Goal: Task Accomplishment & Management: Use online tool/utility

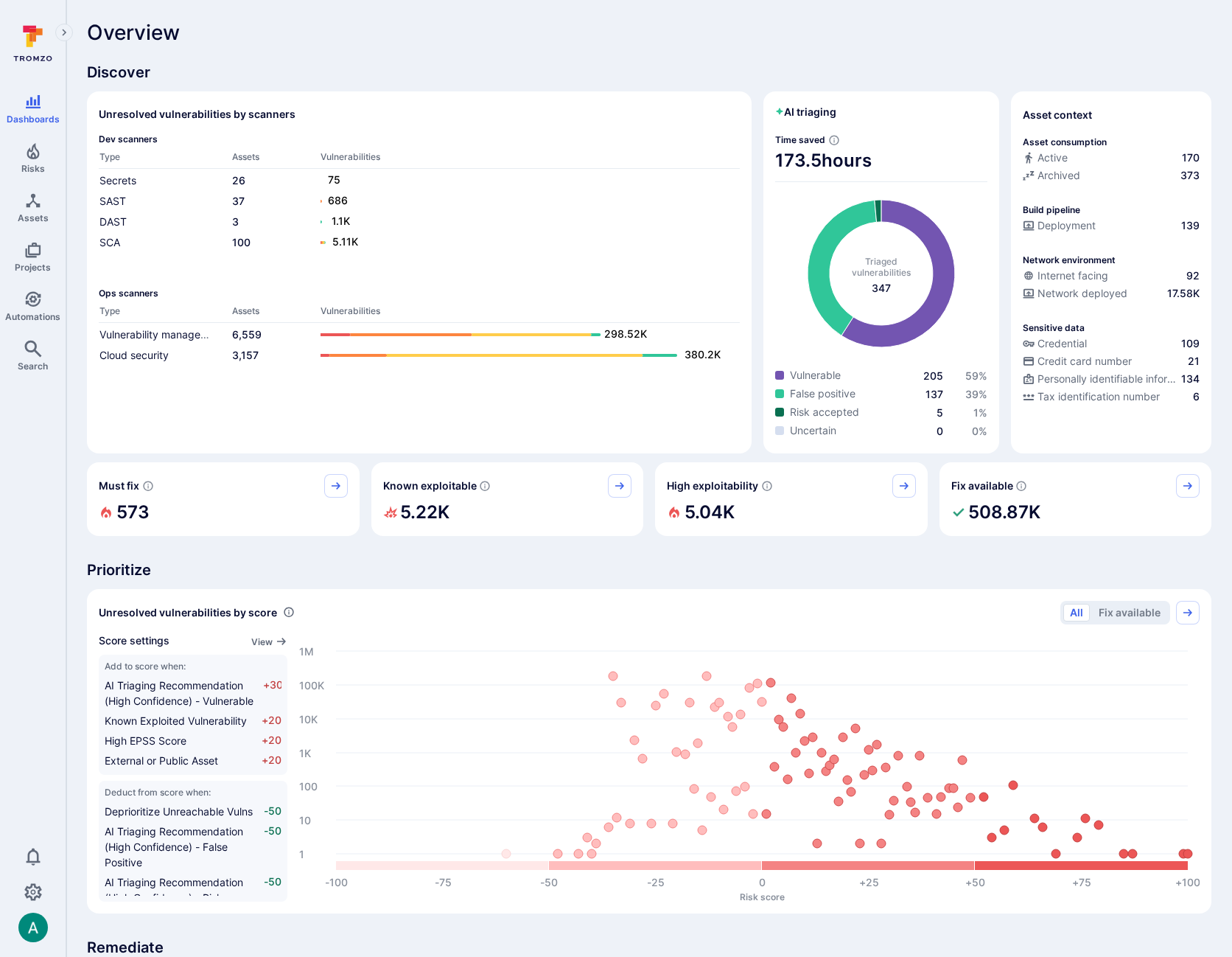
click at [219, 550] on div "Discover Unresolved vulnerabilities by scanners Dev scanners Type Assets Vulner…" at bounding box center [649, 841] width 1124 height 1558
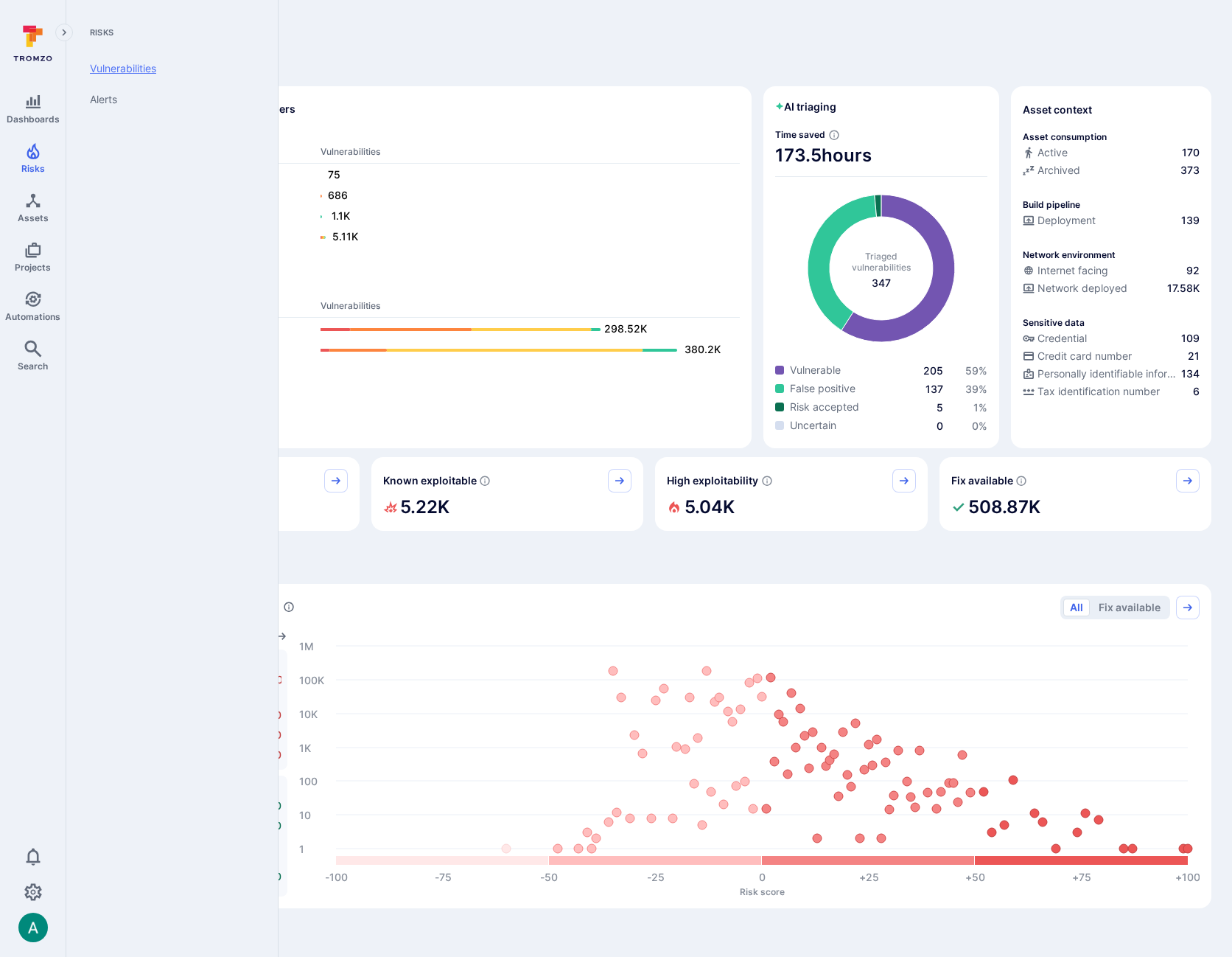
click at [127, 66] on link "Vulnerabilities" at bounding box center [168, 68] width 182 height 31
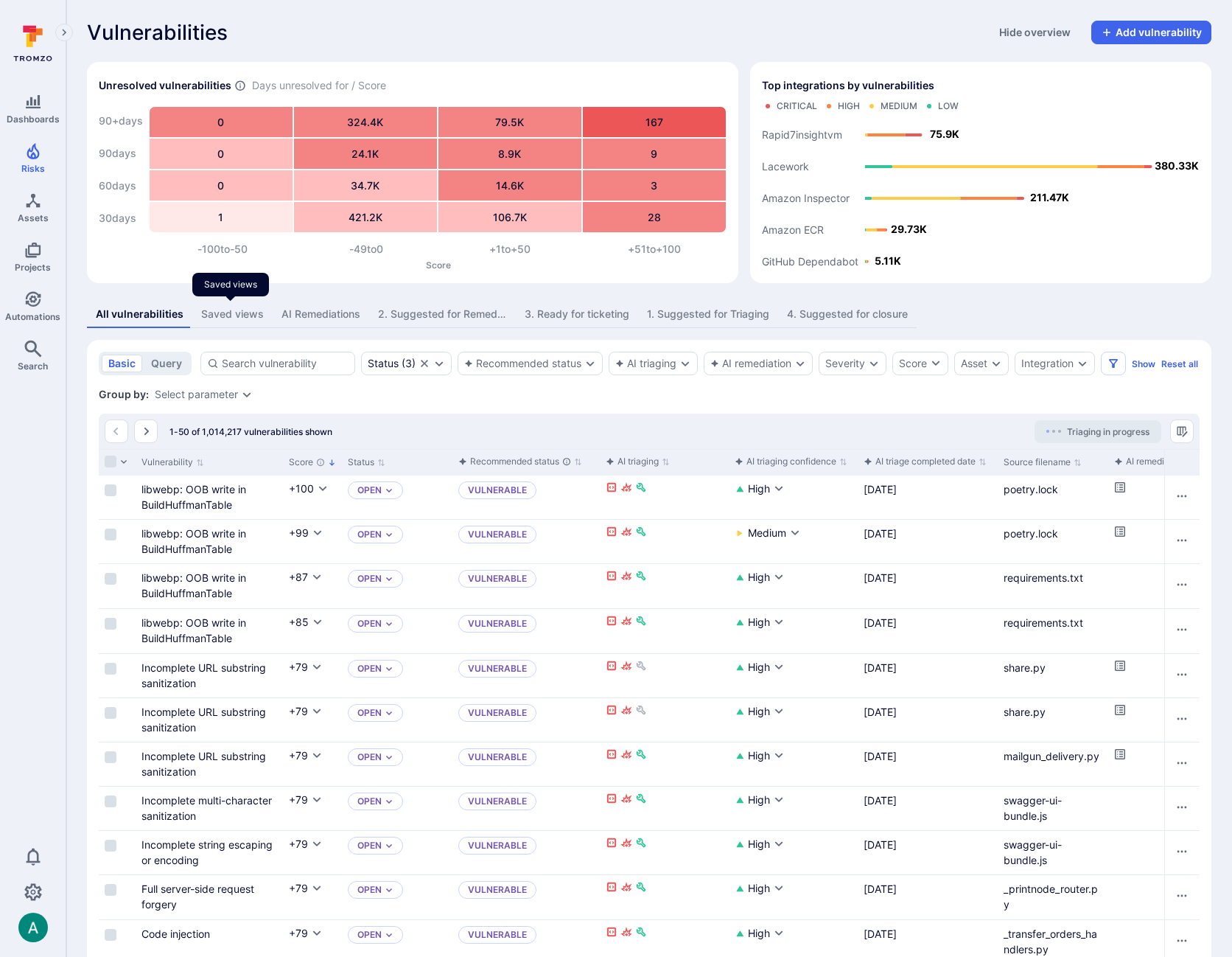
click at [228, 309] on div "Saved views" at bounding box center [233, 314] width 63 height 14
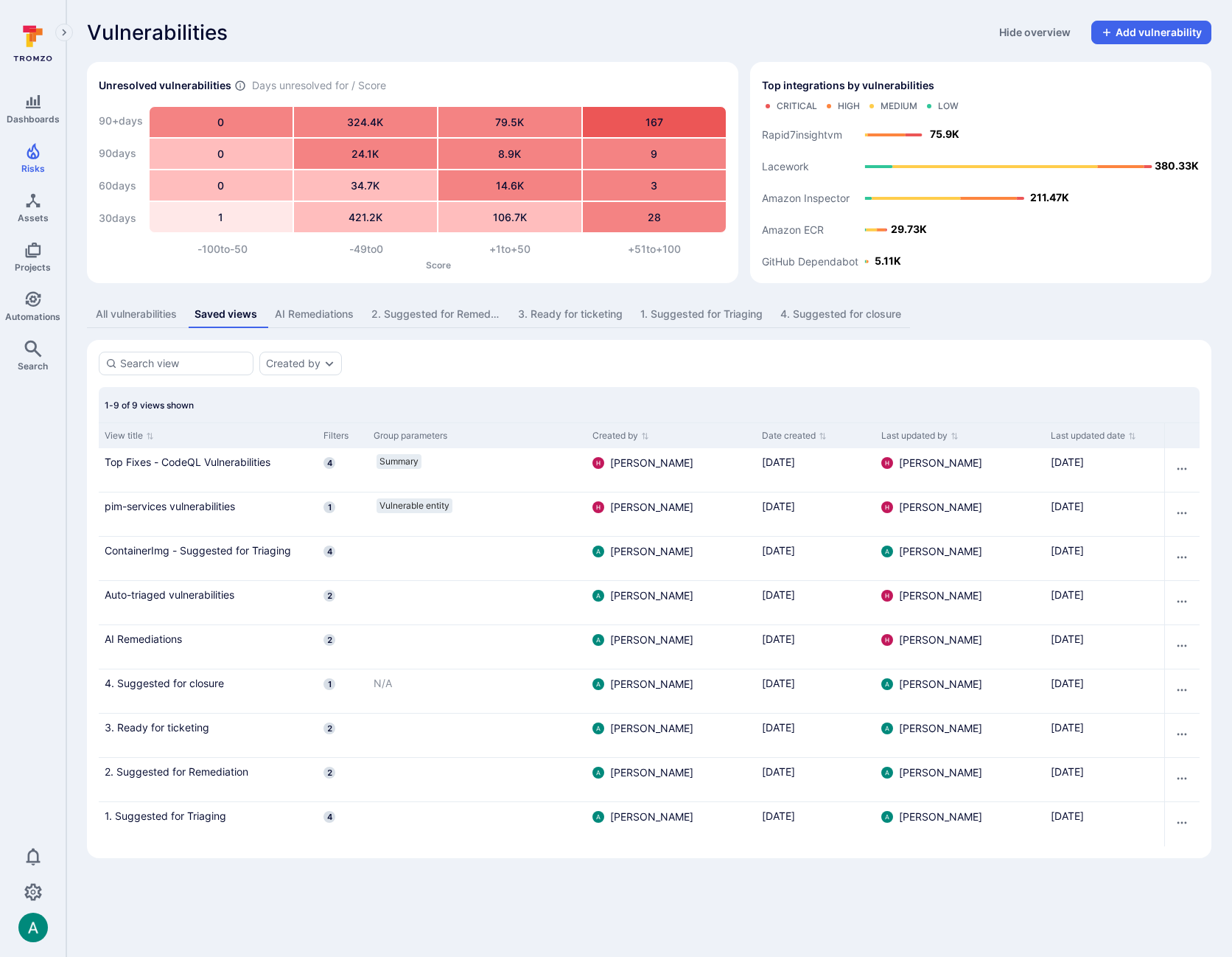
click at [726, 314] on div "1. Suggested for Triaging" at bounding box center [702, 314] width 123 height 14
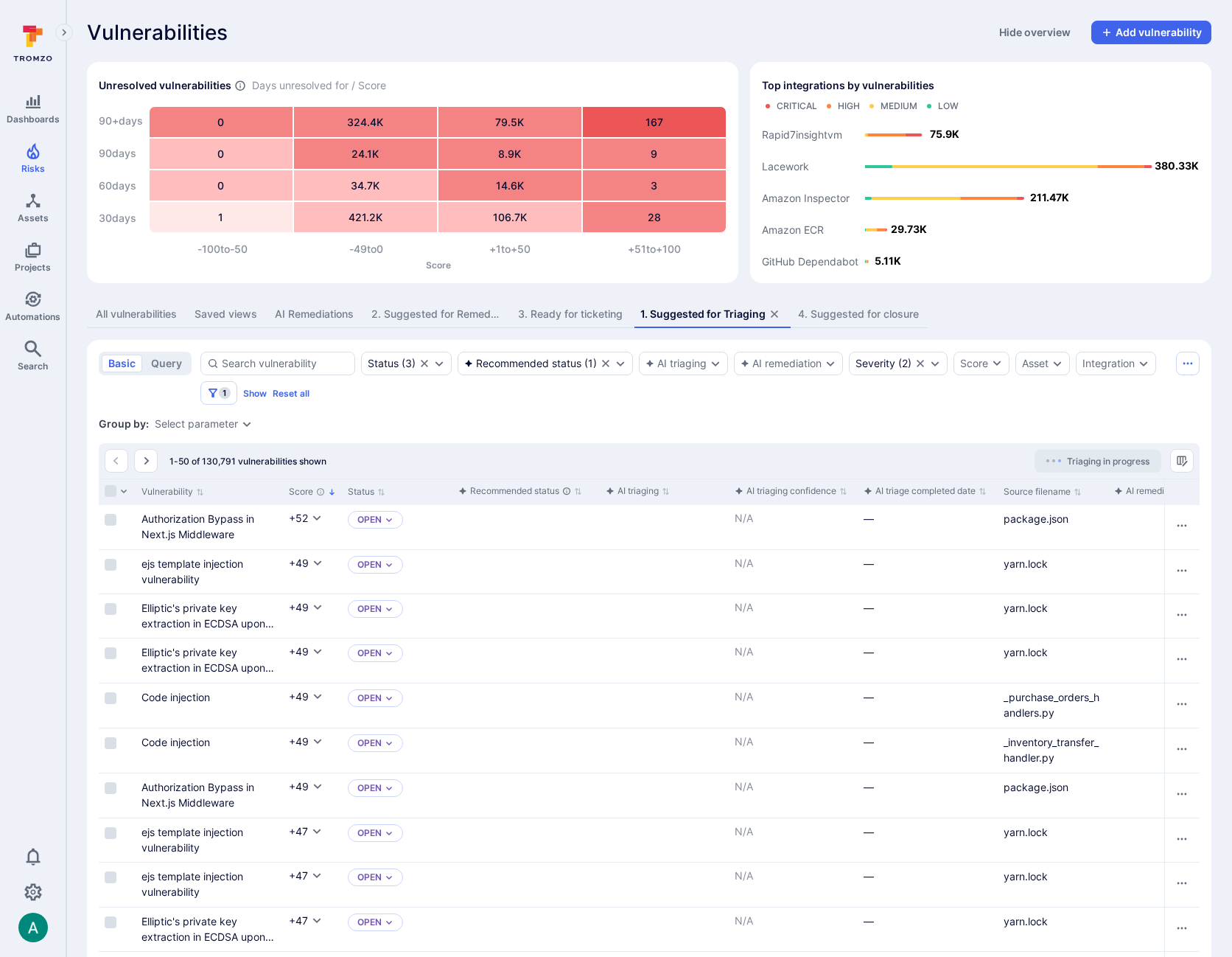
click at [566, 417] on div "Group by: Select parameter" at bounding box center [649, 424] width 1101 height 14
click at [421, 314] on div "2. Suggested for Remediation" at bounding box center [436, 314] width 129 height 14
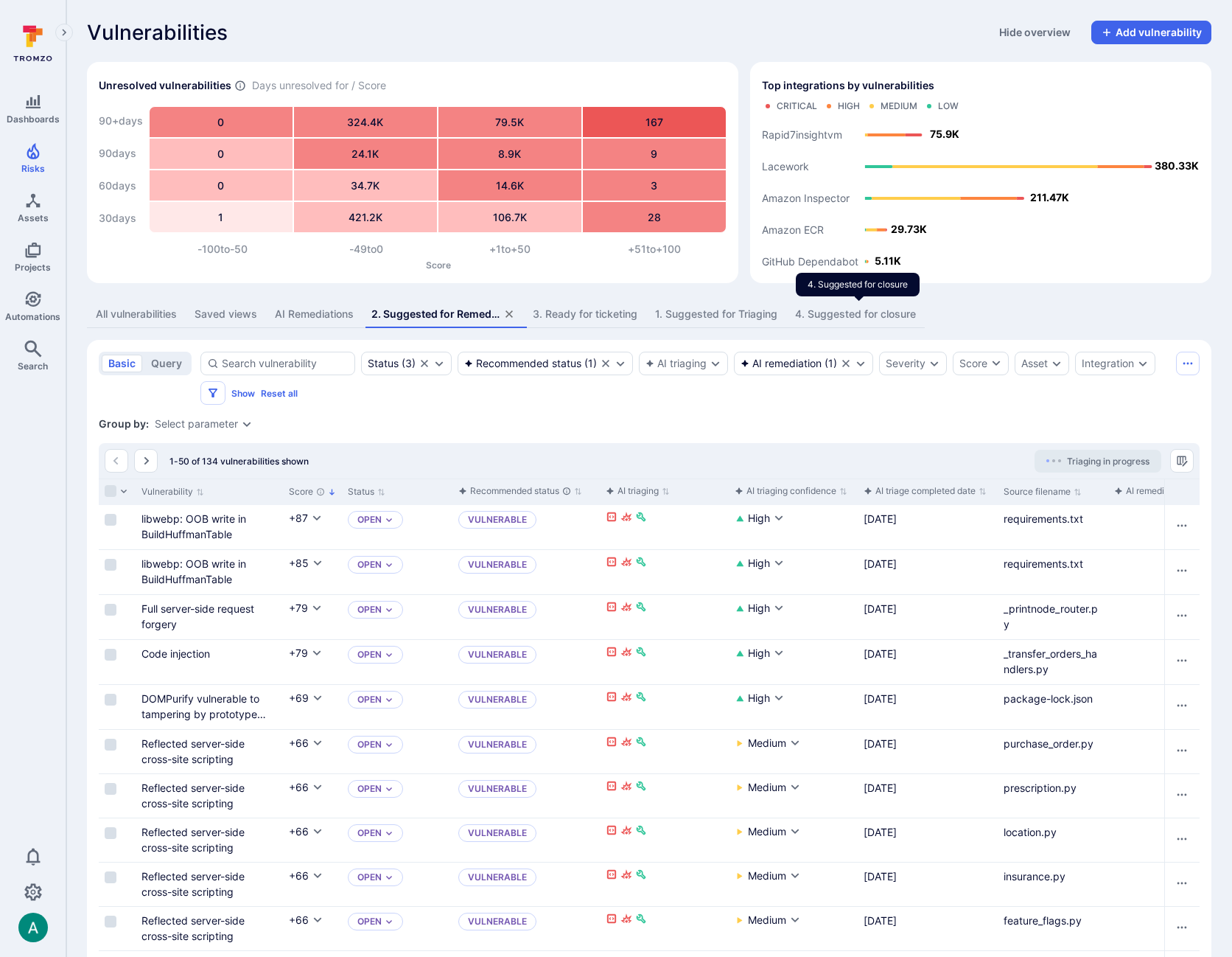
drag, startPoint x: 842, startPoint y: 314, endPoint x: 845, endPoint y: 336, distance: 22.2
click at [842, 314] on div "4. Suggested for closure" at bounding box center [855, 314] width 121 height 14
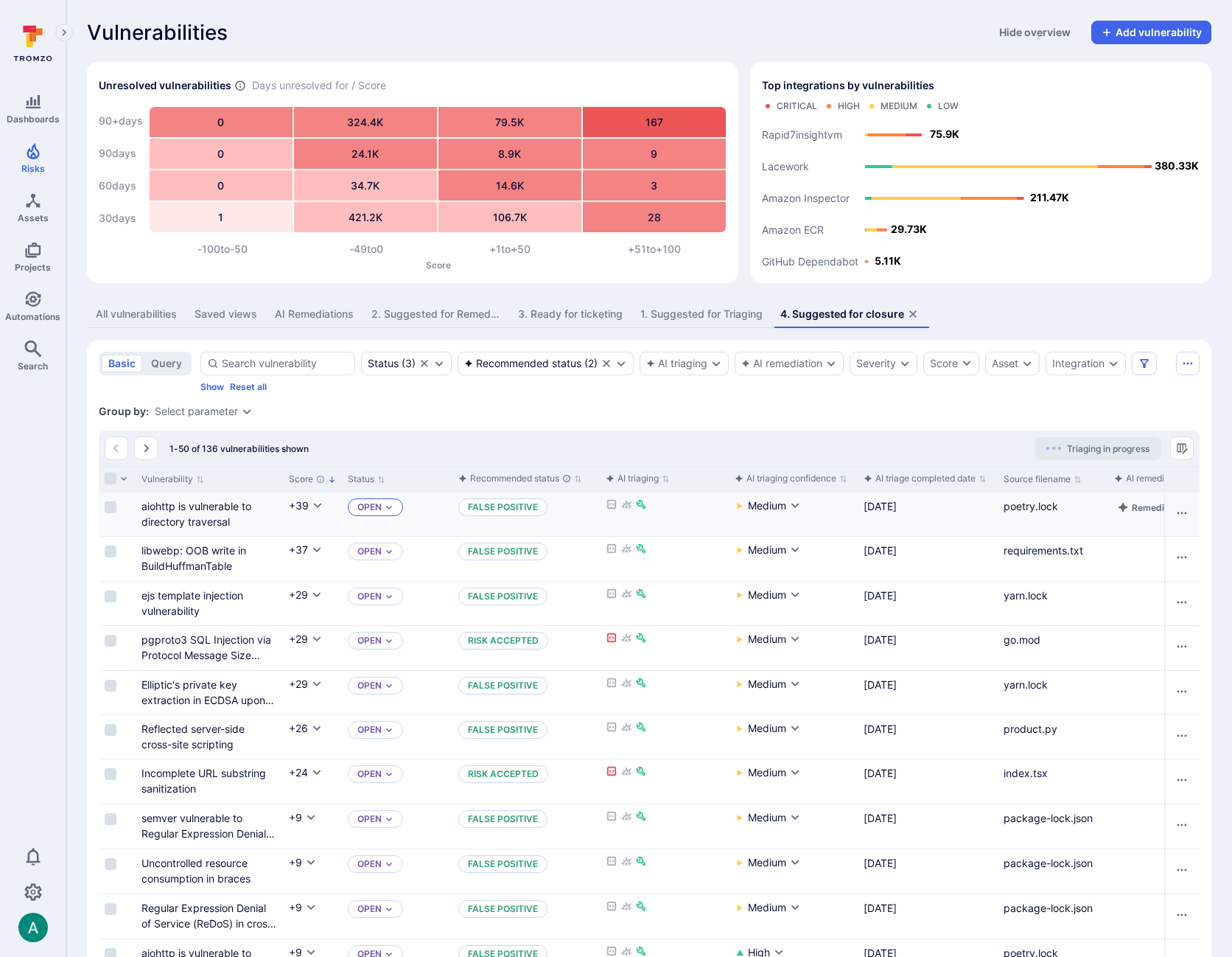
click at [390, 504] on icon "Expand dropdown" at bounding box center [389, 507] width 9 height 9
click at [428, 314] on div "2. Suggested for Remediation" at bounding box center [436, 314] width 129 height 14
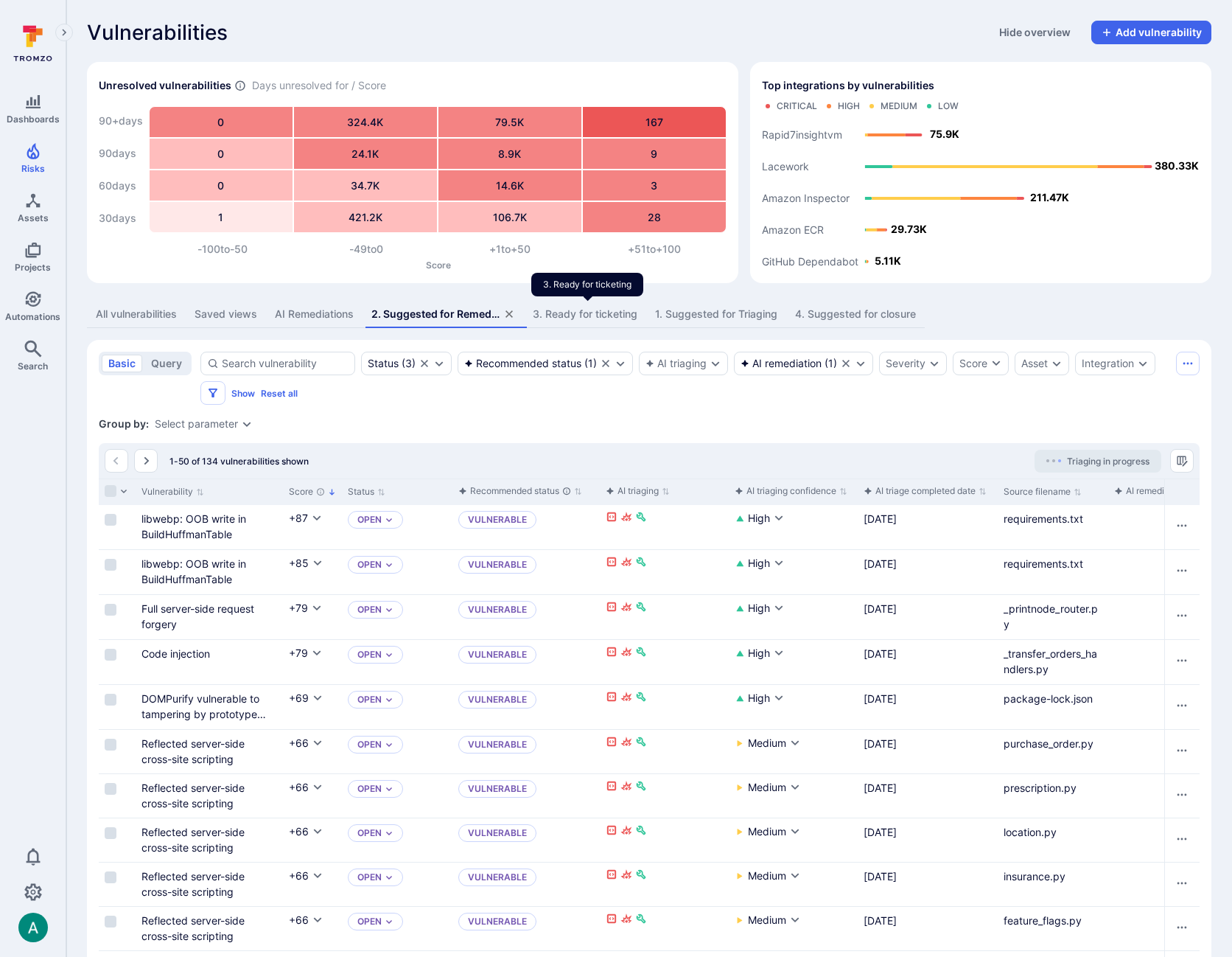
click at [541, 309] on div "3. Ready for ticketing" at bounding box center [585, 314] width 105 height 14
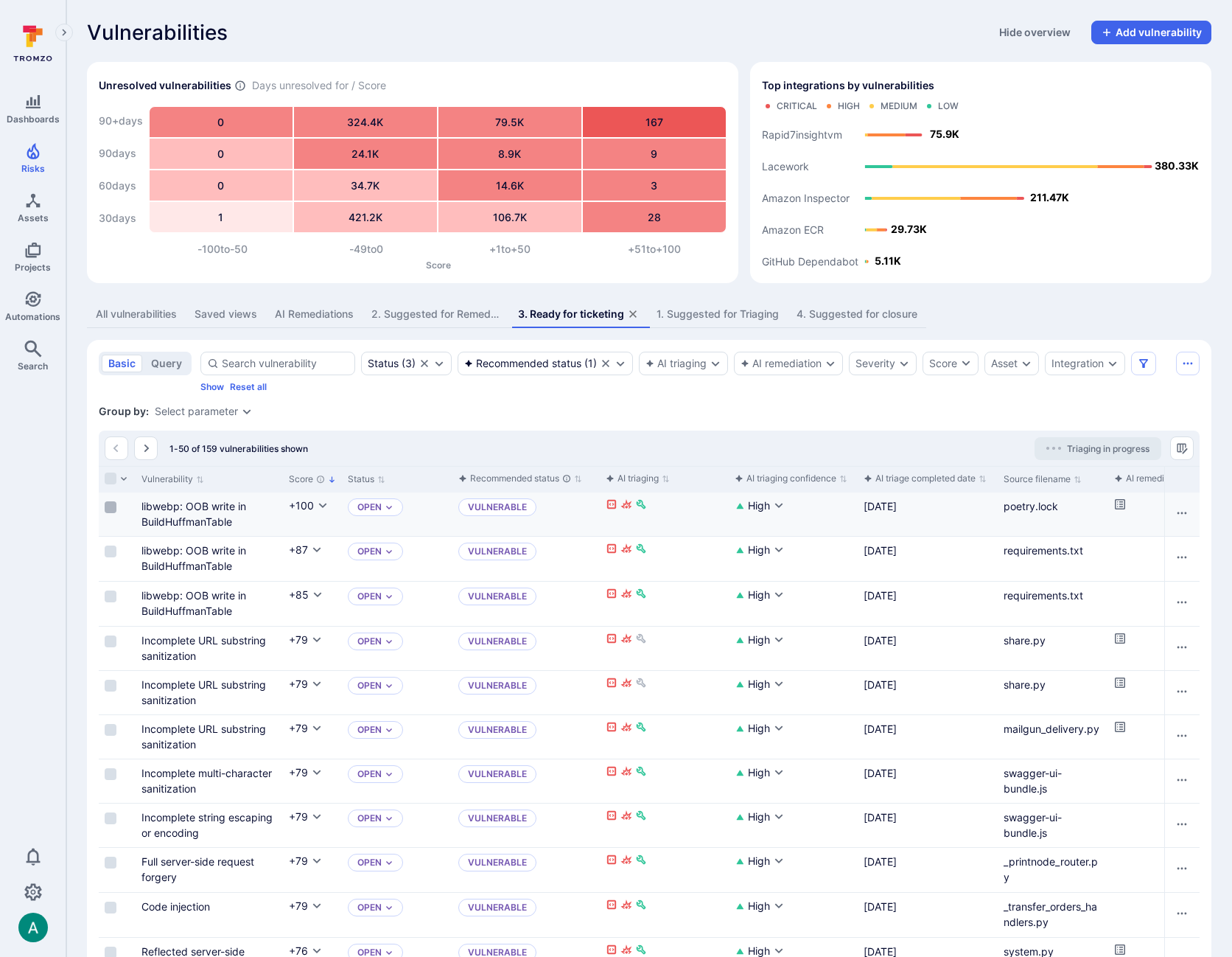
click at [112, 508] on input "Select row" at bounding box center [110, 506] width 12 height 12
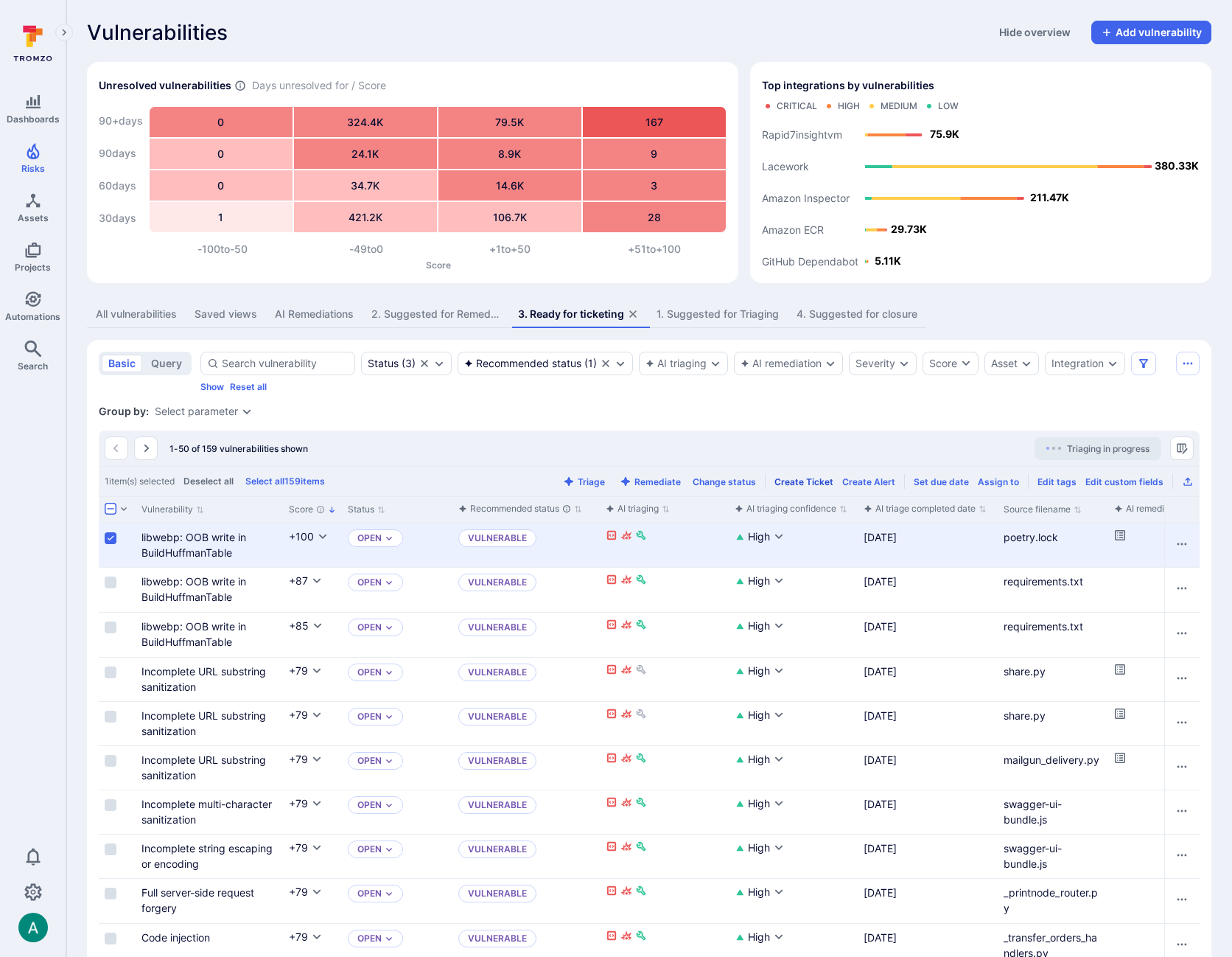
click at [820, 478] on div "Create Ticket" at bounding box center [804, 481] width 59 height 11
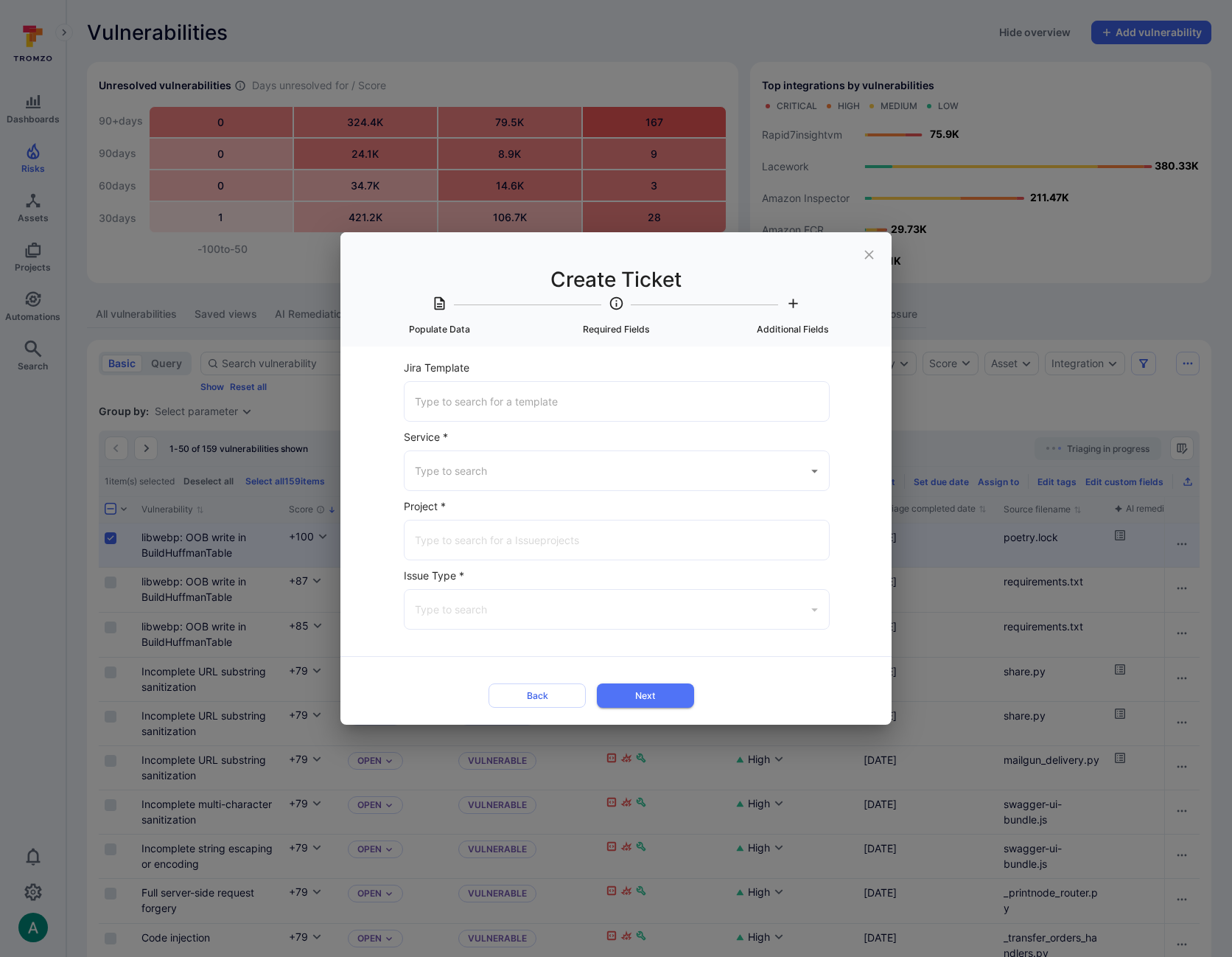
click at [604, 413] on input "Jira Template" at bounding box center [616, 401] width 411 height 26
click at [438, 439] on span "Infosec Project template (warbyparker.atlassian.net)" at bounding box center [522, 439] width 211 height 15
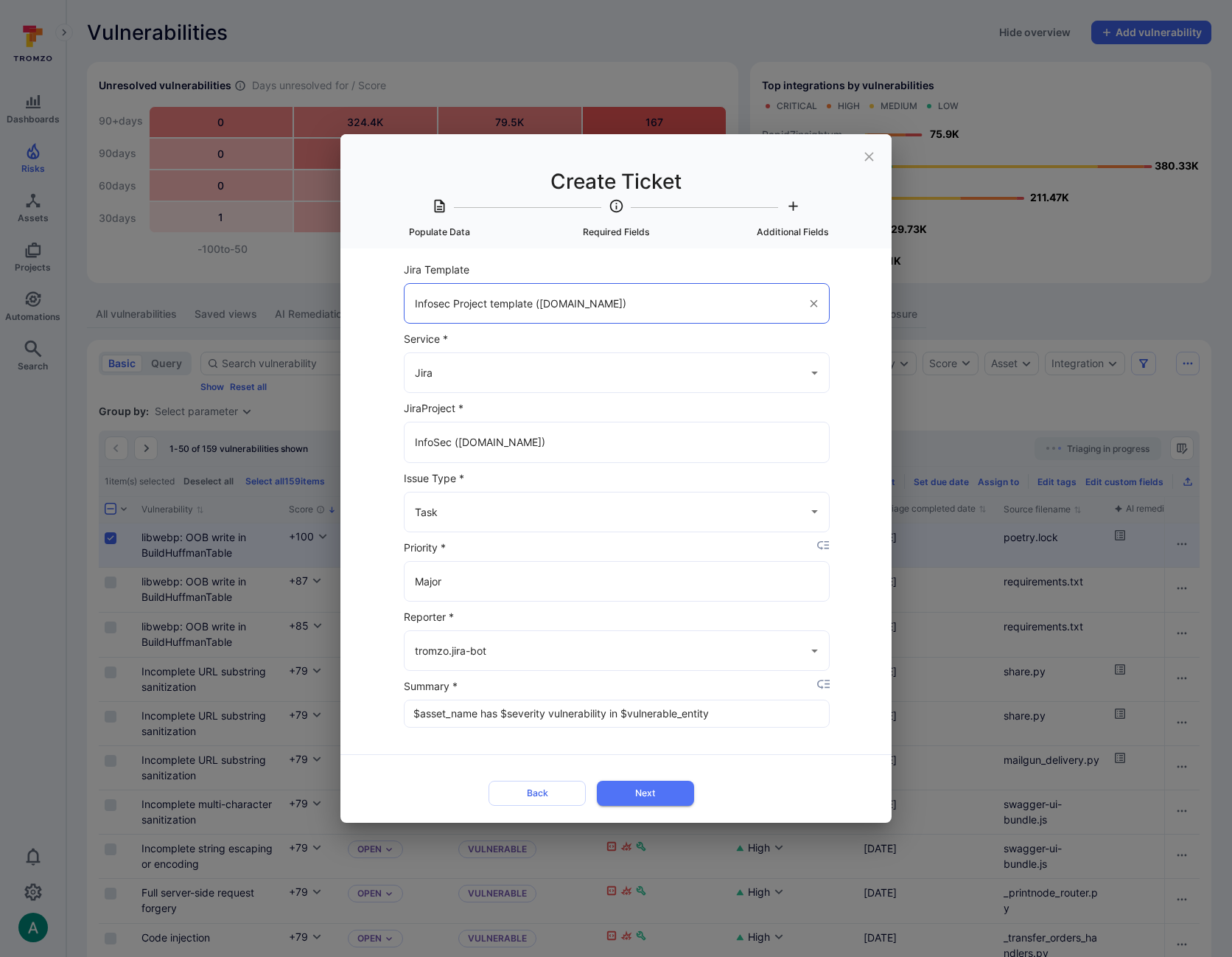
type input "Infosec Project template (warbyparker.atlassian.net)"
type input "Jira"
type input "InfoSec (warbyparker.atlassian.net)"
type input "Task"
click at [464, 516] on input "Task" at bounding box center [596, 512] width 370 height 26
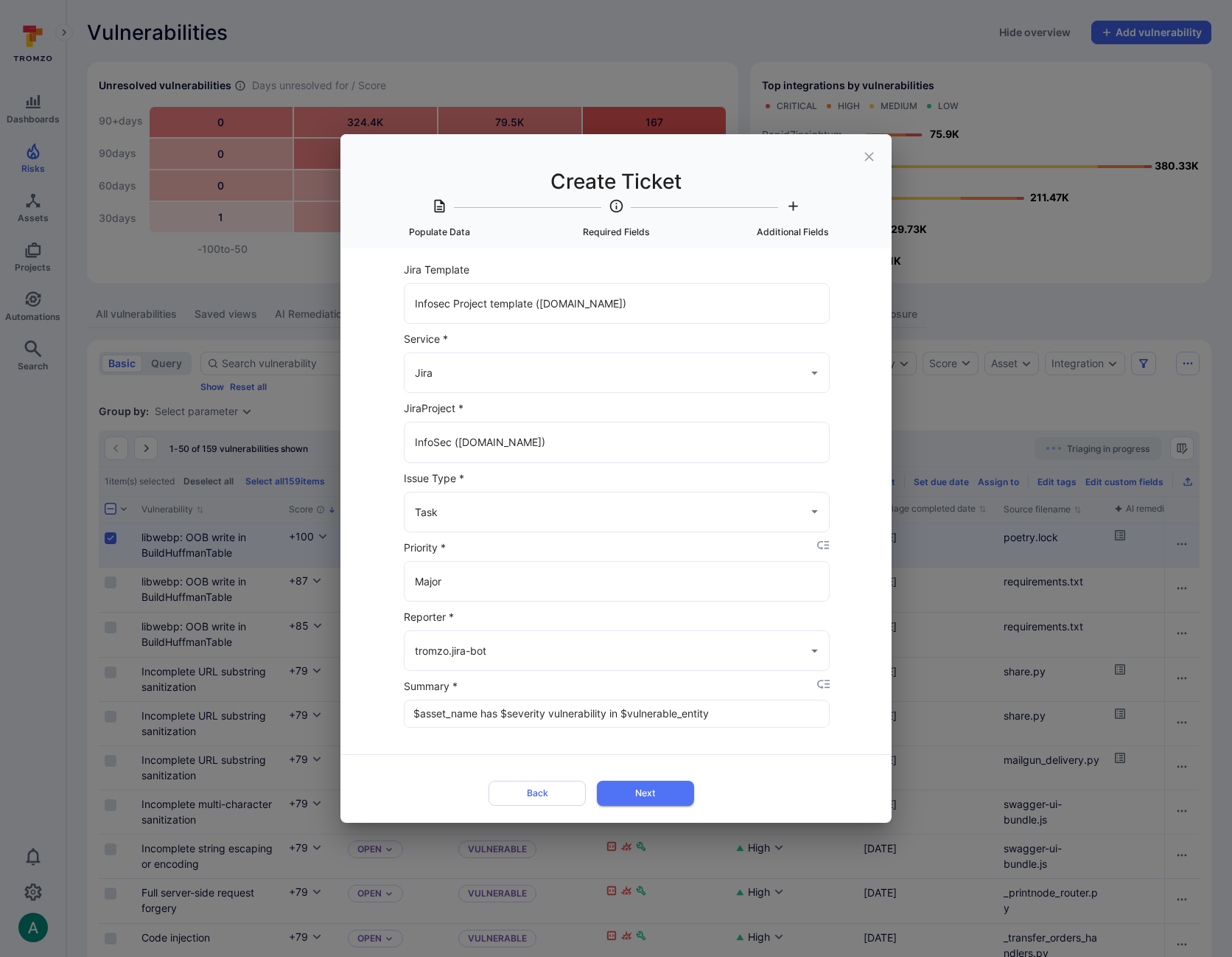
click at [380, 498] on form "Jira Template Infosec Project template (warbyparker.atlassian.net) ​ Service * …" at bounding box center [616, 535] width 475 height 550
click at [547, 517] on input "Task" at bounding box center [596, 512] width 370 height 26
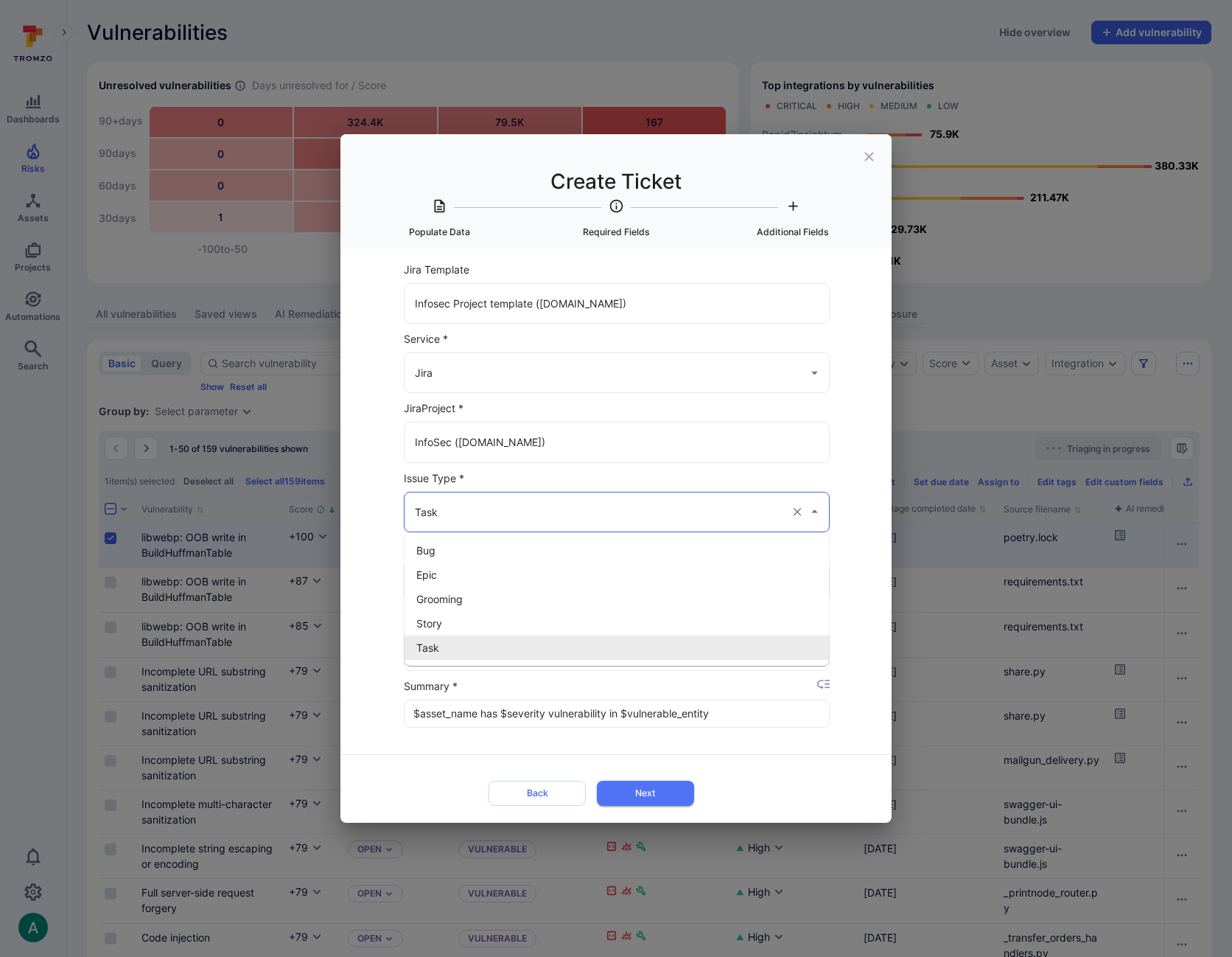
click at [382, 501] on form "Jira Template Infosec Project template (warbyparker.atlassian.net) ​ Service * …" at bounding box center [616, 535] width 475 height 550
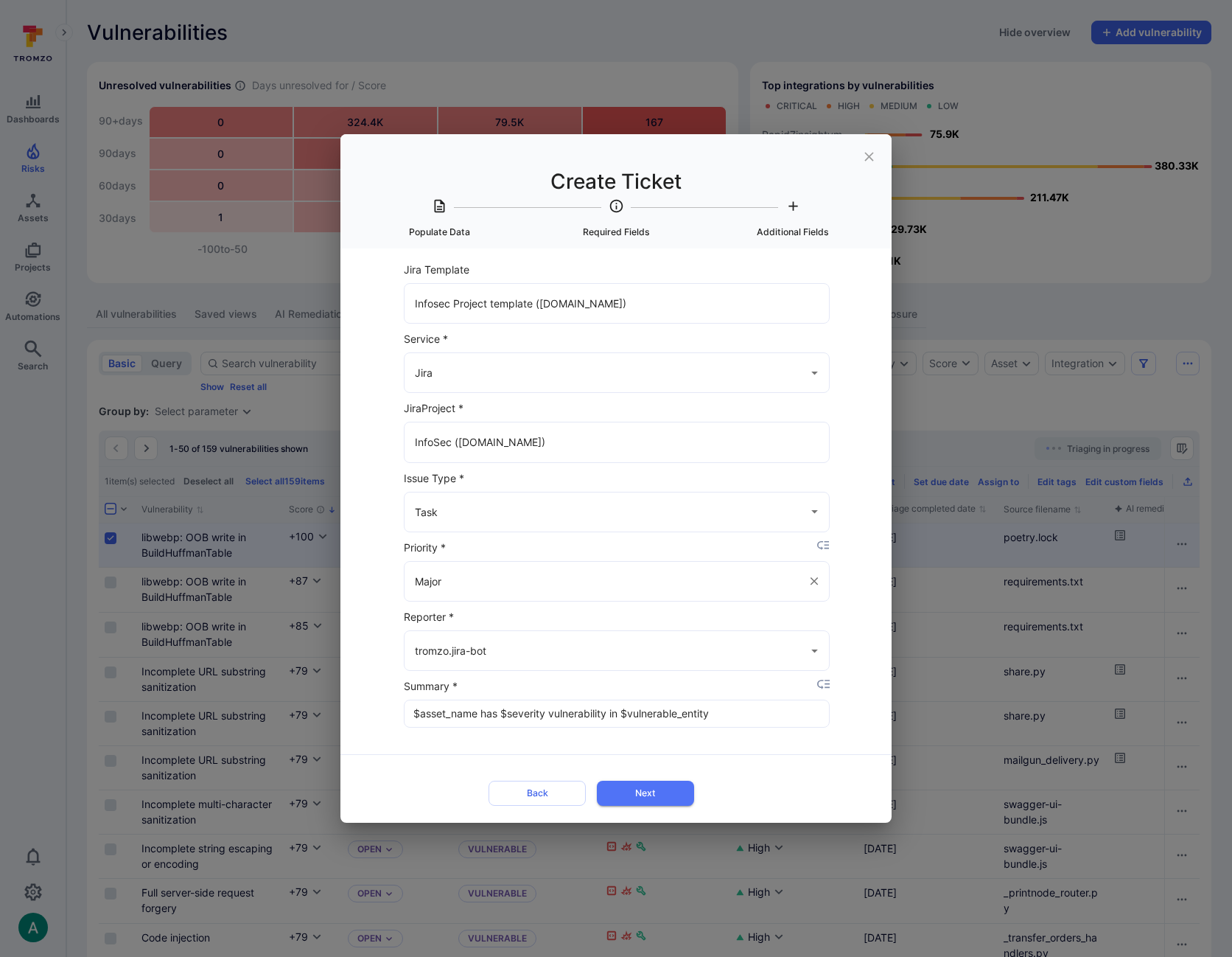
click at [470, 579] on input "Major" at bounding box center [606, 581] width 389 height 26
click at [375, 575] on div "Select Item to populate data from None libwebp: OOB write in BuildHuffmanTable …" at bounding box center [616, 535] width 551 height 574
click at [492, 649] on input "tromzo.jira-bot" at bounding box center [596, 650] width 370 height 26
click at [857, 635] on div "Select Item to populate data from None libwebp: OOB write in BuildHuffmanTable …" at bounding box center [616, 535] width 551 height 574
click at [735, 712] on input "$asset_name has $severity vulnerability in $vulnerable_entity" at bounding box center [617, 713] width 425 height 27
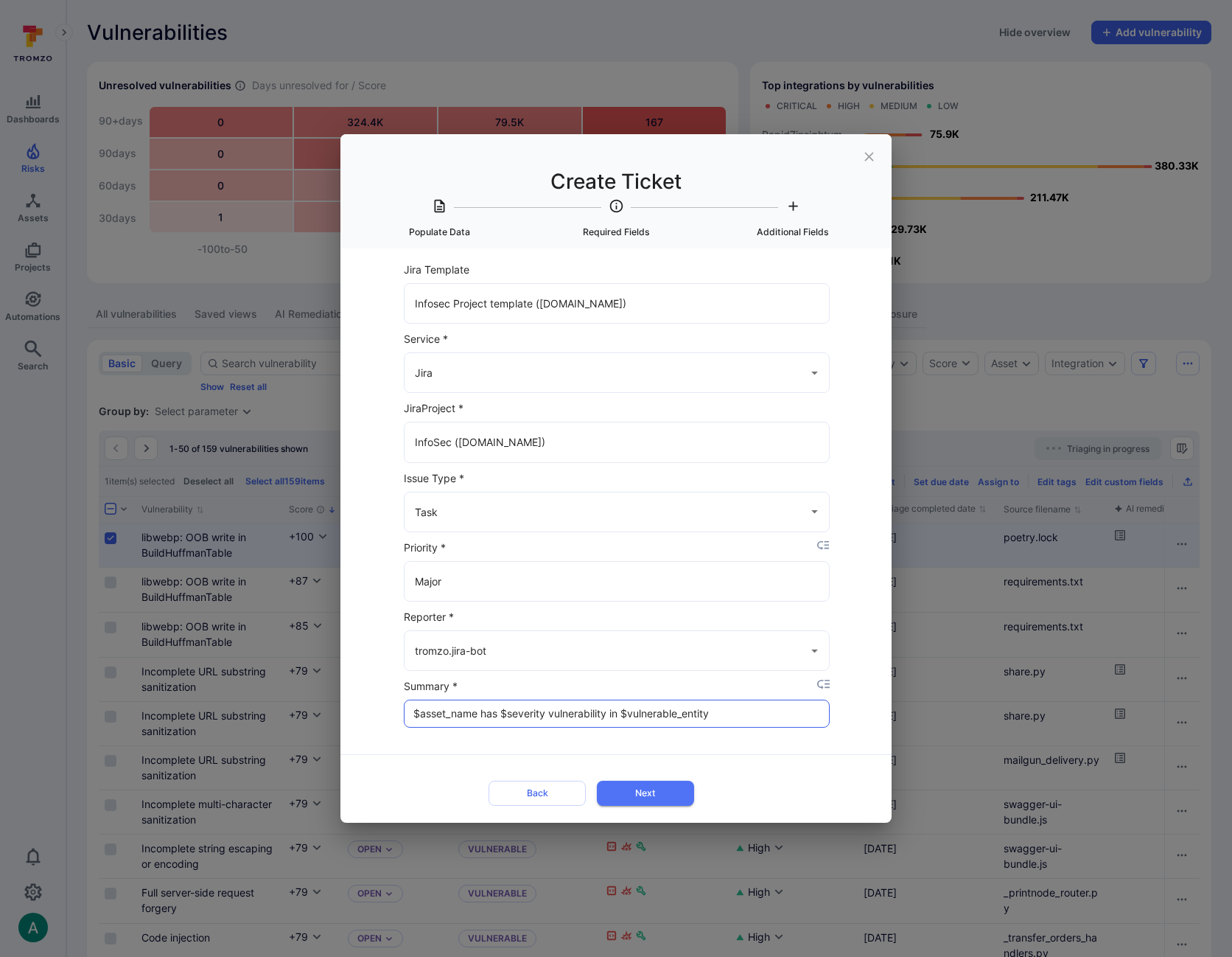
drag, startPoint x: 412, startPoint y: 713, endPoint x: 471, endPoint y: 712, distance: 59.0
click at [471, 712] on input "$asset_name has $severity vulnerability in $vulnerable_entity" at bounding box center [617, 713] width 425 height 27
click at [681, 228] on h2 "Create Ticket Populate Data Required Fields Additional Fields" at bounding box center [616, 191] width 551 height 114
click at [869, 156] on icon "close" at bounding box center [869, 156] width 9 height 9
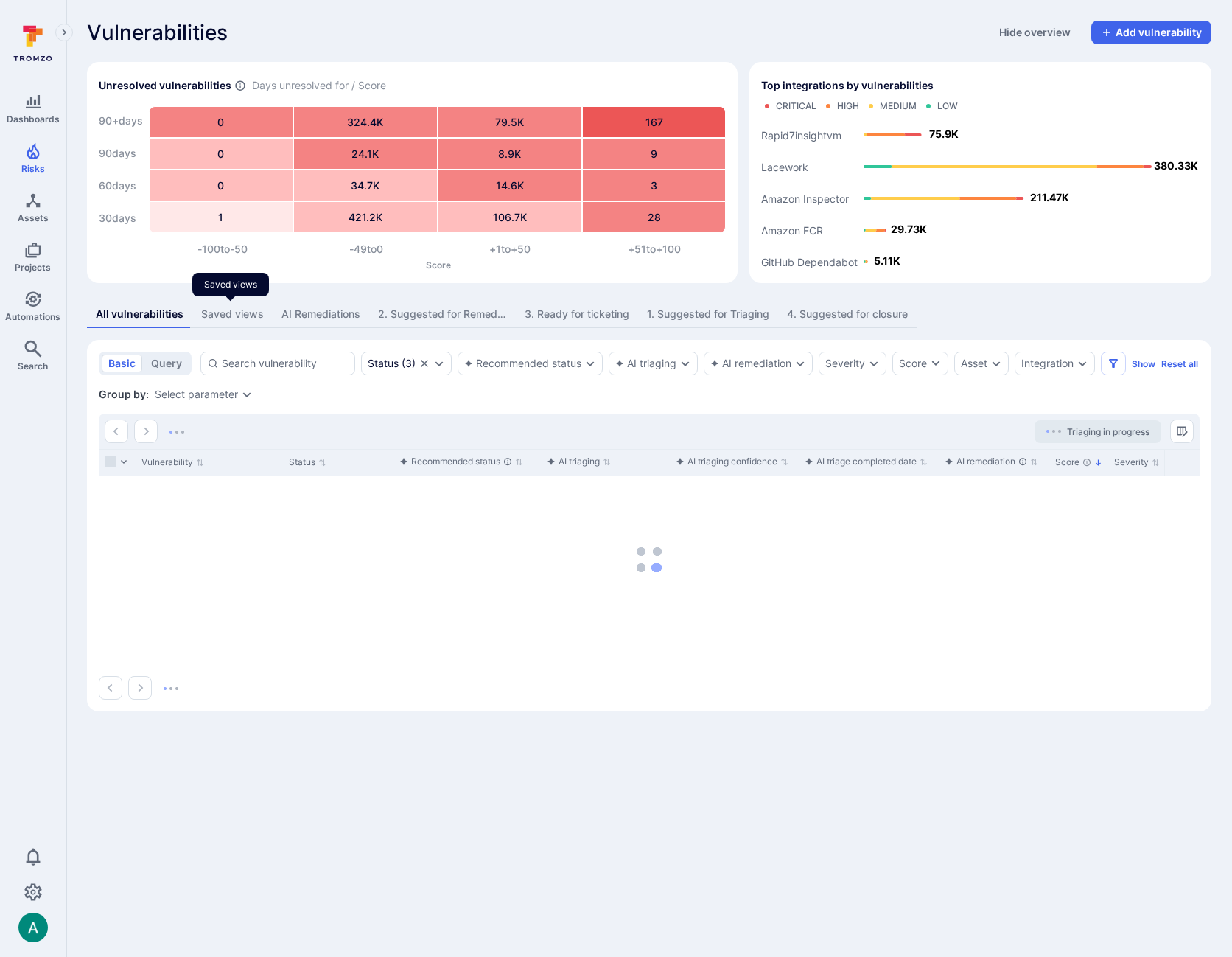
click at [214, 317] on div "Saved views" at bounding box center [233, 314] width 63 height 14
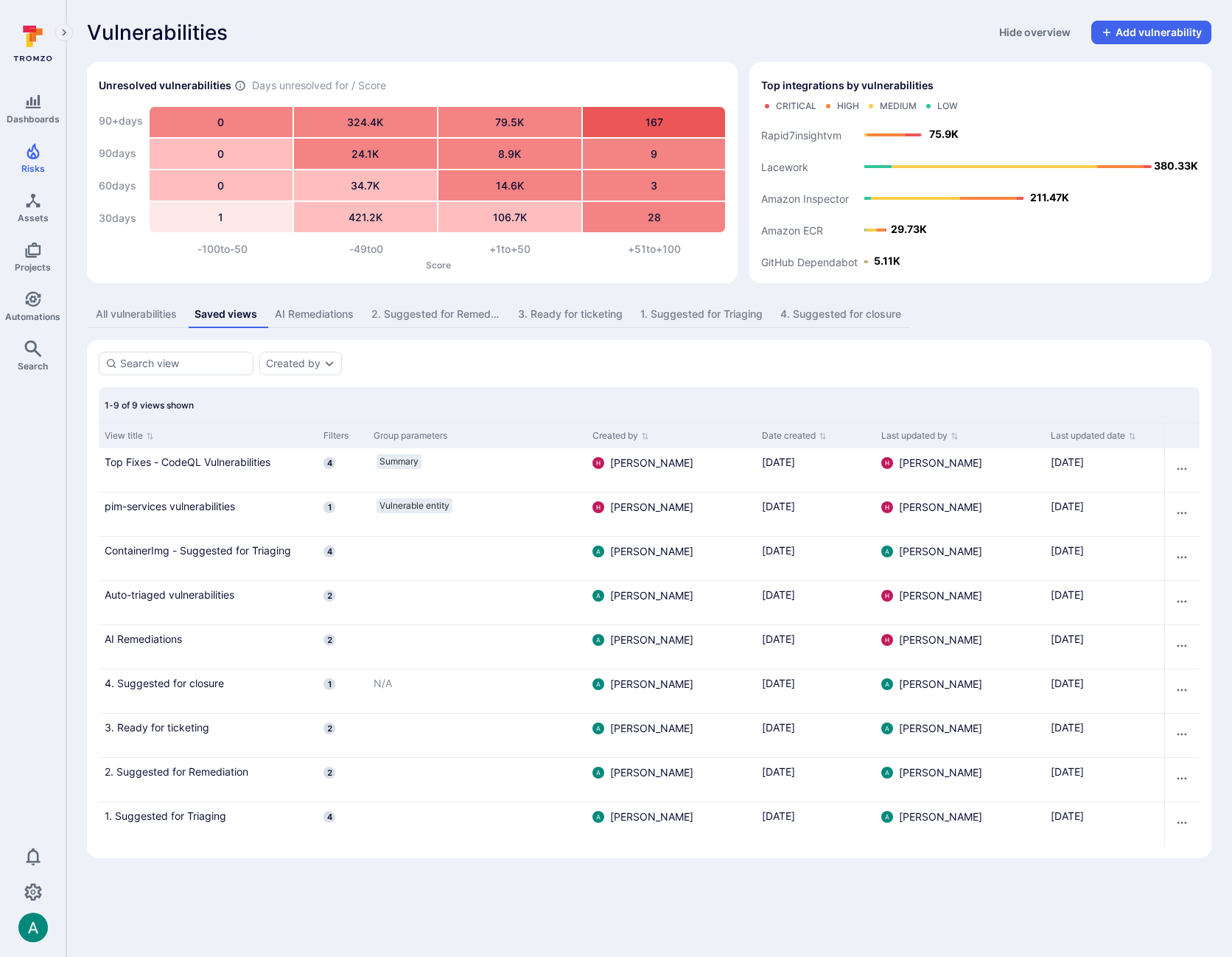
click at [496, 355] on div "Created by" at bounding box center [649, 363] width 1101 height 23
click at [831, 358] on div "Created by" at bounding box center [649, 363] width 1101 height 23
click at [35, 306] on icon "Automations" at bounding box center [33, 299] width 18 height 18
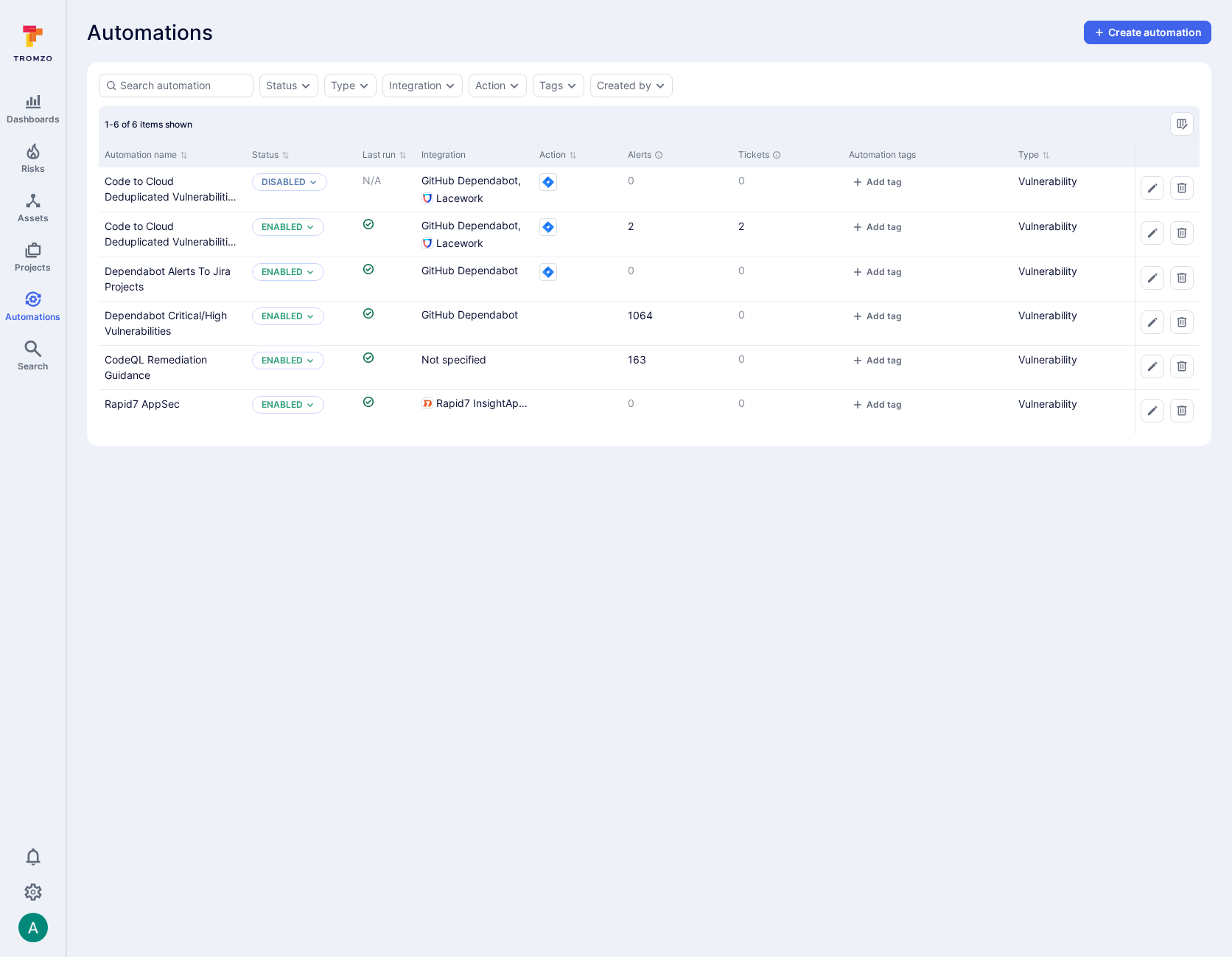
click at [783, 30] on div "Automations Create automation" at bounding box center [649, 32] width 1124 height 23
click at [144, 237] on link "Code to Cloud Deduplicated Vulnerabilities 2" at bounding box center [172, 241] width 134 height 44
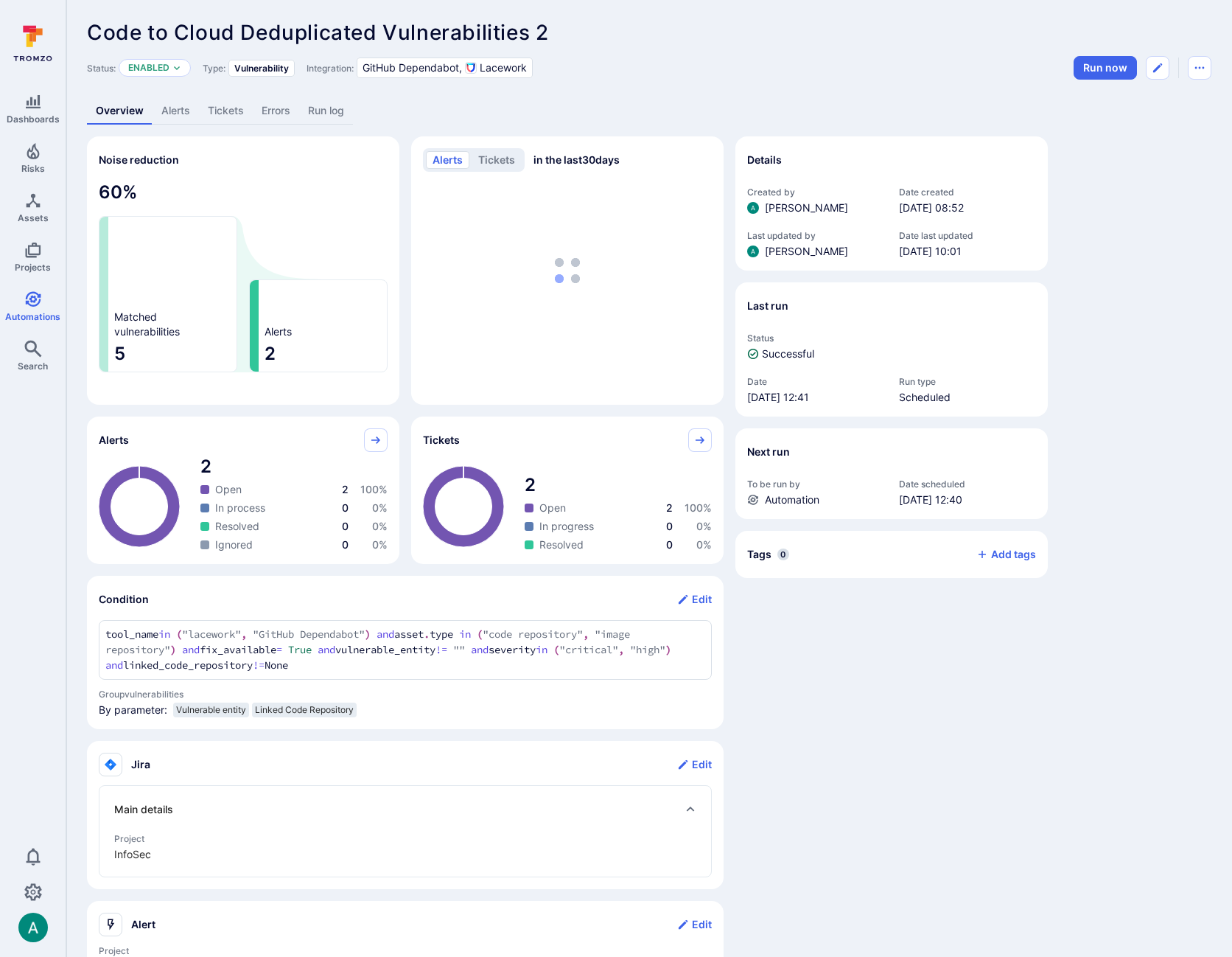
click at [180, 108] on link "Alerts" at bounding box center [176, 111] width 47 height 27
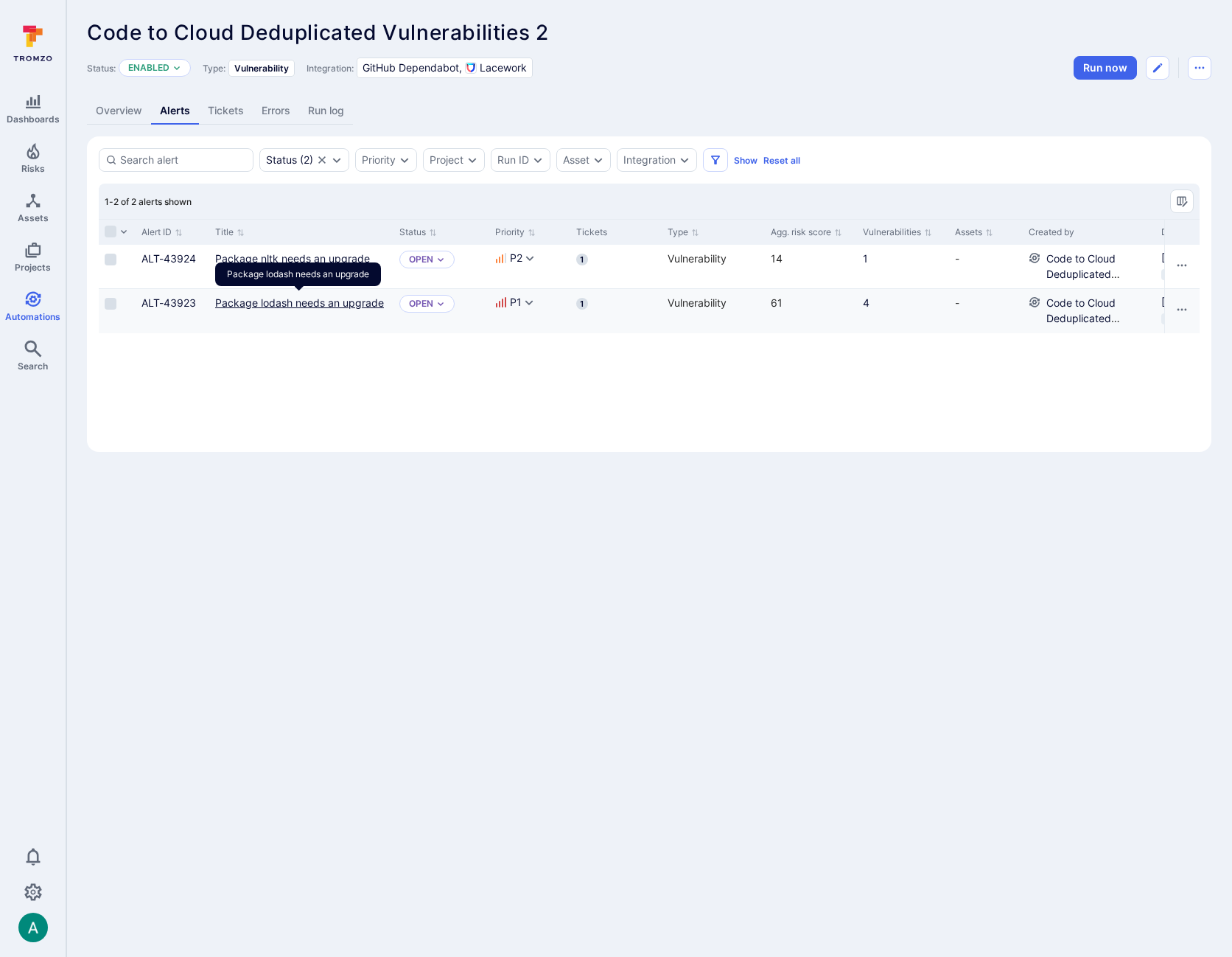
click at [307, 300] on link "Package lodash needs an upgrade" at bounding box center [299, 303] width 168 height 13
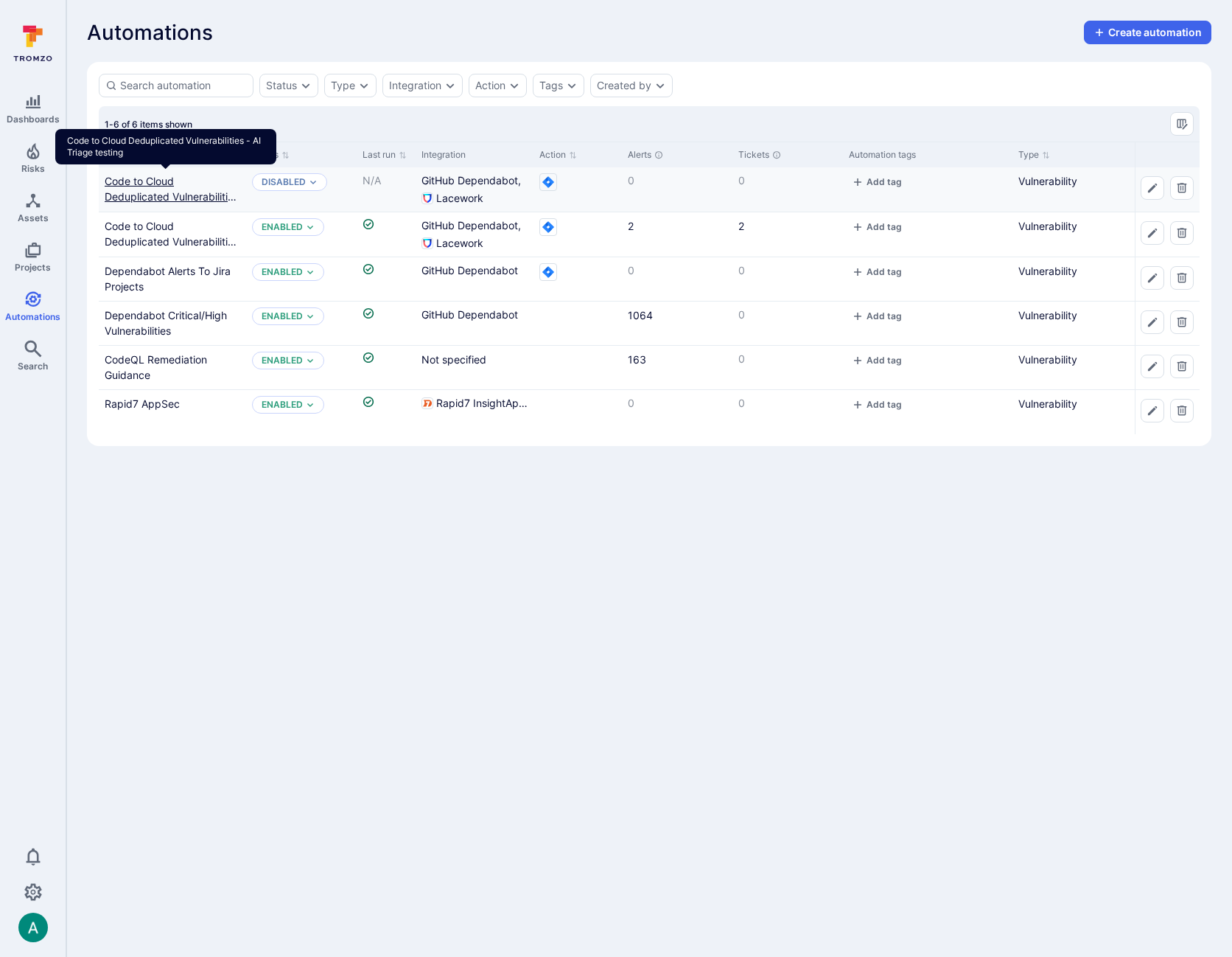
click at [139, 177] on link "Code to Cloud Deduplicated Vulnerabilities - AI Triage testing" at bounding box center [172, 196] width 134 height 44
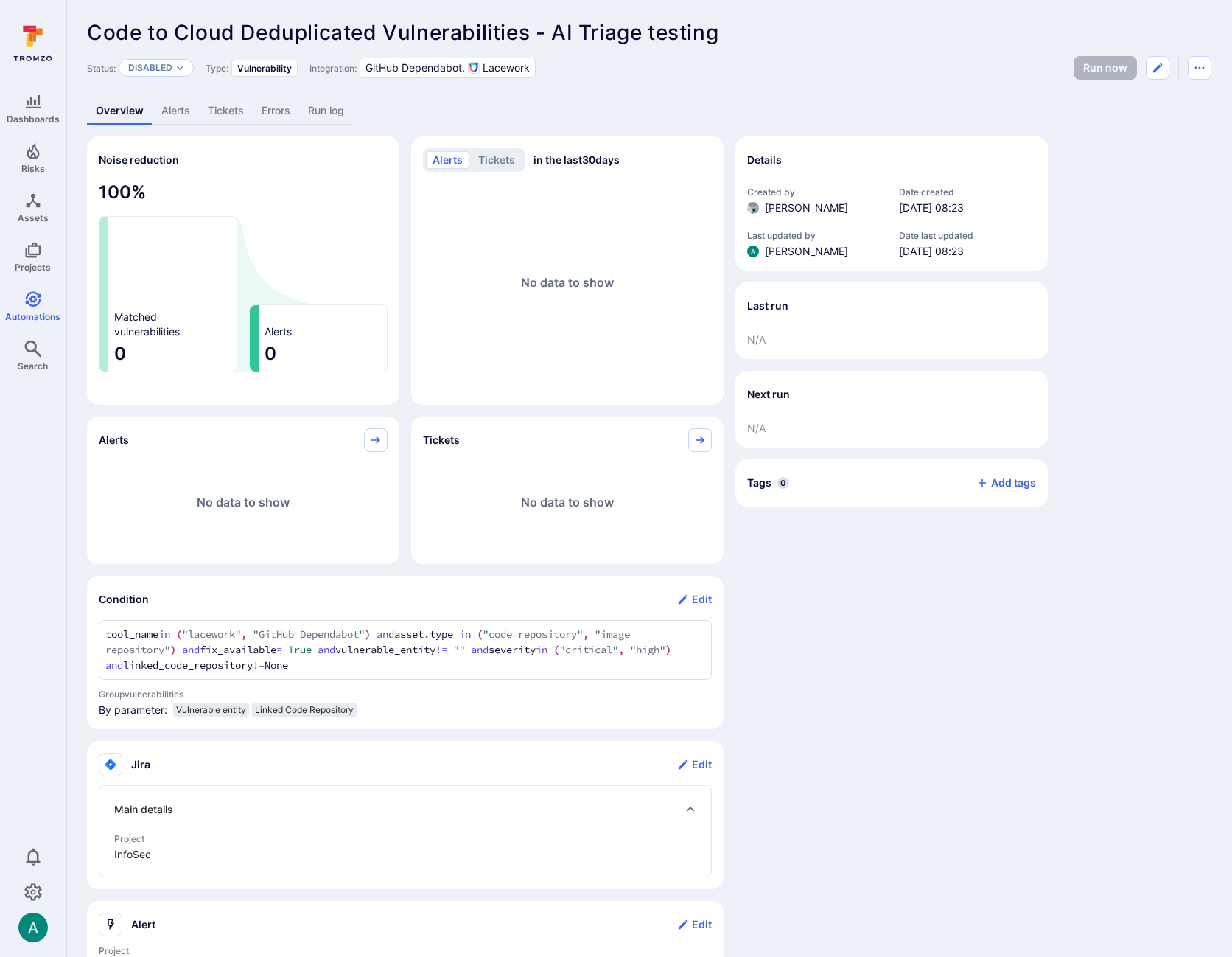
click at [169, 106] on link "Alerts" at bounding box center [176, 111] width 47 height 27
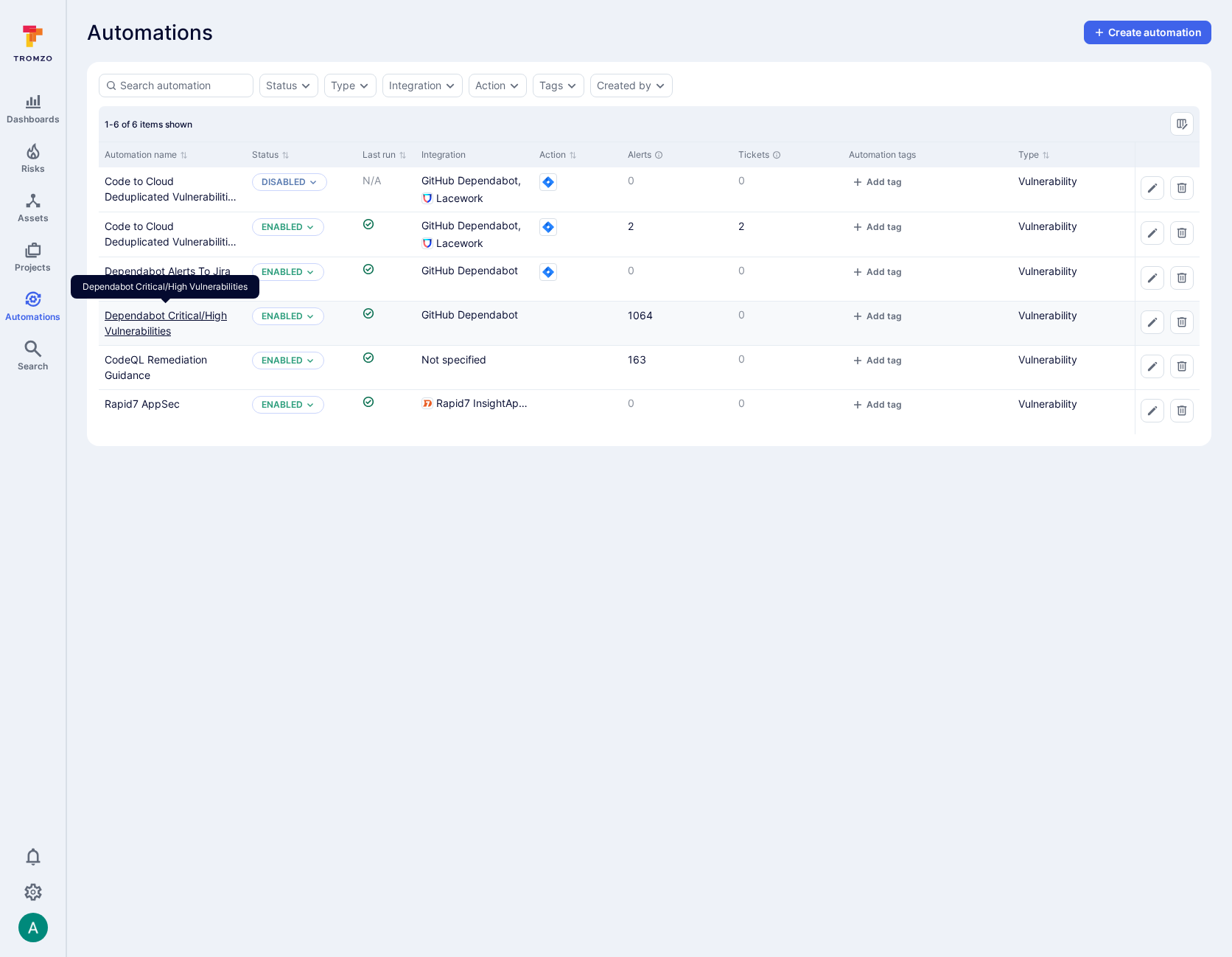
click at [137, 311] on link "Dependabot Critical/High Vulnerabilities" at bounding box center [166, 323] width 123 height 28
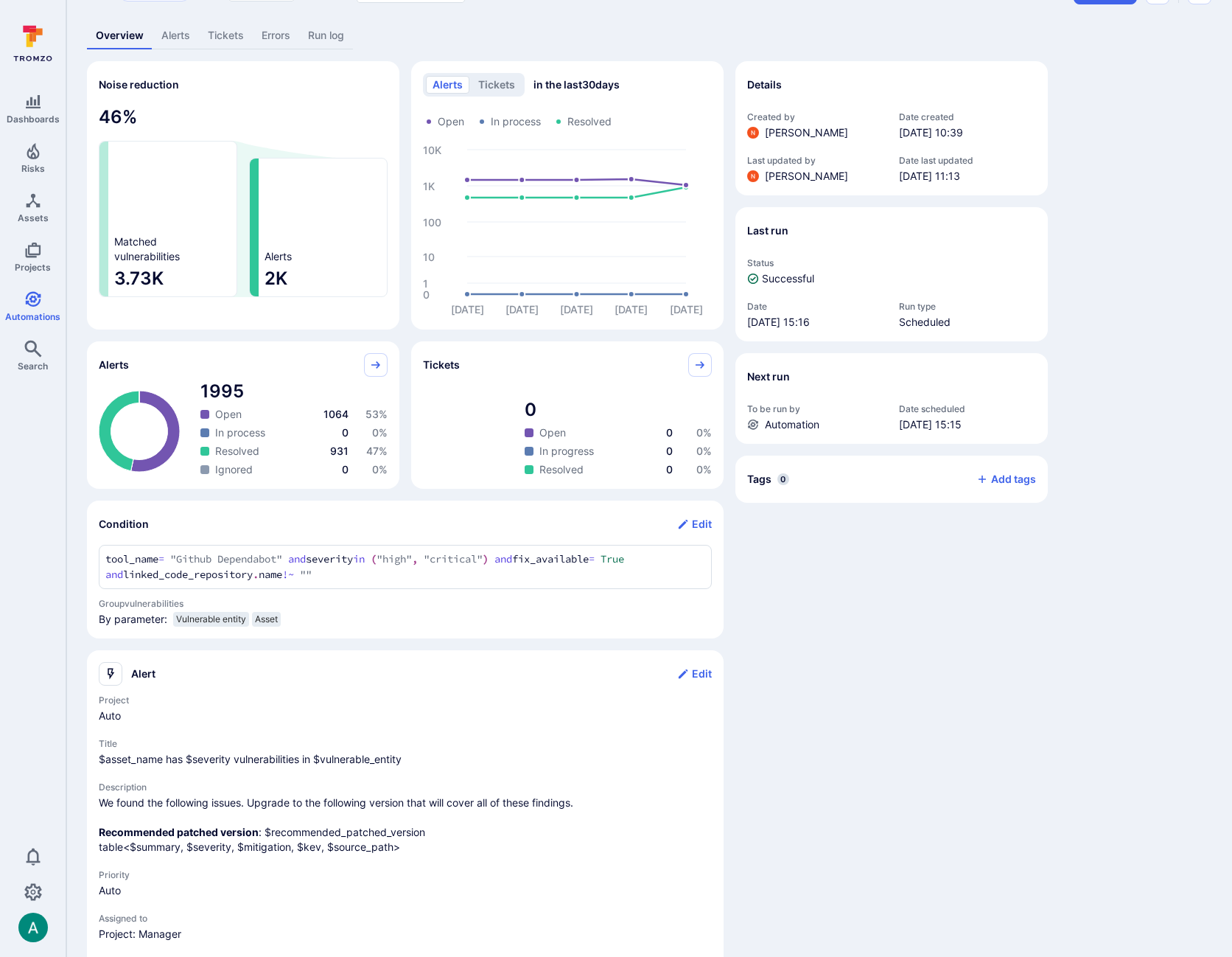
scroll to position [106, 0]
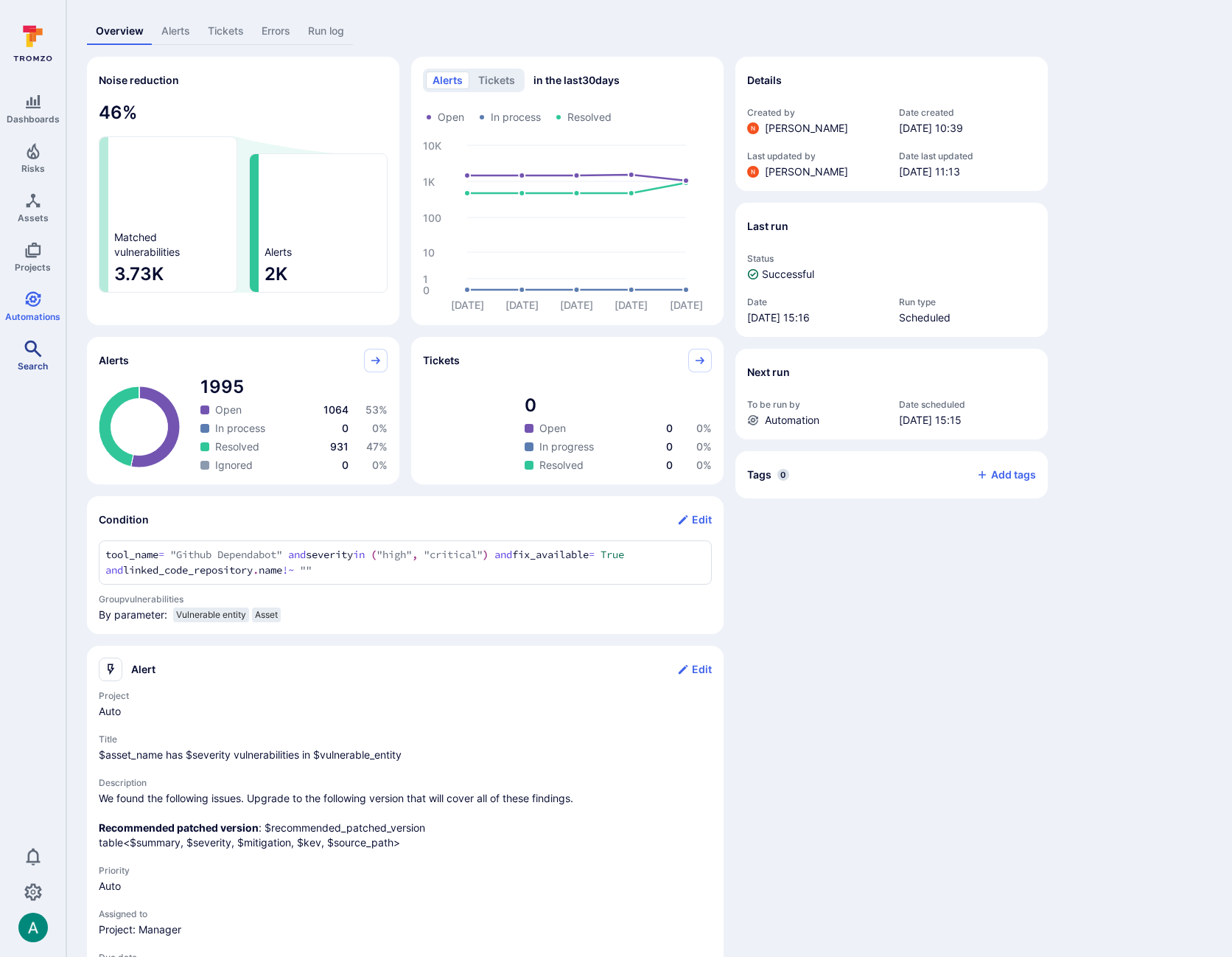
click at [44, 355] on link "Search" at bounding box center [32, 356] width 65 height 44
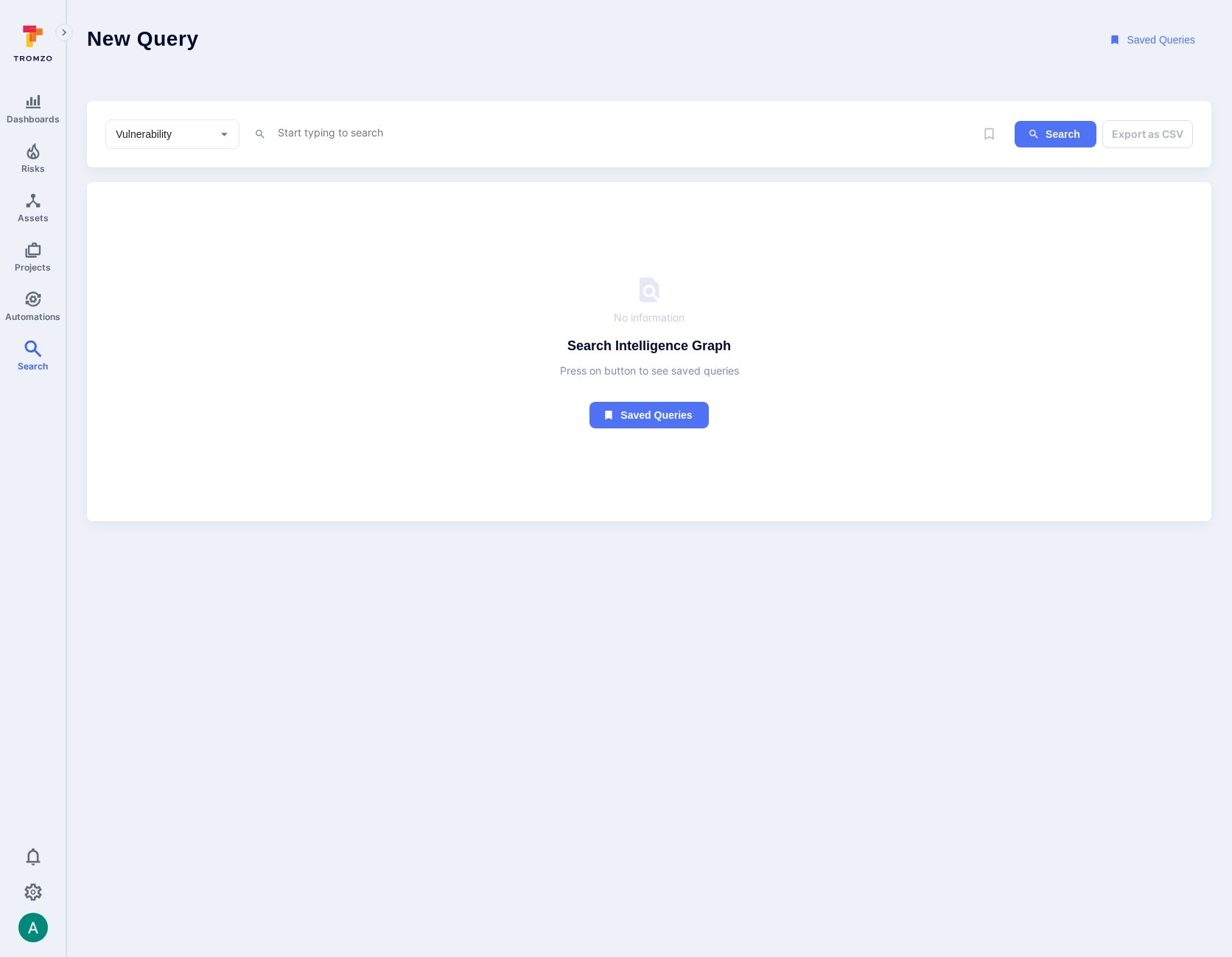
click at [347, 125] on textarea "Intelligence Graph search area" at bounding box center [625, 132] width 699 height 19
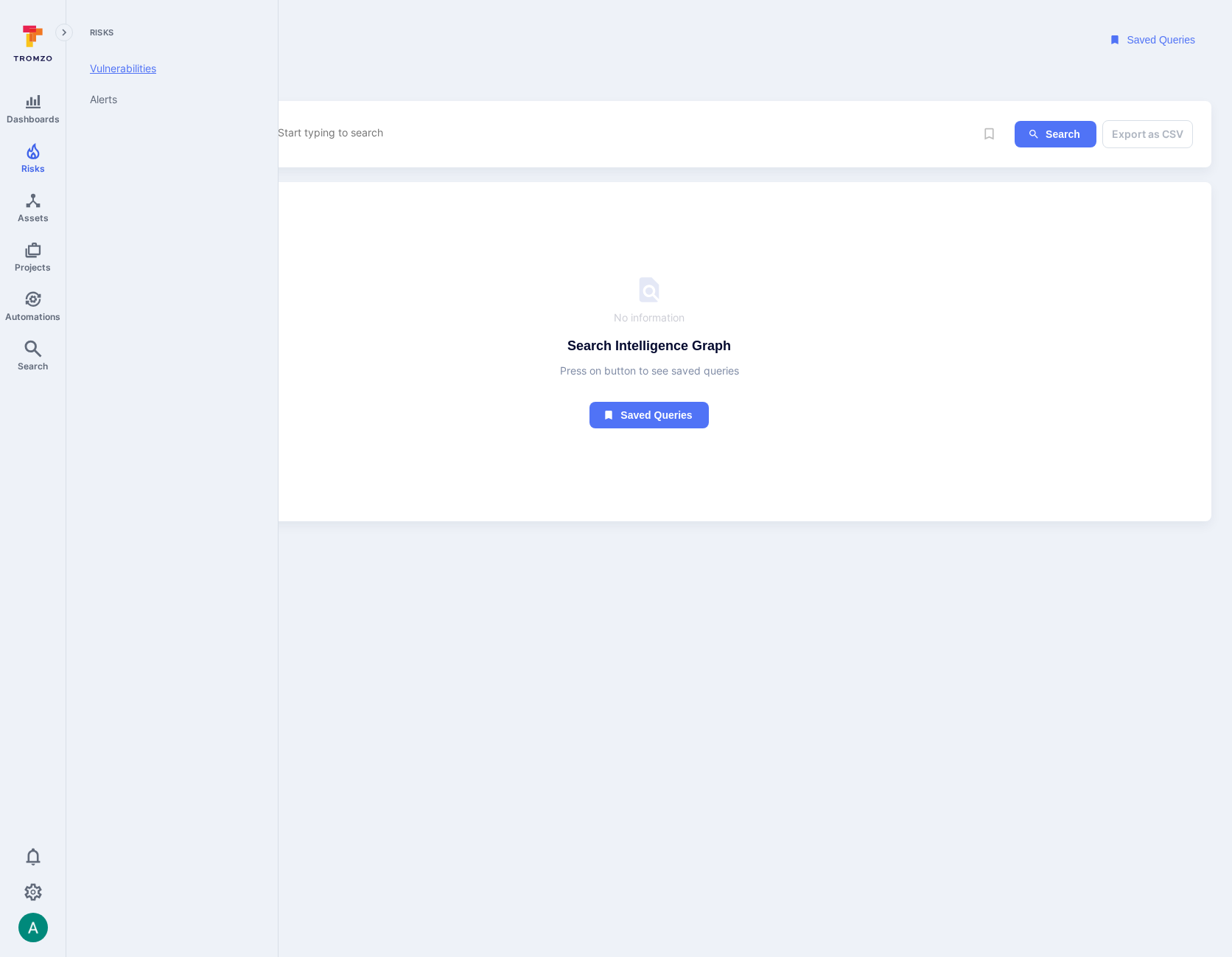
click at [126, 74] on link "Vulnerabilities" at bounding box center [168, 68] width 182 height 31
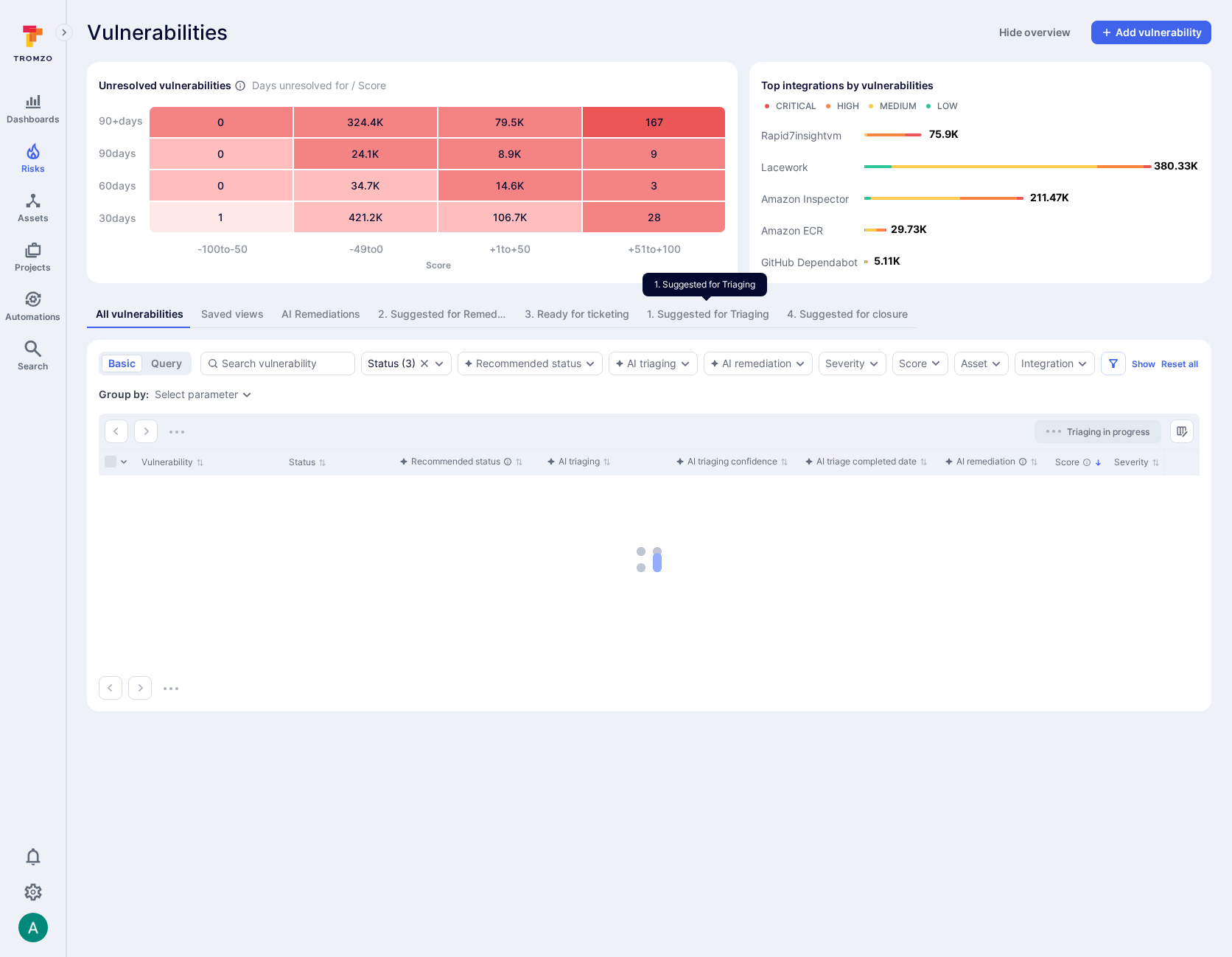
click at [711, 320] on div "1. Suggested for Triaging" at bounding box center [708, 314] width 123 height 14
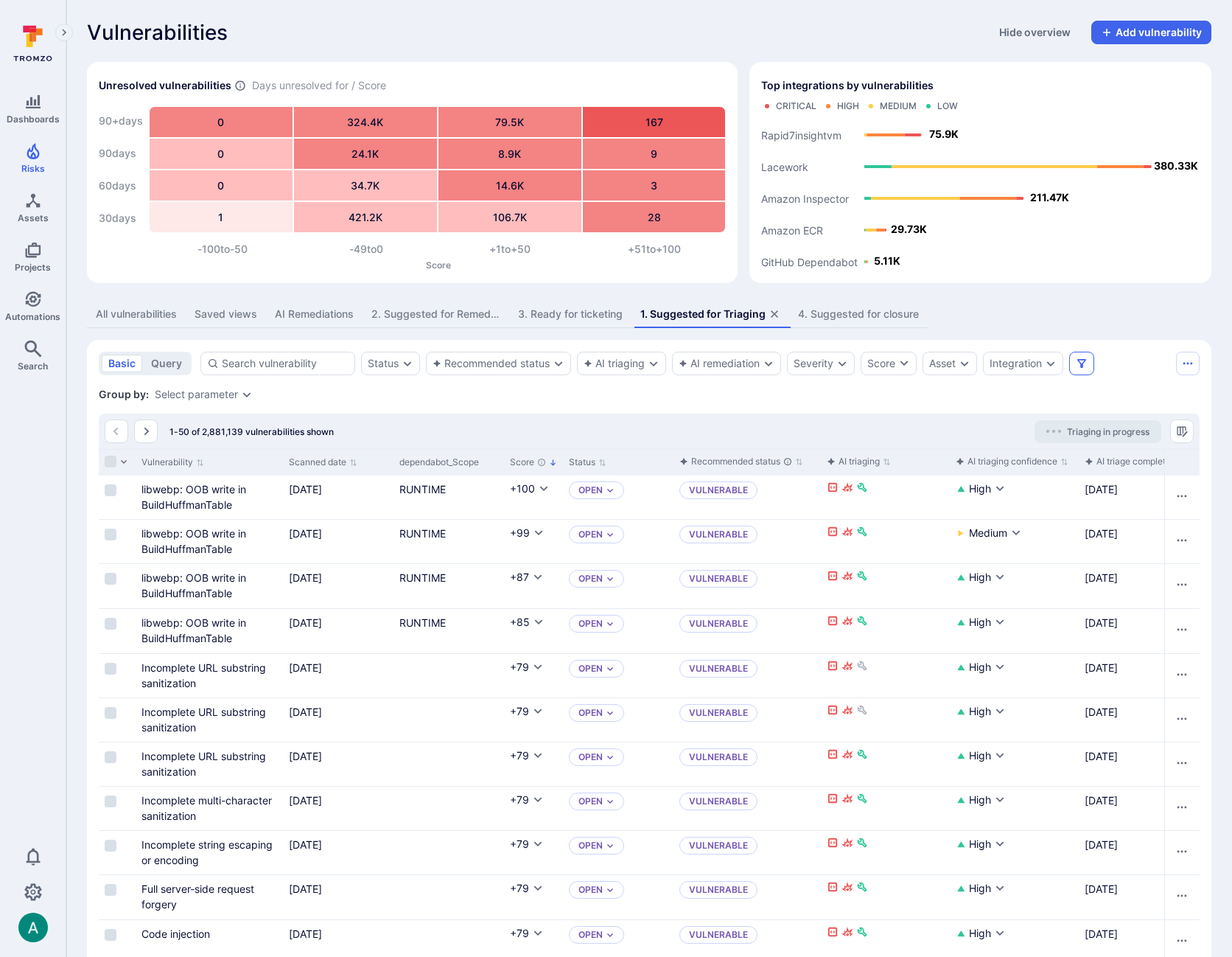
click at [1087, 360] on icon "Filters" at bounding box center [1081, 363] width 12 height 12
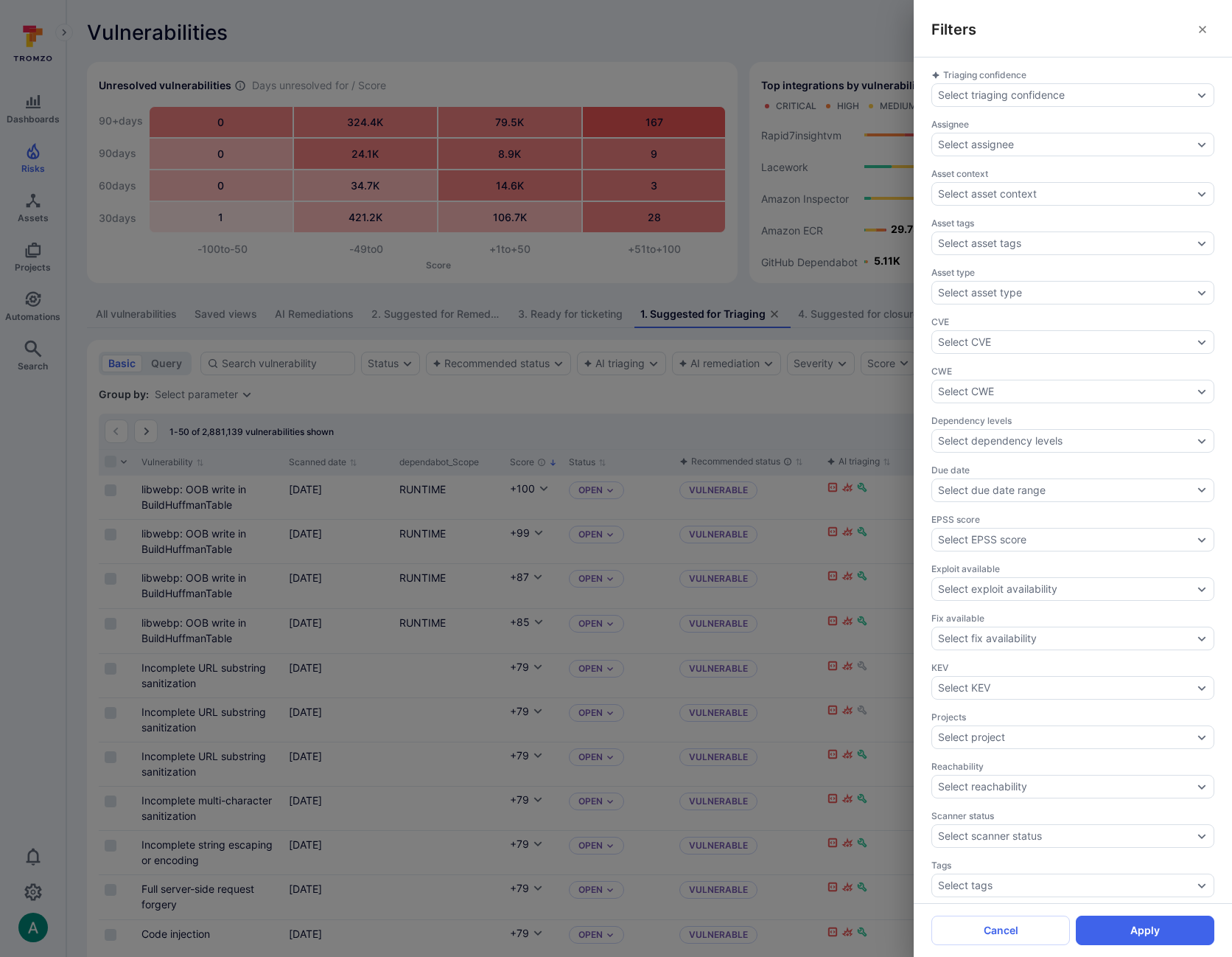
click at [740, 410] on div "Filters Triaging confidence Select triaging confidence Assignee Select assignee…" at bounding box center [616, 478] width 1232 height 957
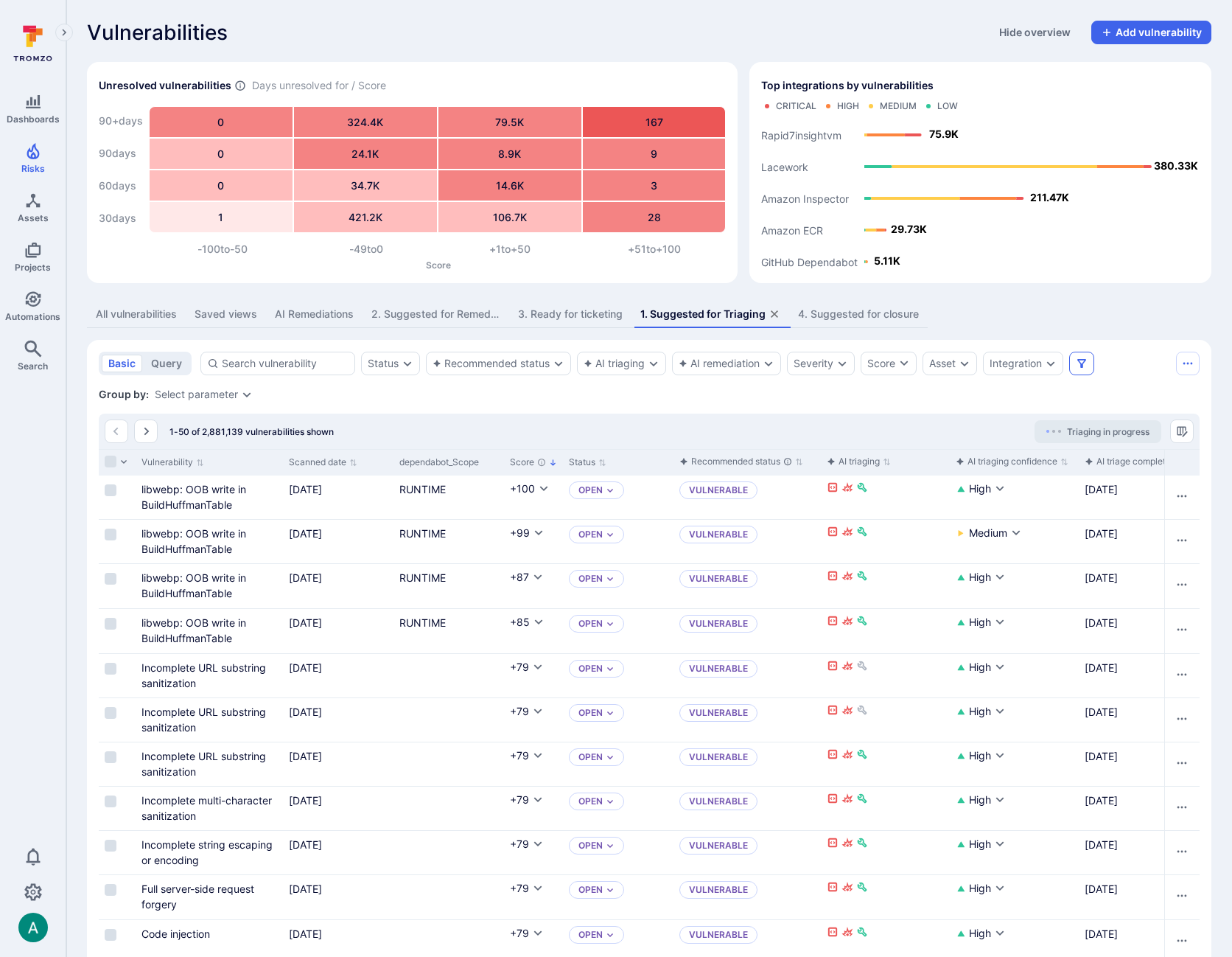
click at [1093, 365] on button "Filters" at bounding box center [1081, 363] width 25 height 23
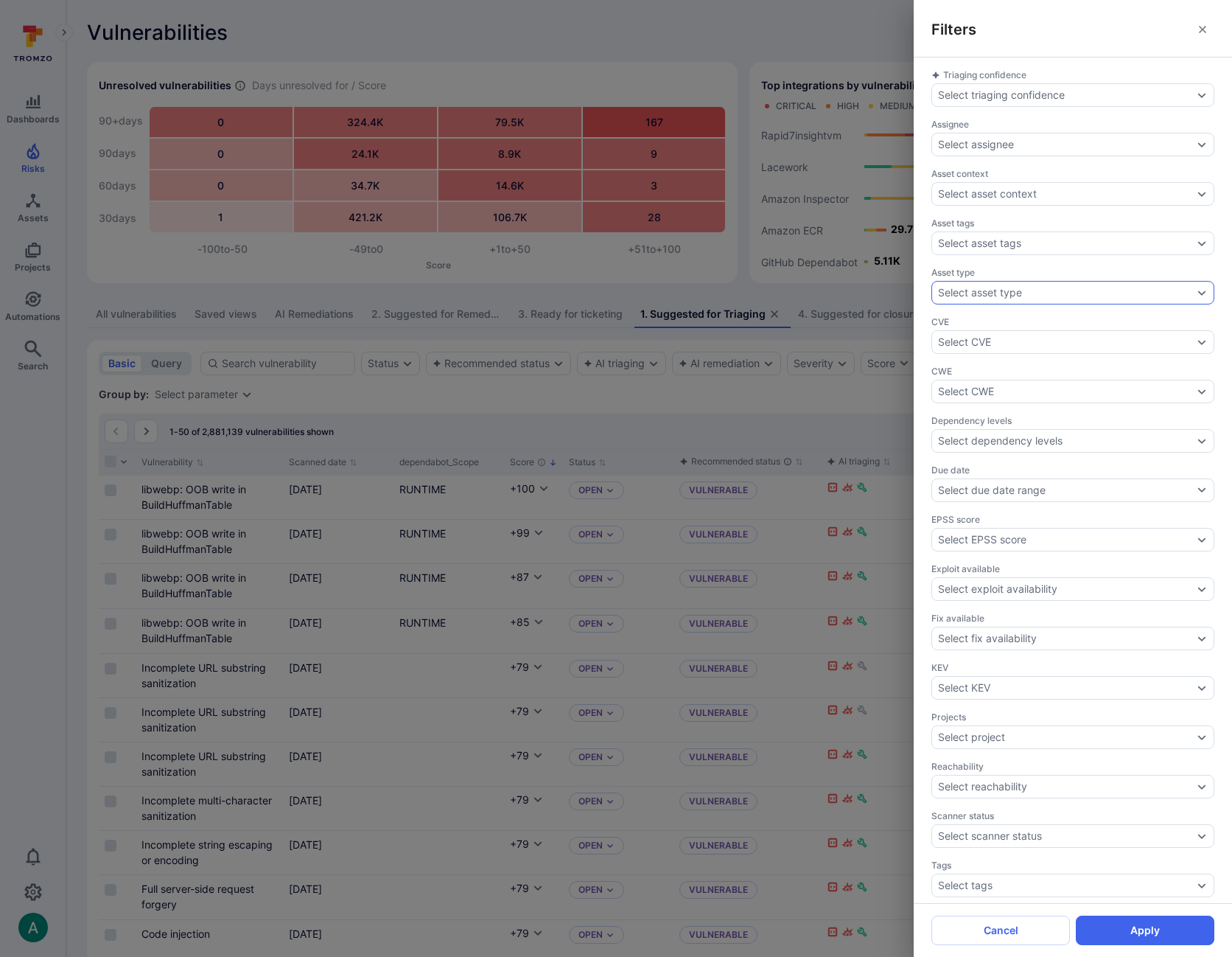
click at [1090, 294] on div "Select asset type" at bounding box center [1065, 292] width 255 height 12
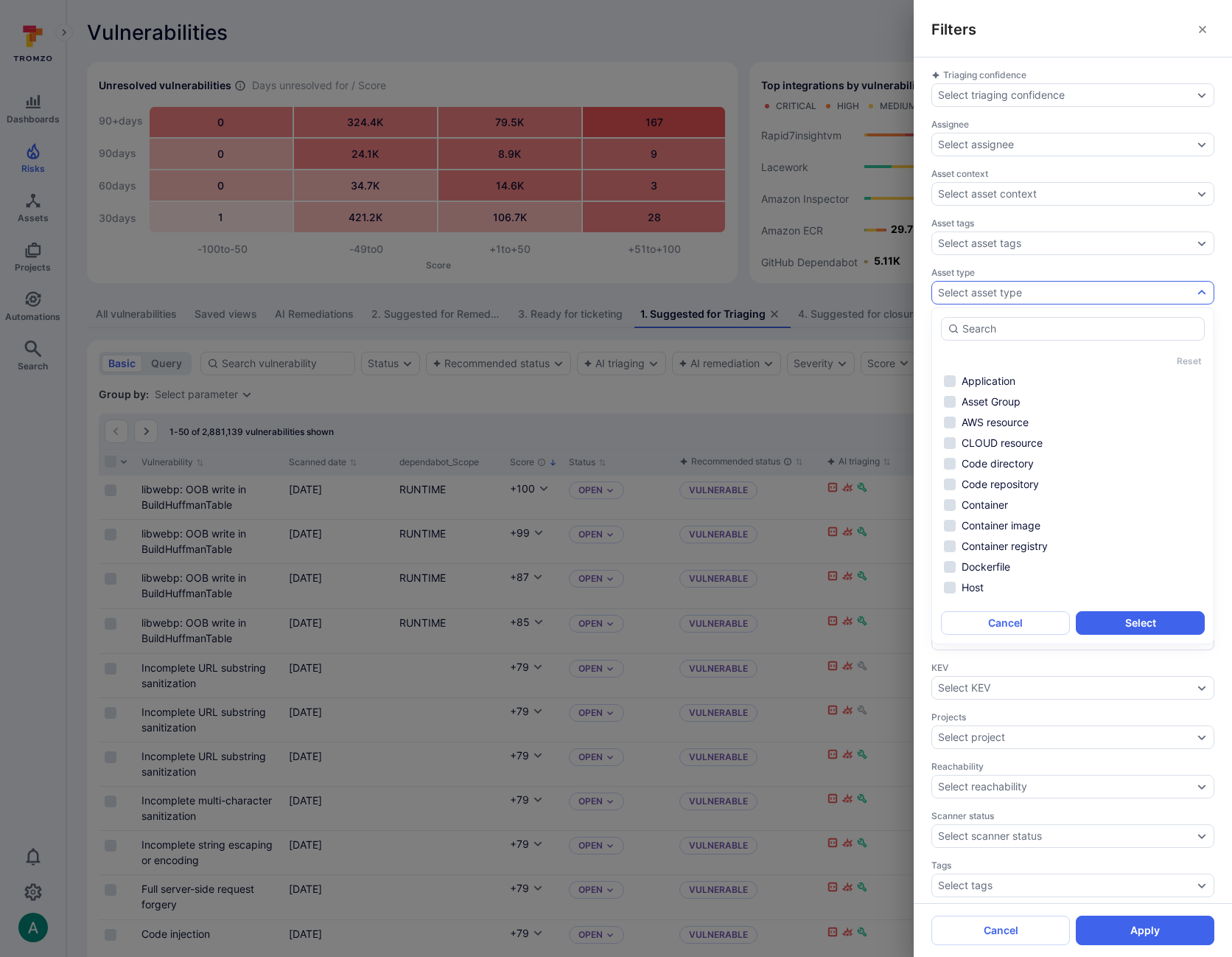
click at [684, 27] on div "Filters Triaging confidence Select triaging confidence Assignee Select assignee…" at bounding box center [616, 478] width 1232 height 957
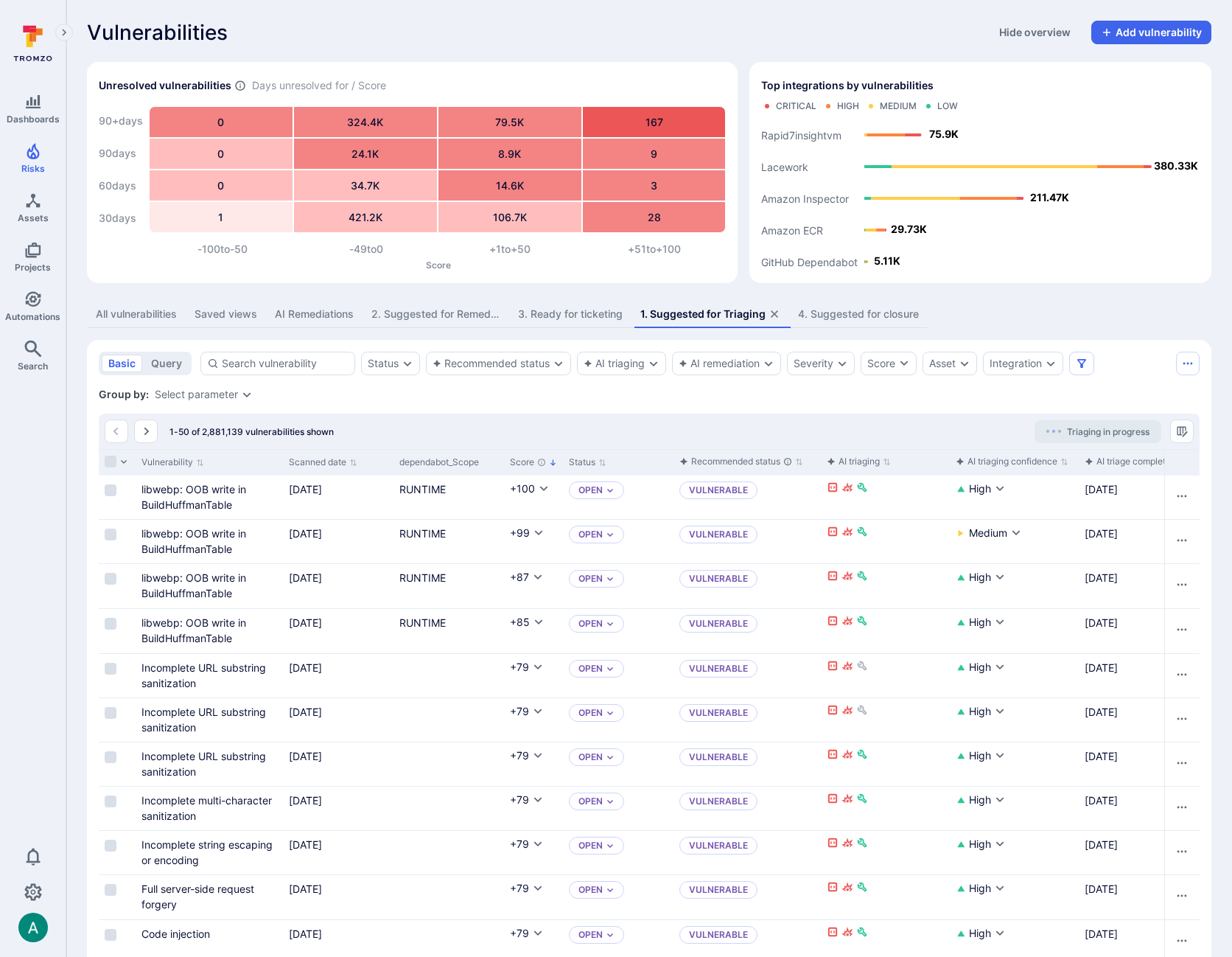
click at [28, 202] on div "Filters Triaging confidence Select triaging confidence Assignee Select assignee…" at bounding box center [616, 478] width 1232 height 957
click at [31, 203] on div "Filters Triaging confidence Select triaging confidence Assignee Select assignee…" at bounding box center [616, 478] width 1232 height 957
click at [30, 202] on icon "Assets" at bounding box center [33, 200] width 14 height 14
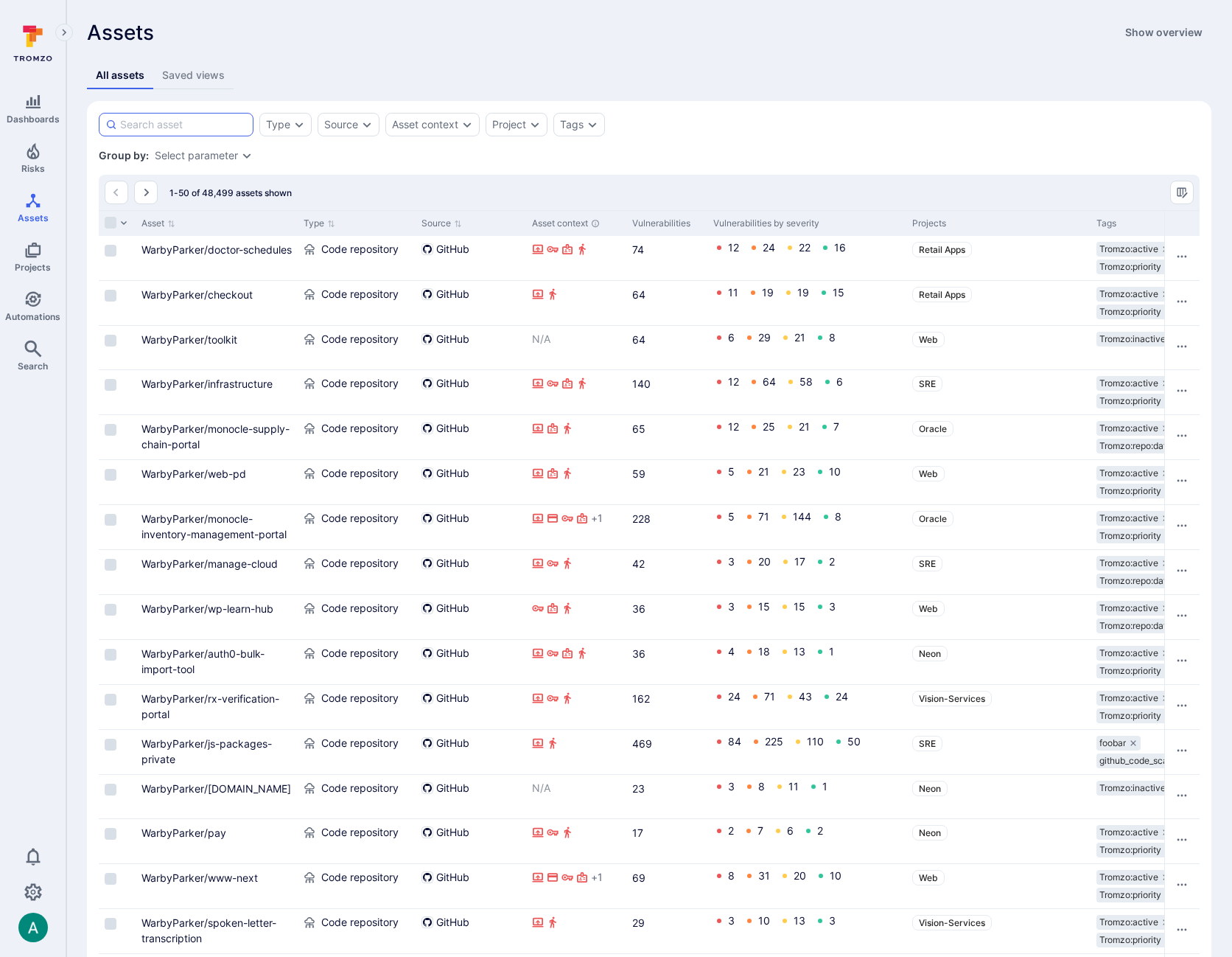
click at [151, 120] on input at bounding box center [183, 125] width 126 height 14
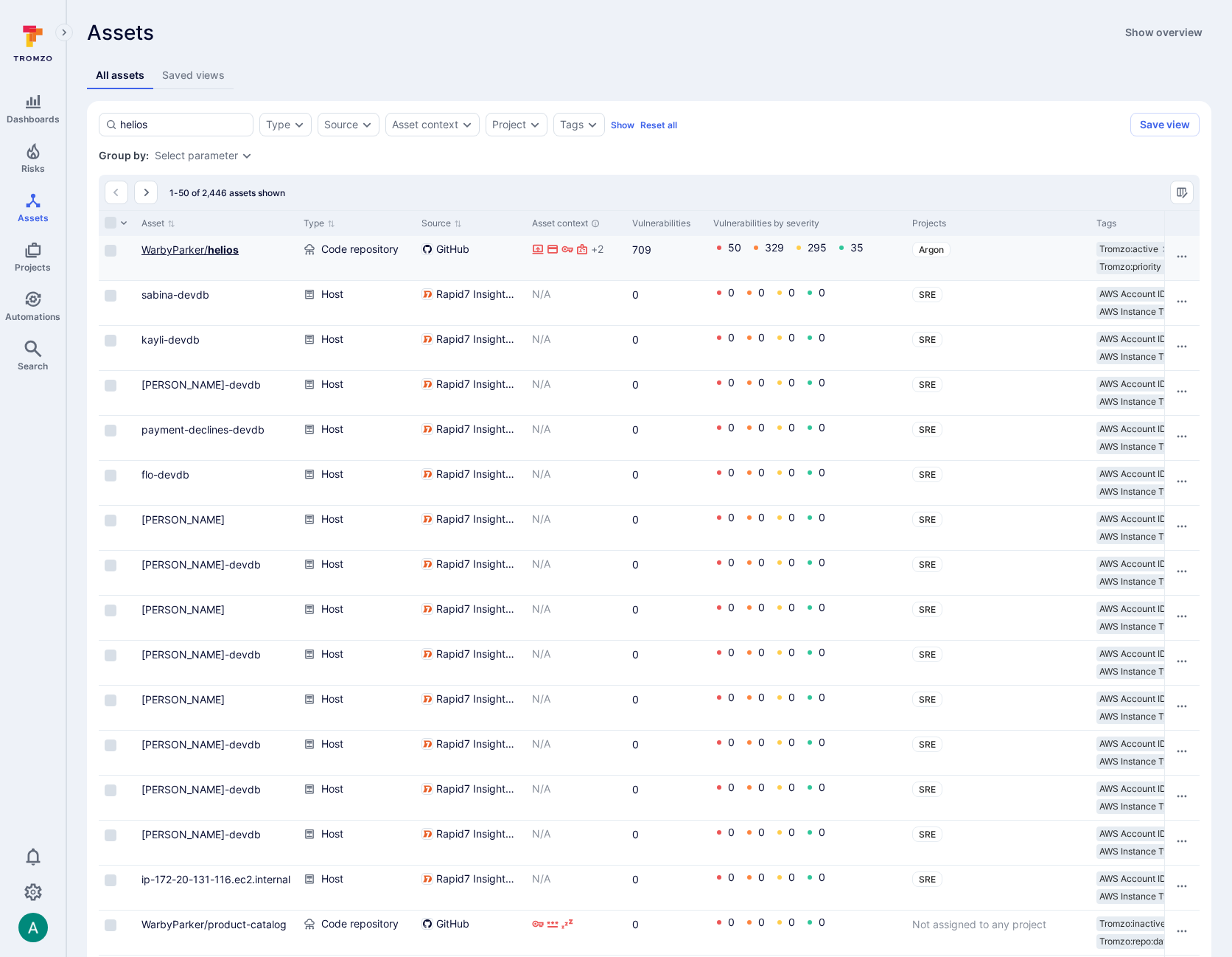
type input "helios"
click at [186, 250] on link "WarbyParker/ helios" at bounding box center [190, 249] width 98 height 13
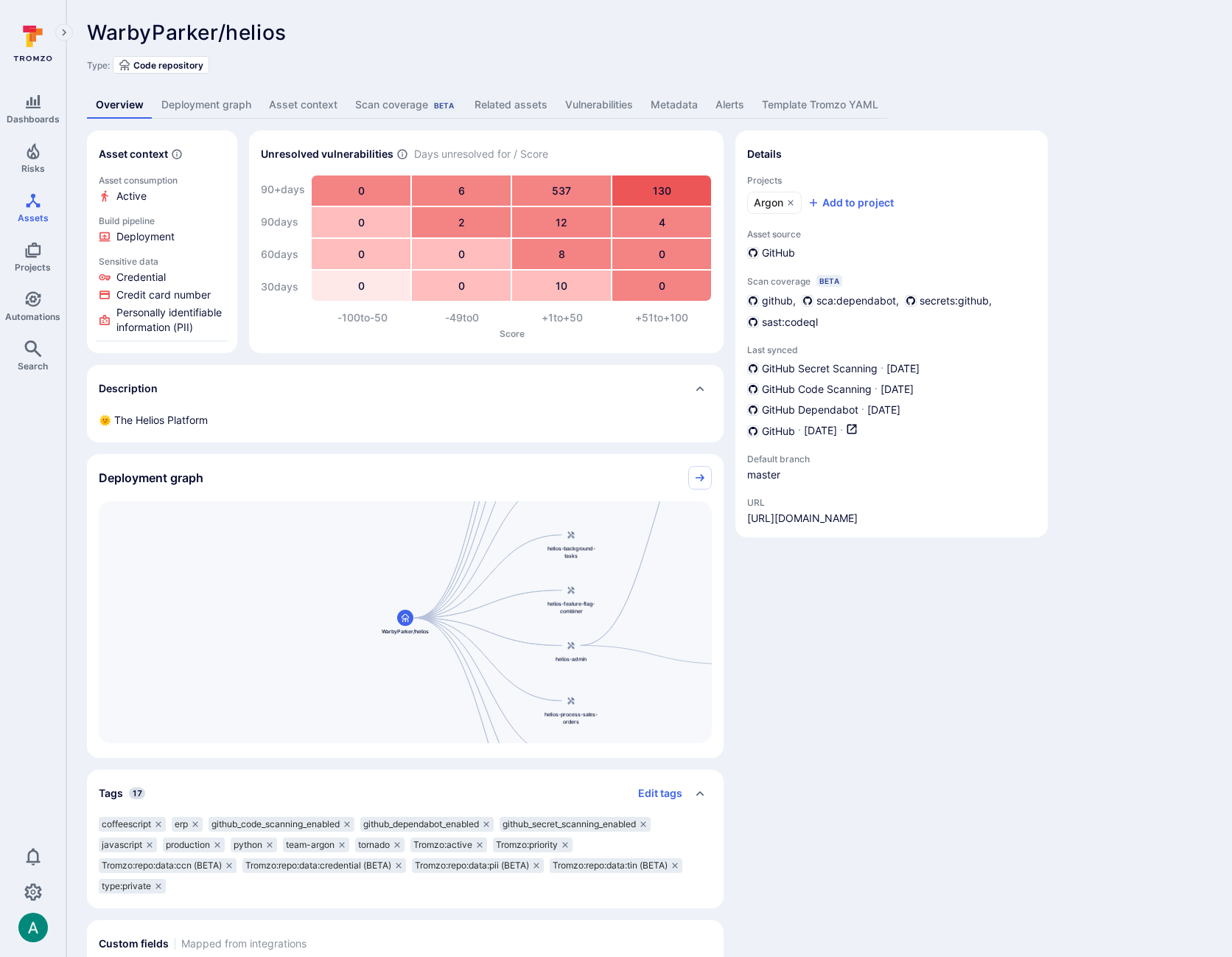
click at [620, 106] on link "Vulnerabilities" at bounding box center [599, 105] width 85 height 27
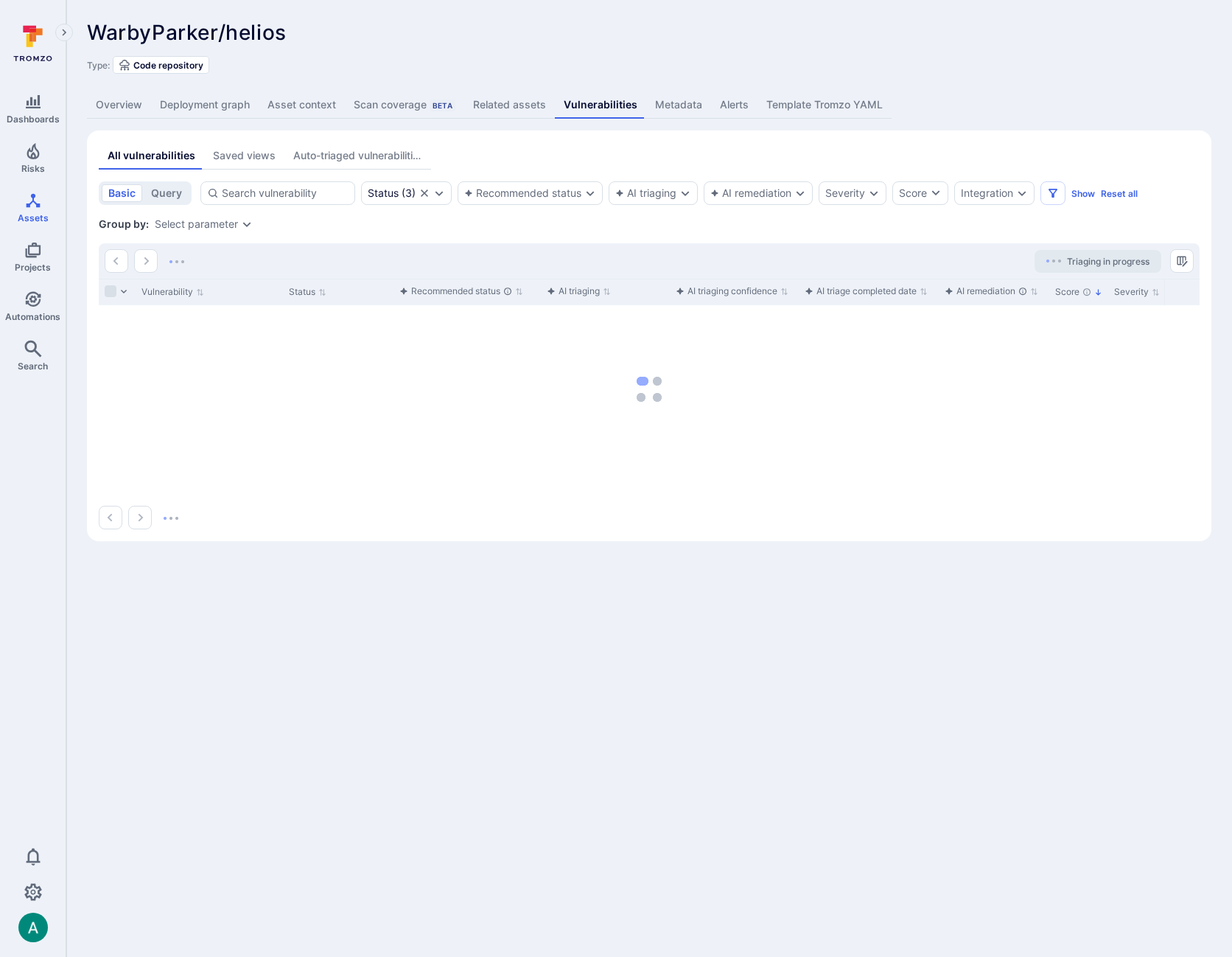
click at [222, 160] on div "Saved views" at bounding box center [245, 155] width 63 height 14
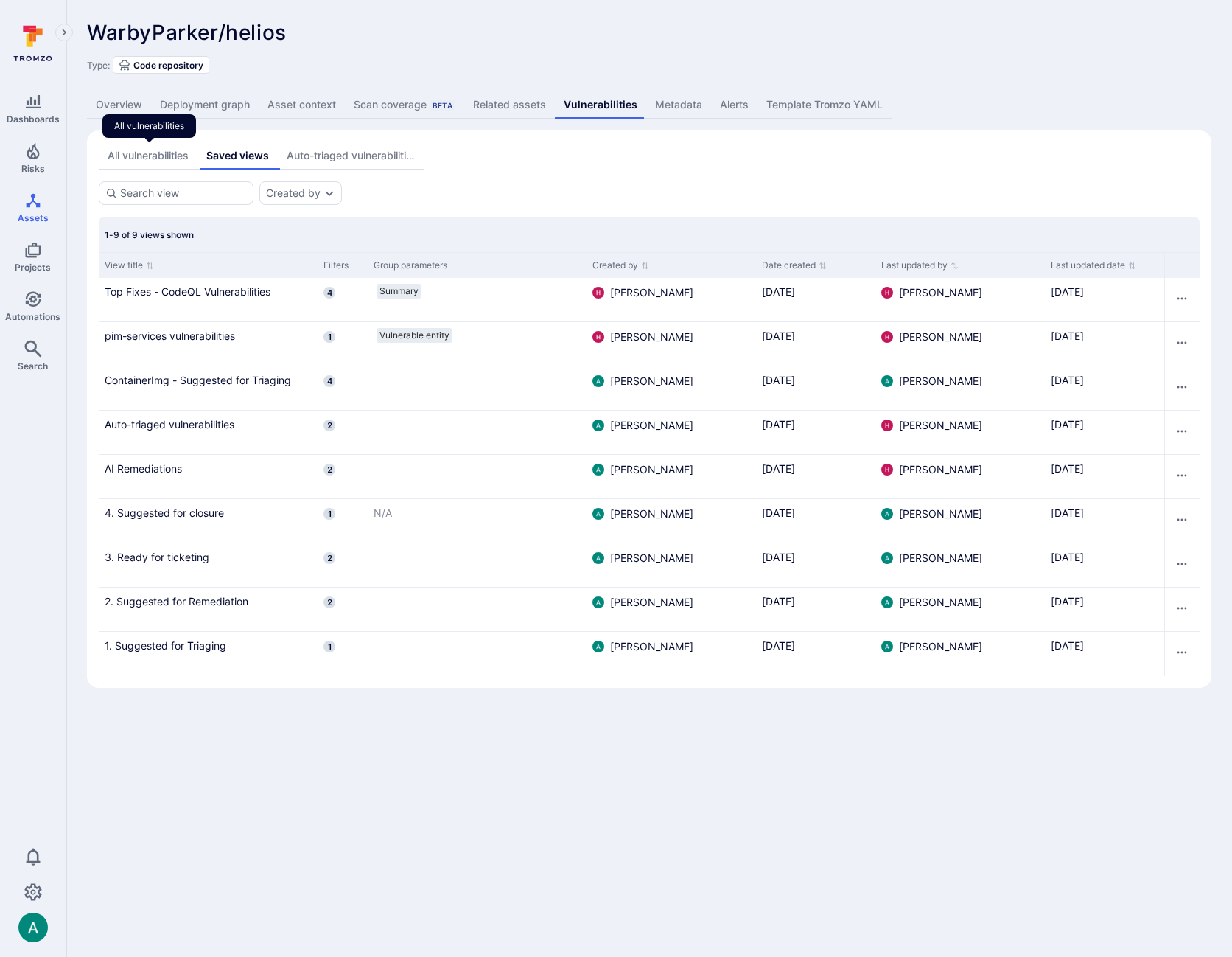
click at [147, 160] on div "All vulnerabilities" at bounding box center [148, 155] width 81 height 14
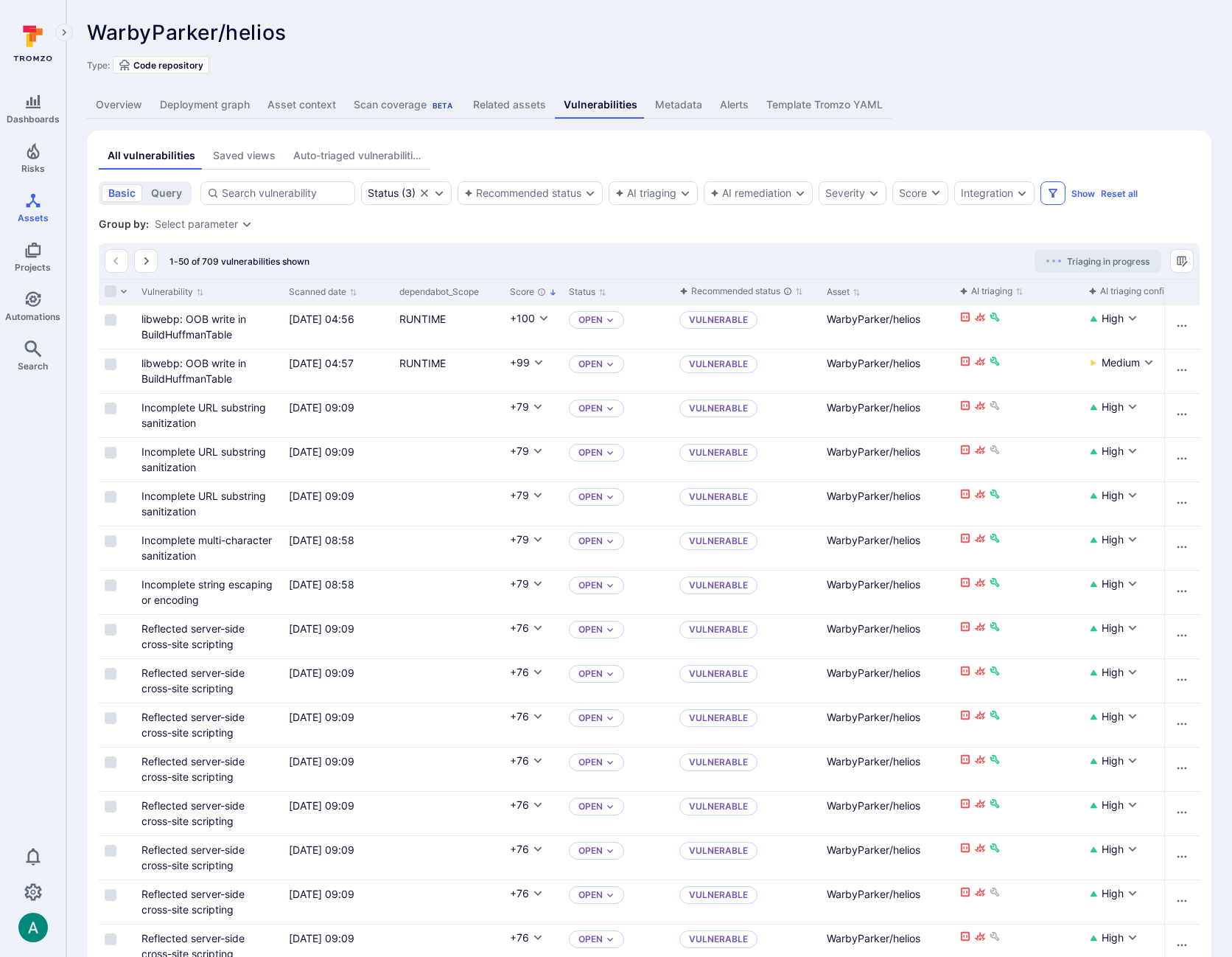
click at [1061, 191] on button "Filters" at bounding box center [1053, 193] width 25 height 23
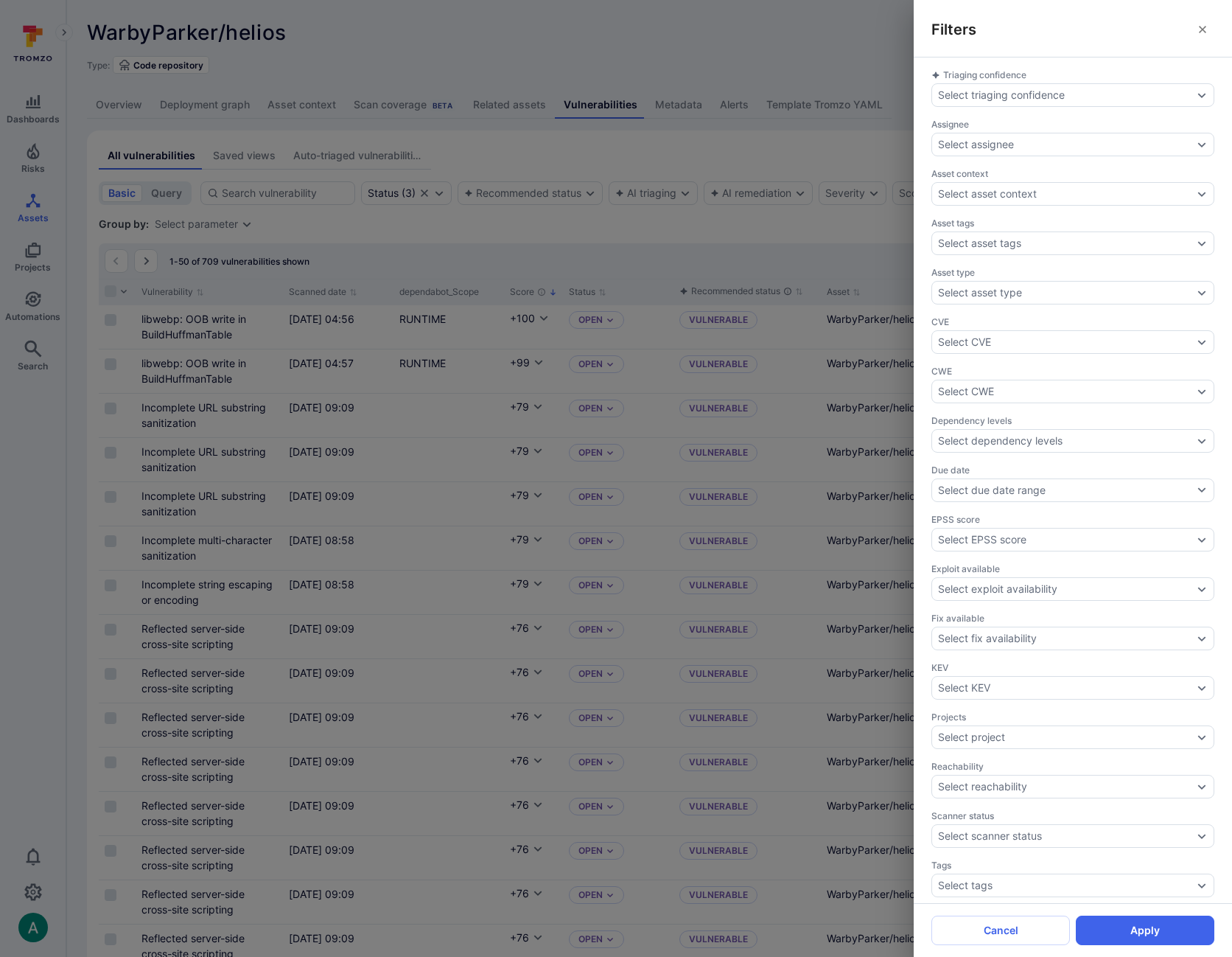
scroll to position [105, 0]
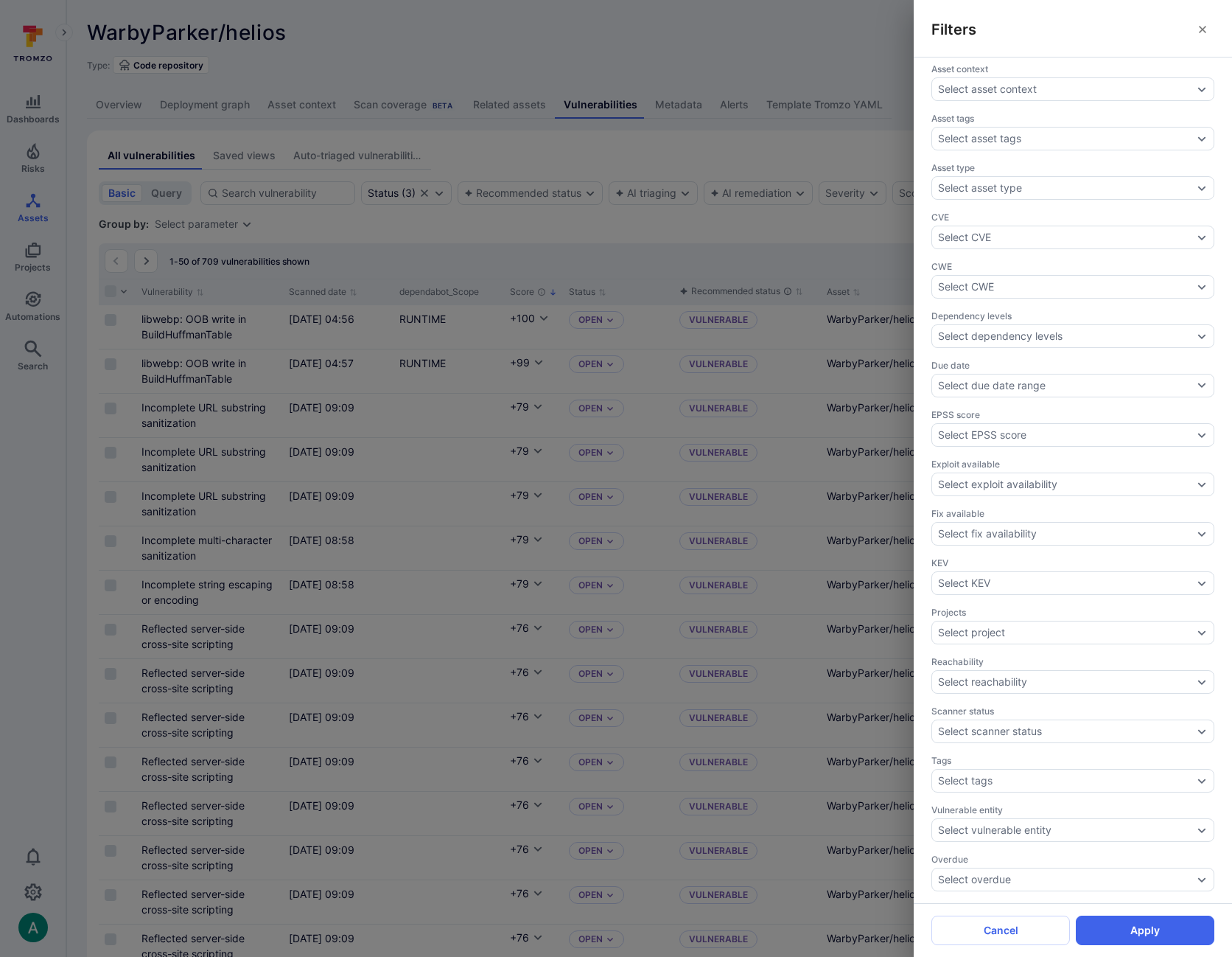
drag, startPoint x: 358, startPoint y: 222, endPoint x: 249, endPoint y: 189, distance: 113.9
click at [350, 220] on div "Filters Triaging confidence Select triaging confidence Assignee Select assignee…" at bounding box center [616, 478] width 1232 height 957
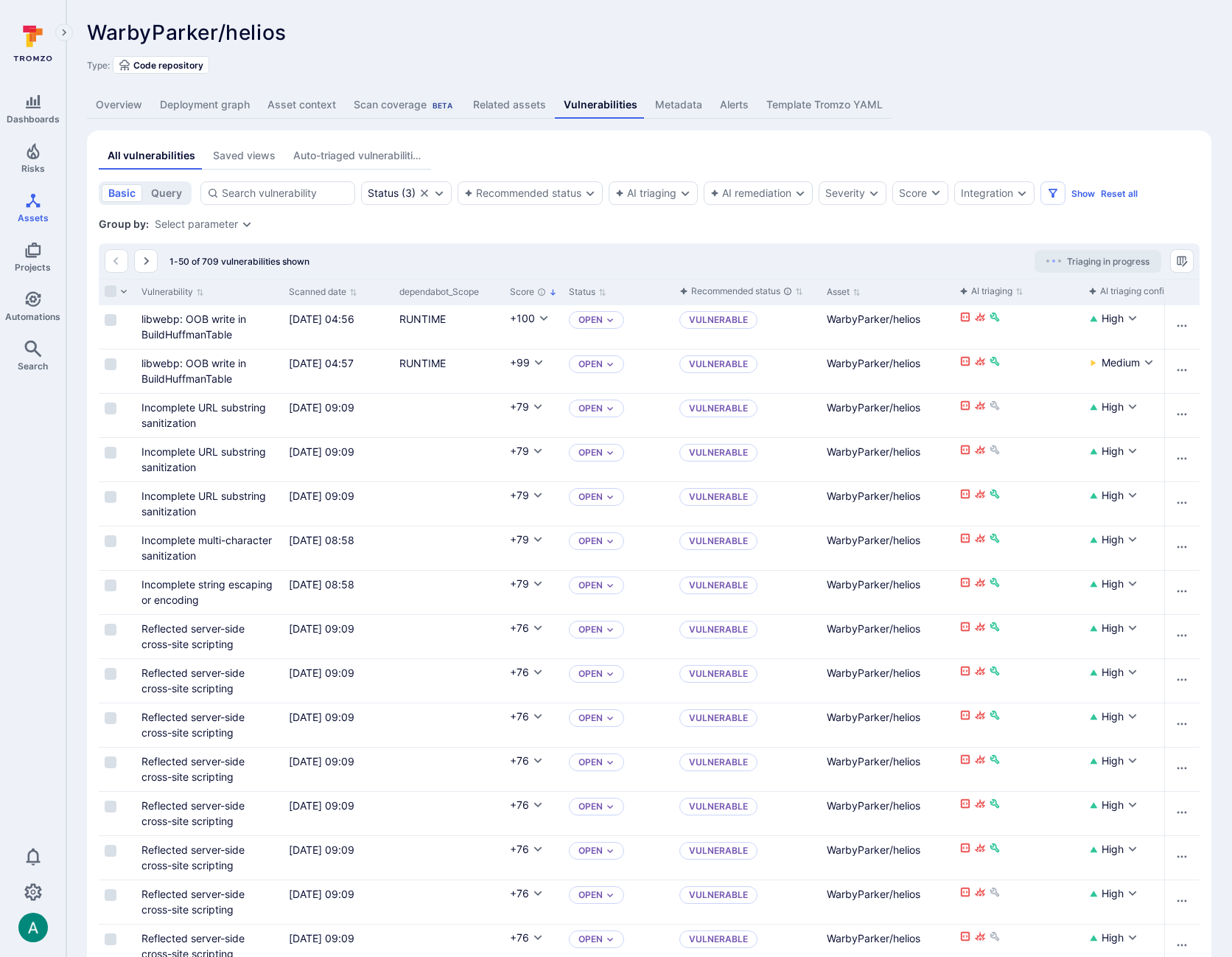
click at [159, 191] on button "query" at bounding box center [166, 194] width 44 height 18
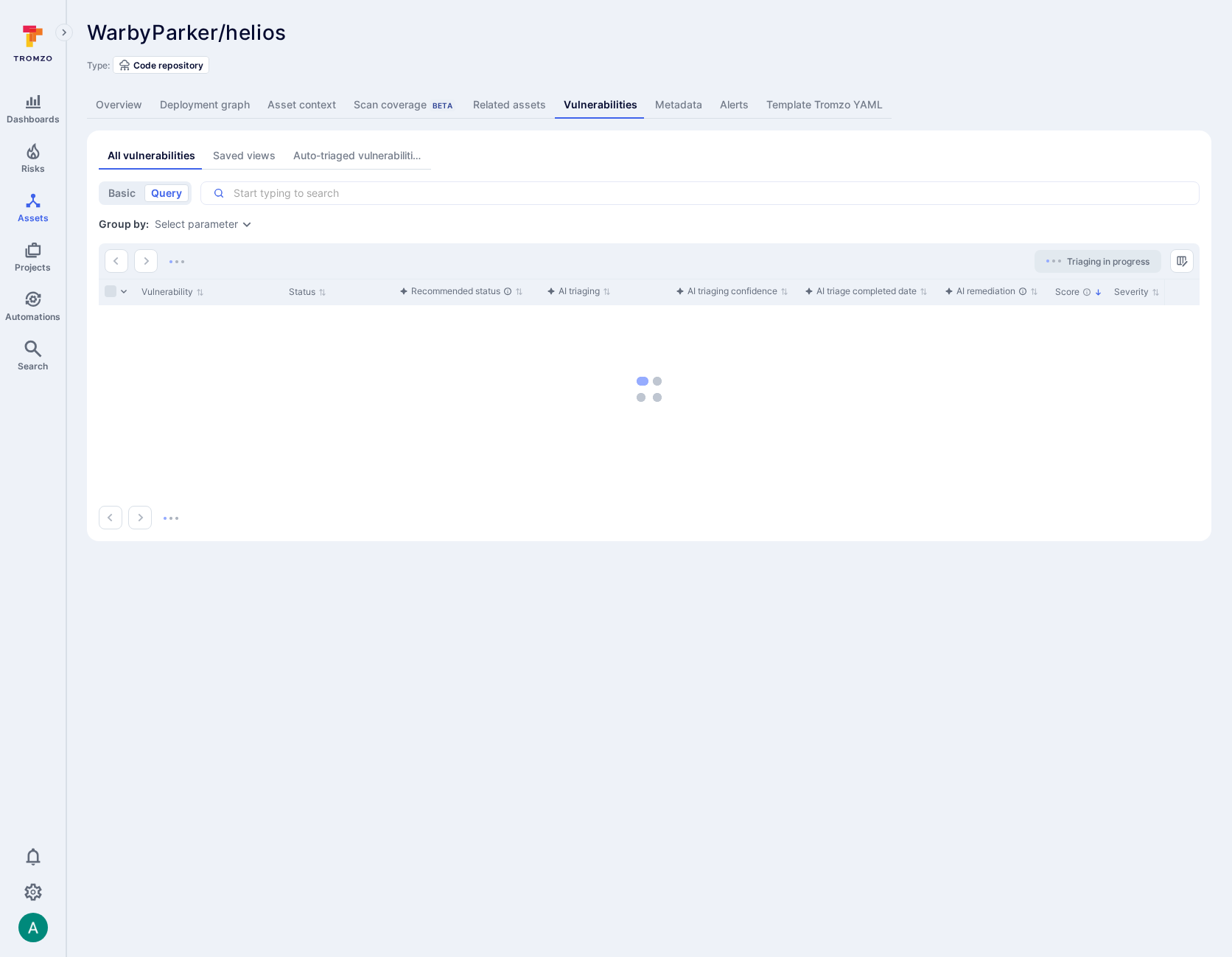
click at [231, 194] on textarea "Intelligence Graph search area" at bounding box center [706, 193] width 962 height 14
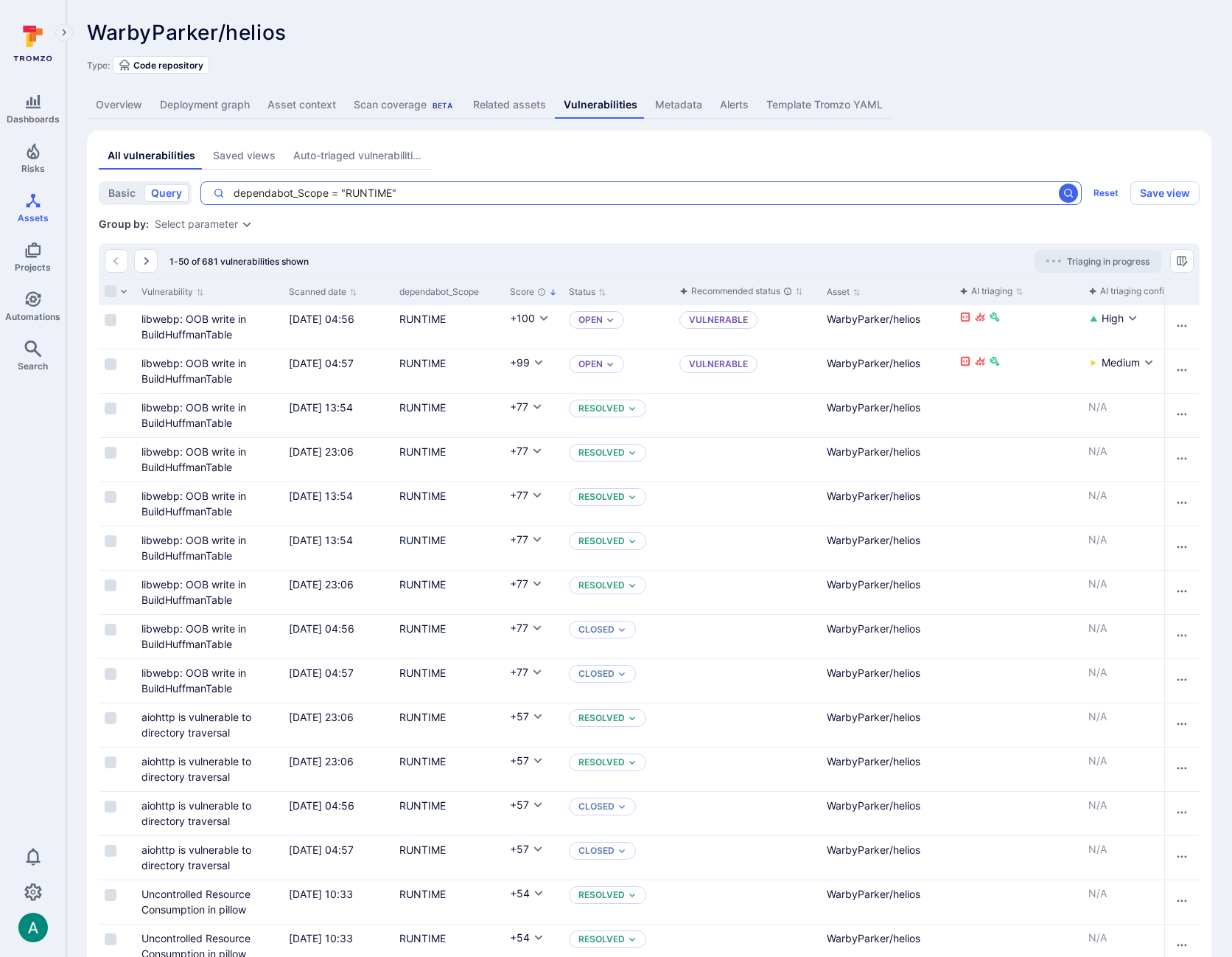
click at [413, 194] on textarea "dependabot_Scope = "RUNTIME"" at bounding box center [639, 193] width 828 height 14
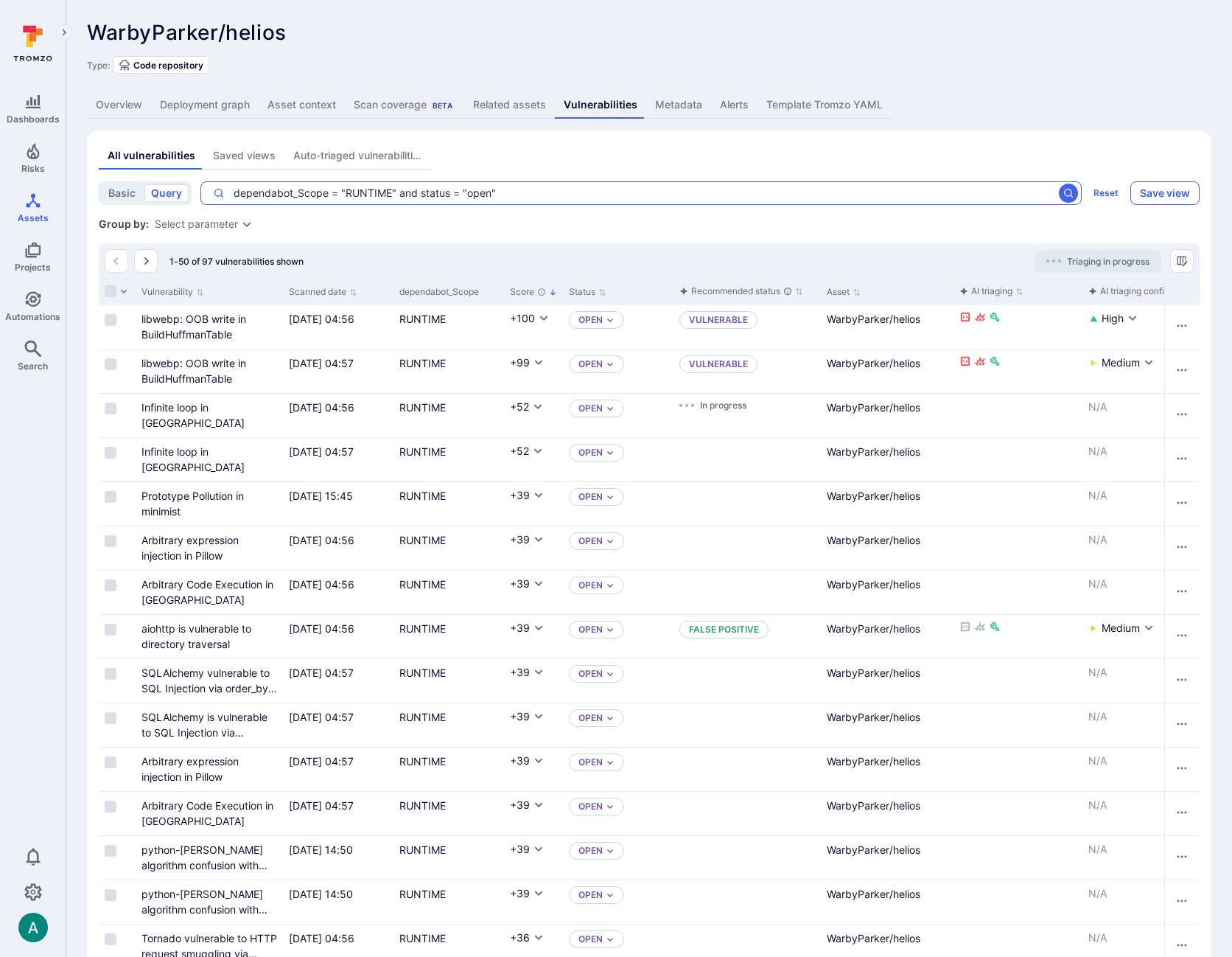
type textarea "dependabot_Scope = "RUNTIME" and status = "open""
click at [1177, 199] on button "Save view" at bounding box center [1165, 193] width 69 height 23
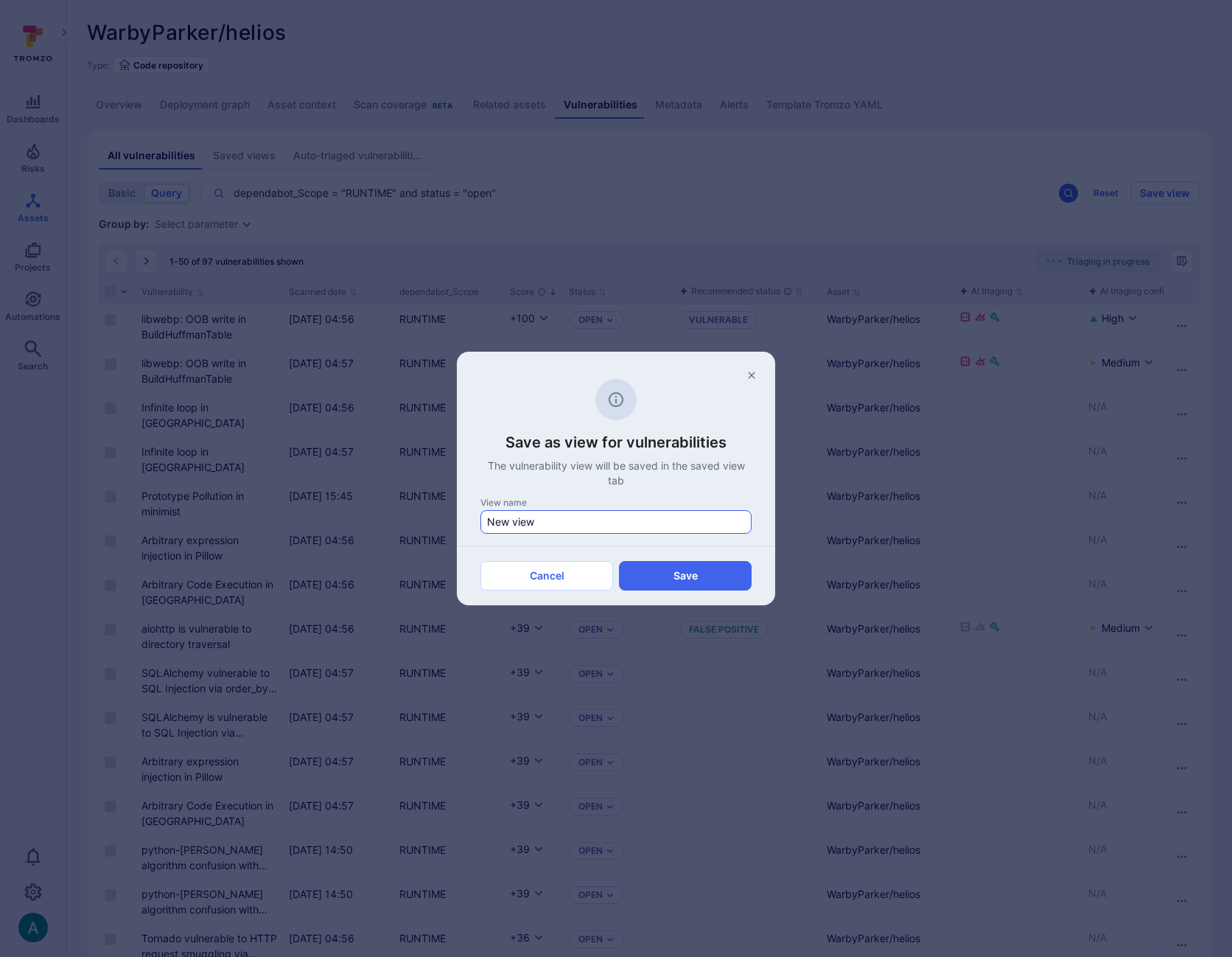
click at [537, 525] on input "New view" at bounding box center [616, 522] width 258 height 14
click at [536, 523] on input "New view" at bounding box center [616, 522] width 258 height 14
click at [547, 516] on input "New view" at bounding box center [616, 522] width 258 height 14
click at [546, 516] on input "New view" at bounding box center [616, 522] width 258 height 14
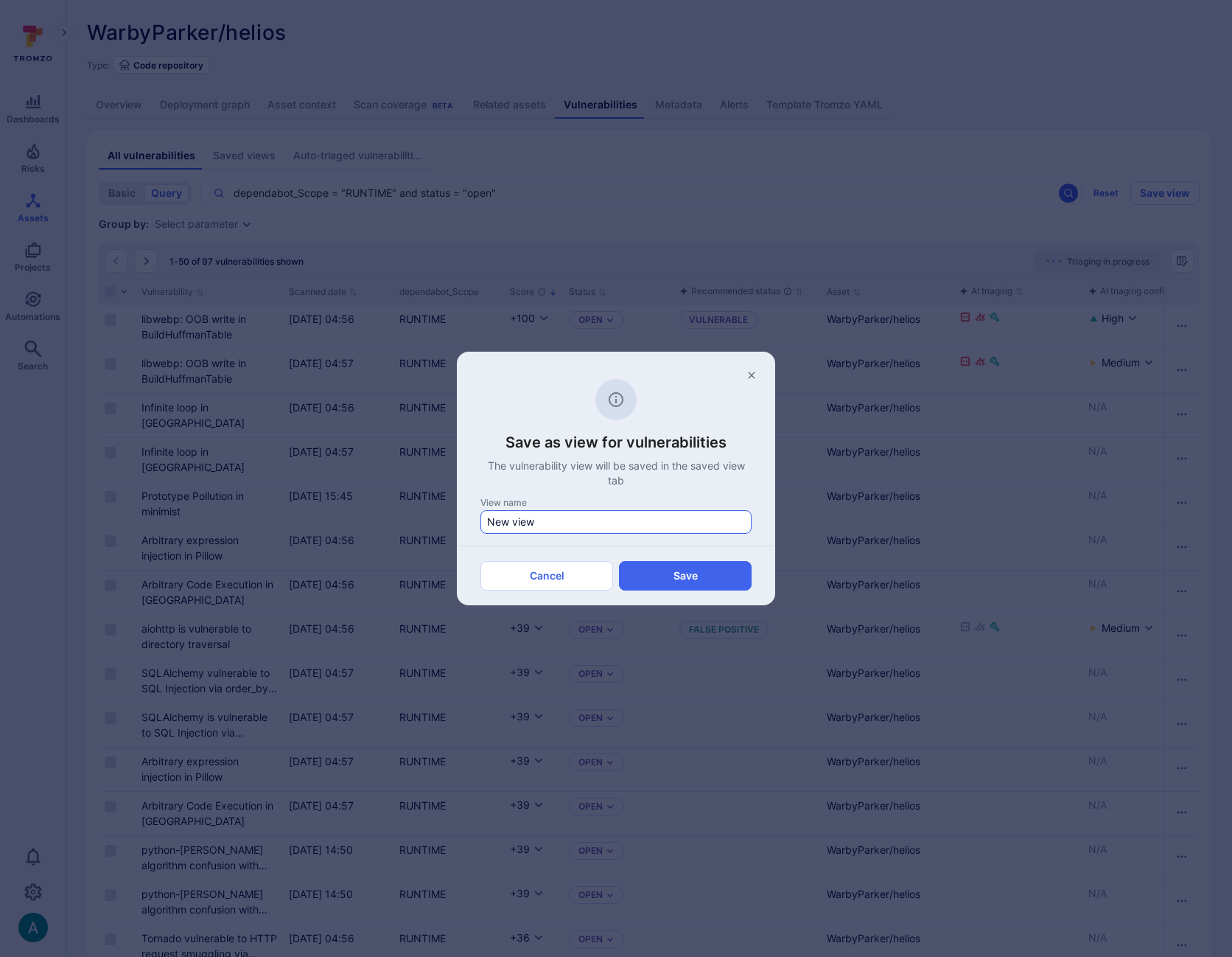
click at [546, 516] on input "New view" at bounding box center [616, 522] width 258 height 14
type input "Dependabot Runtime Vulns"
click at [681, 578] on button "Save" at bounding box center [685, 575] width 133 height 30
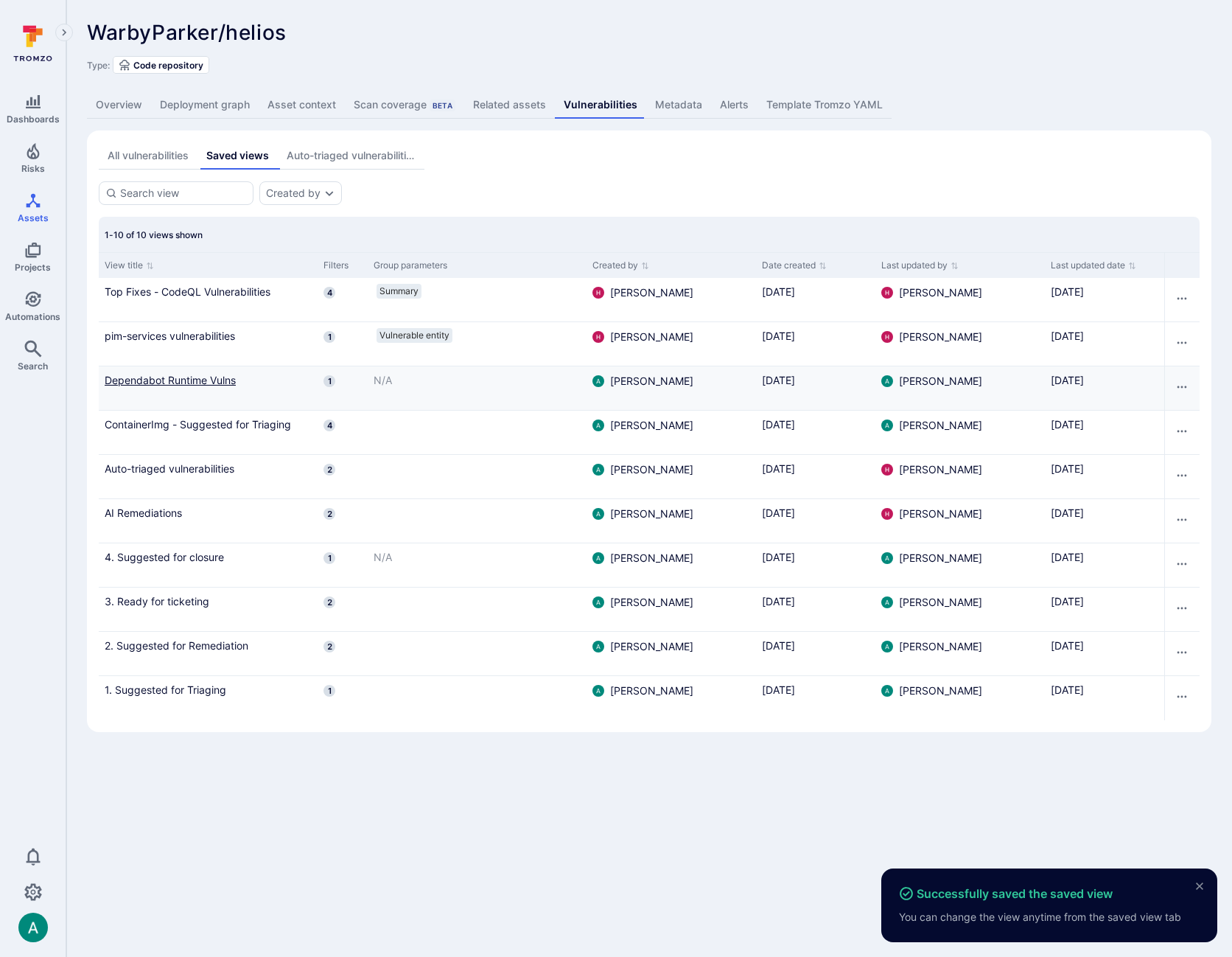
click at [193, 374] on link "Dependabot Runtime Vulns" at bounding box center [208, 379] width 207 height 15
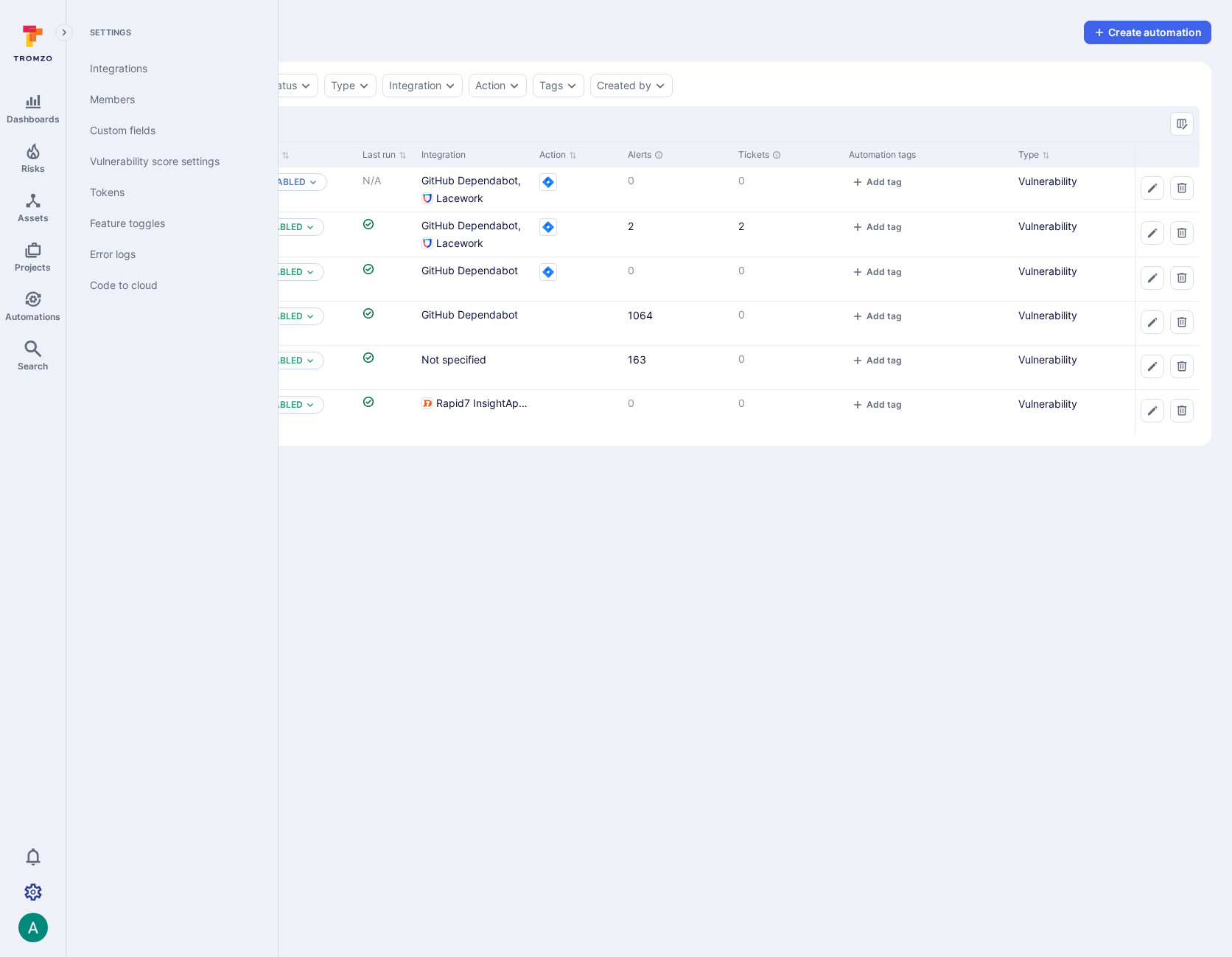
click at [30, 886] on icon "Settings" at bounding box center [33, 891] width 18 height 17
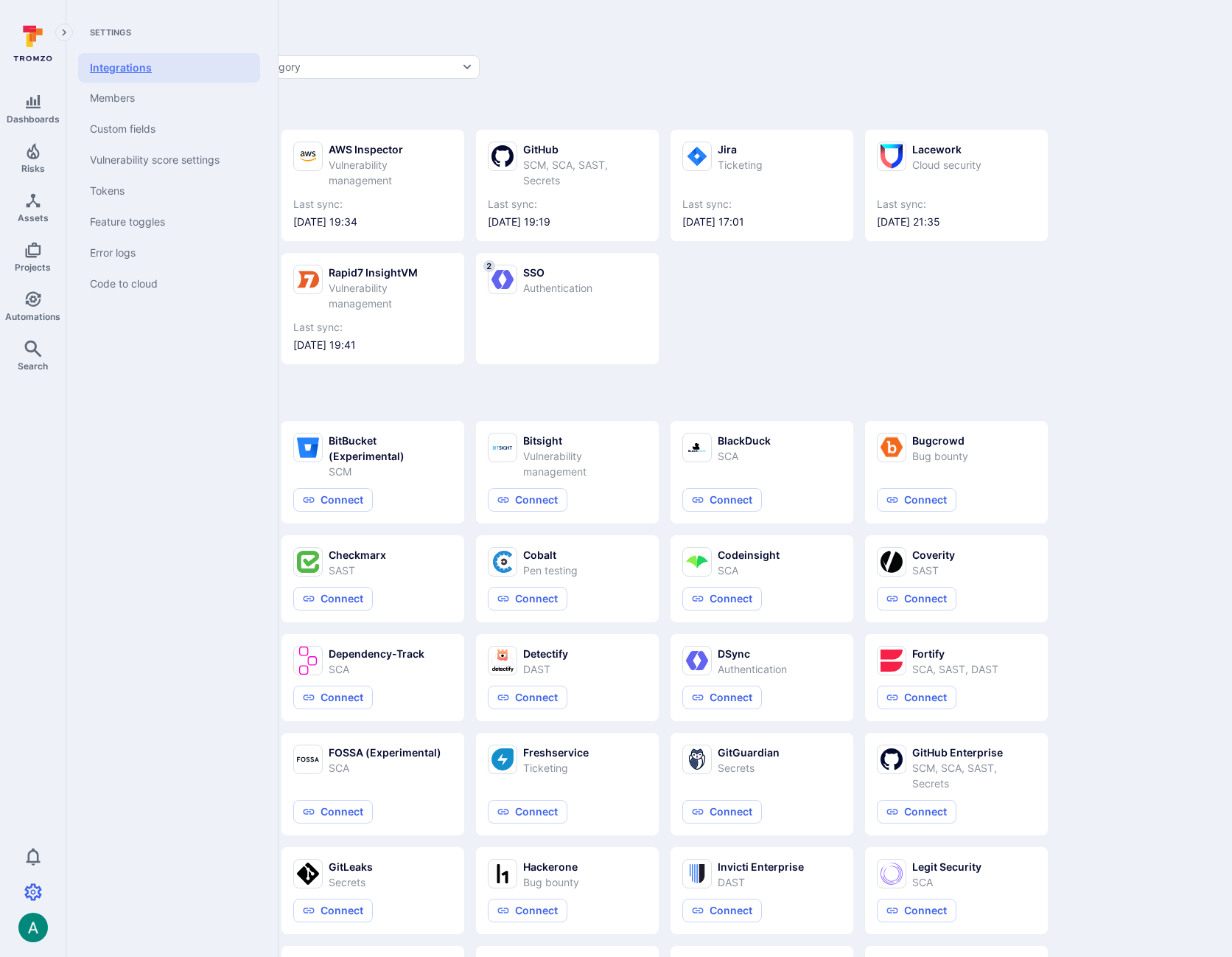
click at [135, 69] on link "Integrations" at bounding box center [168, 67] width 182 height 30
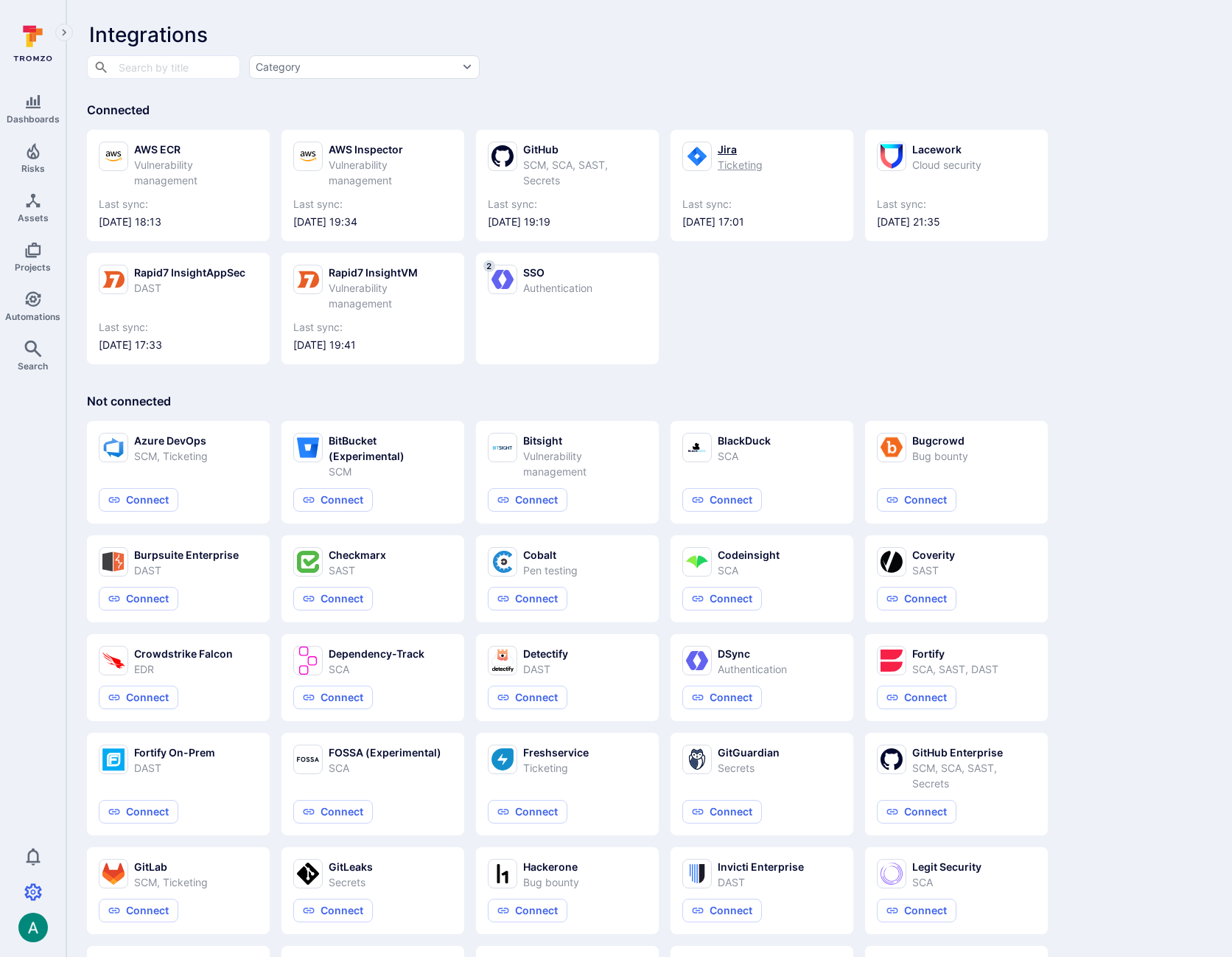
click at [742, 164] on div "Ticketing" at bounding box center [740, 164] width 45 height 15
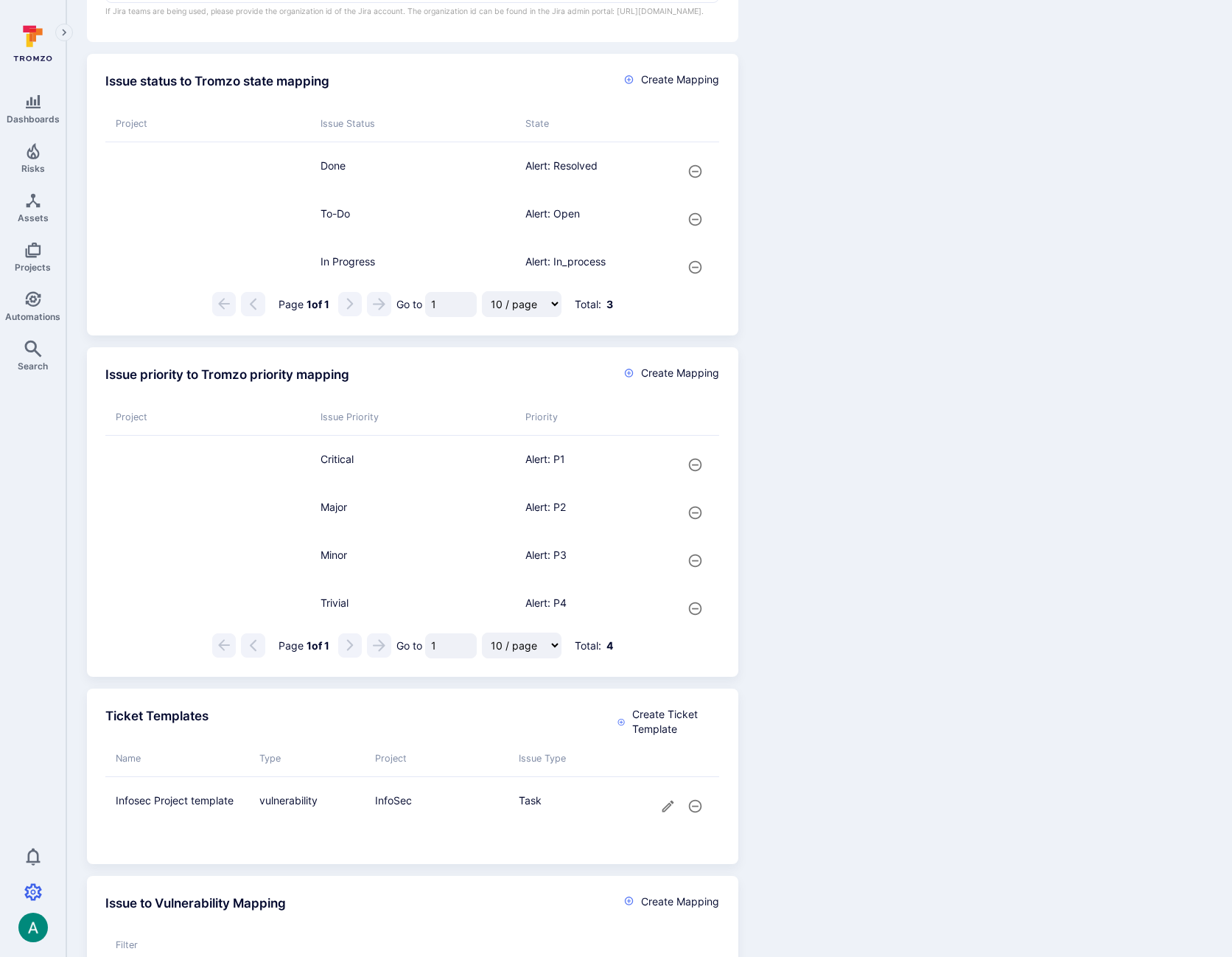
scroll to position [715, 0]
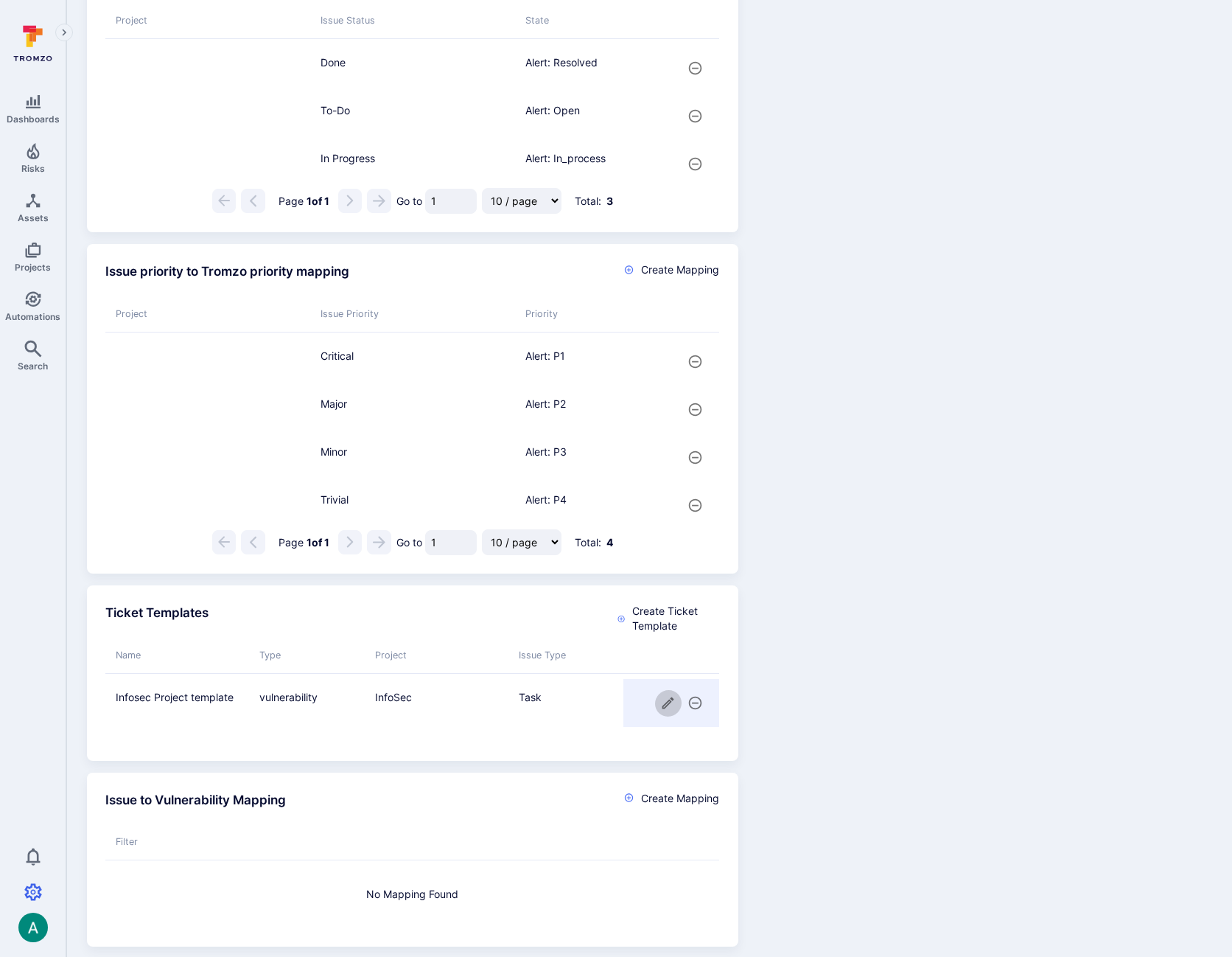
click at [667, 711] on icon "cell for" at bounding box center [668, 703] width 15 height 15
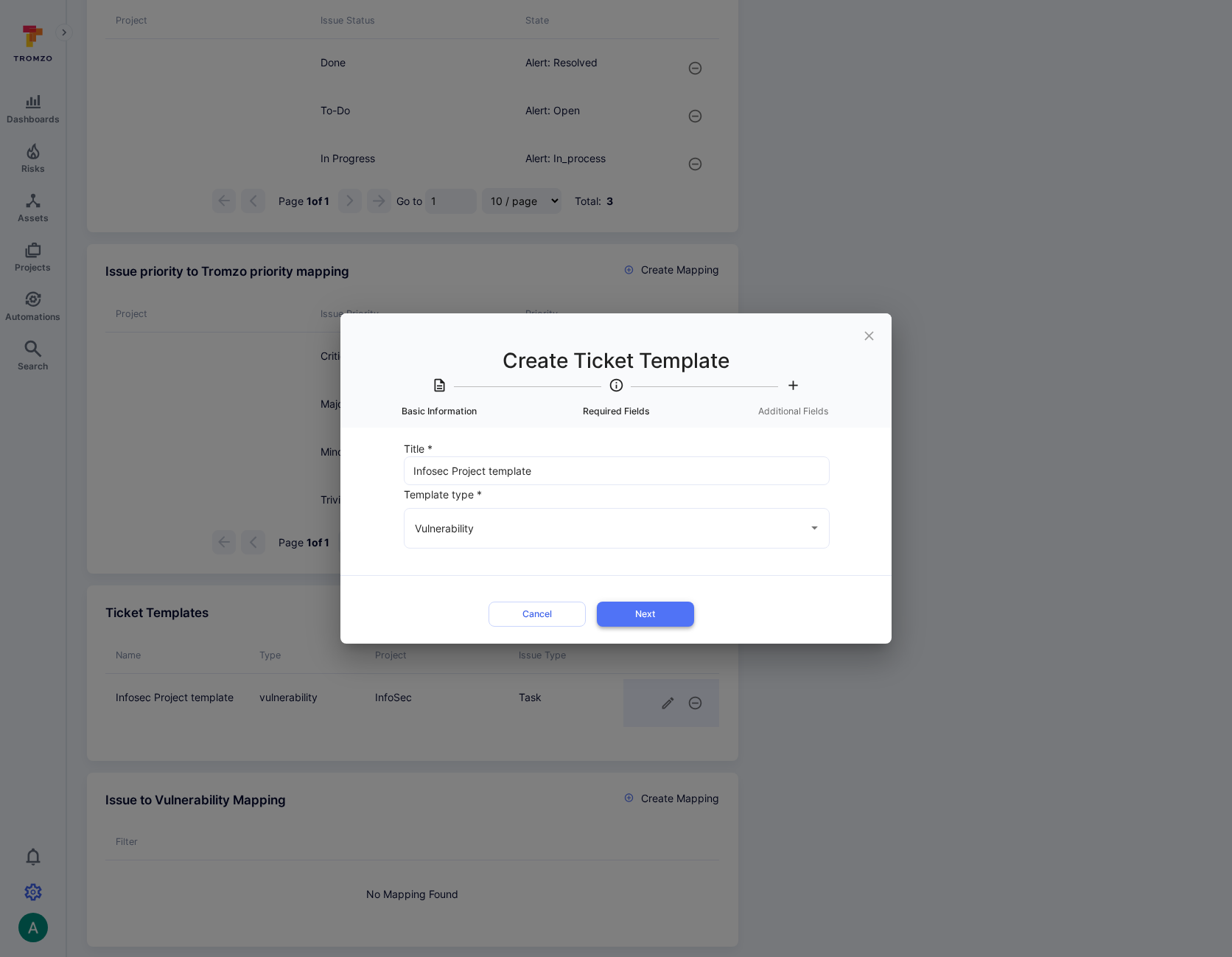
click at [657, 601] on button "Next" at bounding box center [645, 613] width 98 height 24
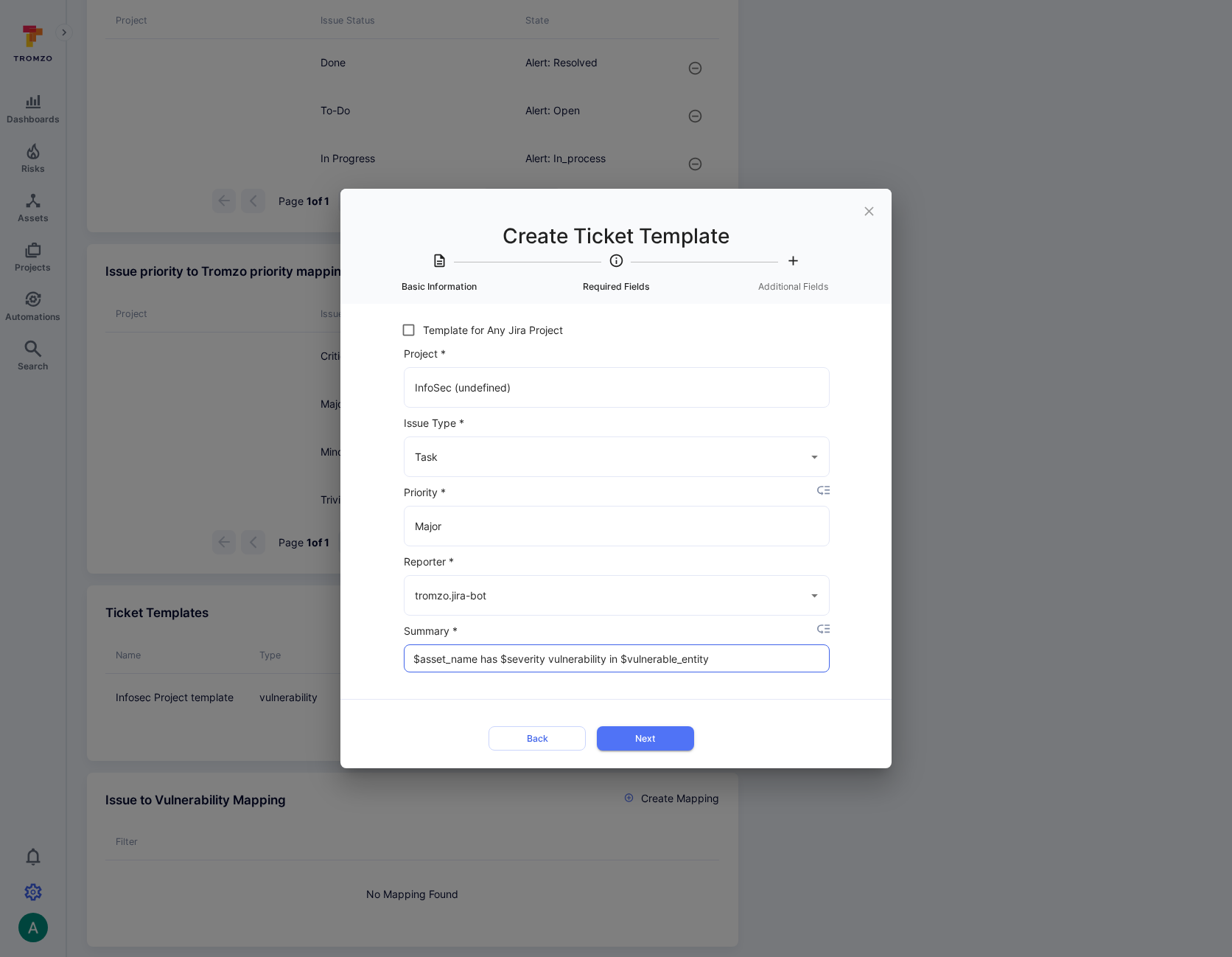
drag, startPoint x: 414, startPoint y: 660, endPoint x: 478, endPoint y: 662, distance: 64.0
click at [478, 662] on input "$asset_name has $severity vulnerability in $vulnerable_entity" at bounding box center [617, 659] width 425 height 27
click at [521, 658] on input "$asset_name has $severity vulnerability in $vulnerable_entity" at bounding box center [617, 659] width 425 height 27
click at [498, 658] on input "$asset_name has $severity vulnerability in $vulnerable_entity" at bounding box center [617, 659] width 425 height 27
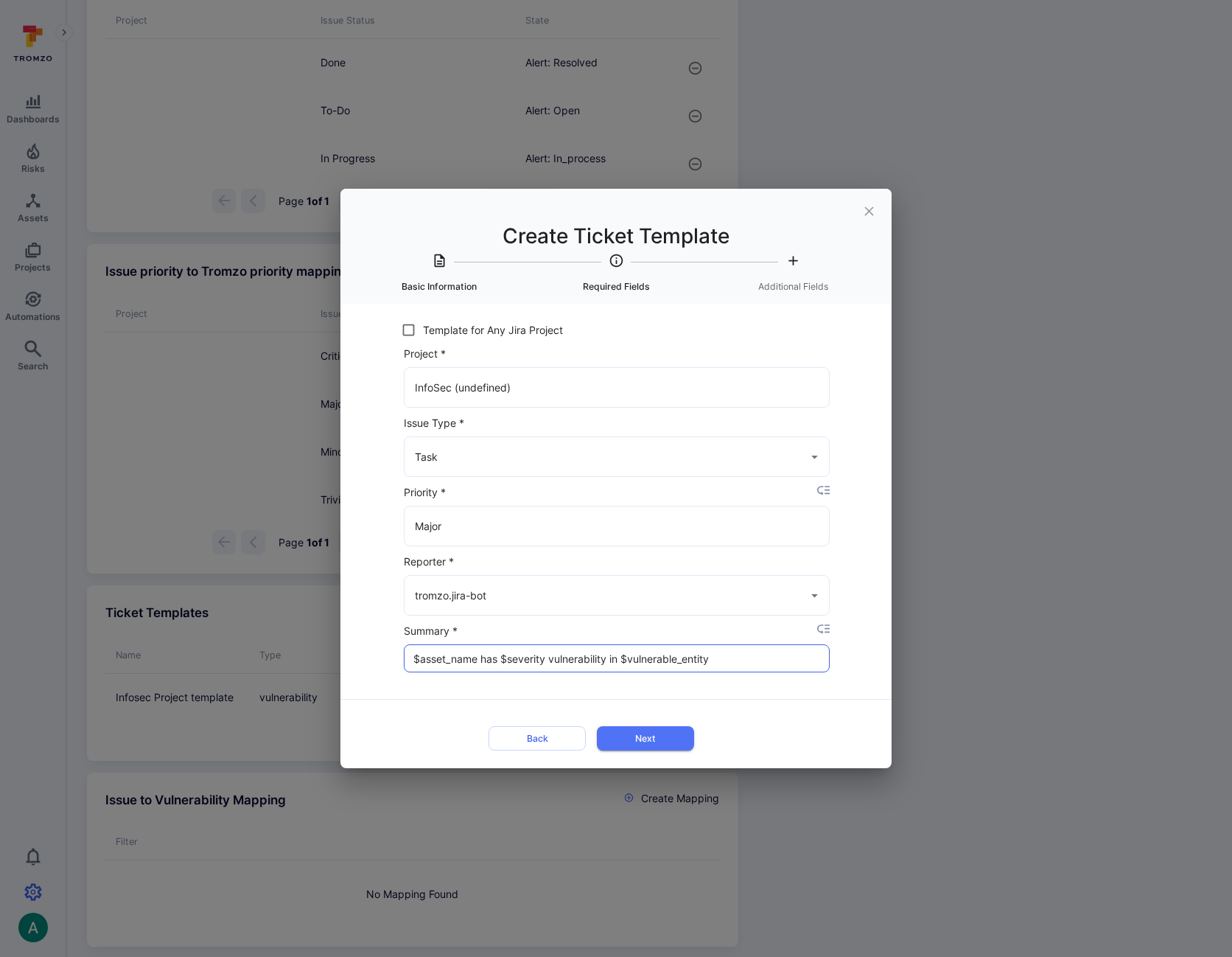
drag, startPoint x: 502, startPoint y: 658, endPoint x: 548, endPoint y: 660, distance: 46.0
click at [548, 660] on input "$asset_name has $severity vulnerability in $vulnerable_entity" at bounding box center [617, 659] width 425 height 27
click at [601, 662] on input "$asset_name has $severity vulnerability in $vulnerable_entity" at bounding box center [617, 659] width 425 height 27
drag, startPoint x: 624, startPoint y: 659, endPoint x: 748, endPoint y: 661, distance: 124.0
click at [748, 661] on input "$asset_name has $severity vulnerability in $vulnerable_entity" at bounding box center [617, 659] width 425 height 27
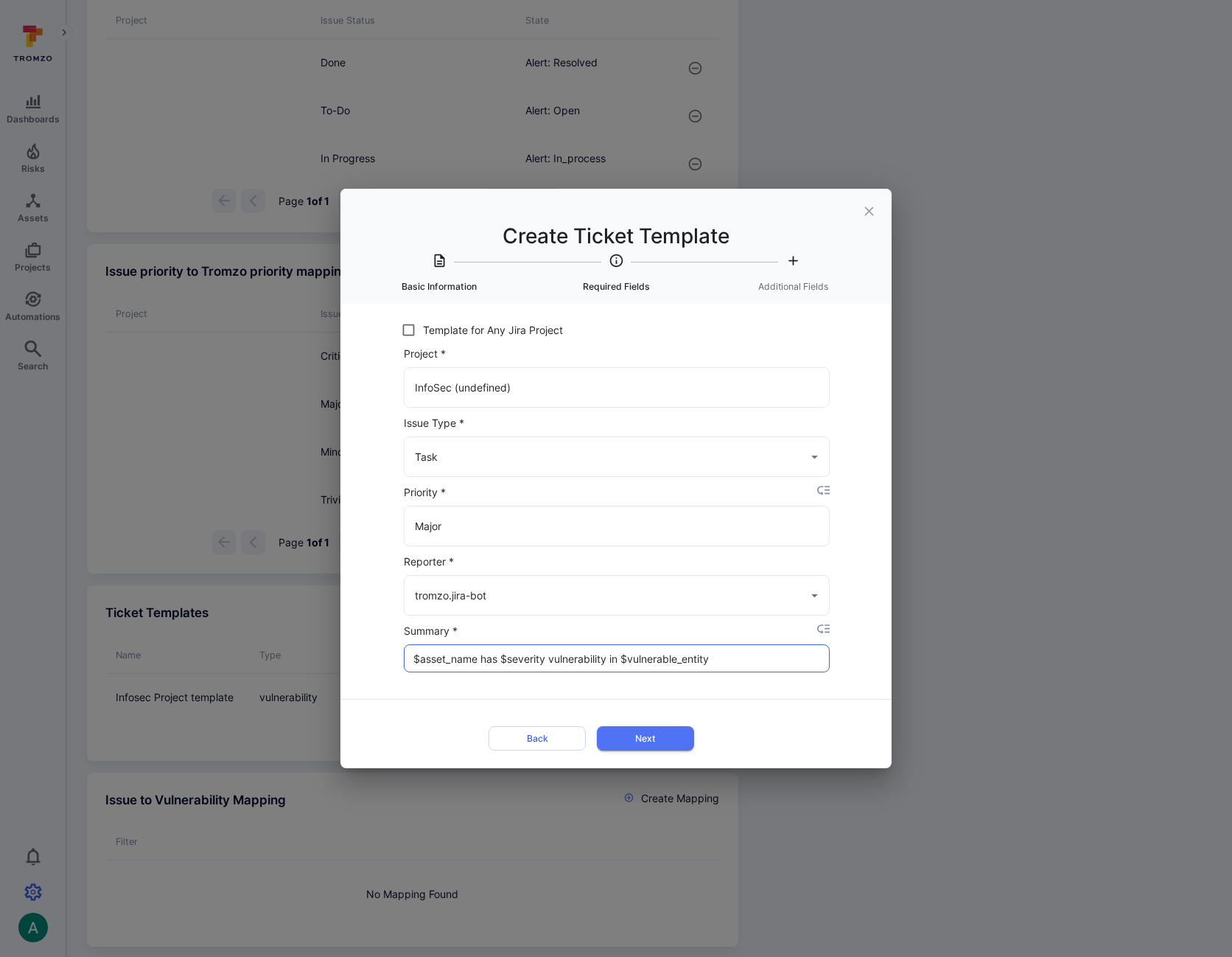
click at [739, 662] on input "$asset_name has $severity vulnerability in $vulnerable_entity" at bounding box center [617, 659] width 425 height 27
click at [659, 737] on button "Next" at bounding box center [645, 737] width 98 height 24
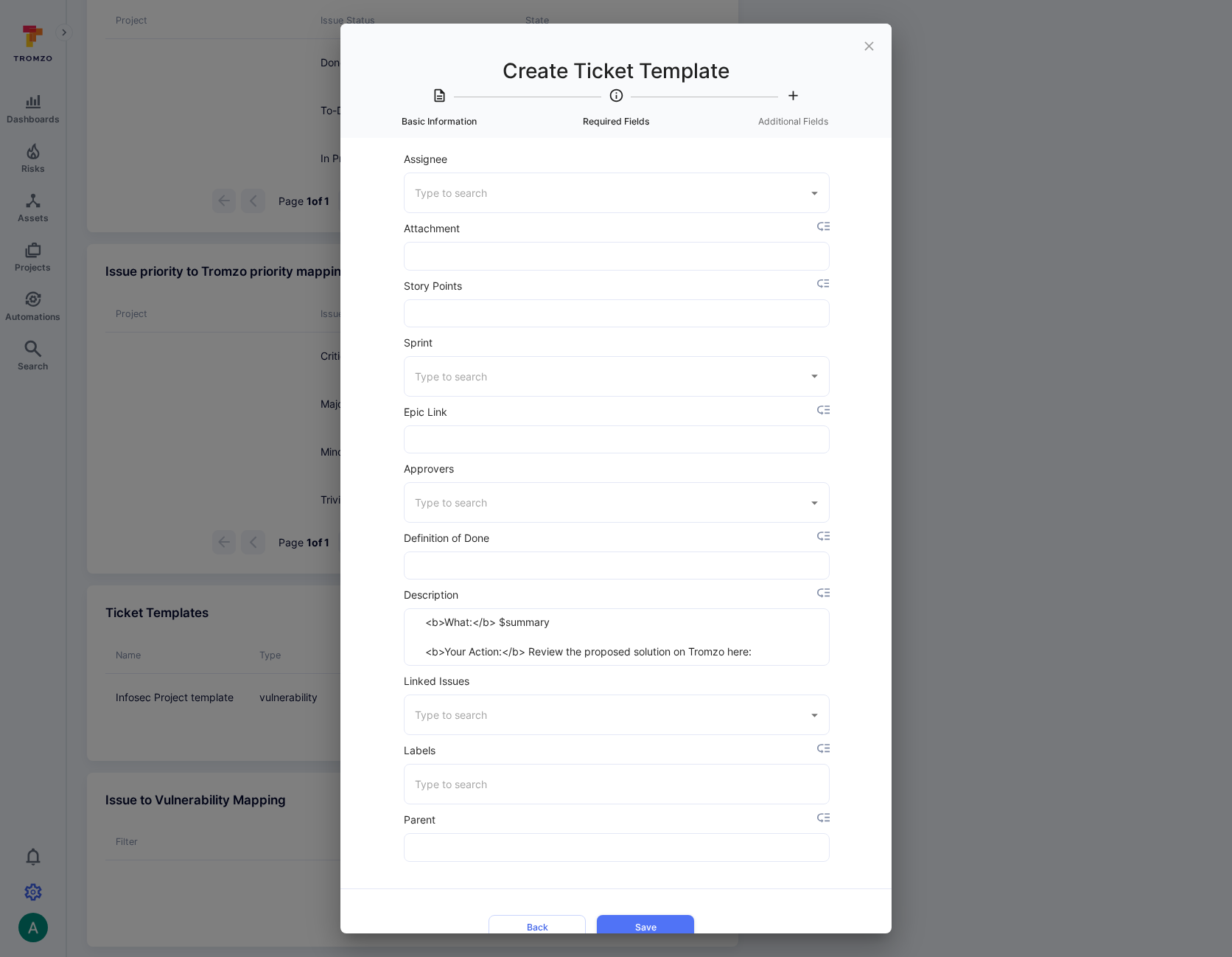
scroll to position [22, 0]
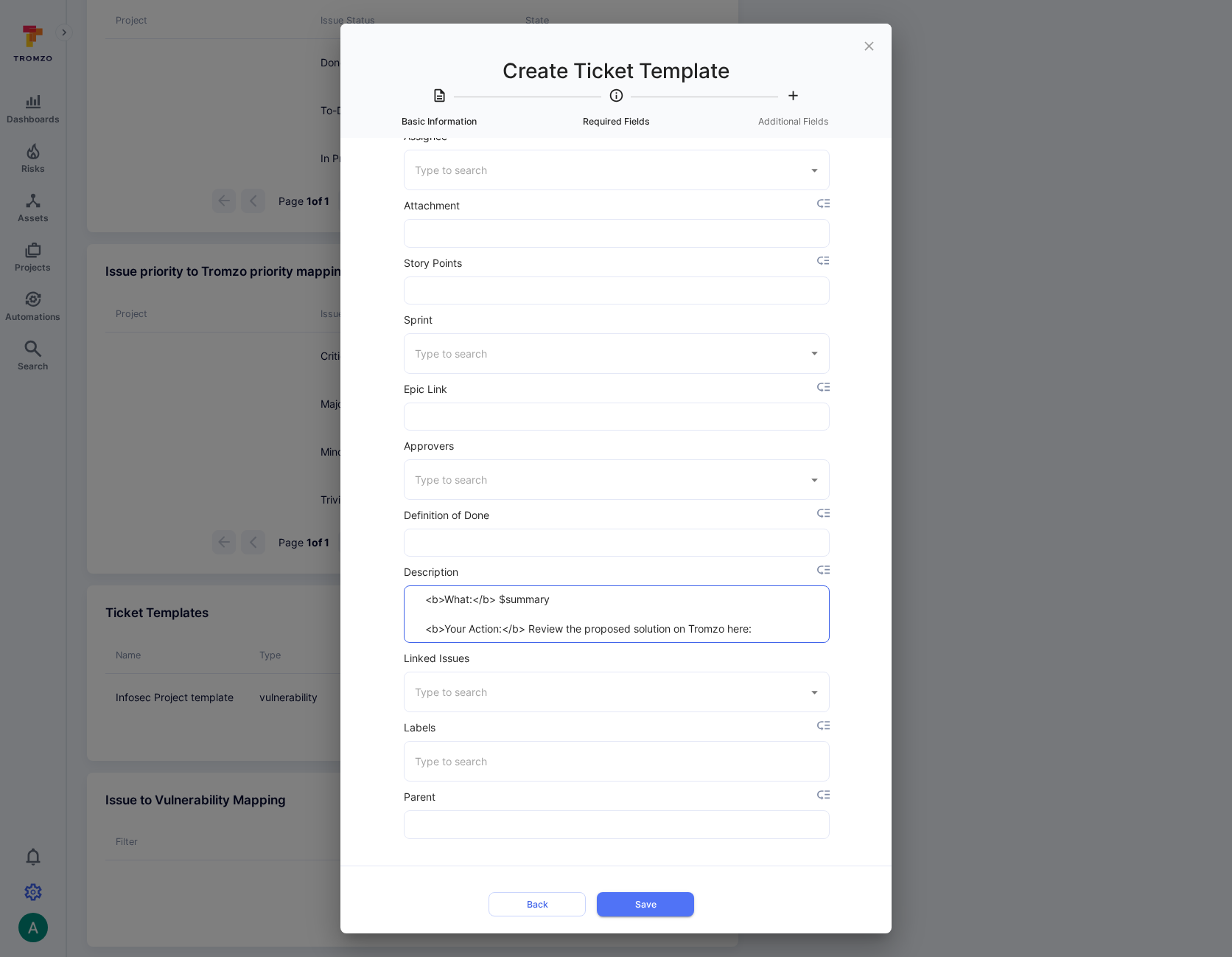
click at [642, 628] on textarea "<b>What:</b> $summary <b>Your Action:</b> Review the proposed solution on Tromz…" at bounding box center [616, 614] width 401 height 56
click at [0, 0] on icon "placeholder selector" at bounding box center [0, 0] width 0 height 0
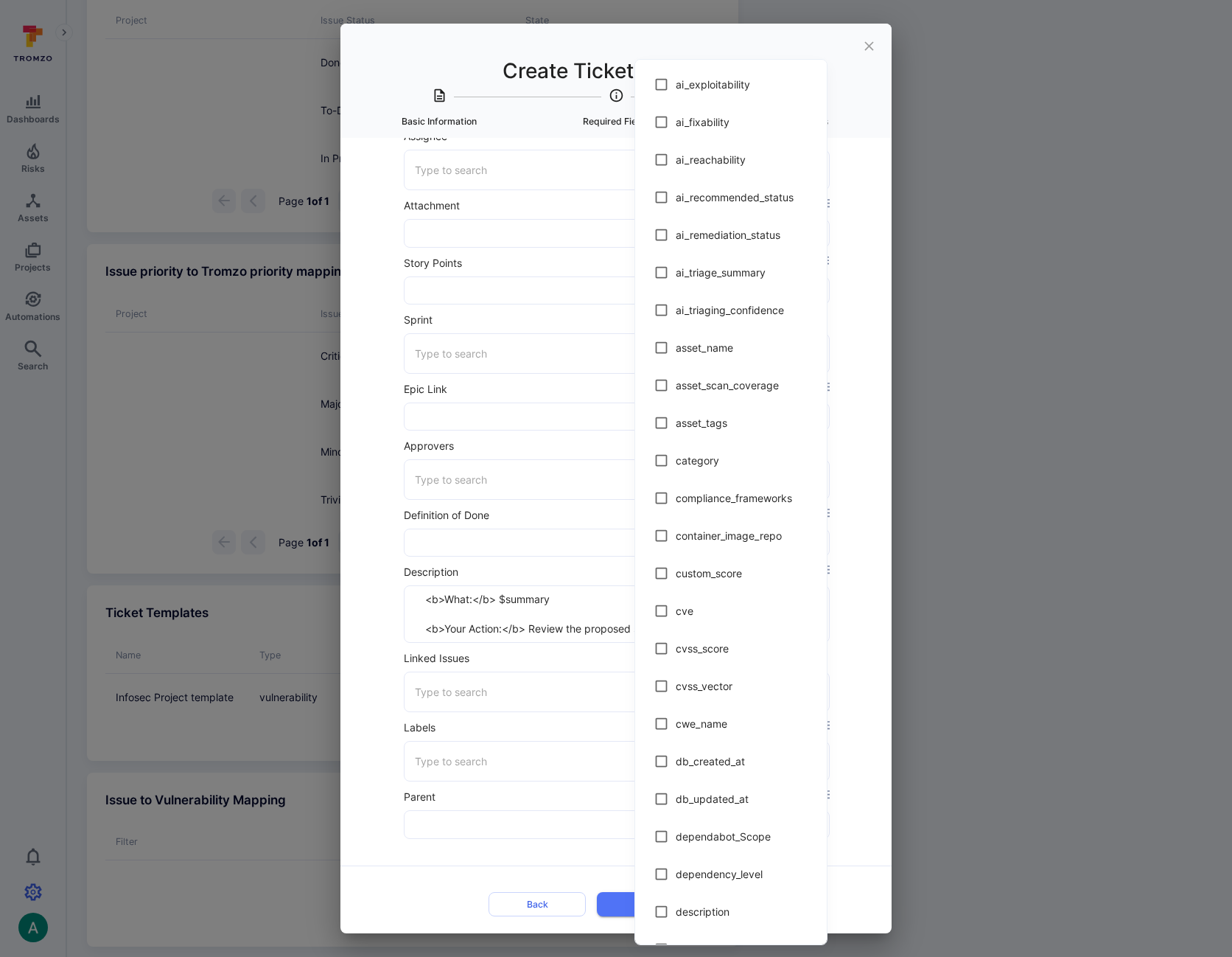
click at [752, 200] on span "ai_recommended_status" at bounding box center [745, 196] width 139 height 15
type textarea "<b>What:</b> $summary <b>Your Action:</b> Review the proposed solution on Tromz…"
checkbox input "true"
click at [588, 632] on div at bounding box center [616, 478] width 1232 height 957
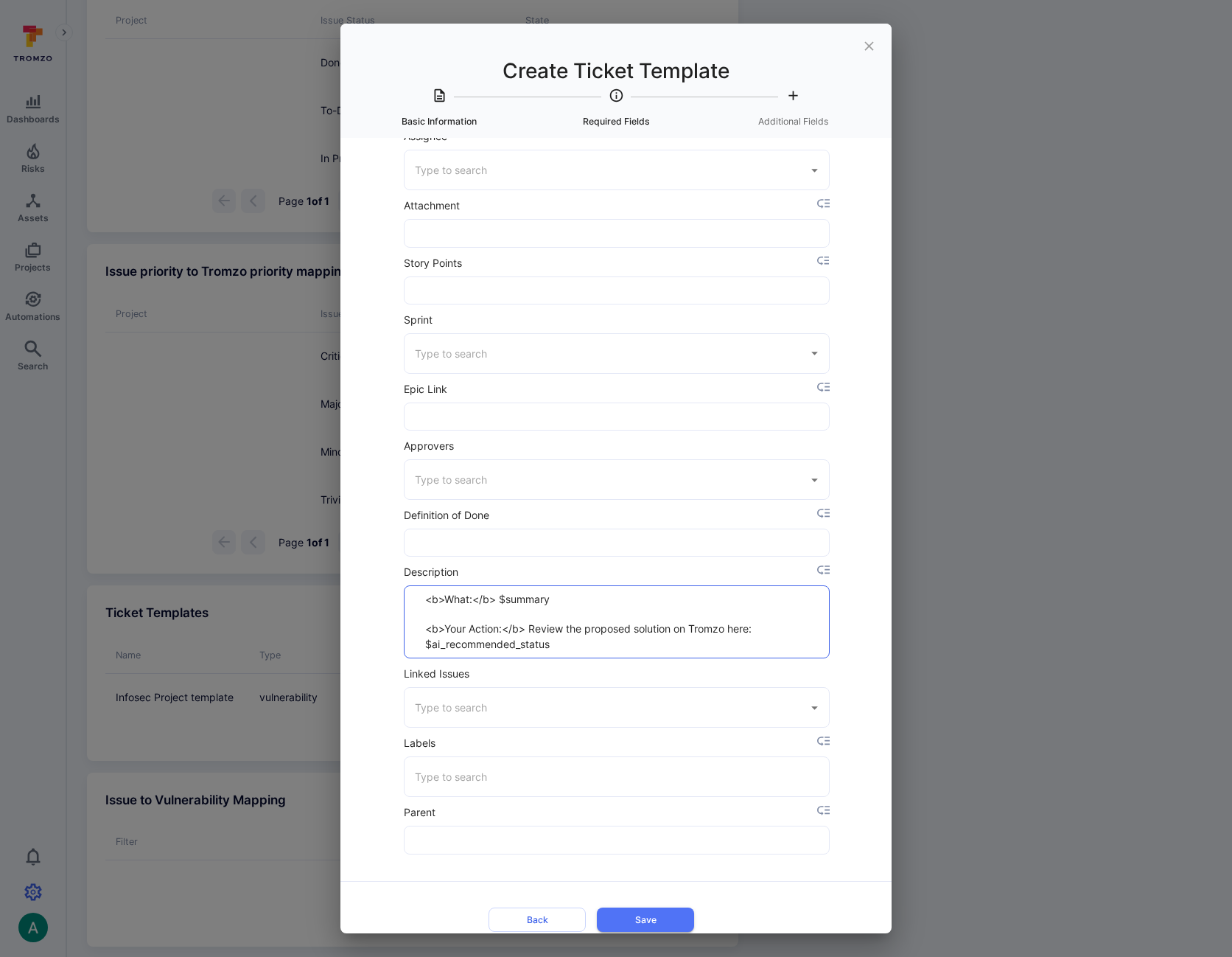
click at [577, 641] on textarea "<b>What:</b> $summary <b>Your Action:</b> Review the proposed solution on Tromz…" at bounding box center [616, 622] width 401 height 72
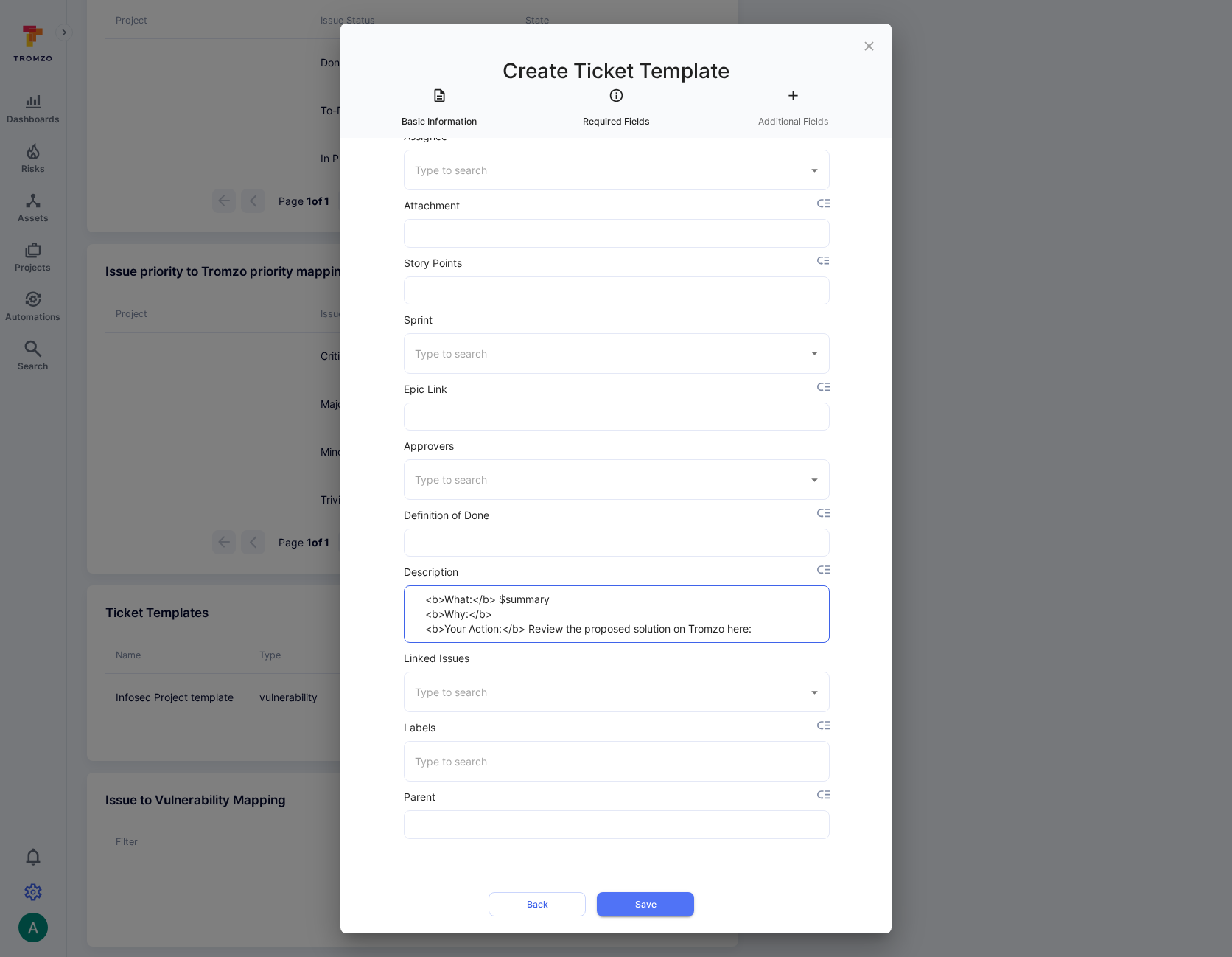
paste textarea "$ai_recommended_status"
drag, startPoint x: 495, startPoint y: 612, endPoint x: 637, endPoint y: 612, distance: 142.0
click at [637, 612] on textarea "<b>What:</b> $summary <b>Why:</b> $ai_recommended_status <b>Your Action:</b> Re…" at bounding box center [616, 614] width 401 height 56
type textarea "<b>What:</b> $summary <b>Why:</b> $ai_recommended_status <b>Your Action:</b> Re…"
click at [0, 0] on icon "placeholder selector" at bounding box center [0, 0] width 0 height 0
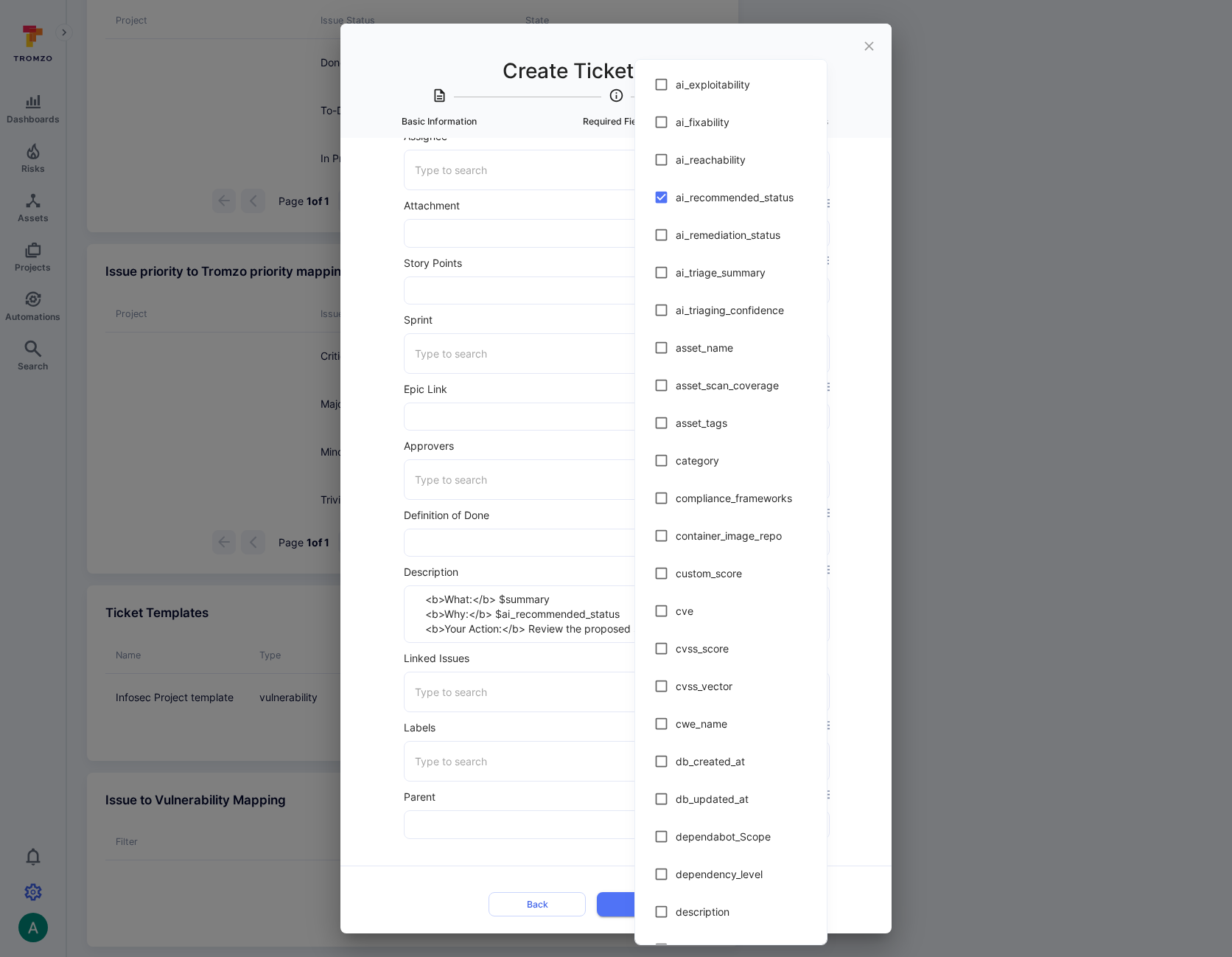
click at [663, 271] on input "checkbox" at bounding box center [661, 272] width 29 height 29
checkbox input "true"
type textarea "<b>What:</b> $summary <b>Why:</b> $ai_recommended_status <b>Your Action:</b> Re…"
click at [665, 194] on input "checkbox" at bounding box center [661, 197] width 29 height 29
checkbox input "false"
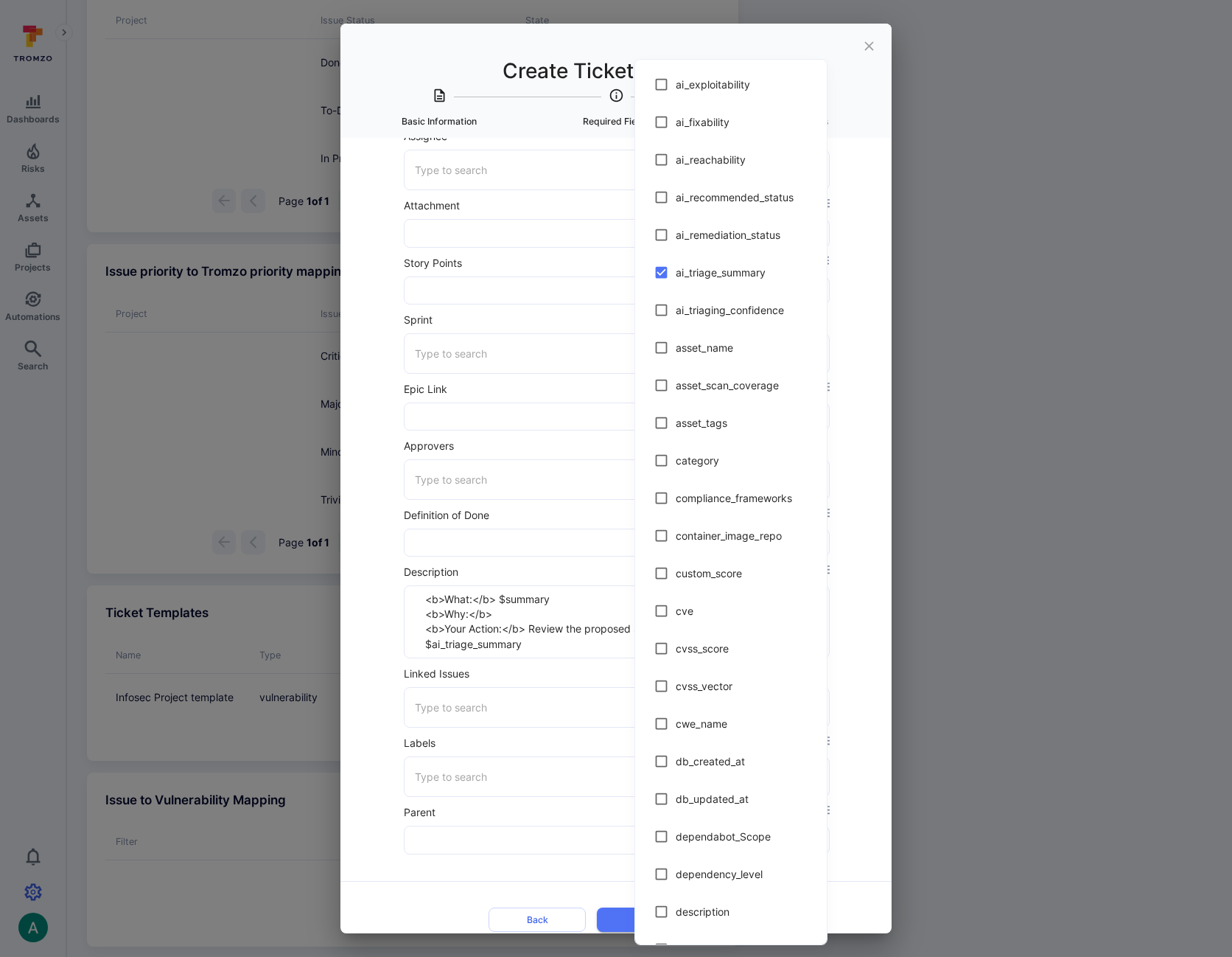
click at [552, 645] on div at bounding box center [616, 478] width 1232 height 957
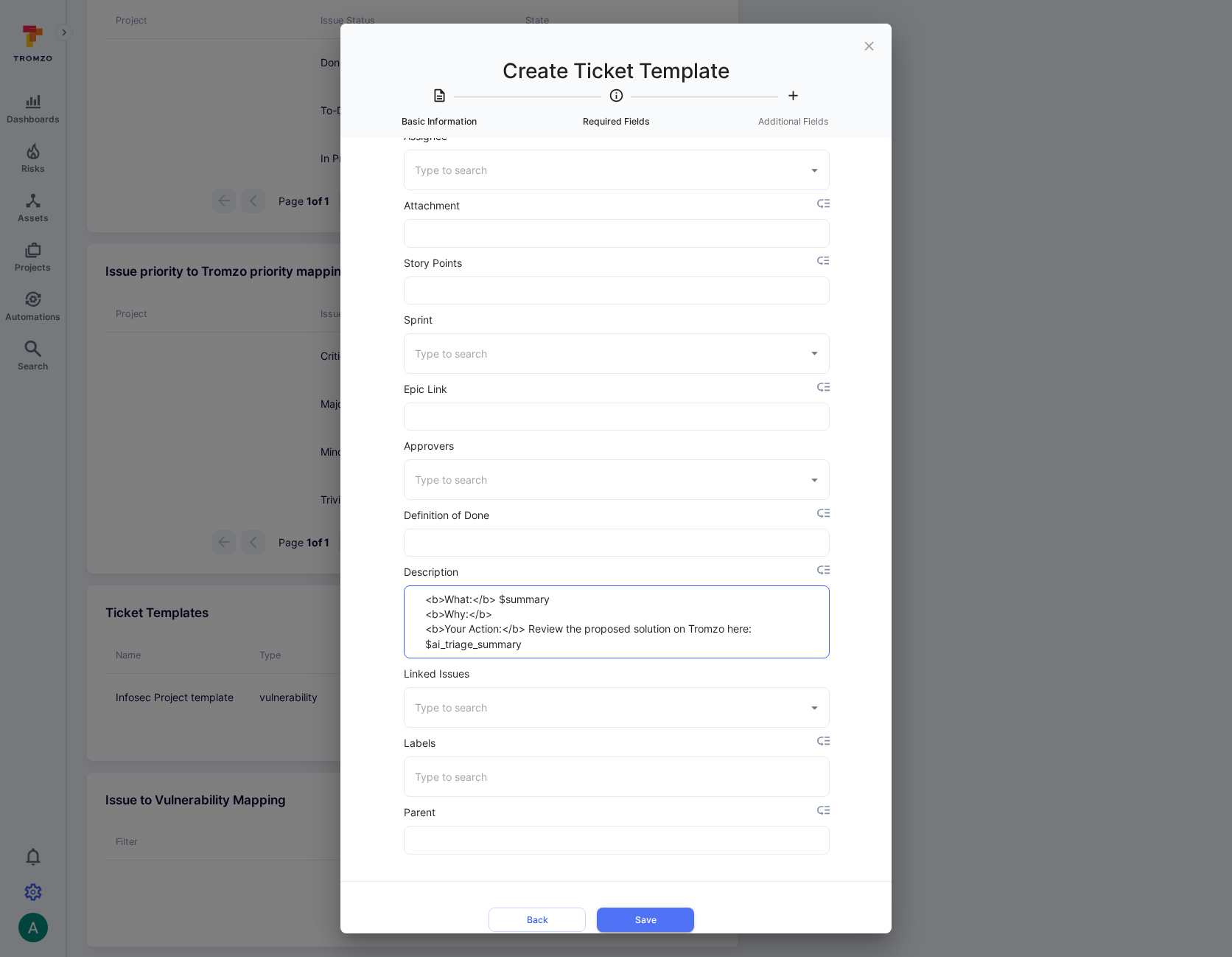
click at [541, 647] on textarea "<b>What:</b> $summary <b>Why:</b> <b>Your Action:</b> Review the proposed solut…" at bounding box center [616, 622] width 401 height 72
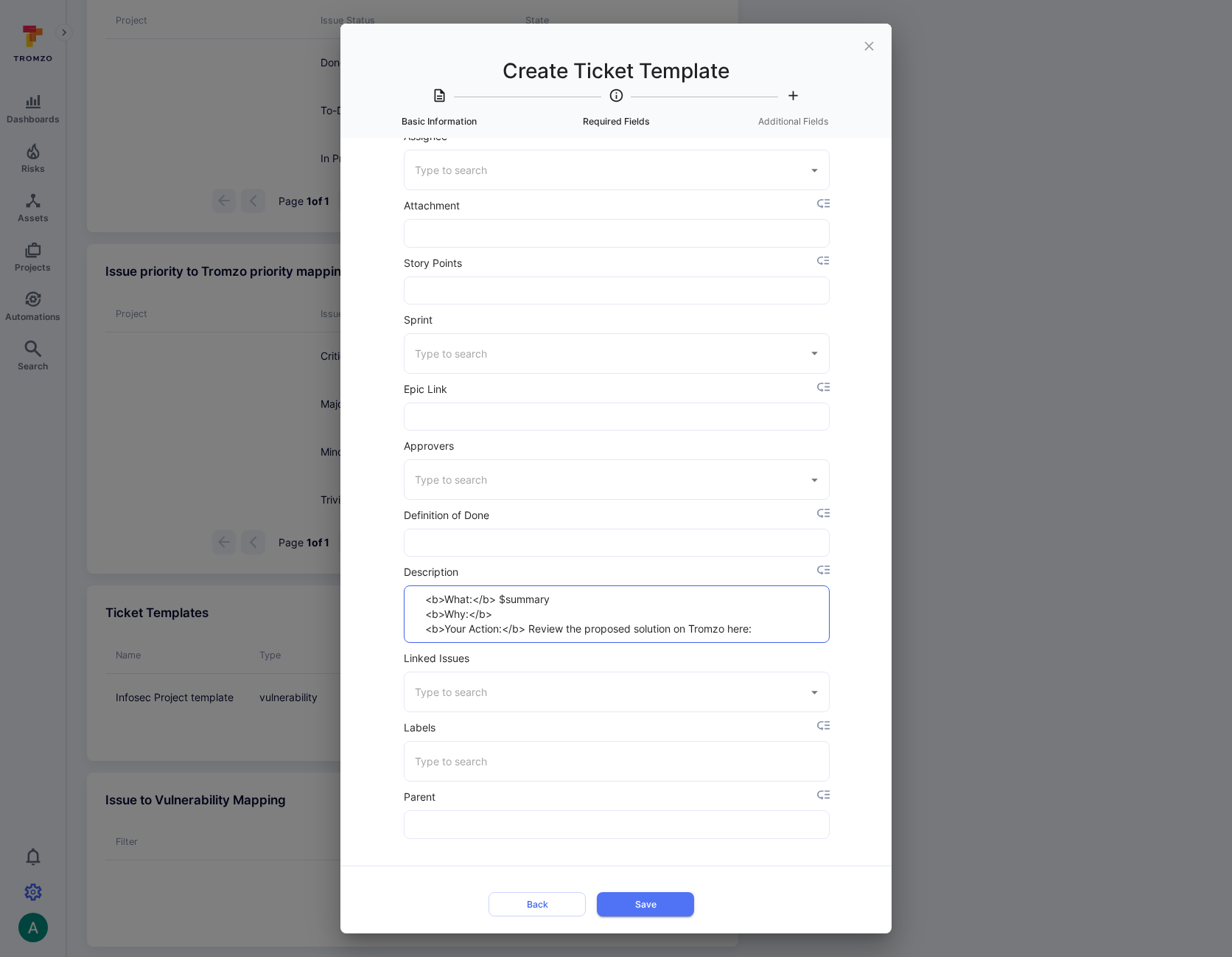
paste textarea "$ai_triage_summary"
type textarea "<b>What:</b> $summary <b>Why:</b> $ai_triage_summary <b>Your Action:</b> Review…"
click at [0, 0] on icon "placeholder selector" at bounding box center [0, 0] width 0 height 0
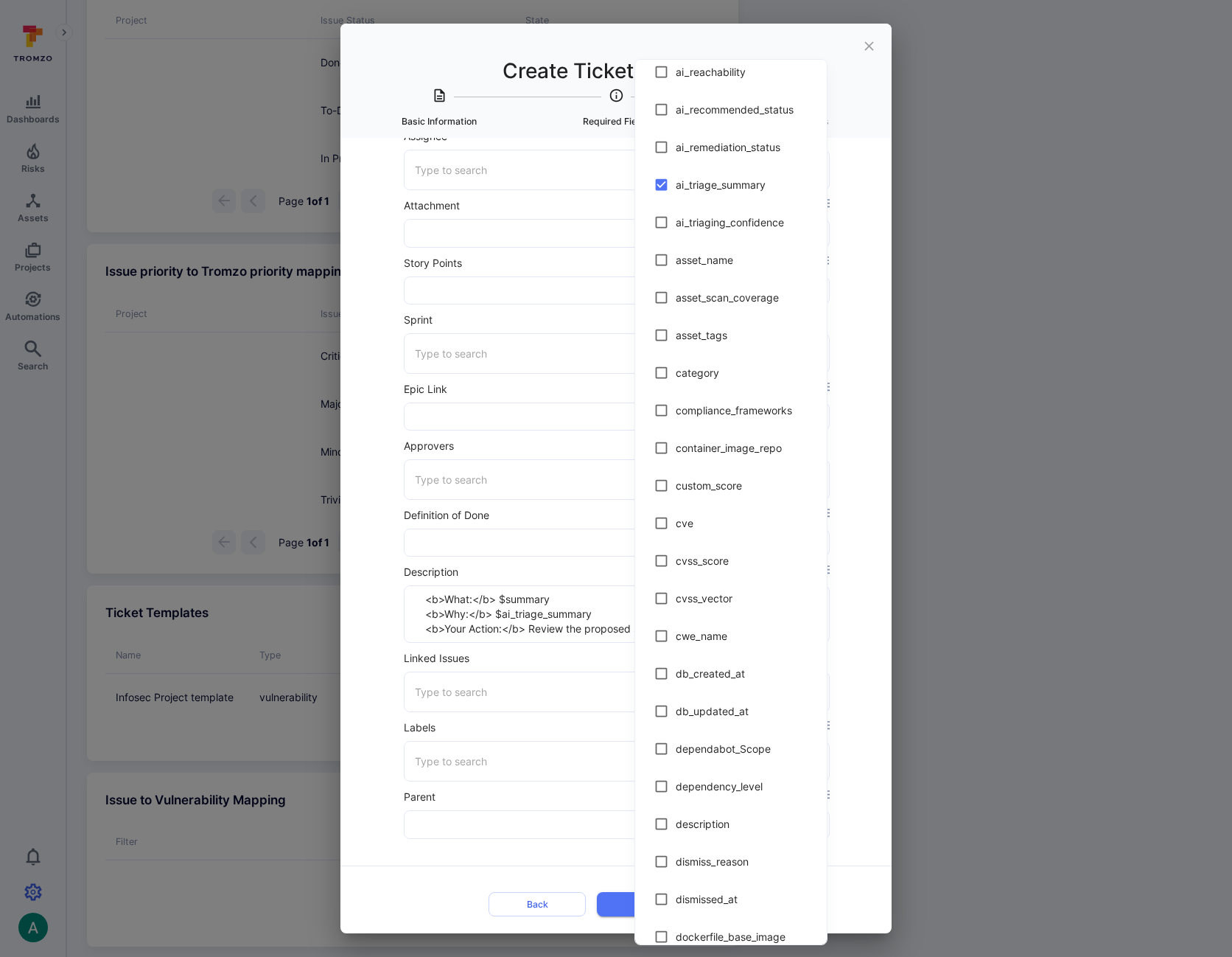
scroll to position [11, 0]
click at [570, 630] on div at bounding box center [616, 478] width 1232 height 957
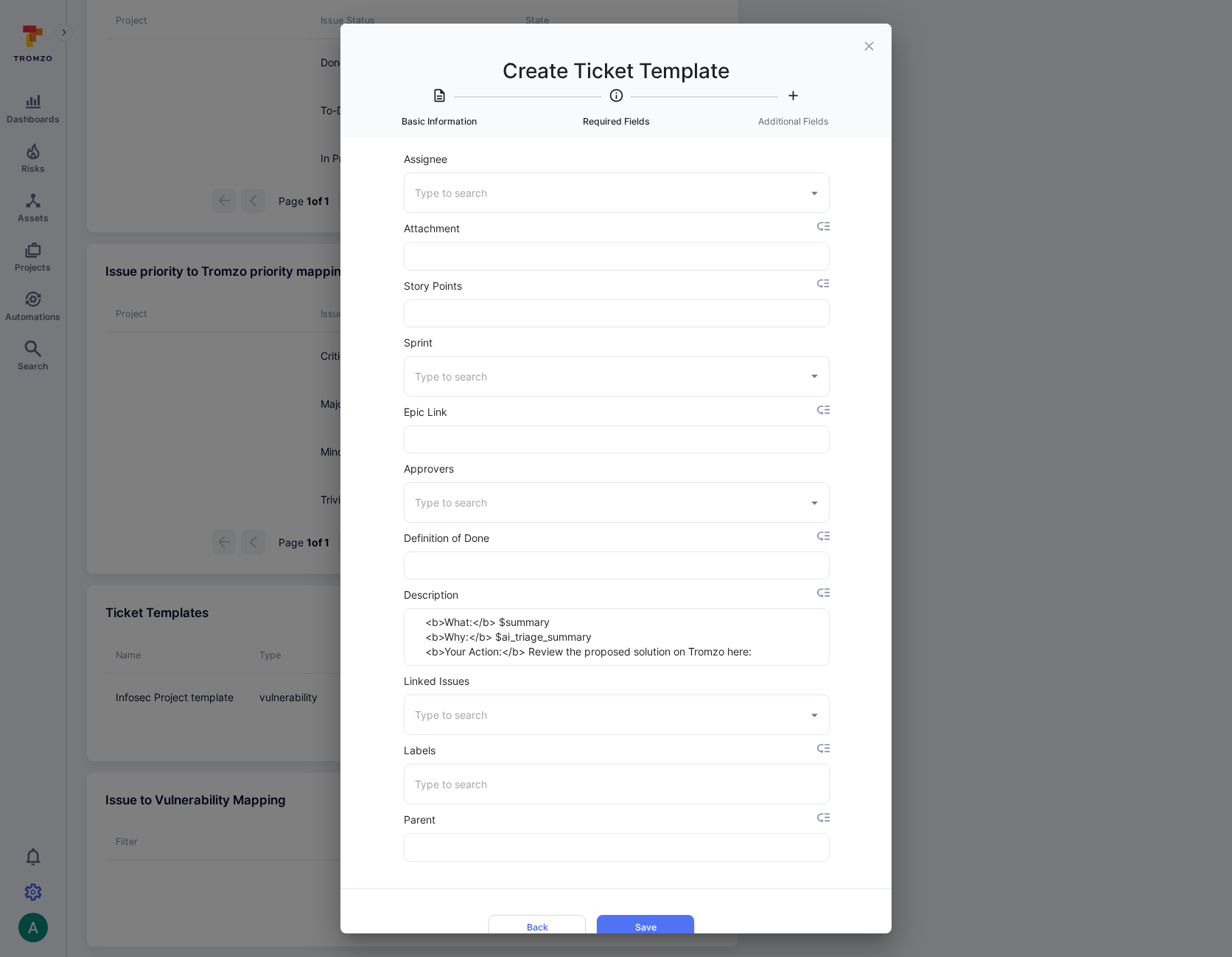
scroll to position [22, 0]
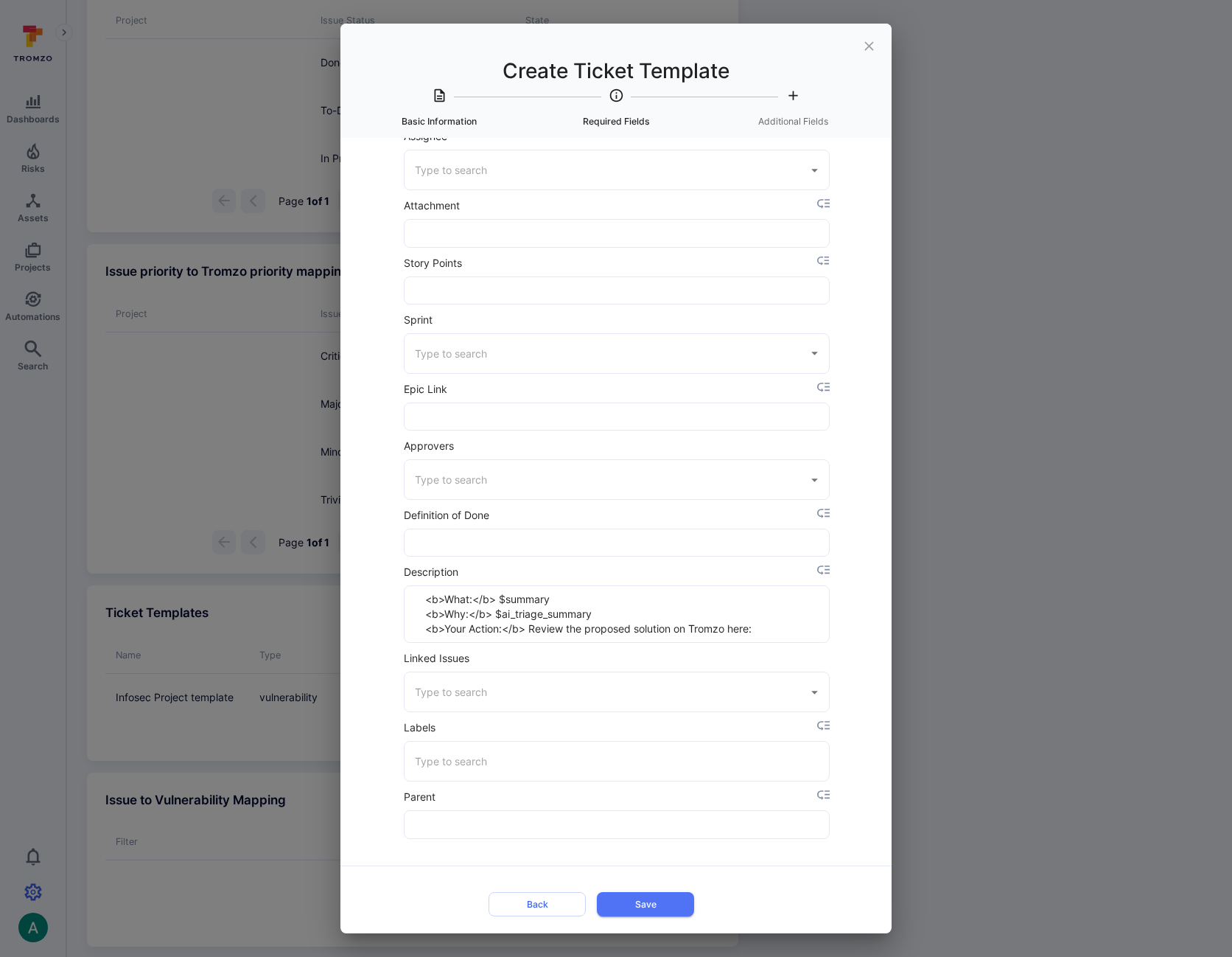
click at [489, 765] on input "Labels" at bounding box center [616, 761] width 411 height 26
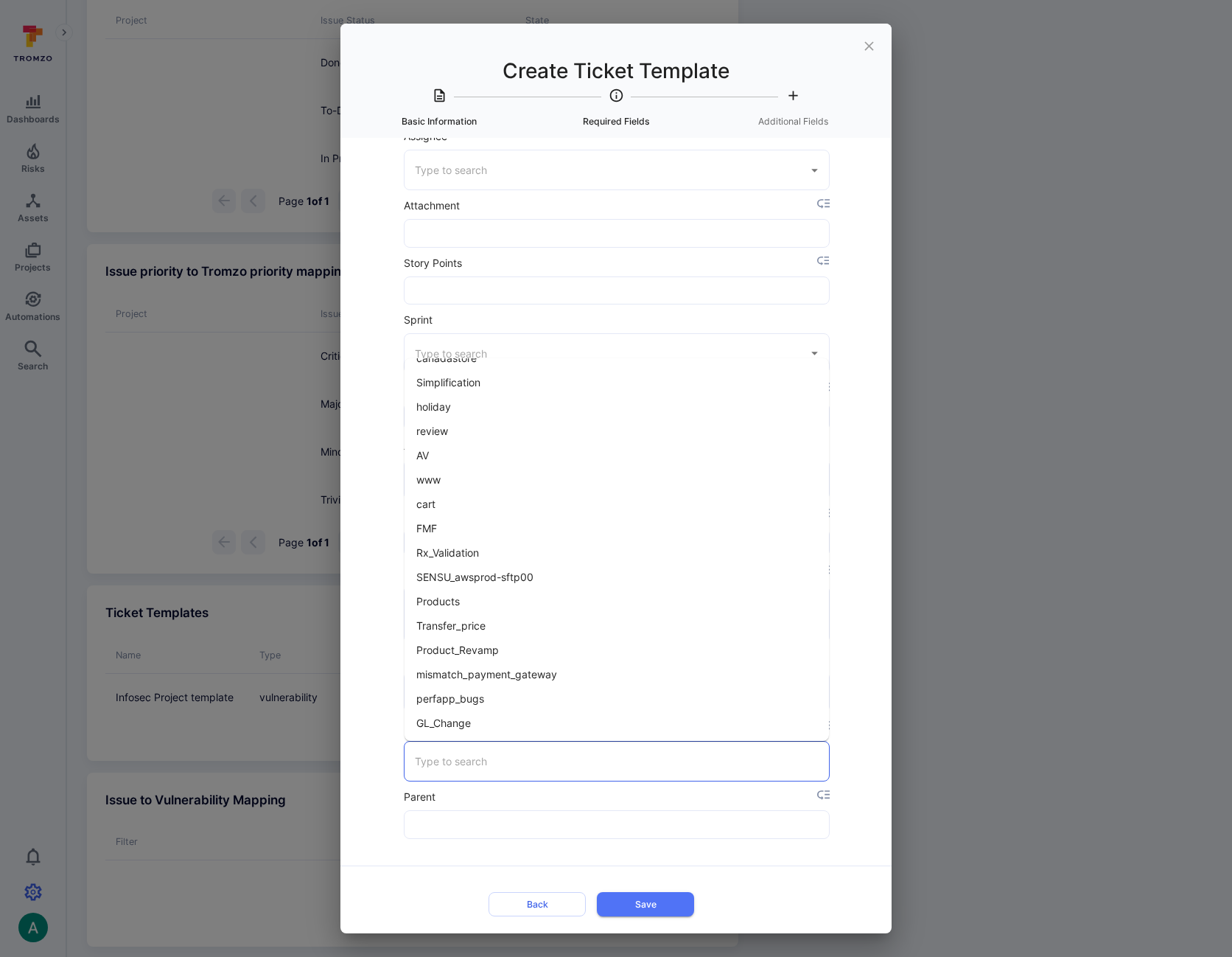
scroll to position [0, 0]
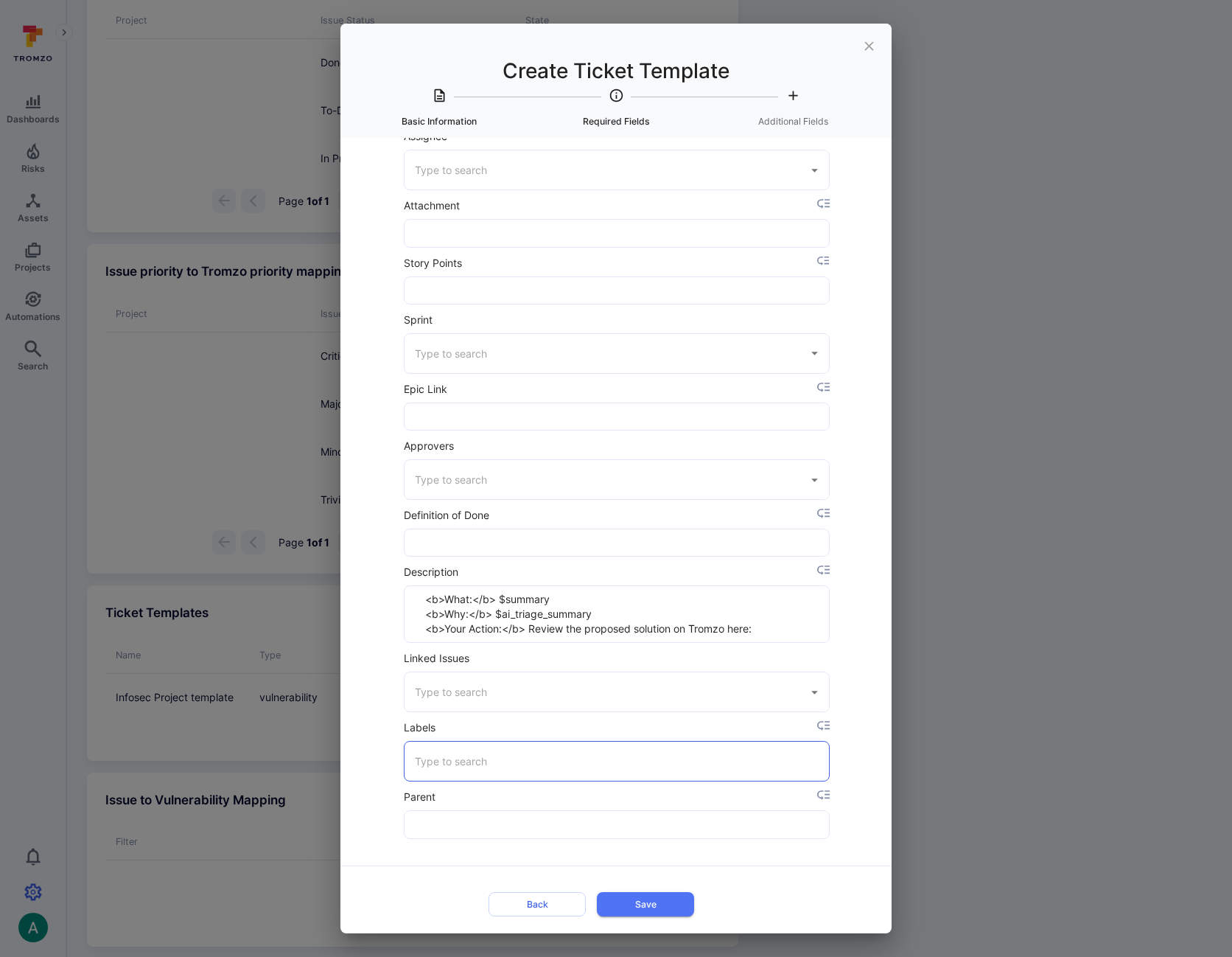
click at [452, 762] on input "Labels" at bounding box center [616, 761] width 411 height 26
click at [464, 767] on input "tromzo" at bounding box center [606, 761] width 389 height 26
type input "tromzo_ticketed"
click at [853, 756] on div "Title * Infosec Project template ​ Template type * Vulnerability ​ Back Save Pr…" at bounding box center [616, 535] width 551 height 795
click at [665, 902] on button "Save" at bounding box center [645, 903] width 98 height 24
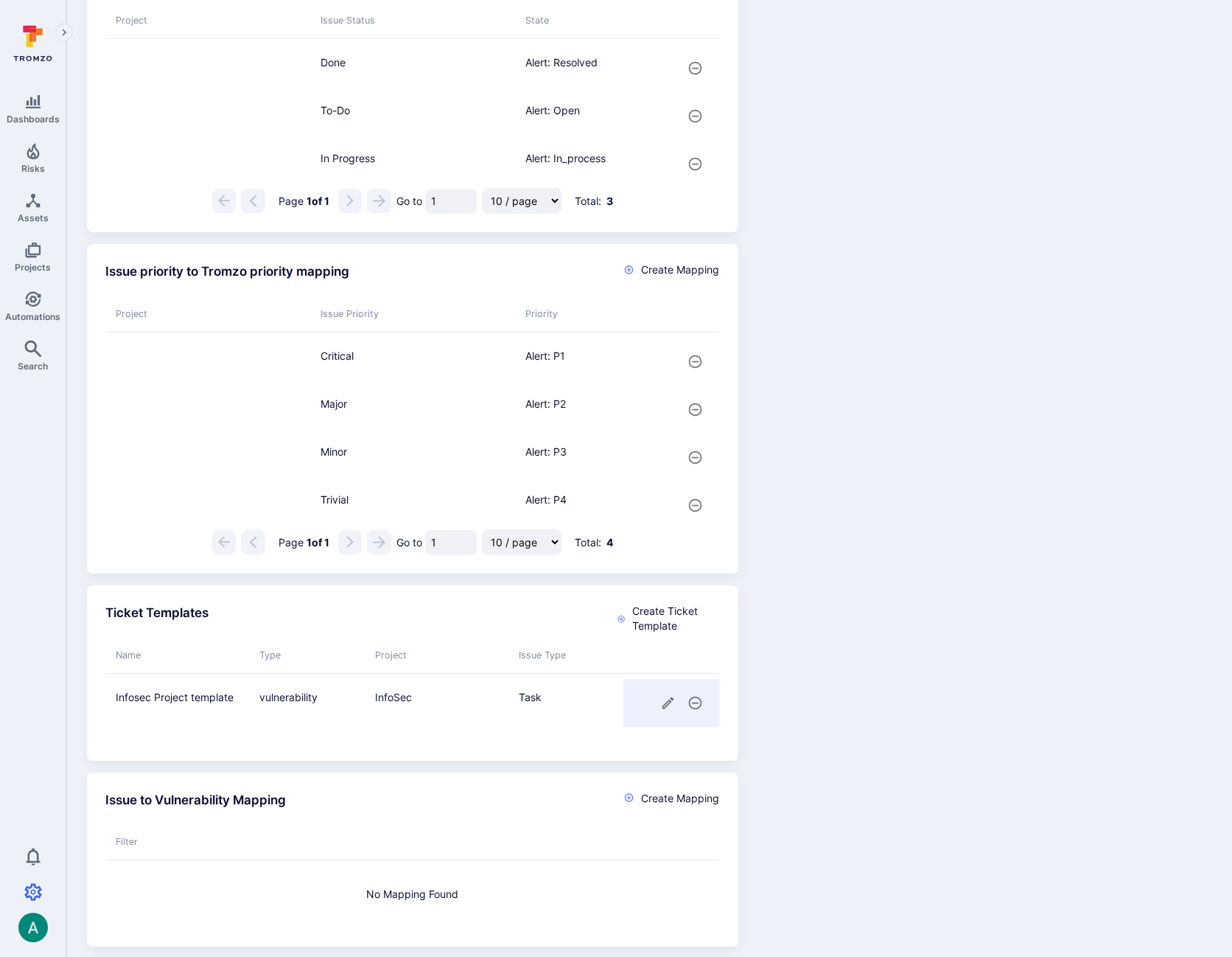
drag, startPoint x: 947, startPoint y: 508, endPoint x: 952, endPoint y: 501, distance: 8.6
click at [948, 508] on div "Issue status to Tromzo state mapping Create Mapping Project Issue Status State …" at bounding box center [643, 443] width 1136 height 1007
click at [972, 518] on div "Issue status to Tromzo state mapping Create Mapping Project Issue Status State …" at bounding box center [643, 443] width 1136 height 1007
click at [827, 649] on div "Issue status to Tromzo state mapping Create Mapping Project Issue Status State …" at bounding box center [643, 443] width 1136 height 1007
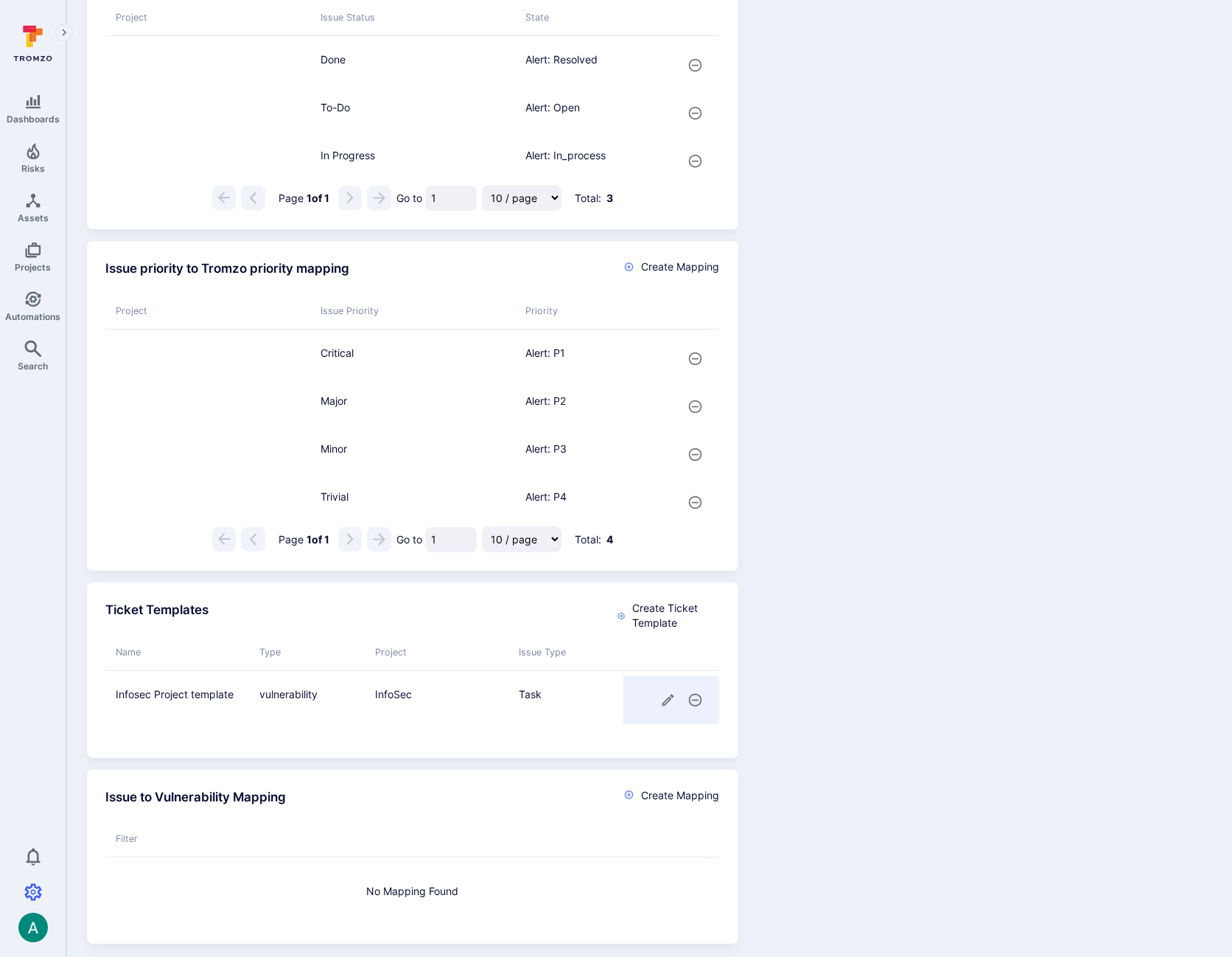
scroll to position [708, 0]
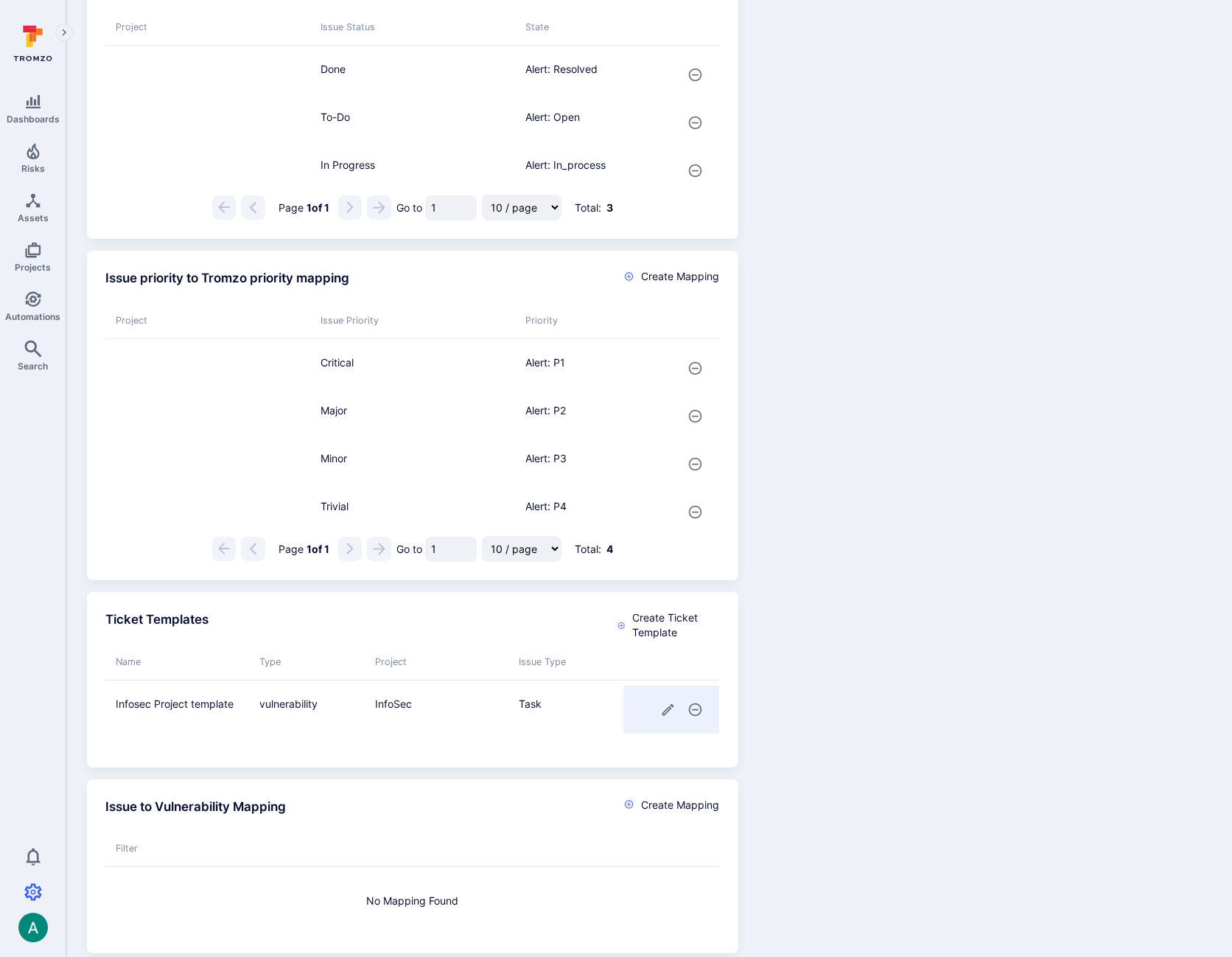
click at [662, 717] on icon "cell for" at bounding box center [668, 709] width 15 height 15
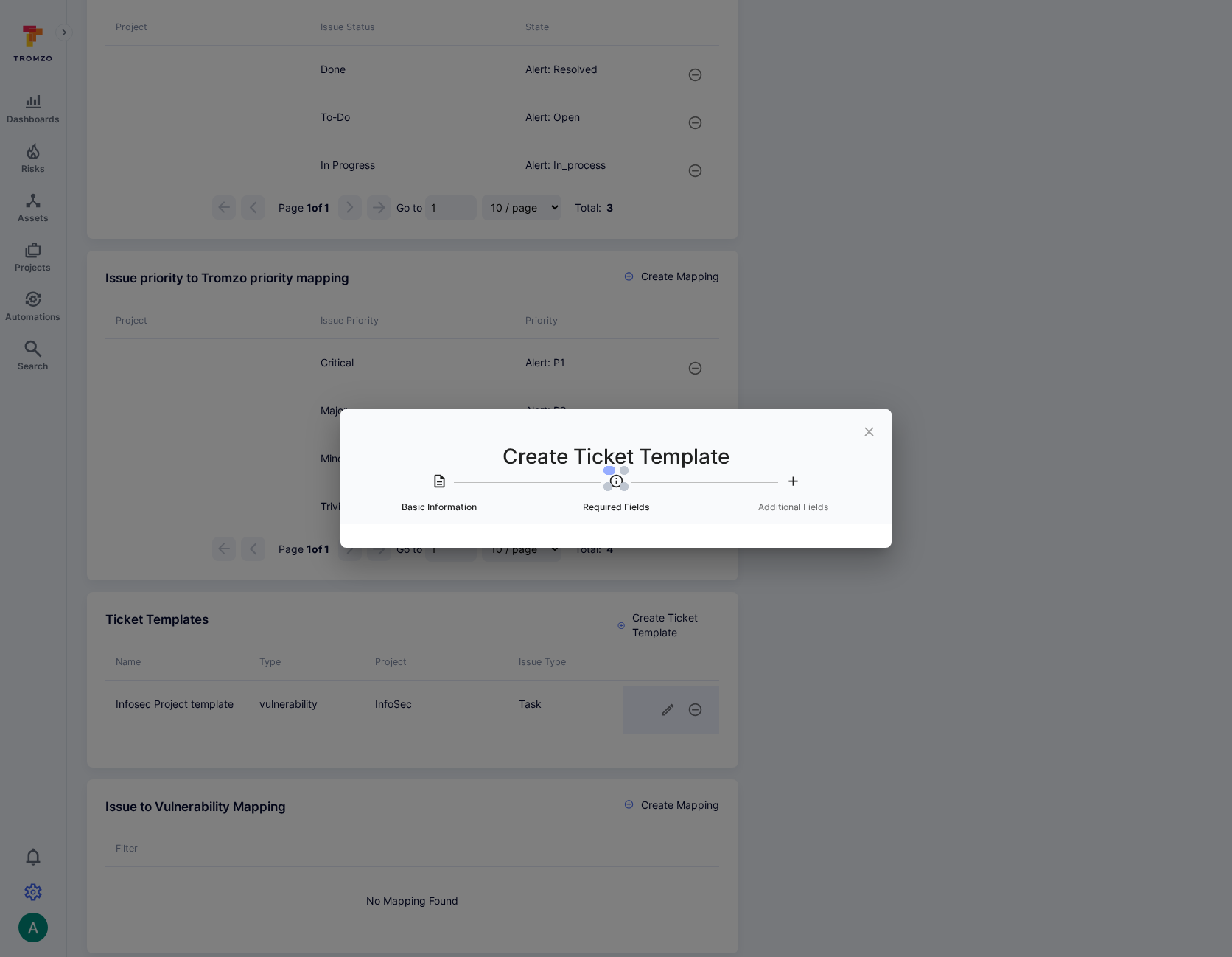
scroll to position [704, 0]
click at [853, 231] on div "Create Ticket Template Basic Information Required Fields Additional Fields" at bounding box center [616, 478] width 1232 height 957
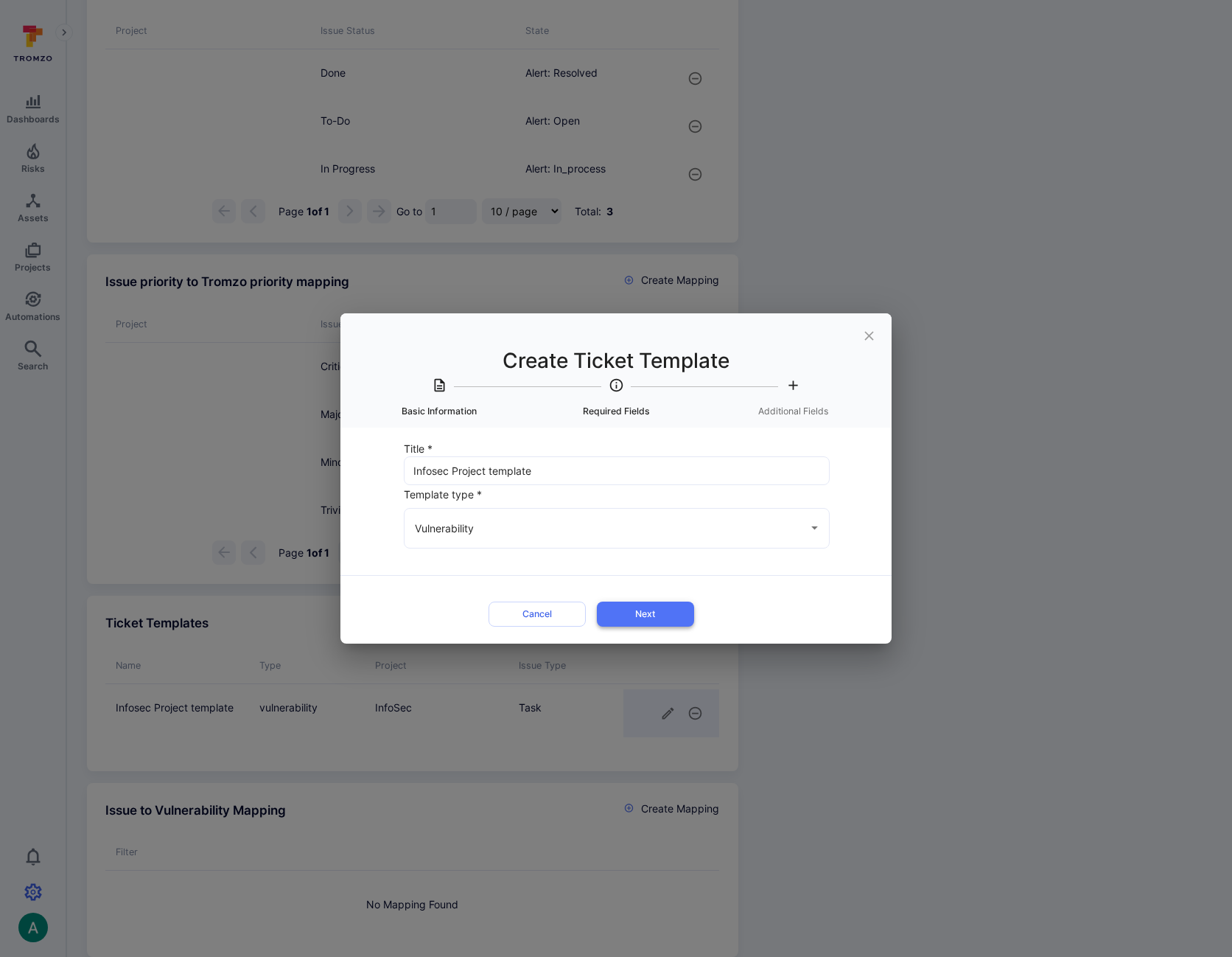
click at [650, 616] on button "Next" at bounding box center [645, 613] width 98 height 24
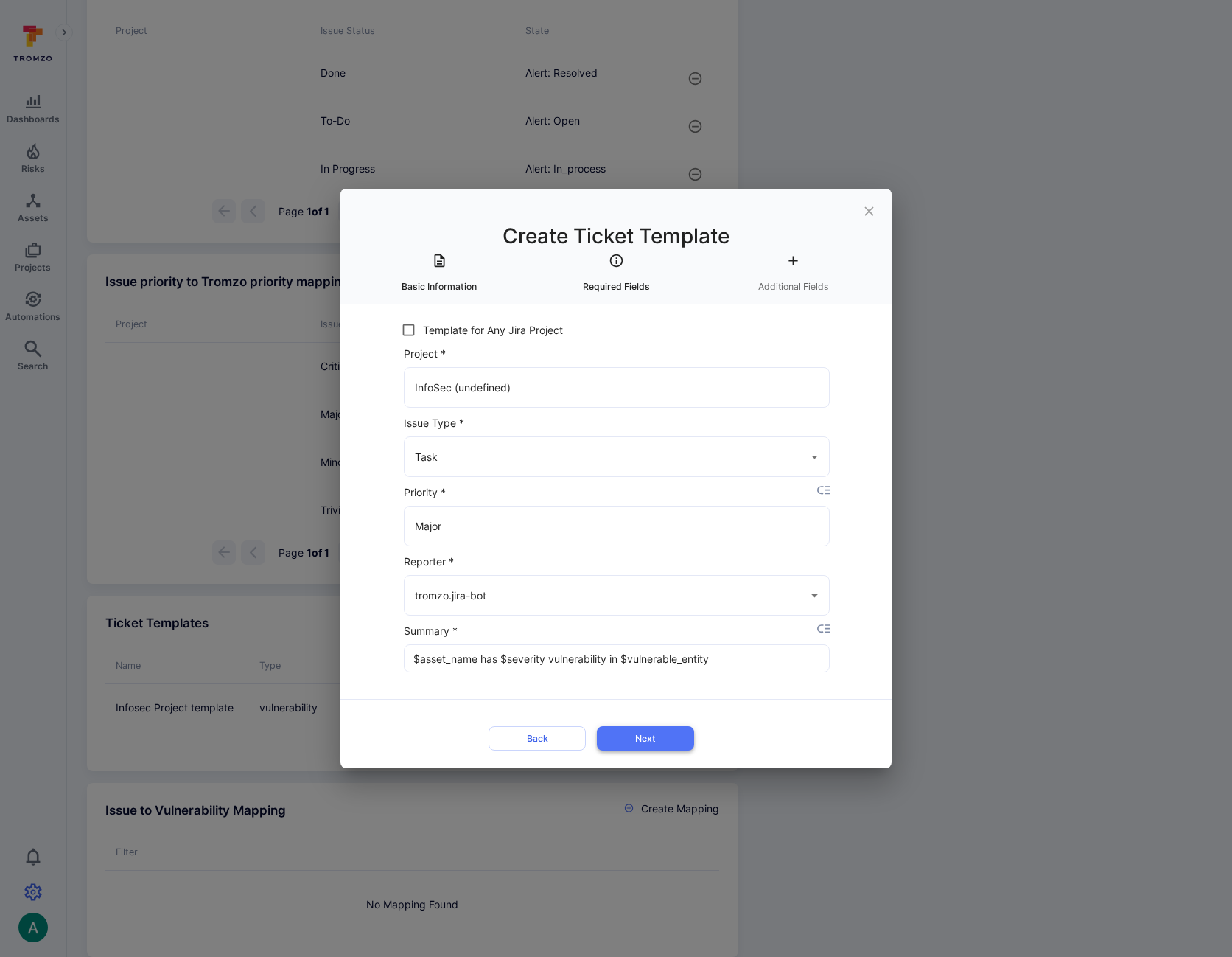
click at [654, 737] on button "Next" at bounding box center [645, 737] width 98 height 24
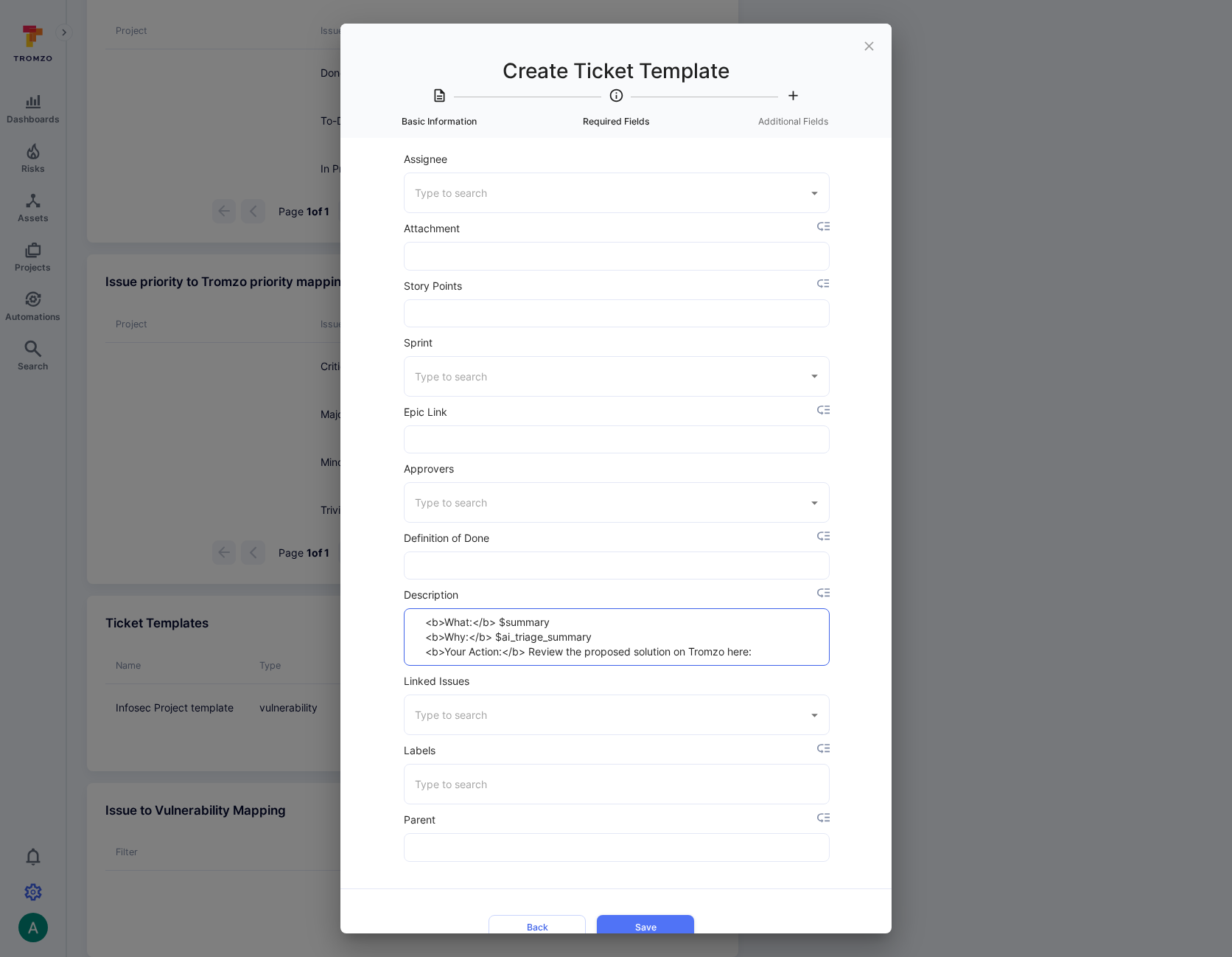
click at [557, 622] on textarea "<b>What:</b> $summary <b>Why:</b> $ai_triage_summary <b>Your Action:</b> Review…" at bounding box center [616, 636] width 401 height 56
click at [0, 0] on icon "placeholder selector" at bounding box center [0, 0] width 0 height 0
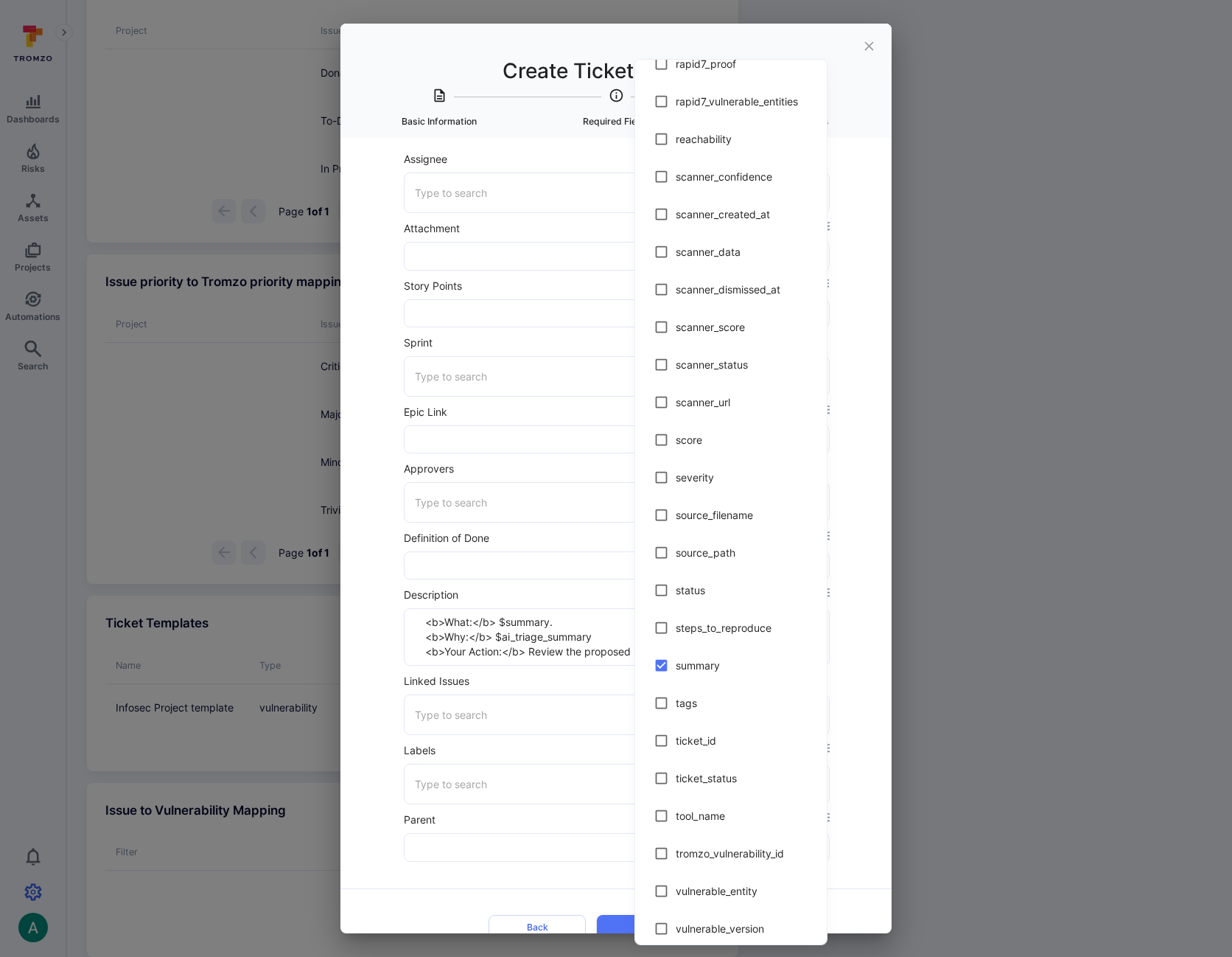
scroll to position [2172, 0]
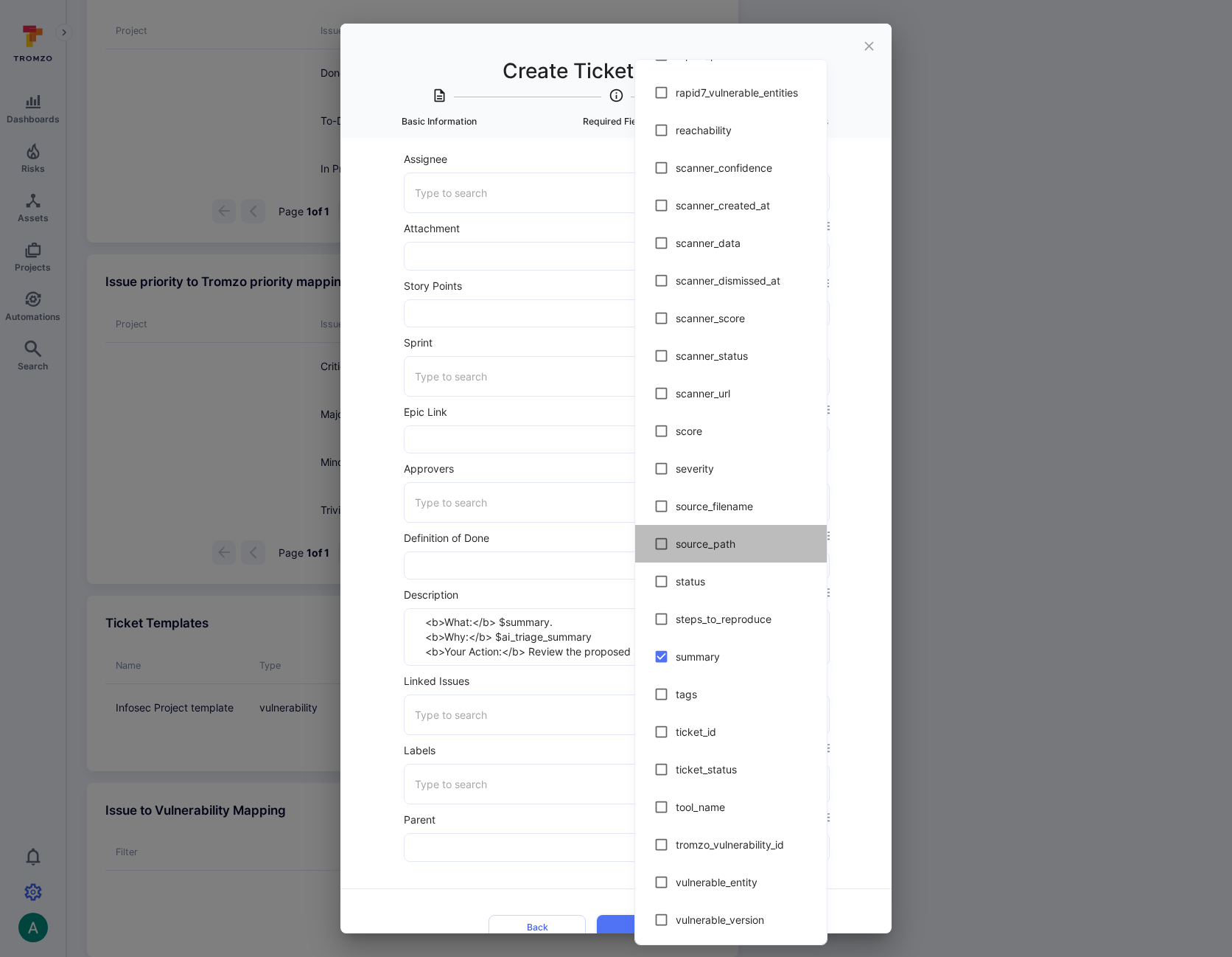
click at [704, 539] on span "source_path" at bounding box center [745, 543] width 139 height 15
type textarea "<b>What:</b> $summary. <b>Why:</b> $ai_triage_summary <b>Your Action:</b> Revie…"
checkbox input "true"
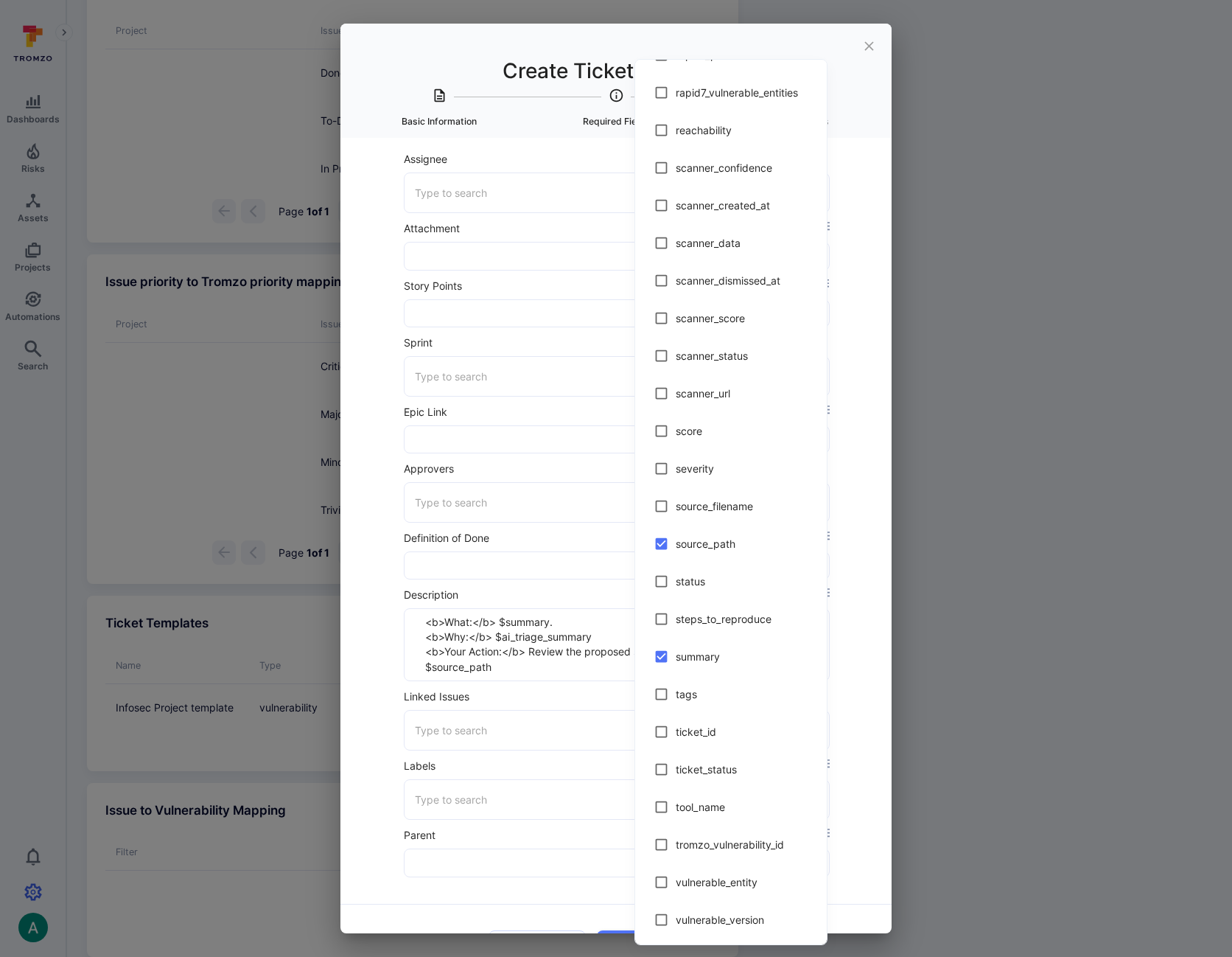
click at [571, 634] on div at bounding box center [616, 478] width 1232 height 957
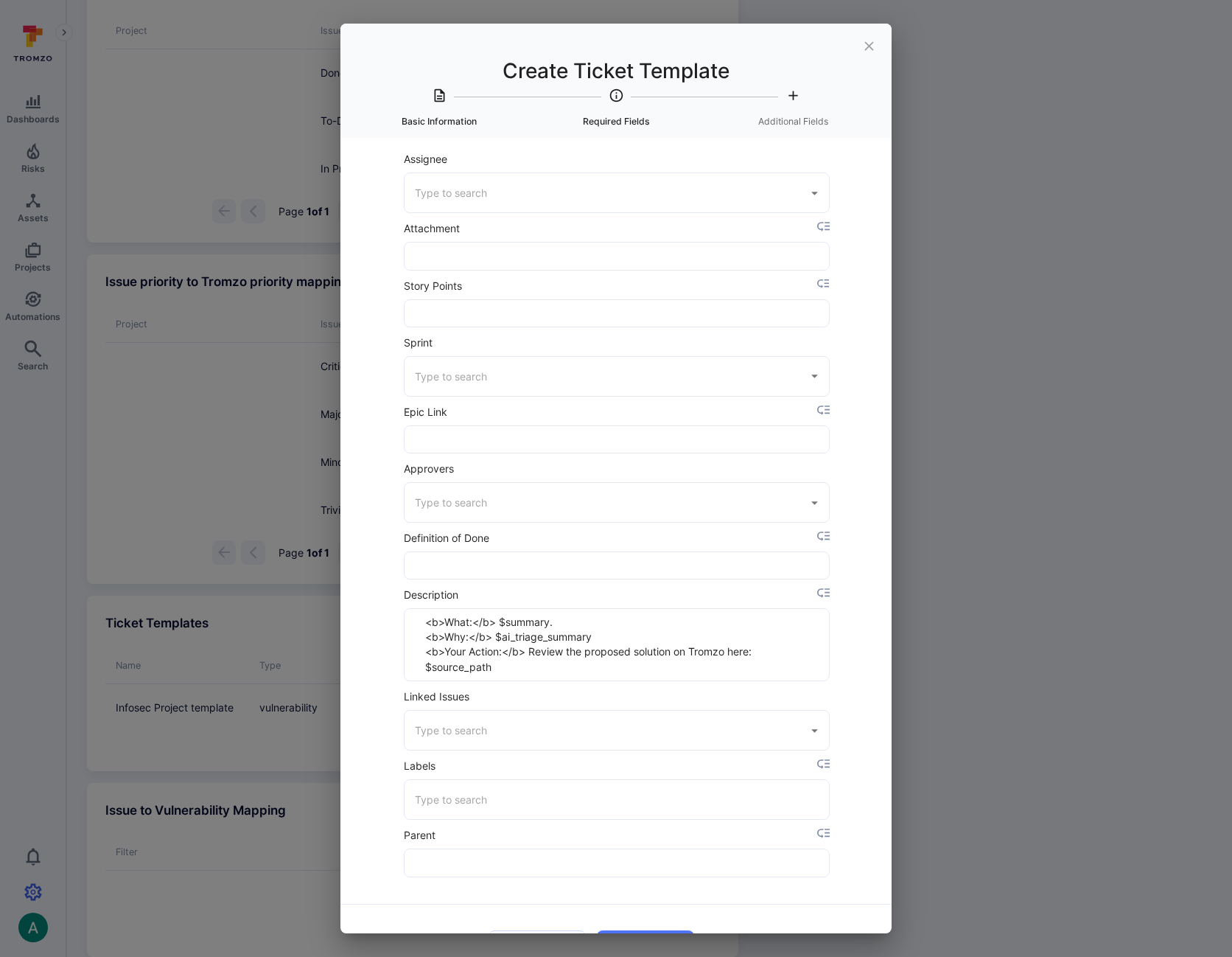
click at [508, 669] on textarea "<b>What:</b> $summary. <b>Why:</b> $ai_triage_summary <b>Your Action:</b> Revie…" at bounding box center [616, 644] width 401 height 72
paste textarea "$source_path"
drag, startPoint x: 556, startPoint y: 625, endPoint x: 659, endPoint y: 623, distance: 103.0
click at [659, 623] on textarea "<b>What:</b> $summary. <b>Source Path</b> $source_path <b>Why:</b> $ai_triage_s…" at bounding box center [616, 636] width 401 height 56
type textarea "<b>What:</b> $summary. <b>Source Path</b> $source_path <b>Why:</b> $ai_triage_s…"
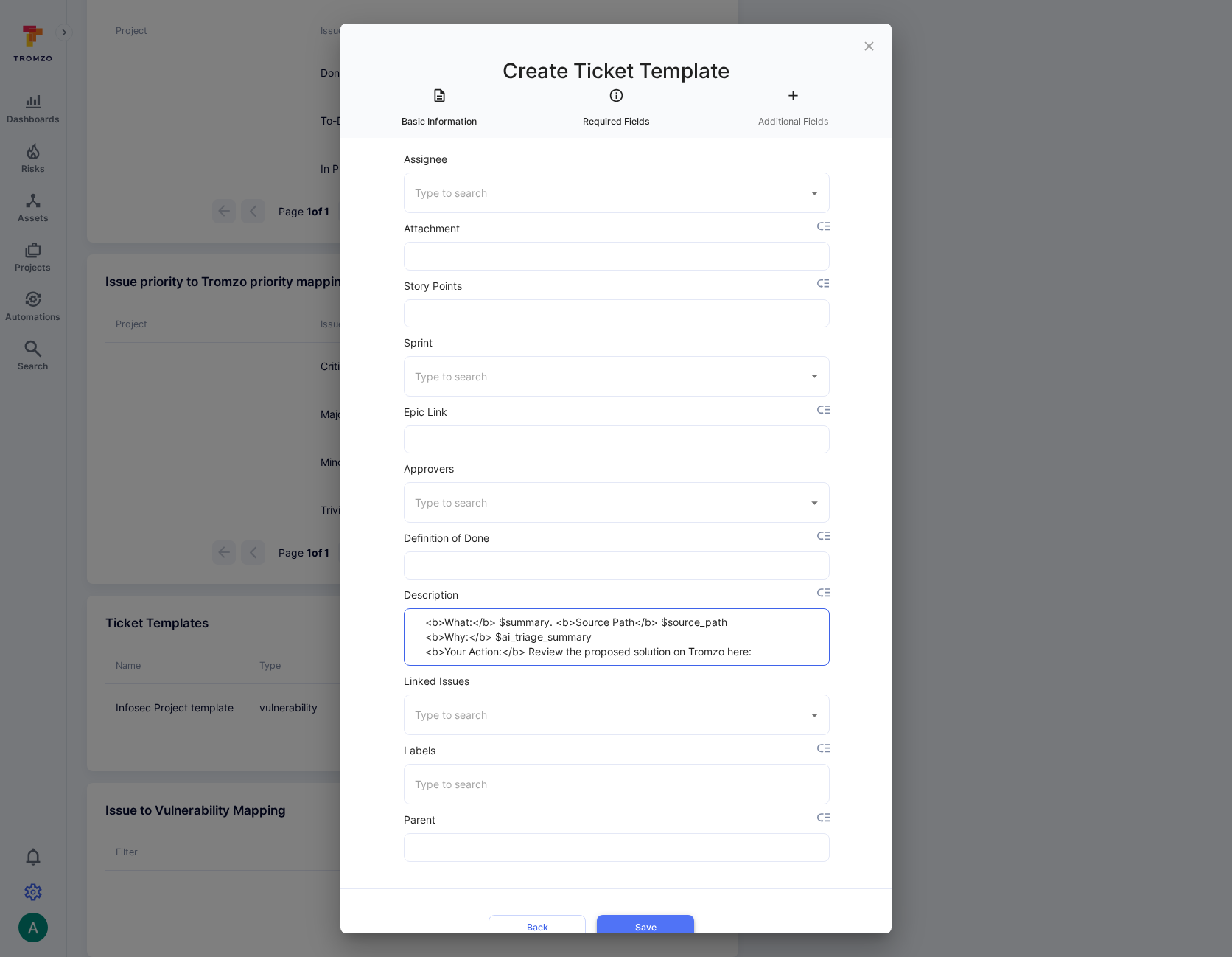
click at [667, 921] on button "Save" at bounding box center [645, 927] width 98 height 24
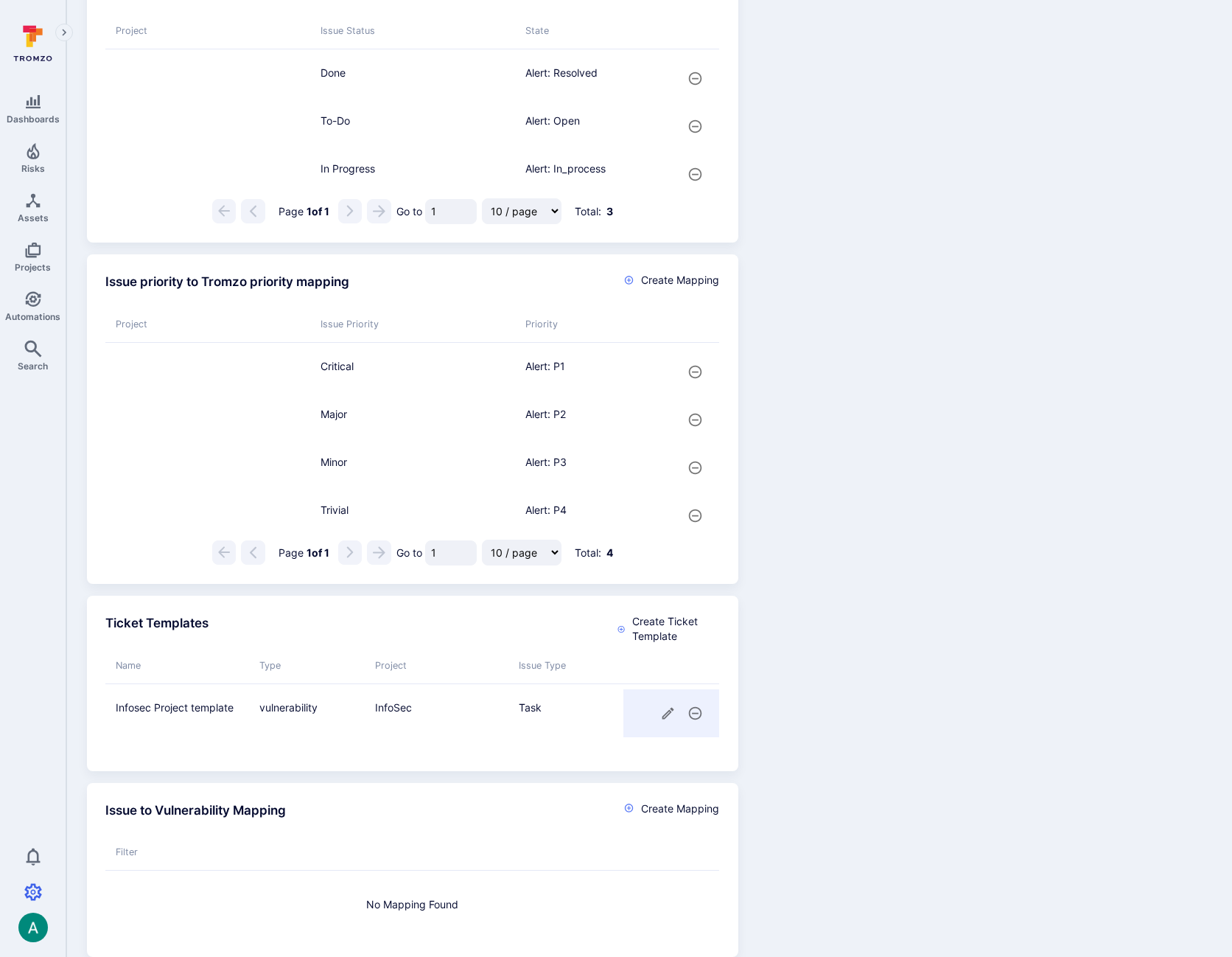
scroll to position [703, 0]
click at [668, 721] on icon "cell for" at bounding box center [668, 713] width 15 height 15
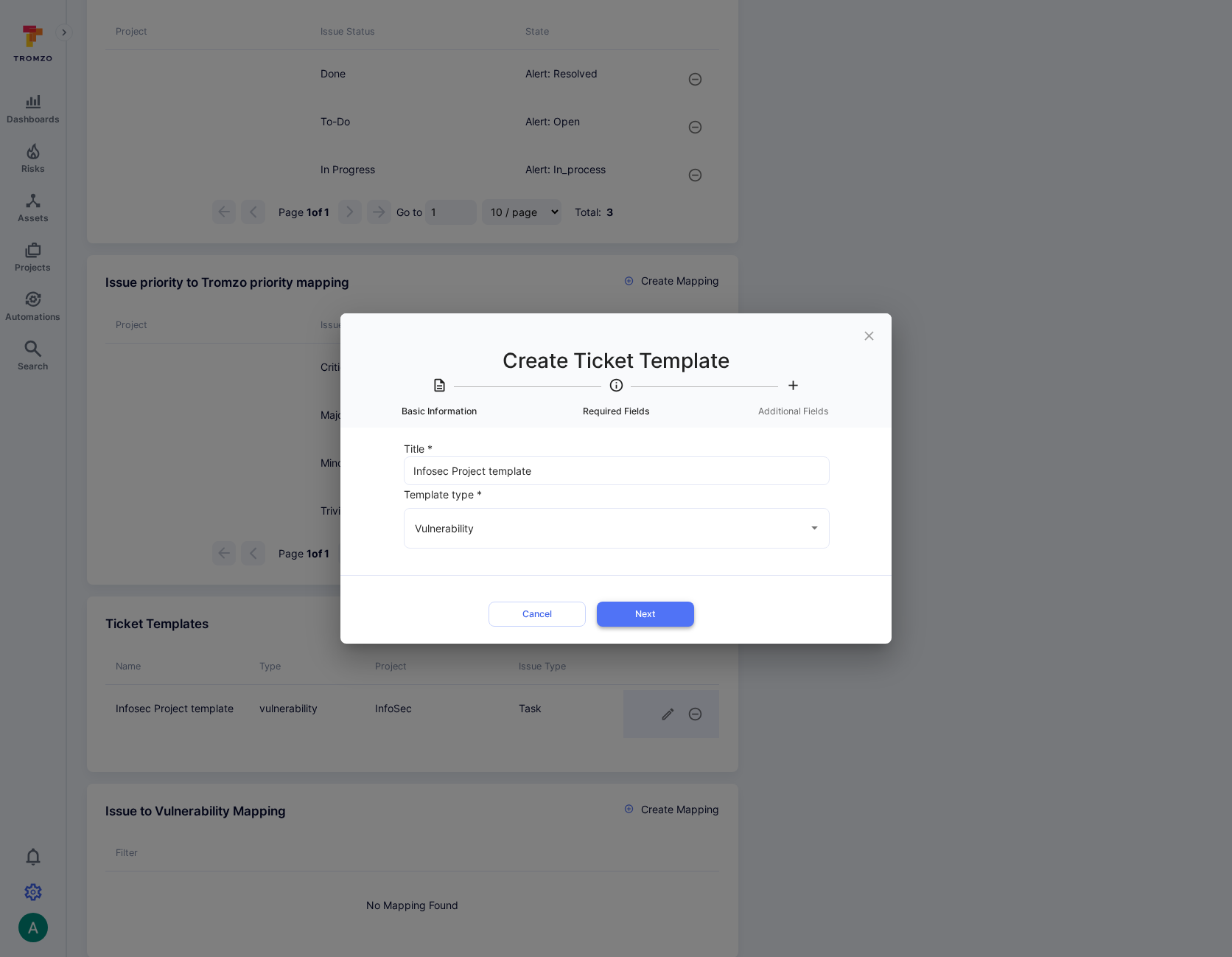
click at [632, 607] on button "Next" at bounding box center [645, 613] width 98 height 24
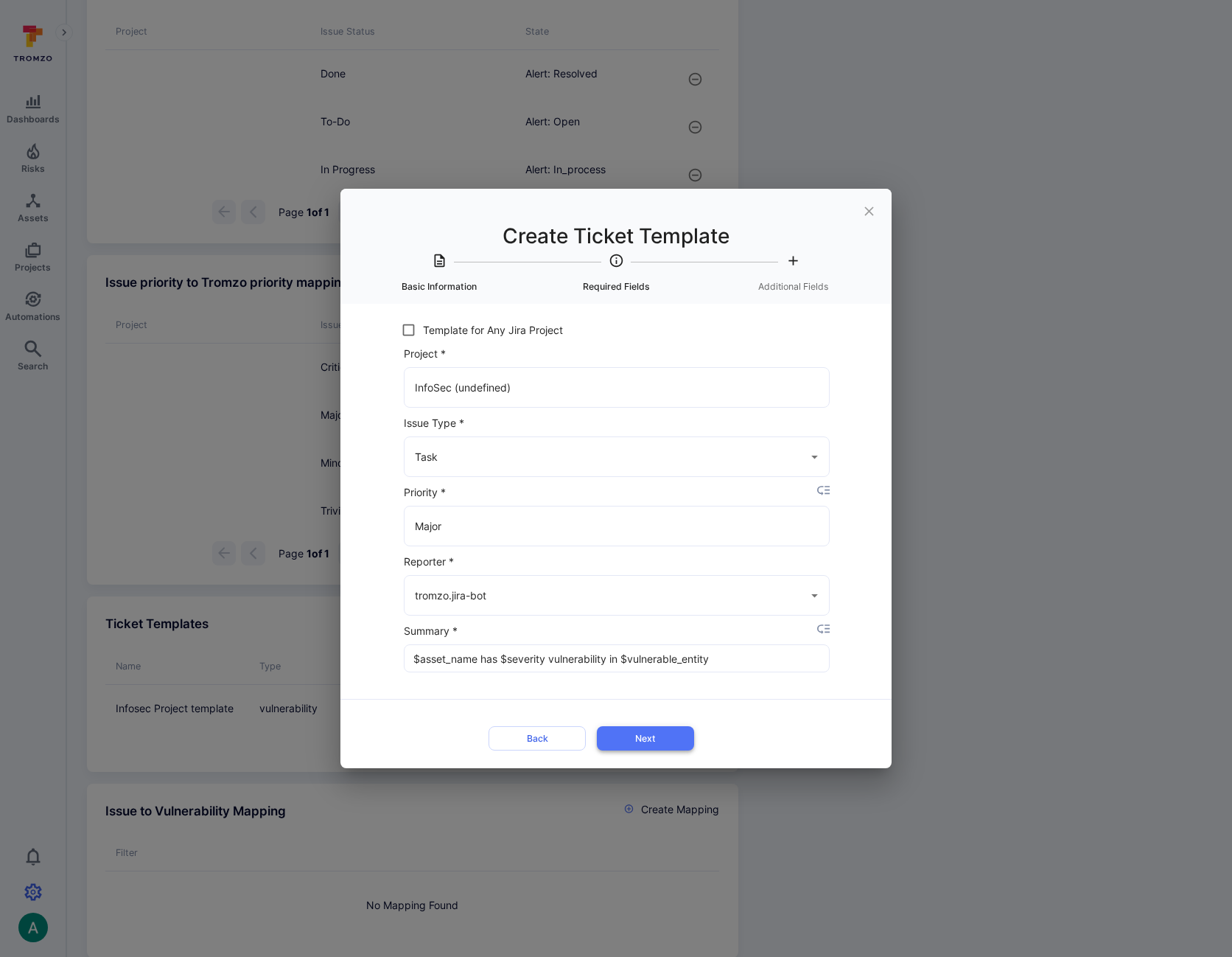
click at [668, 736] on button "Next" at bounding box center [645, 737] width 98 height 24
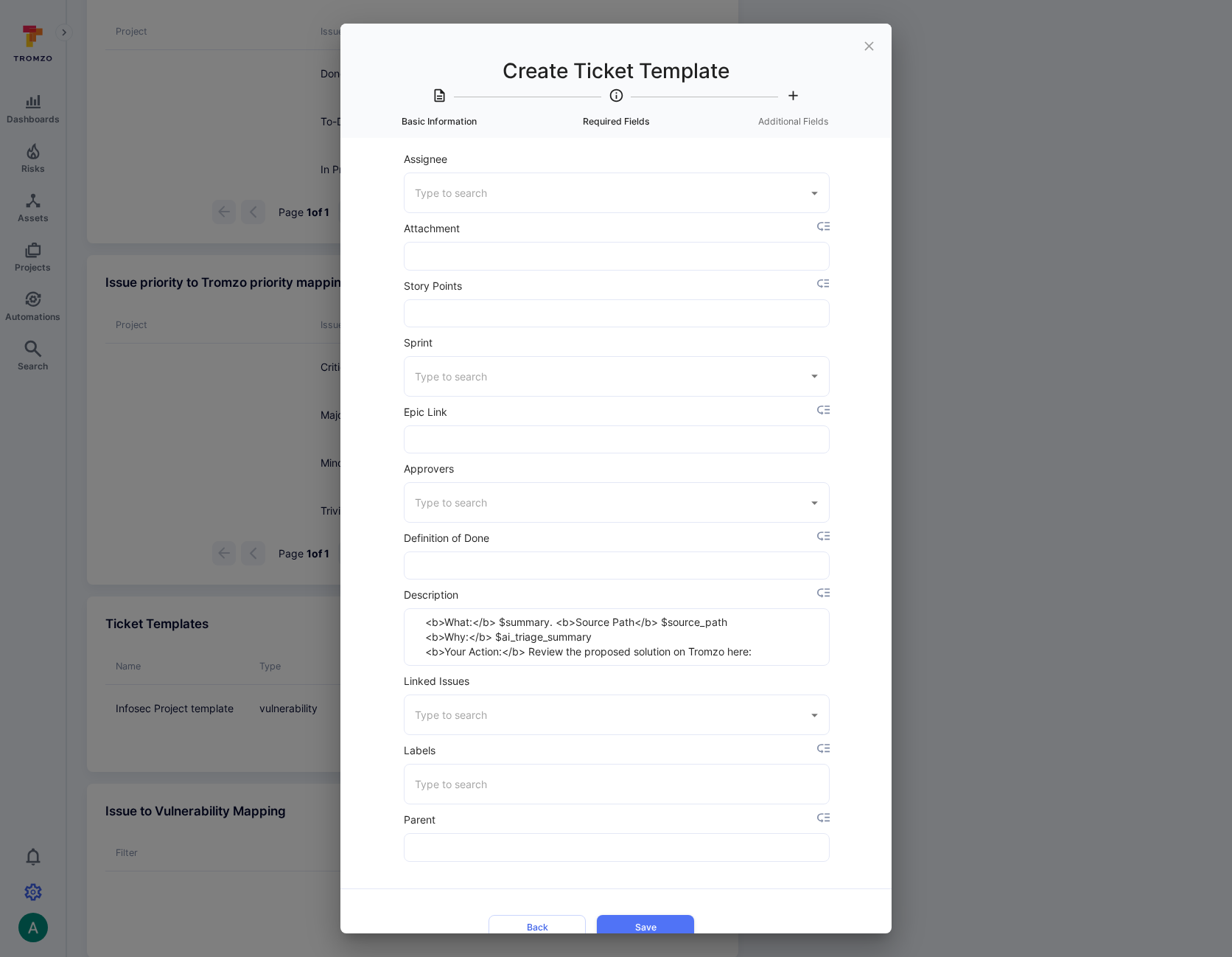
click at [0, 0] on icon "placeholder selector" at bounding box center [0, 0] width 0 height 0
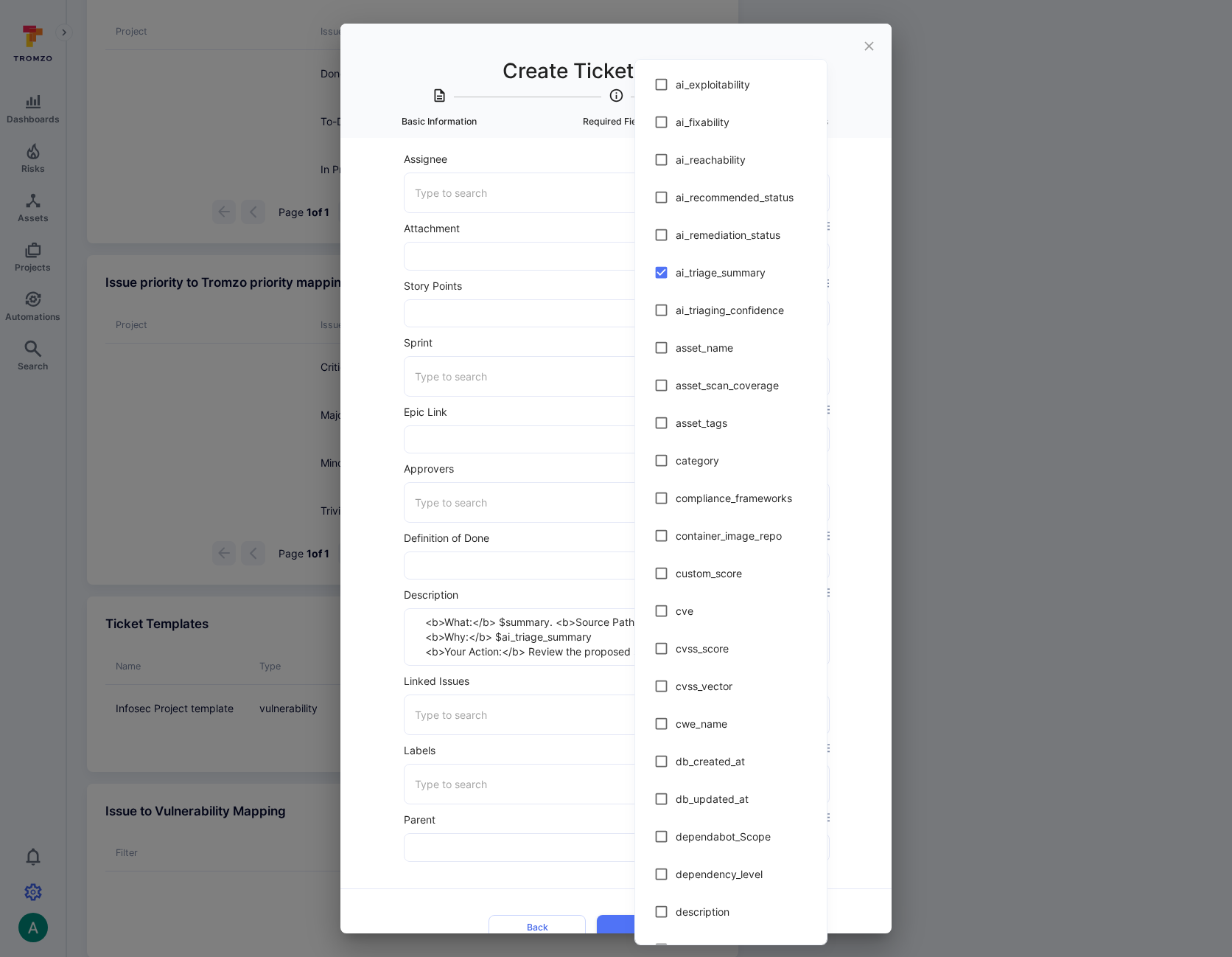
drag, startPoint x: 858, startPoint y: 550, endPoint x: 847, endPoint y: 585, distance: 36.7
click at [860, 553] on div at bounding box center [616, 478] width 1232 height 957
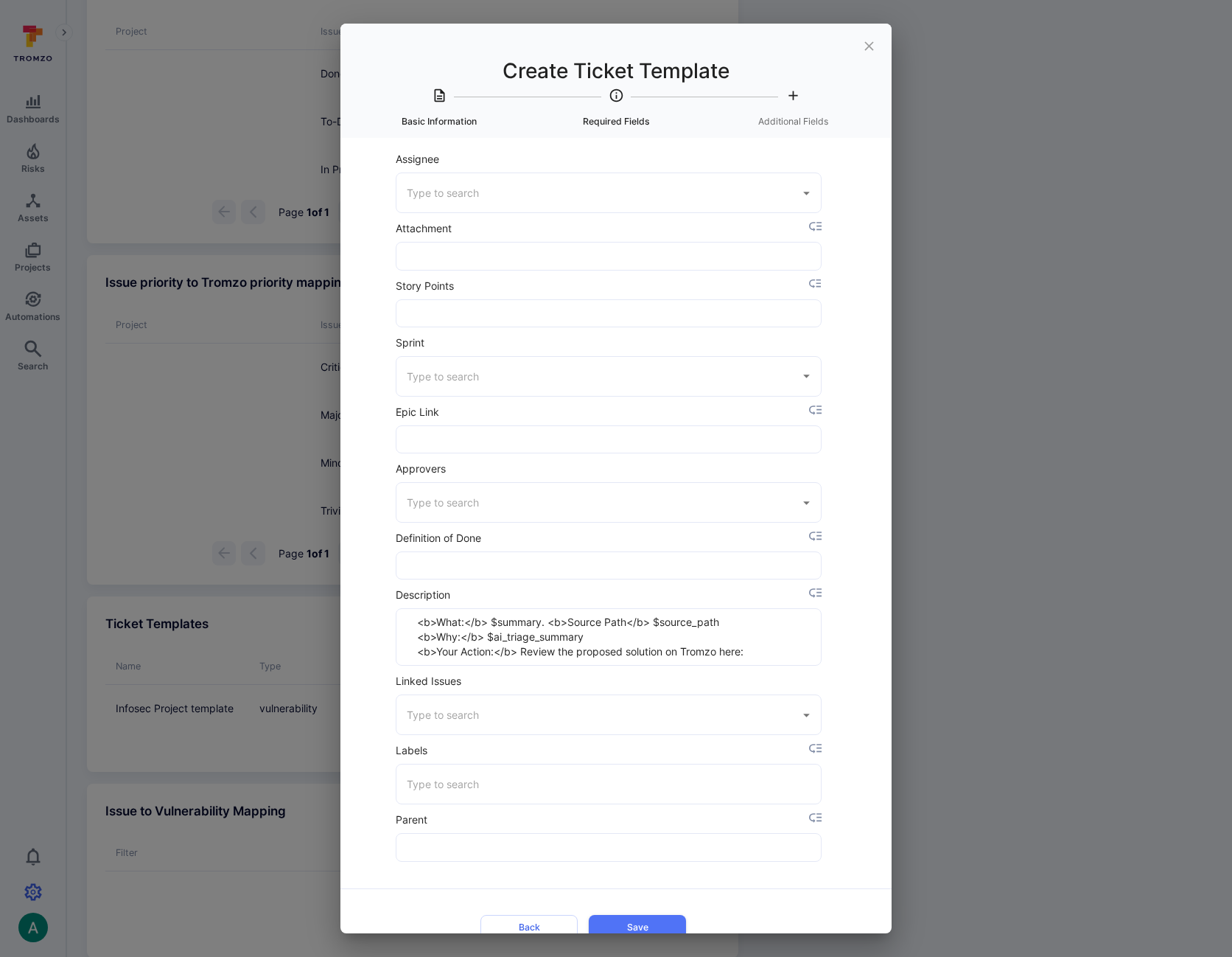
scroll to position [0, 10]
click at [697, 894] on div "Back Save" at bounding box center [607, 916] width 475 height 56
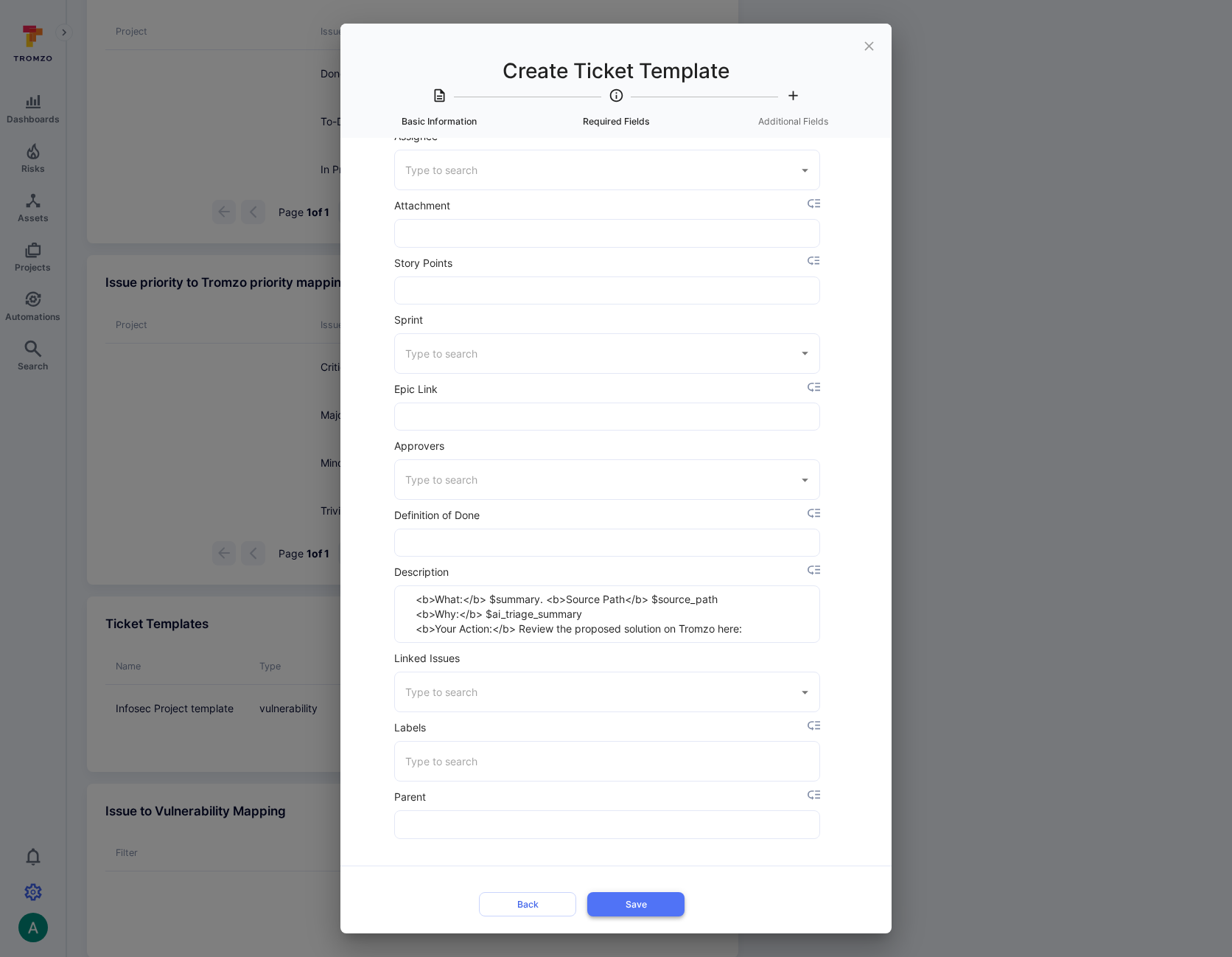
click at [623, 902] on button "Save" at bounding box center [635, 903] width 98 height 24
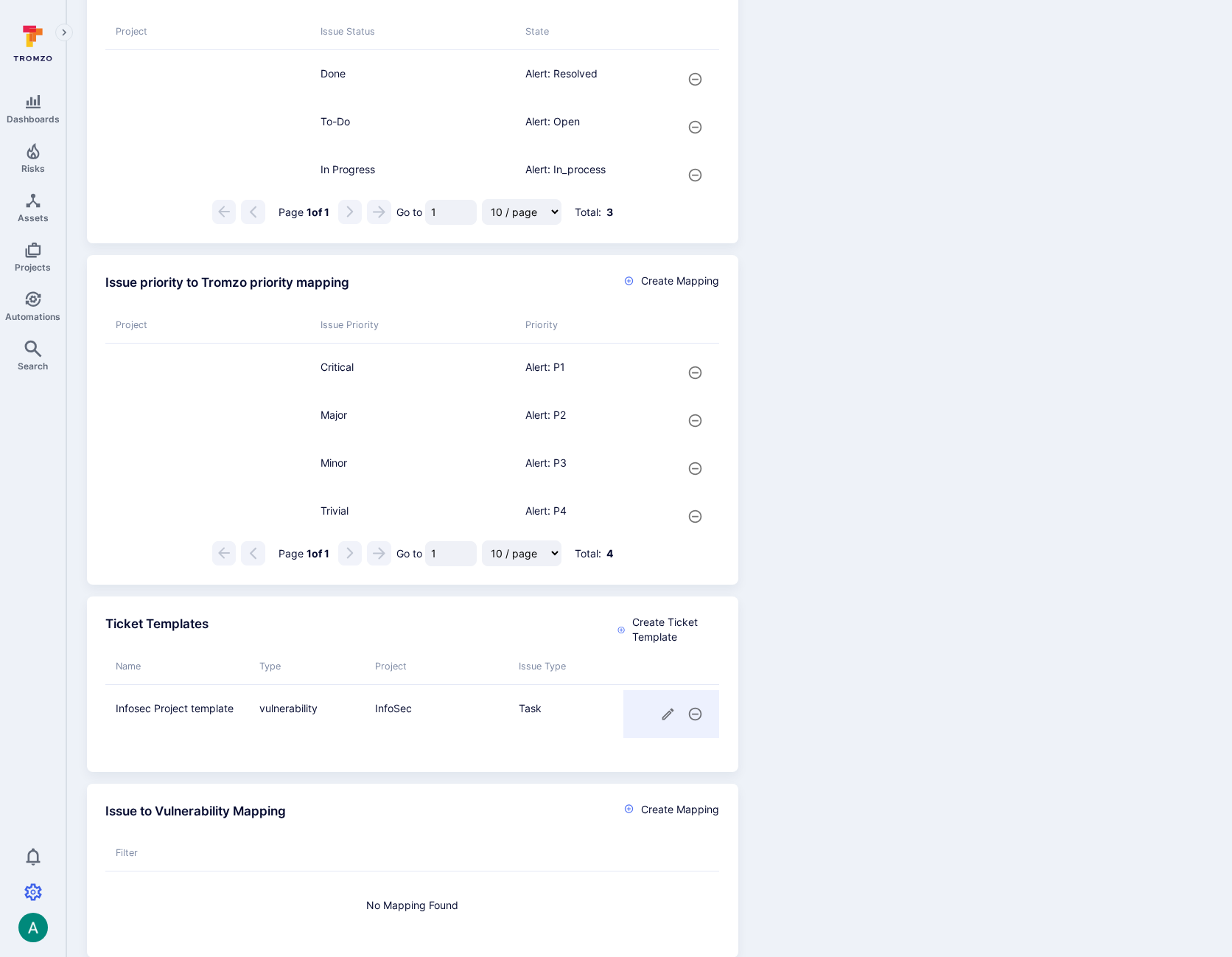
click at [1031, 605] on div "Issue status to Tromzo state mapping Create Mapping Project Issue Status State …" at bounding box center [643, 453] width 1136 height 1007
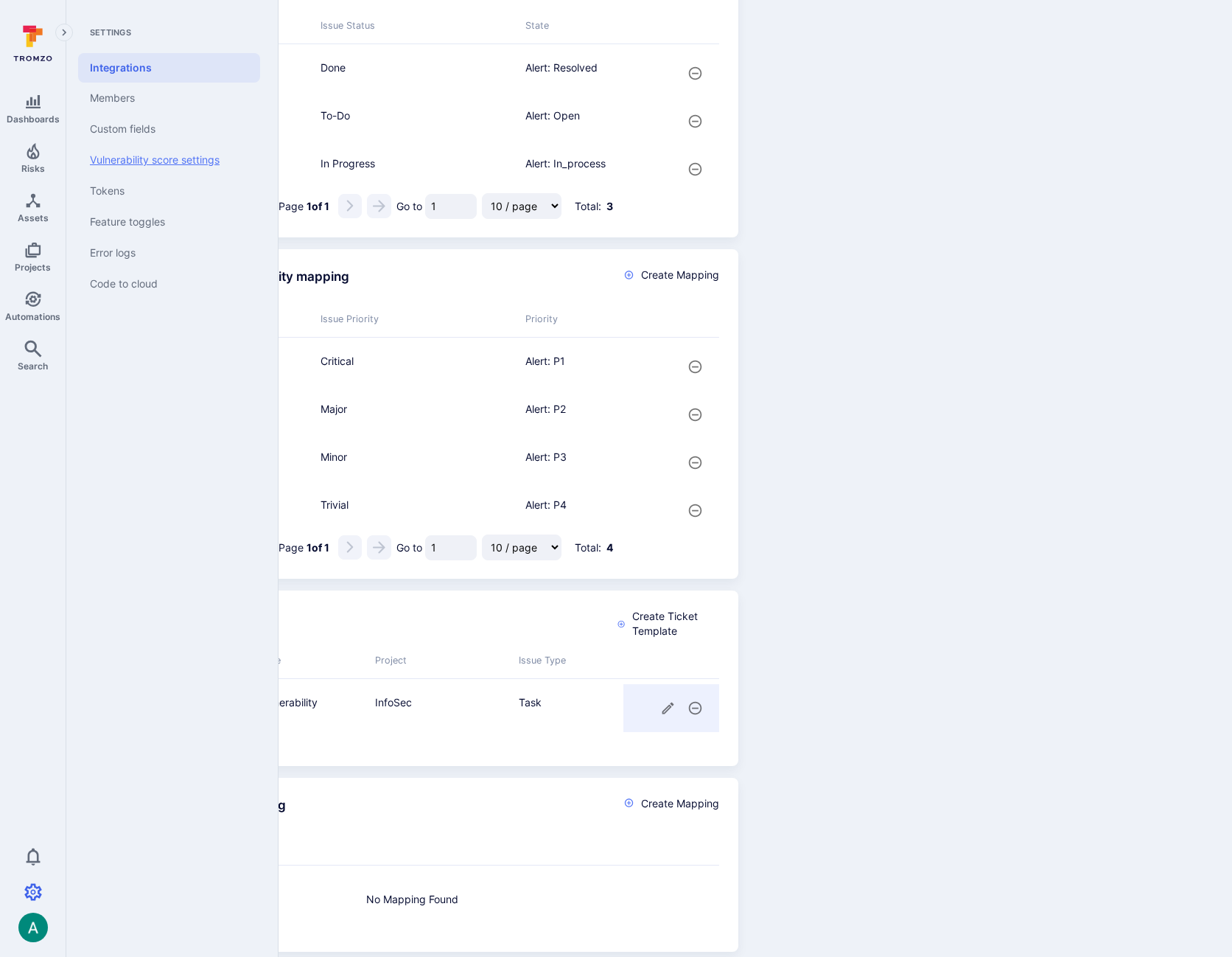
click at [192, 151] on link "Vulnerability score settings" at bounding box center [168, 160] width 182 height 31
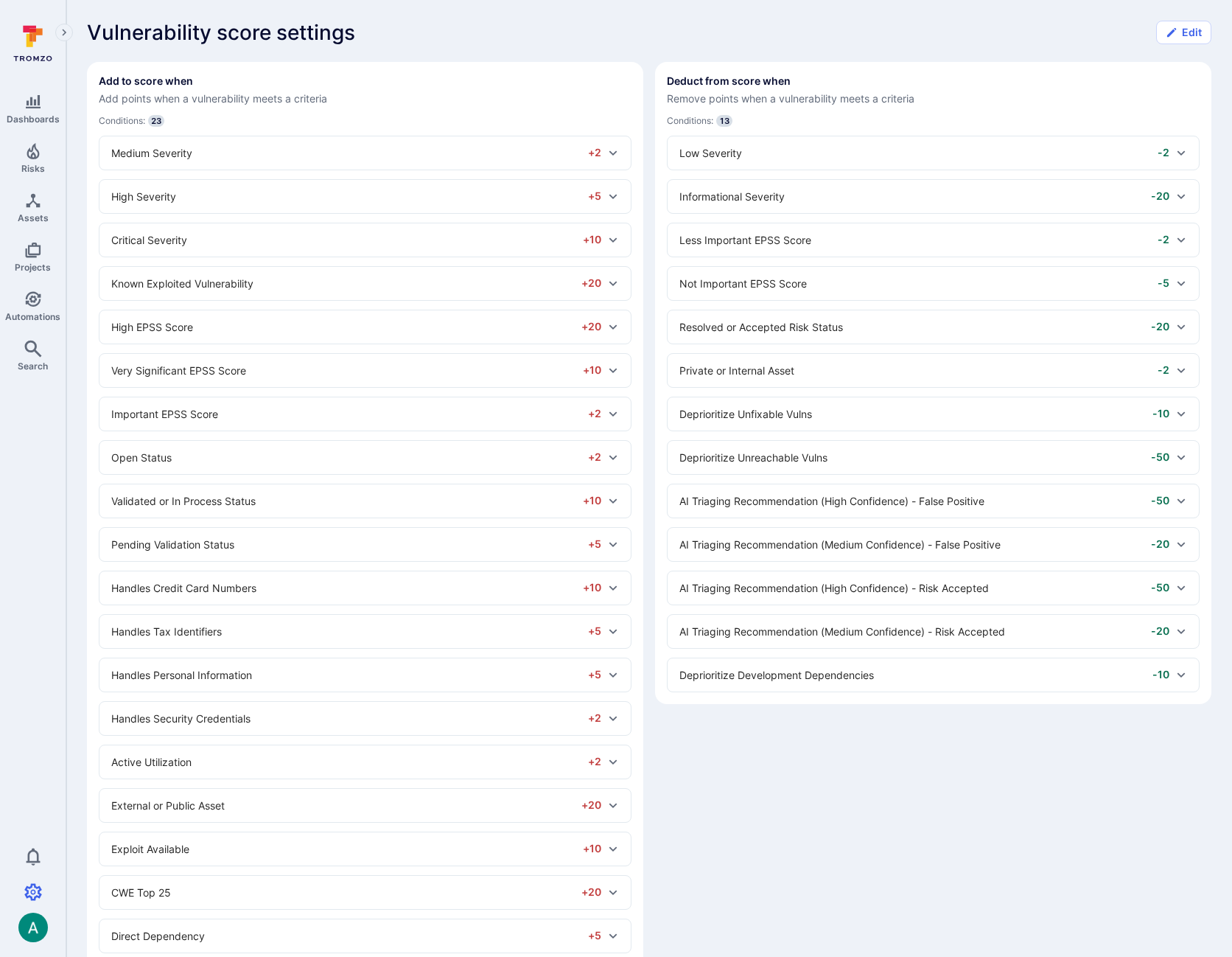
click at [665, 36] on div "Vulnerability score settings Edit" at bounding box center [649, 32] width 1124 height 23
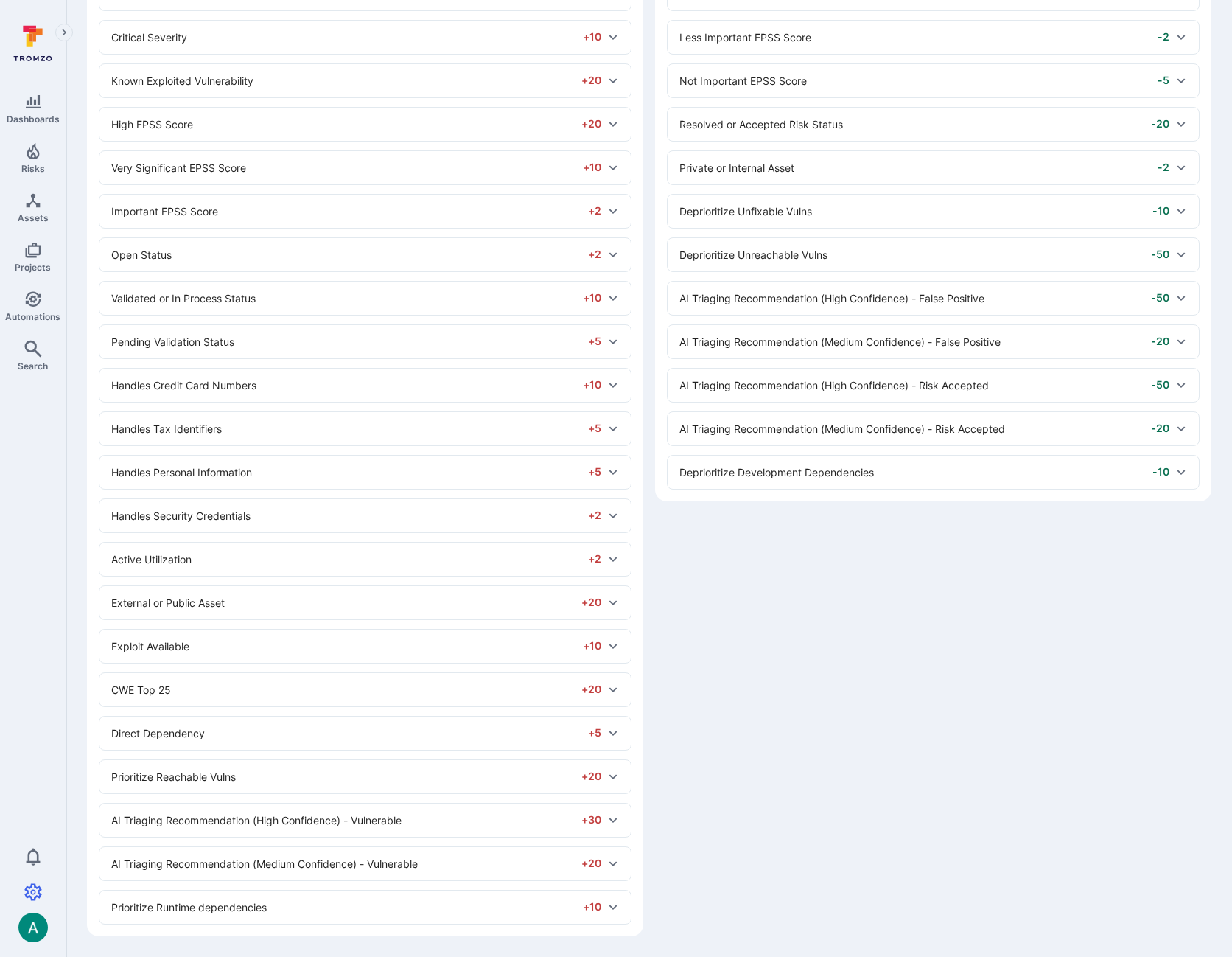
click at [220, 907] on div "Prioritize Runtime dependencies +10" at bounding box center [356, 906] width 490 height 15
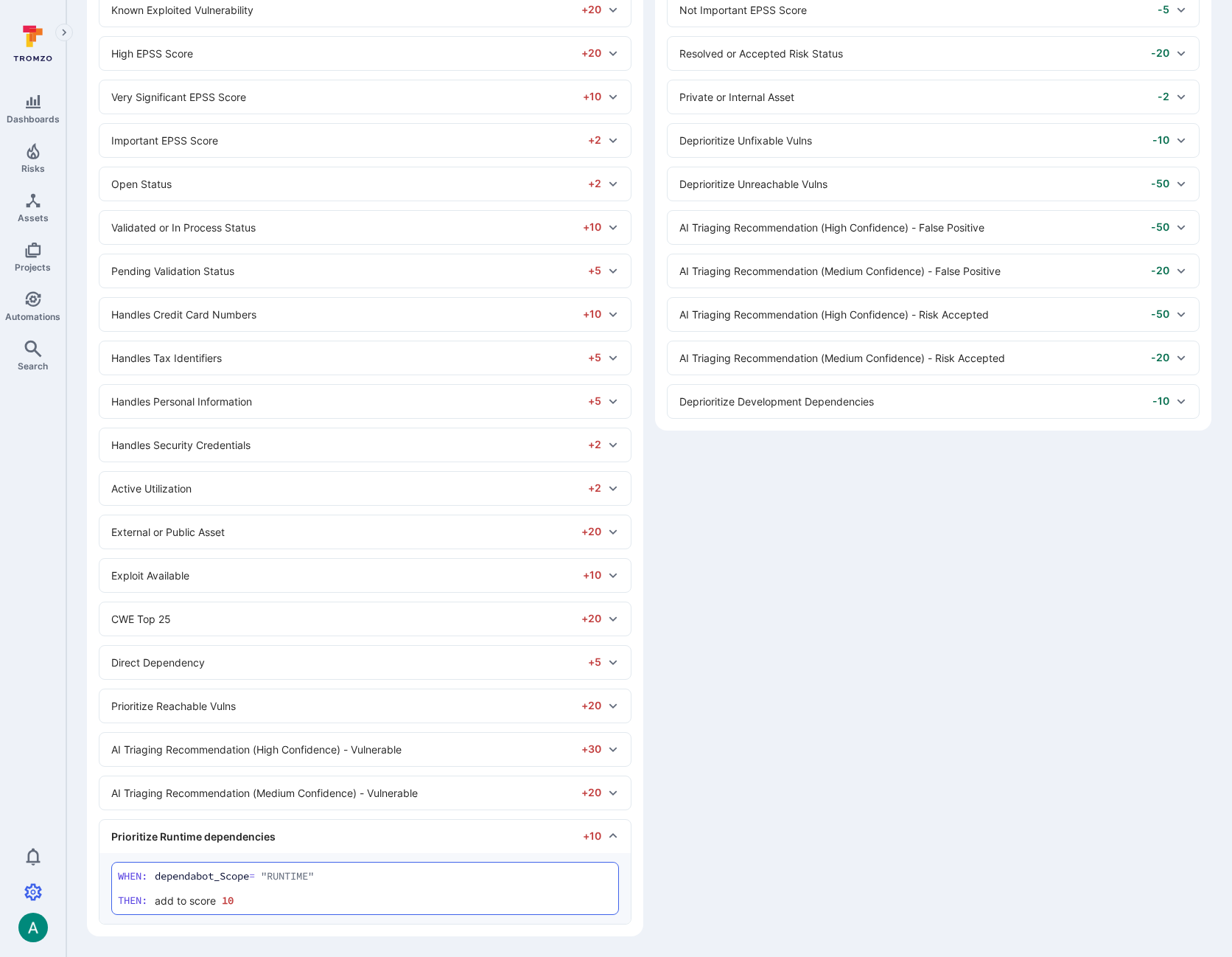
click at [596, 716] on div "Prioritize Reachable Vulns +20" at bounding box center [365, 705] width 531 height 33
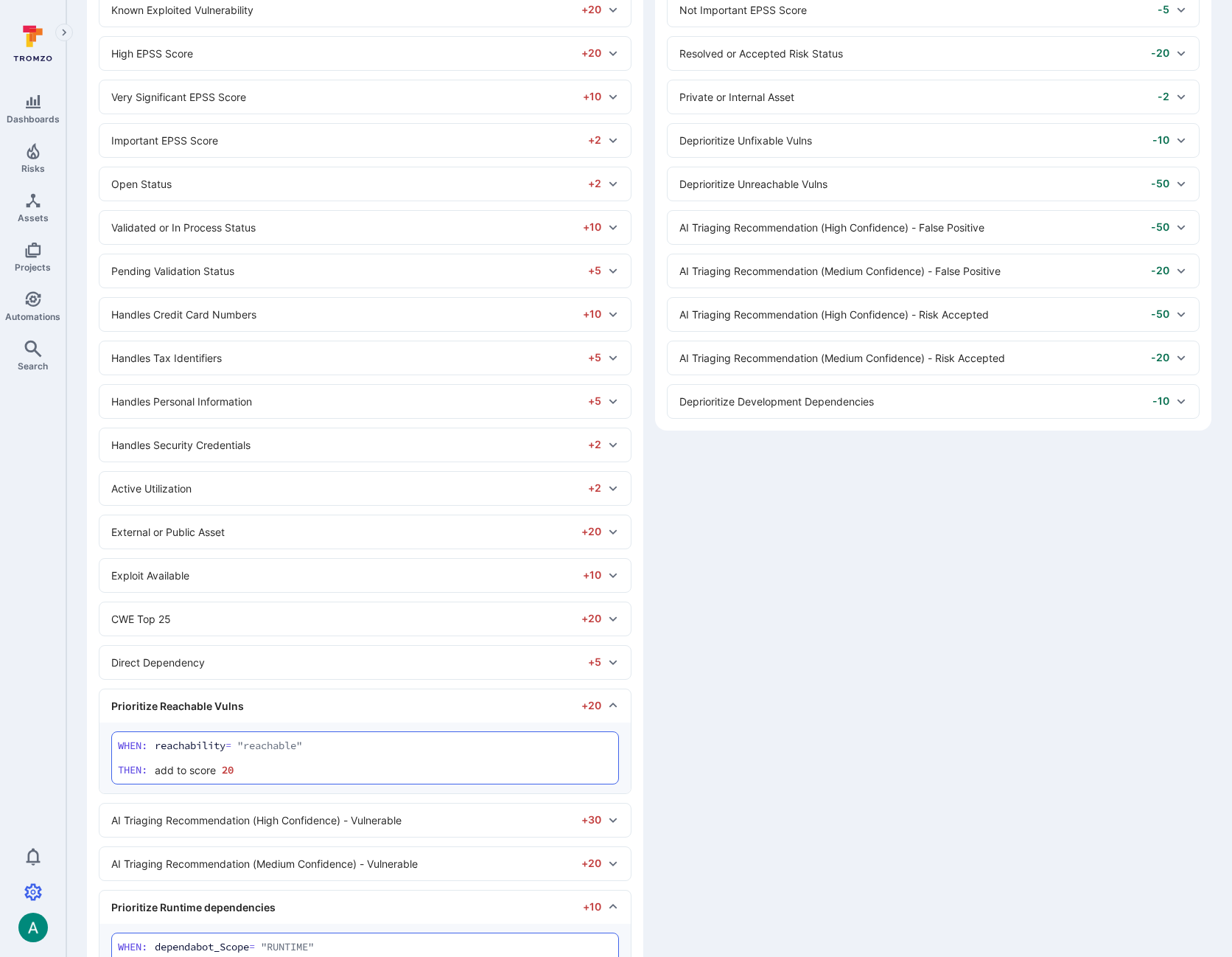
click at [595, 659] on div "+5" at bounding box center [594, 661] width 13 height 14
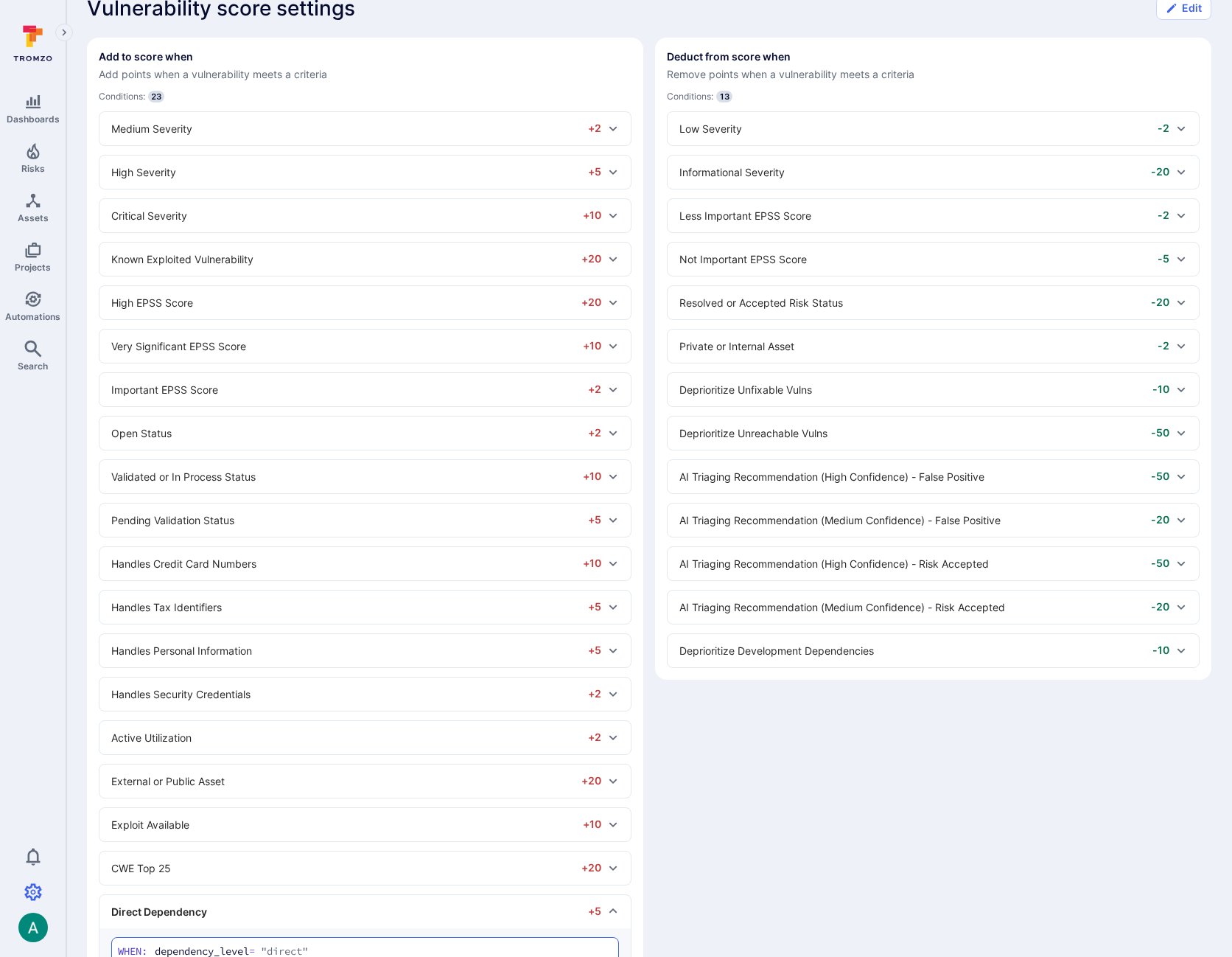
scroll to position [22, 0]
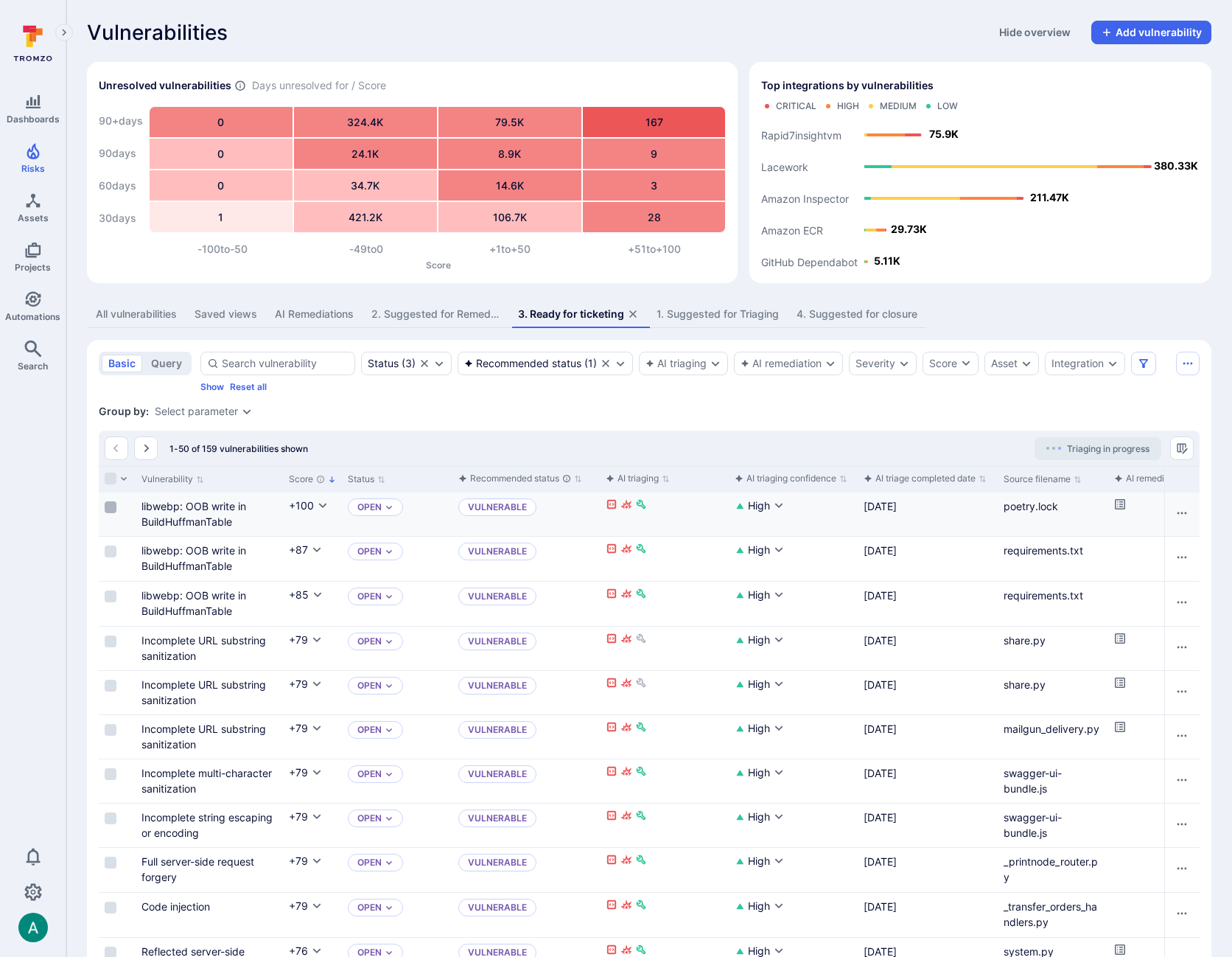
click at [109, 506] on input "Select row" at bounding box center [110, 506] width 12 height 12
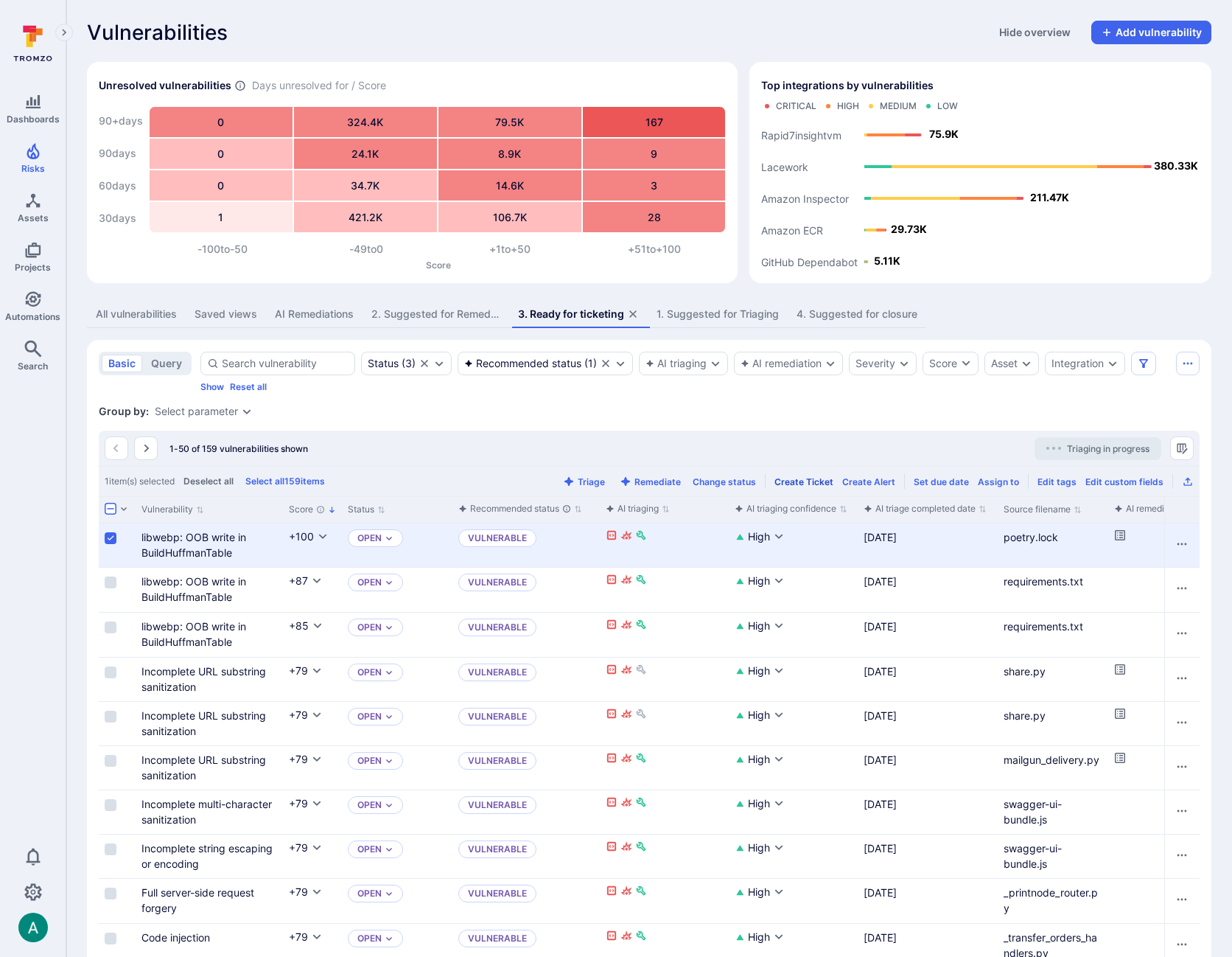
click at [811, 478] on div "Create Ticket" at bounding box center [804, 481] width 59 height 11
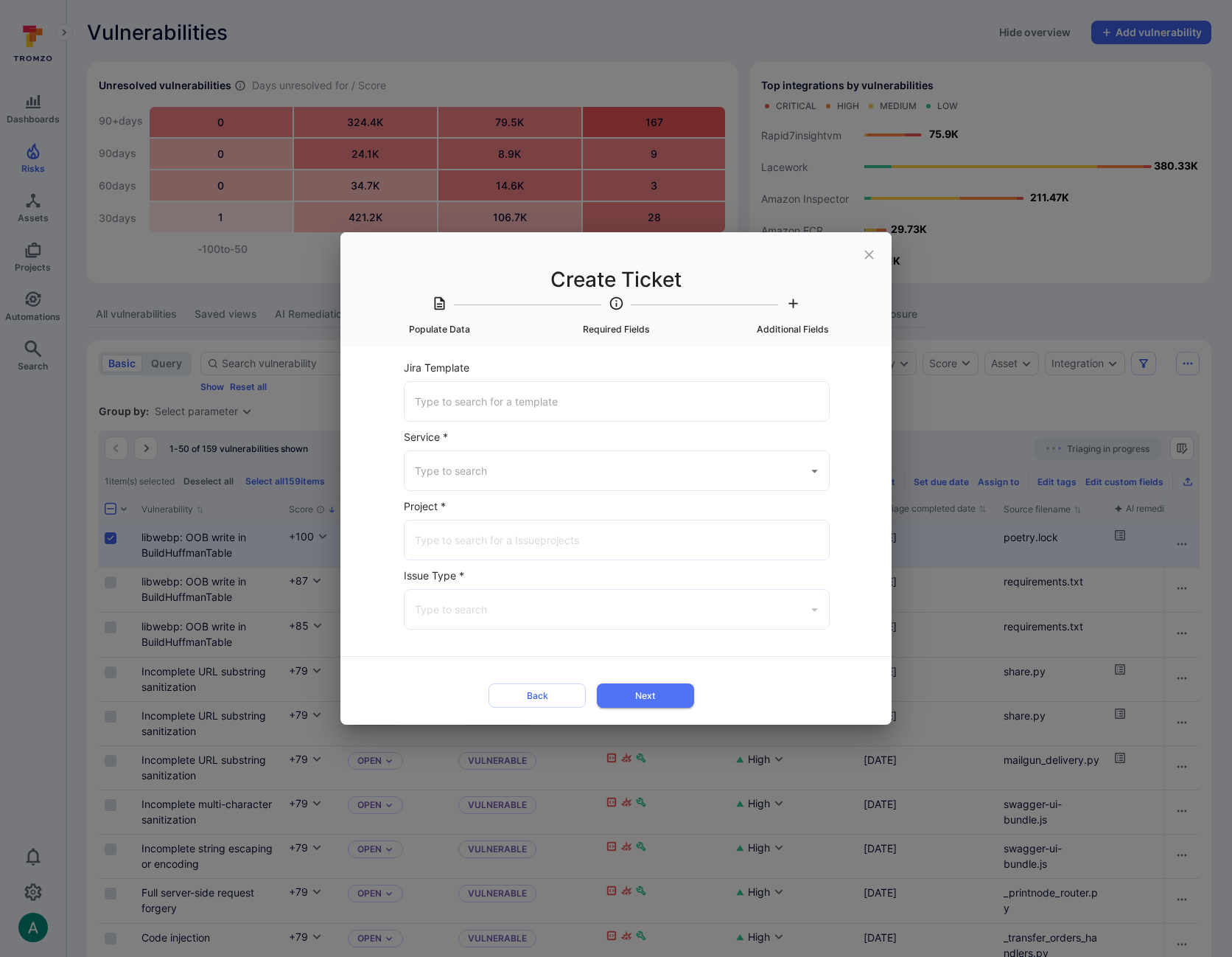
scroll to position [2, 0]
click at [454, 403] on input "Jira Template" at bounding box center [616, 401] width 411 height 26
click at [471, 444] on span "Infosec Project template (warbyparker.atlassian.net)" at bounding box center [522, 439] width 211 height 15
type input "Infosec Project template (warbyparker.atlassian.net)"
type input "Jira"
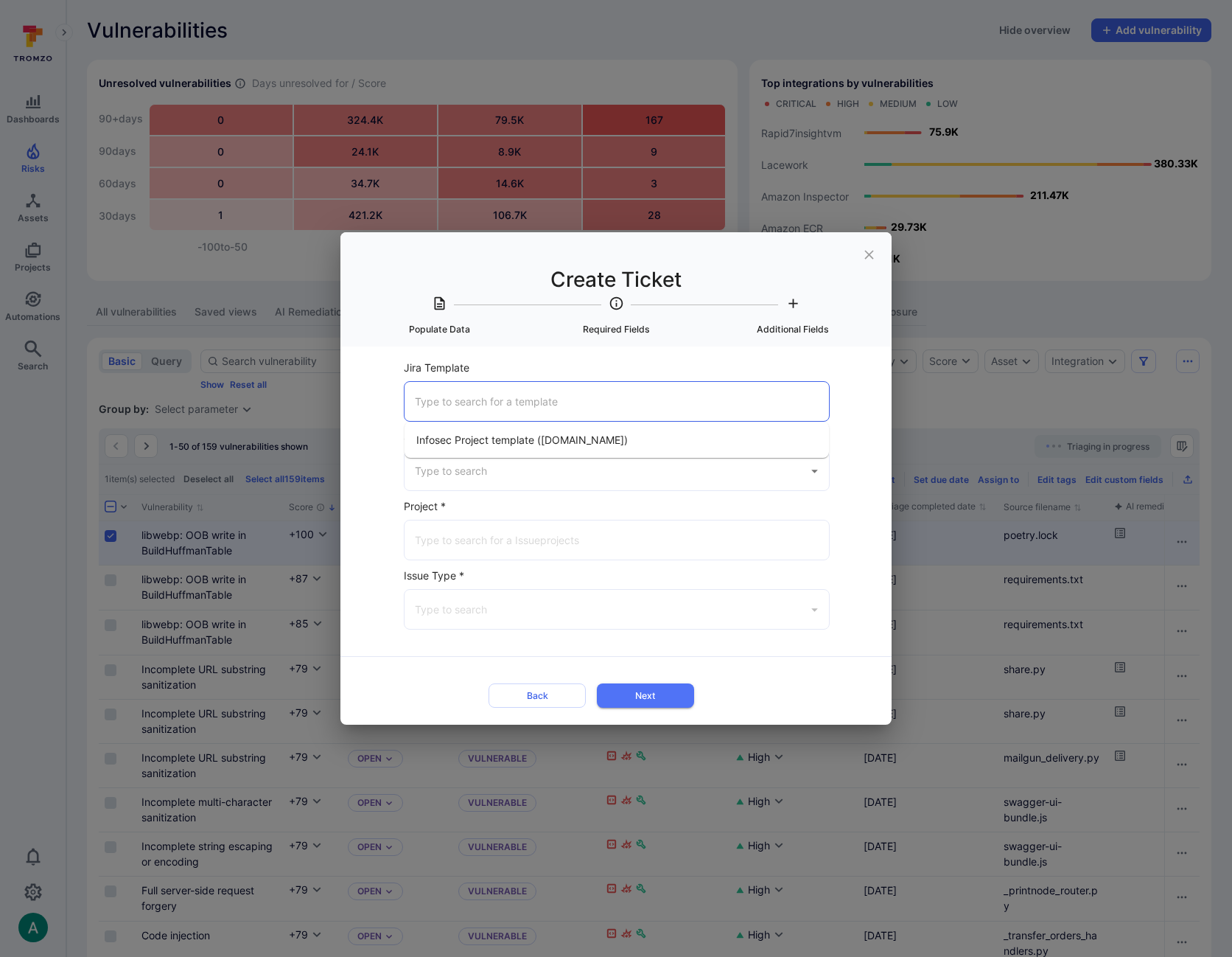
type input "InfoSec (warbyparker.atlassian.net)"
type input "Task"
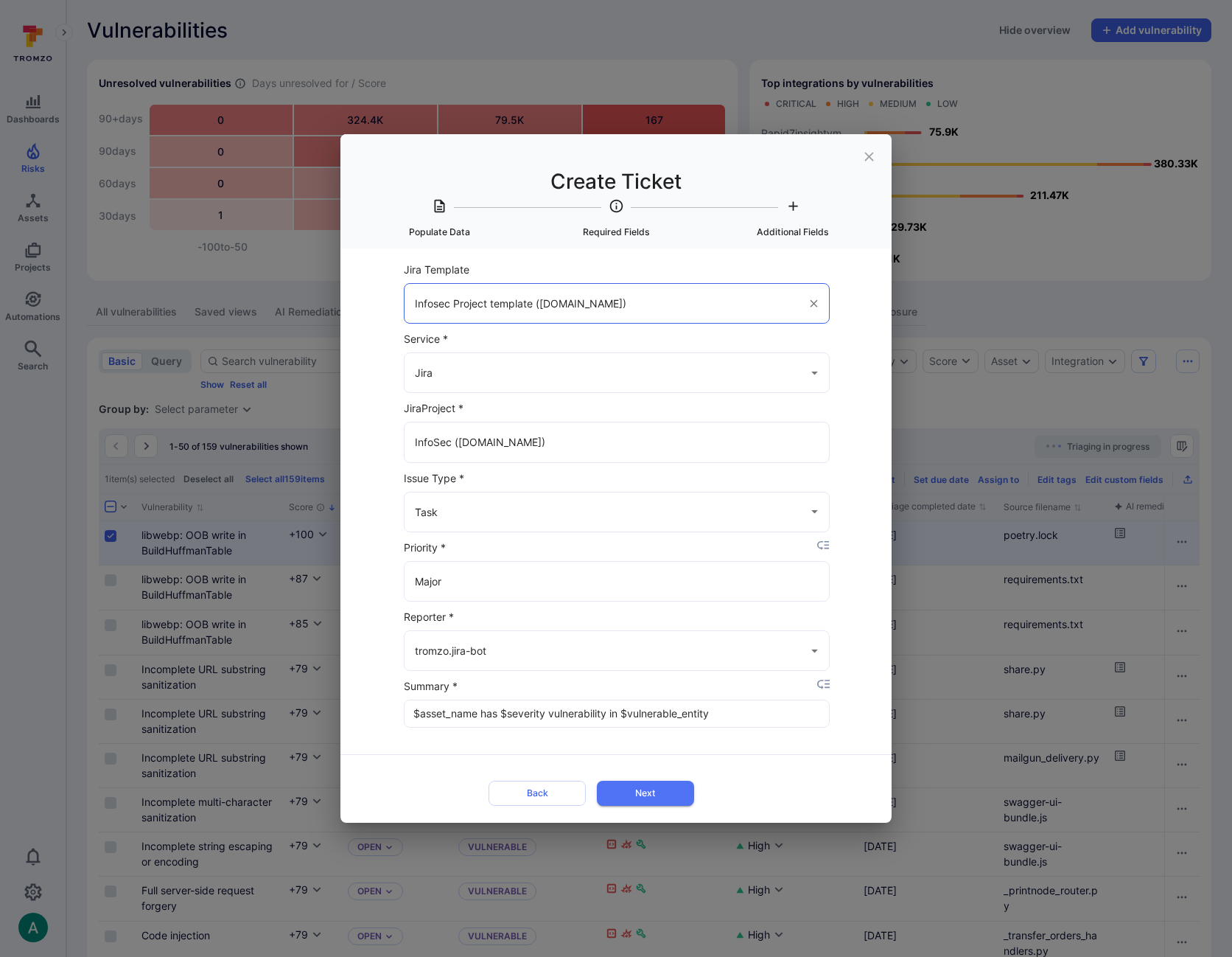
click at [681, 796] on button "Next" at bounding box center [645, 792] width 98 height 24
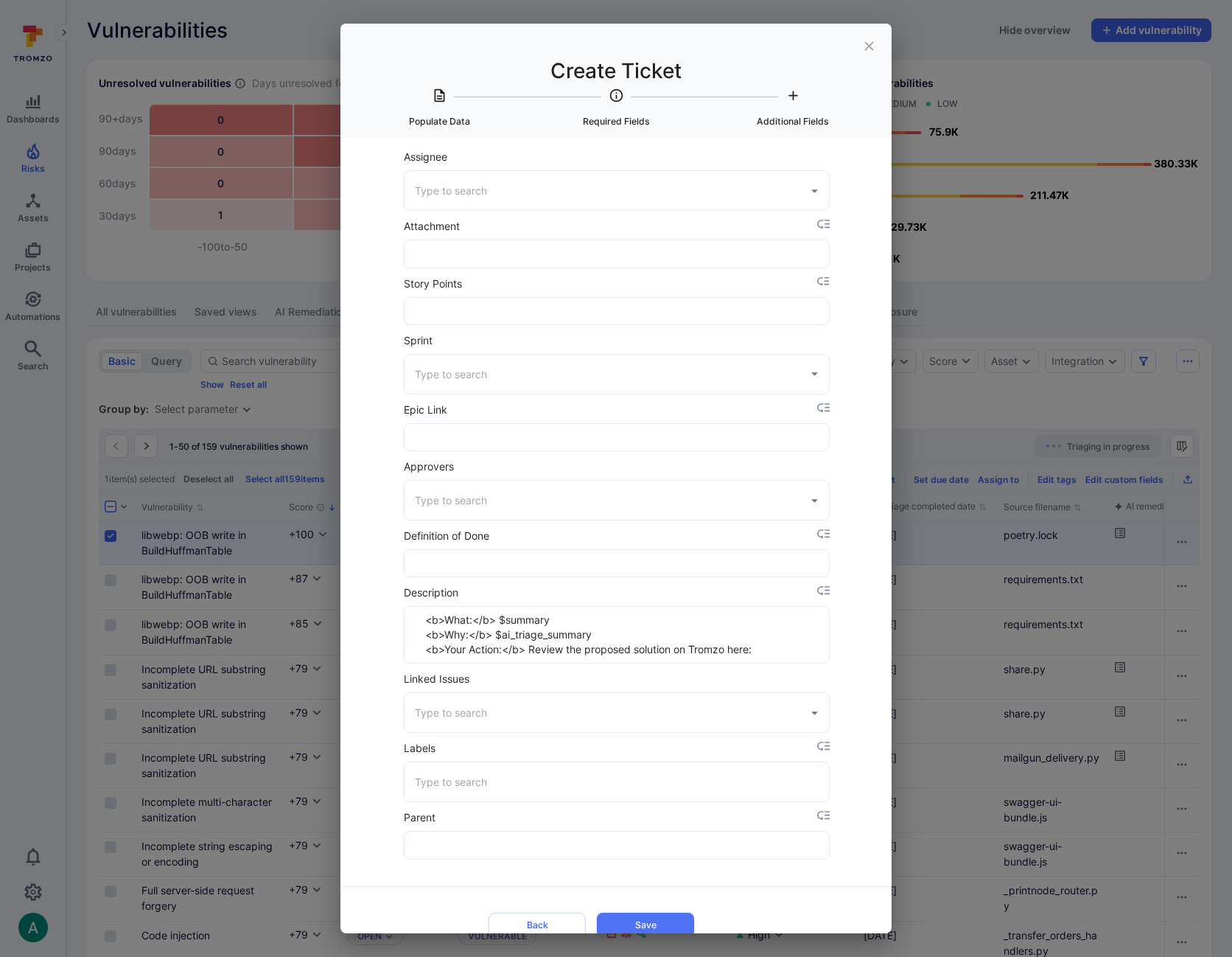
click at [689, 201] on div "Create Ticket Populate Data Required Fields Additional Fields Select Item to po…" at bounding box center [616, 478] width 551 height 910
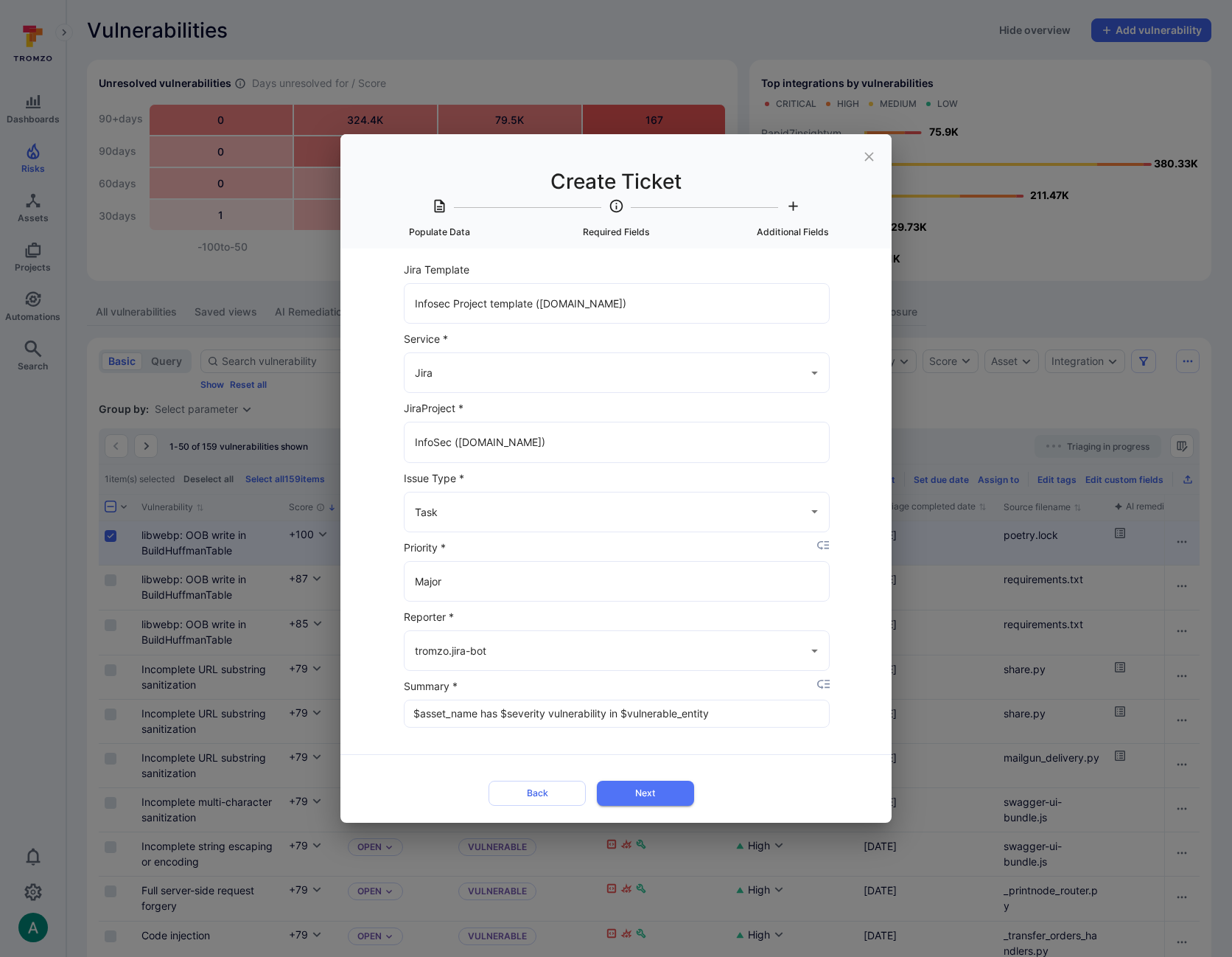
click at [671, 800] on button "Next" at bounding box center [645, 792] width 98 height 24
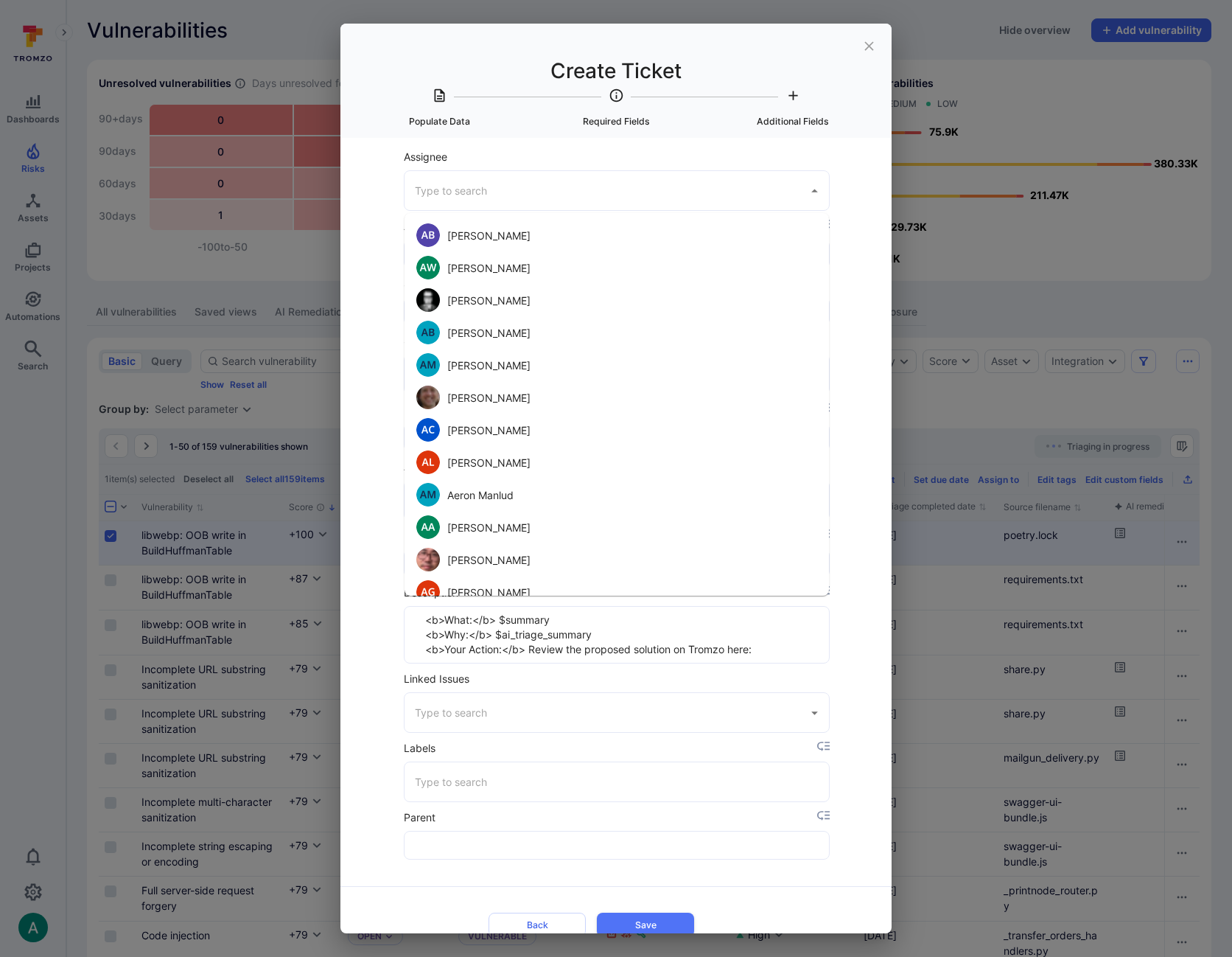
scroll to position [0, 0]
click at [455, 194] on input "Assignee" at bounding box center [606, 193] width 389 height 26
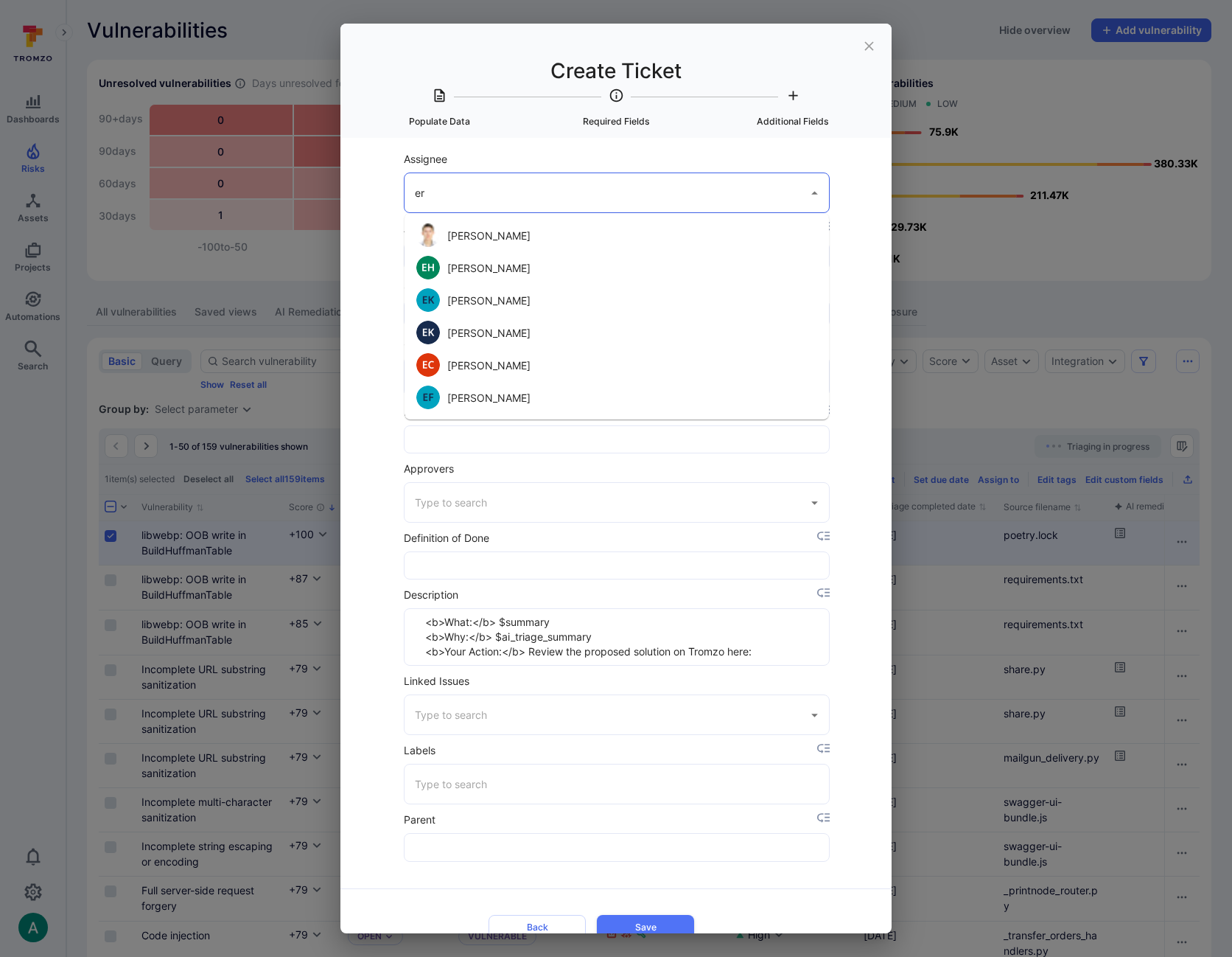
click at [513, 371] on li "[PERSON_NAME]" at bounding box center [617, 365] width 425 height 32
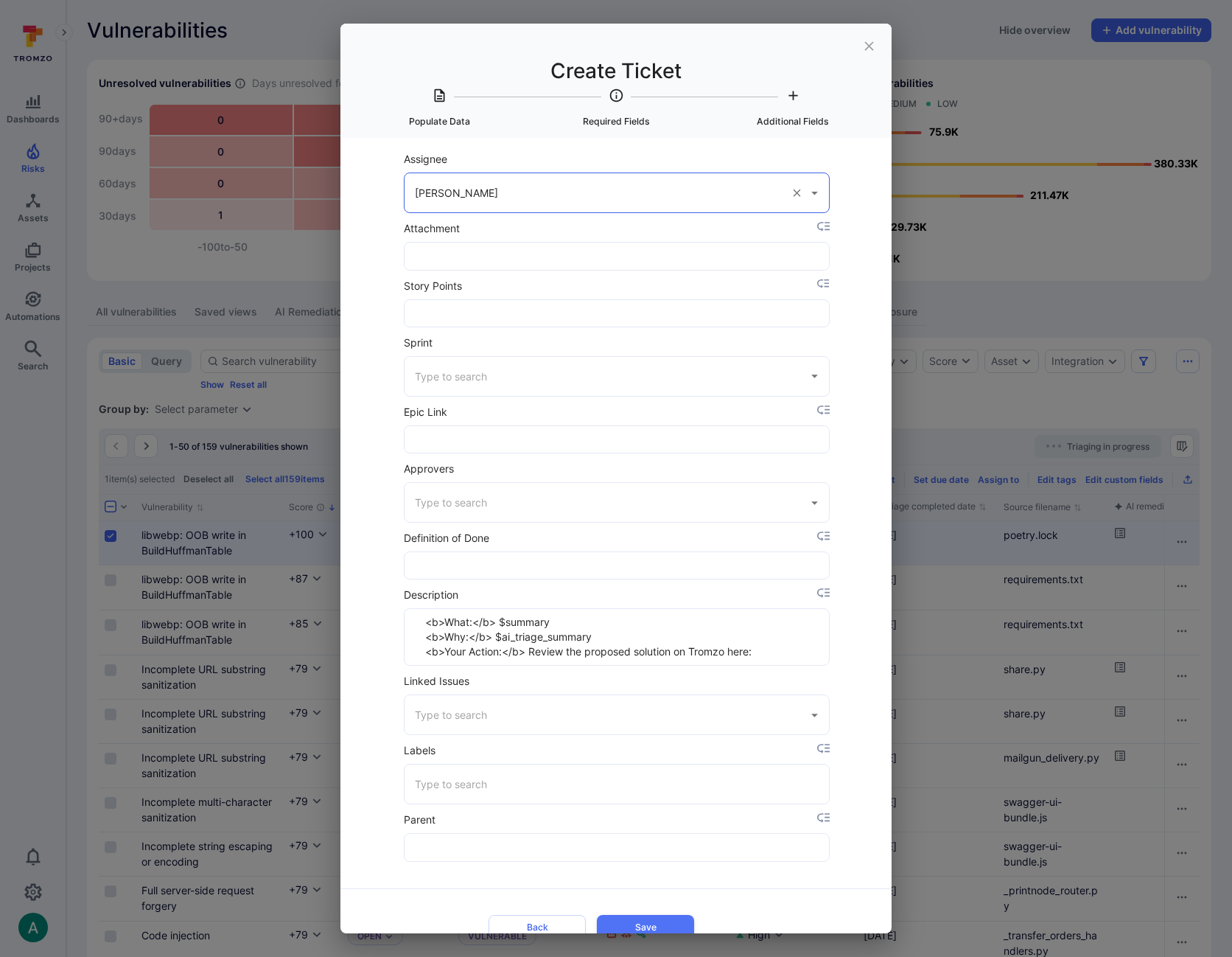
scroll to position [22, 0]
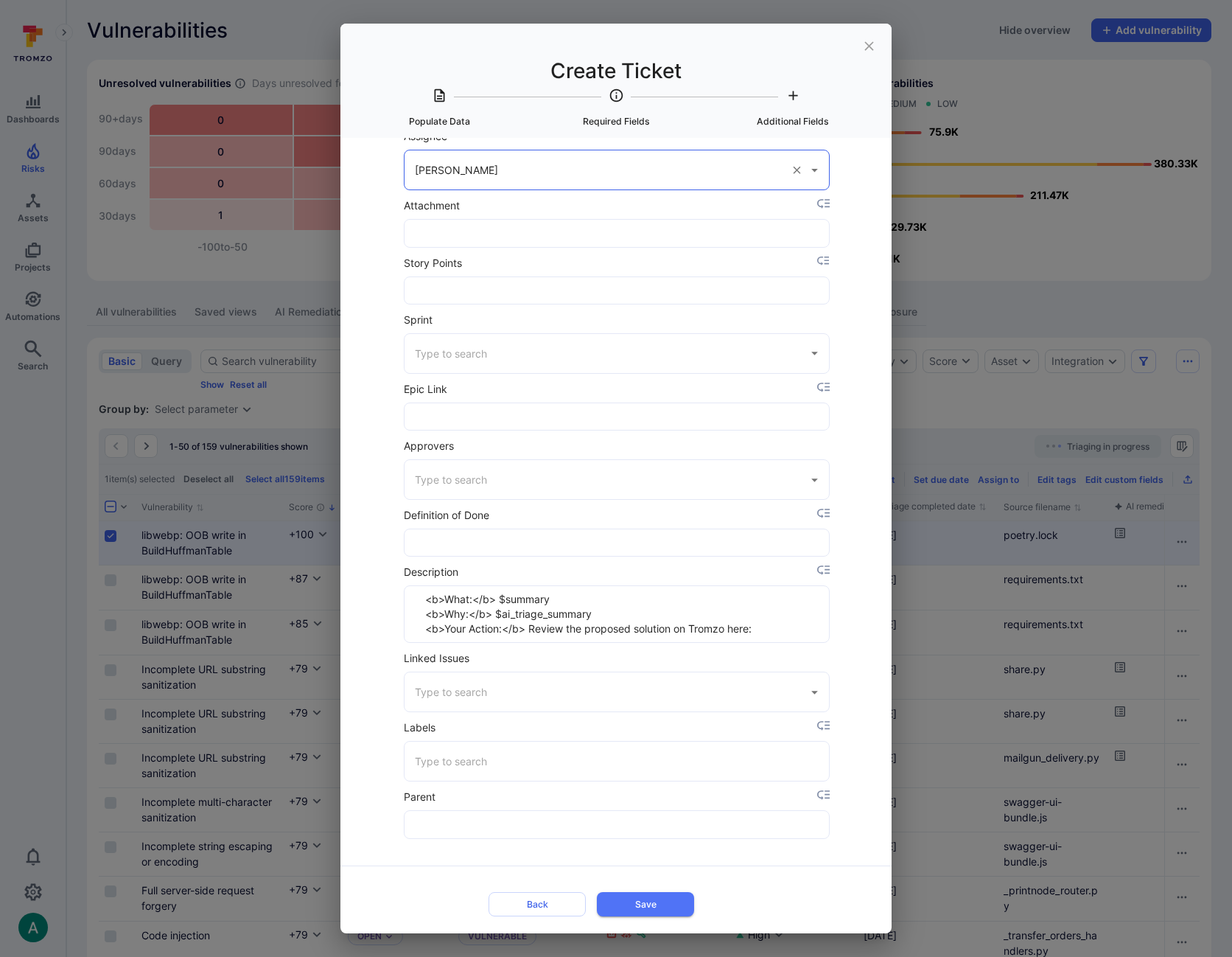
type input "[PERSON_NAME]"
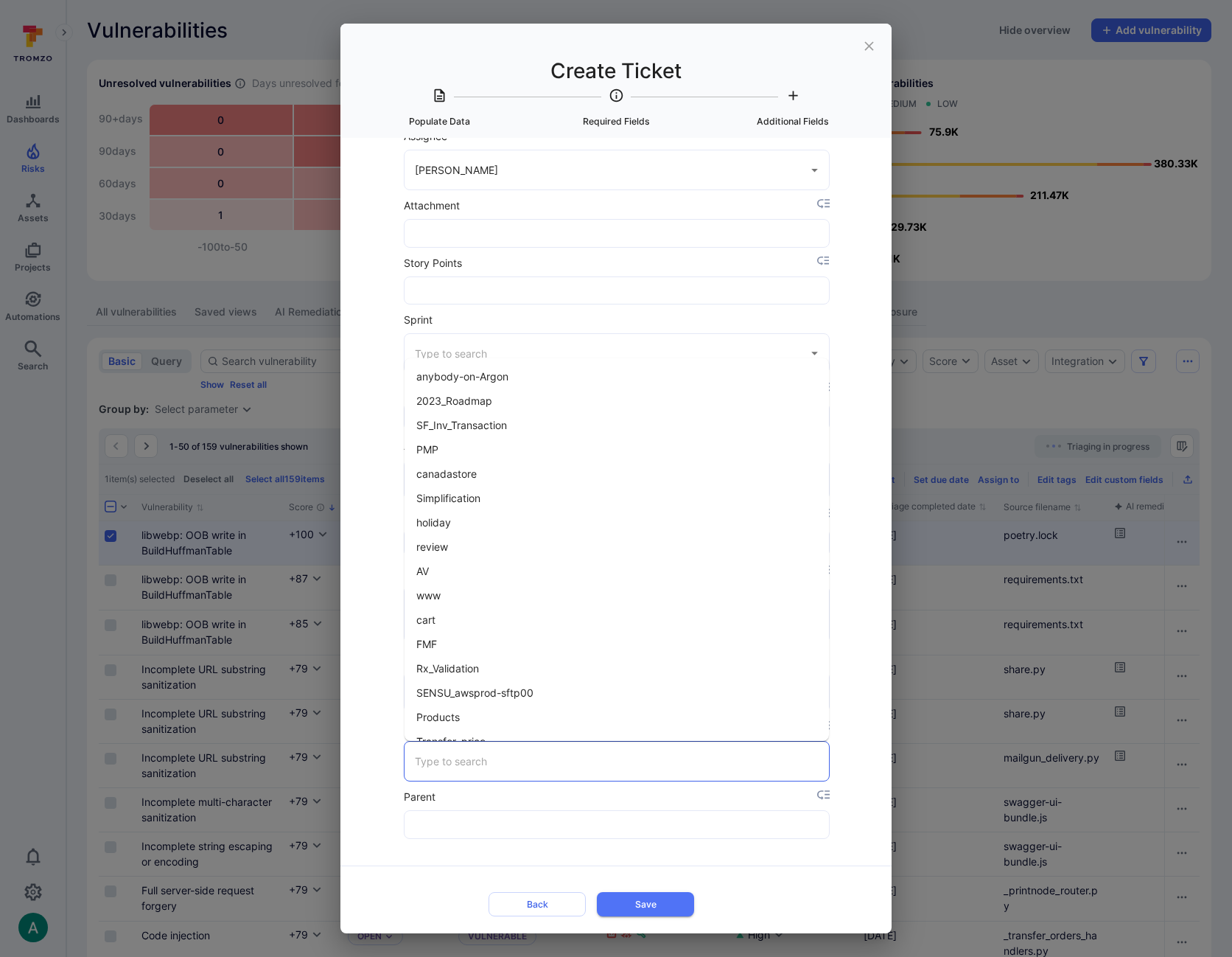
click at [616, 762] on input "Labels" at bounding box center [616, 761] width 411 height 26
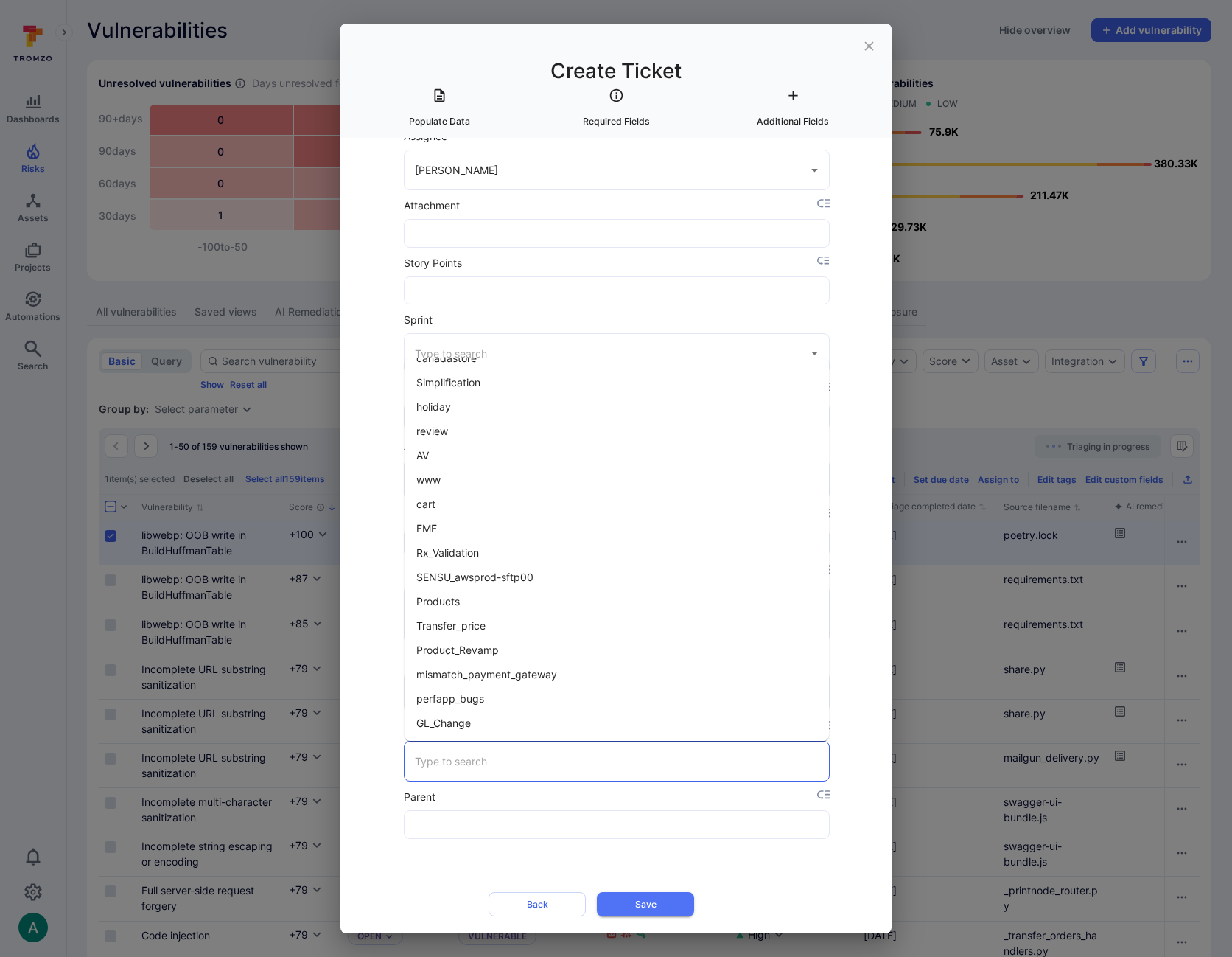
scroll to position [0, 0]
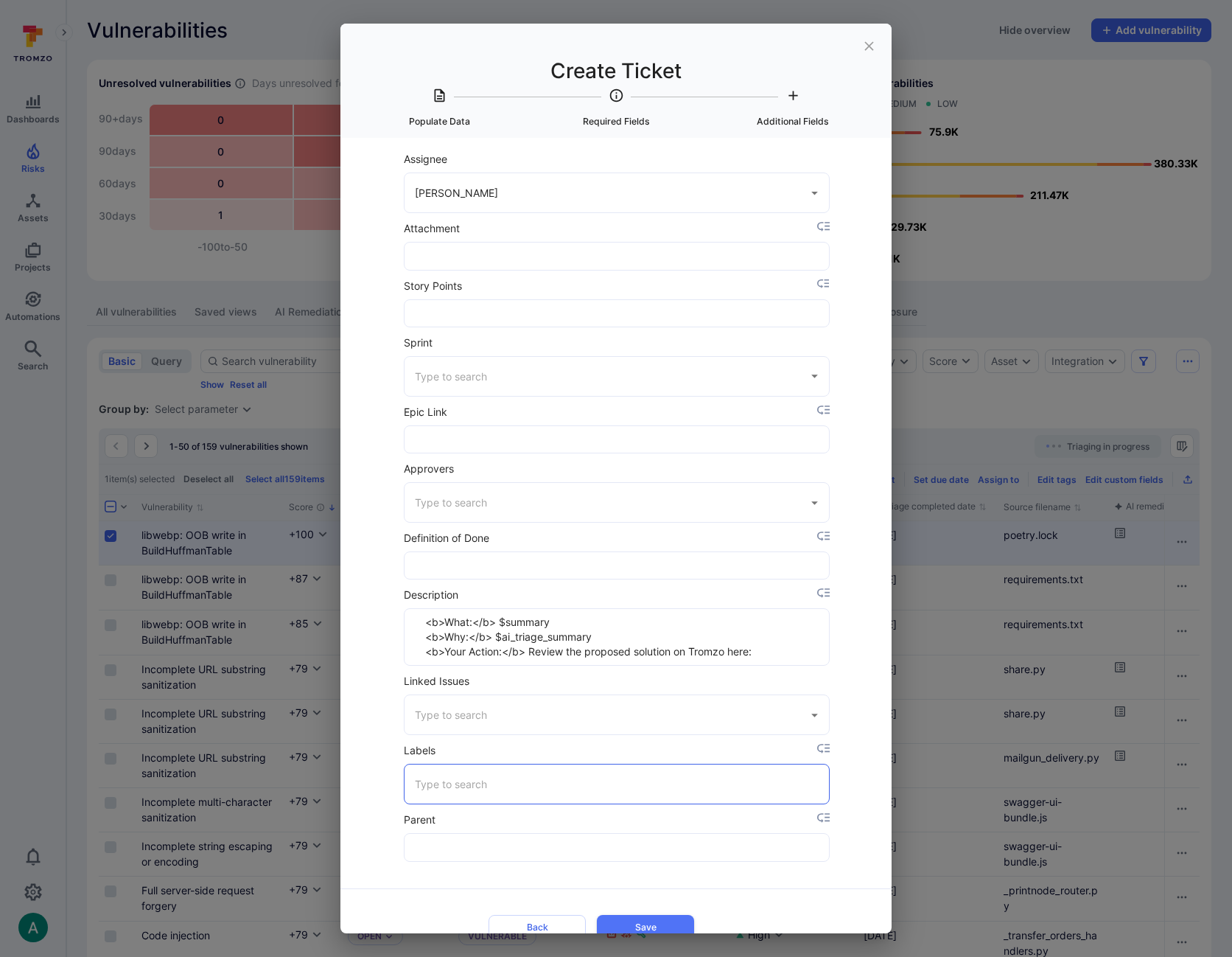
click at [430, 780] on input "Labels" at bounding box center [616, 783] width 411 height 26
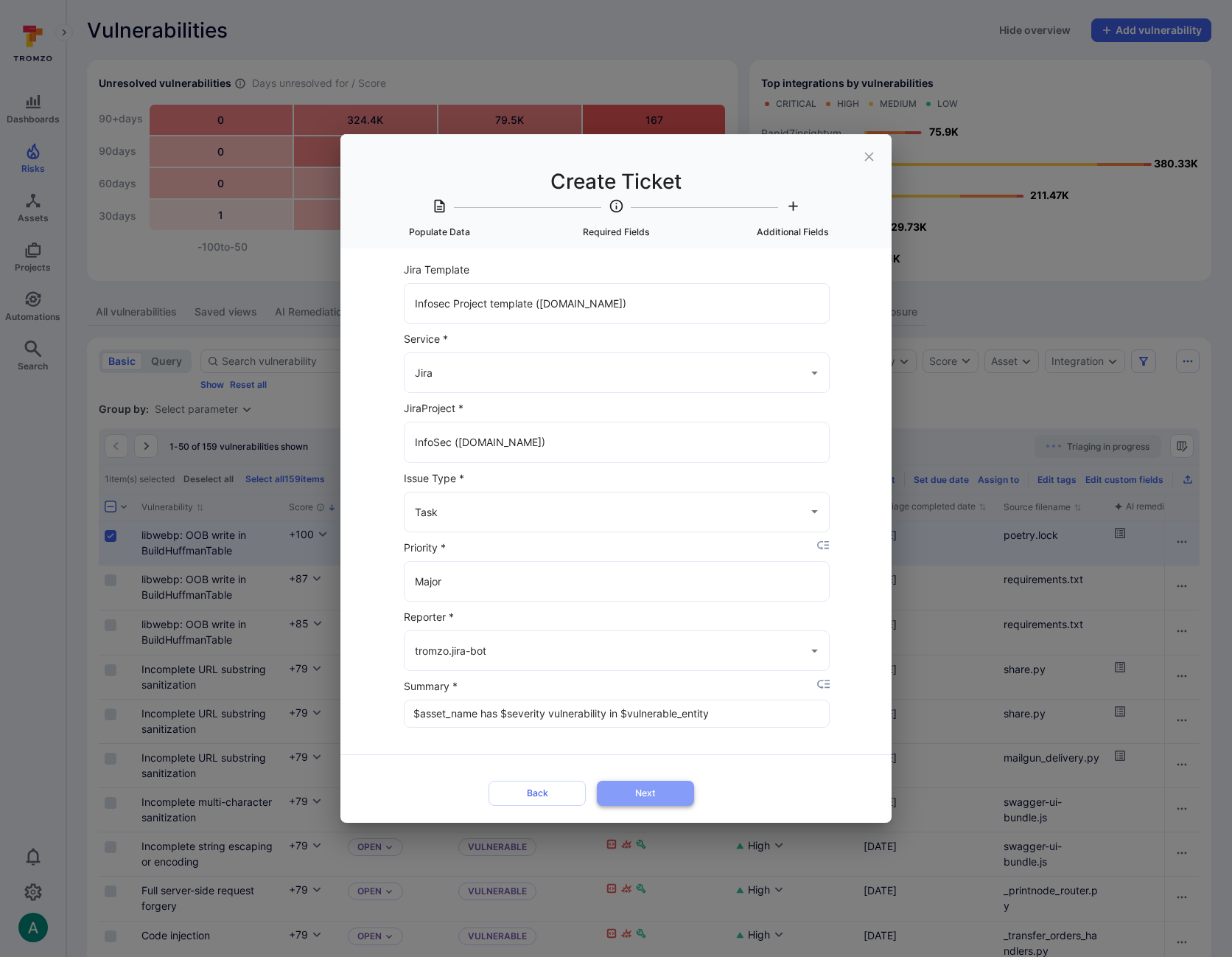
click at [635, 795] on button "Next" at bounding box center [645, 792] width 98 height 24
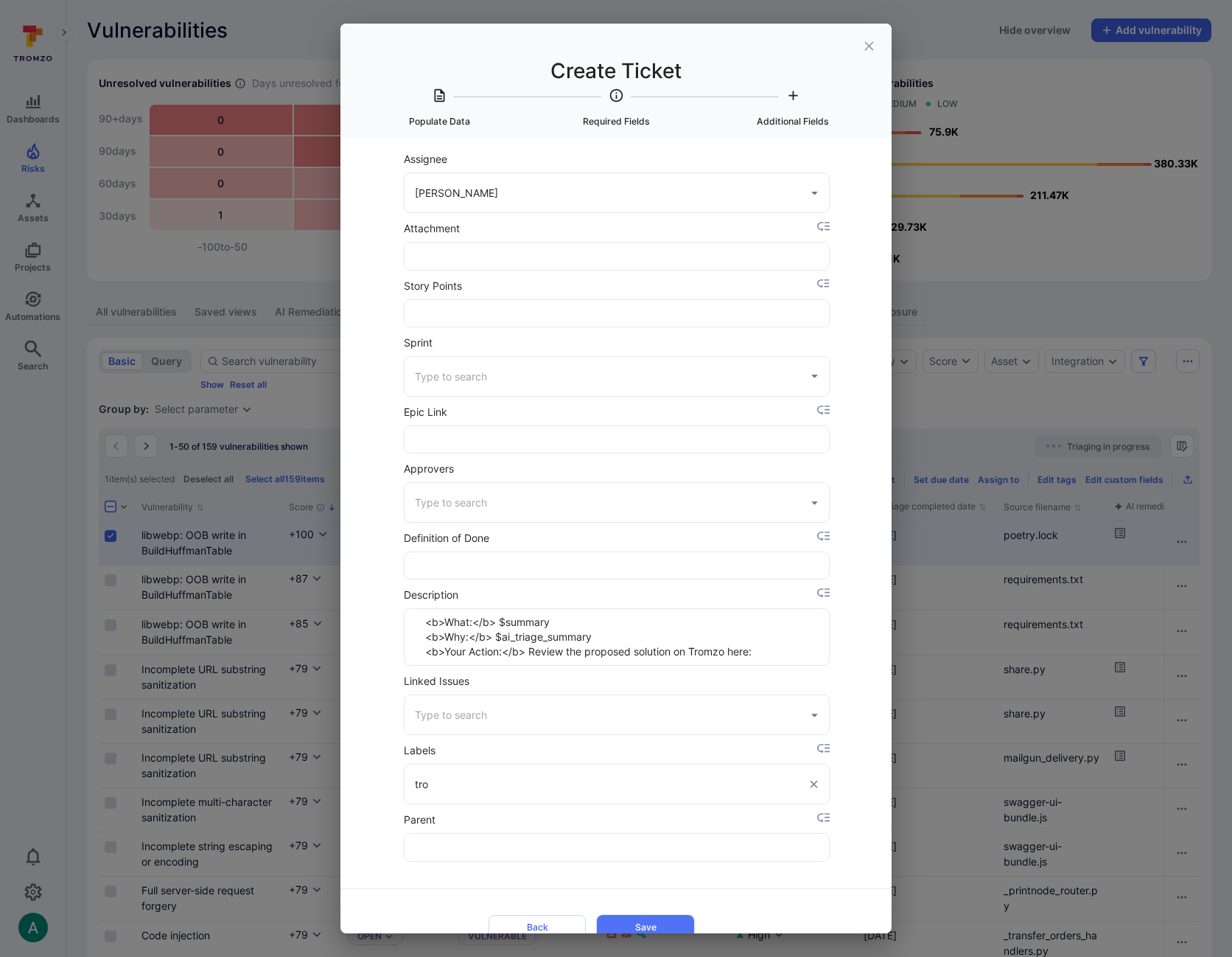
click at [479, 788] on input "tro" at bounding box center [606, 783] width 389 height 26
type input "tromzo_ticketed"
click at [869, 778] on div "Select Item to populate data from None libwebp: OOB write in BuildHuffmanTable …" at bounding box center [616, 535] width 551 height 795
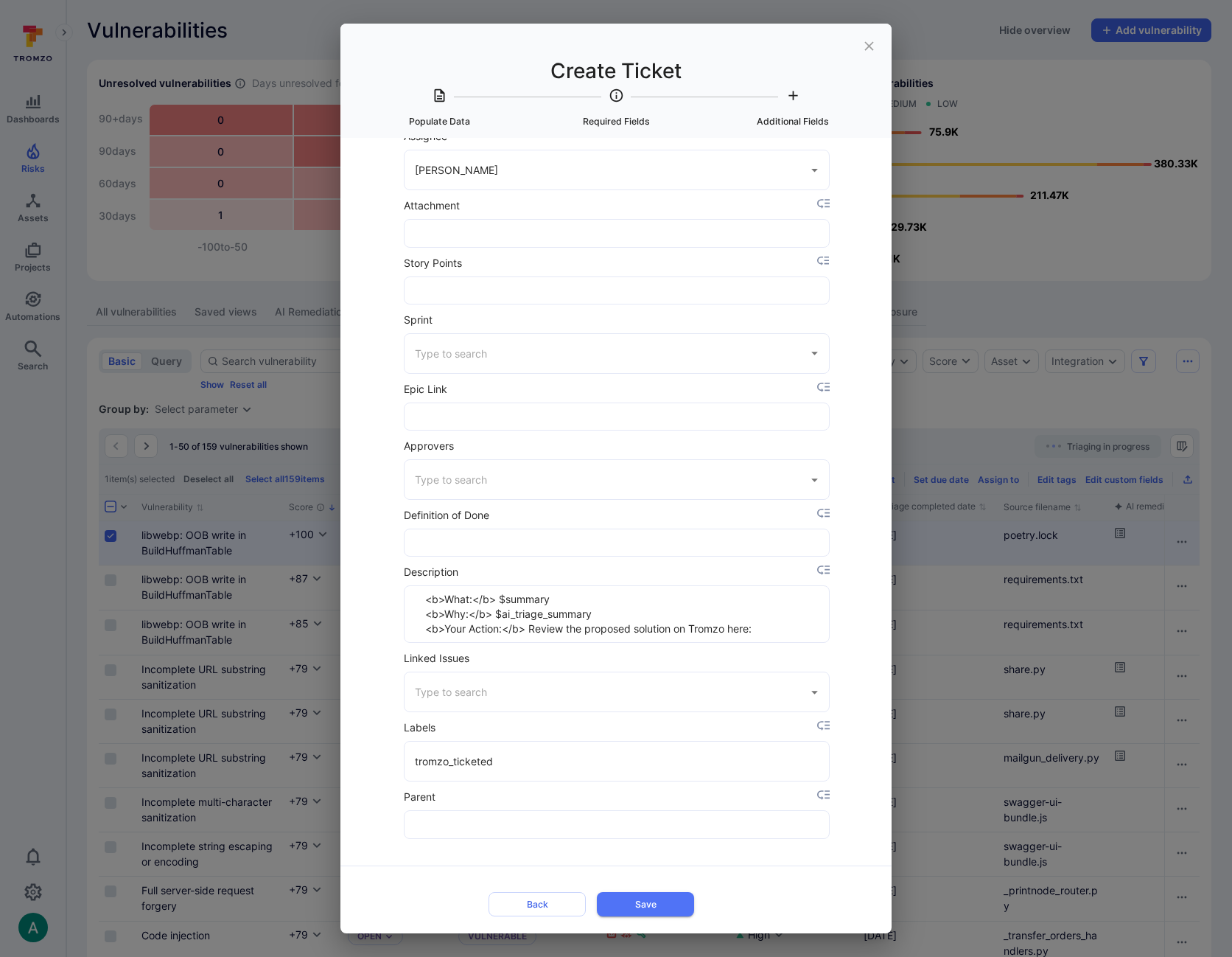
click at [634, 902] on div "Create Ticket Populate Data Required Fields Additional Fields Select Item to po…" at bounding box center [616, 478] width 1232 height 957
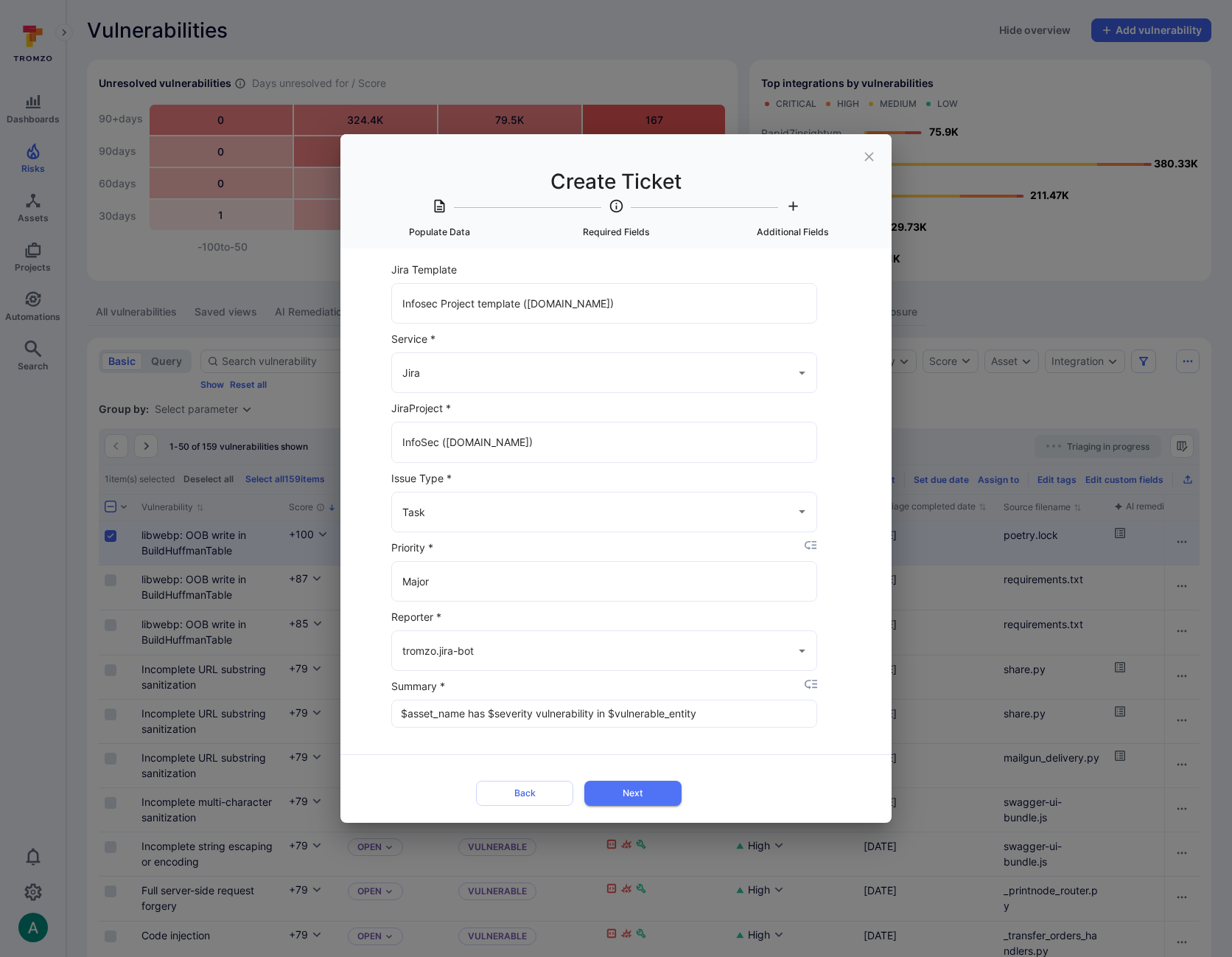
scroll to position [0, 14]
click at [645, 795] on button "Next" at bounding box center [632, 792] width 98 height 24
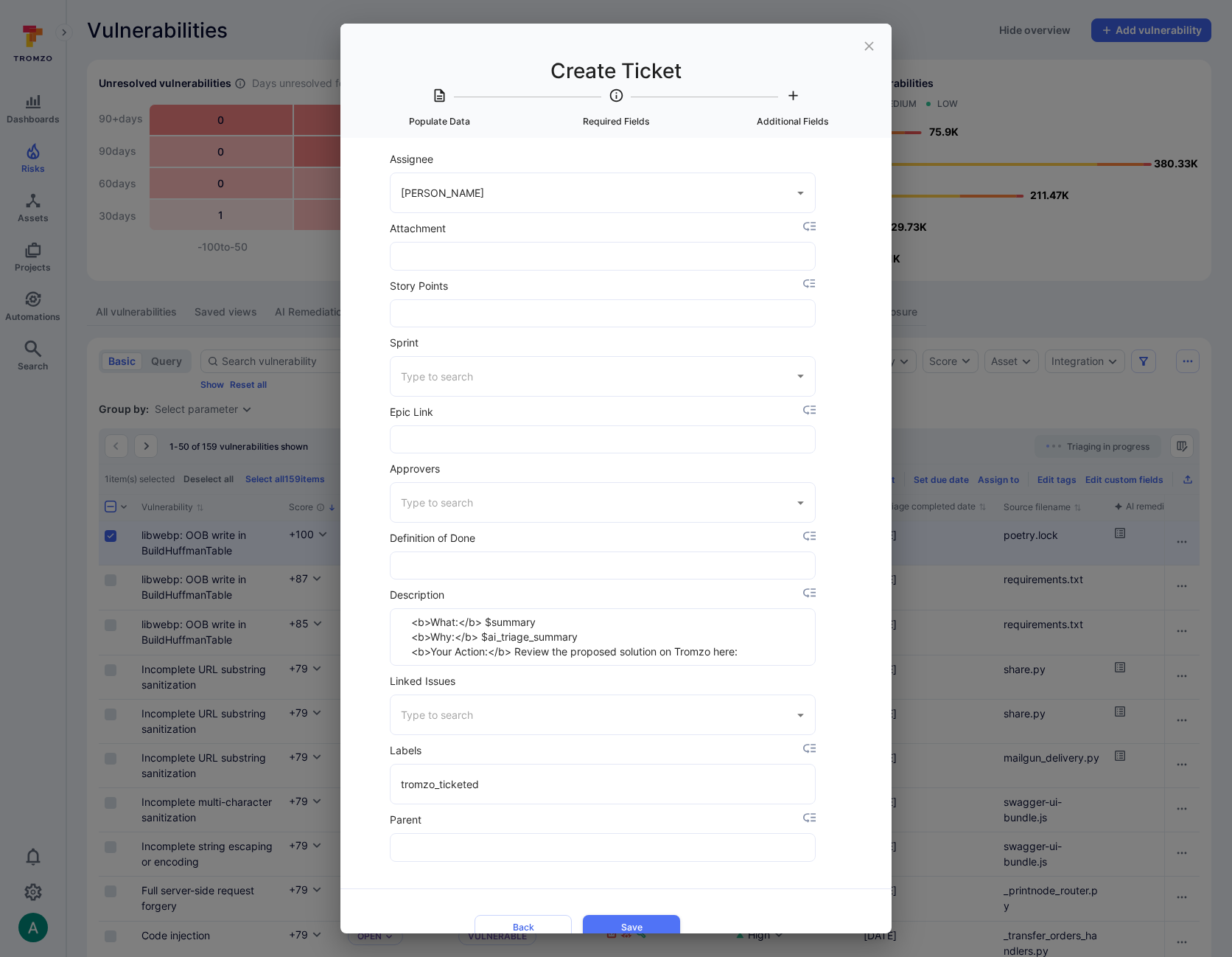
scroll to position [22, 14]
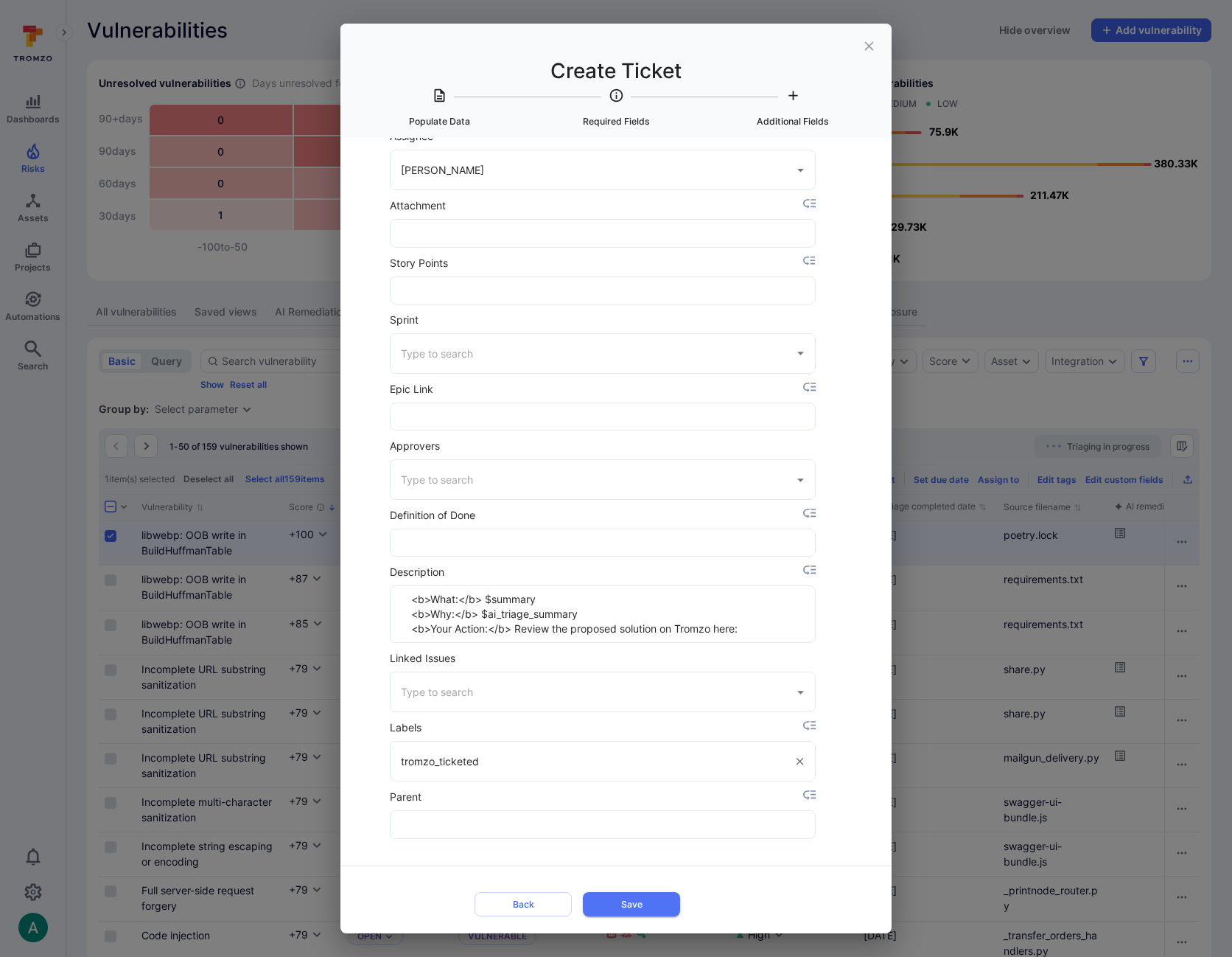
click at [579, 768] on input "tromzo_ticketed" at bounding box center [591, 761] width 389 height 26
drag, startPoint x: 781, startPoint y: 903, endPoint x: 720, endPoint y: 900, distance: 61.1
click at [772, 902] on div "Back Save" at bounding box center [576, 903] width 427 height 37
click at [639, 901] on button "Save" at bounding box center [632, 903] width 98 height 24
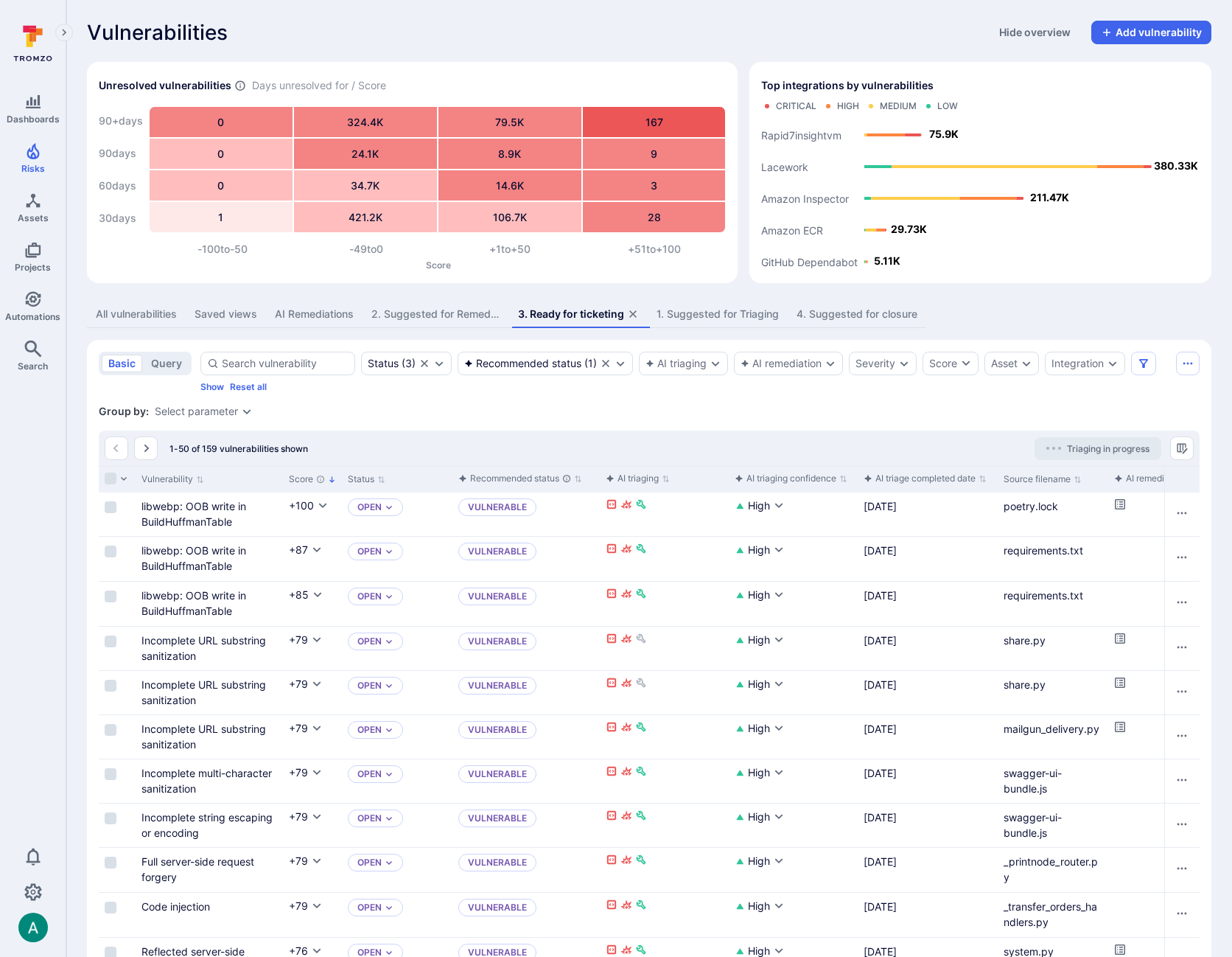
scroll to position [1, 0]
click at [189, 508] on link "libwebp: OOB write in BuildHuffmanTable" at bounding box center [194, 513] width 105 height 28
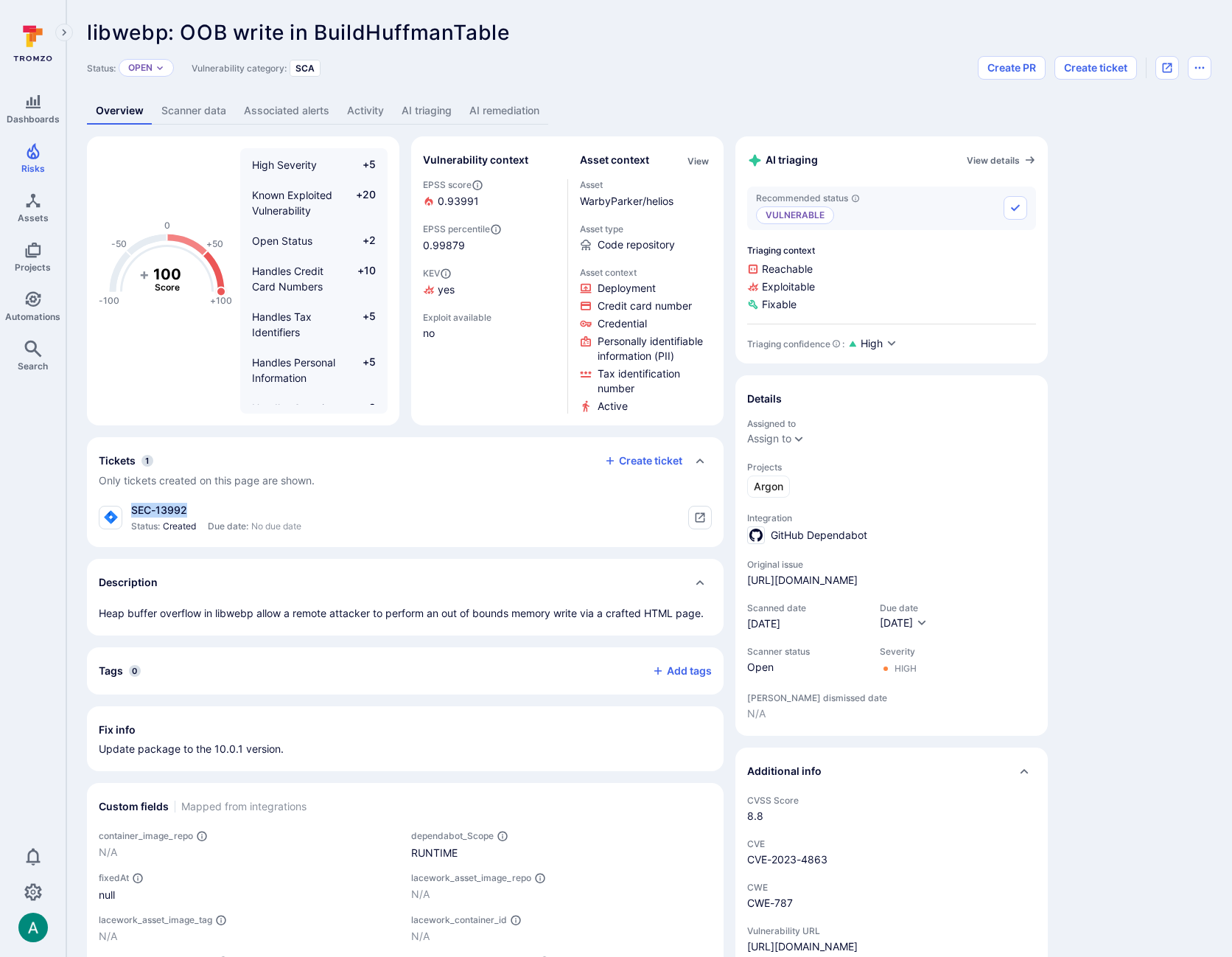
drag, startPoint x: 131, startPoint y: 510, endPoint x: 203, endPoint y: 508, distance: 72.0
click at [203, 508] on div "SEC-13992" at bounding box center [216, 510] width 170 height 14
click at [221, 507] on div "SEC-13992" at bounding box center [216, 510] width 170 height 14
click at [505, 106] on link "AI remediation" at bounding box center [504, 110] width 88 height 27
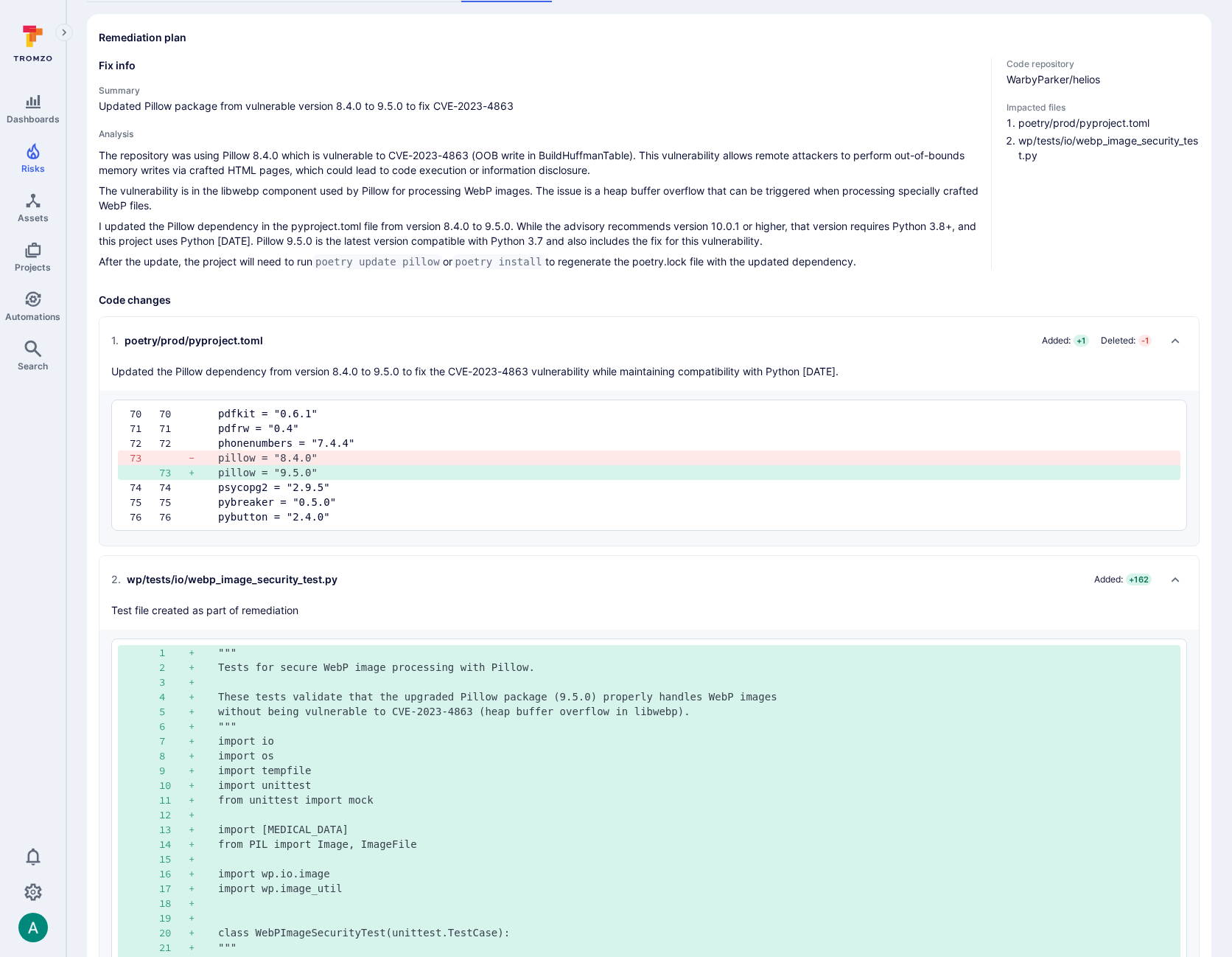
scroll to position [65, 0]
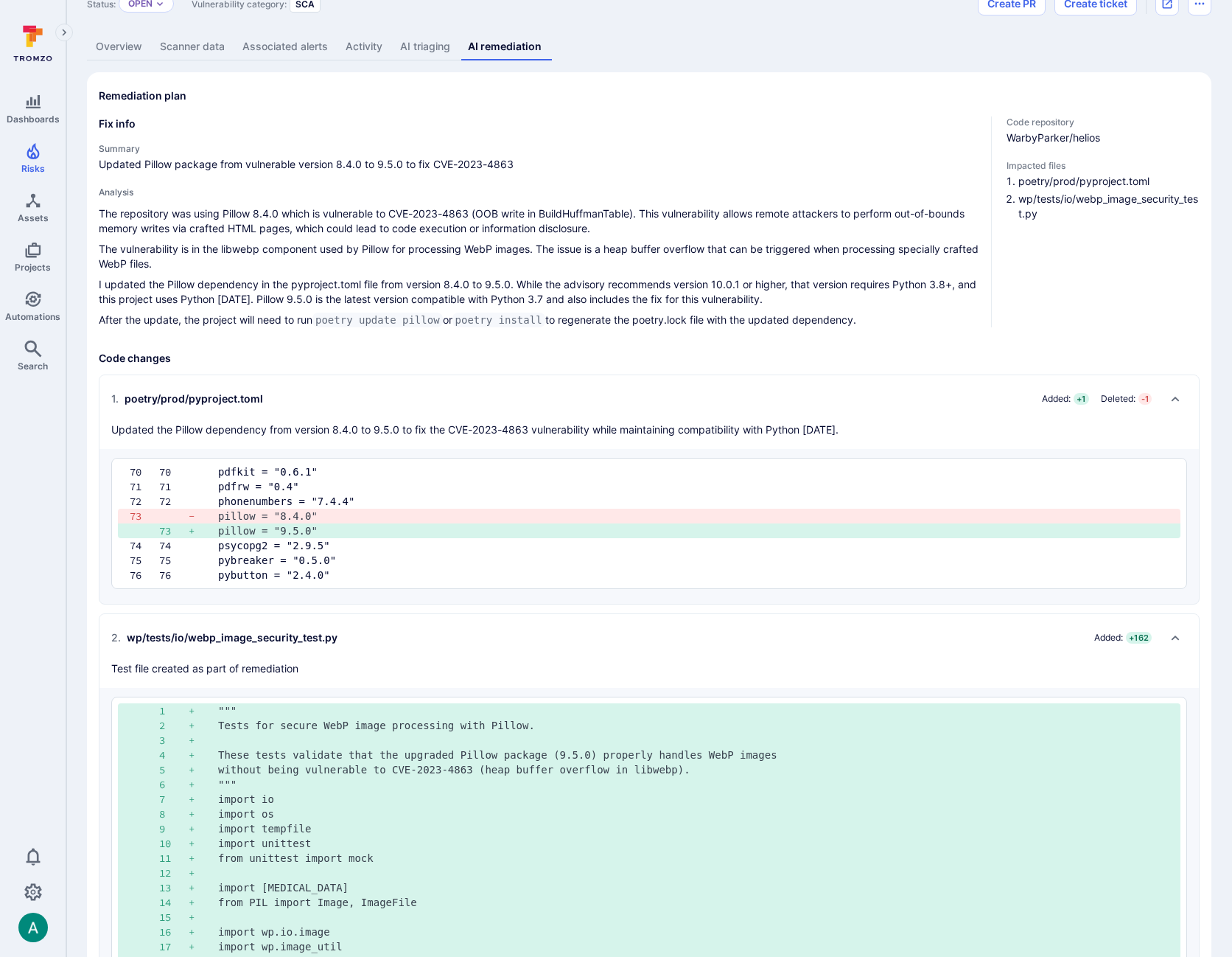
click at [114, 47] on link "Overview" at bounding box center [119, 47] width 65 height 27
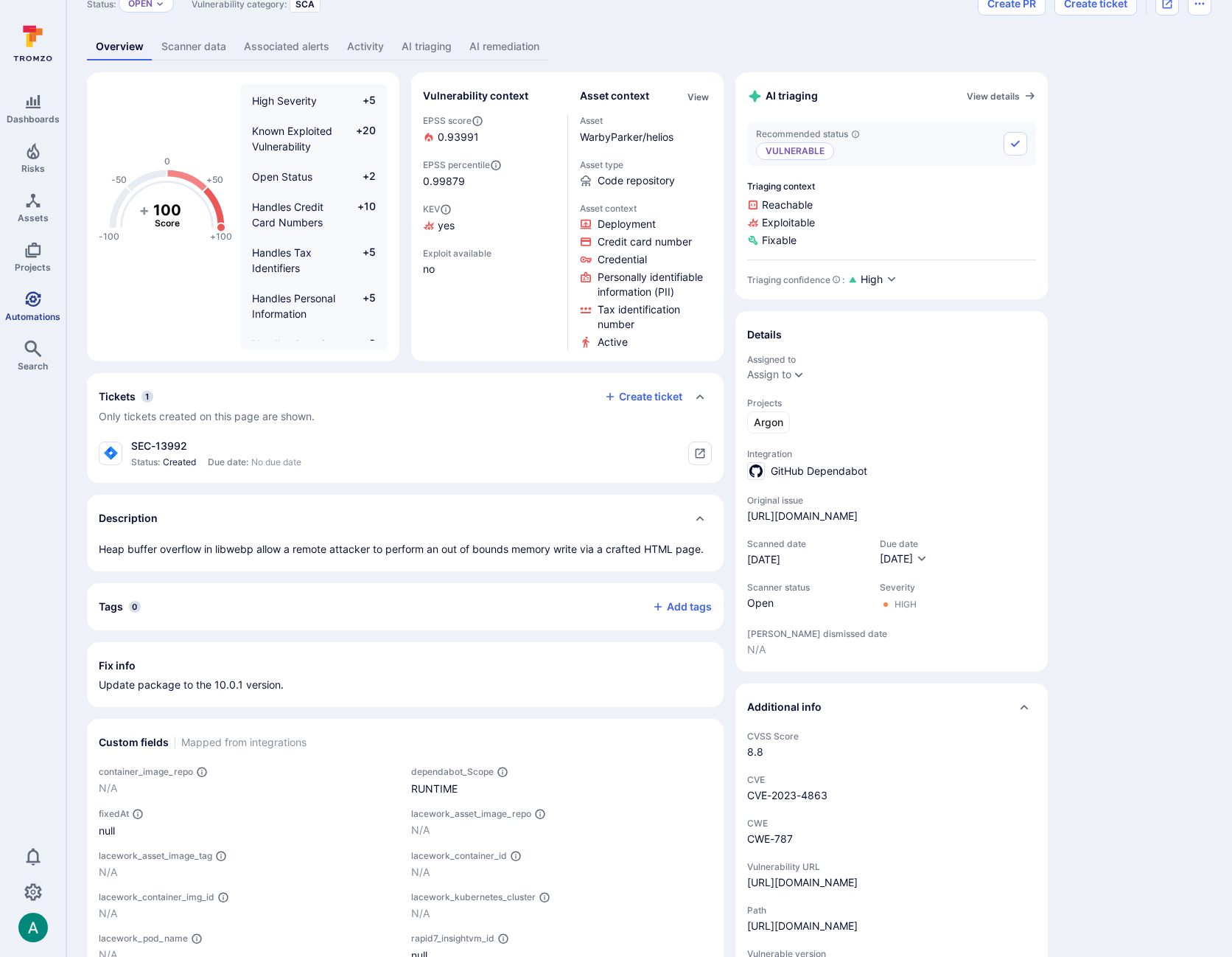
click at [30, 308] on link "Automations" at bounding box center [32, 306] width 65 height 44
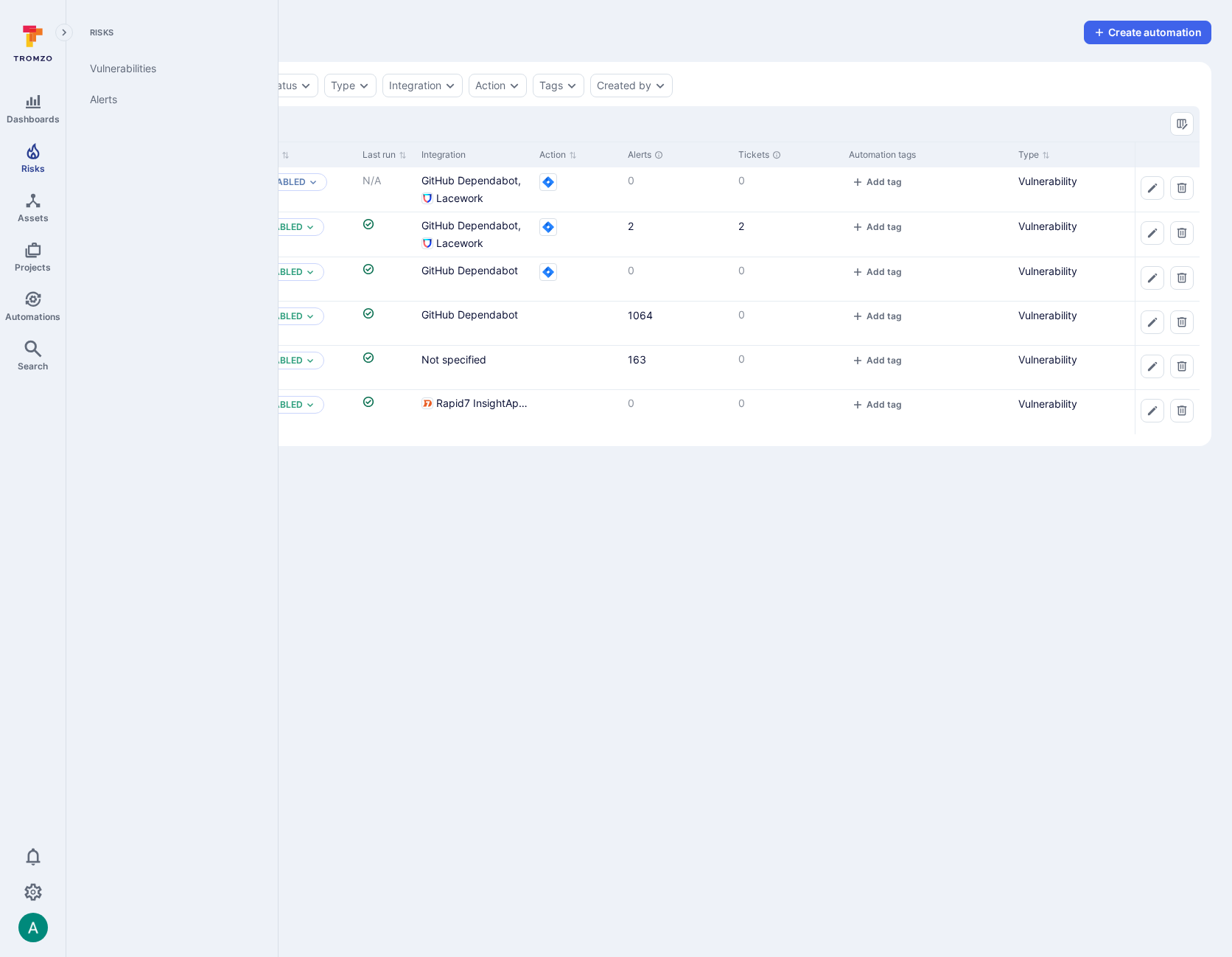
click at [30, 154] on icon "Risks" at bounding box center [33, 151] width 18 height 18
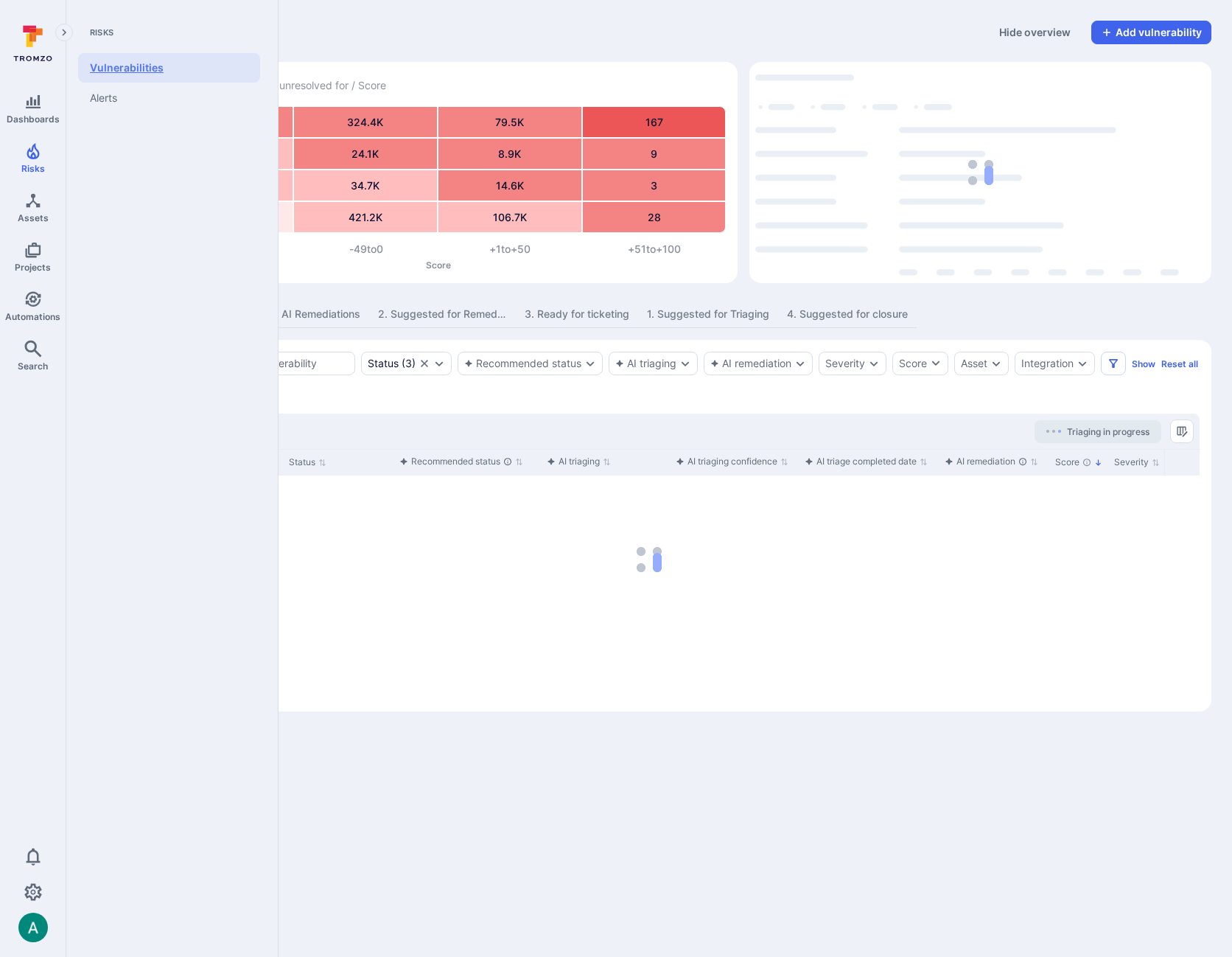
click at [110, 70] on link "Vulnerabilities" at bounding box center [168, 67] width 182 height 30
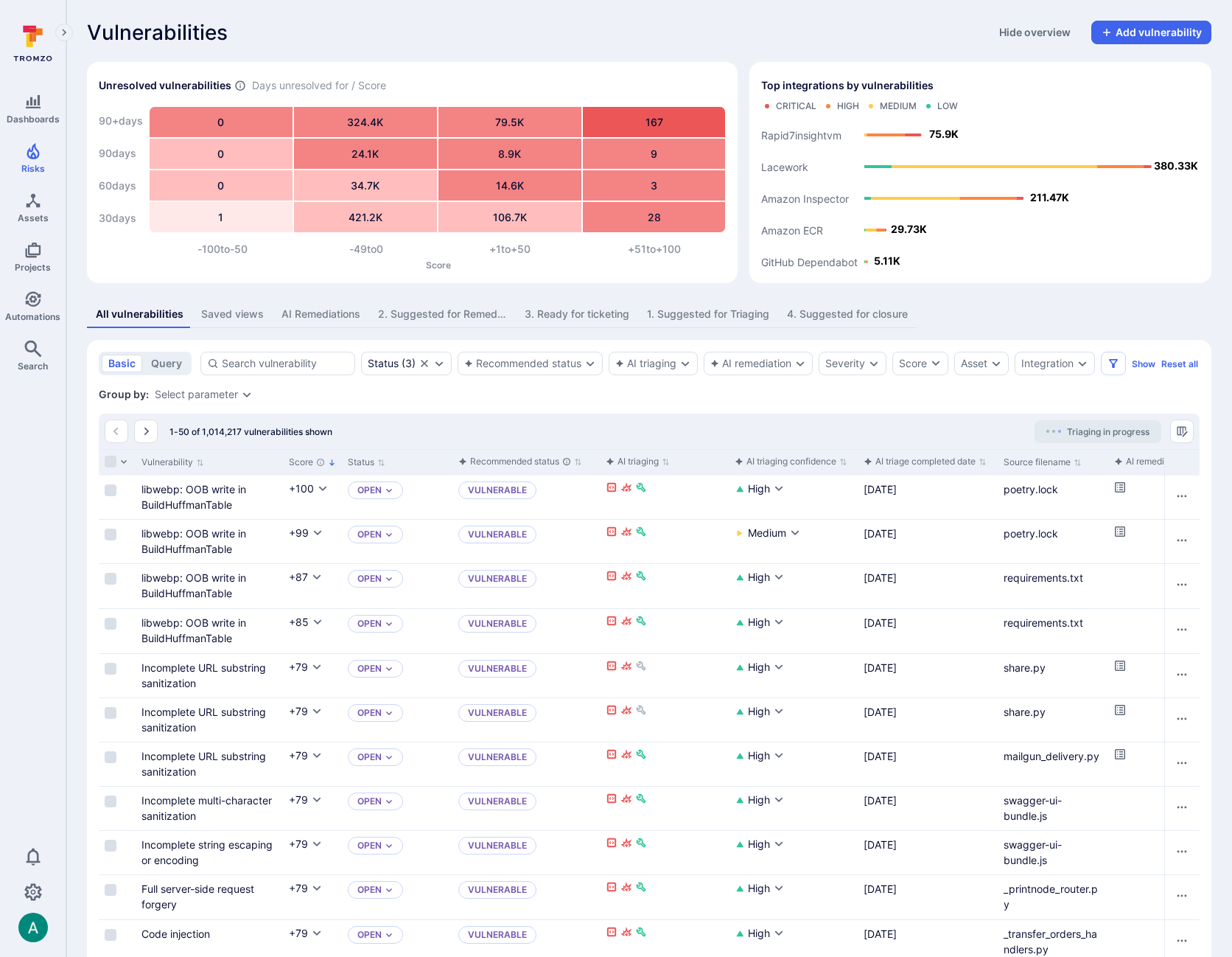
click at [446, 318] on div "2. Suggested for Remediation" at bounding box center [443, 314] width 129 height 14
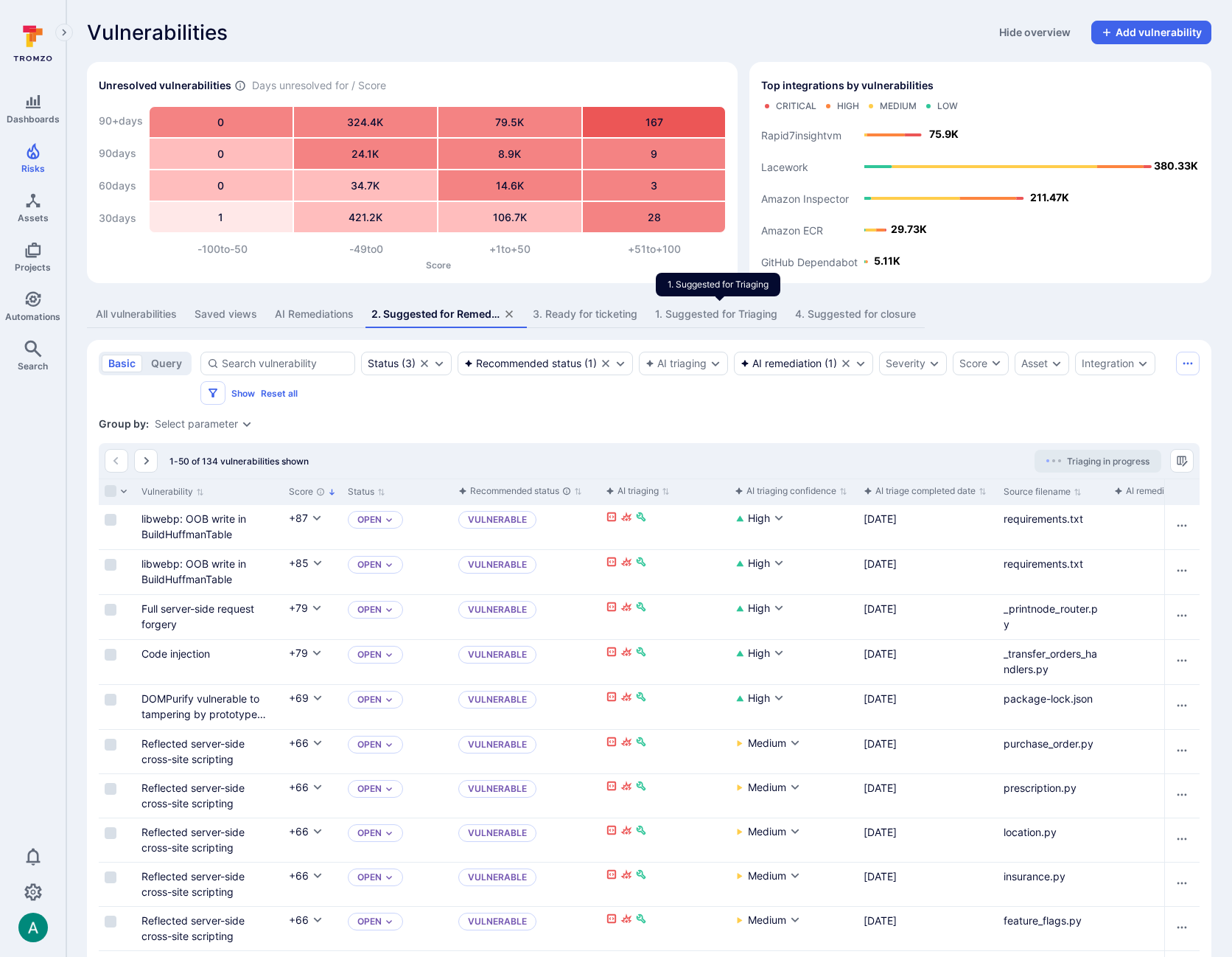
click at [757, 315] on div "1. Suggested for Triaging" at bounding box center [716, 314] width 123 height 14
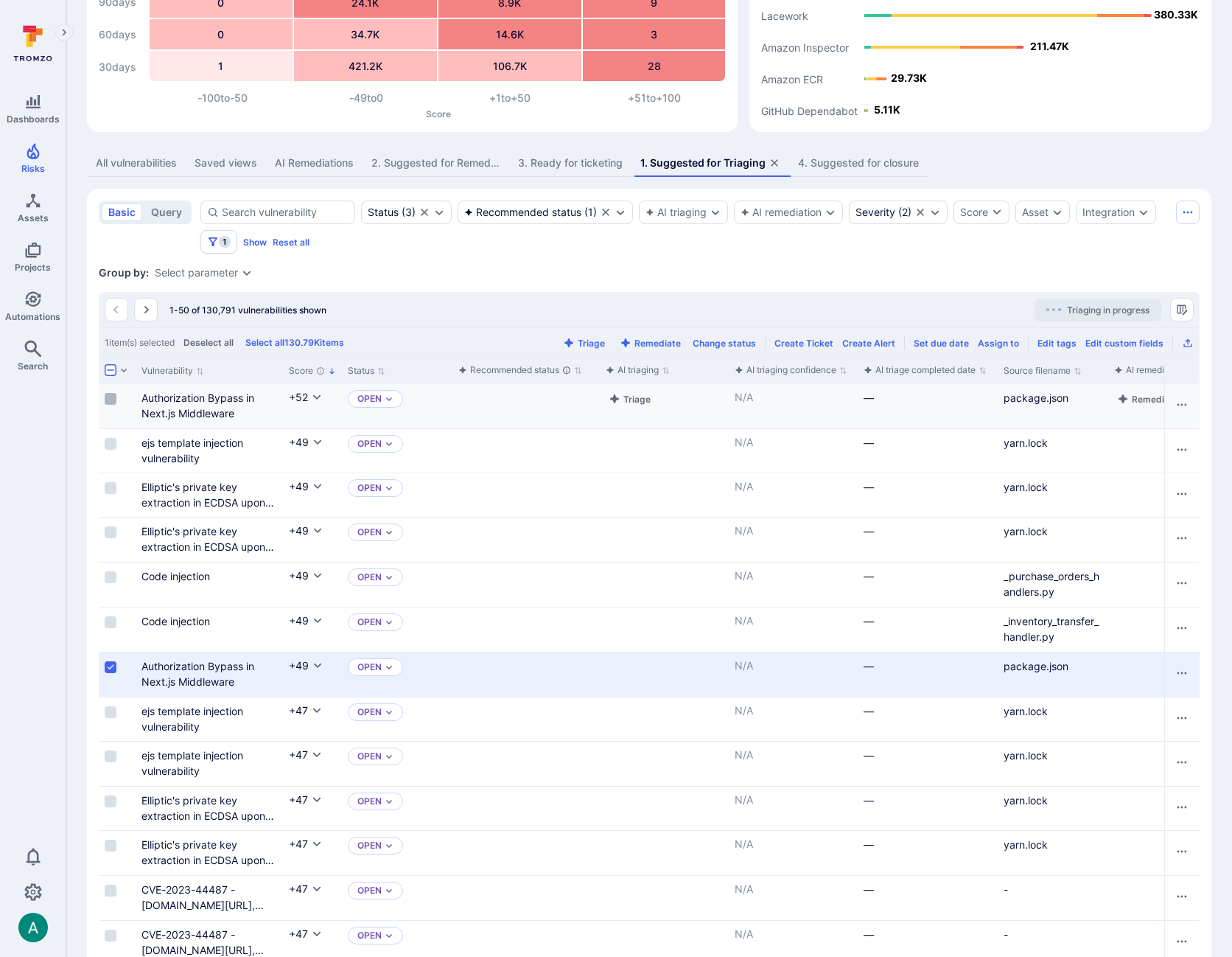
click at [110, 398] on input "Select row" at bounding box center [110, 398] width 12 height 12
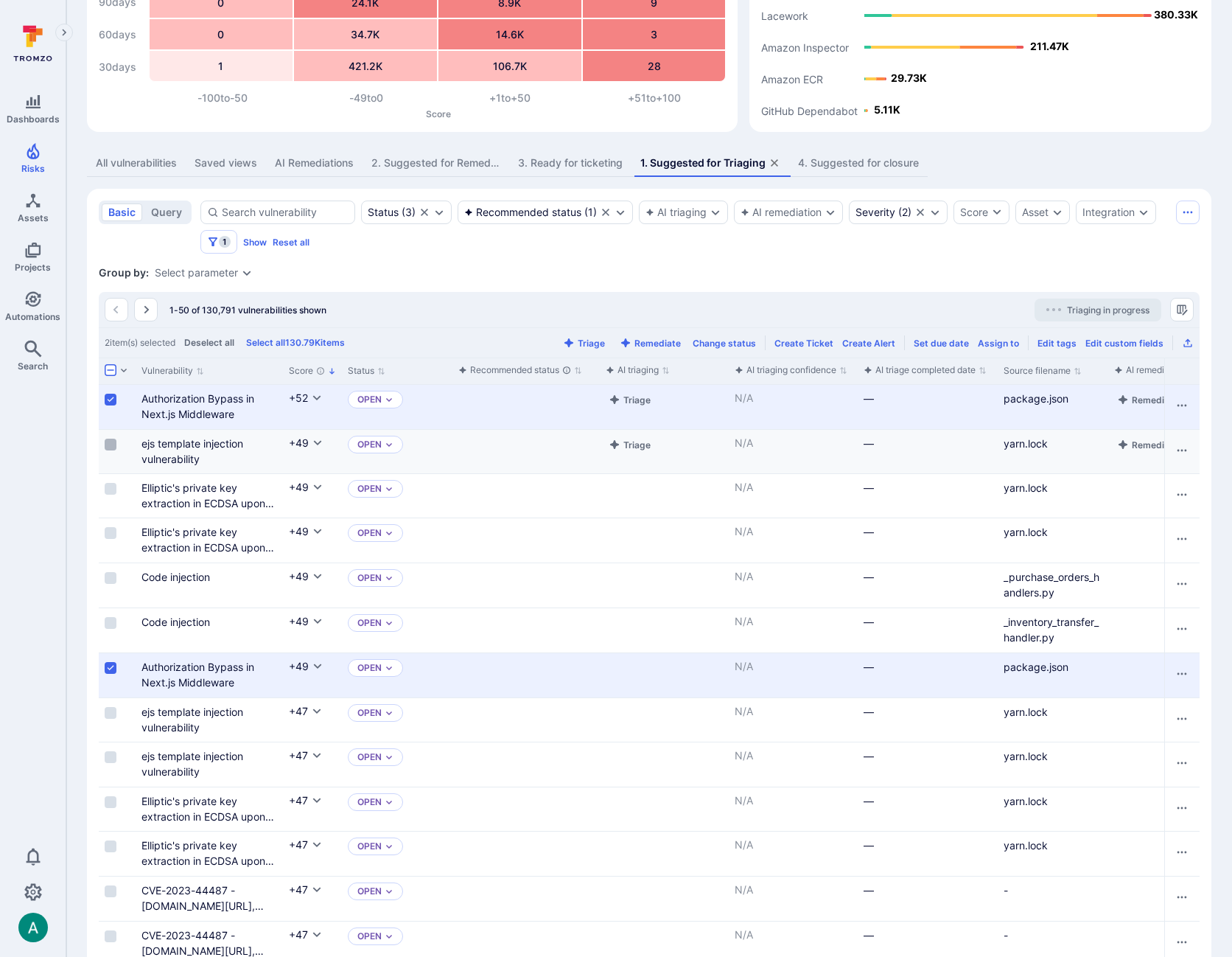
click at [114, 444] on input "Select row" at bounding box center [110, 444] width 12 height 12
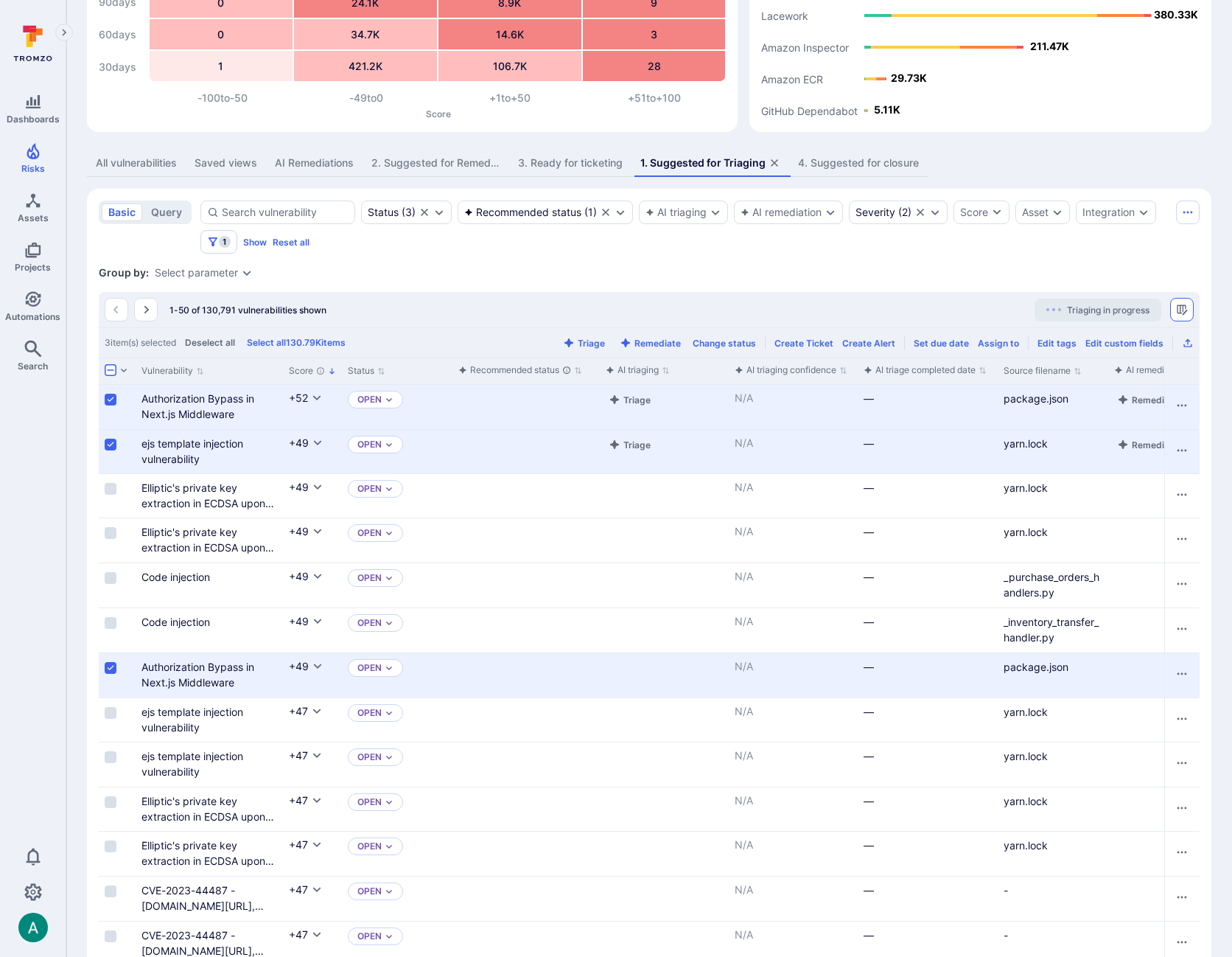
click at [1188, 309] on button "Manage columns" at bounding box center [1182, 309] width 23 height 23
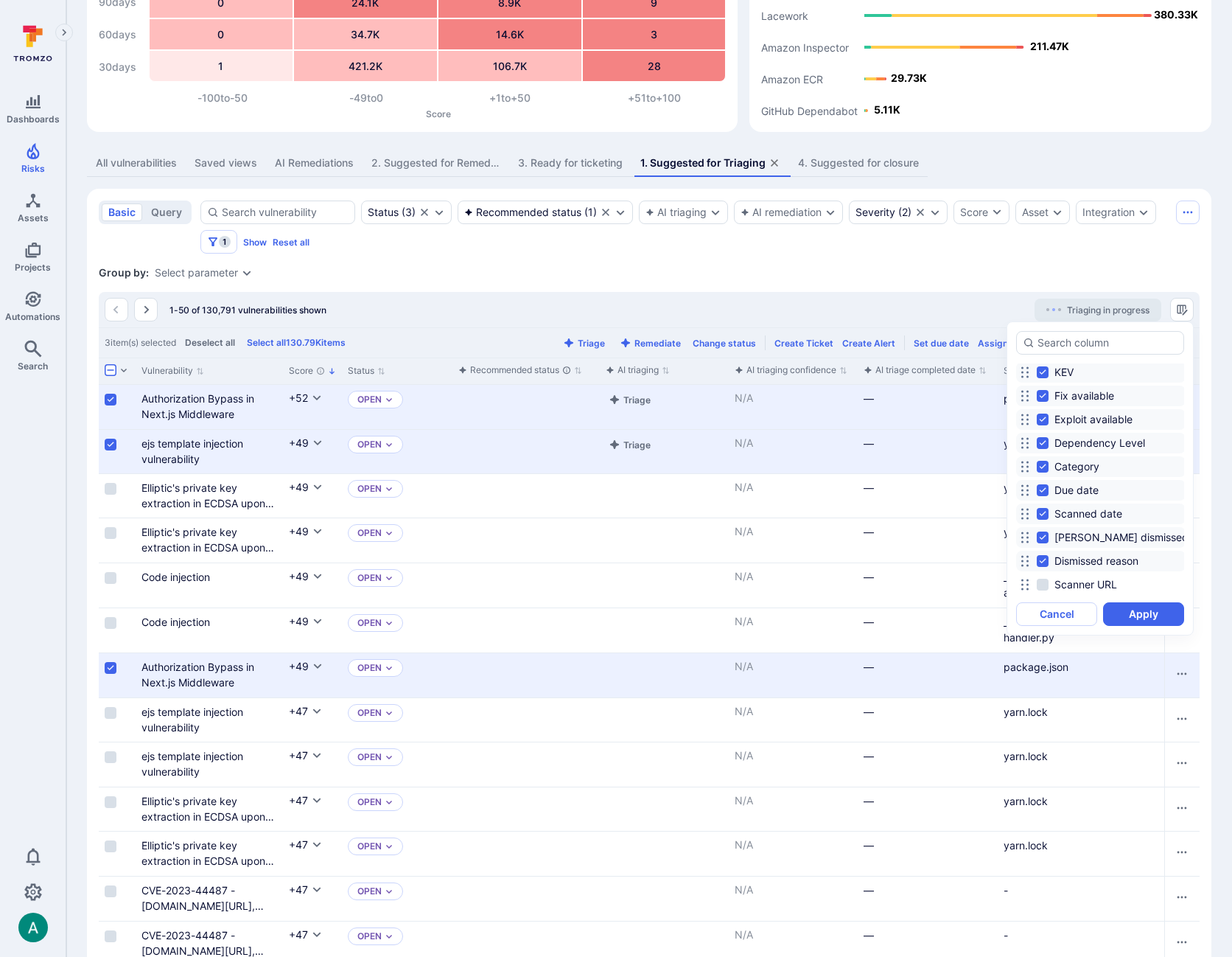
scroll to position [474, 0]
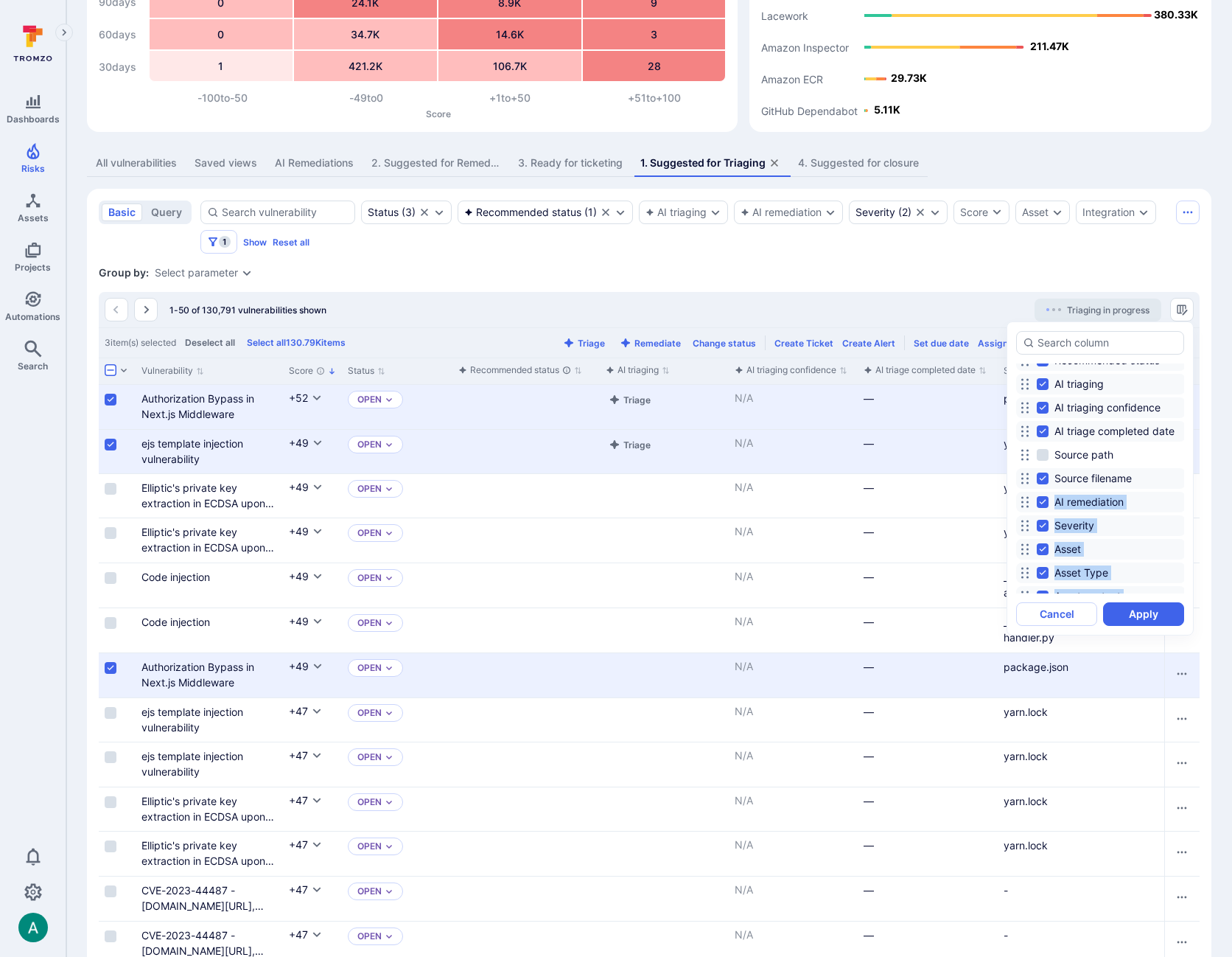
drag, startPoint x: 1064, startPoint y: 479, endPoint x: 1086, endPoint y: 487, distance: 23.4
click at [1086, 487] on div "Vulnerability Score Status Recommended status AI triaging AI triaging confidenc…" at bounding box center [1100, 384] width 168 height 216
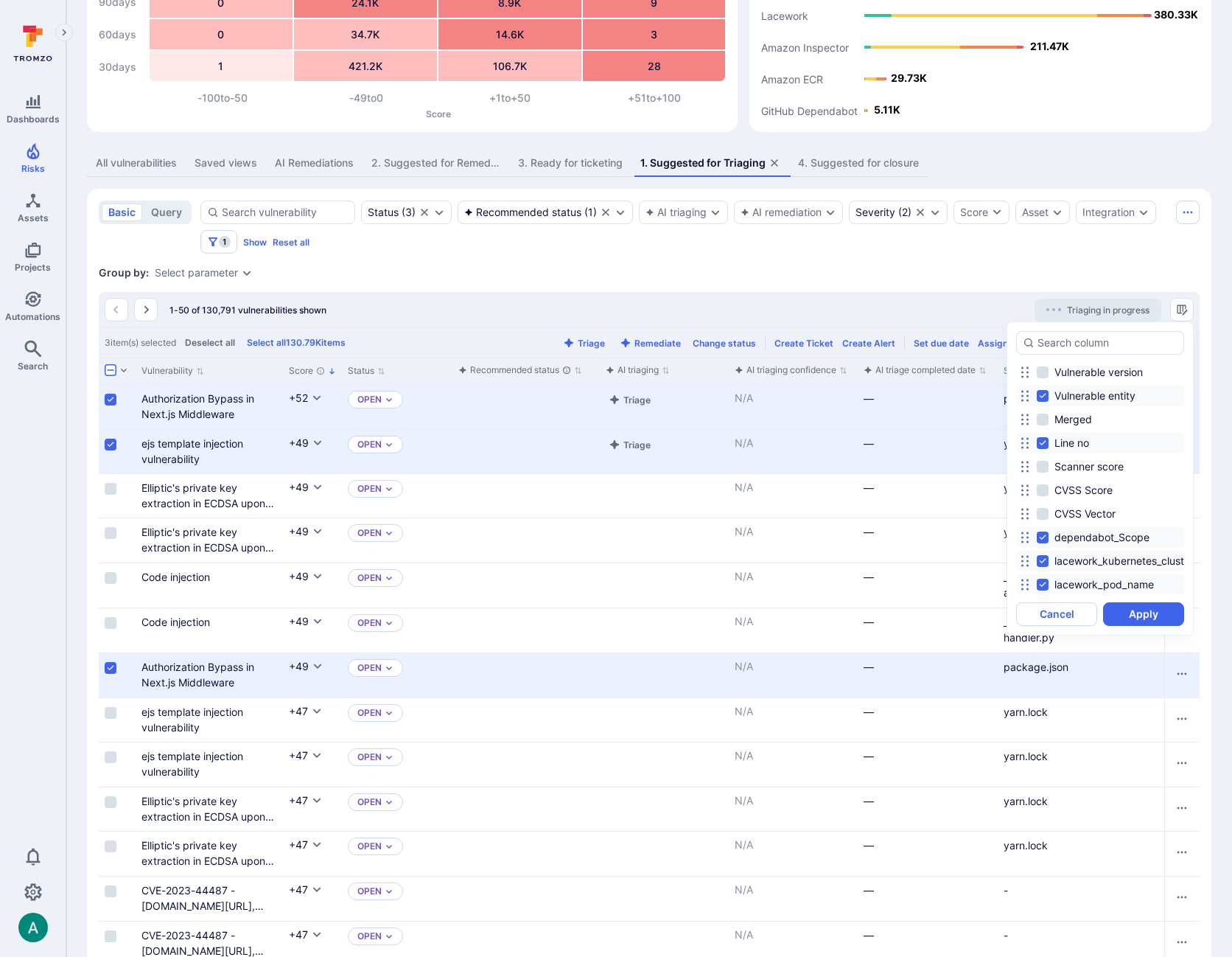
scroll to position [434, 0]
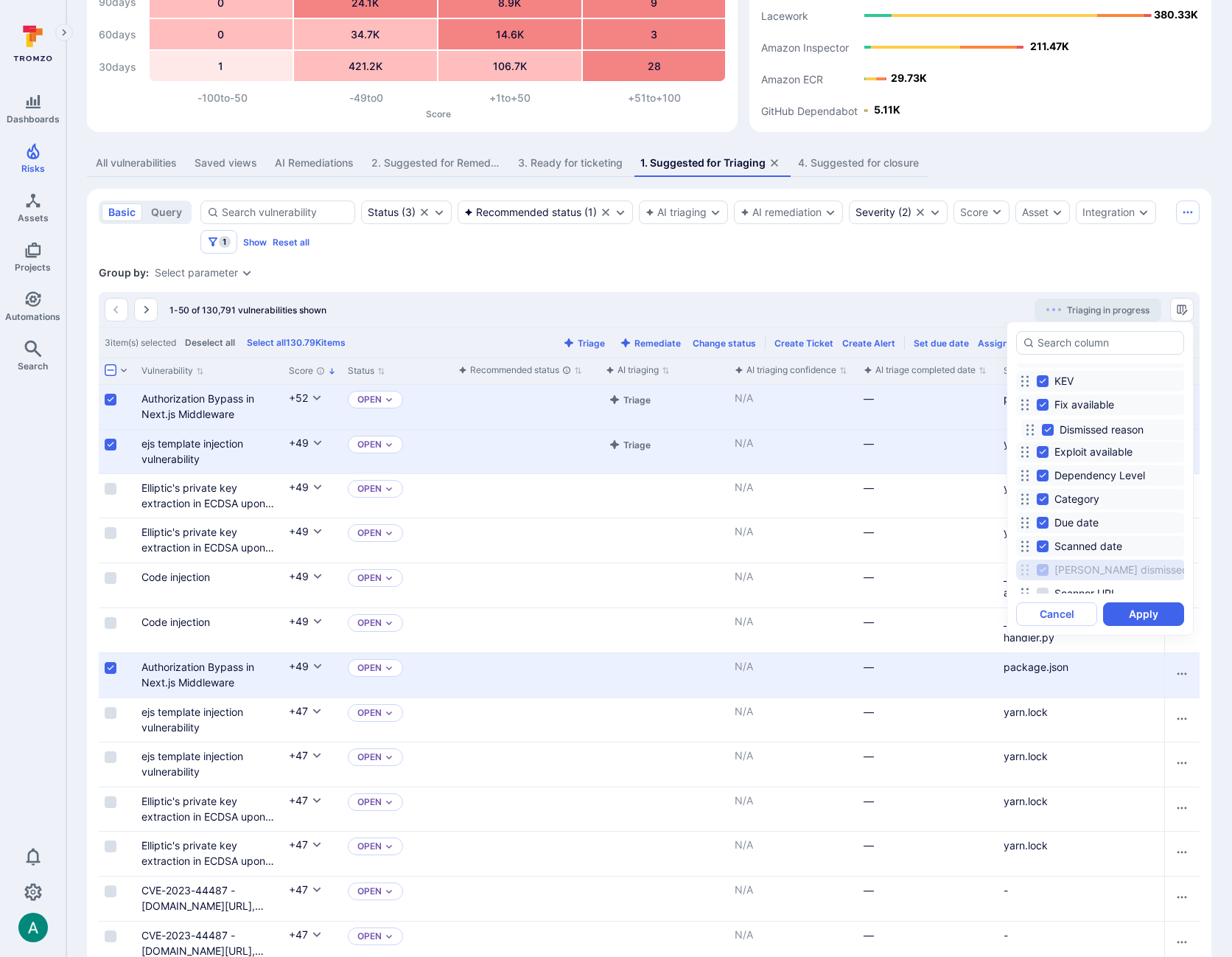
click at [1030, 160] on div "Vulnerability Score Status Recommended status AI triaging AI triaging confidenc…" at bounding box center [1100, 51] width 168 height 216
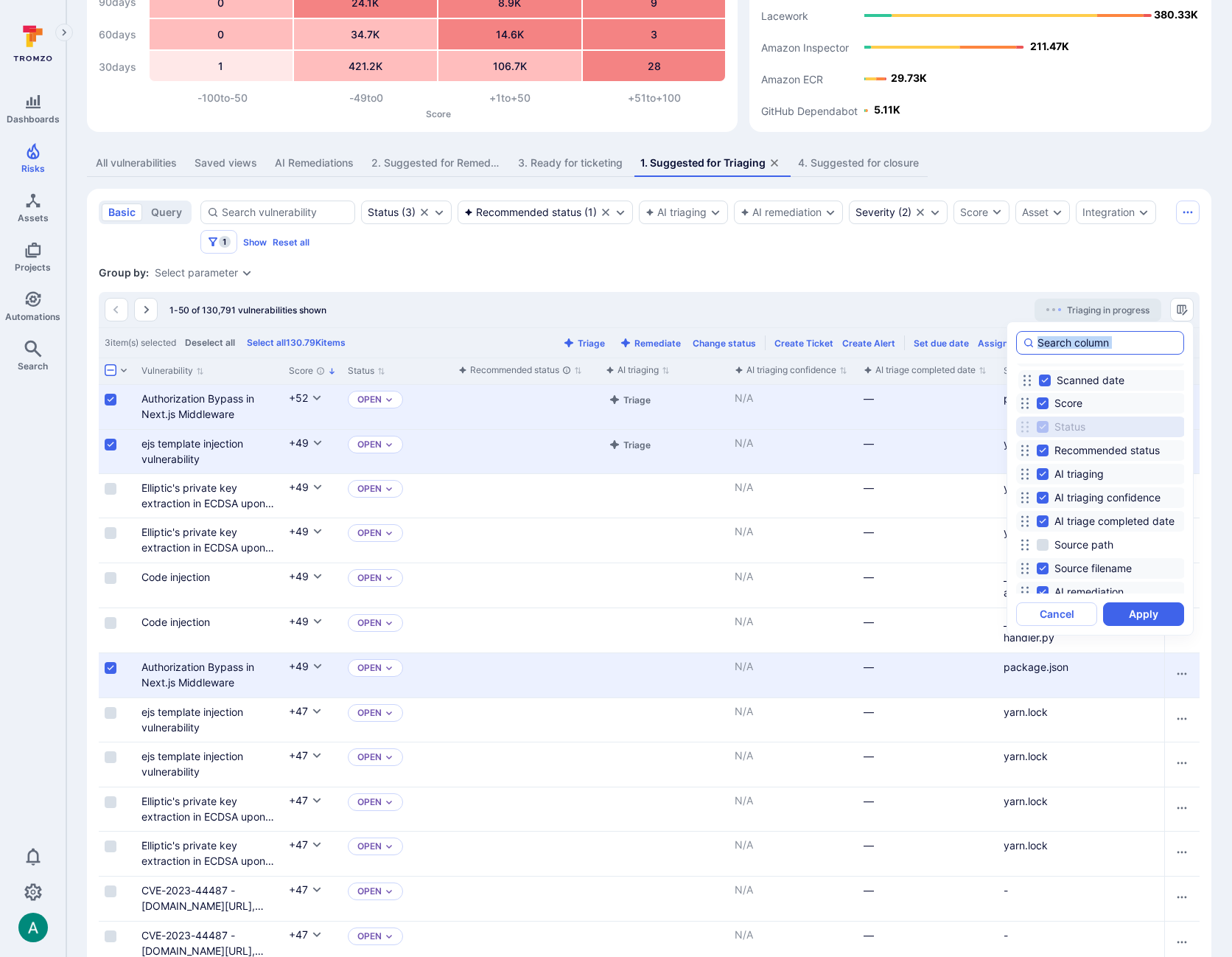
scroll to position [0, 0]
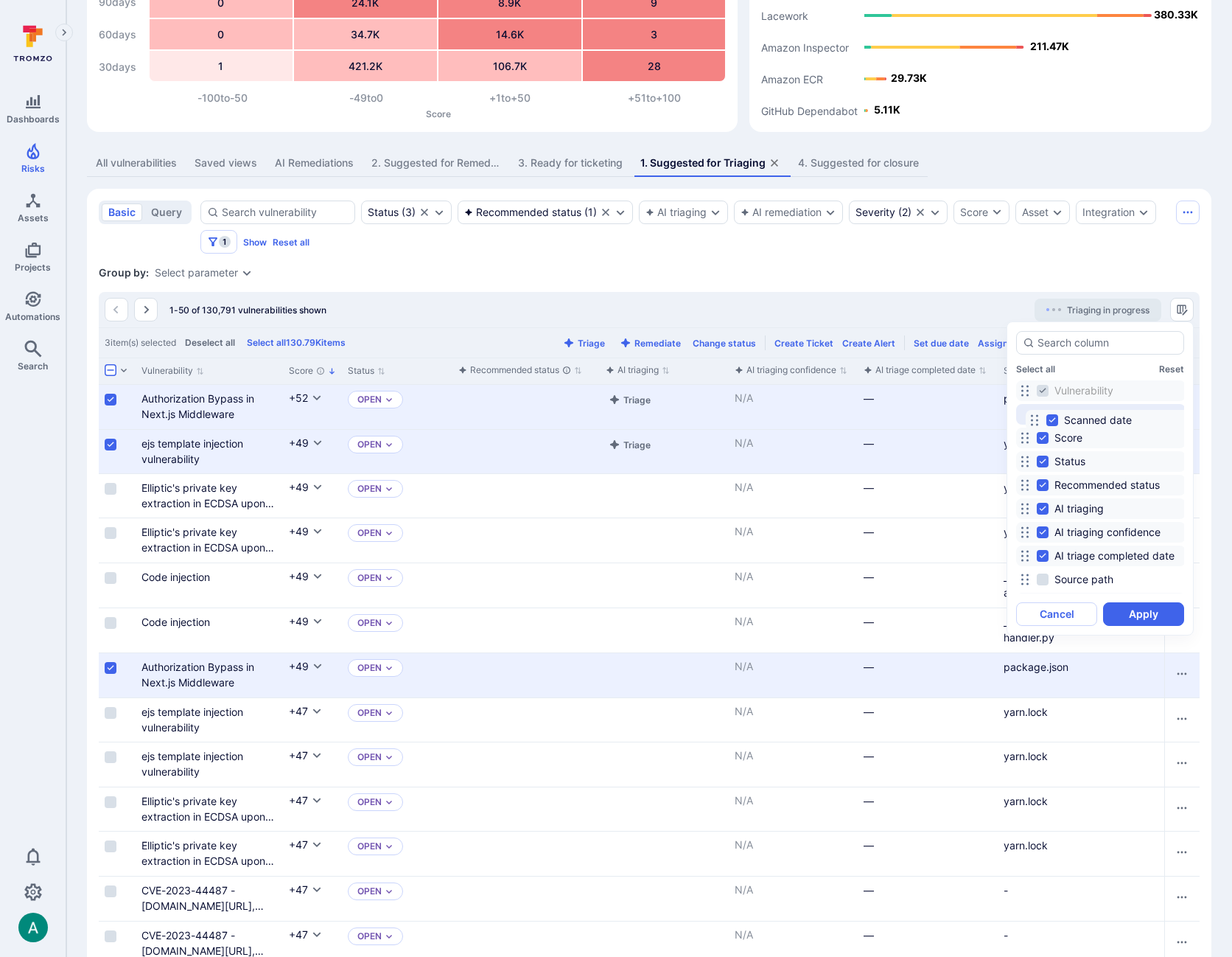
drag, startPoint x: 1023, startPoint y: 492, endPoint x: 1033, endPoint y: 418, distance: 74.7
click at [1033, 418] on icon at bounding box center [1034, 419] width 12 height 12
click at [1156, 620] on button "Apply" at bounding box center [1143, 614] width 81 height 23
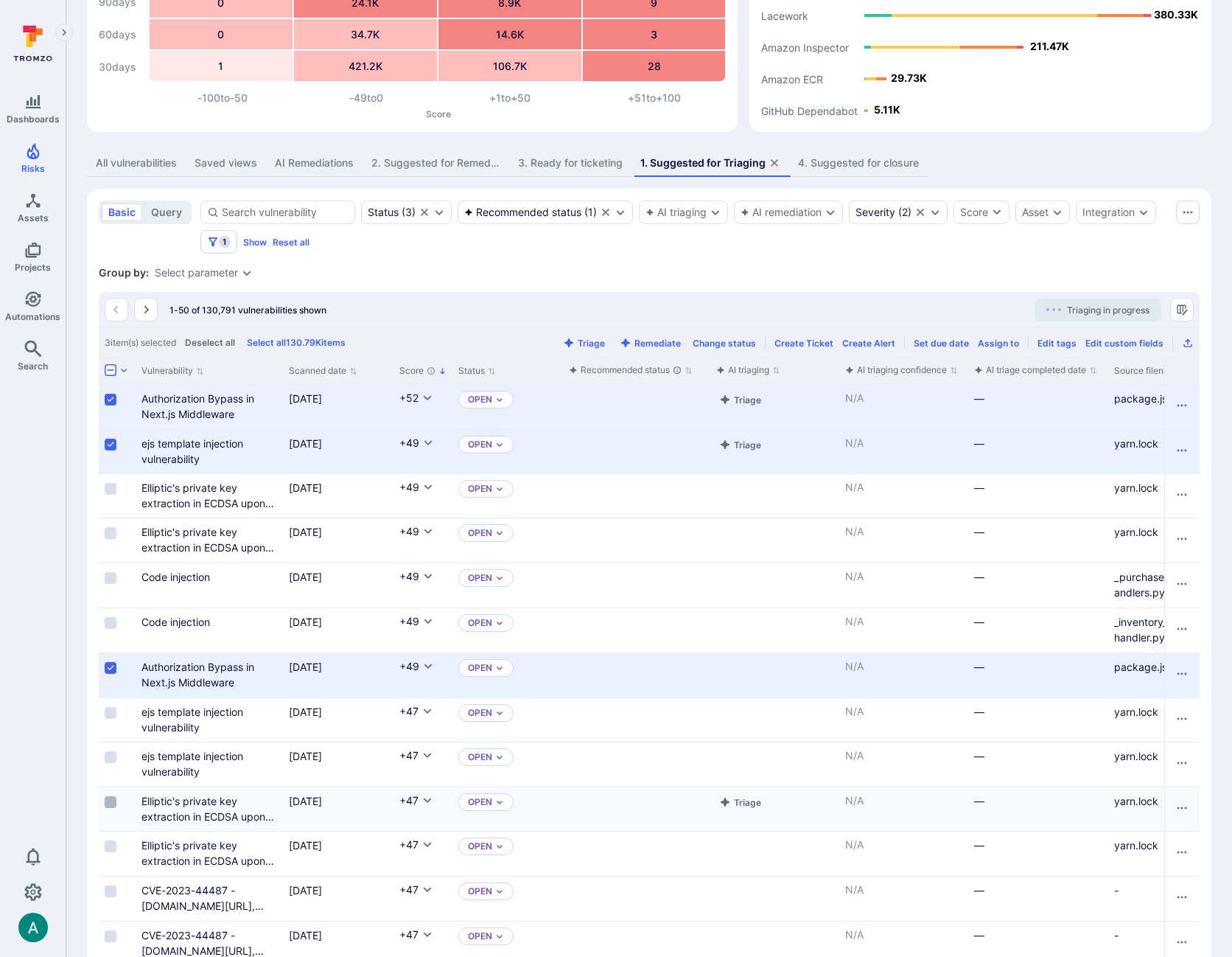
click at [110, 801] on input "Select row" at bounding box center [110, 801] width 12 height 12
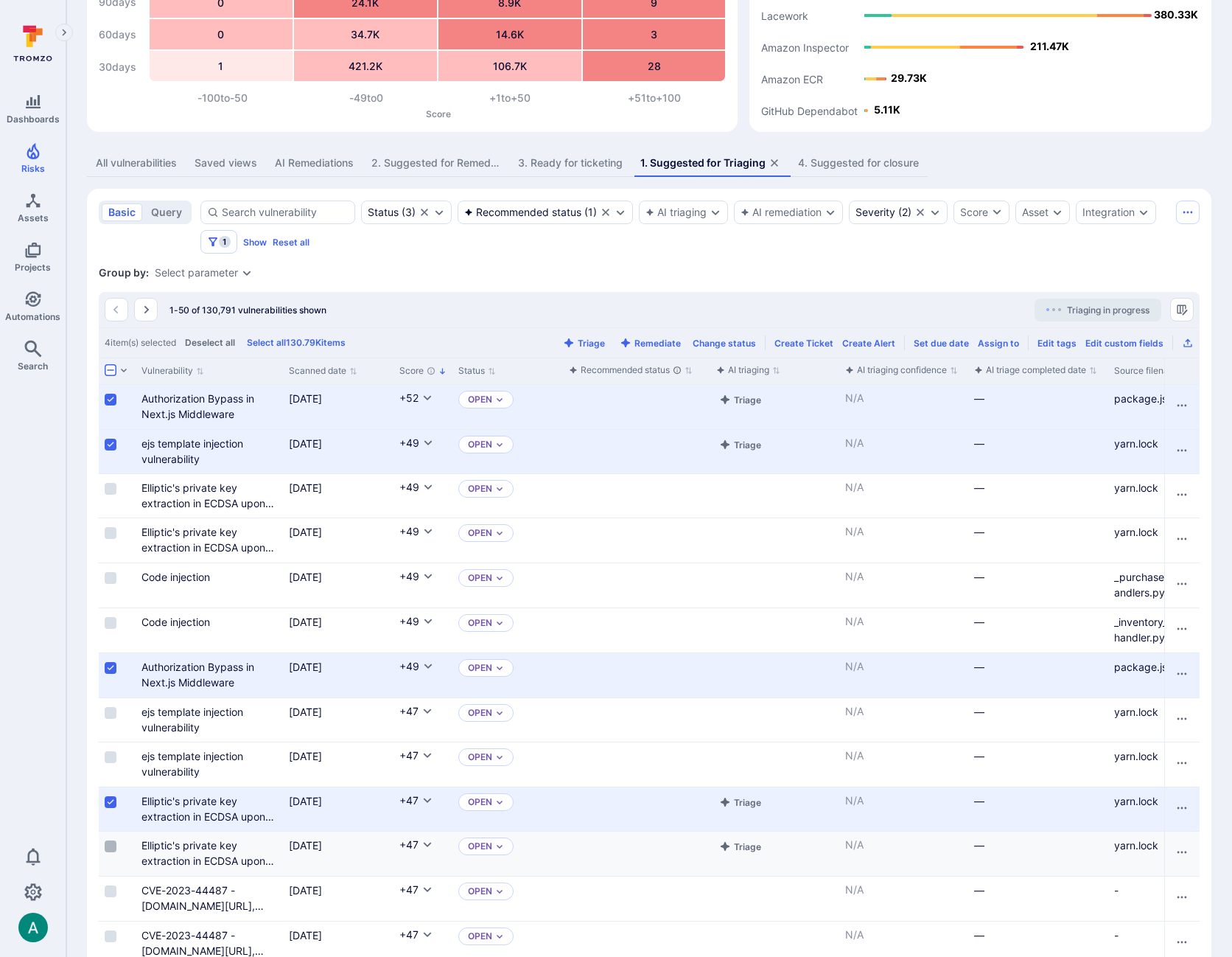
click at [110, 843] on input "Select row" at bounding box center [110, 846] width 12 height 12
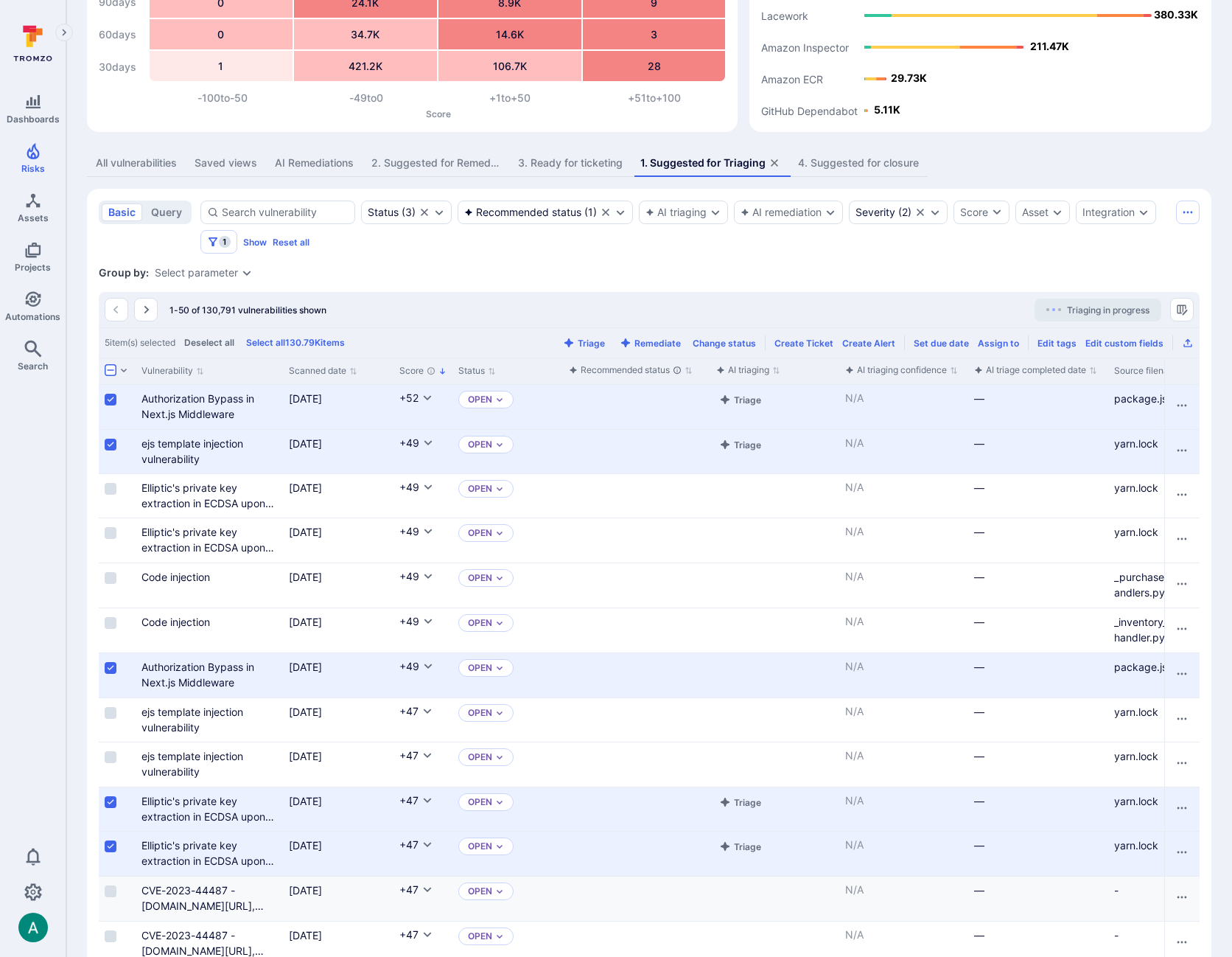
drag, startPoint x: 114, startPoint y: 893, endPoint x: 134, endPoint y: 881, distance: 23.3
click at [113, 893] on input "Select row" at bounding box center [110, 891] width 12 height 12
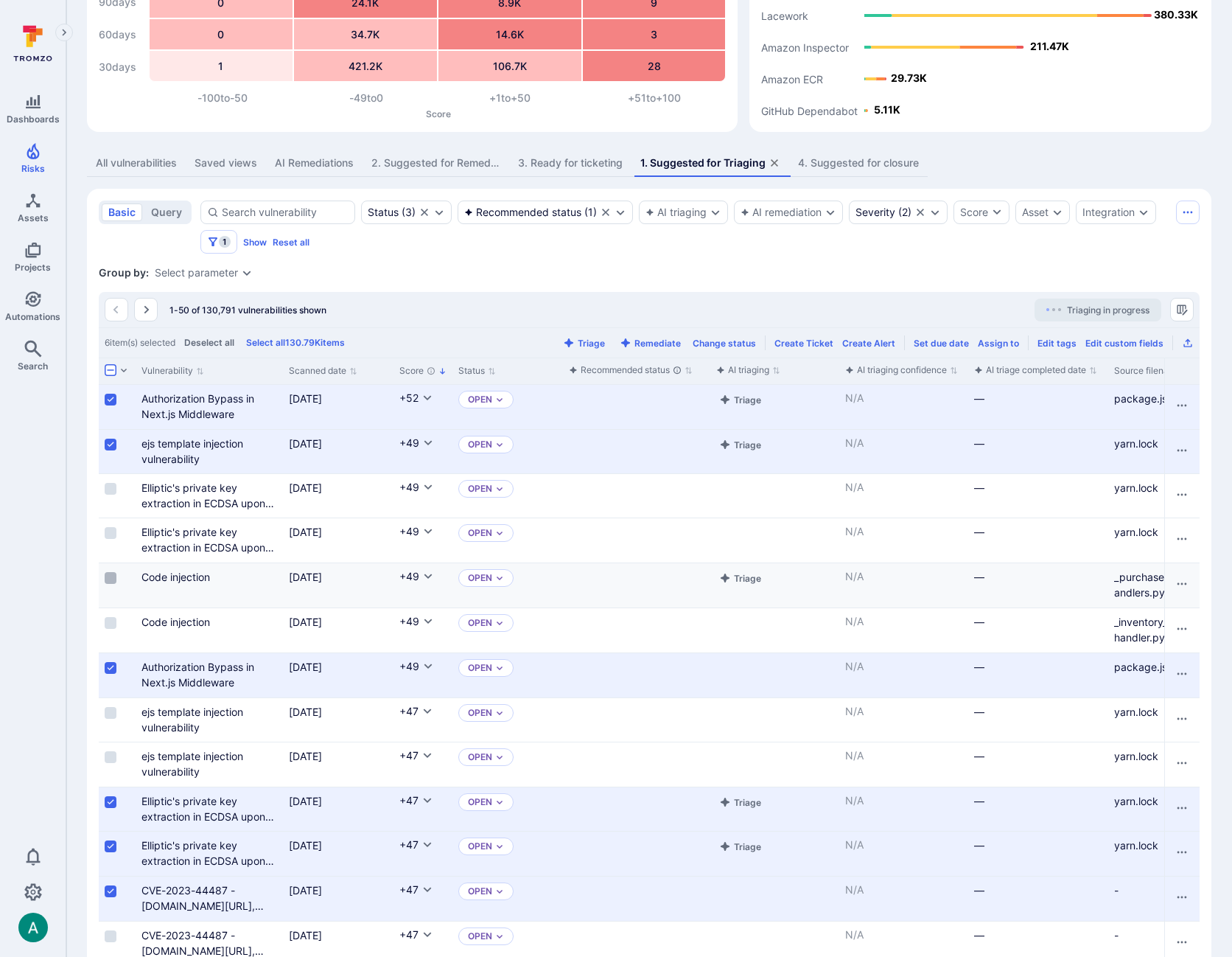
click at [105, 578] on input "Select row" at bounding box center [110, 577] width 12 height 12
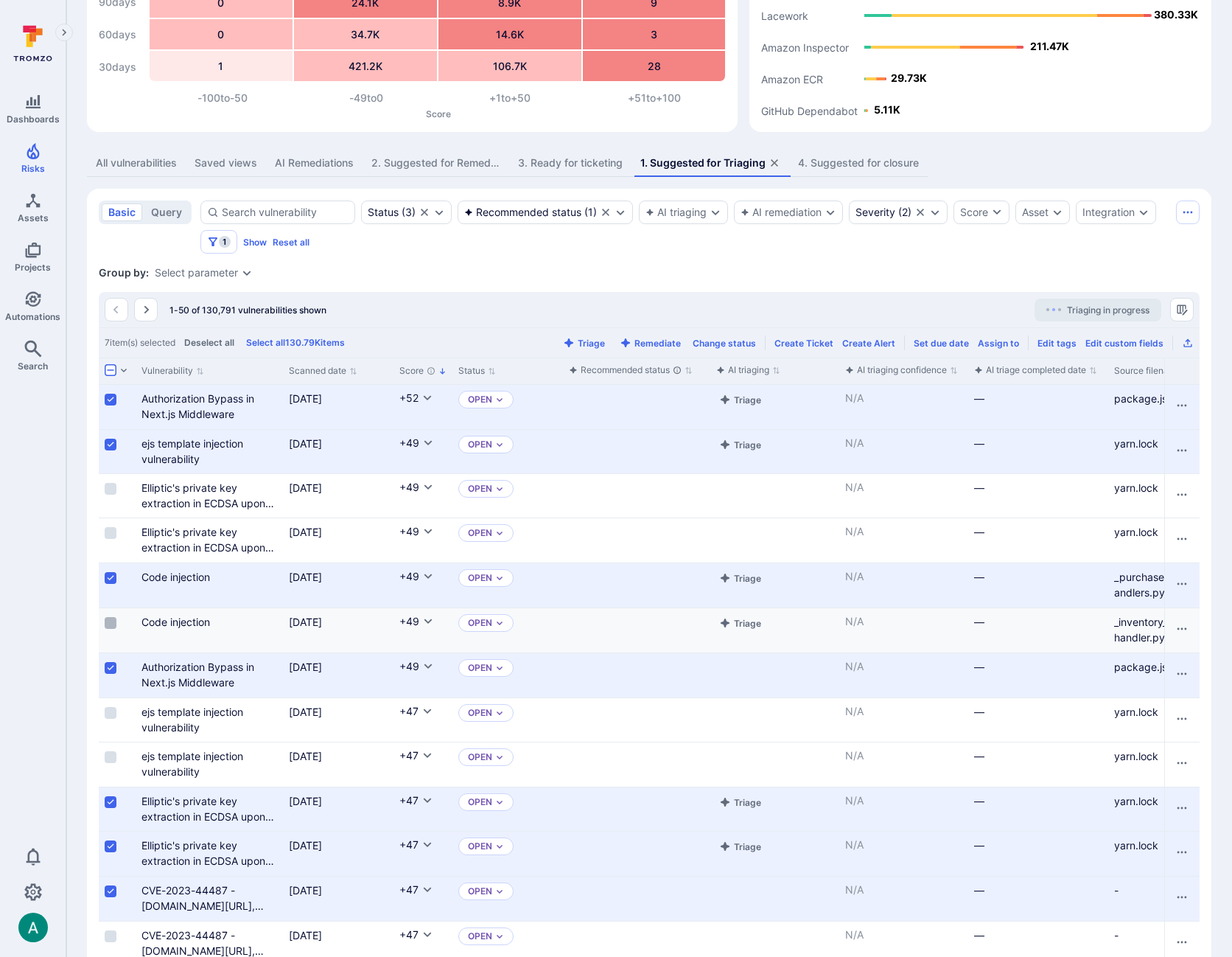
click at [108, 621] on input "Select row" at bounding box center [110, 622] width 12 height 12
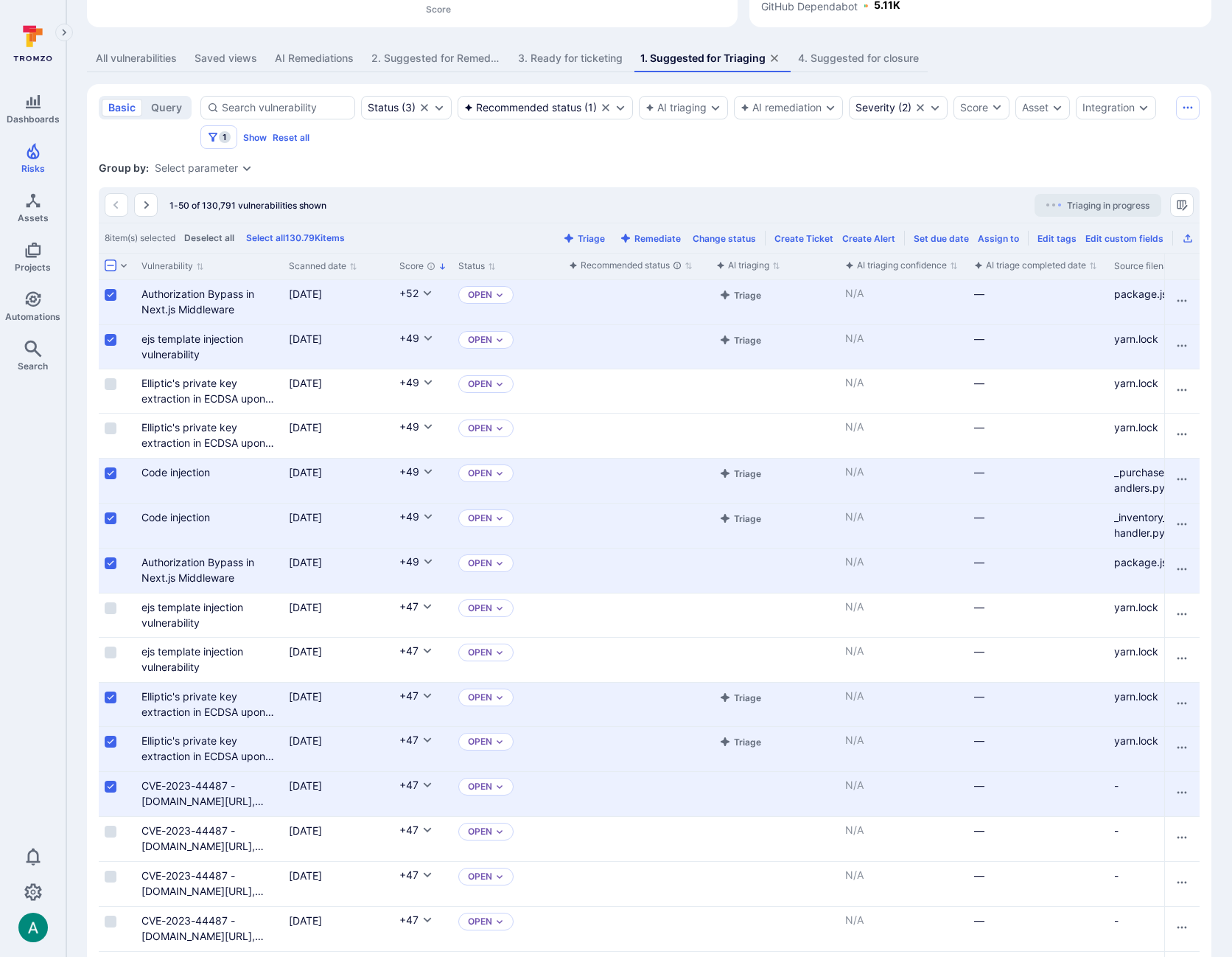
scroll to position [0, 1]
click at [113, 381] on input "Select row" at bounding box center [110, 384] width 12 height 12
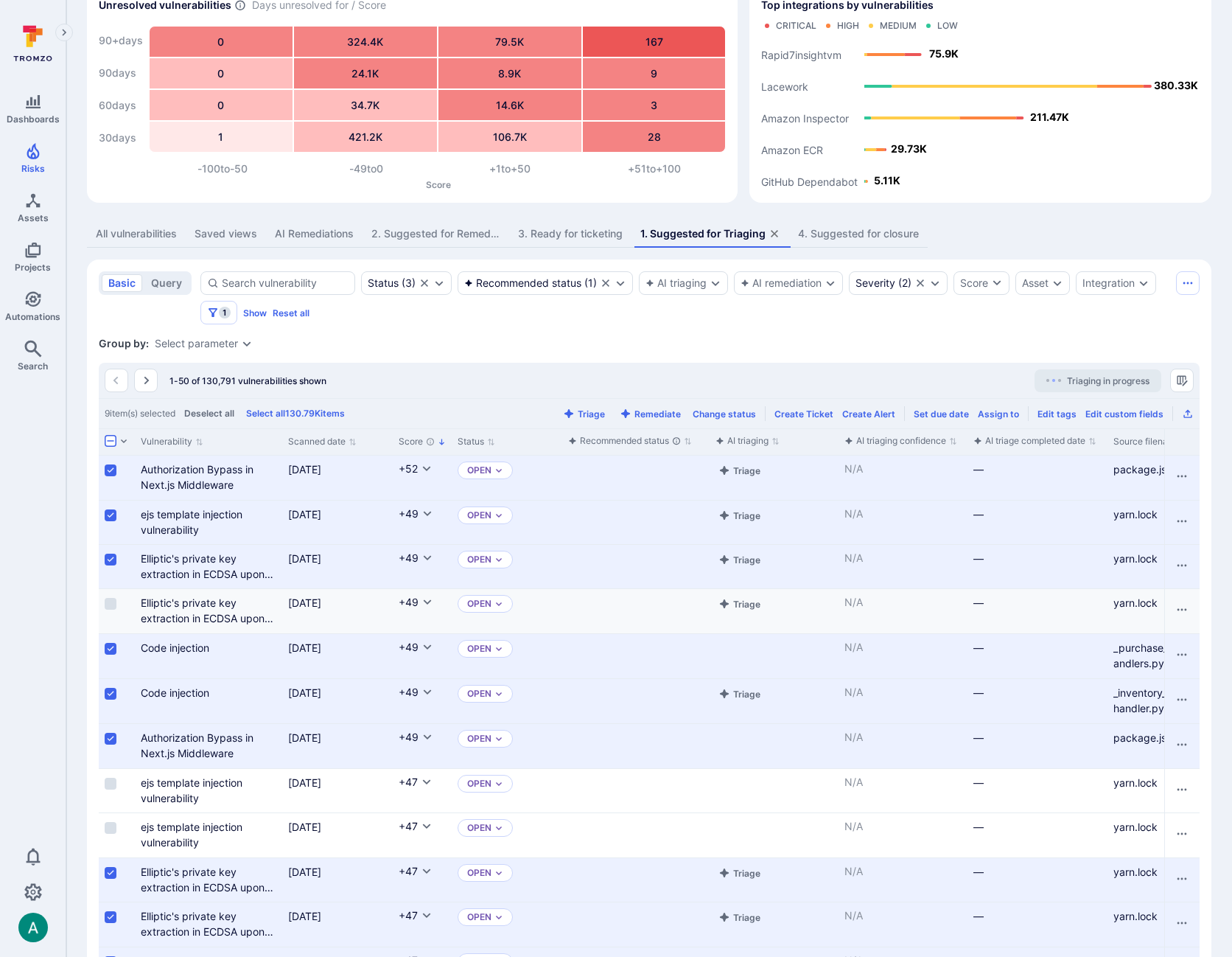
scroll to position [55, 0]
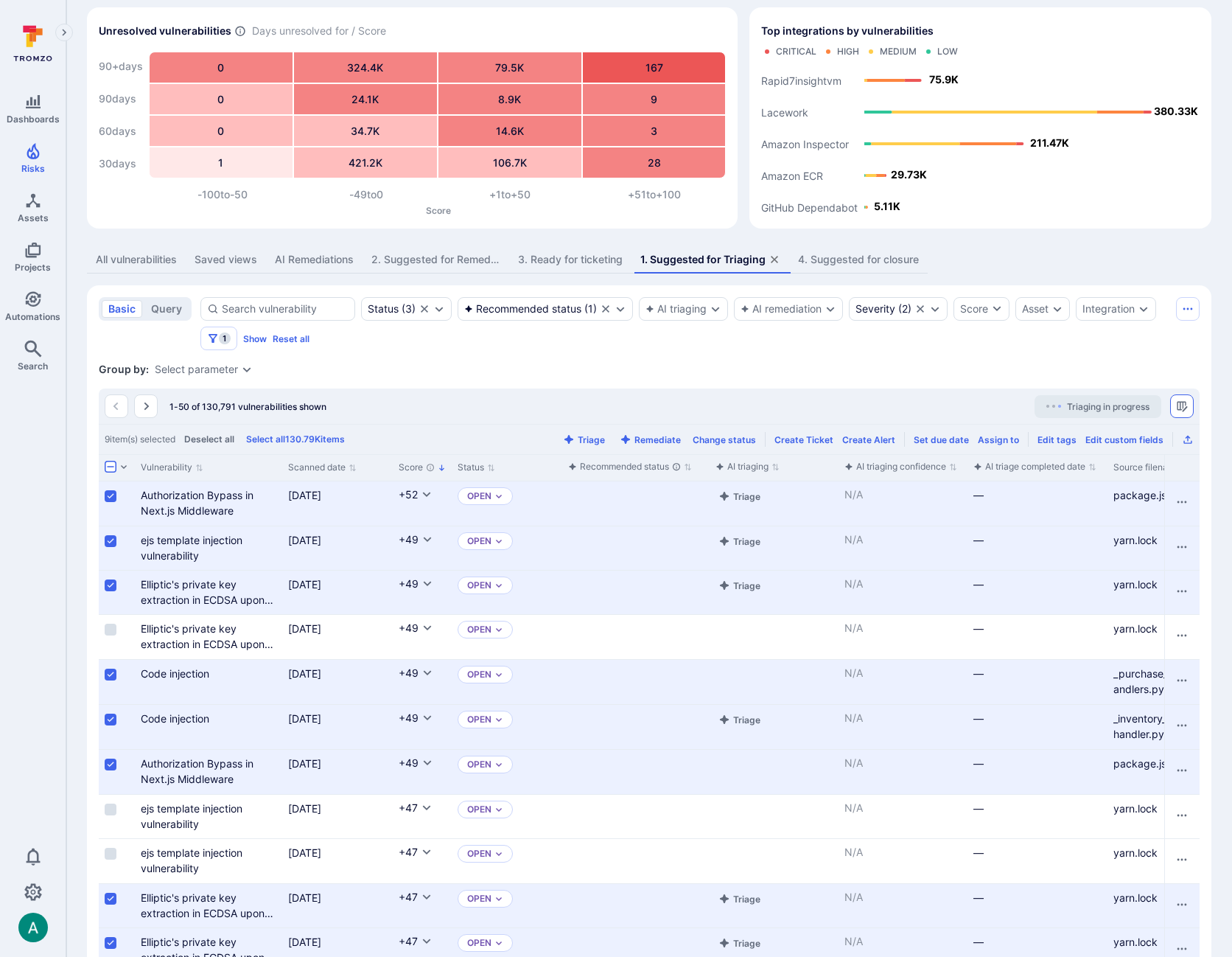
click at [1189, 405] on button "Manage columns" at bounding box center [1182, 406] width 23 height 23
click at [1184, 405] on icon "Manage columns" at bounding box center [1182, 405] width 12 height 12
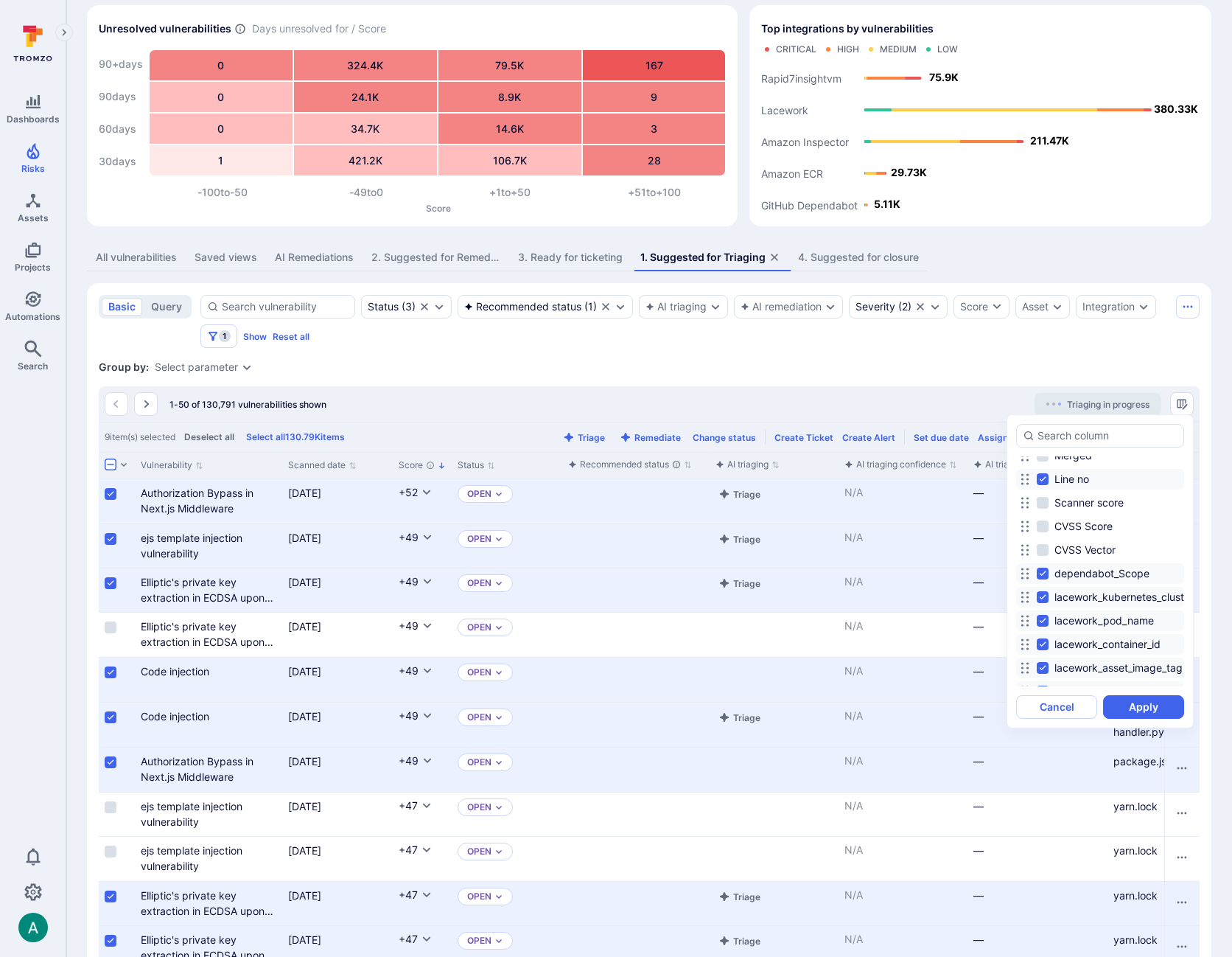
scroll to position [989, 0]
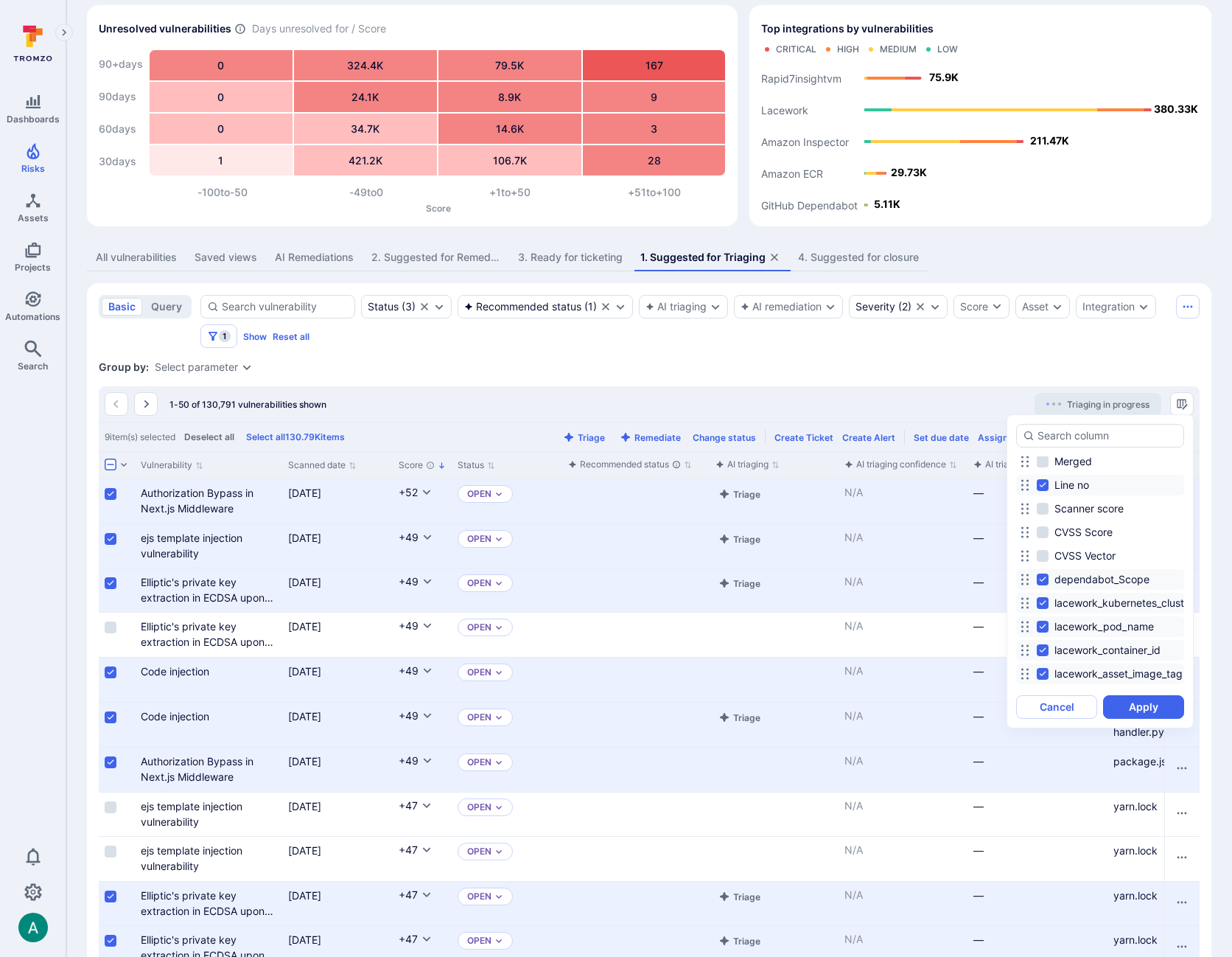
click at [1026, 578] on icon at bounding box center [1024, 579] width 12 height 12
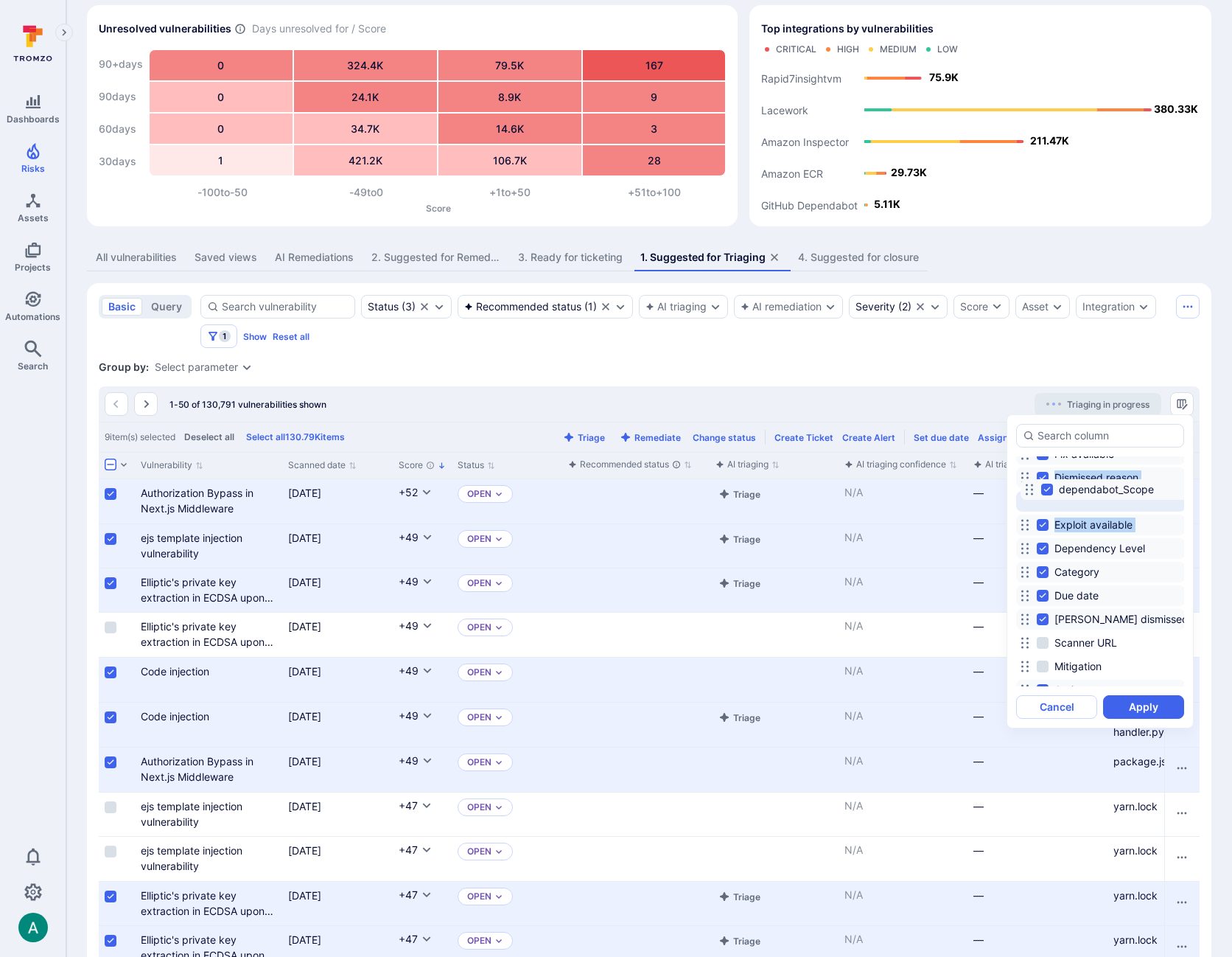
scroll to position [490, 0]
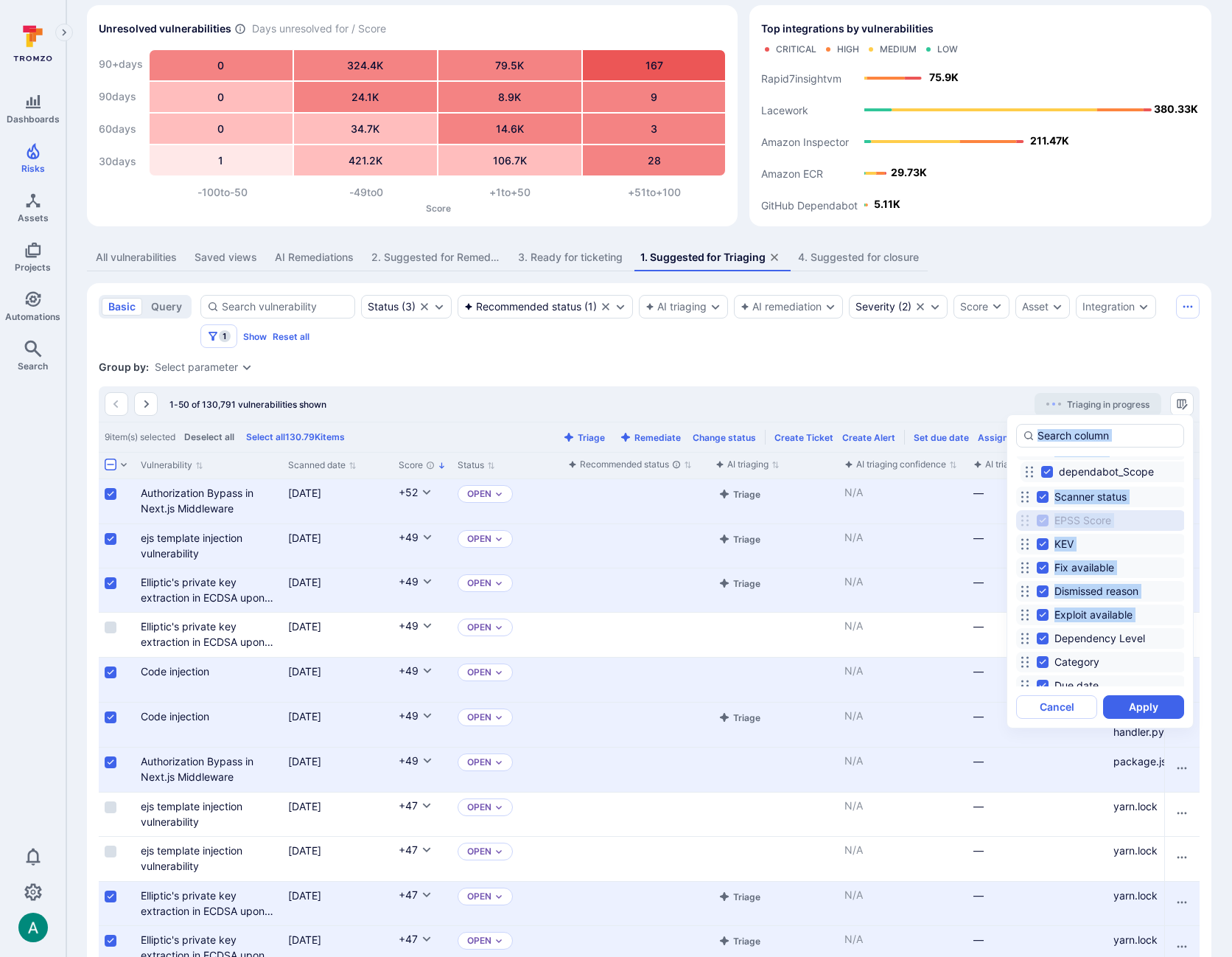
drag, startPoint x: 1023, startPoint y: 579, endPoint x: 1028, endPoint y: 455, distance: 124.1
click at [1028, 275] on div "Vulnerability Scanned date Score Status Recommended status AI triaging AI triag…" at bounding box center [1100, 167] width 168 height 216
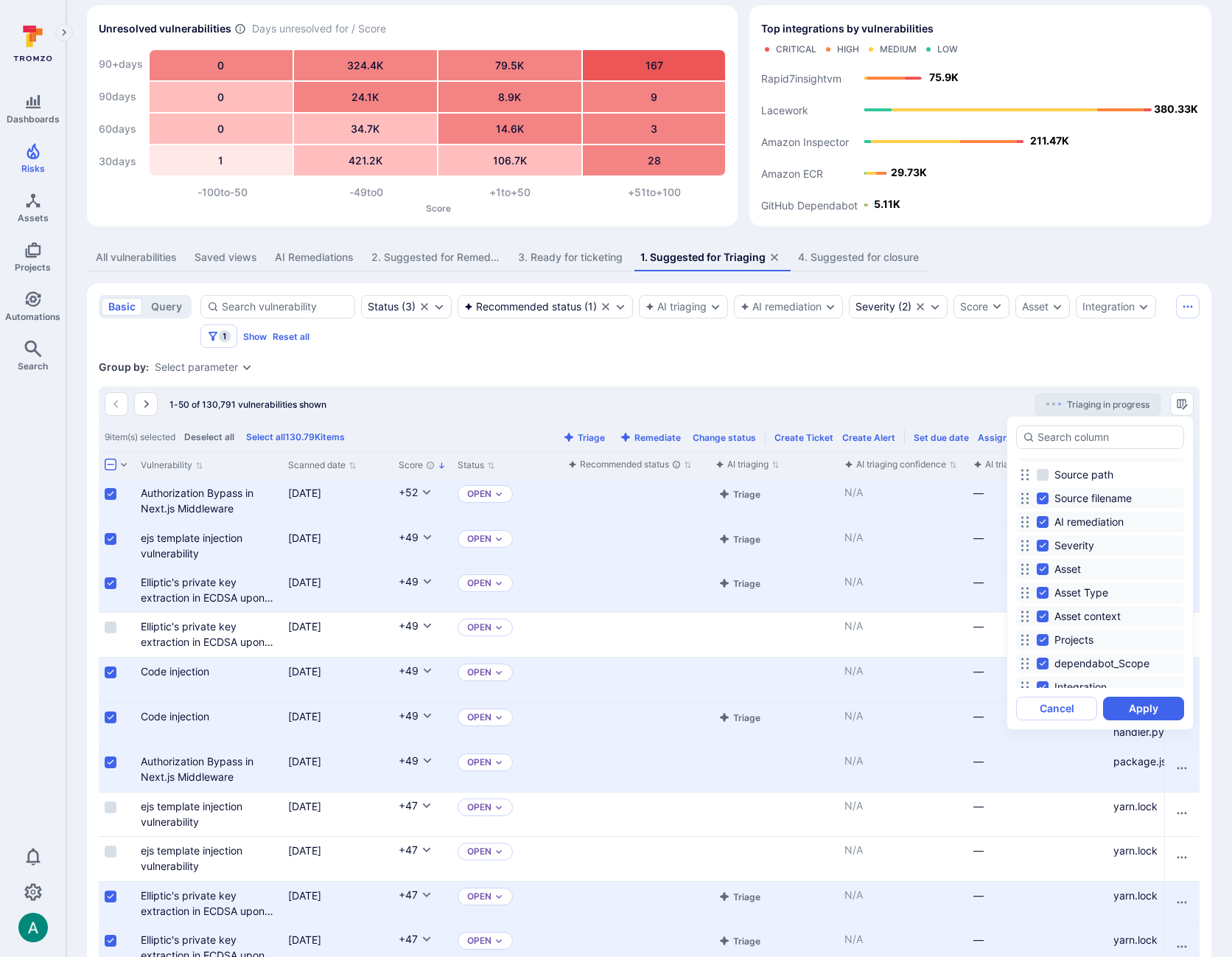
scroll to position [195, 0]
click at [1006, 342] on div at bounding box center [616, 478] width 1232 height 957
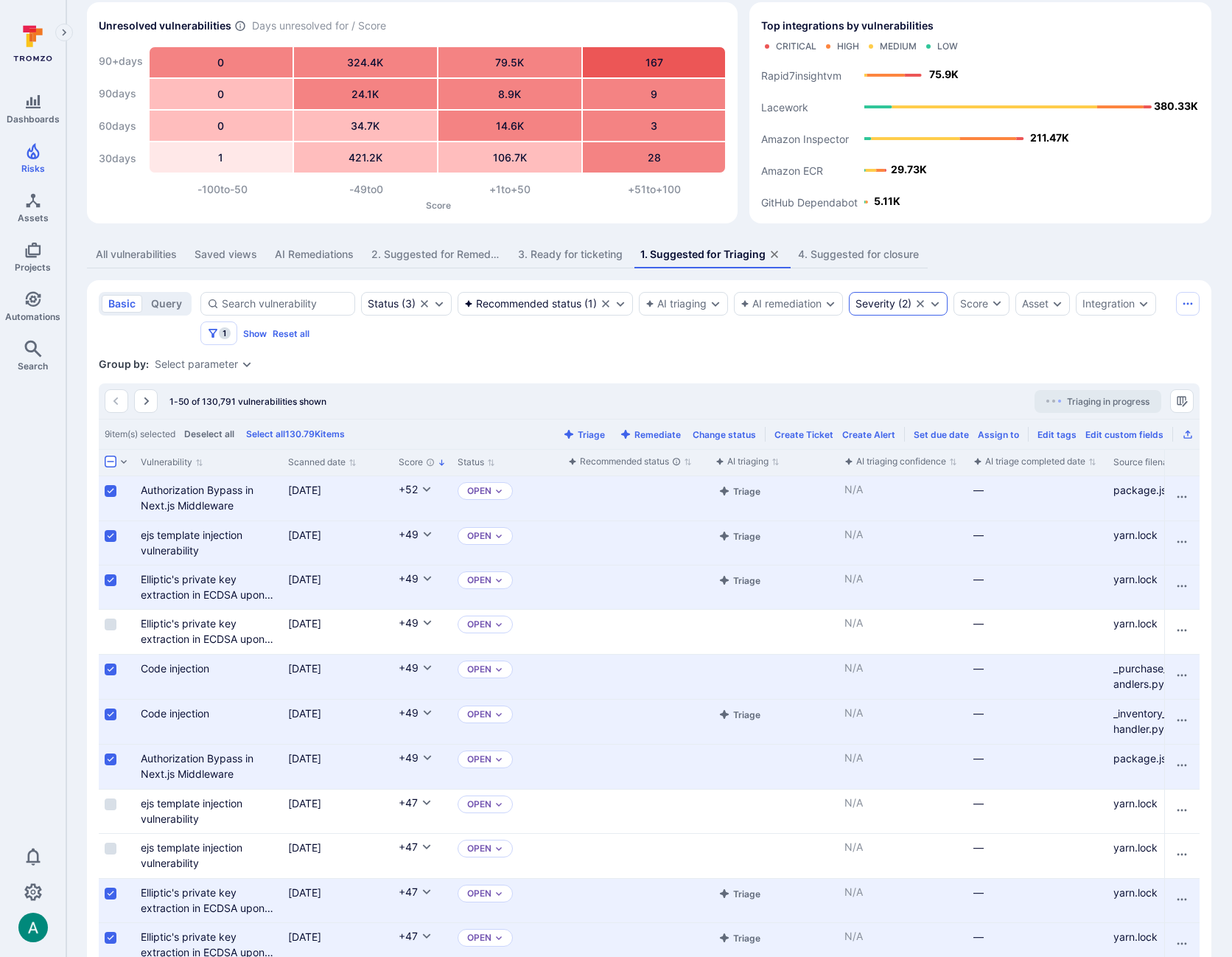
scroll to position [64, 0]
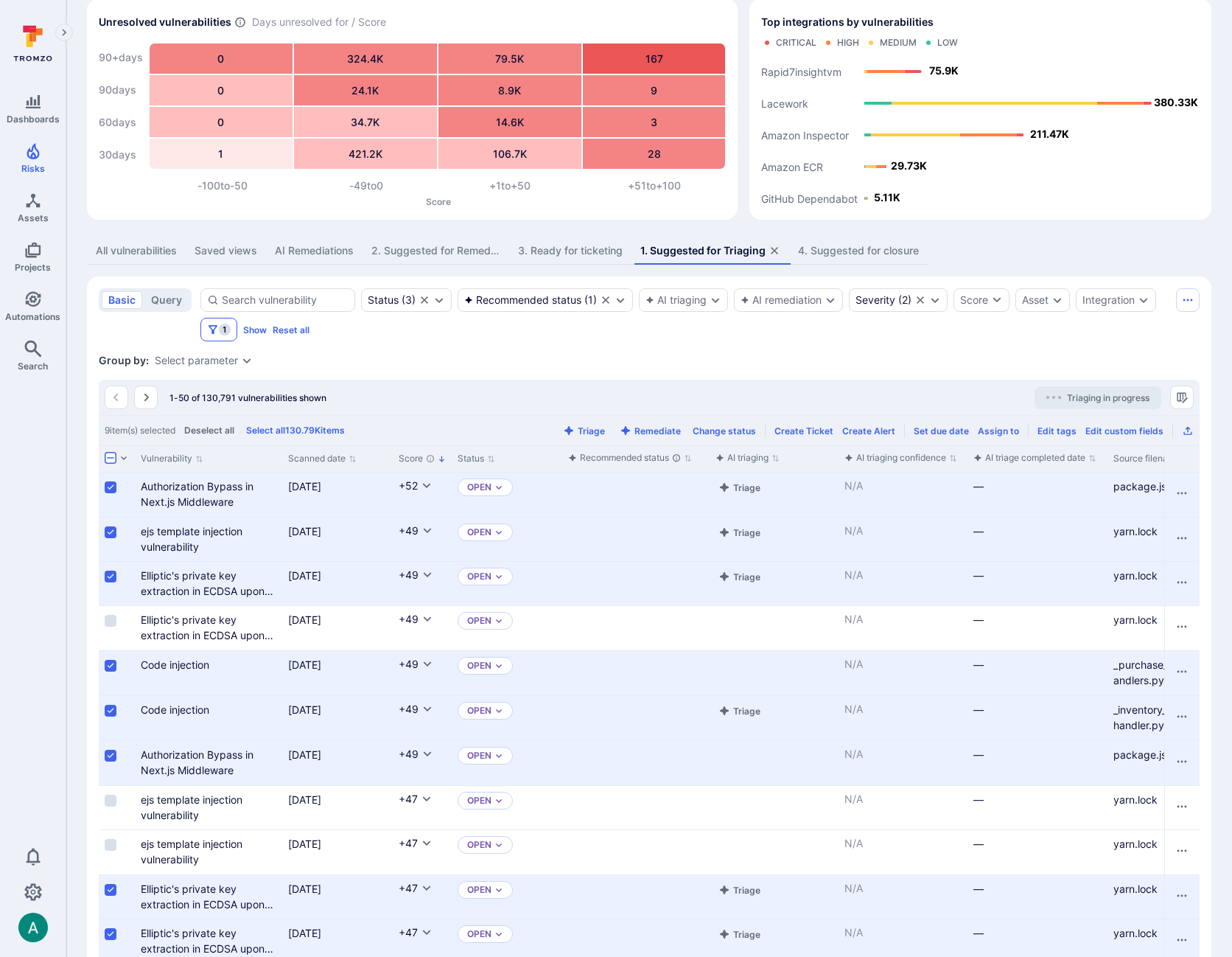
click at [210, 332] on icon "Filters" at bounding box center [212, 329] width 12 height 12
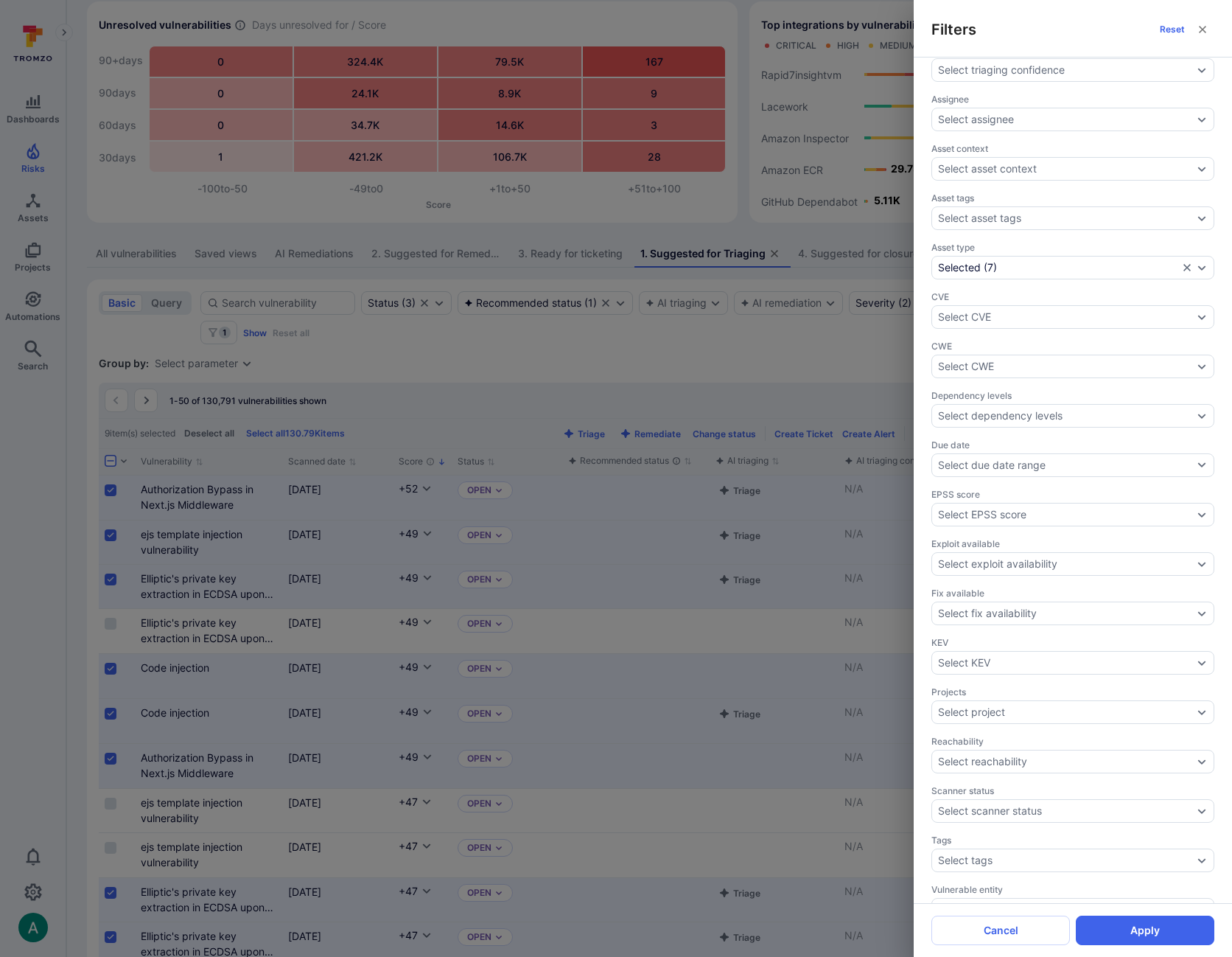
scroll to position [0, 0]
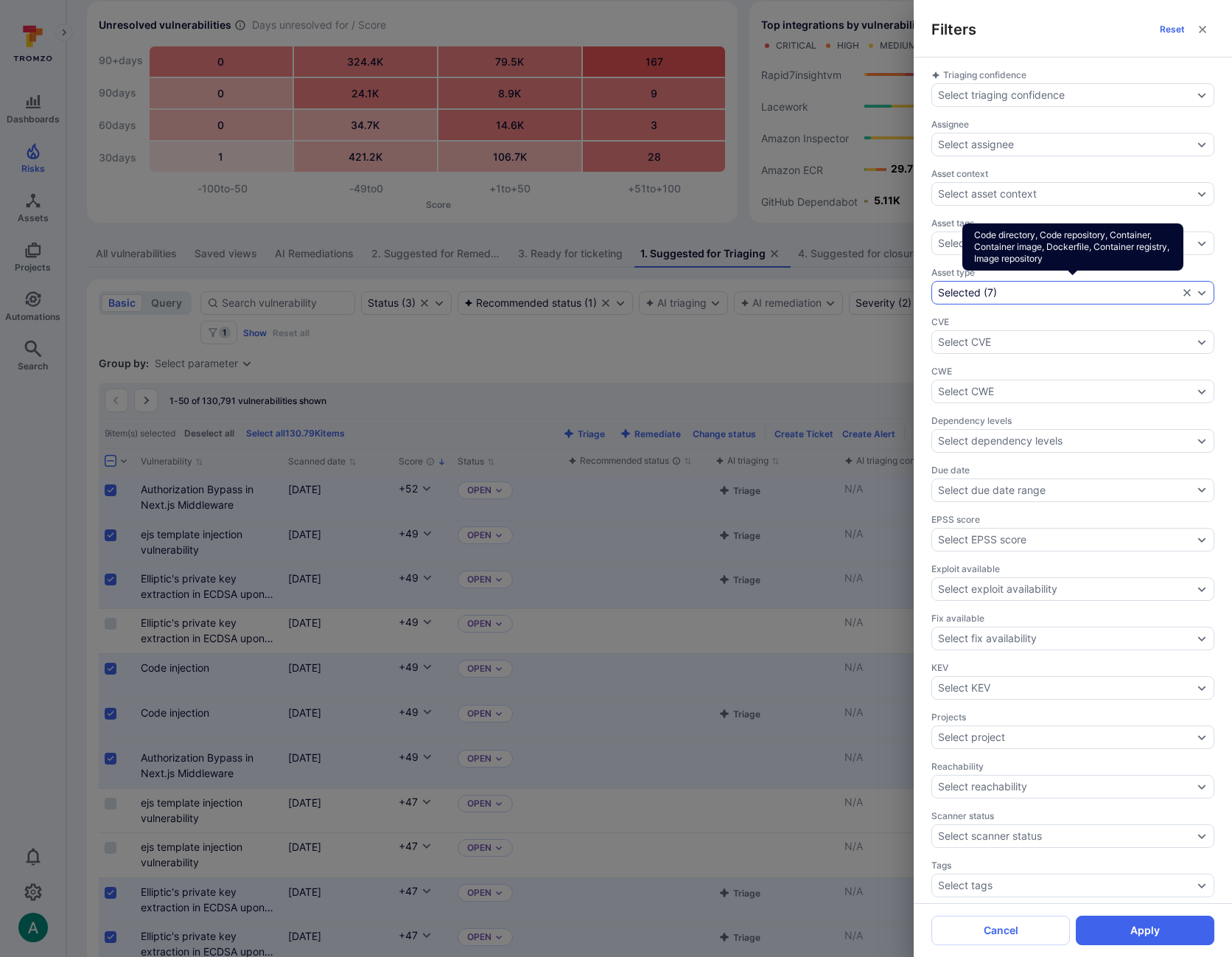
click at [1074, 295] on div "Selected ( 7 )" at bounding box center [1058, 292] width 240 height 12
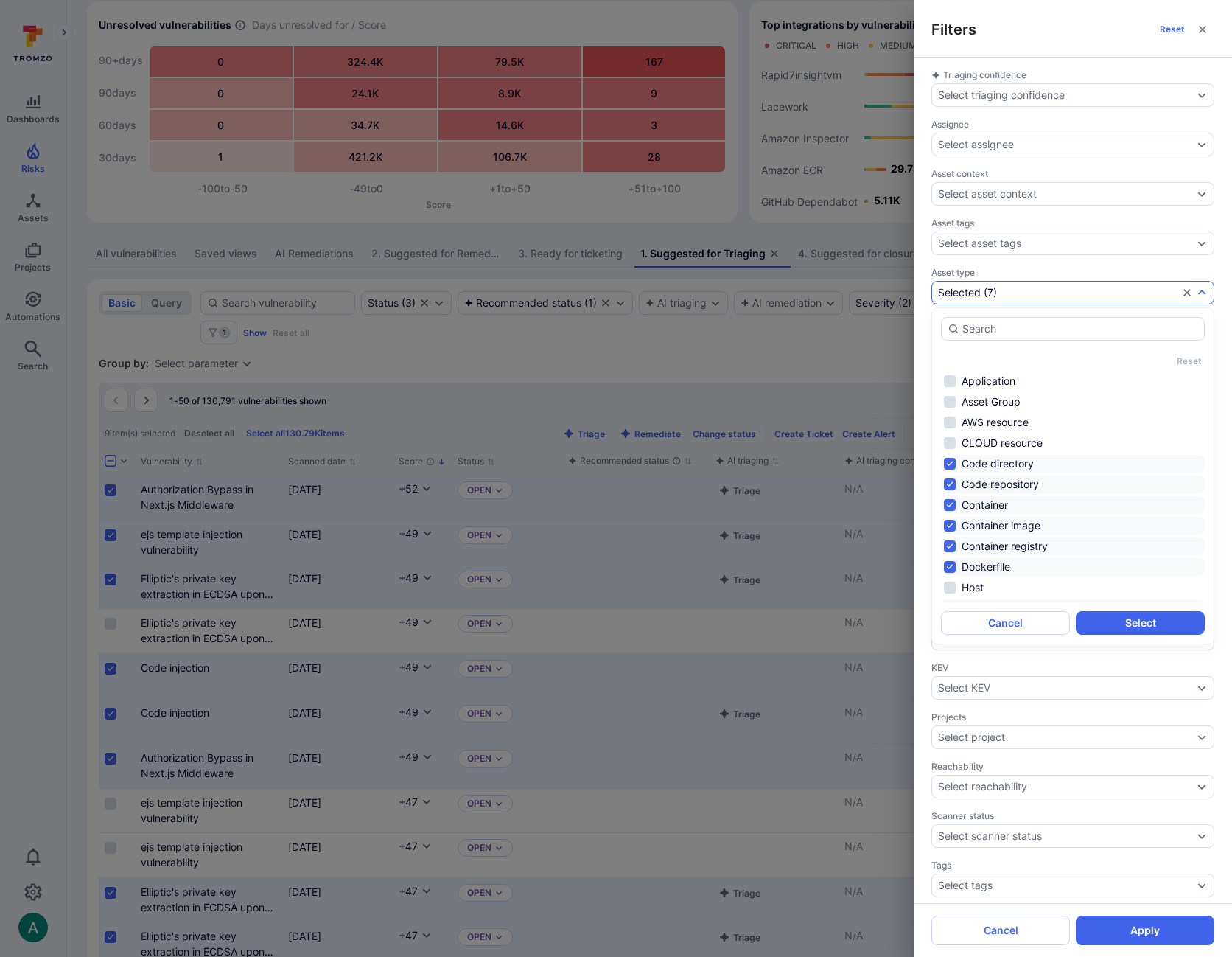
click at [1073, 261] on div "Triaging confidence Select triaging confidence Assignee Select assignee Asset c…" at bounding box center [1073, 532] width 283 height 927
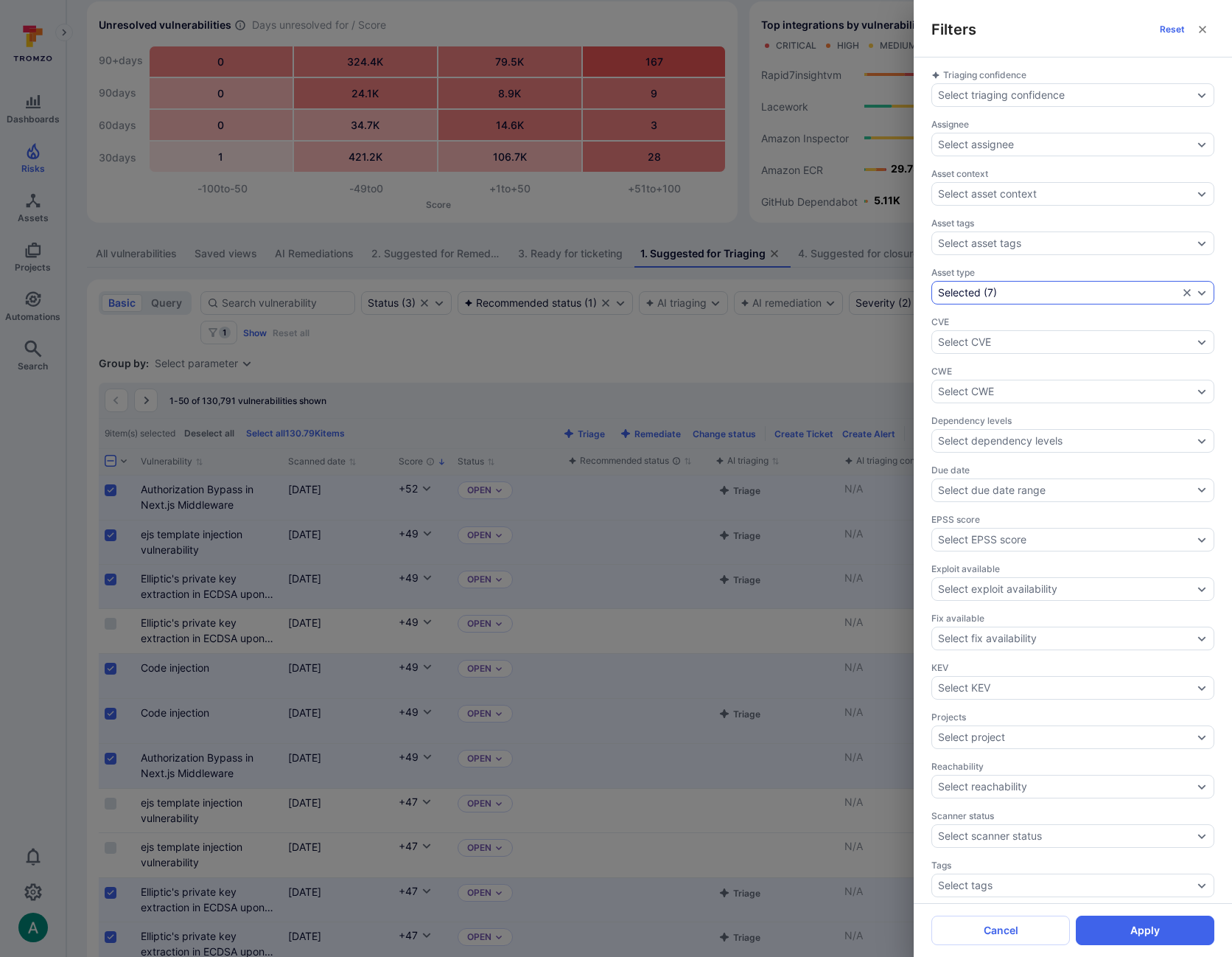
click at [1018, 288] on div "Selected ( 7 )" at bounding box center [1058, 292] width 240 height 12
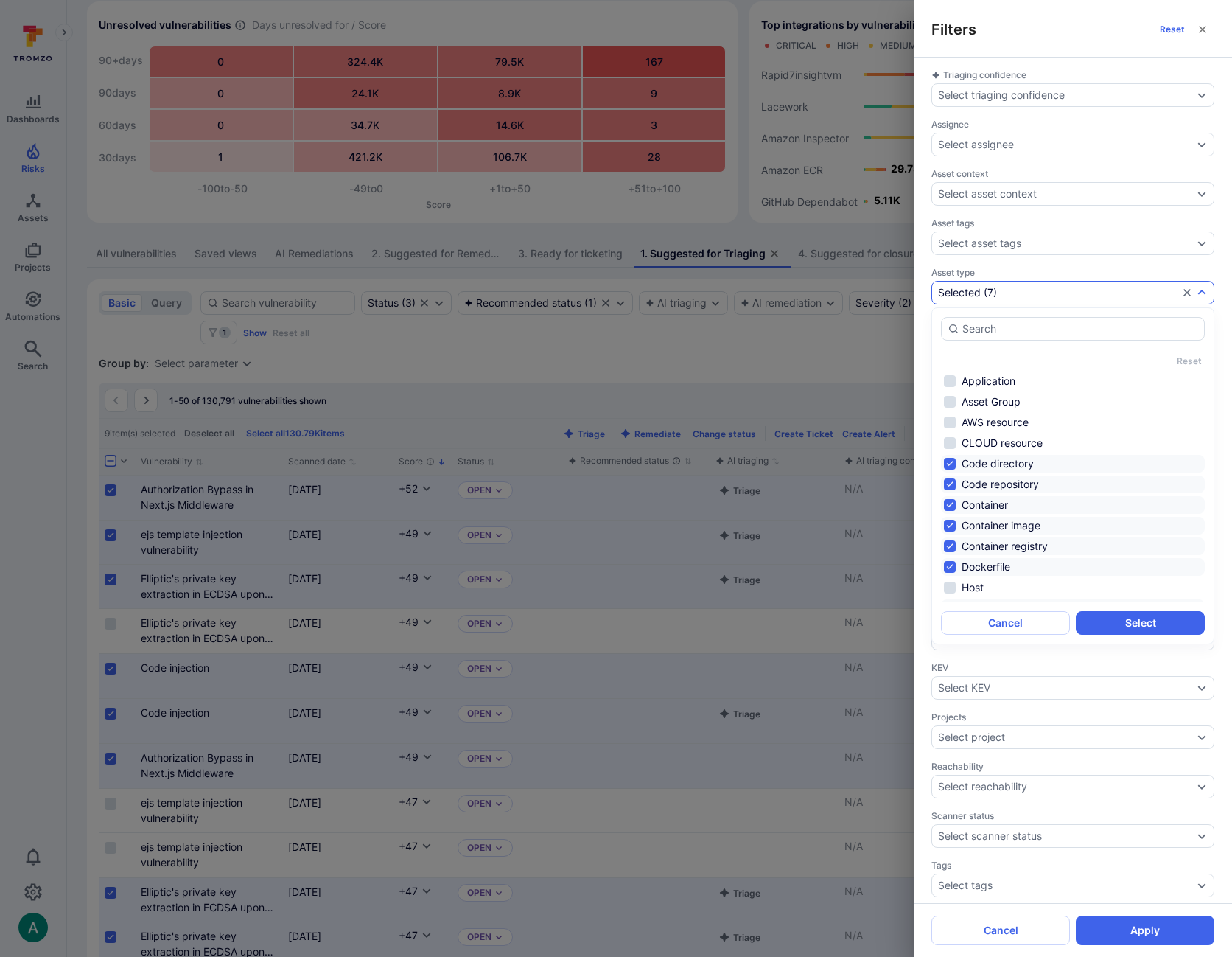
click at [855, 346] on div "Filters Reset Triaging confidence Select triaging confidence Assignee Select as…" at bounding box center [616, 478] width 1232 height 957
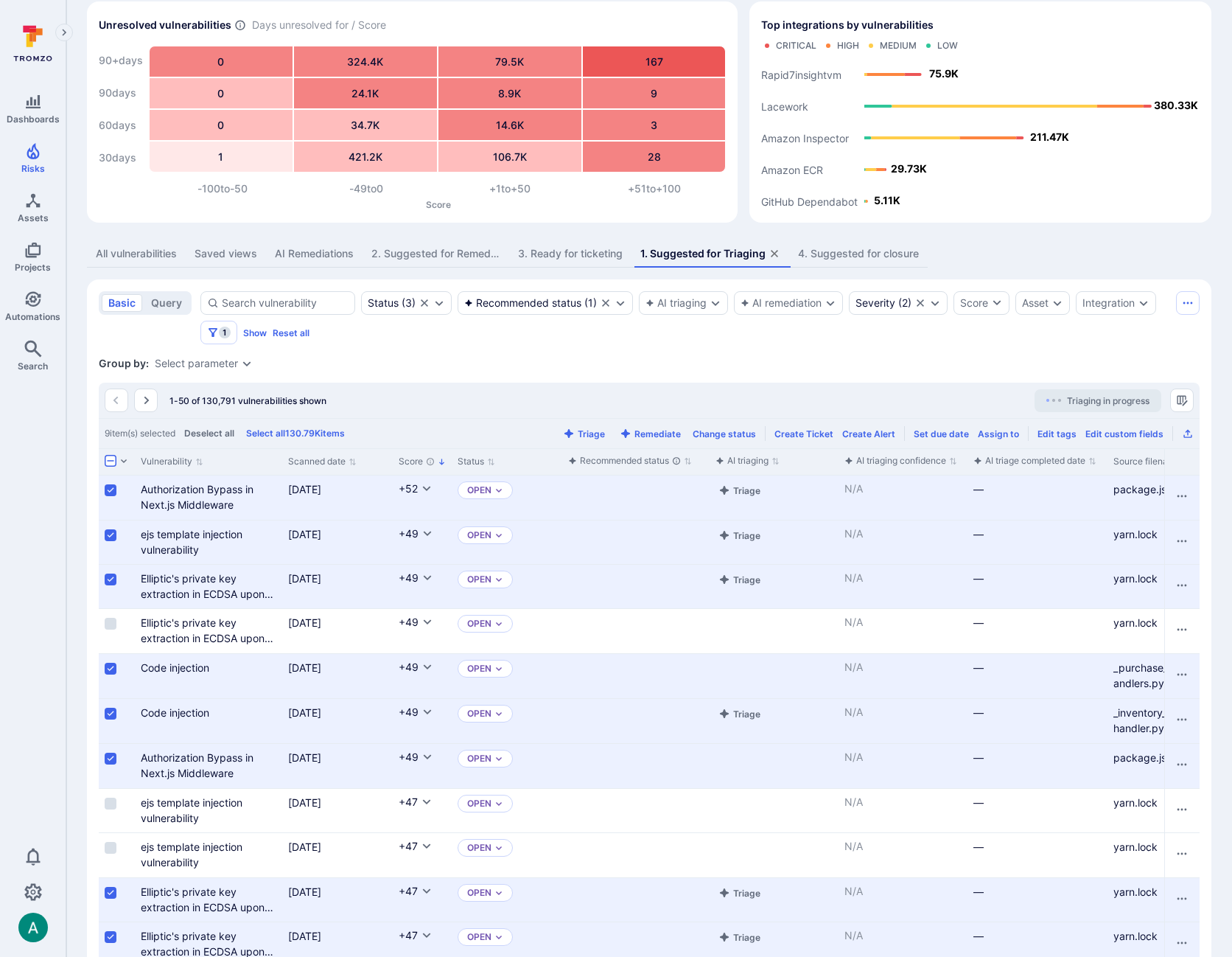
click at [110, 457] on input "Select all rows" at bounding box center [110, 460] width 12 height 12
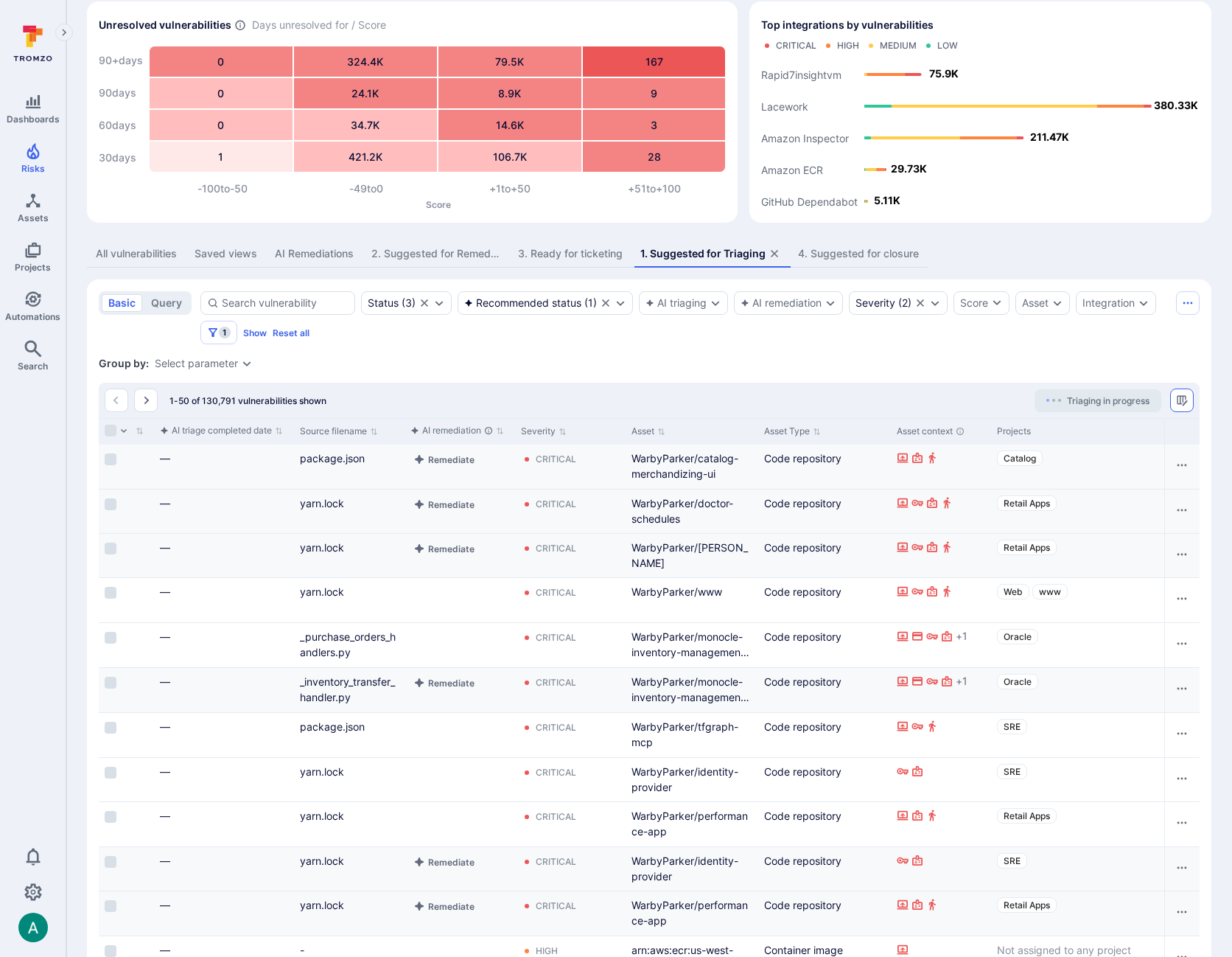
scroll to position [0, 818]
click at [1184, 397] on icon "Manage columns" at bounding box center [1182, 400] width 12 height 12
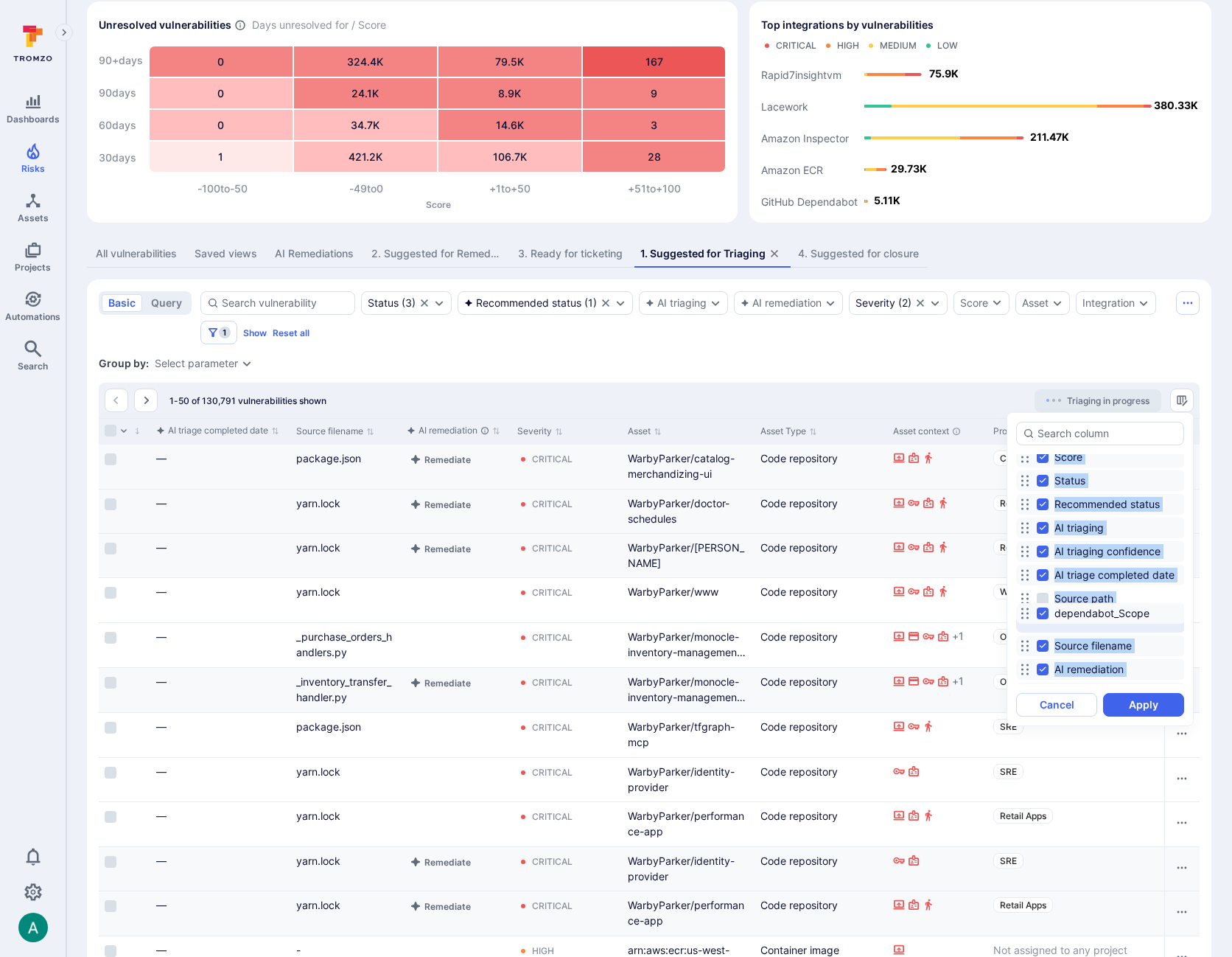
scroll to position [0, 0]
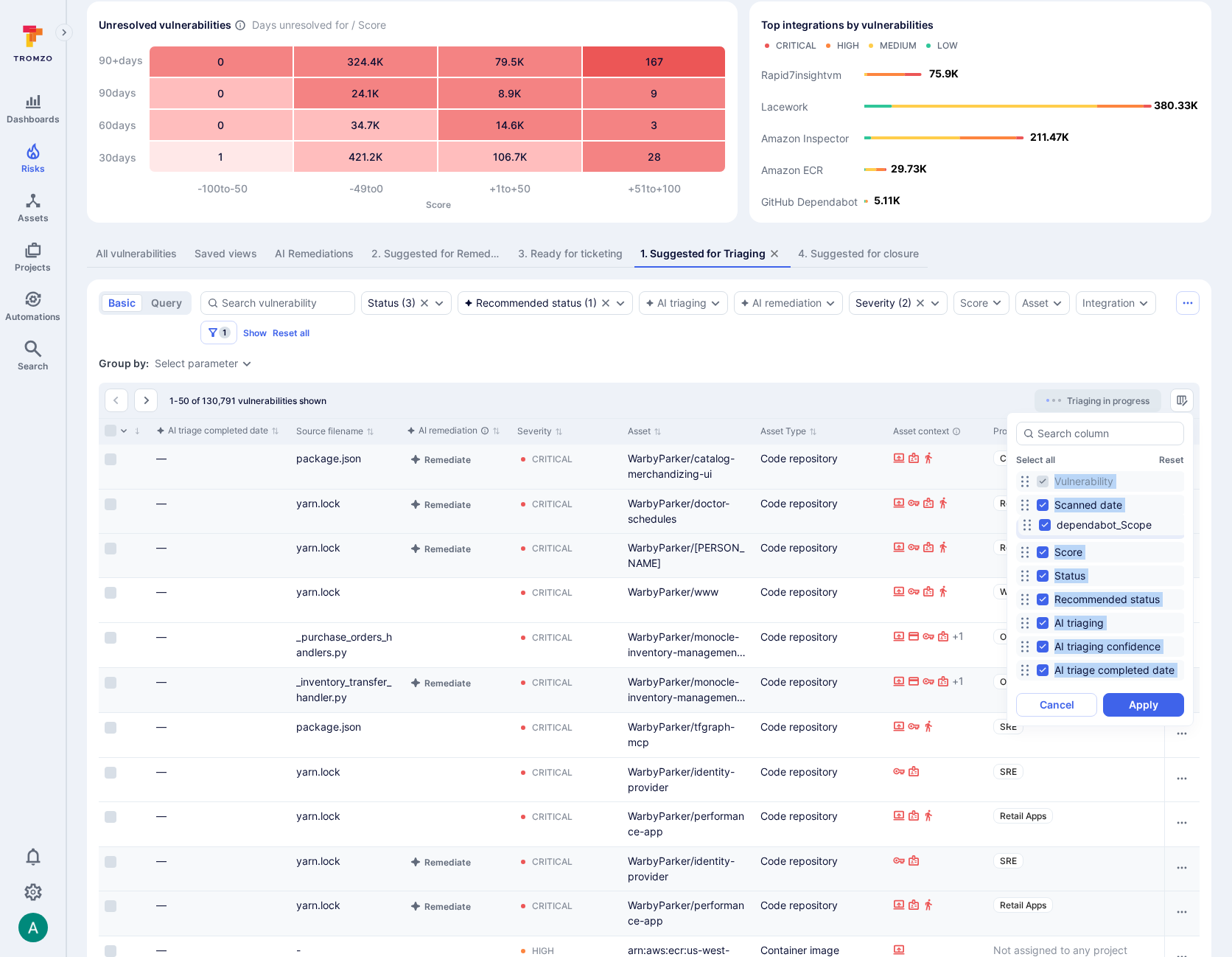
drag, startPoint x: 1024, startPoint y: 587, endPoint x: 1026, endPoint y: 525, distance: 62.0
click at [1026, 525] on icon at bounding box center [1027, 524] width 12 height 12
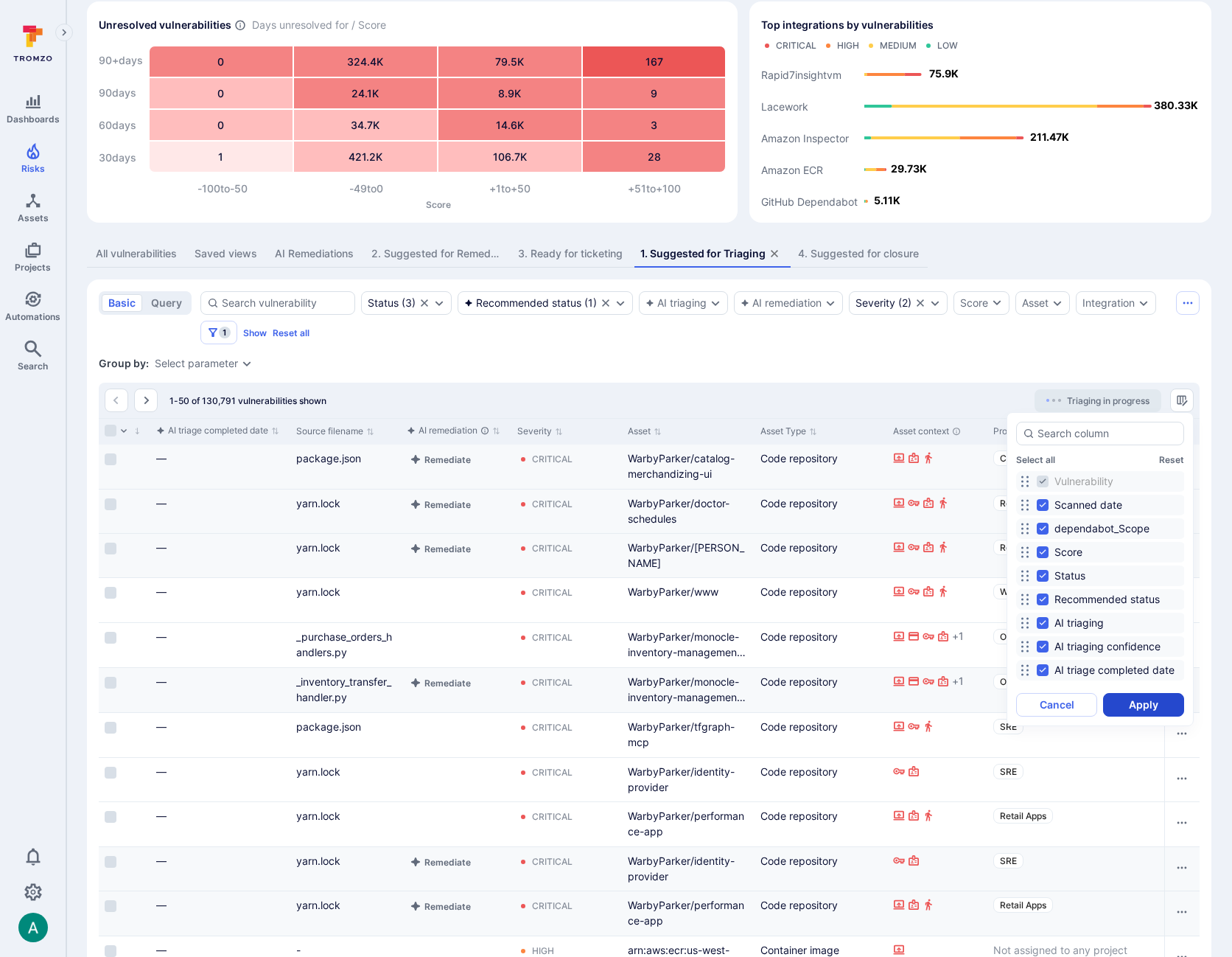
click at [1151, 706] on button "Apply" at bounding box center [1143, 704] width 81 height 23
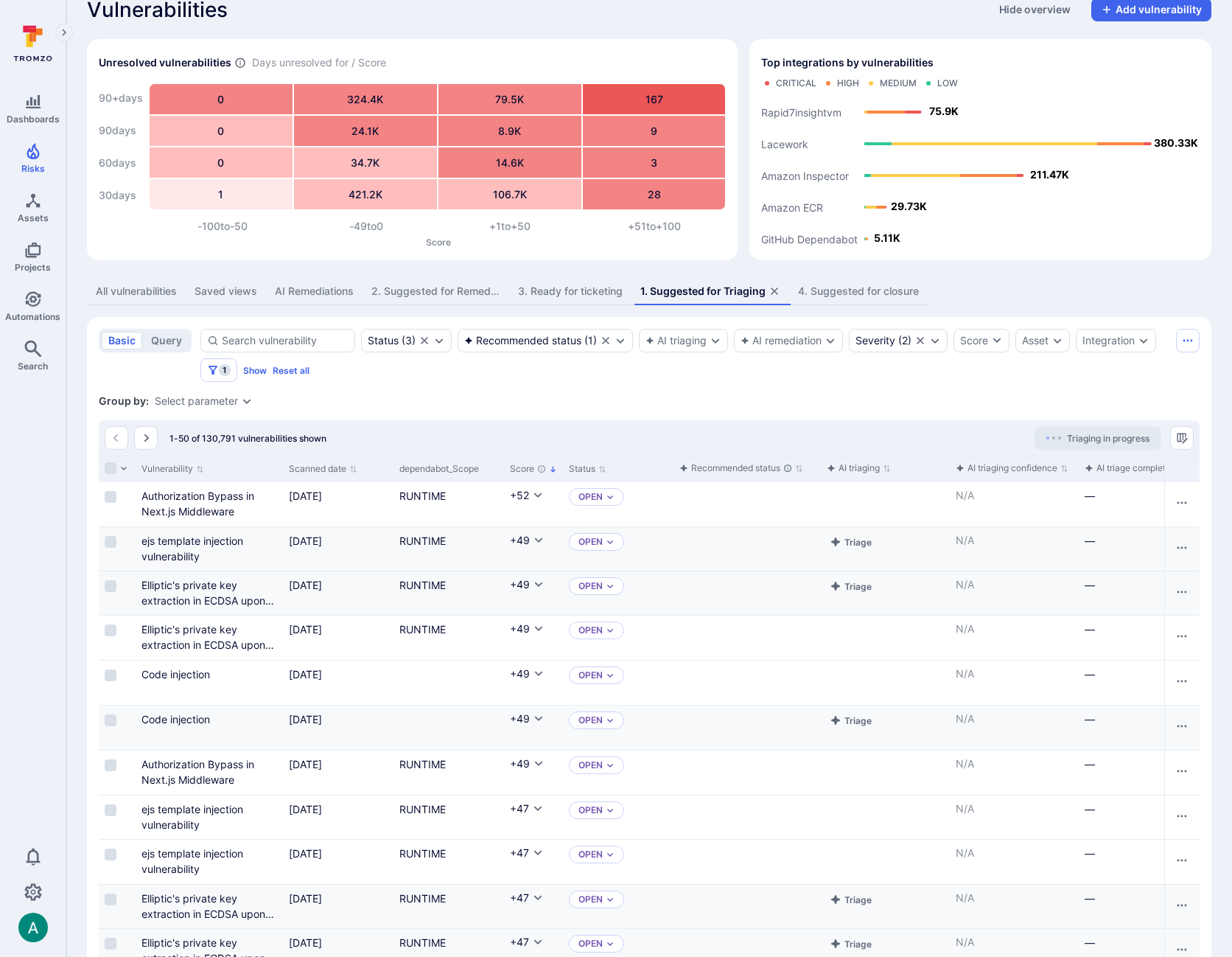
scroll to position [14, 0]
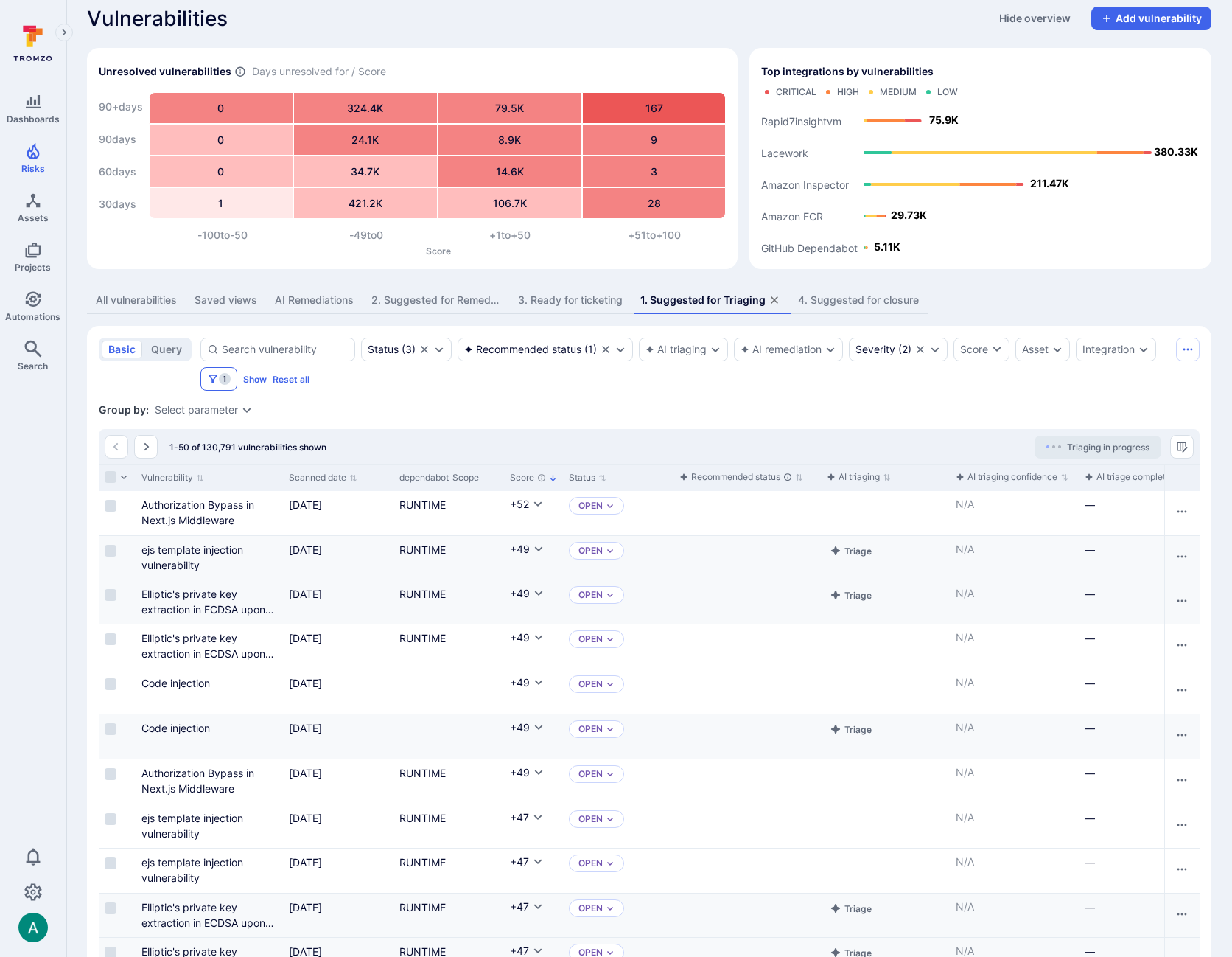
click at [215, 381] on icon "Filters" at bounding box center [212, 378] width 12 height 12
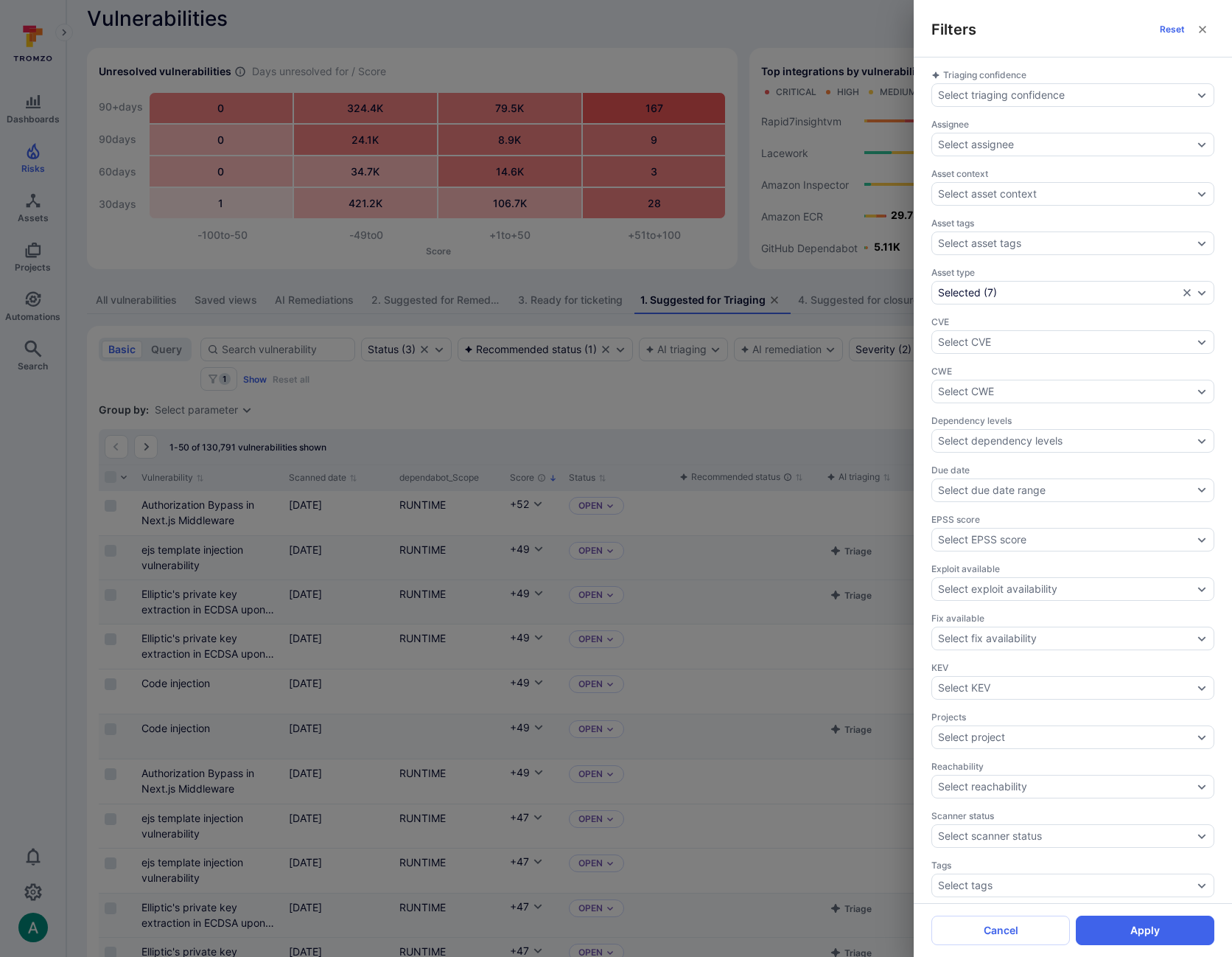
drag, startPoint x: 554, startPoint y: 412, endPoint x: 541, endPoint y: 407, distance: 13.9
click at [553, 412] on div "Filters Reset Triaging confidence Select triaging confidence Assignee Select as…" at bounding box center [616, 478] width 1232 height 957
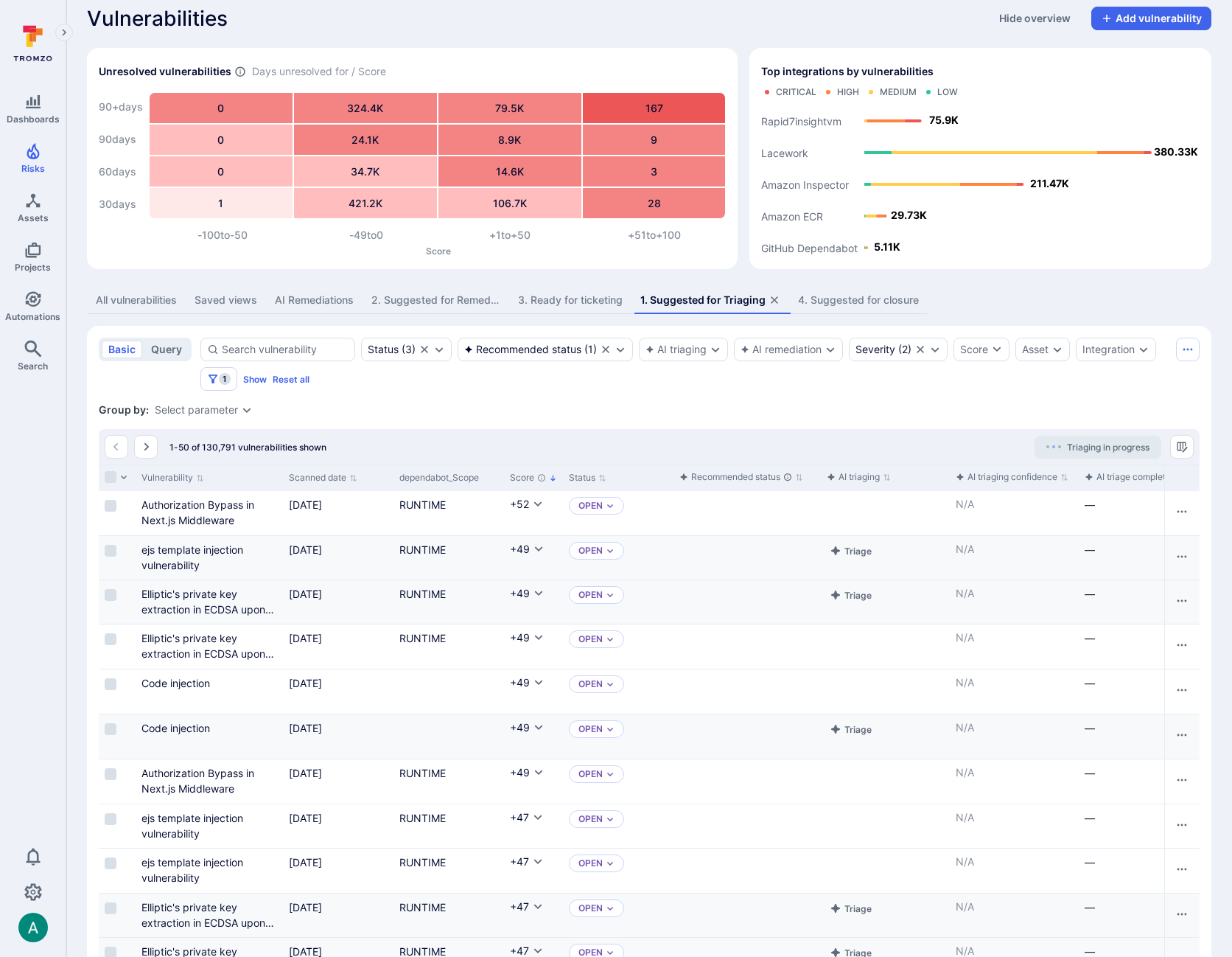
click at [177, 348] on button "query" at bounding box center [166, 349] width 44 height 18
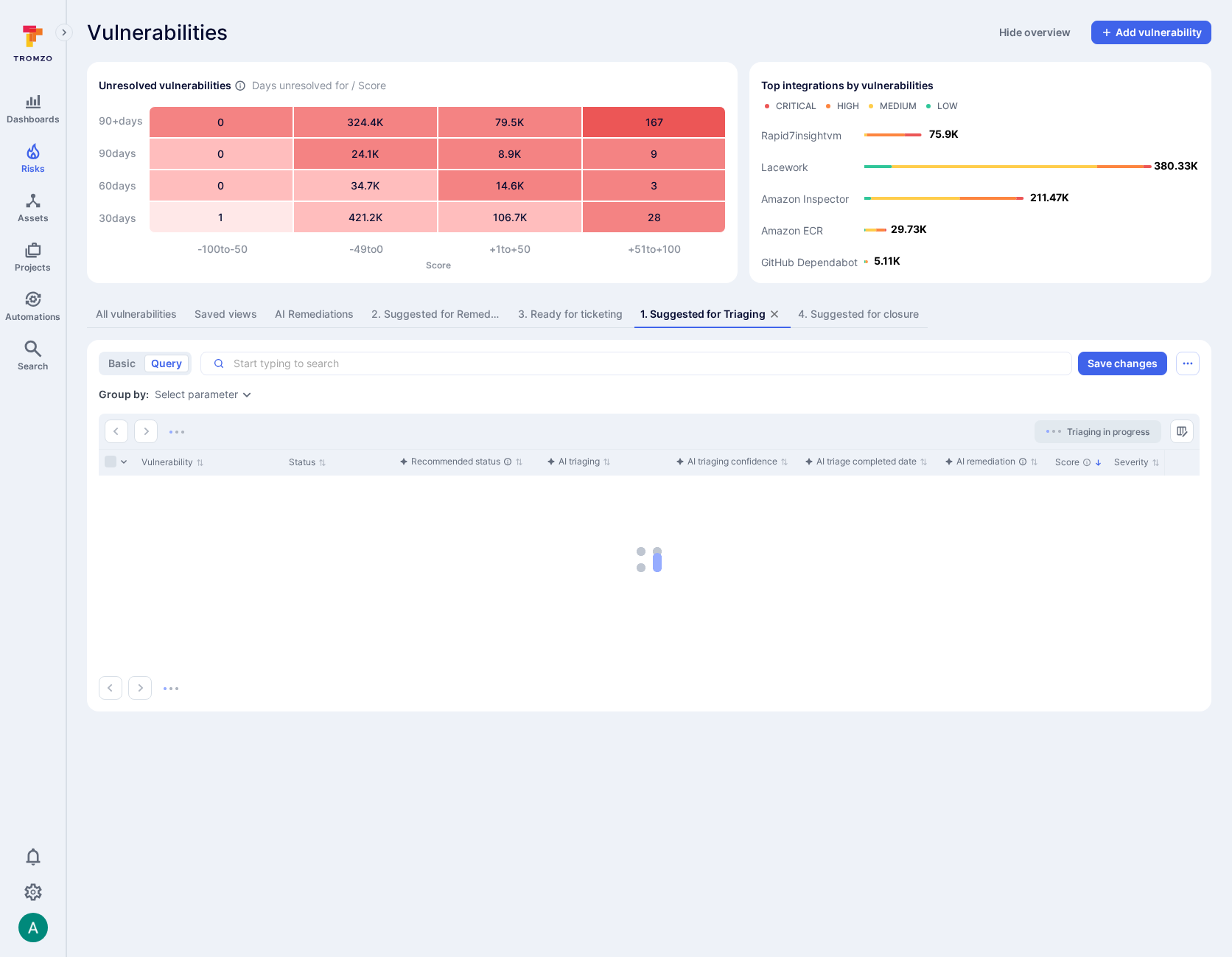
scroll to position [0, 0]
click at [135, 364] on button "basic" at bounding box center [121, 364] width 40 height 18
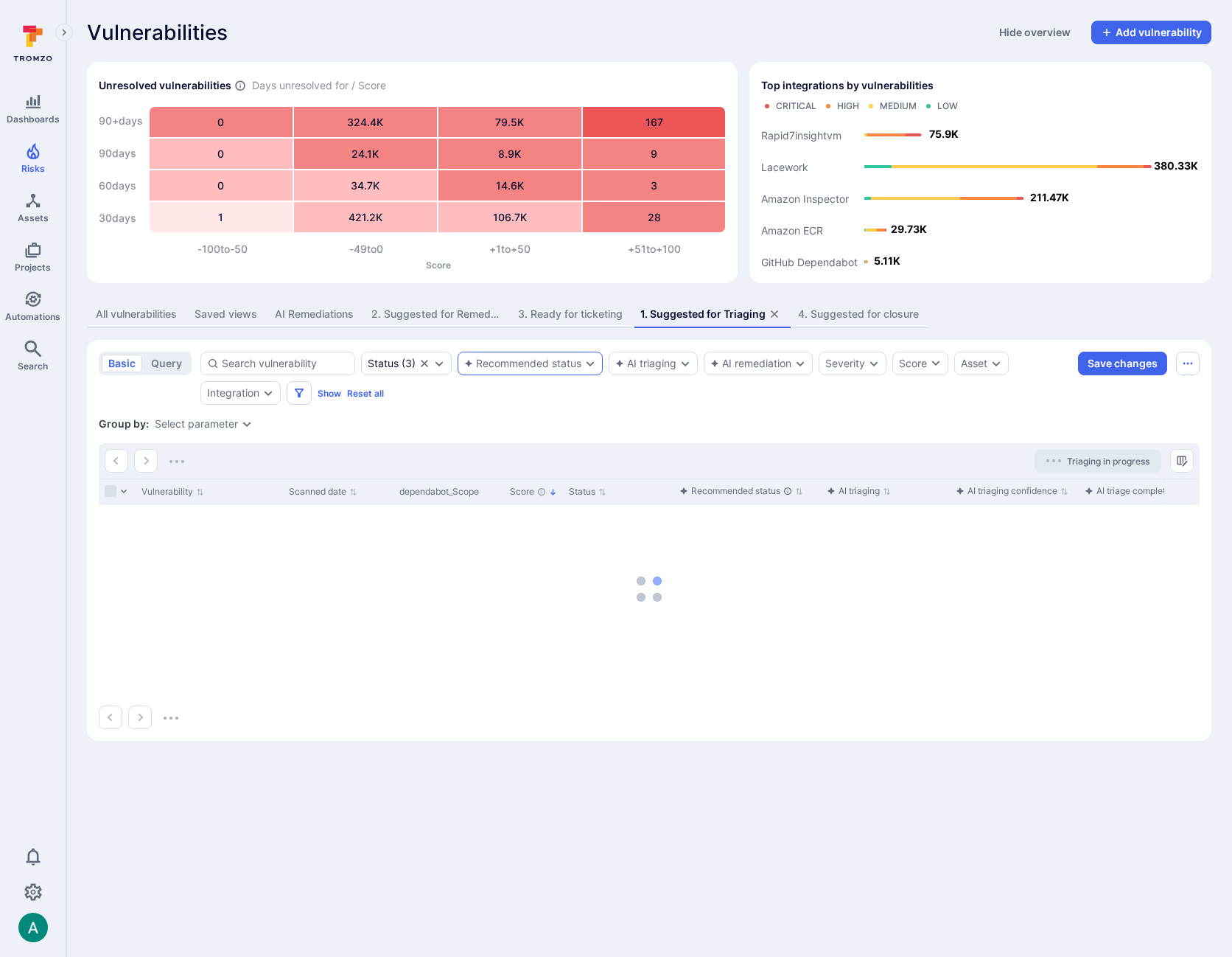
click at [536, 360] on div "Recommended status" at bounding box center [522, 363] width 117 height 12
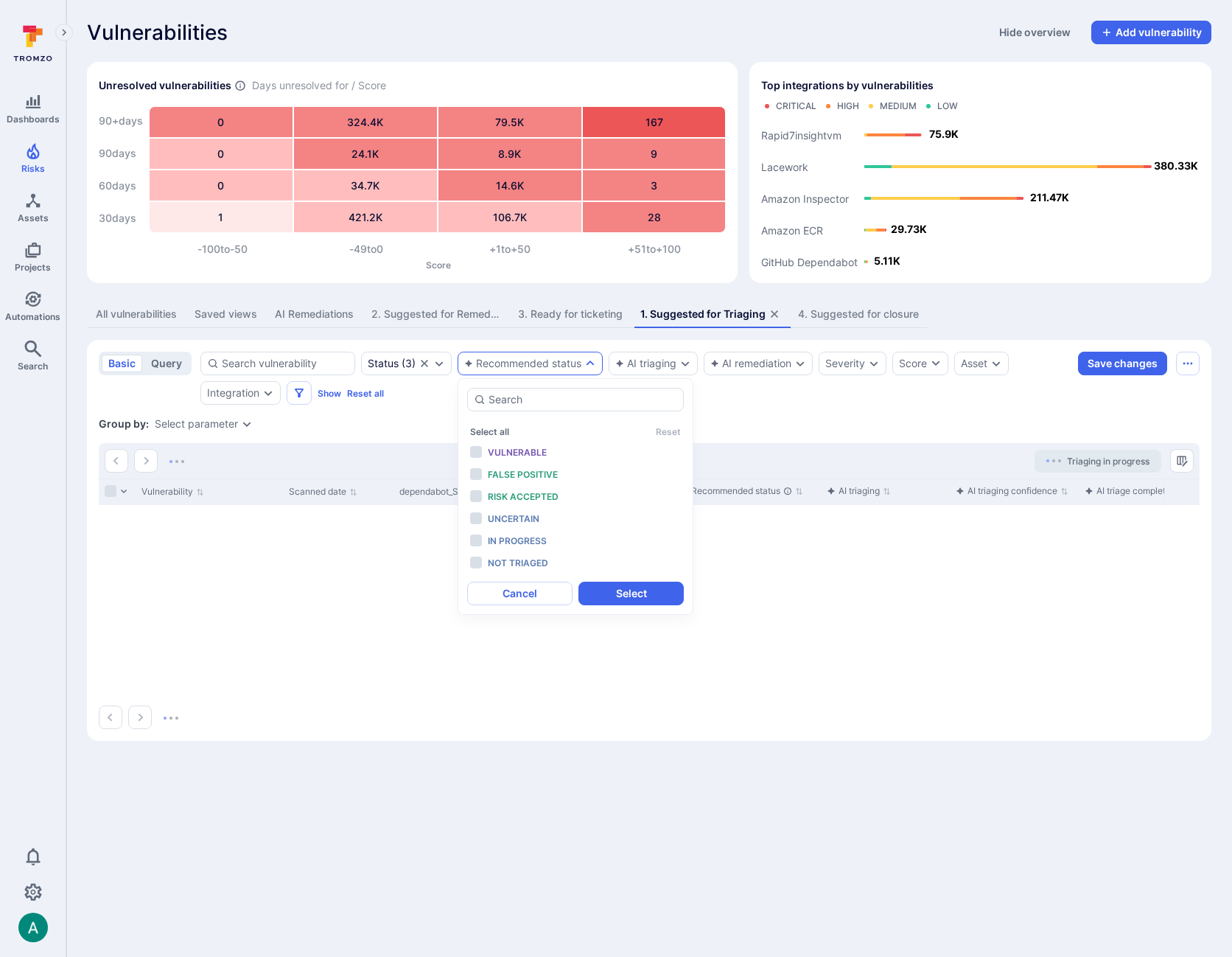
click at [419, 407] on section "basic query Status ( 3 ) Recommended status AI triaging AI remediation Severity…" at bounding box center [649, 539] width 1124 height 401
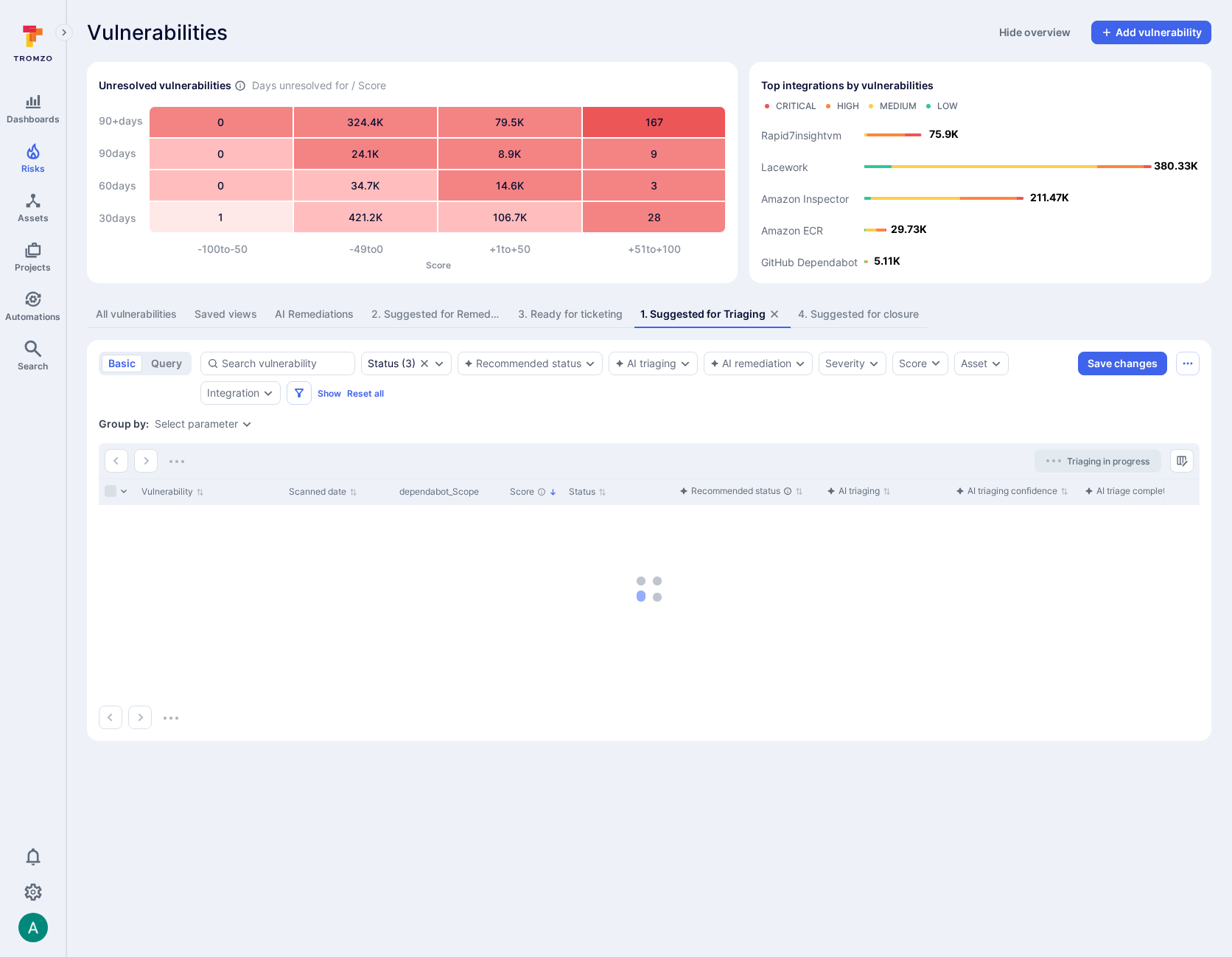
click at [160, 362] on button "query" at bounding box center [166, 364] width 44 height 18
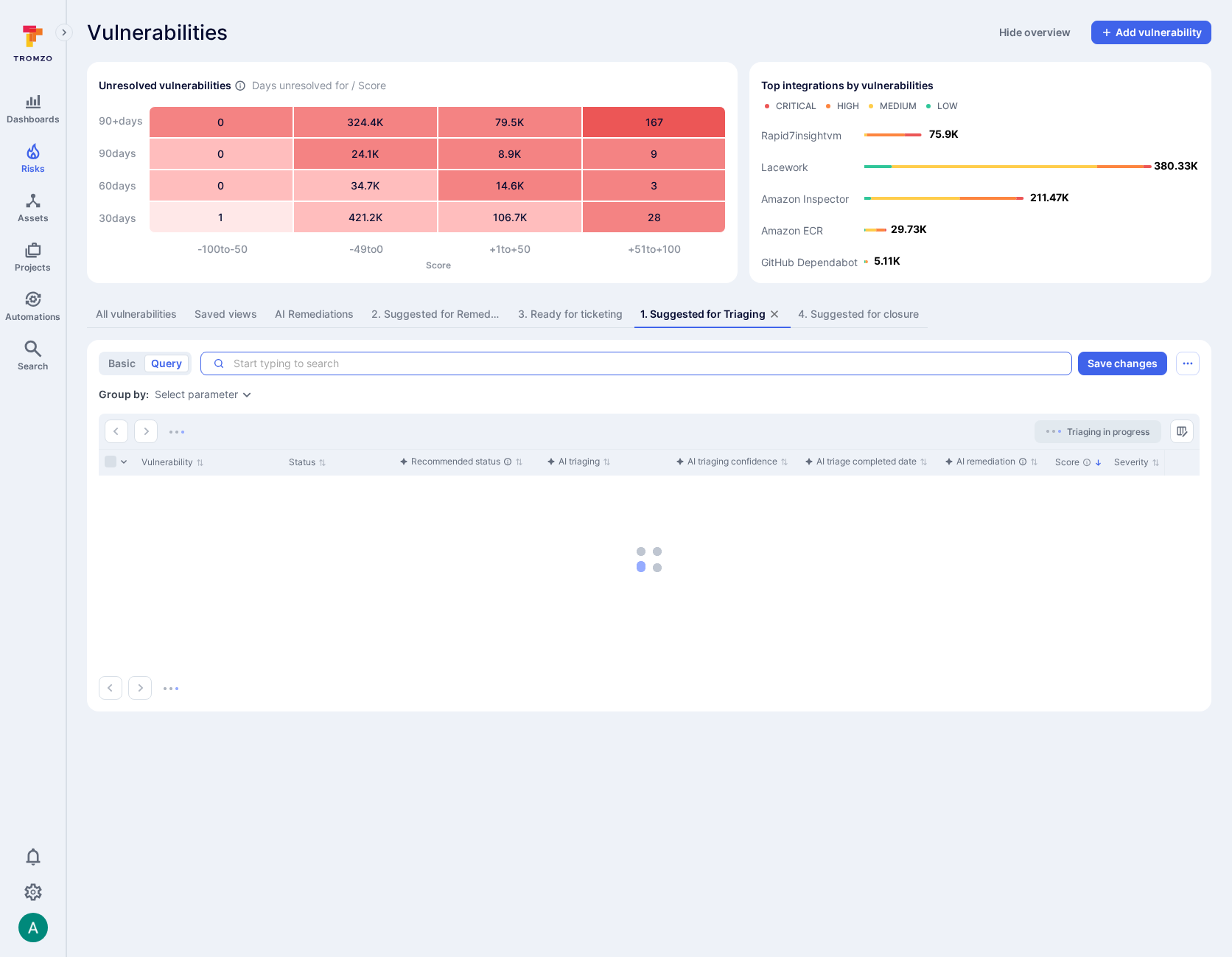
click at [292, 358] on textarea "Intelligence Graph search area" at bounding box center [642, 363] width 835 height 14
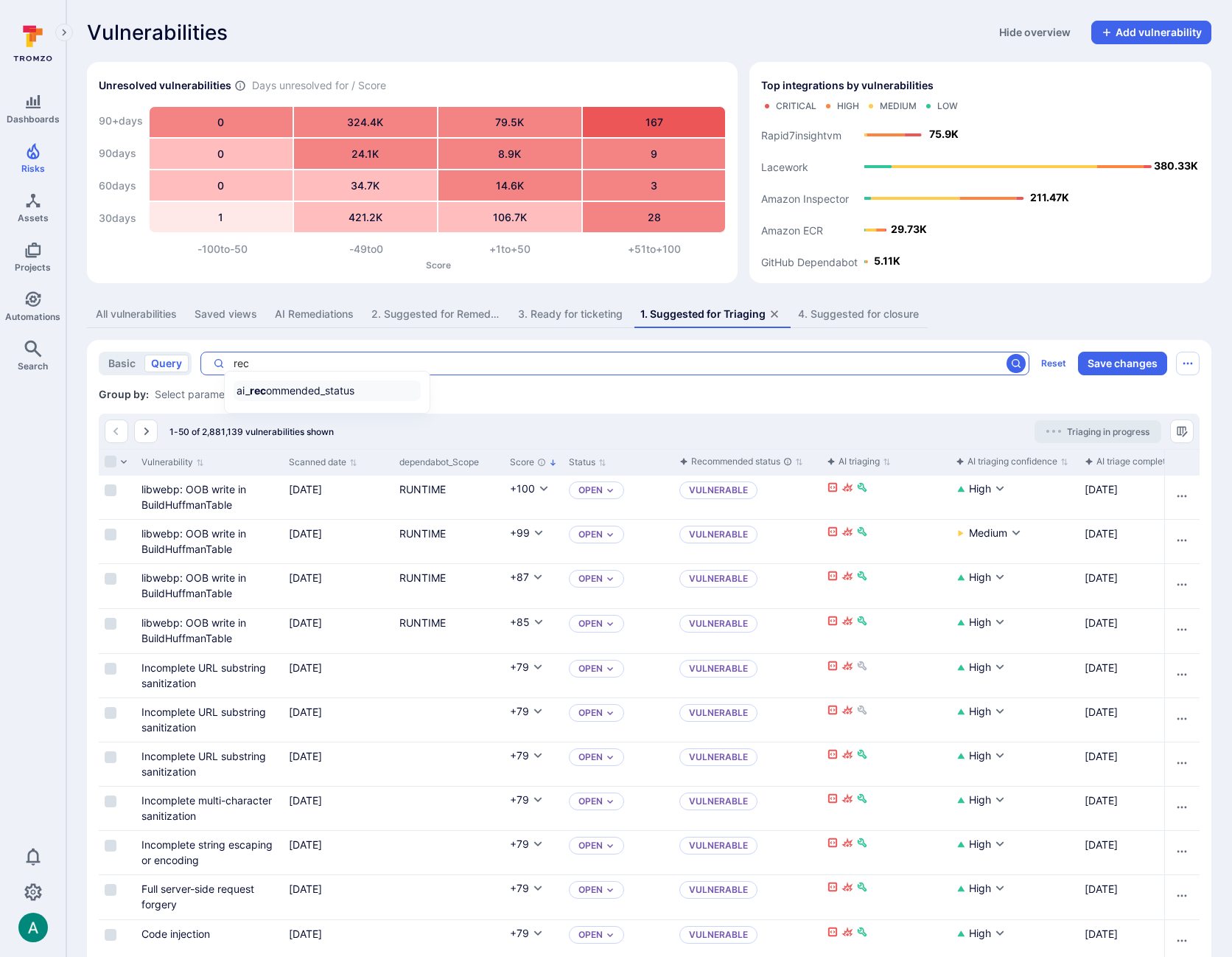
click at [288, 384] on li "ai_ rec ommended_status" at bounding box center [327, 390] width 187 height 21
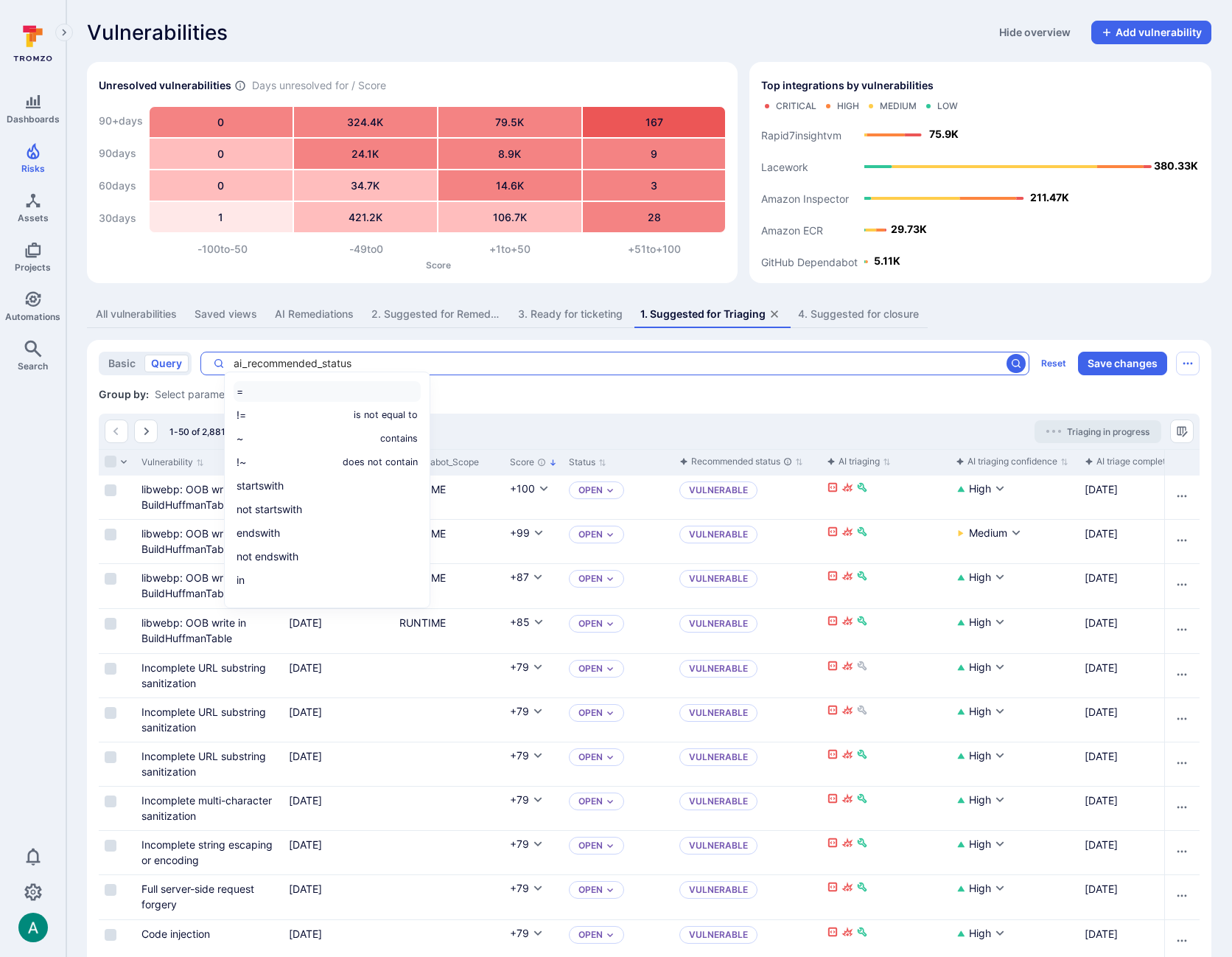
click at [304, 390] on li "=" at bounding box center [327, 391] width 187 height 21
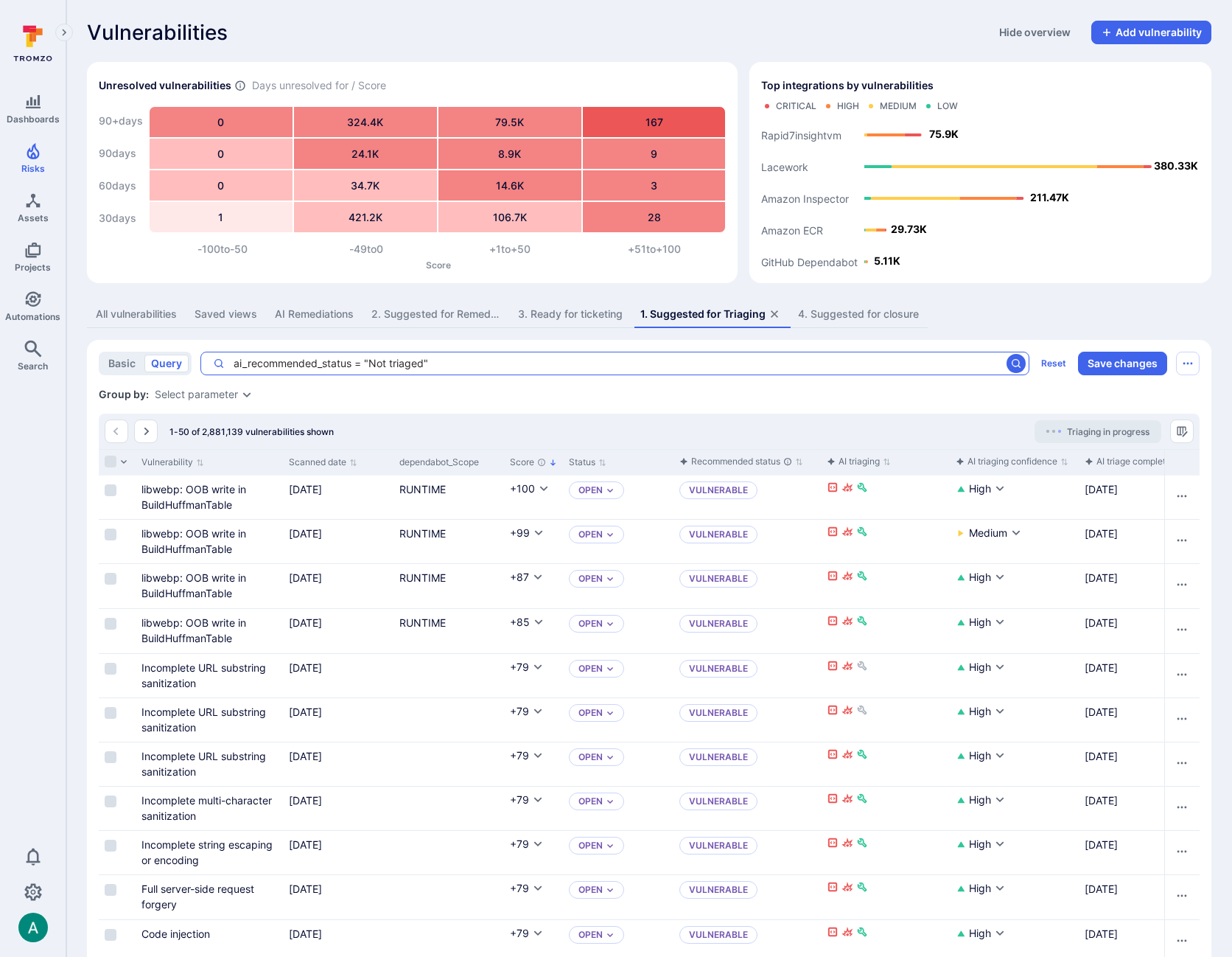
click at [666, 356] on textarea "ai_recommended_status = "Not triaged"" at bounding box center [613, 363] width 776 height 14
click at [1127, 363] on button "Save changes" at bounding box center [1123, 363] width 90 height 23
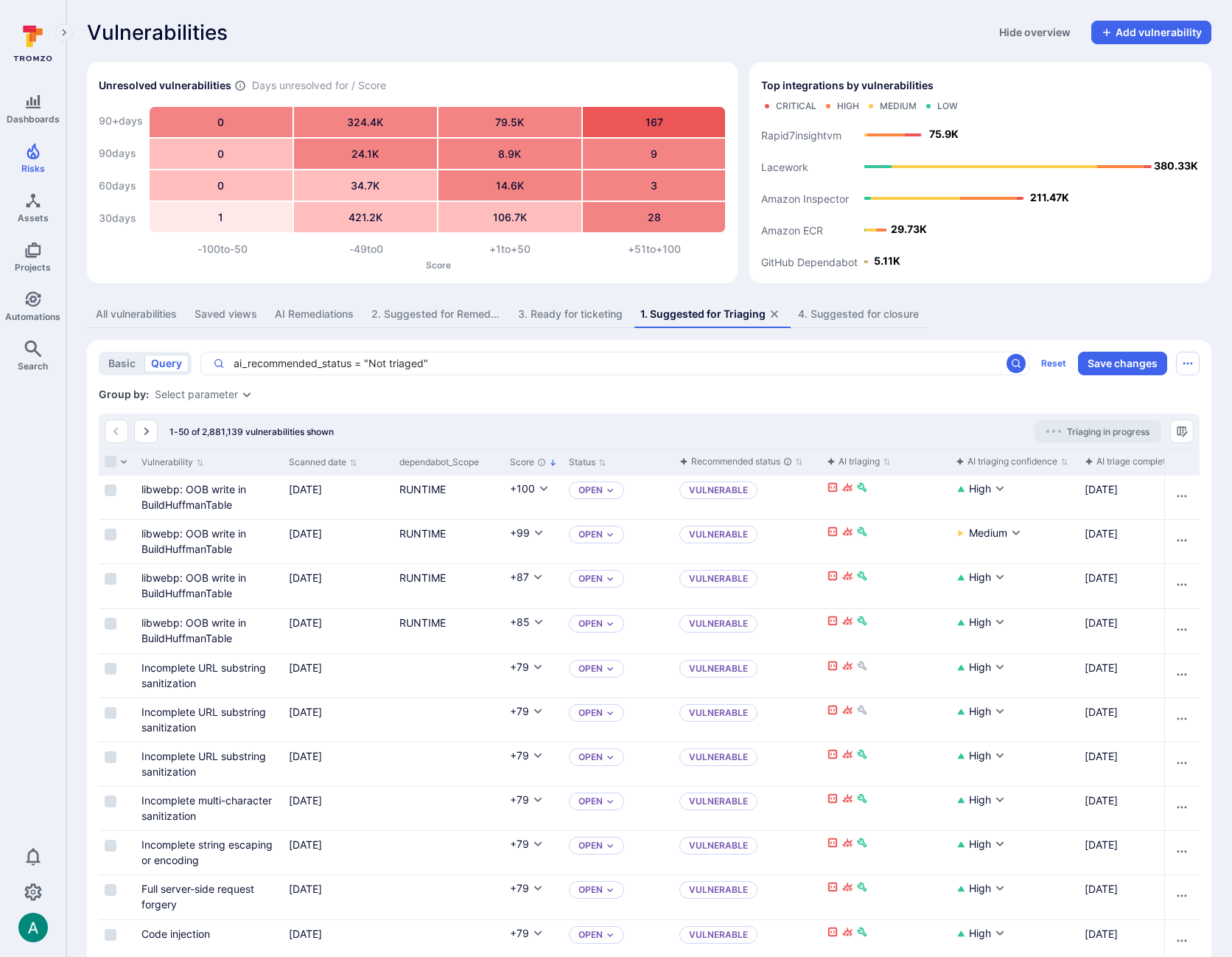
click at [1001, 364] on textarea "ai_recommended_status = "Not triaged"" at bounding box center [613, 363] width 776 height 14
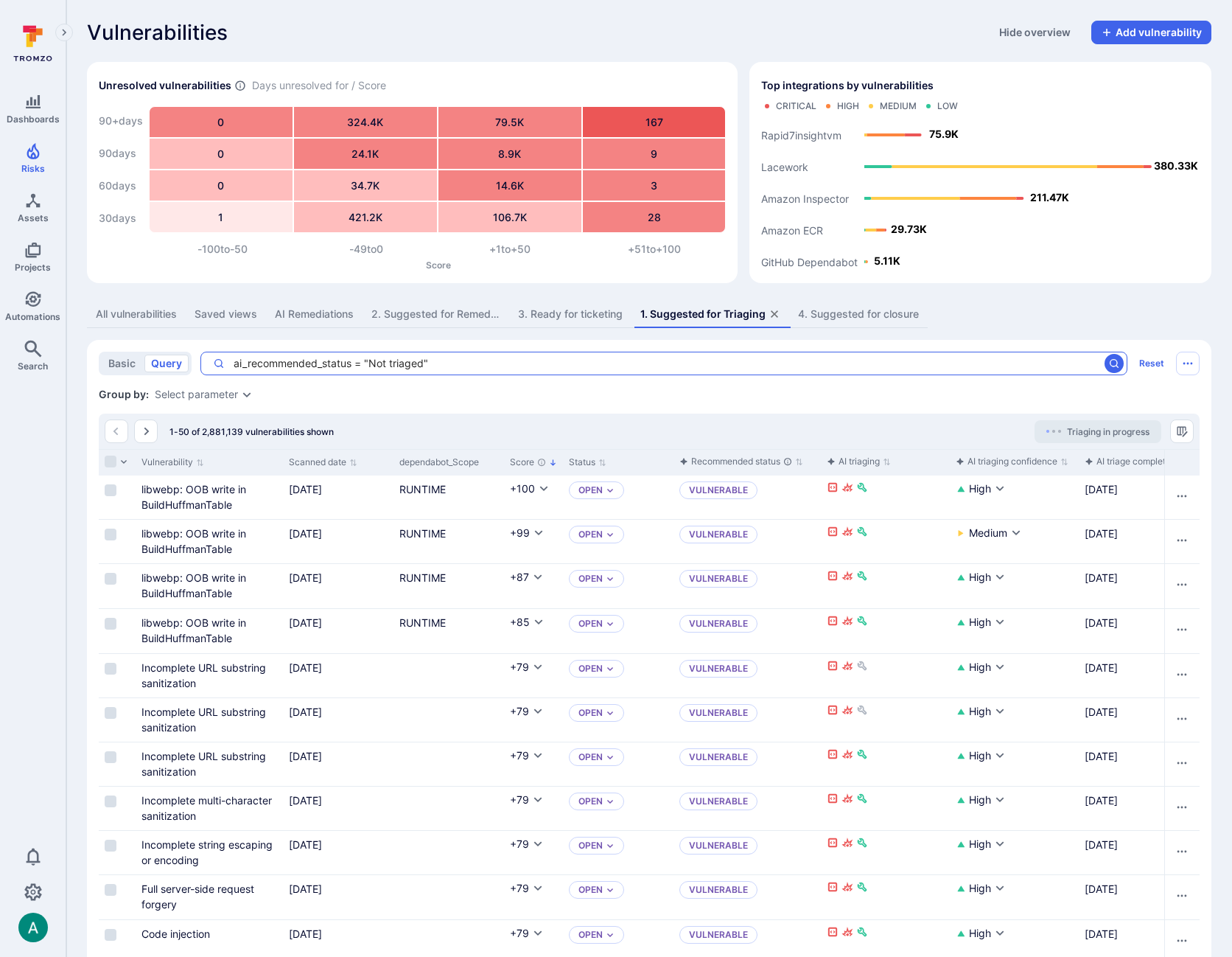
click at [293, 363] on textarea "ai_recommended_status = "Not triaged"" at bounding box center [661, 363] width 874 height 14
click at [546, 366] on textarea "ai_recommended_status = "Not triaged"" at bounding box center [661, 363] width 874 height 14
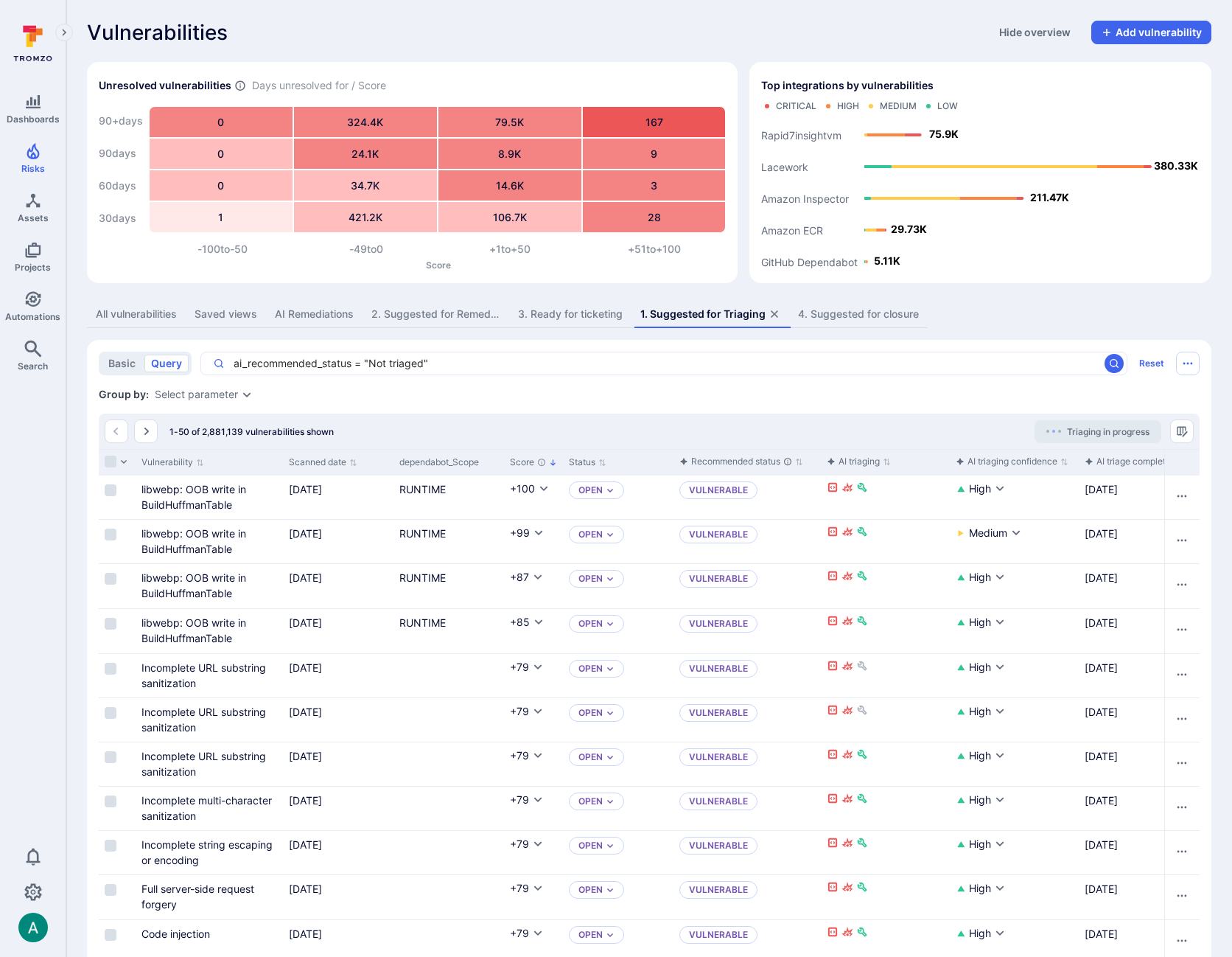
drag, startPoint x: 493, startPoint y: 401, endPoint x: 930, endPoint y: 346, distance: 440.4
click at [1119, 363] on icon "search" at bounding box center [1114, 363] width 12 height 12
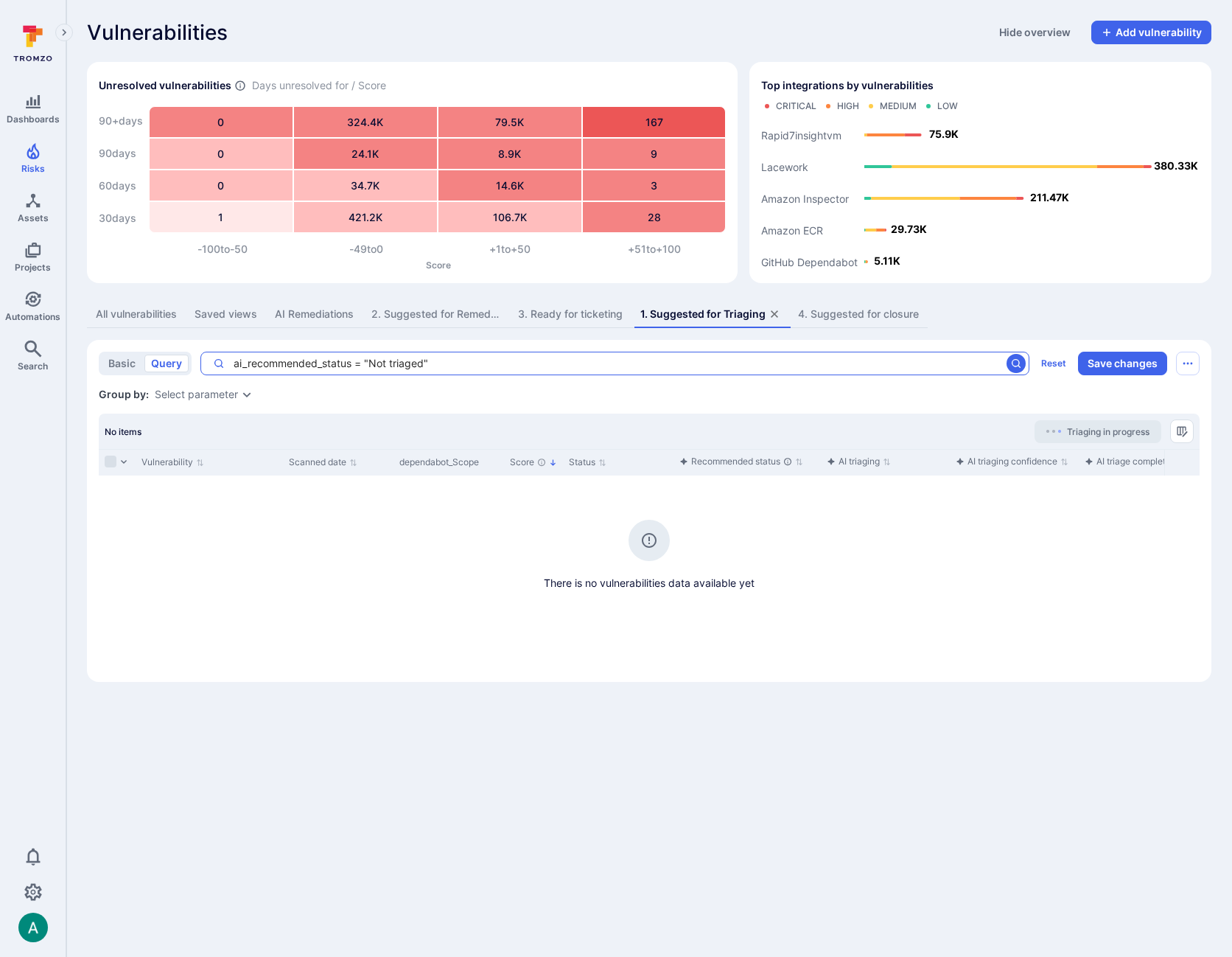
click at [392, 363] on textarea "ai_recommended_status = "Not triaged"" at bounding box center [613, 363] width 776 height 14
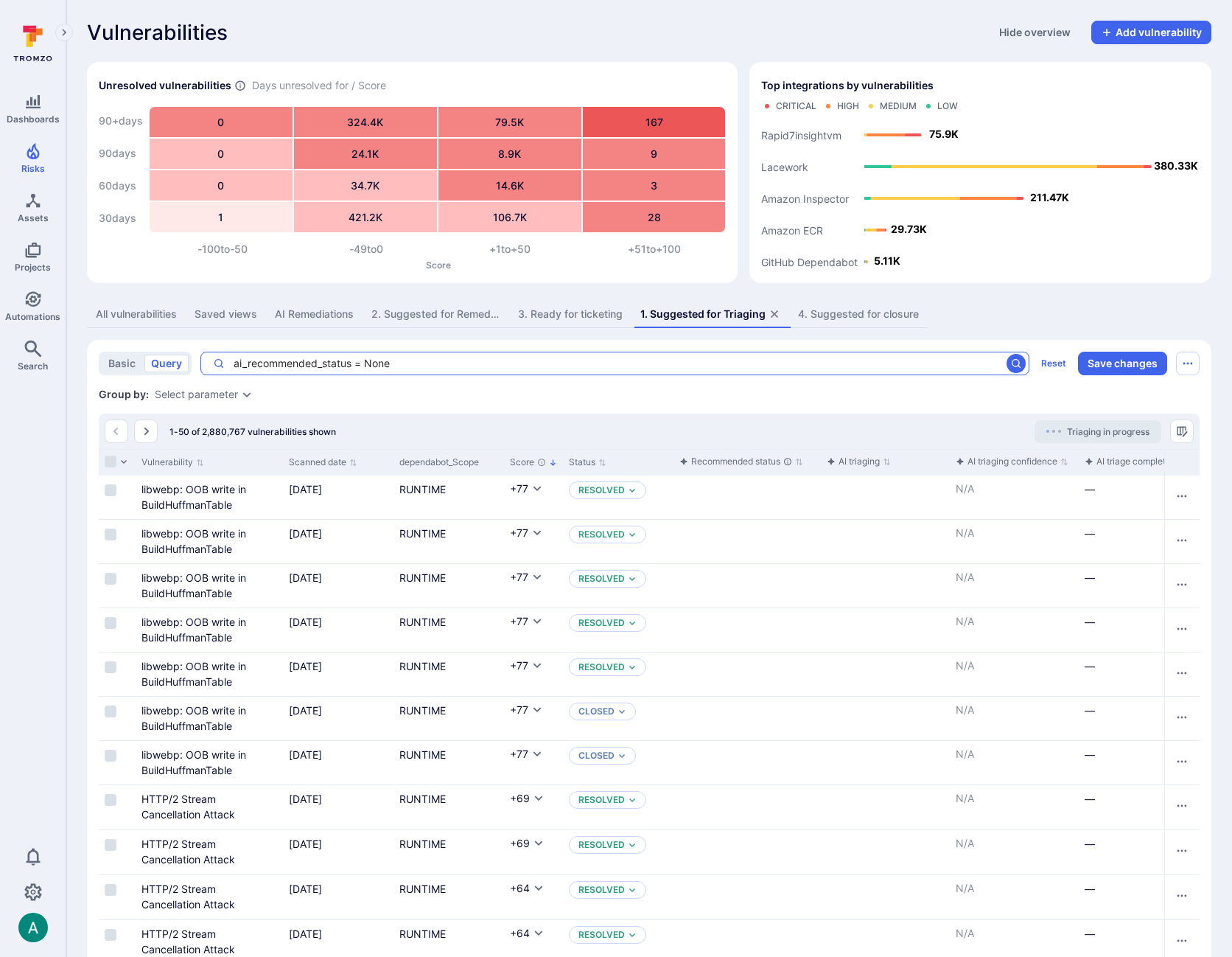
click at [546, 360] on textarea "ai_recommended_status = None" at bounding box center [613, 363] width 776 height 14
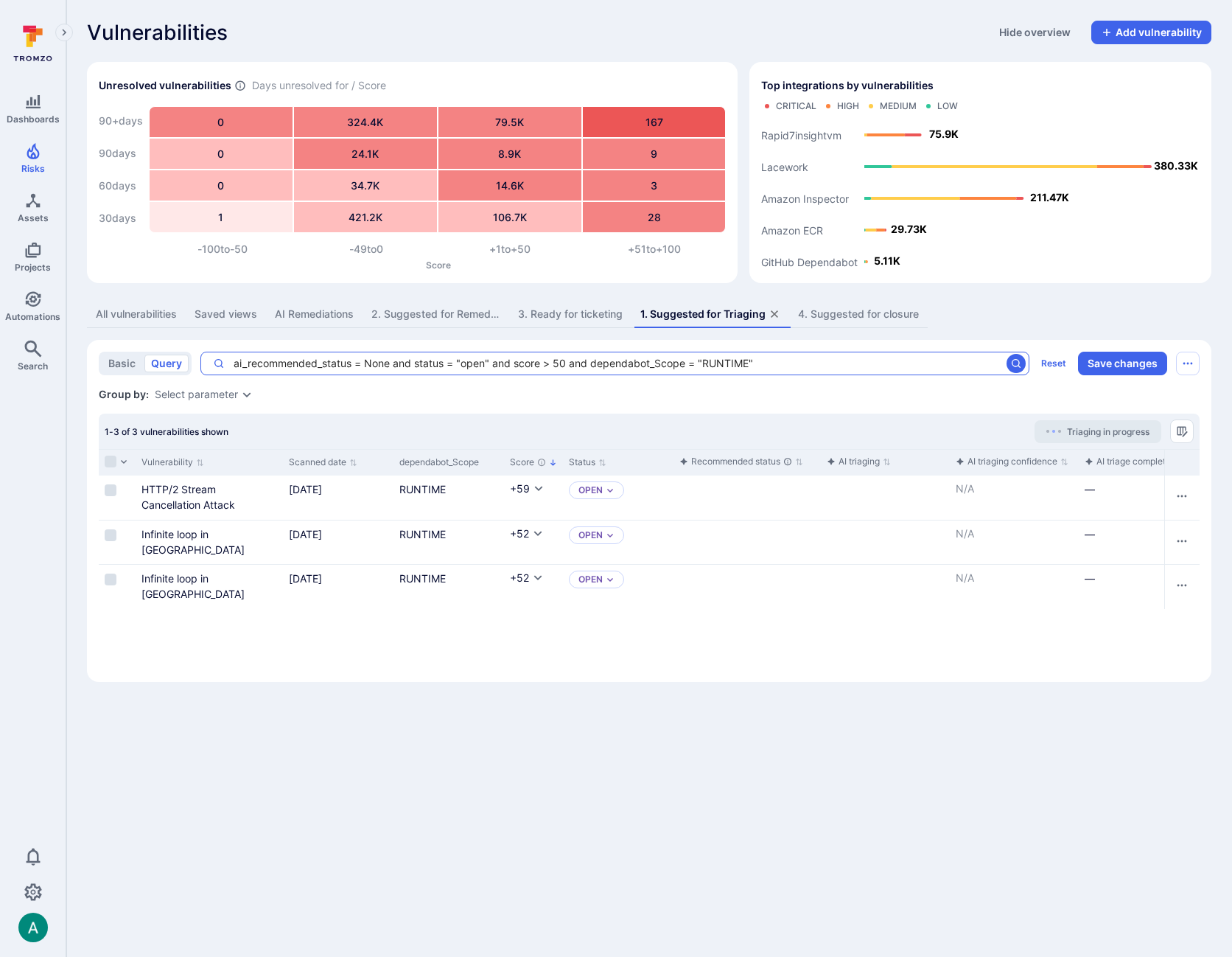
click at [693, 364] on textarea "ai_recommended_status = None and status = "open" and score > 50 and dependabot_…" at bounding box center [613, 363] width 776 height 14
click at [592, 365] on textarea "ai_recommended_status = None and status = "open" and score > 50 and dependabot_…" at bounding box center [613, 363] width 776 height 14
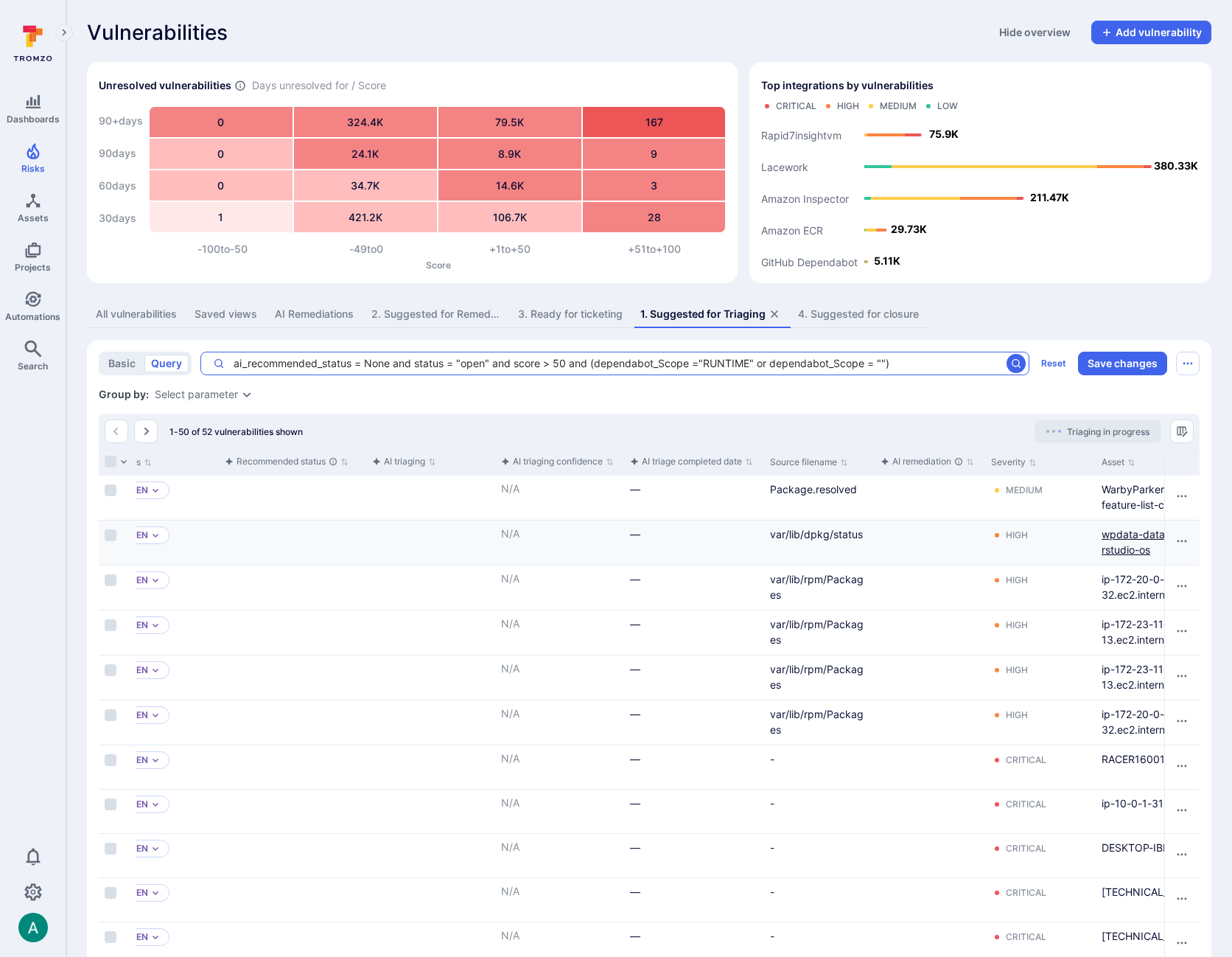
scroll to position [0, 747]
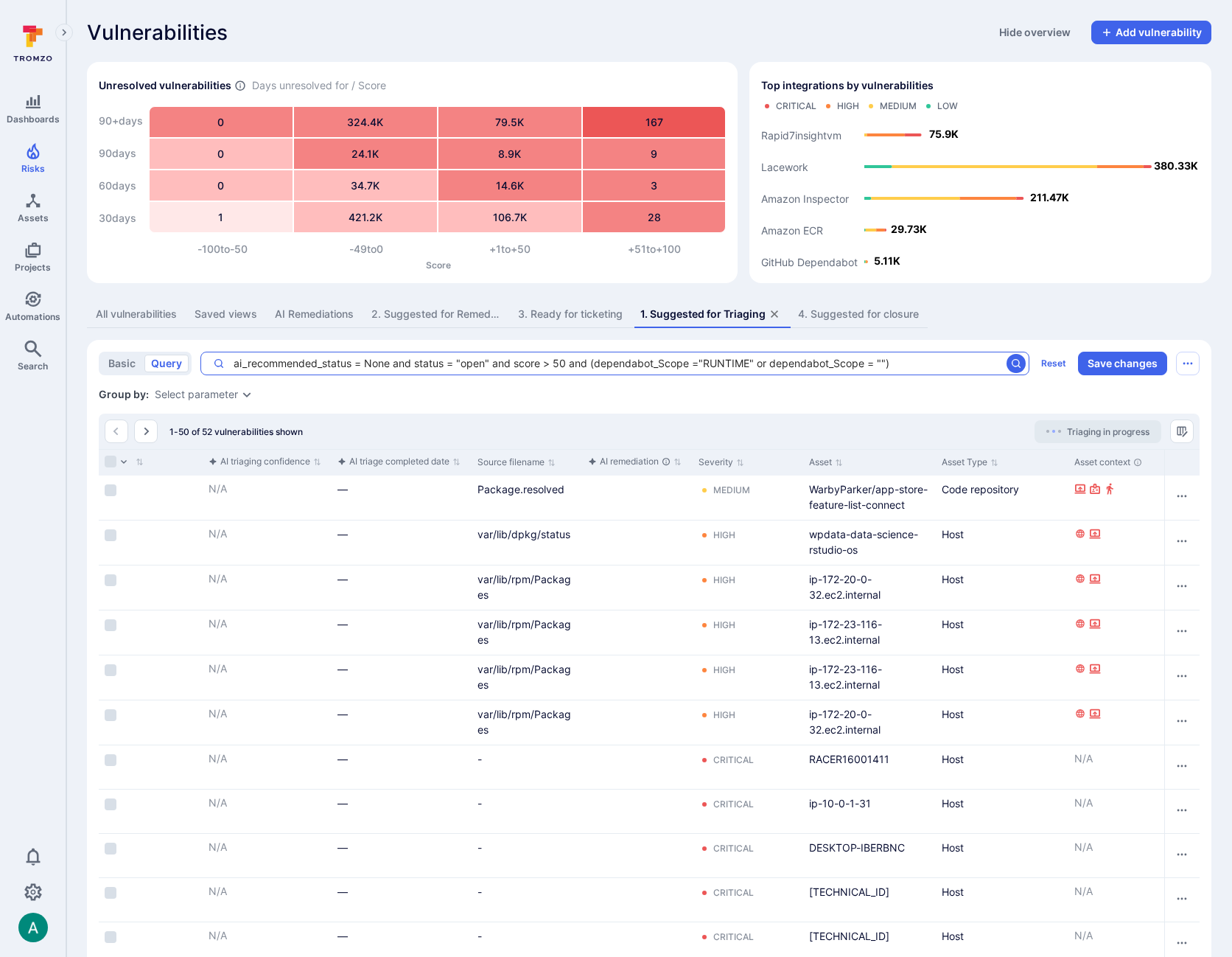
click at [924, 368] on textarea "ai_recommended_status = None and status = "open" and score > 50 and (dependabot…" at bounding box center [613, 363] width 776 height 14
click at [937, 367] on textarea "ai_recommended_status = None and status = "open" and score > 50 and (dependabot…" at bounding box center [613, 363] width 776 height 14
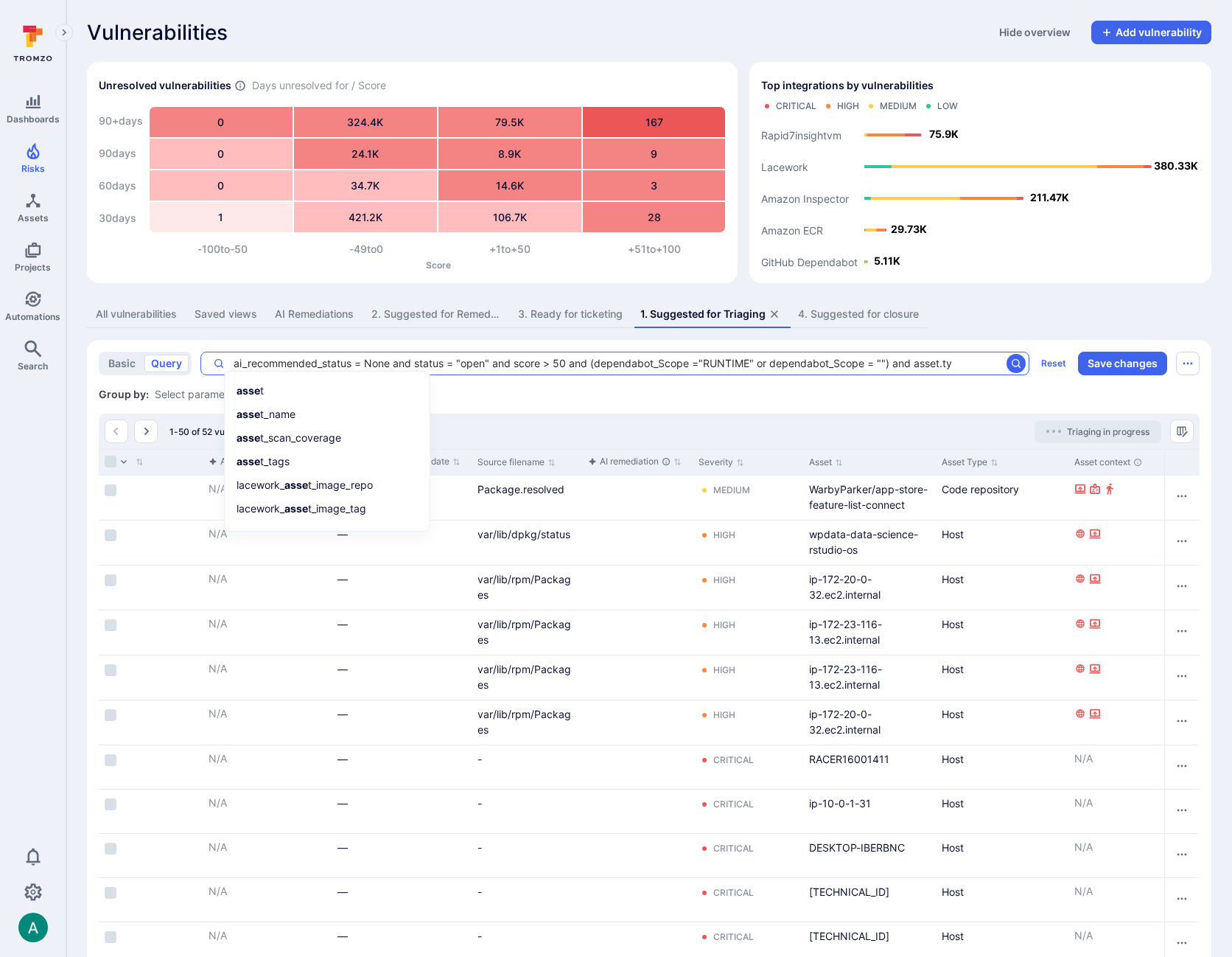
click at [924, 363] on textarea "ai_recommended_status = None and status = "open" and score > 50 and (dependabot…" at bounding box center [613, 363] width 776 height 14
click at [966, 359] on textarea "ai_recommended_status = None and status = "open" and score > 50 and (dependabot…" at bounding box center [613, 363] width 776 height 14
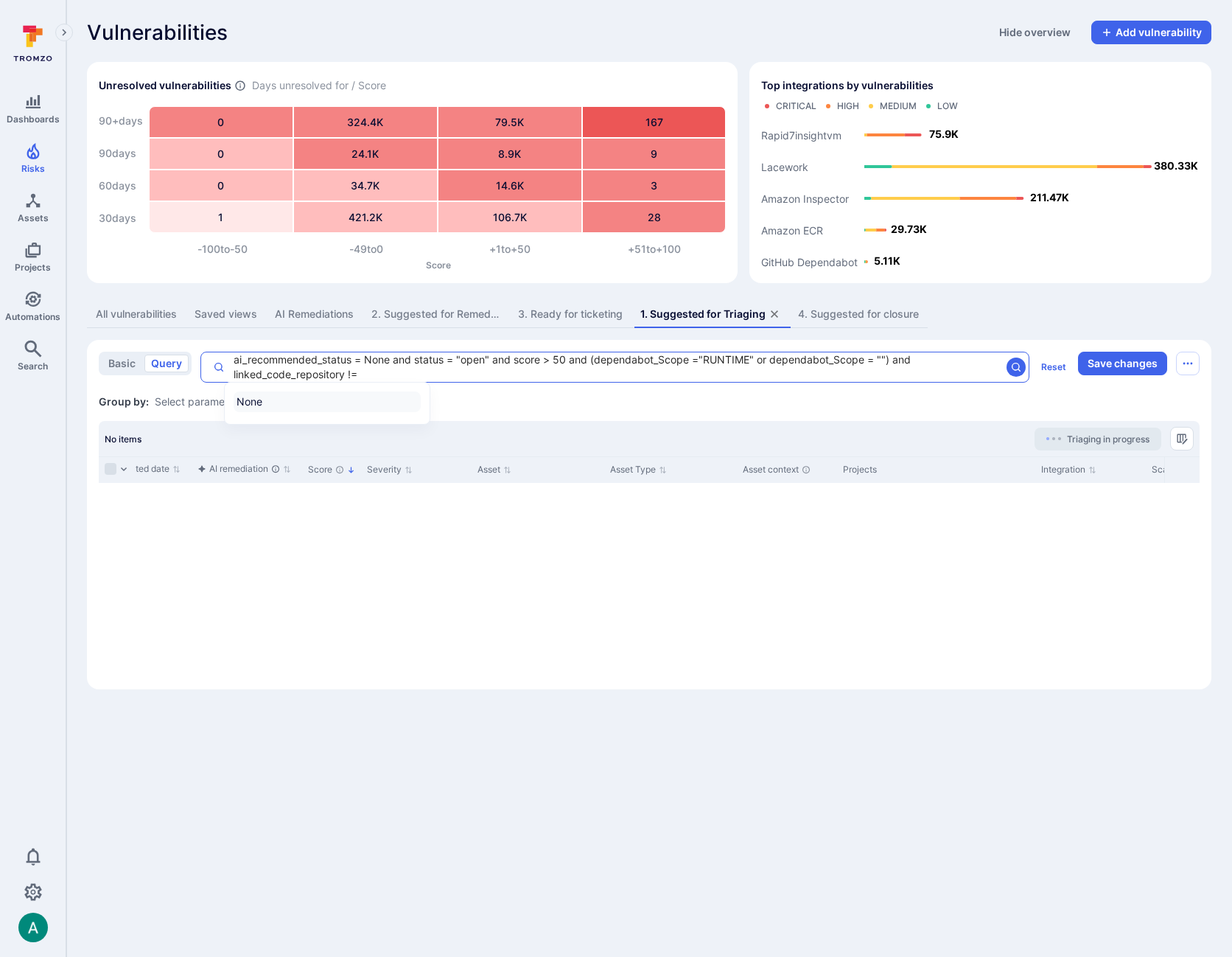
click at [307, 405] on li "None" at bounding box center [327, 401] width 187 height 21
click at [697, 367] on textarea "ai_recommended_status = None and status = "open" and score > 50 and (dependabot…" at bounding box center [613, 366] width 776 height 30
click at [1012, 366] on icon "search" at bounding box center [1016, 367] width 9 height 9
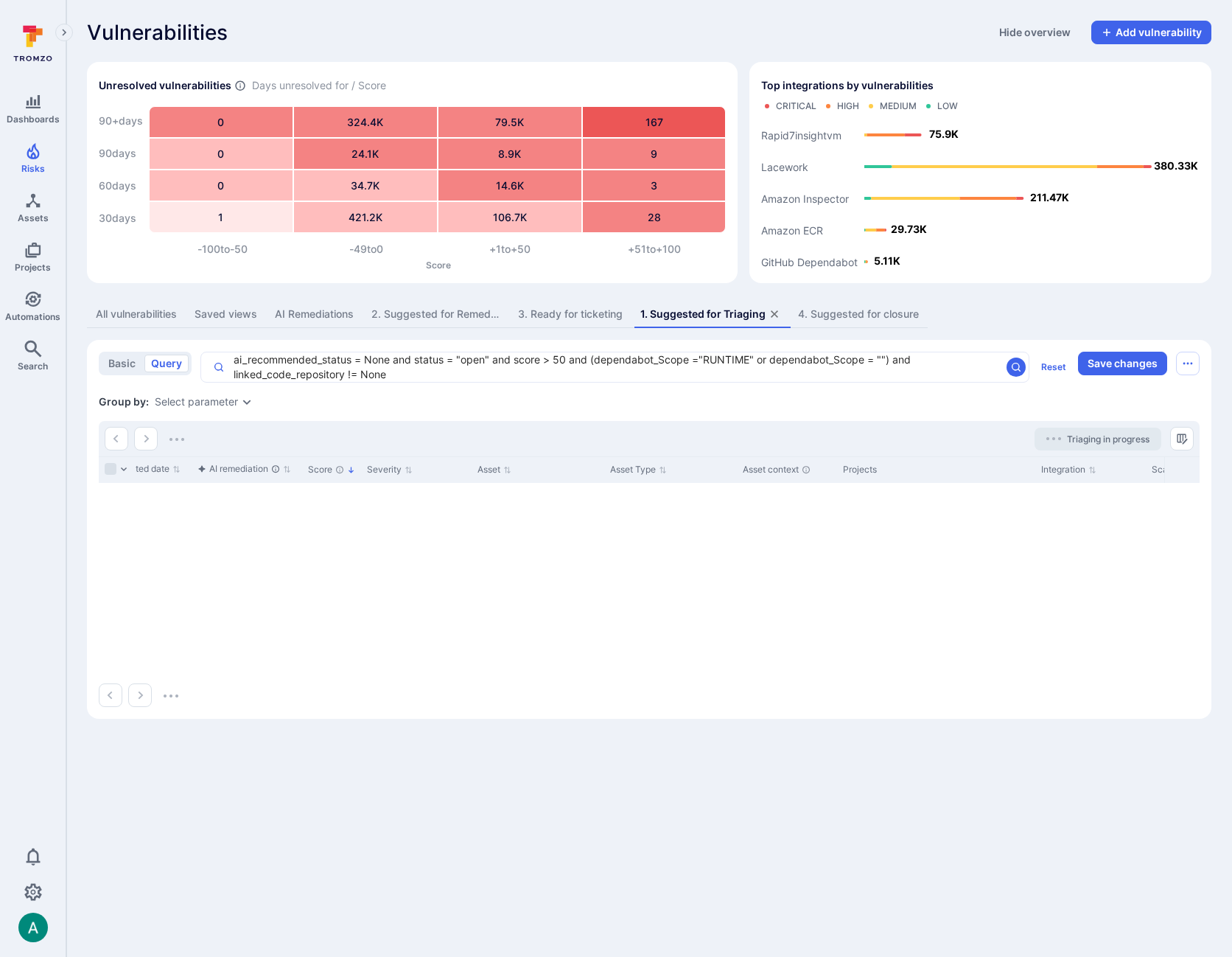
click at [451, 375] on textarea "ai_recommended_status = None and status = "open" and score > 50 and (dependabot…" at bounding box center [613, 366] width 776 height 30
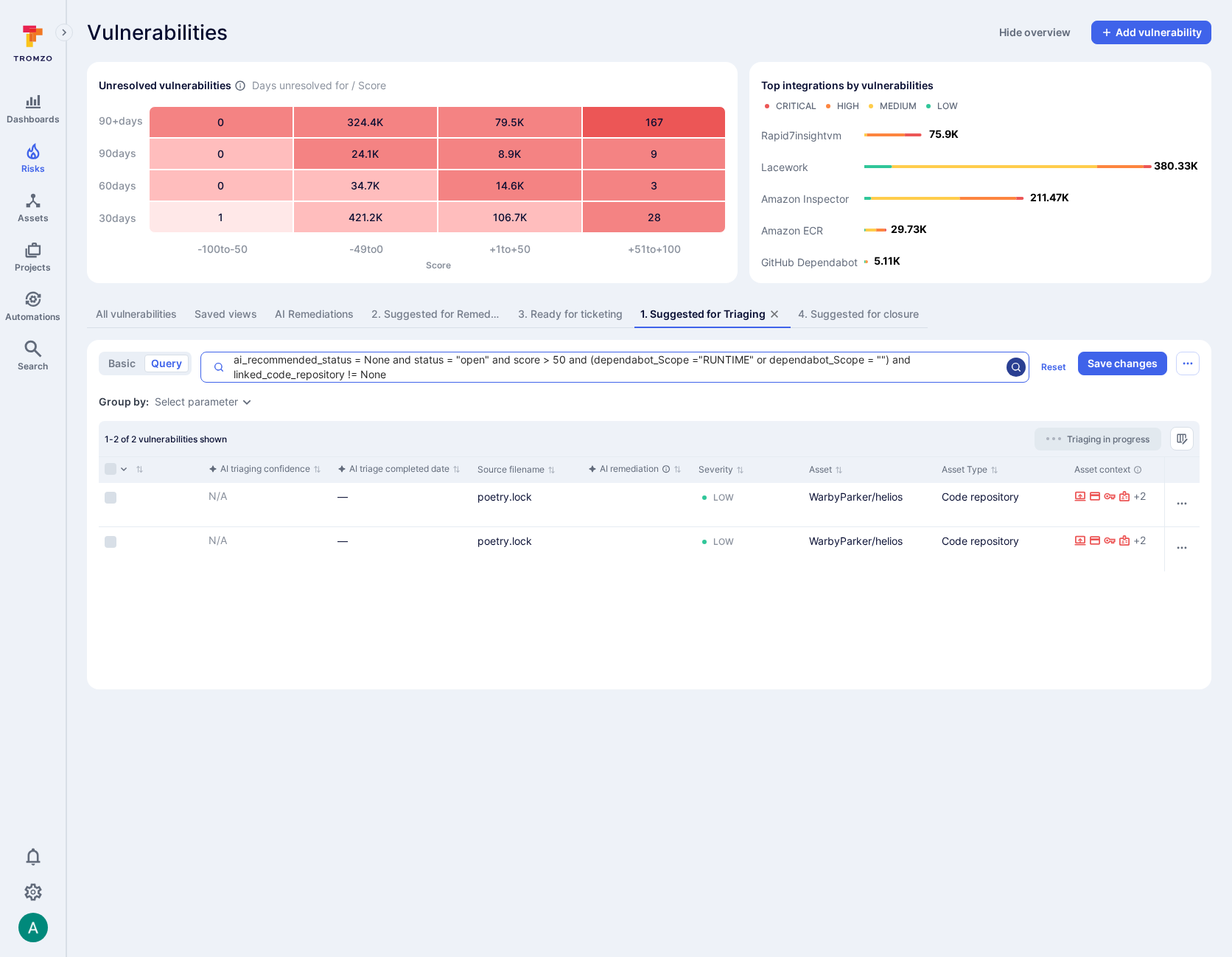
click at [1015, 368] on icon "search" at bounding box center [1016, 366] width 12 height 12
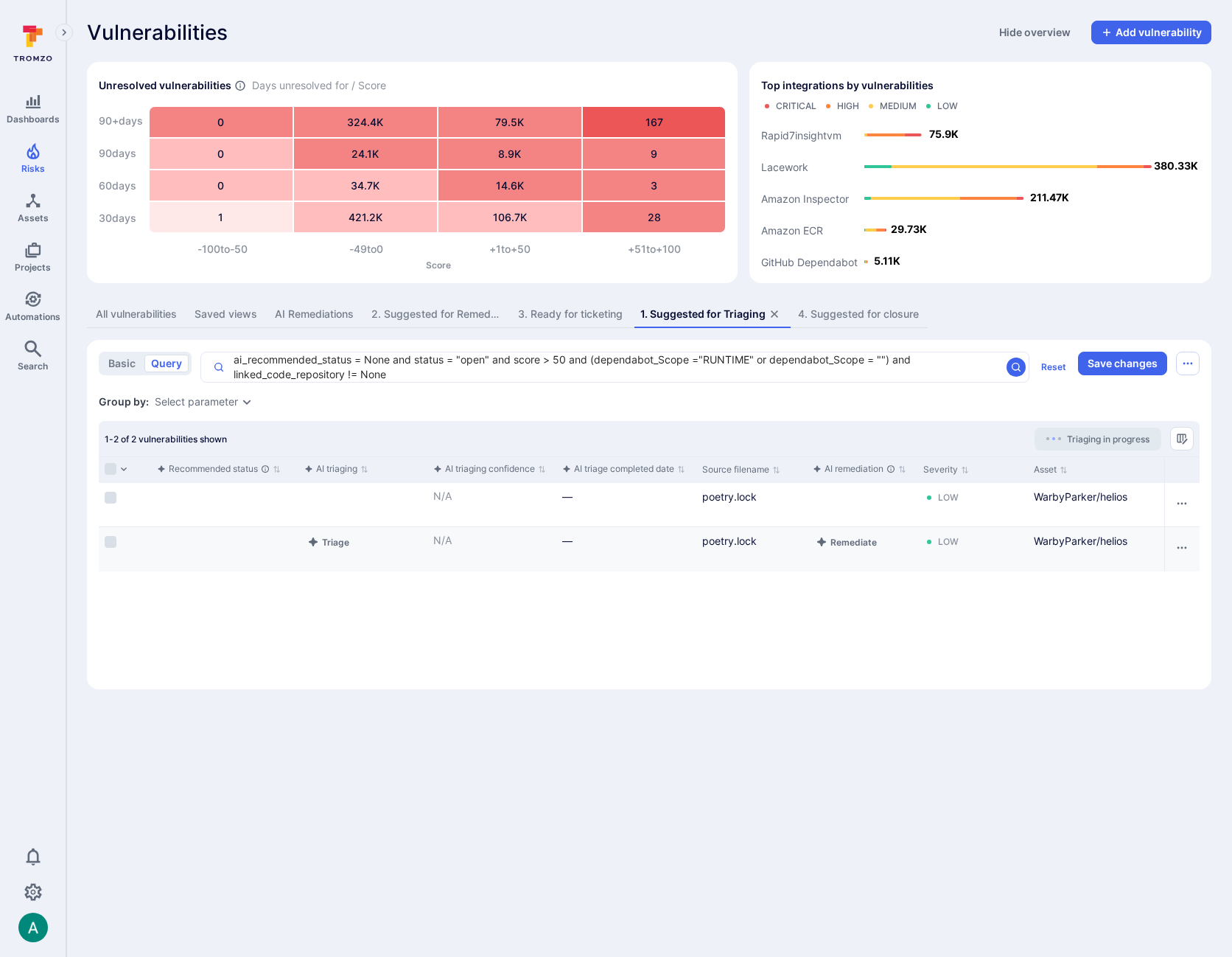
scroll to position [0, 0]
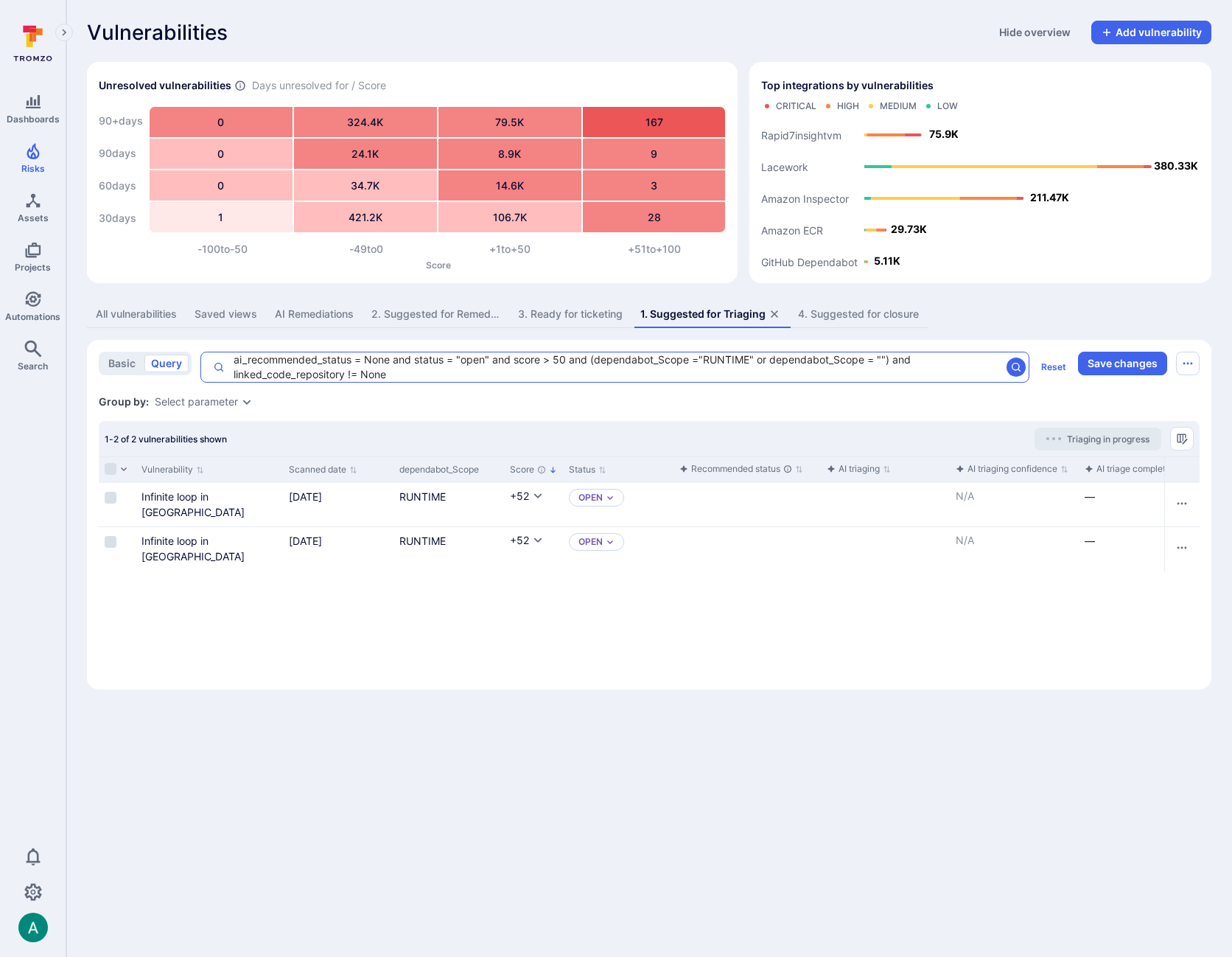
click at [275, 375] on textarea "ai_recommended_status = None and status = "open" and score > 50 and (dependabot…" at bounding box center [613, 366] width 776 height 30
click at [482, 377] on textarea "ai_recommended_status = None and status = "open" and score > 50 and (dependabot…" at bounding box center [613, 366] width 776 height 30
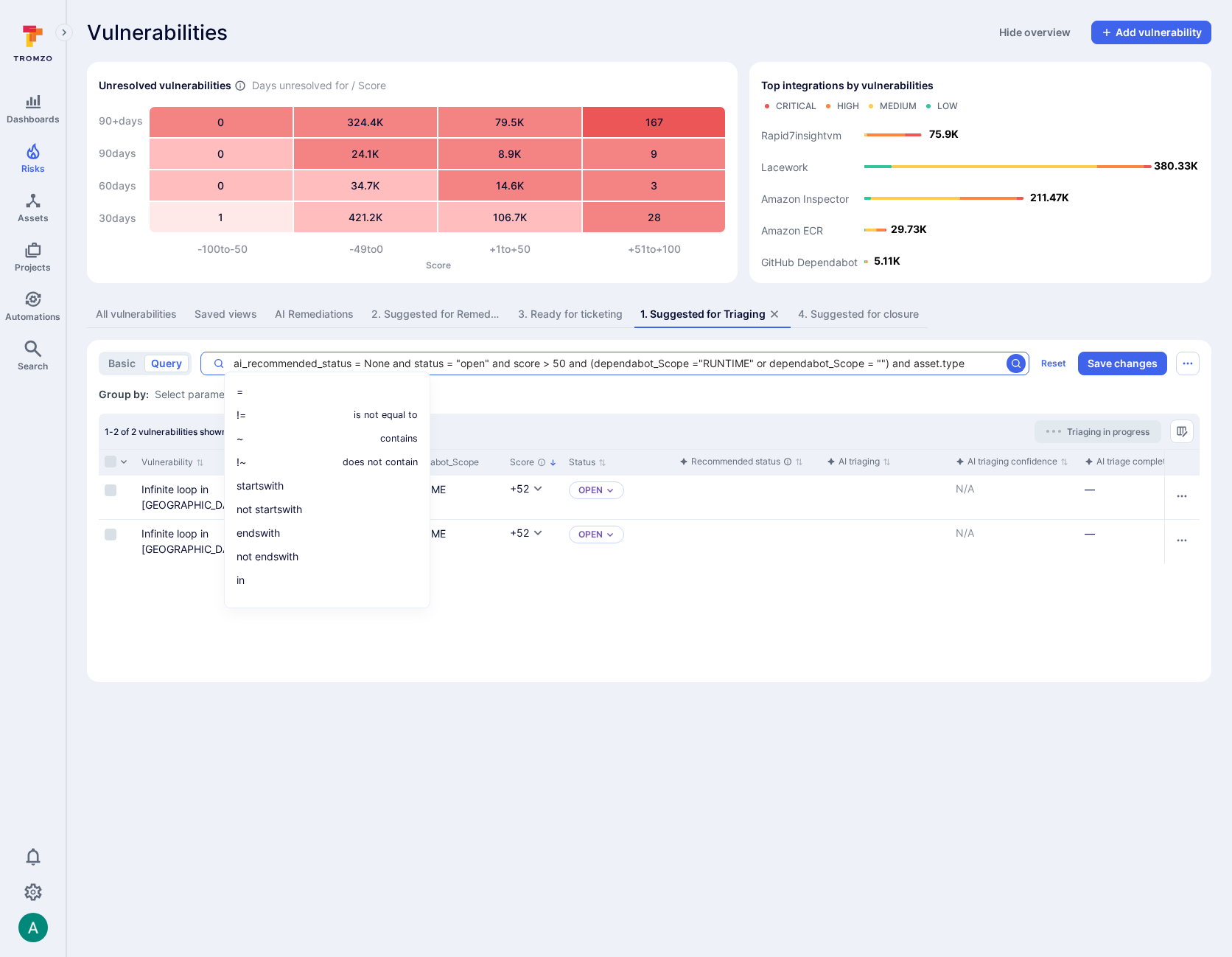
scroll to position [17, 0]
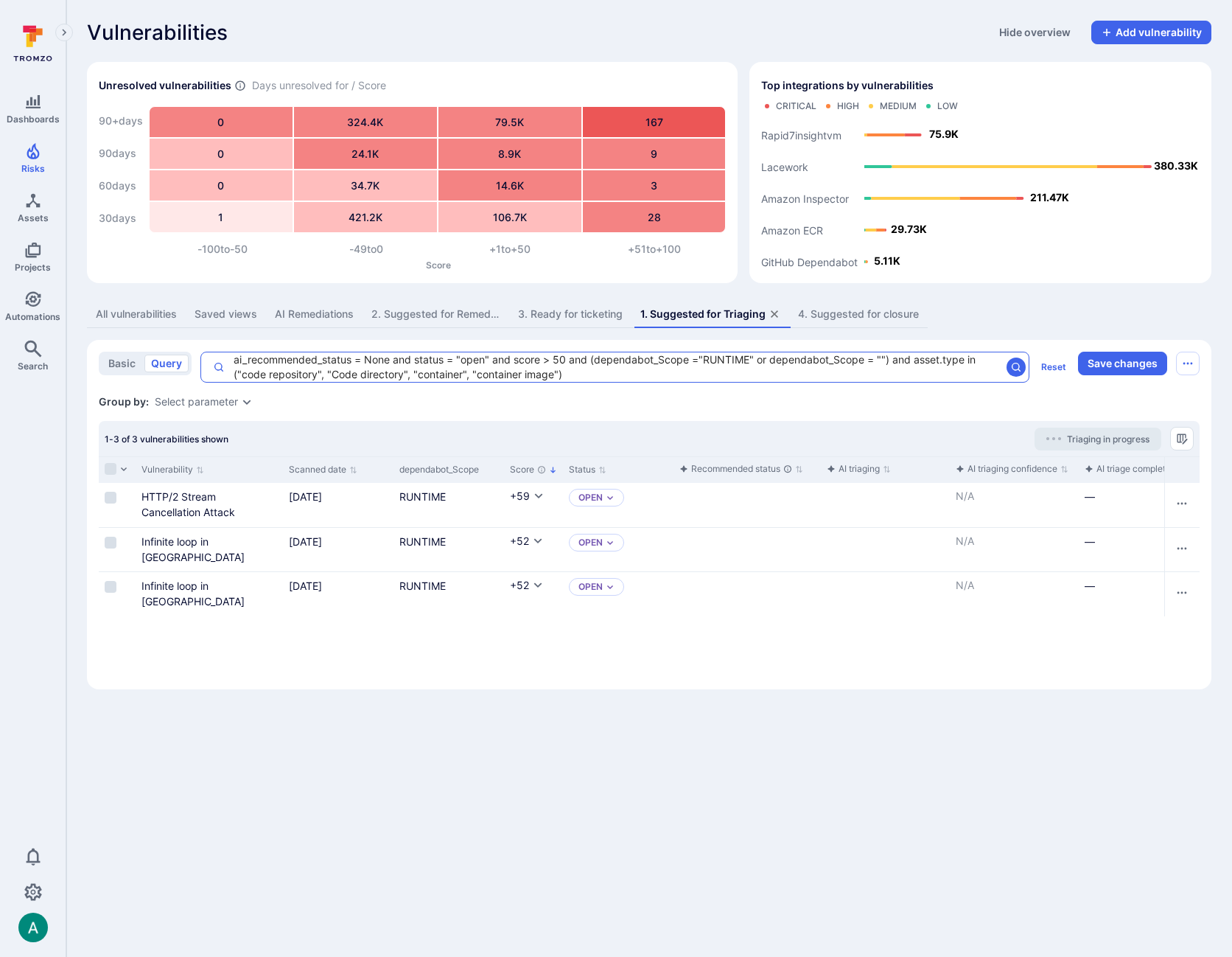
click at [559, 357] on textarea "ai_recommended_status = None and status = "open" and score > 50 and (dependabot…" at bounding box center [613, 366] width 776 height 30
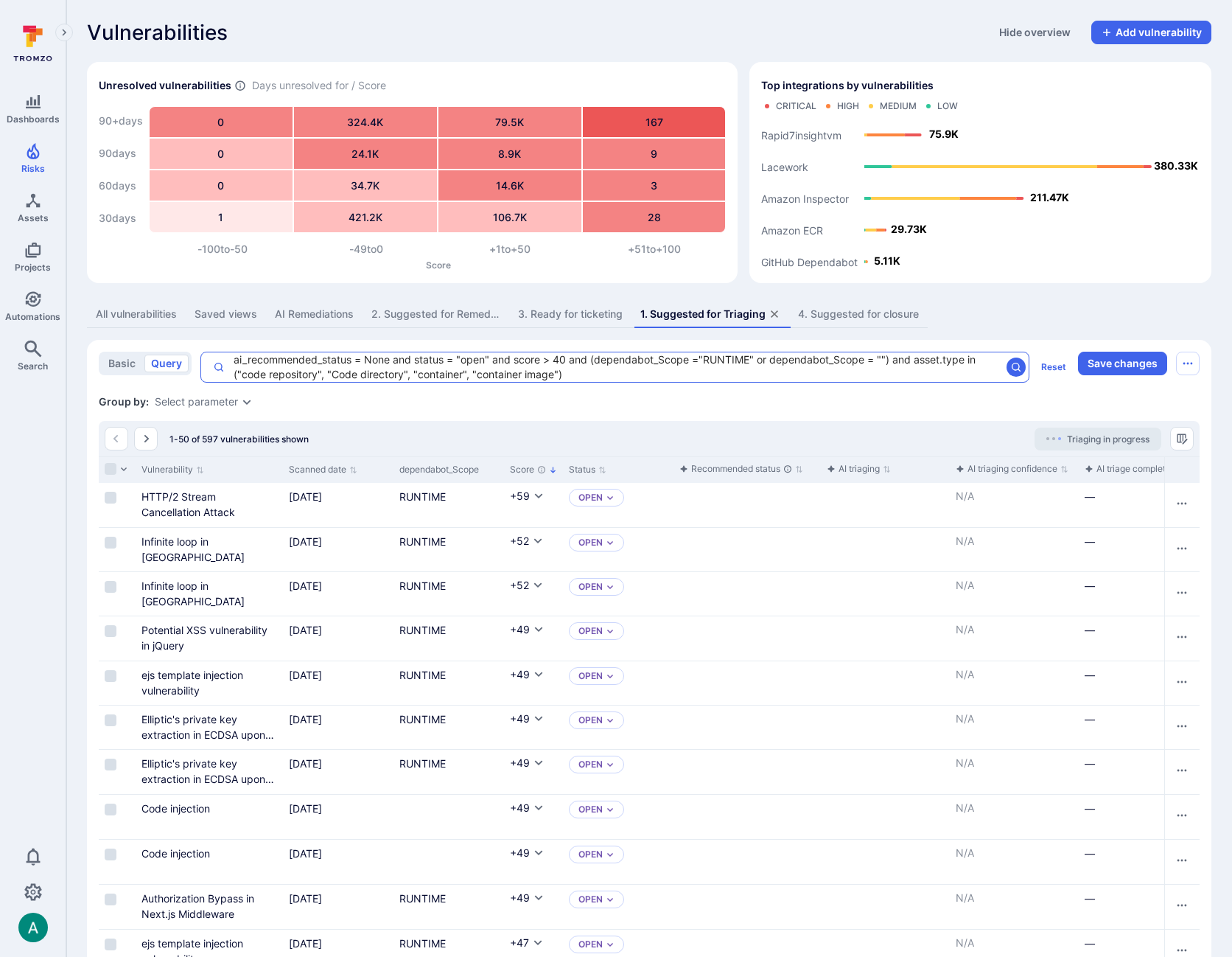
click at [558, 372] on textarea "ai_recommended_status = None and status = "open" and score > 40 and (dependabot…" at bounding box center [613, 366] width 776 height 30
type textarea "ai_recommended_status = None and status = "open" and score > 40 and (dependabot…"
click at [1103, 359] on button "Save changes" at bounding box center [1123, 363] width 90 height 23
click at [1085, 398] on div "Group by: Select parameter" at bounding box center [649, 401] width 1101 height 14
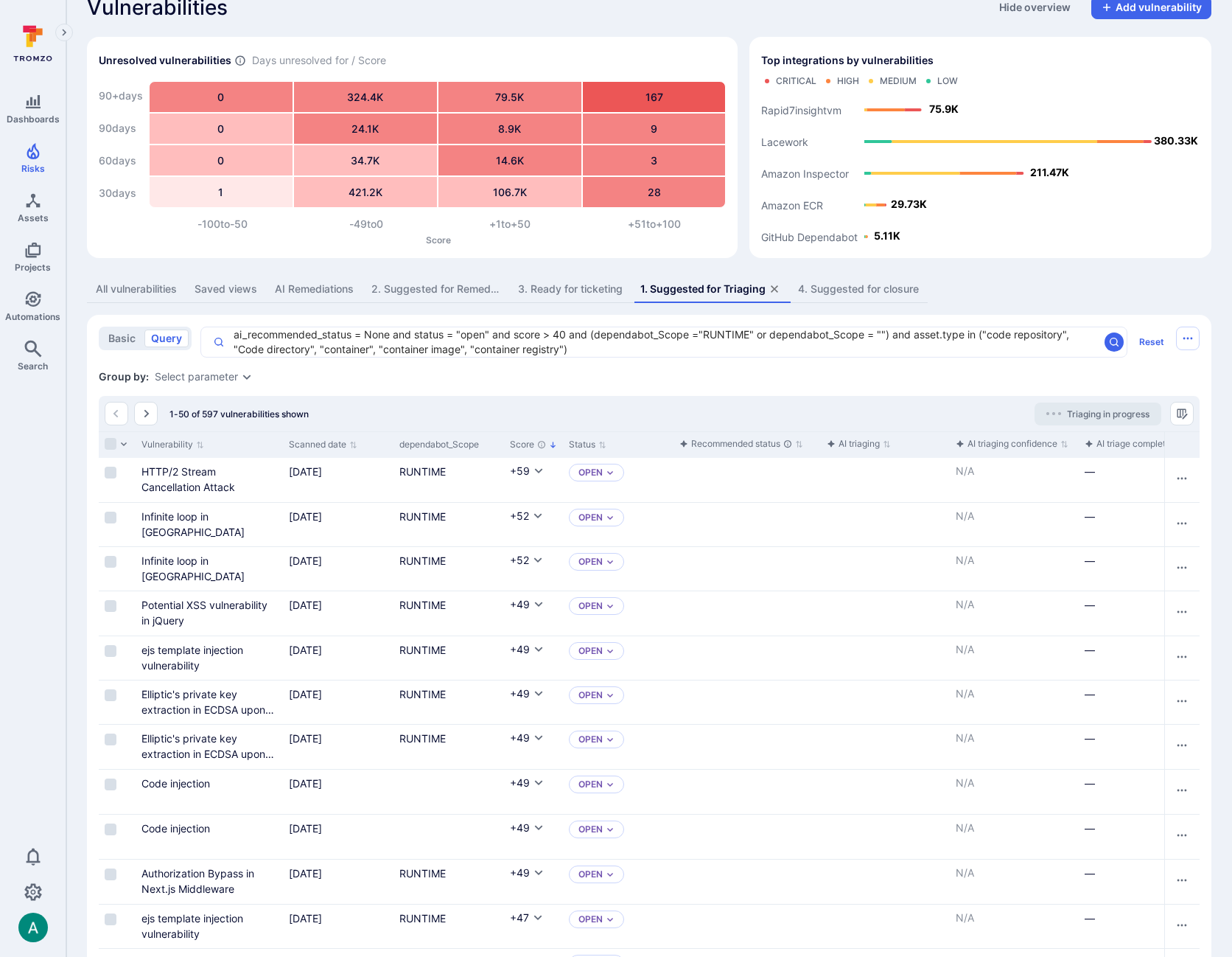
scroll to position [0, 0]
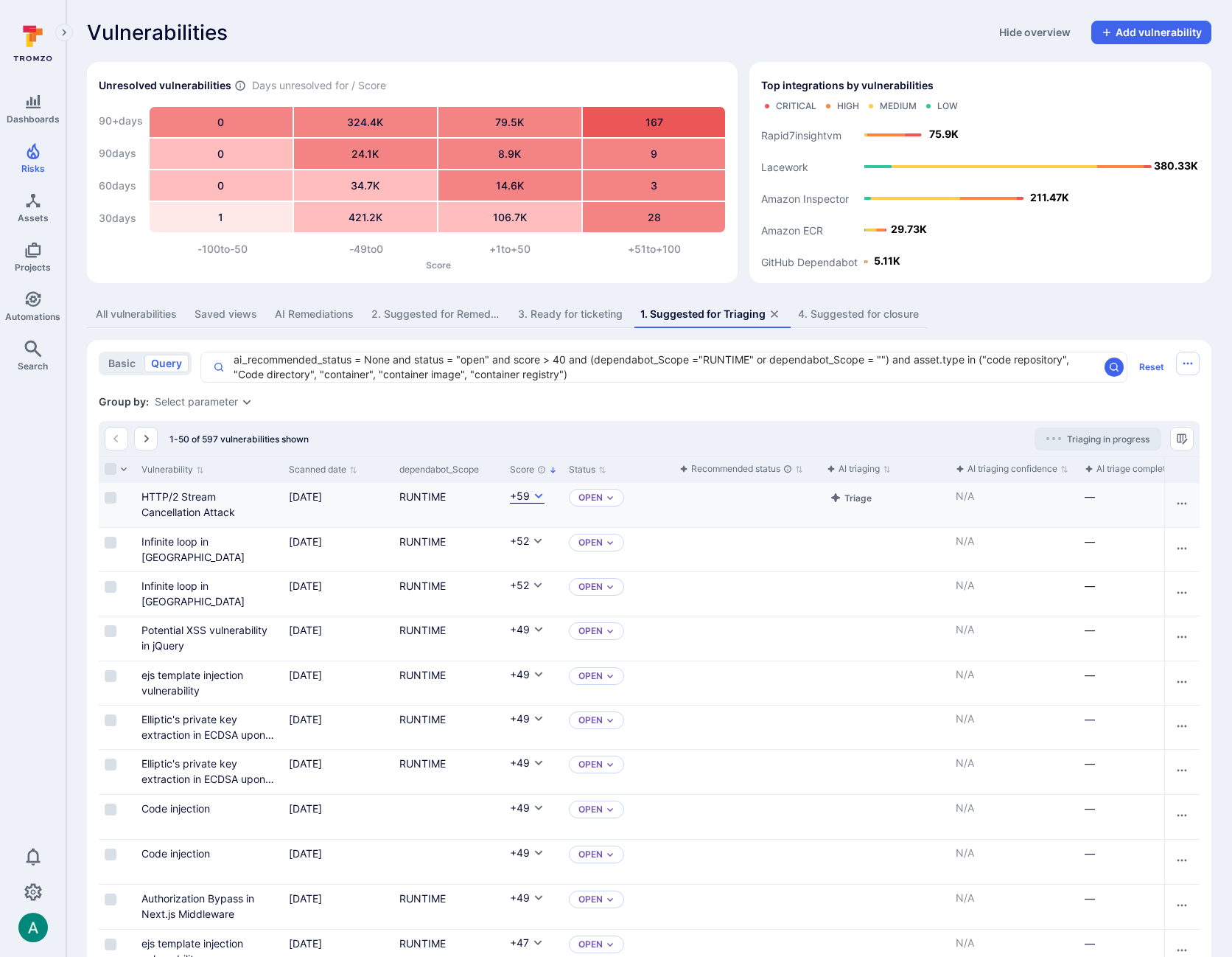
click at [535, 492] on icon "Cell for Score" at bounding box center [538, 496] width 12 height 12
click at [565, 435] on div at bounding box center [616, 478] width 1232 height 957
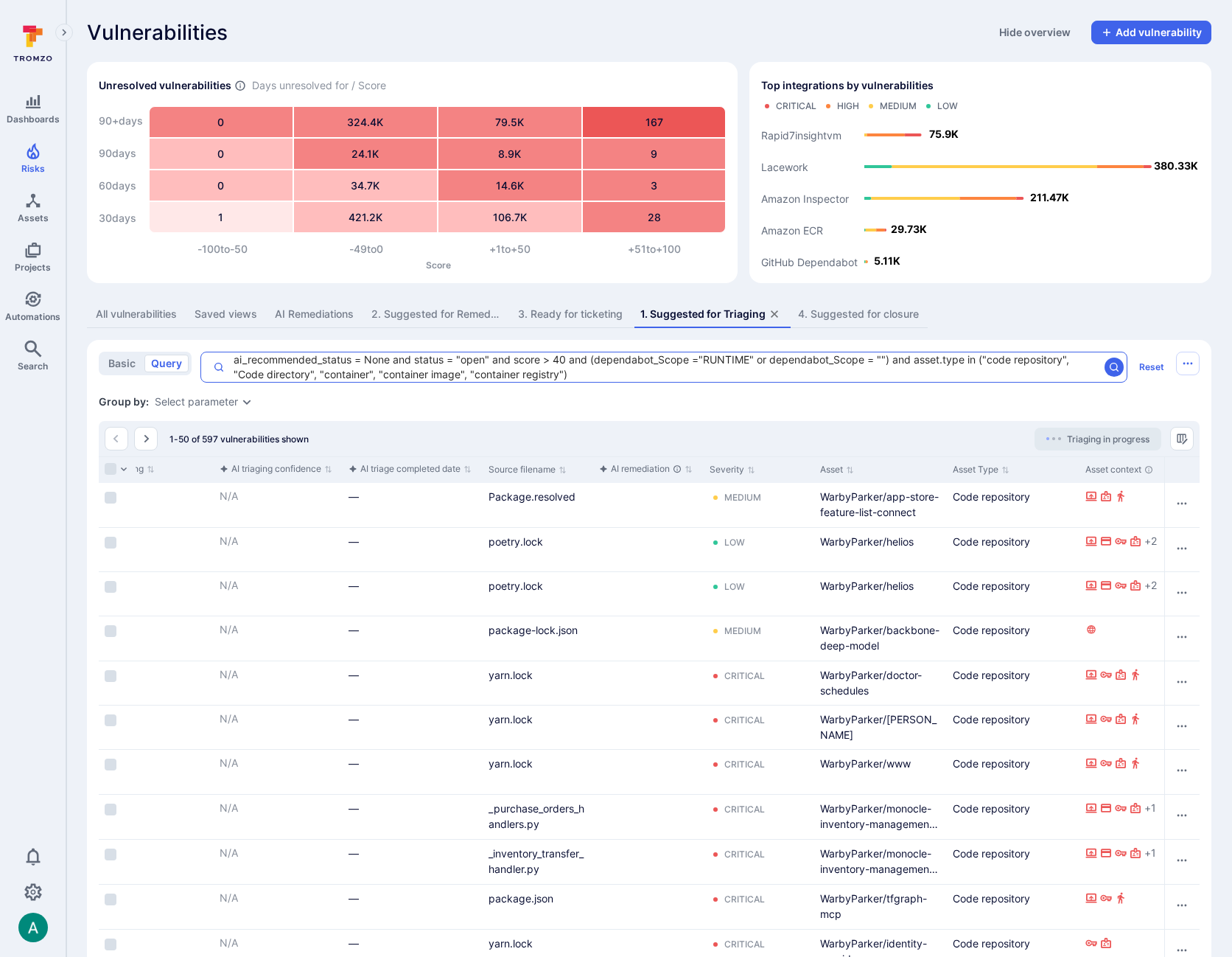
click at [607, 375] on textarea "ai_recommended_status = None and status = "open" and score > 40 and (dependabot…" at bounding box center [661, 366] width 874 height 30
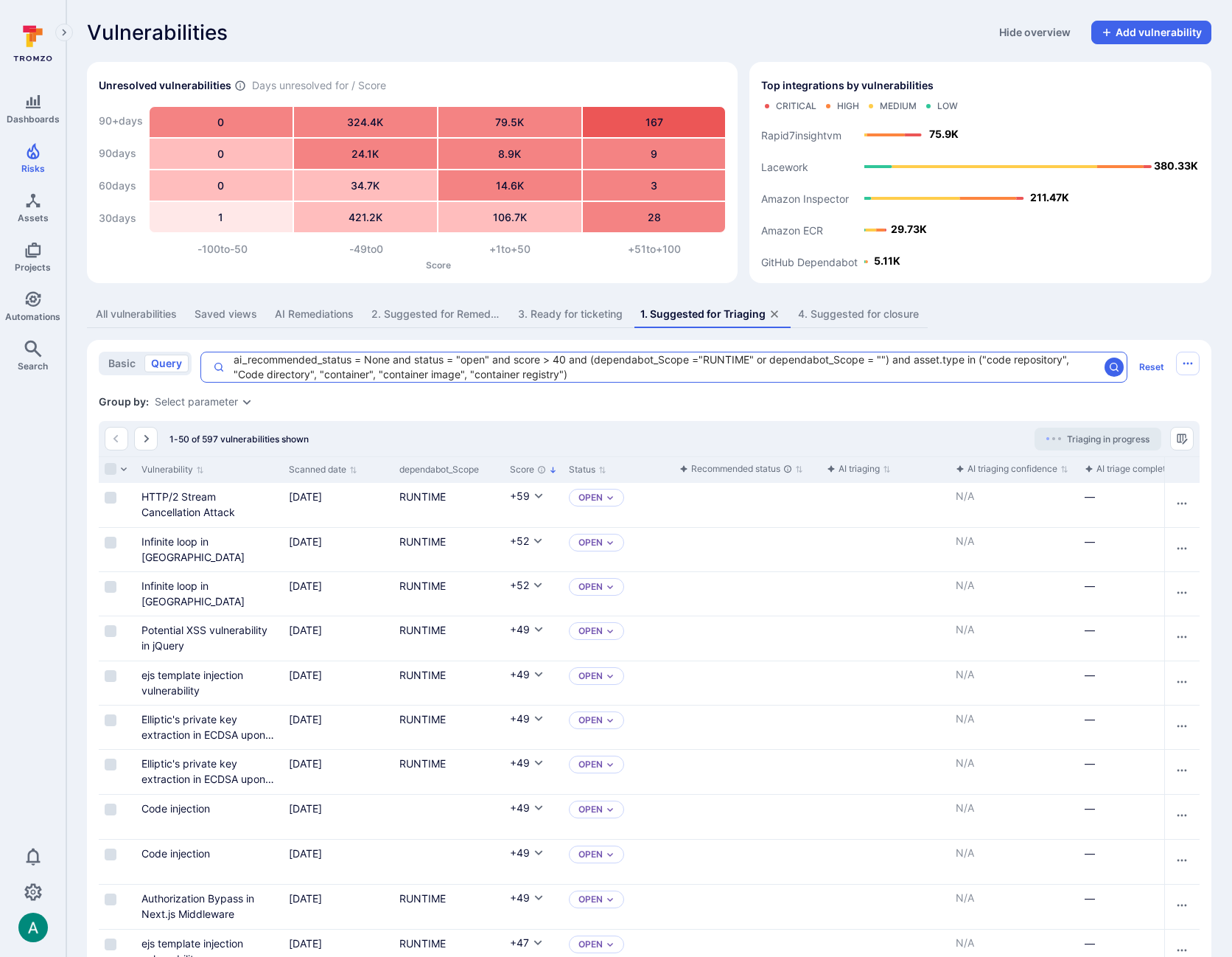
click at [266, 358] on textarea "ai_recommended_status = None and status = "open" and score > 40 and (dependabot…" at bounding box center [661, 366] width 874 height 30
click at [547, 361] on textarea "ai_recommended_status = None and status = "open" and score > 40 and (dependabot…" at bounding box center [661, 366] width 874 height 30
click at [978, 358] on textarea "ai_recommended_status = None and status = "open" and score > 40 and (dependabot…" at bounding box center [661, 366] width 874 height 30
click at [418, 404] on div "Group by: Select parameter" at bounding box center [649, 401] width 1101 height 14
click at [533, 492] on icon "Cell for Score" at bounding box center [538, 496] width 12 height 12
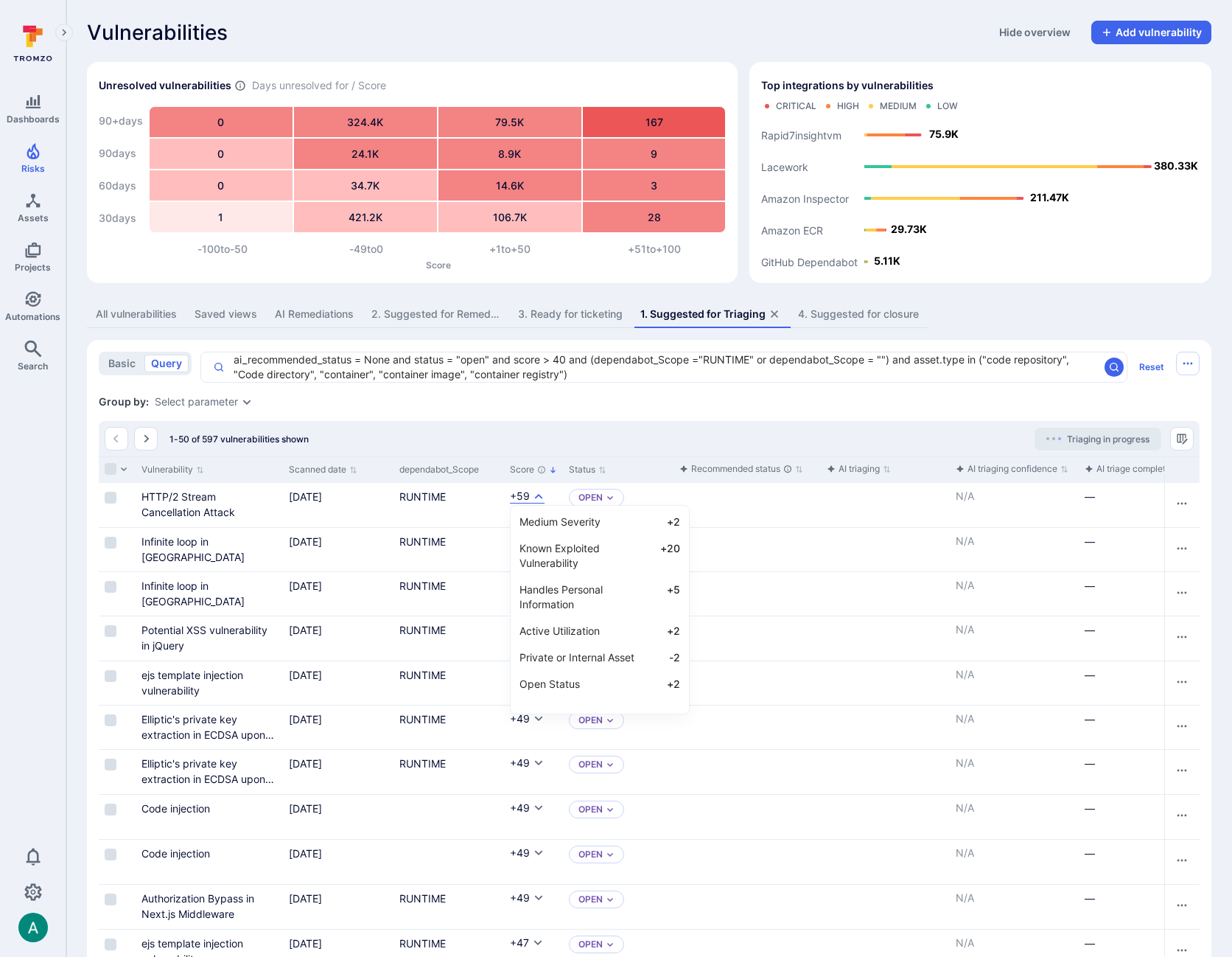
click at [650, 413] on div at bounding box center [616, 478] width 1232 height 957
drag, startPoint x: 201, startPoint y: 437, endPoint x: 217, endPoint y: 436, distance: 16.0
click at [217, 436] on span "1-50 of 597 vulnerabilities shown" at bounding box center [238, 439] width 139 height 11
click at [533, 720] on icon "Cell for Score" at bounding box center [538, 718] width 12 height 12
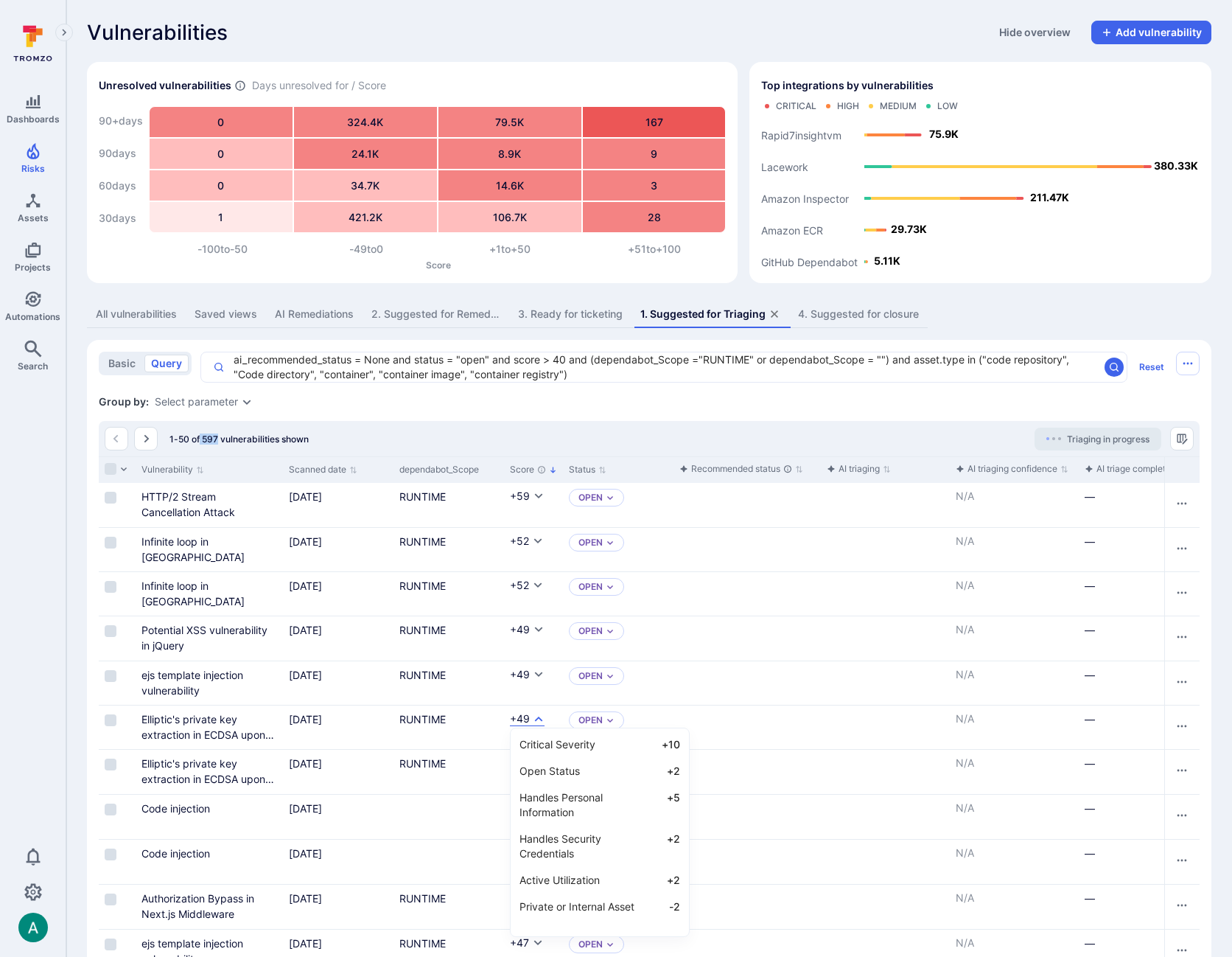
scroll to position [55, 0]
click at [514, 430] on div at bounding box center [616, 478] width 1232 height 957
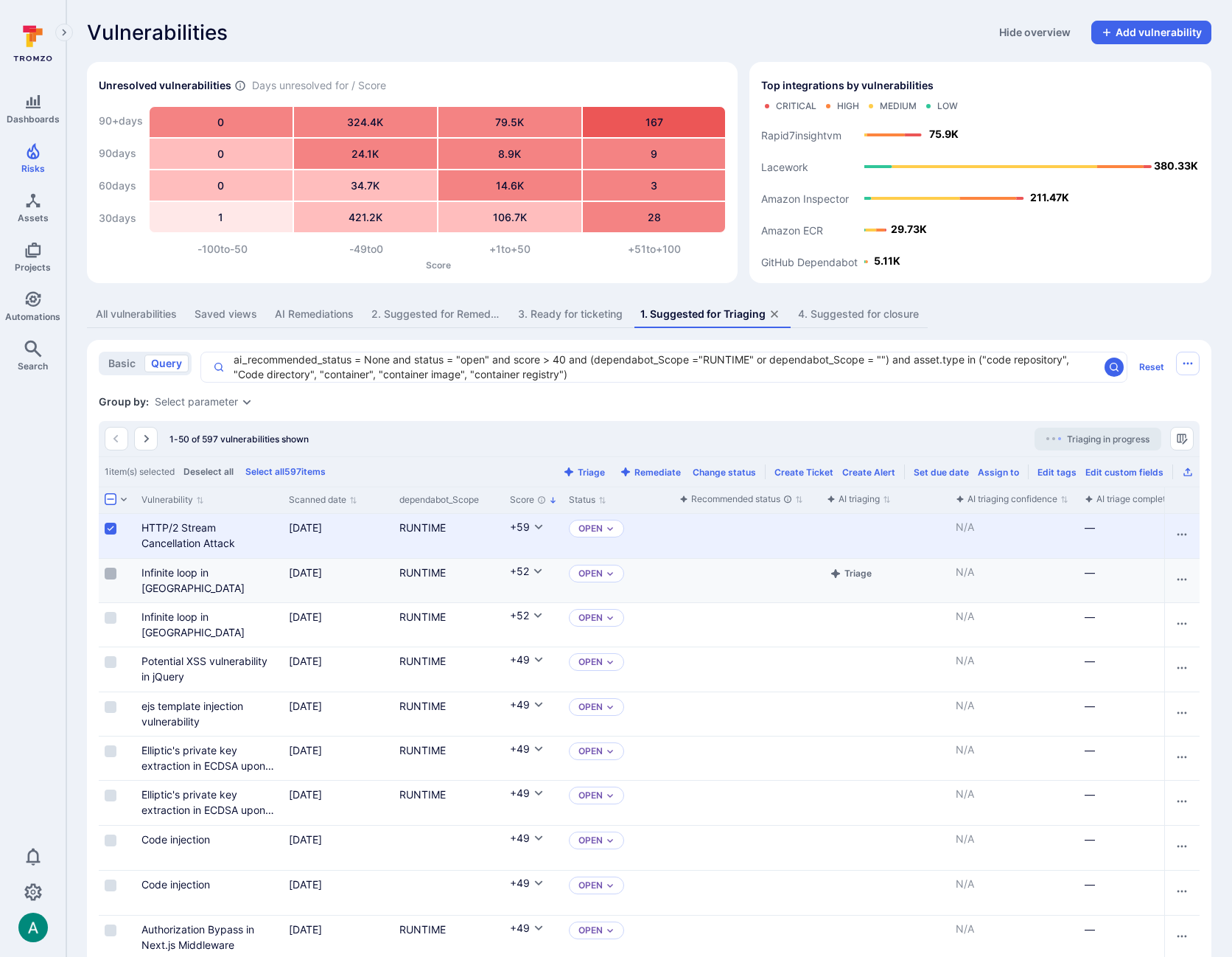
click at [110, 571] on input "Select row" at bounding box center [110, 573] width 12 height 12
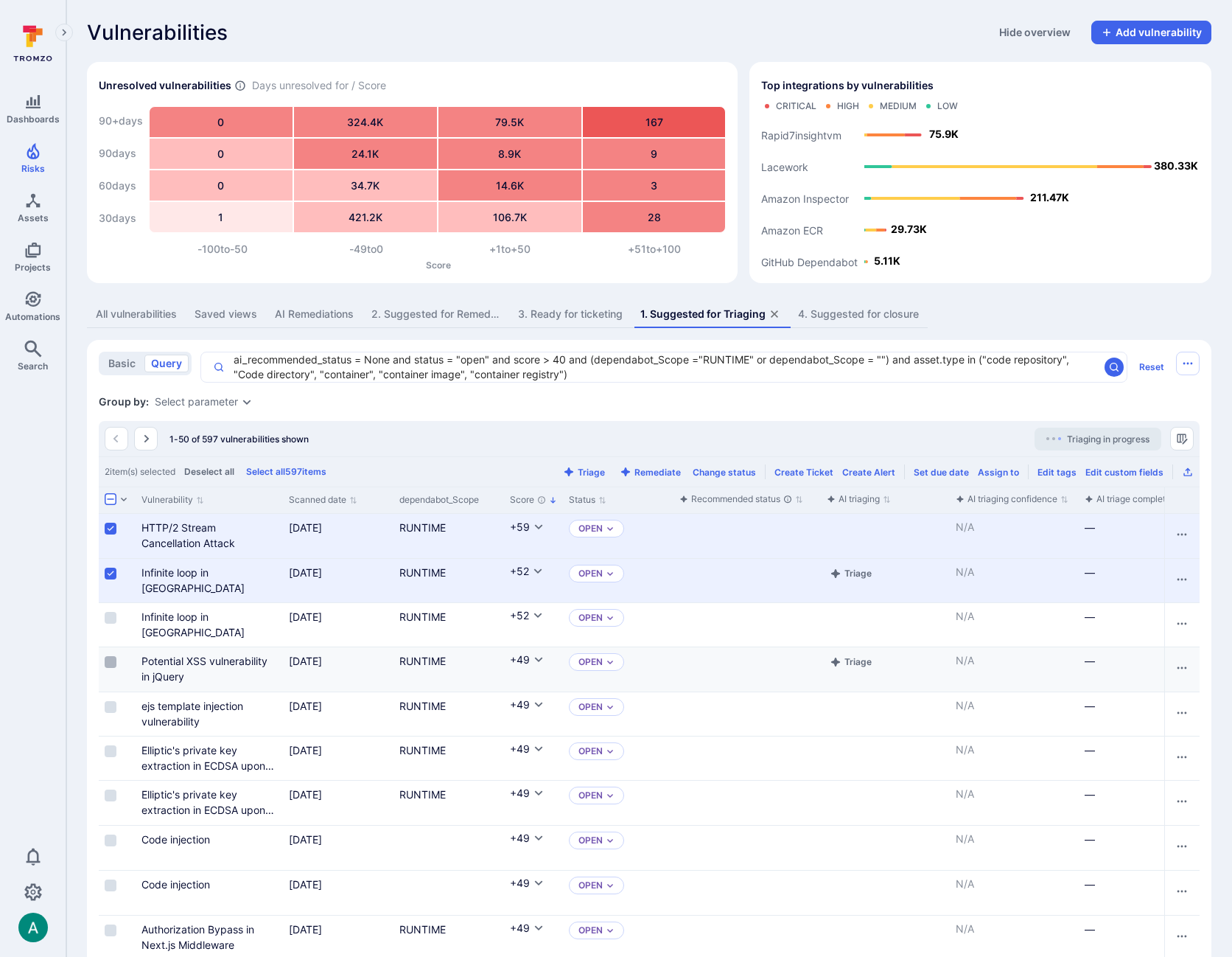
click at [112, 662] on input "Select row" at bounding box center [110, 661] width 12 height 12
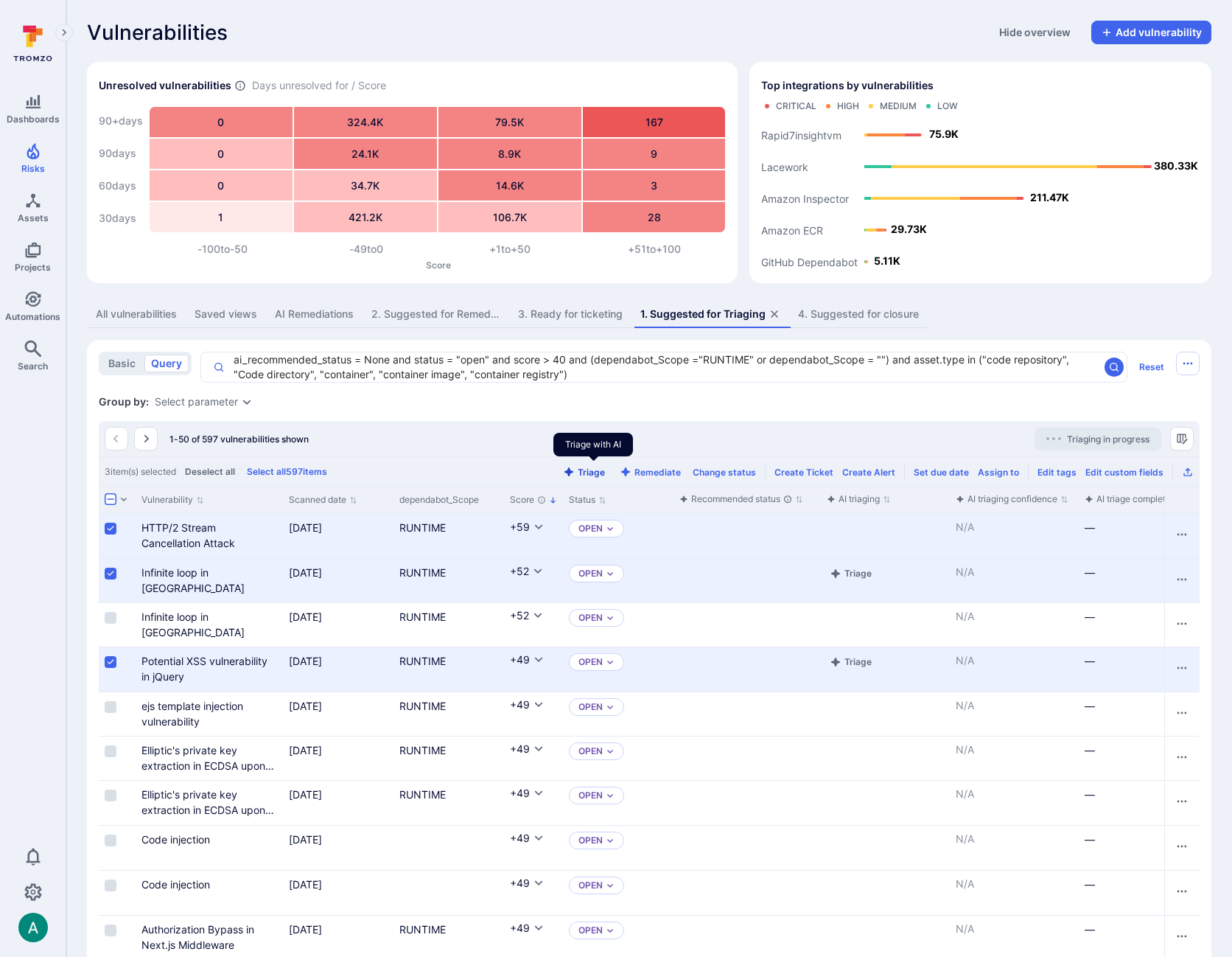
click at [599, 471] on button "Triage" at bounding box center [583, 472] width 47 height 11
click at [454, 316] on div "2. Suggested for Remediation" at bounding box center [436, 314] width 129 height 14
click at [428, 313] on div "2. Suggested for Remediation" at bounding box center [436, 314] width 129 height 14
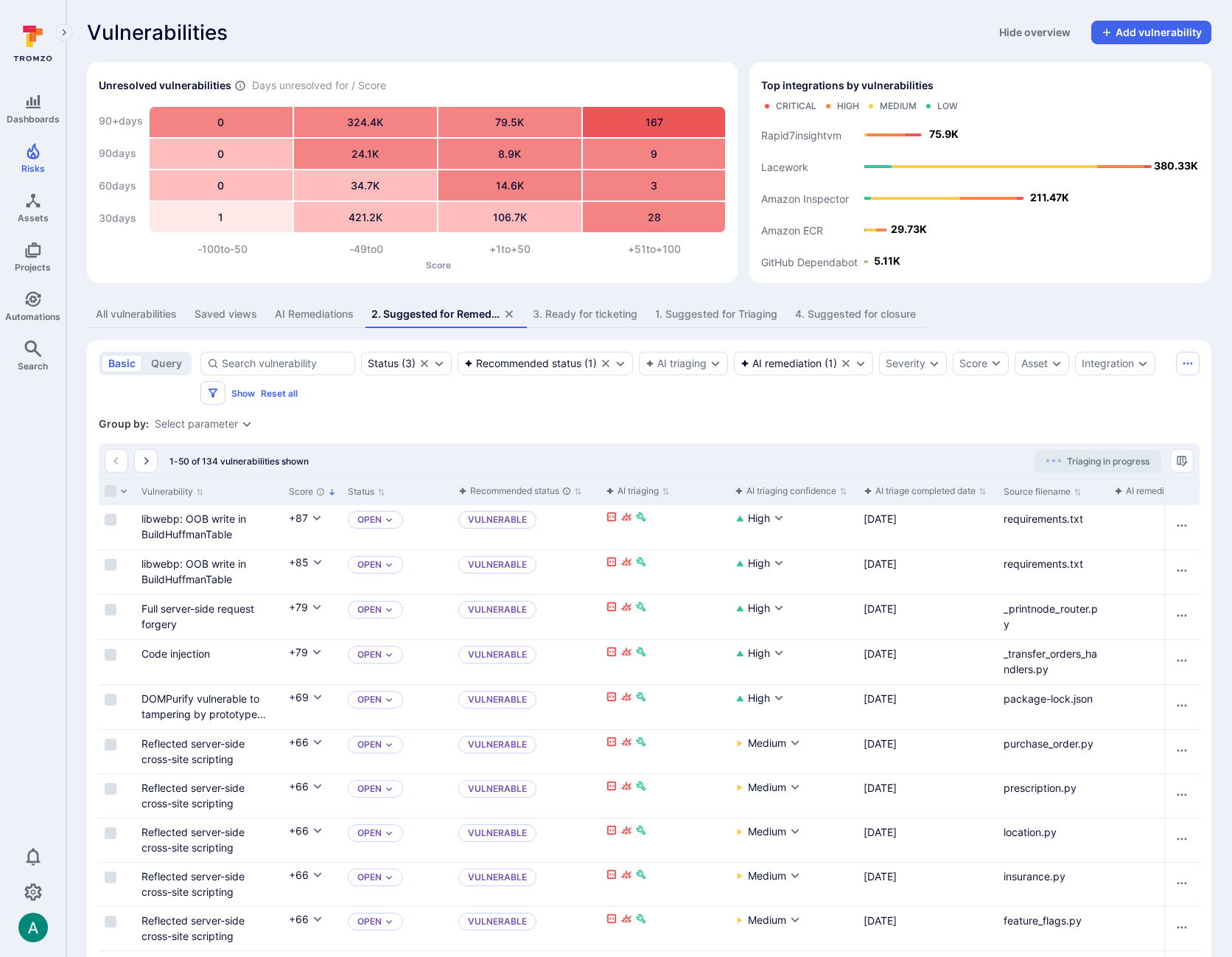
click at [711, 315] on div "1. Suggested for Triaging" at bounding box center [716, 314] width 123 height 14
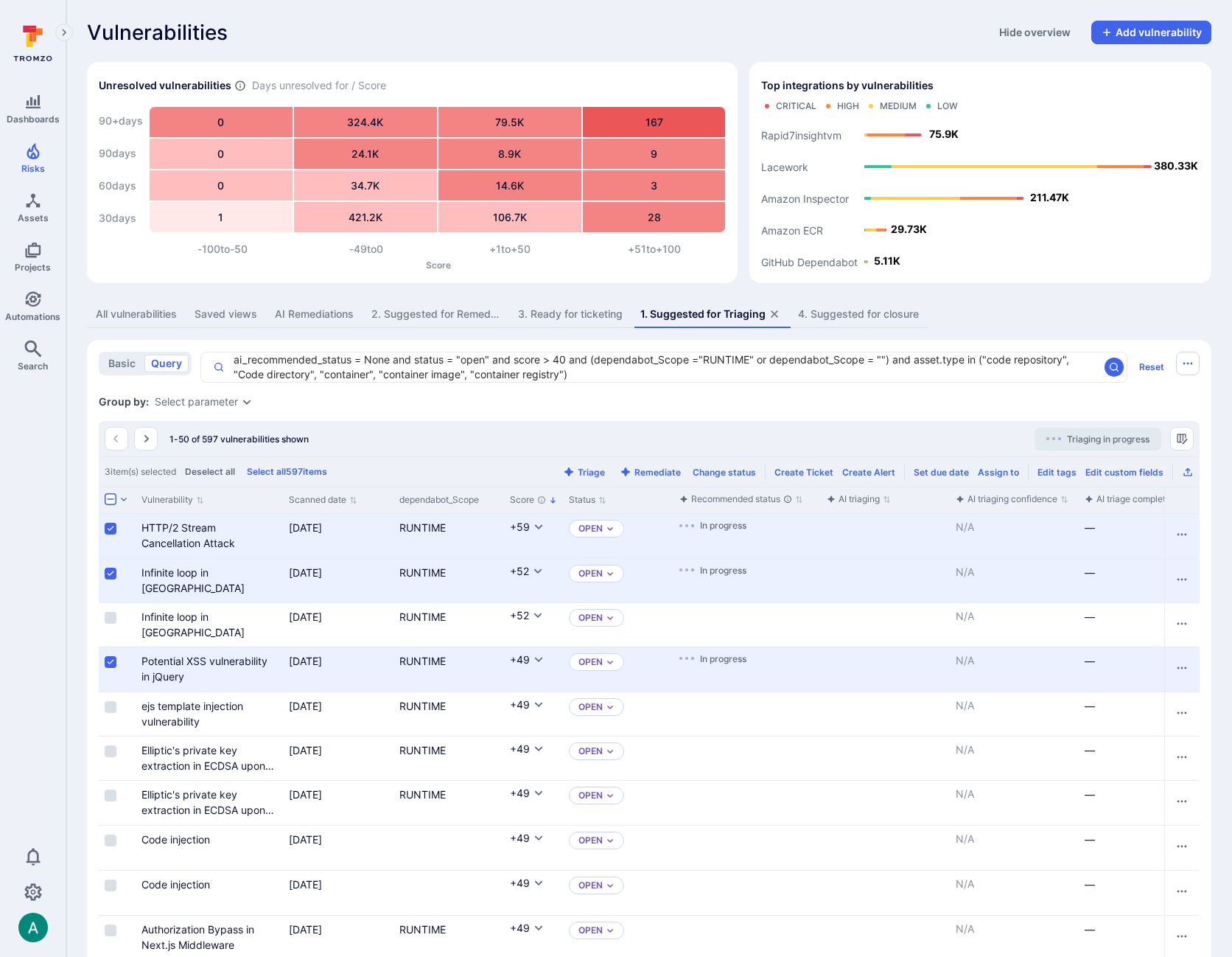
scroll to position [2, 0]
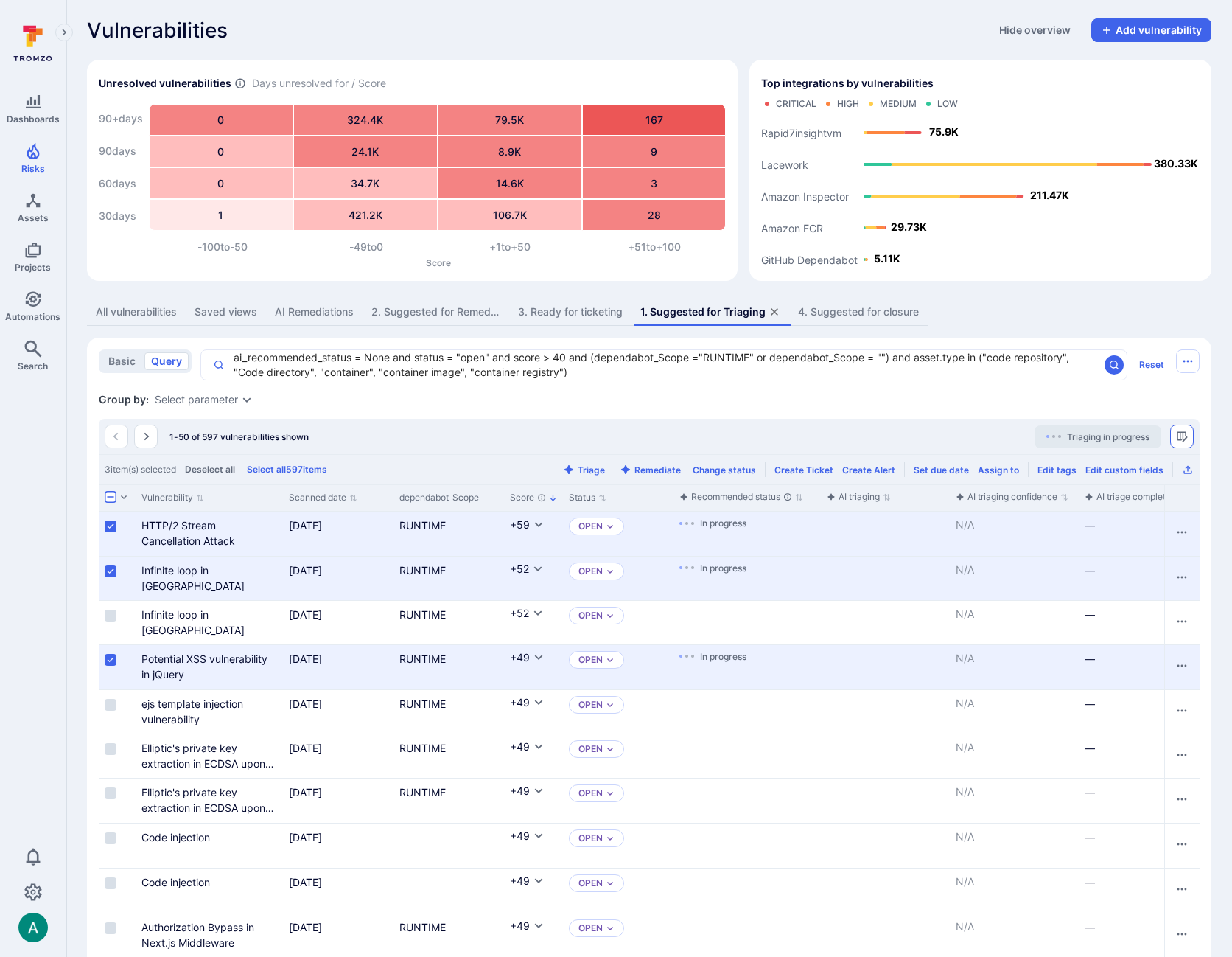
click at [1186, 439] on icon "Manage columns" at bounding box center [1182, 435] width 12 height 12
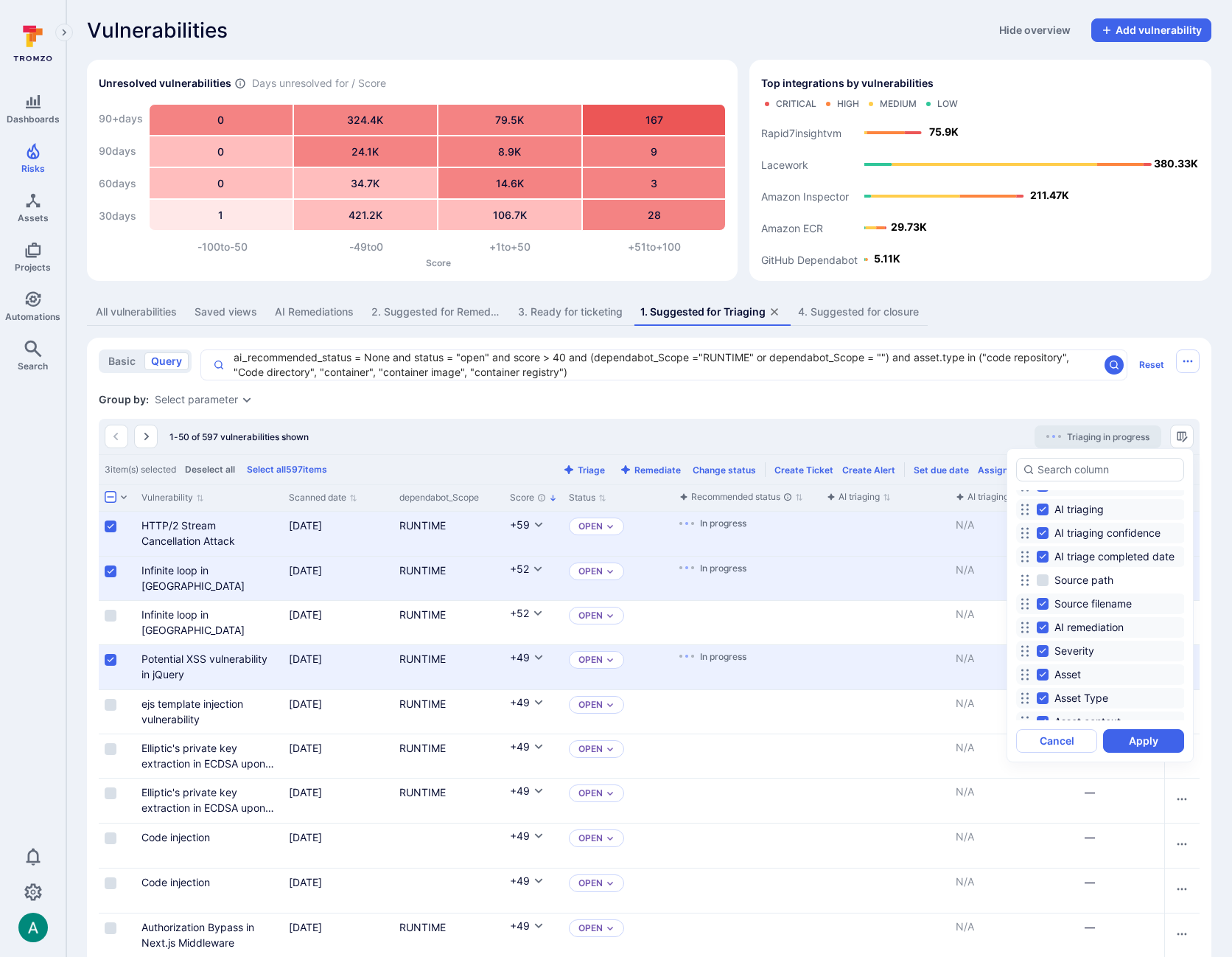
scroll to position [153, 0]
drag, startPoint x: 1025, startPoint y: 670, endPoint x: 1023, endPoint y: 511, distance: 159.0
click at [1023, 511] on icon at bounding box center [1024, 504] width 12 height 12
click at [1148, 736] on button "Apply" at bounding box center [1143, 740] width 81 height 23
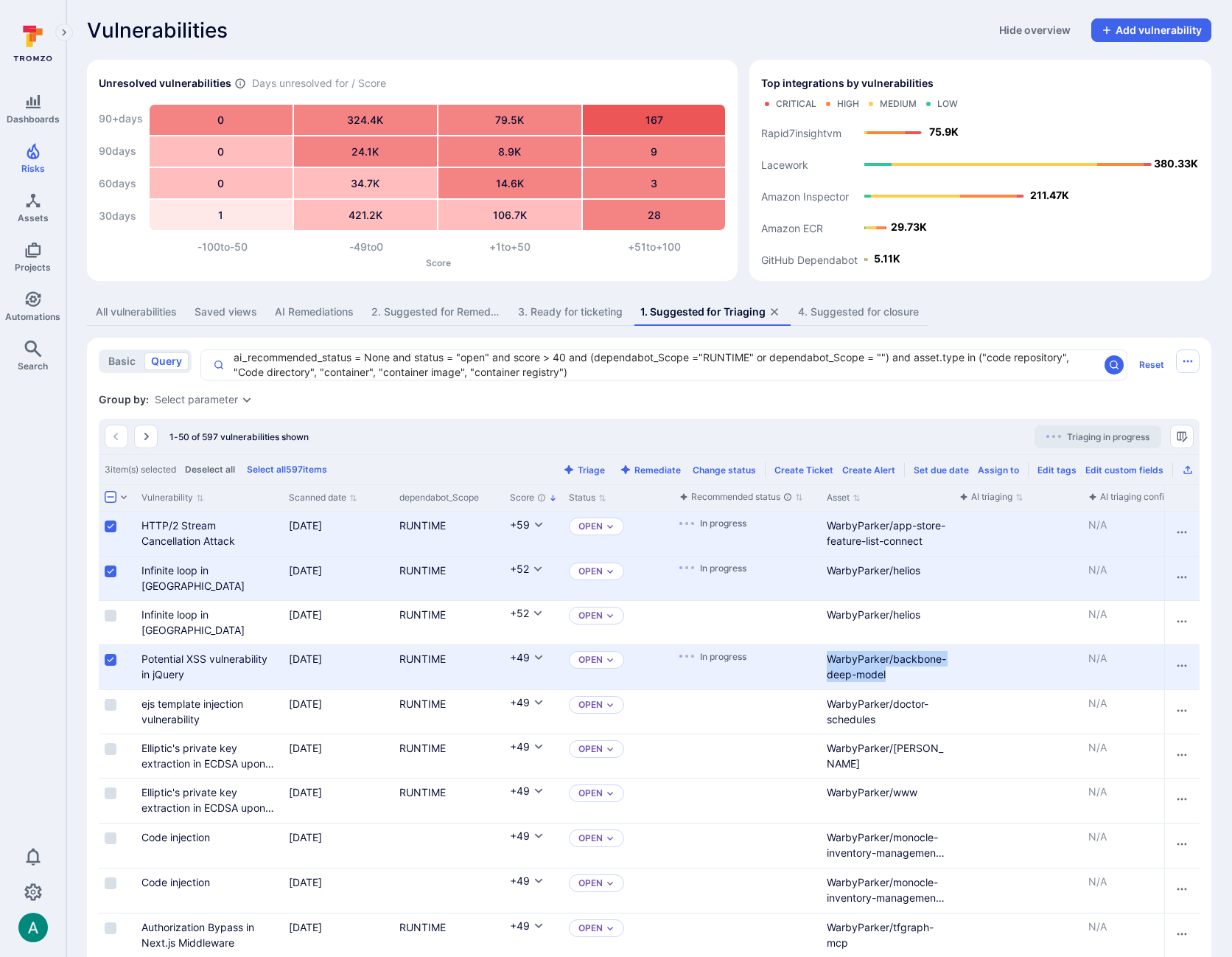
click at [579, 369] on textarea "ai_recommended_status = None and status = "open" and score > 40 and (dependabot…" at bounding box center [661, 365] width 874 height 30
click at [579, 372] on textarea "ai_recommended_status = None and status = "open" and score > 40 and (dependabot…" at bounding box center [661, 365] width 874 height 30
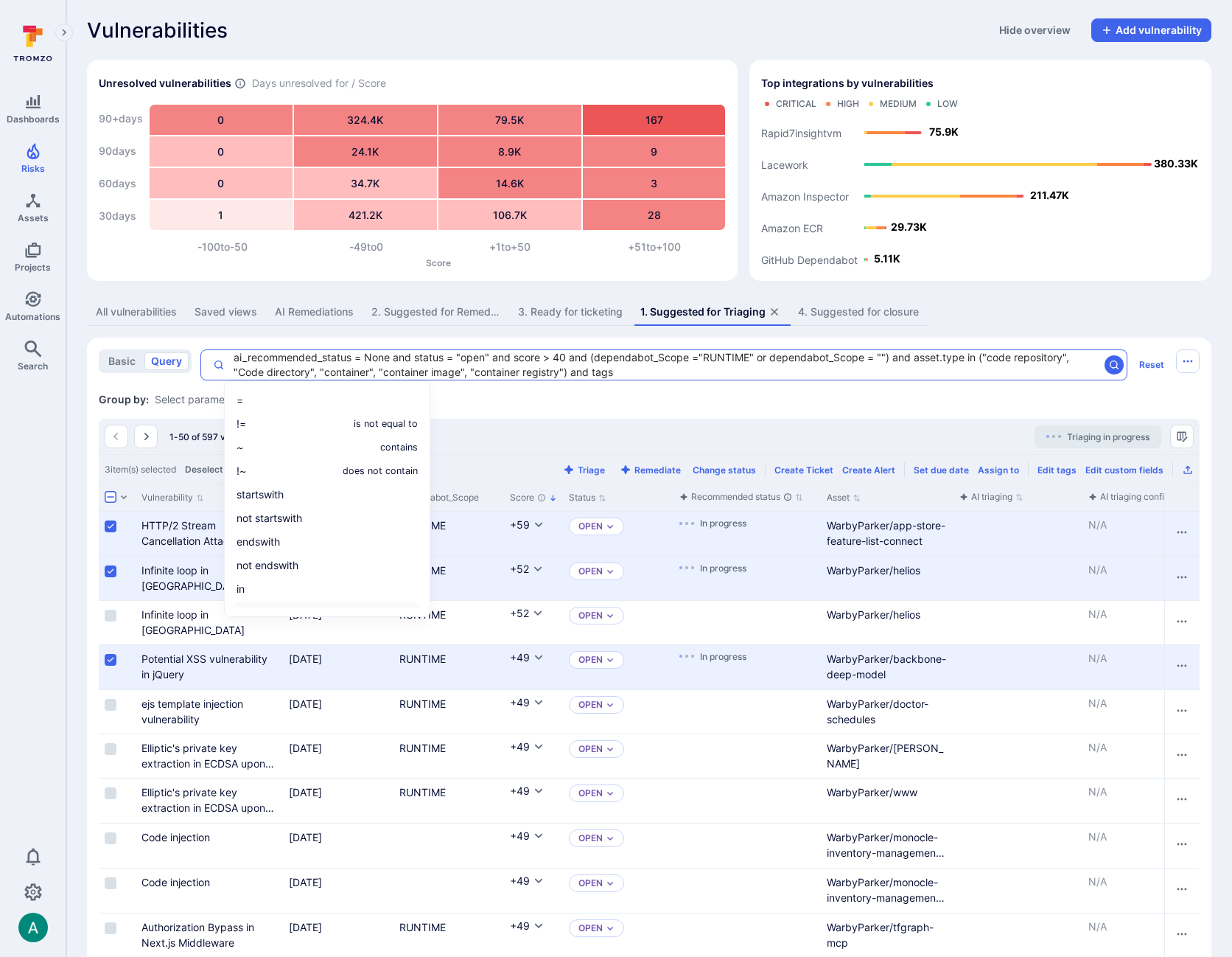
scroll to position [19, 0]
click at [280, 592] on li "not in" at bounding box center [327, 593] width 187 height 21
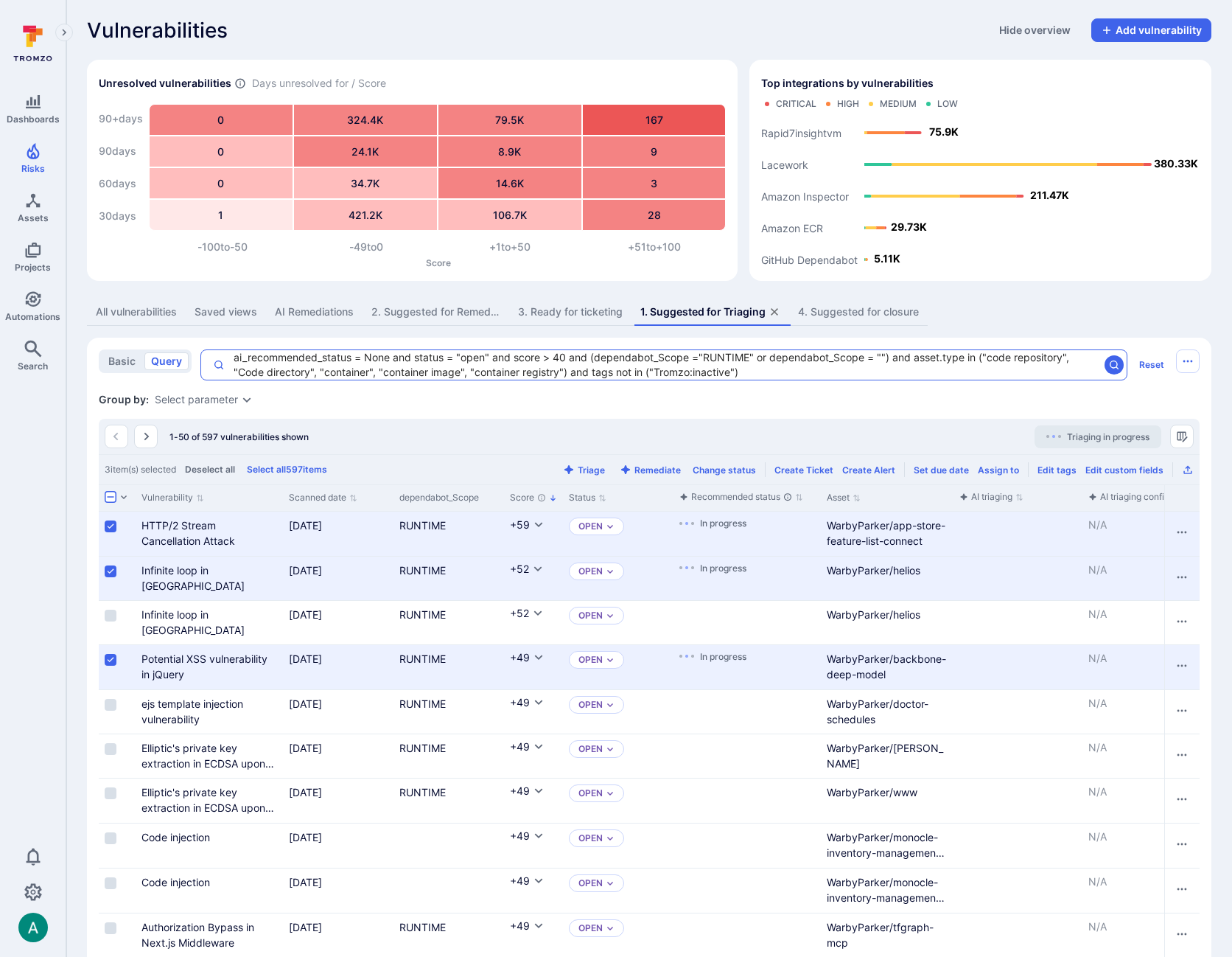
click at [749, 370] on textarea "ai_recommended_status = None and status = "open" and score > 40 and (dependabot…" at bounding box center [661, 365] width 874 height 30
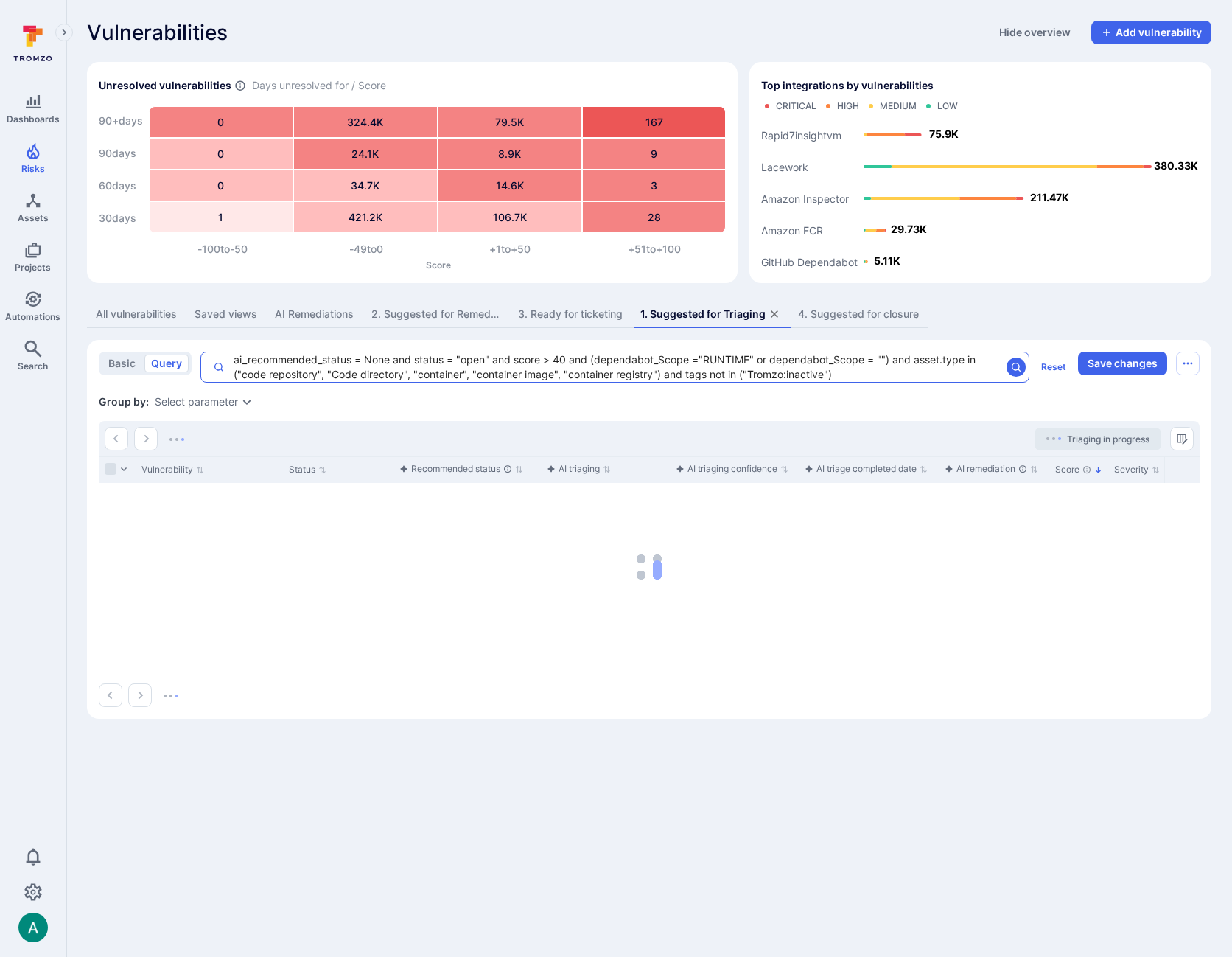
scroll to position [0, 0]
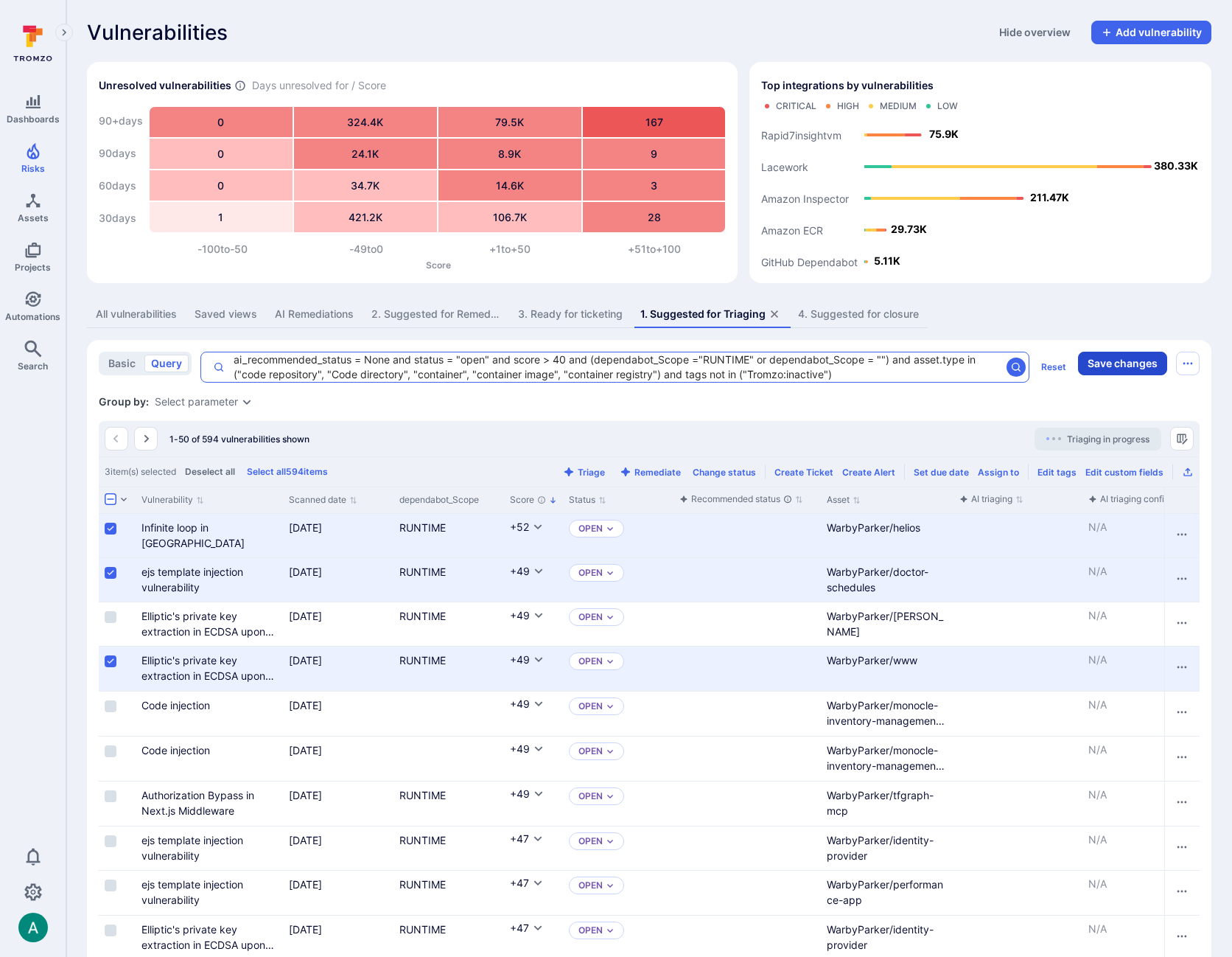
click at [1111, 366] on button "Save changes" at bounding box center [1123, 363] width 90 height 23
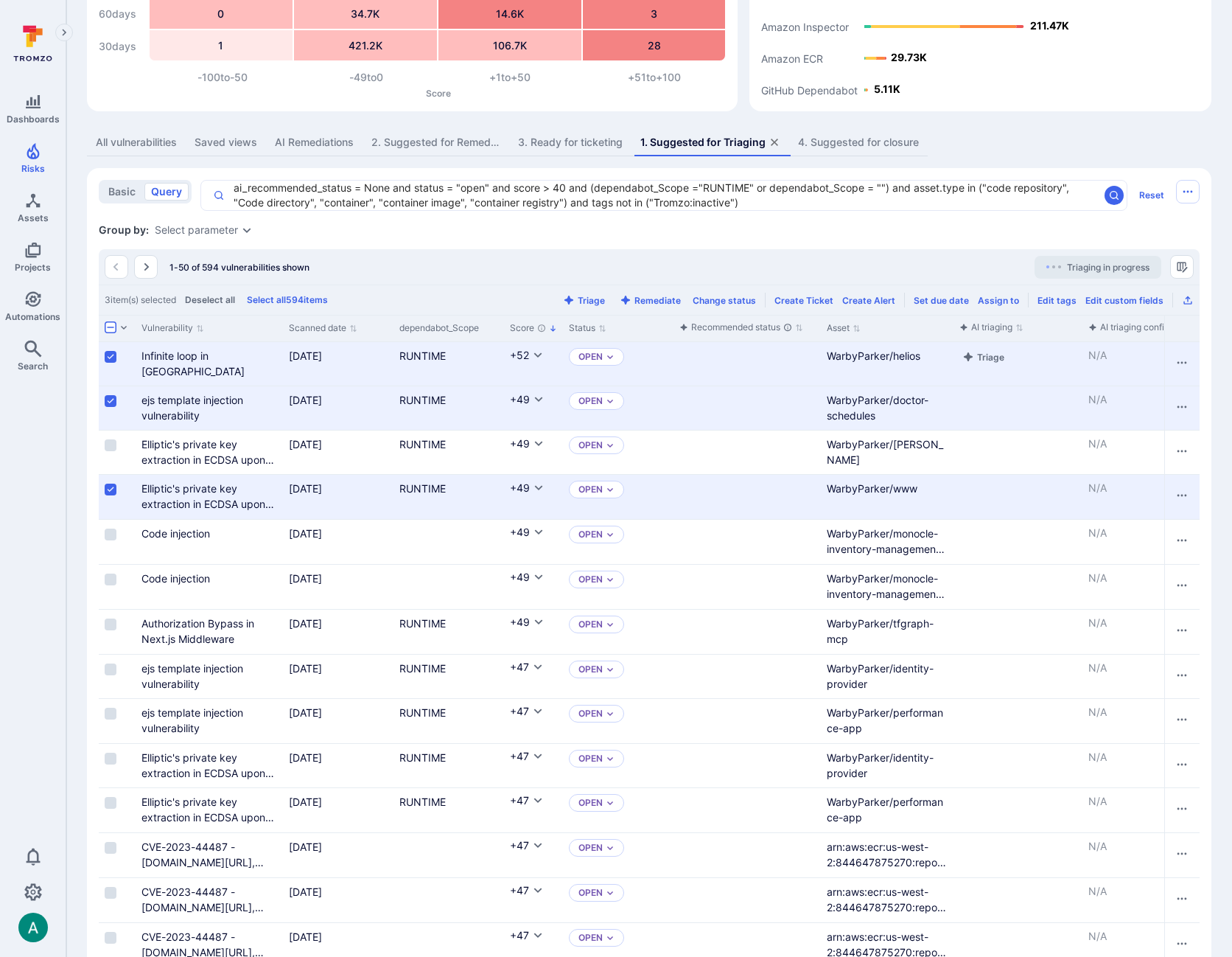
scroll to position [172, 0]
drag, startPoint x: 205, startPoint y: 266, endPoint x: 218, endPoint y: 266, distance: 13.0
click at [218, 266] on span "1-50 of 594 vulnerabilities shown" at bounding box center [239, 266] width 140 height 11
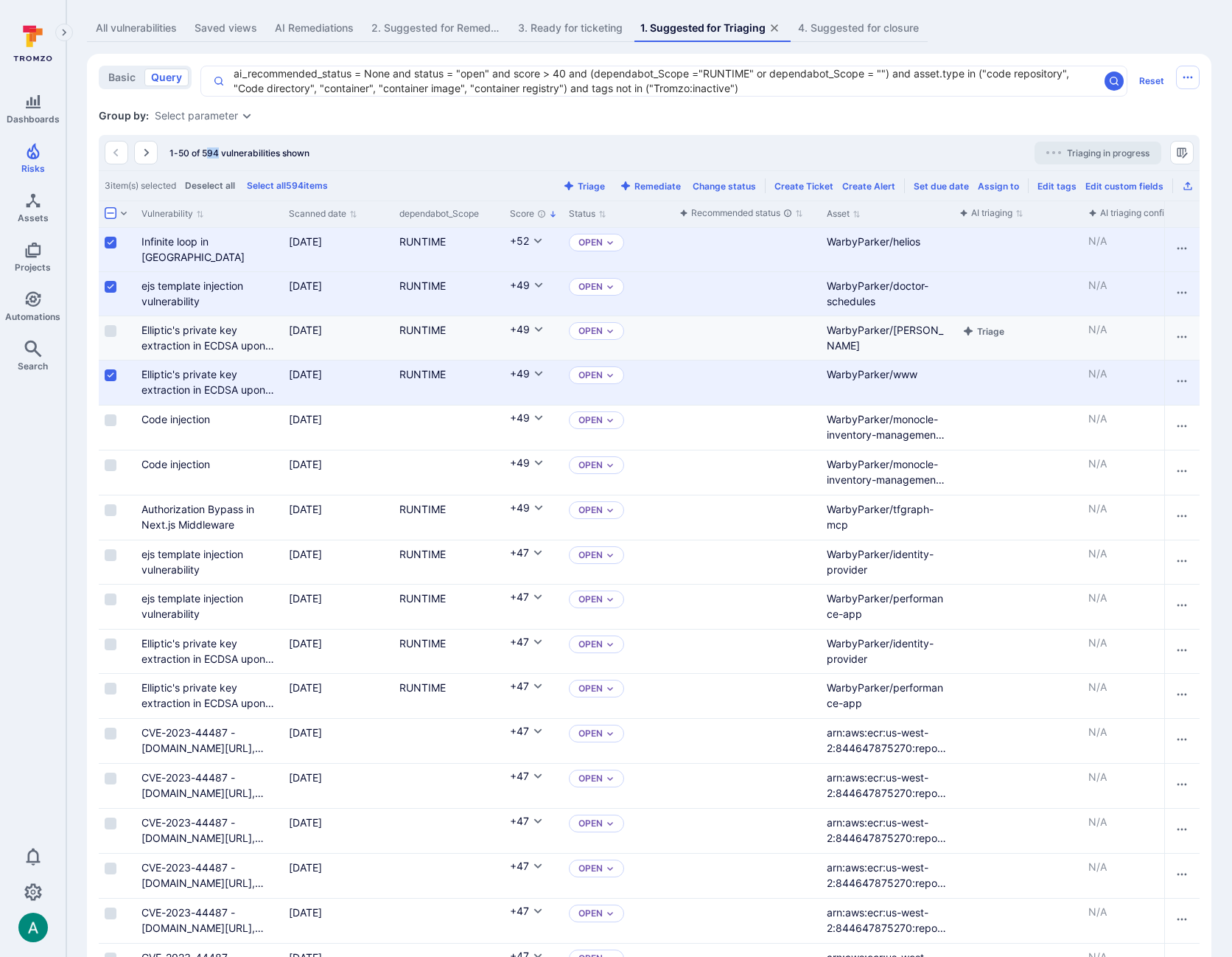
scroll to position [289, 0]
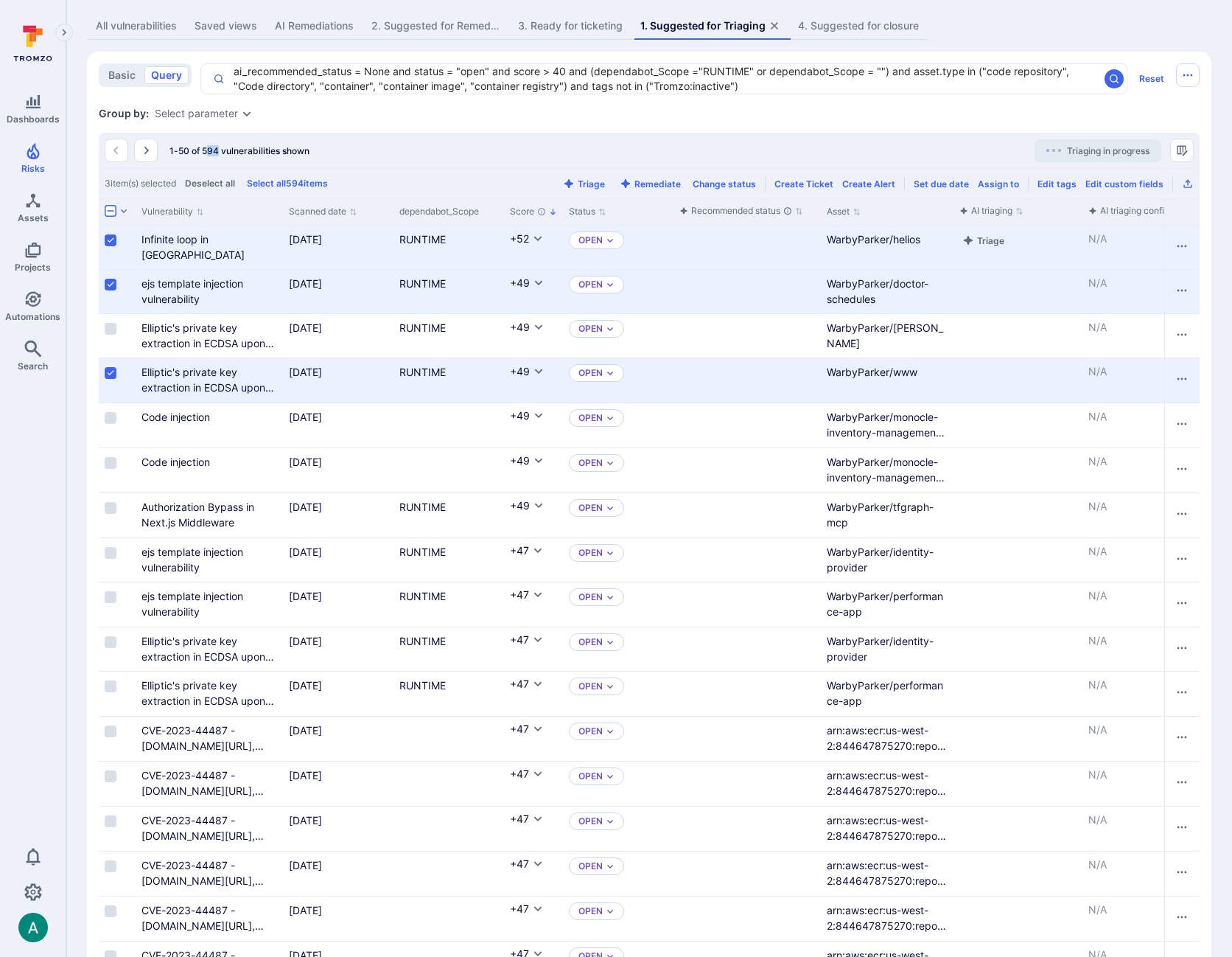
drag, startPoint x: 951, startPoint y: 209, endPoint x: 992, endPoint y: 251, distance: 58.7
click at [952, 208] on div at bounding box center [952, 211] width 2 height 26
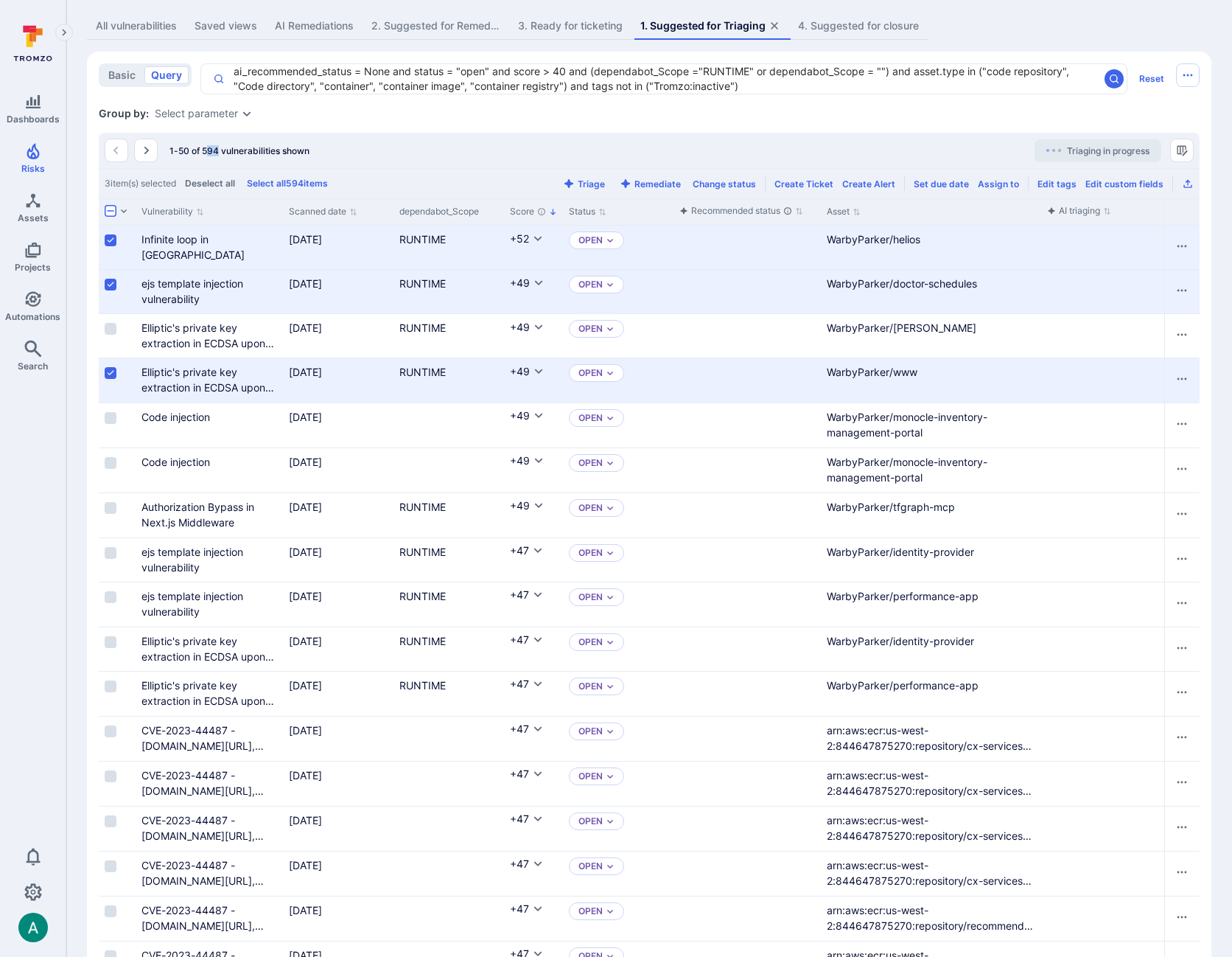
click at [866, 733] on link "arn:aws:ecr:us-west-2:844647875270:repository/cx-services-crg-api/sha256:4d92a8…" at bounding box center [929, 769] width 205 height 90
click at [756, 82] on textarea "ai_recommended_status = None and status = "open" and score > 40 and (dependabot…" at bounding box center [661, 79] width 874 height 30
drag, startPoint x: 894, startPoint y: 72, endPoint x: 571, endPoint y: 83, distance: 323.2
click at [571, 83] on textarea "ai_recommended_status = None and status = "open" and score > 40 and (dependabot…" at bounding box center [661, 79] width 874 height 30
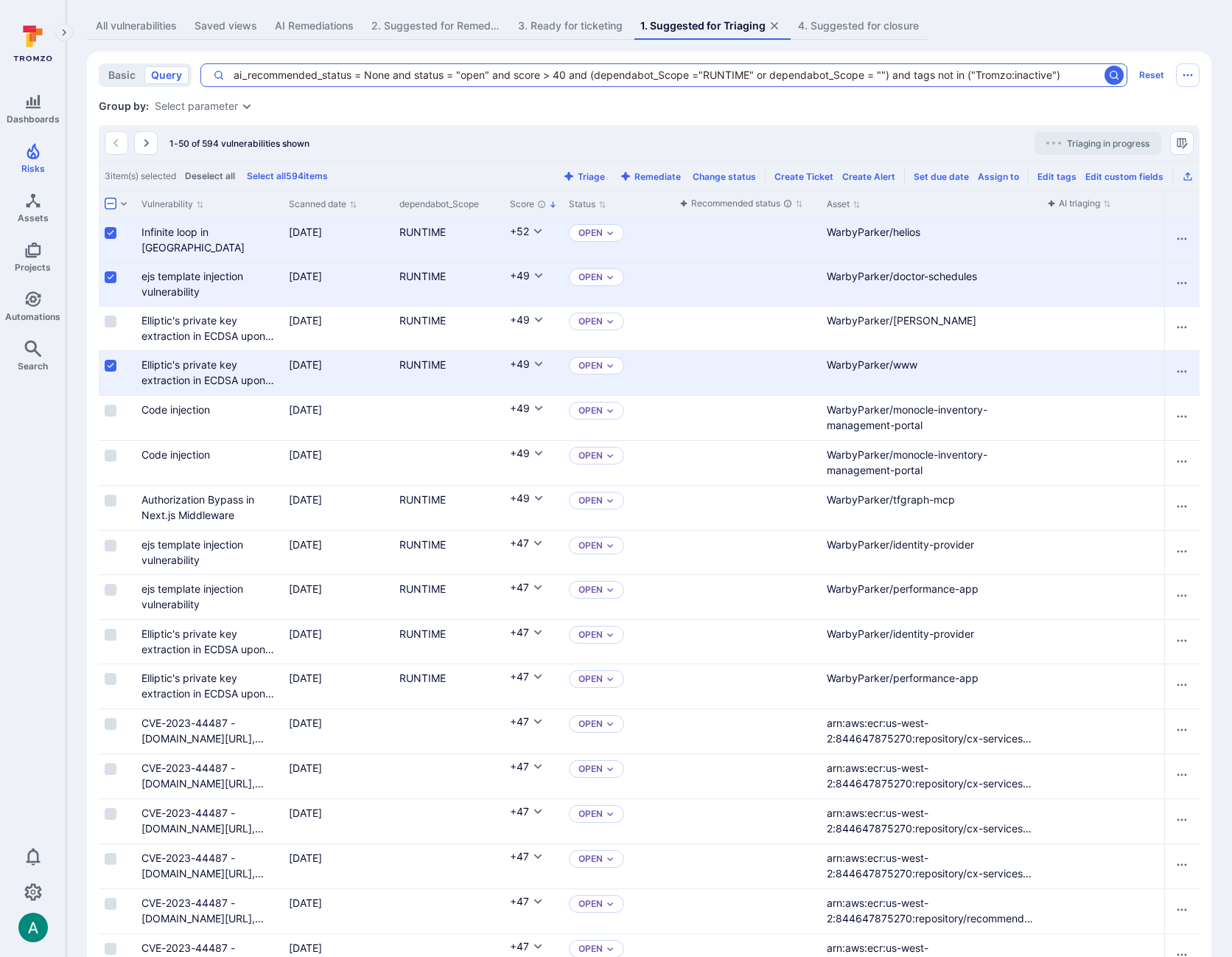
click at [1085, 76] on textarea "ai_recommended_status = None and status = "open" and score > 40 and (dependabot…" at bounding box center [661, 75] width 874 height 14
paste textarea "and asset.type in ("code repository", "Code directory", "container", "container…"
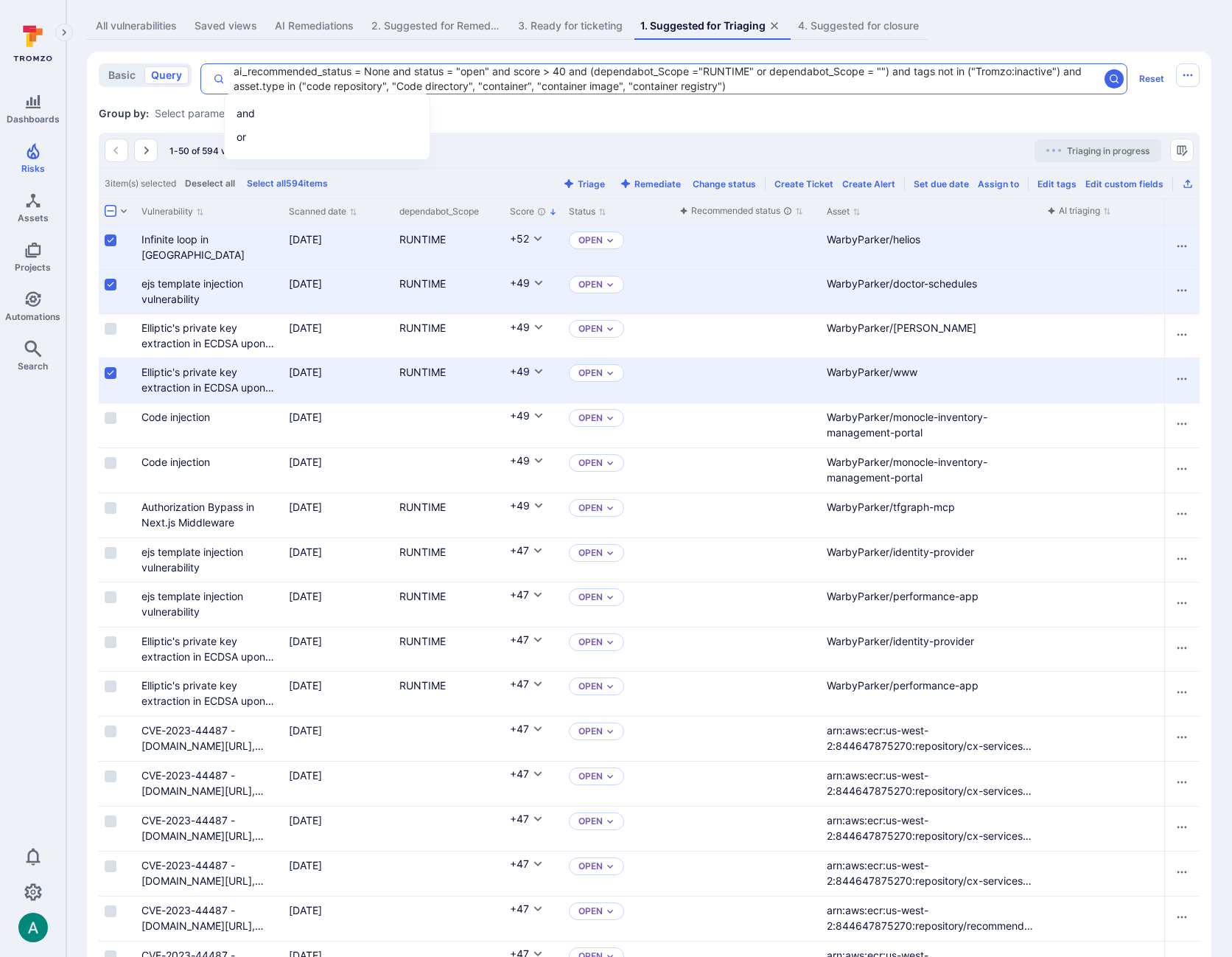
click at [621, 84] on textarea "ai_recommended_status = None and status = "open" and score > 40 and (dependabot…" at bounding box center [661, 79] width 874 height 30
click at [232, 82] on textarea "ai_recommended_status = None and status = "open" and score > 40 and (dependabot…" at bounding box center [661, 79] width 874 height 30
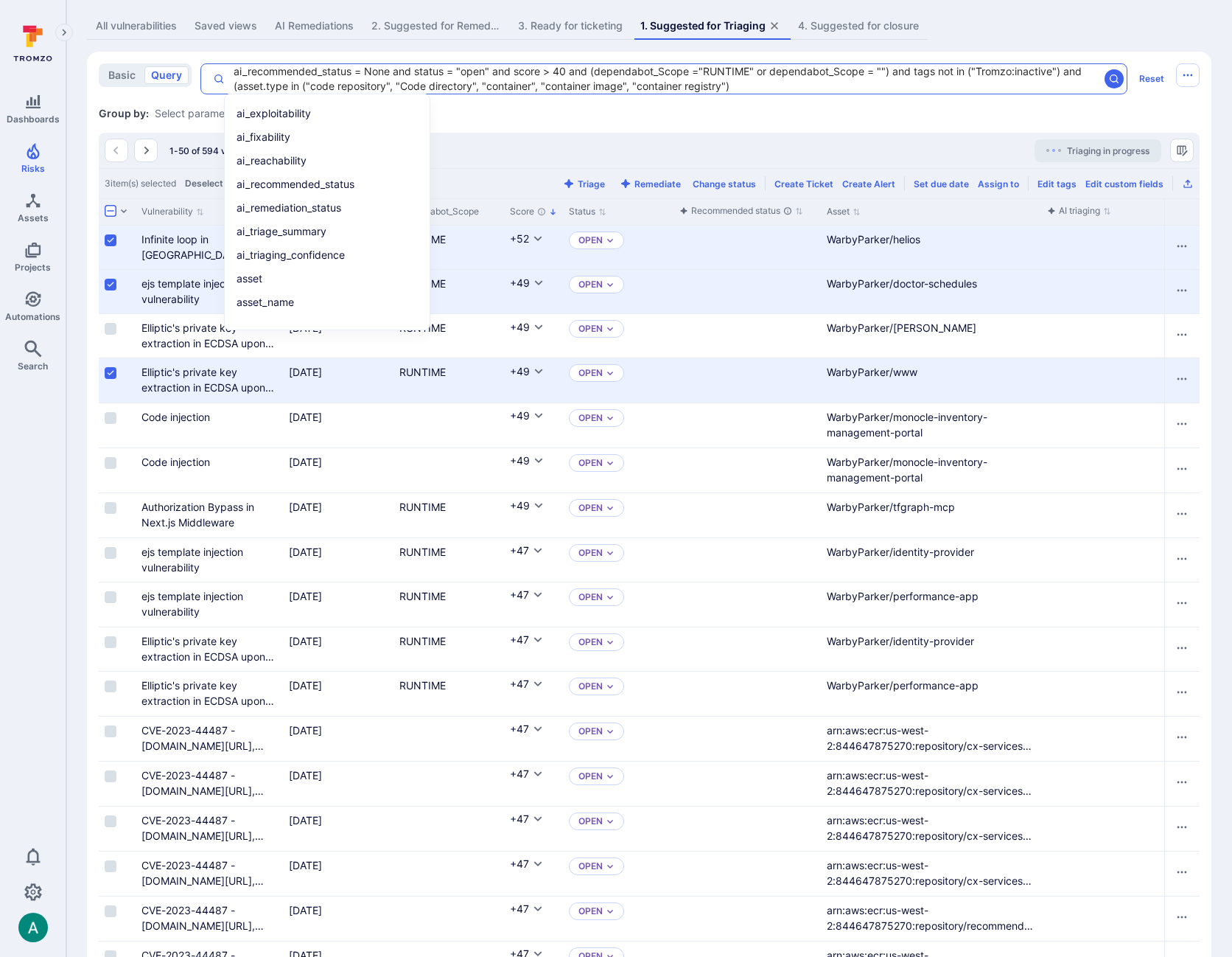
drag, startPoint x: 583, startPoint y: 79, endPoint x: 569, endPoint y: 80, distance: 14.0
click at [581, 80] on textarea "ai_recommended_status = None and status = "open" and score > 40 and (dependabot…" at bounding box center [661, 79] width 874 height 30
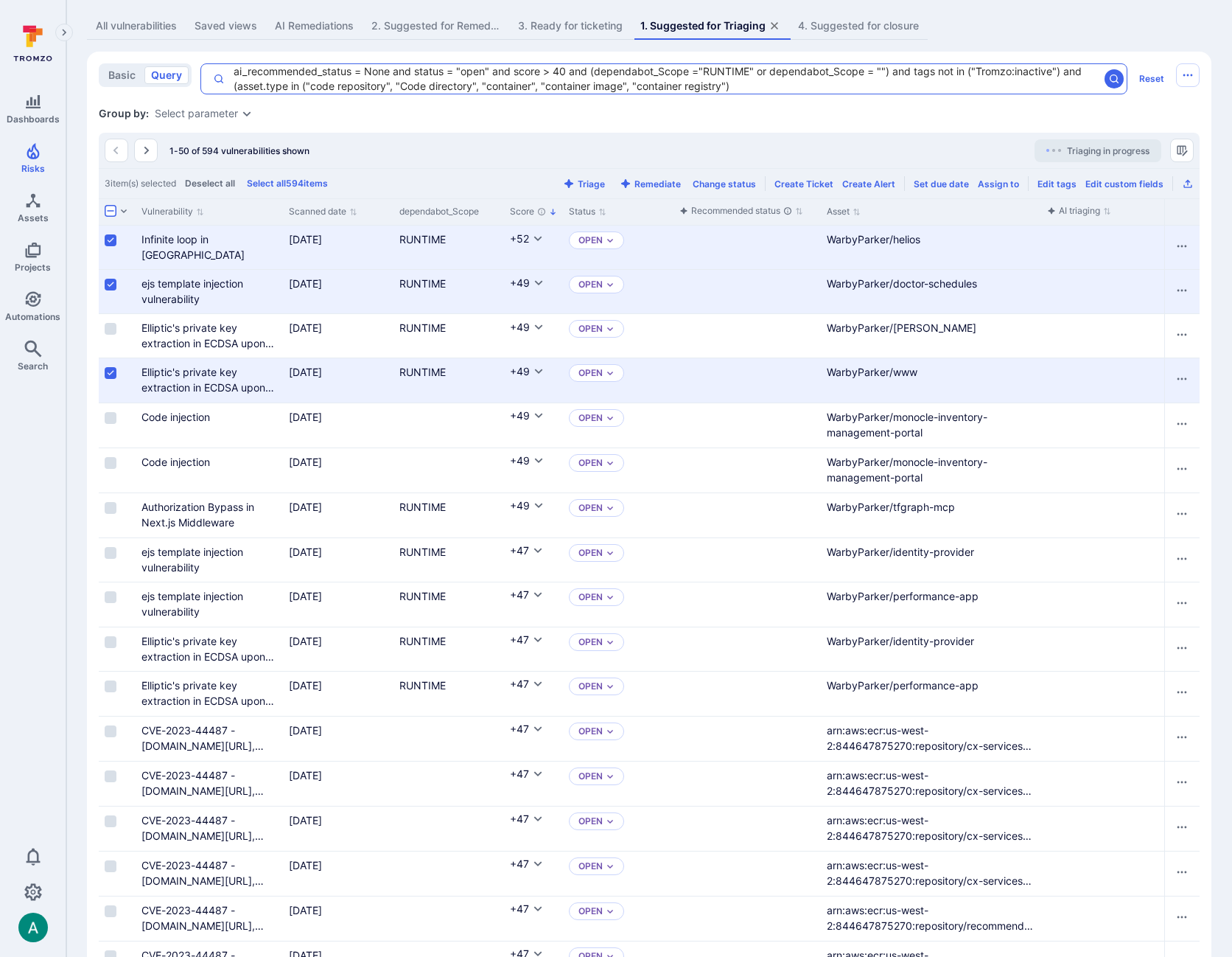
drag, startPoint x: 542, startPoint y: 84, endPoint x: 630, endPoint y: 85, distance: 88.0
click at [630, 85] on textarea "ai_recommended_status = None and status = "open" and score > 40 and (dependabot…" at bounding box center [661, 79] width 874 height 30
click at [711, 85] on textarea "ai_recommended_status = None and status = "open" and score > 40 and (dependabot…" at bounding box center [661, 79] width 874 height 30
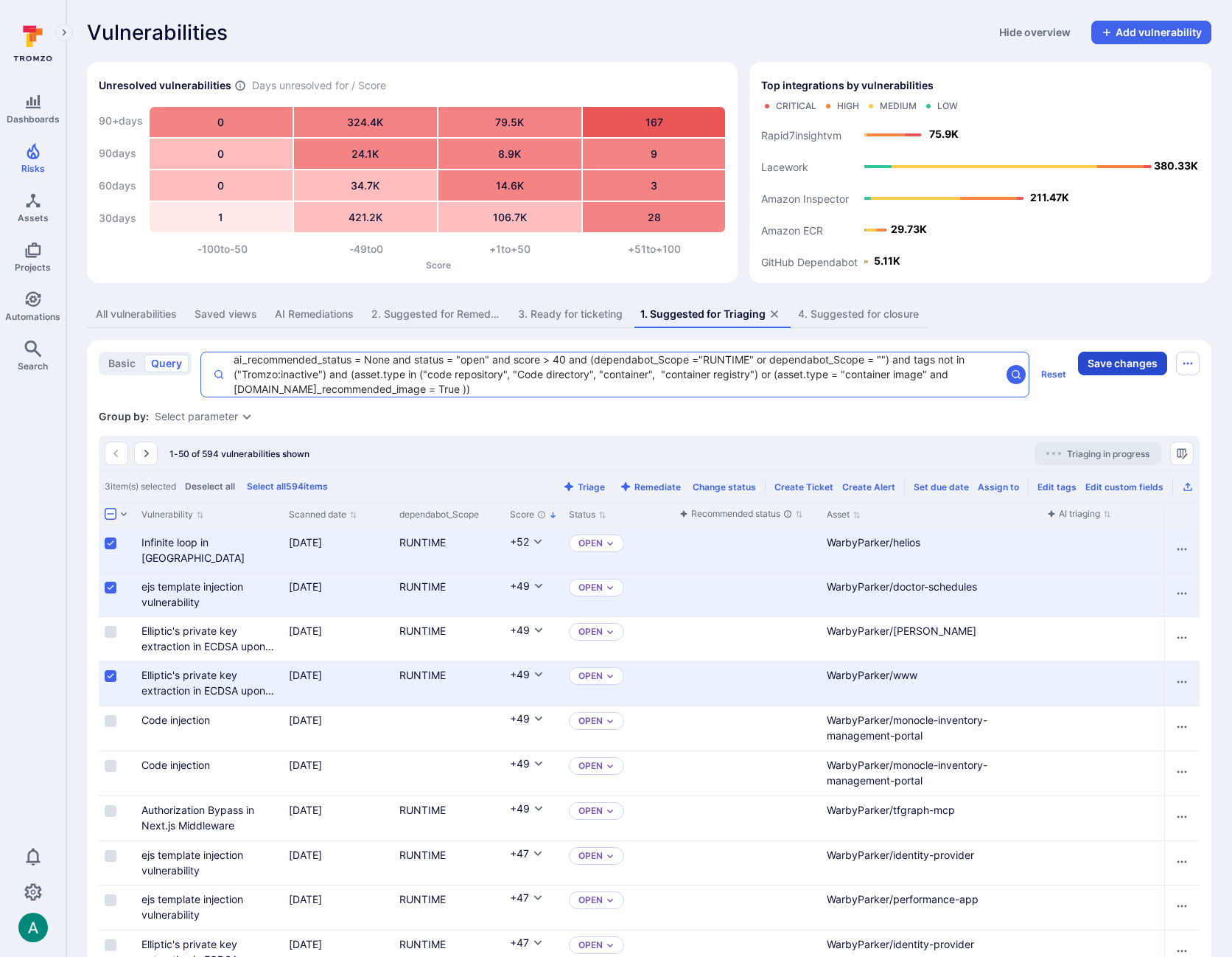
type textarea "ai_recommended_status = None and status = "open" and score > 40 and (dependabot…"
click at [1123, 363] on button "Save changes" at bounding box center [1123, 363] width 90 height 23
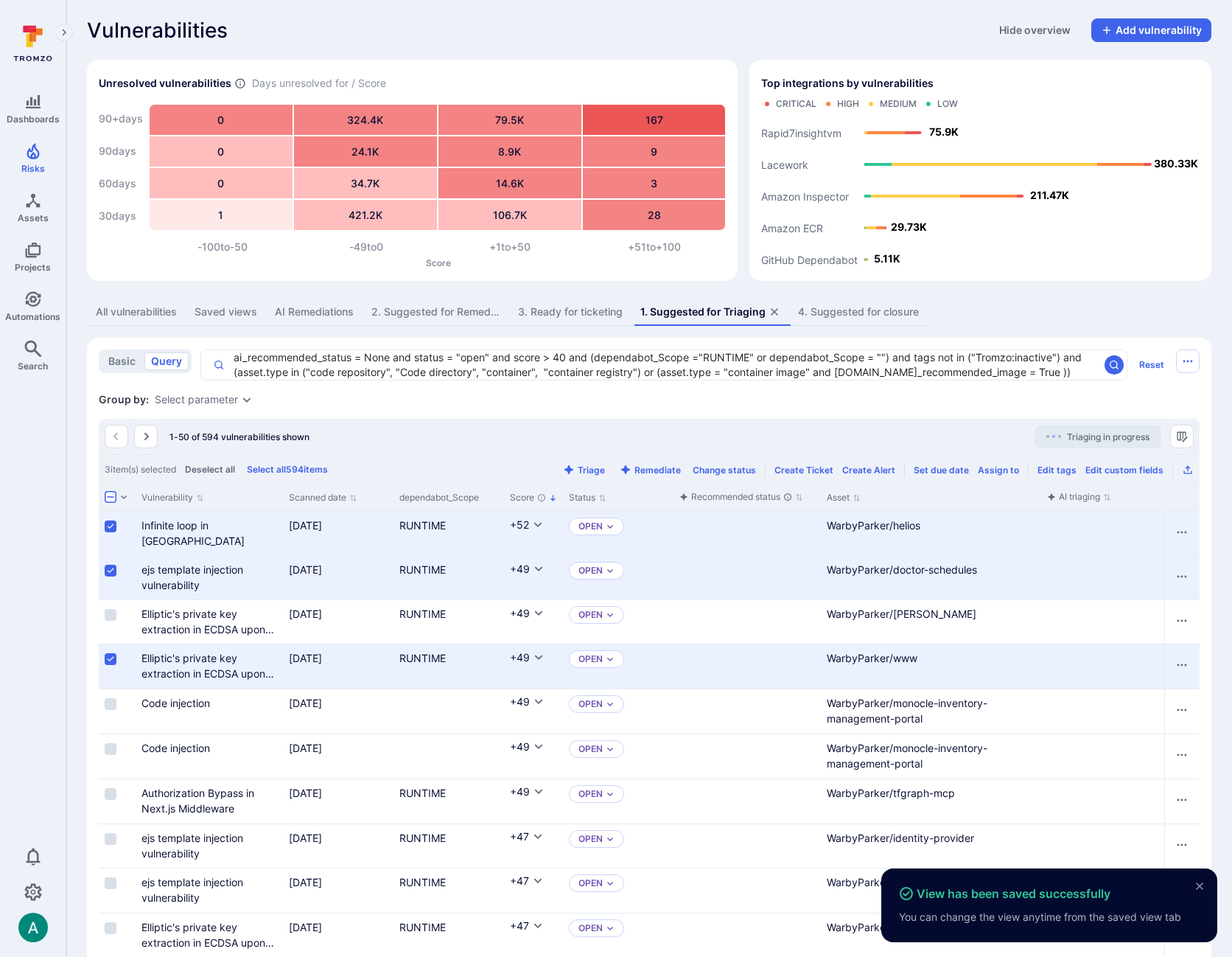
scroll to position [0, 23]
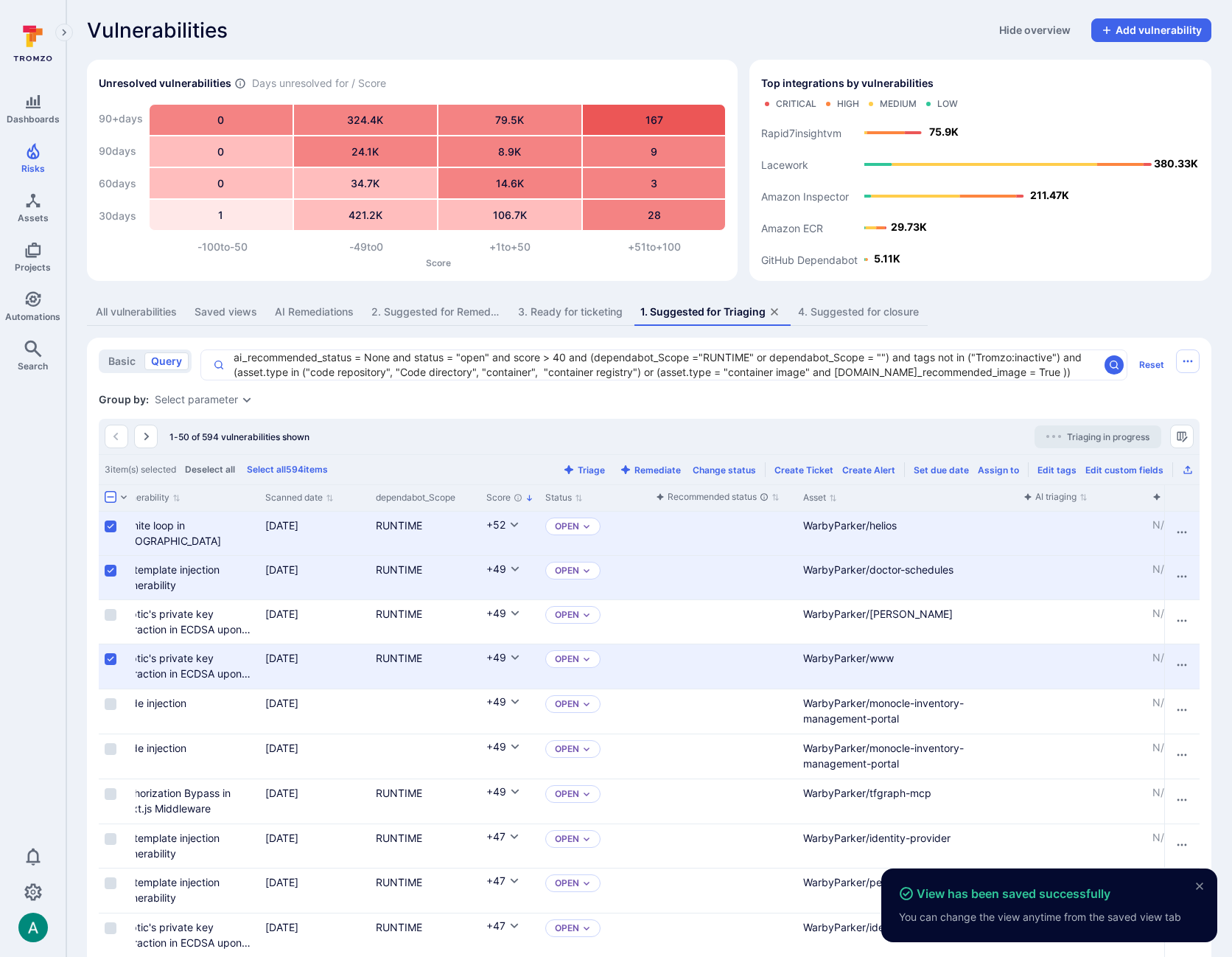
click at [1115, 401] on div "Group by: Select parameter" at bounding box center [649, 400] width 1101 height 14
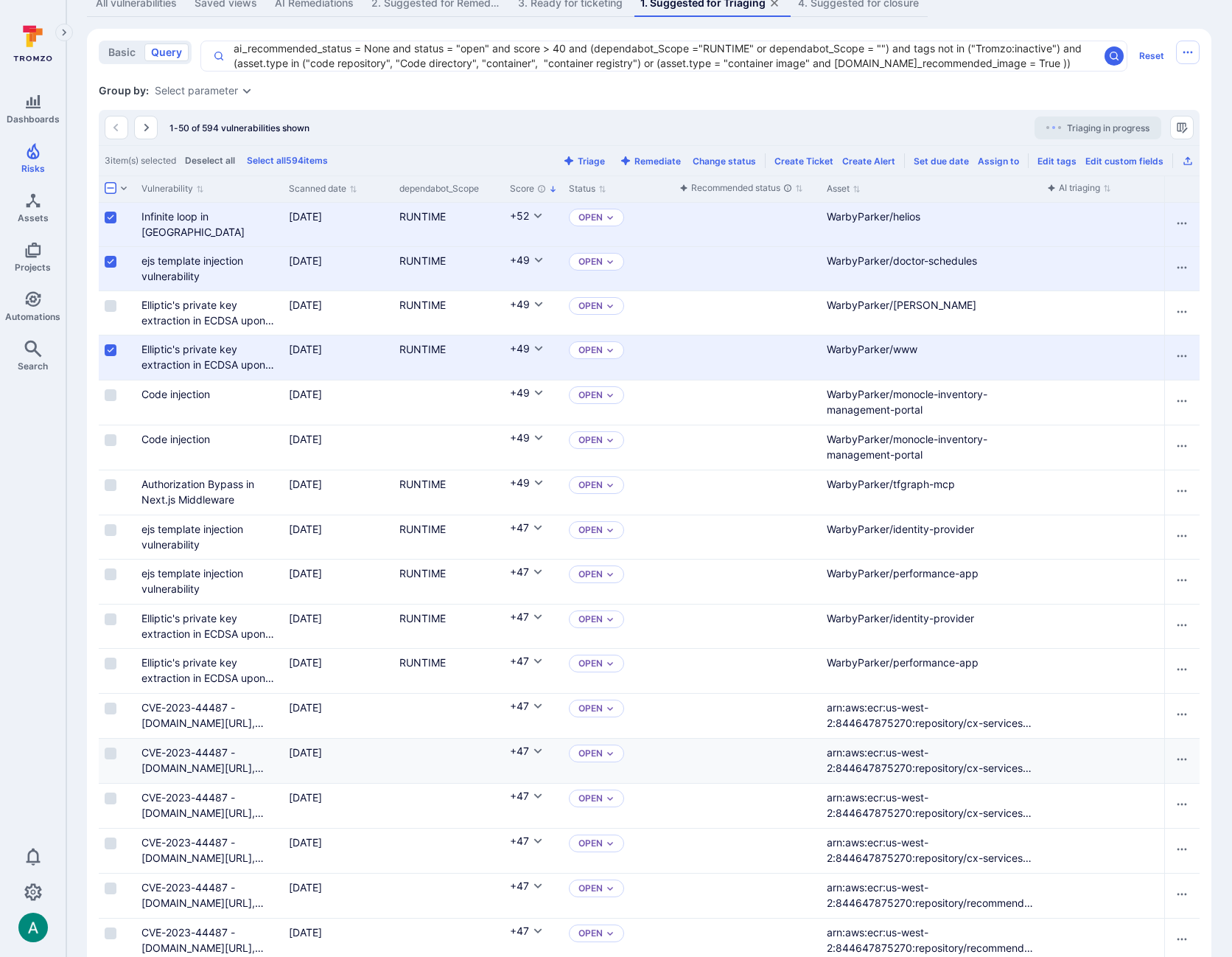
scroll to position [326, 0]
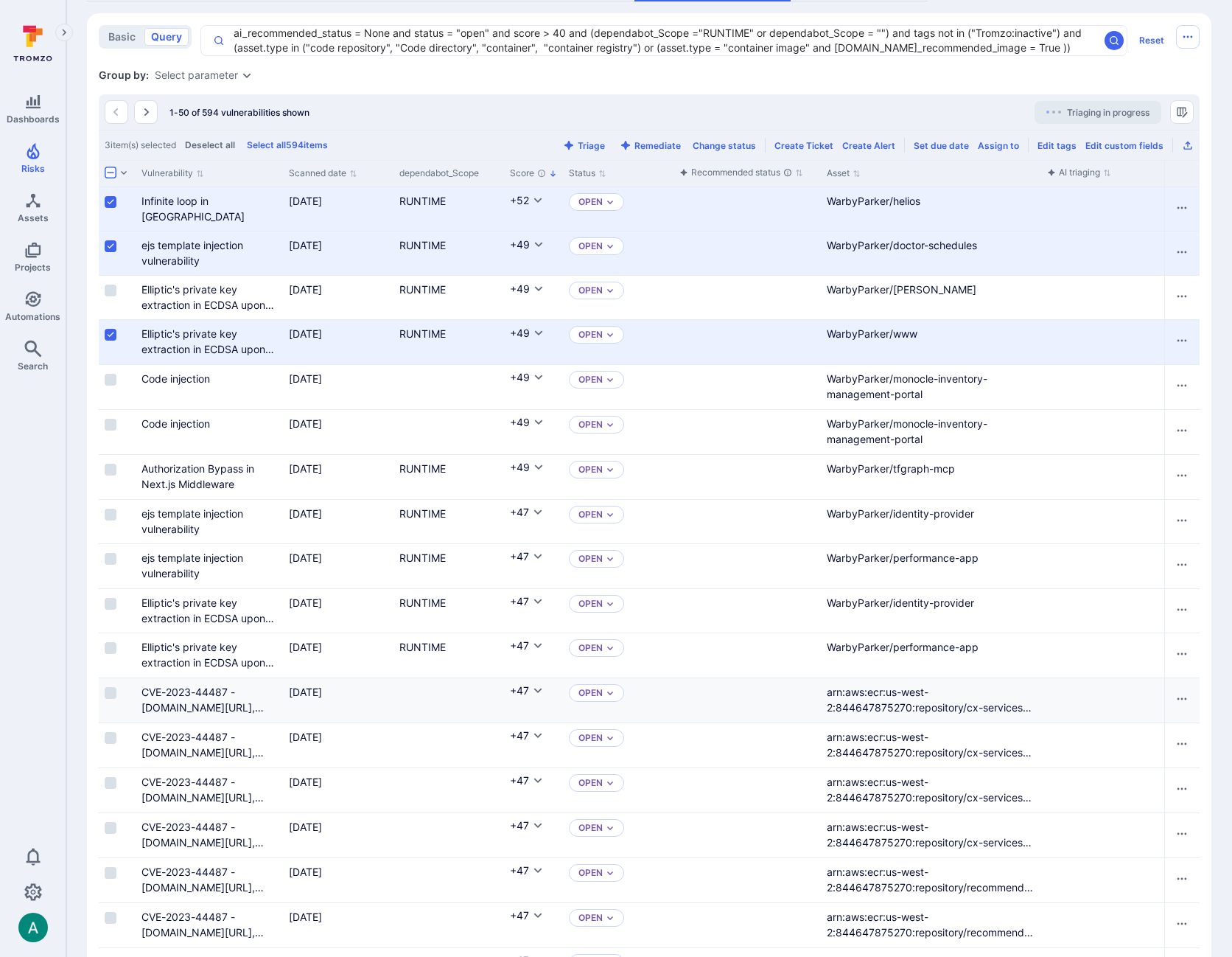
click at [777, 698] on div "Cell for aiCtx.triageStatus" at bounding box center [747, 700] width 147 height 44
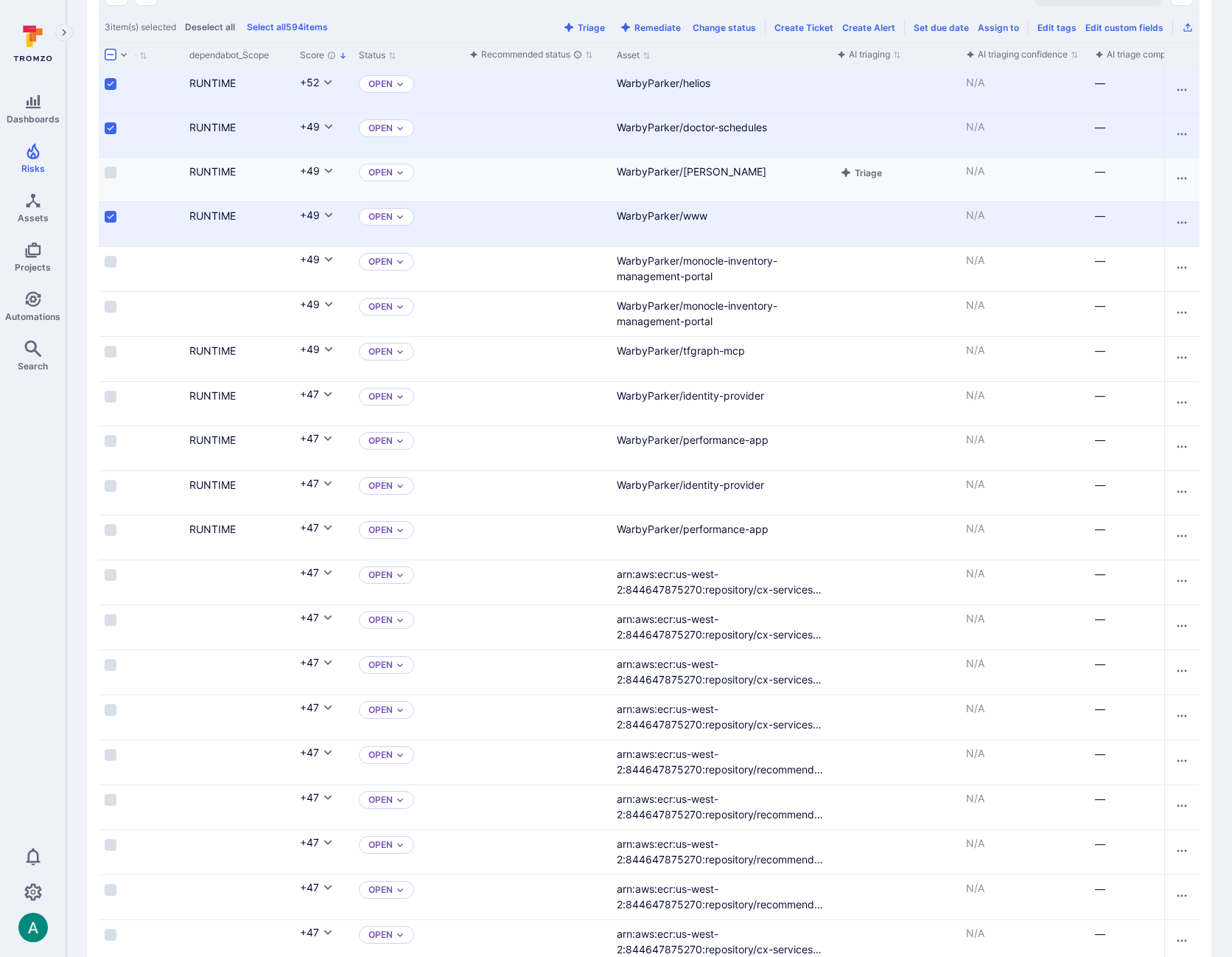
scroll to position [0, 0]
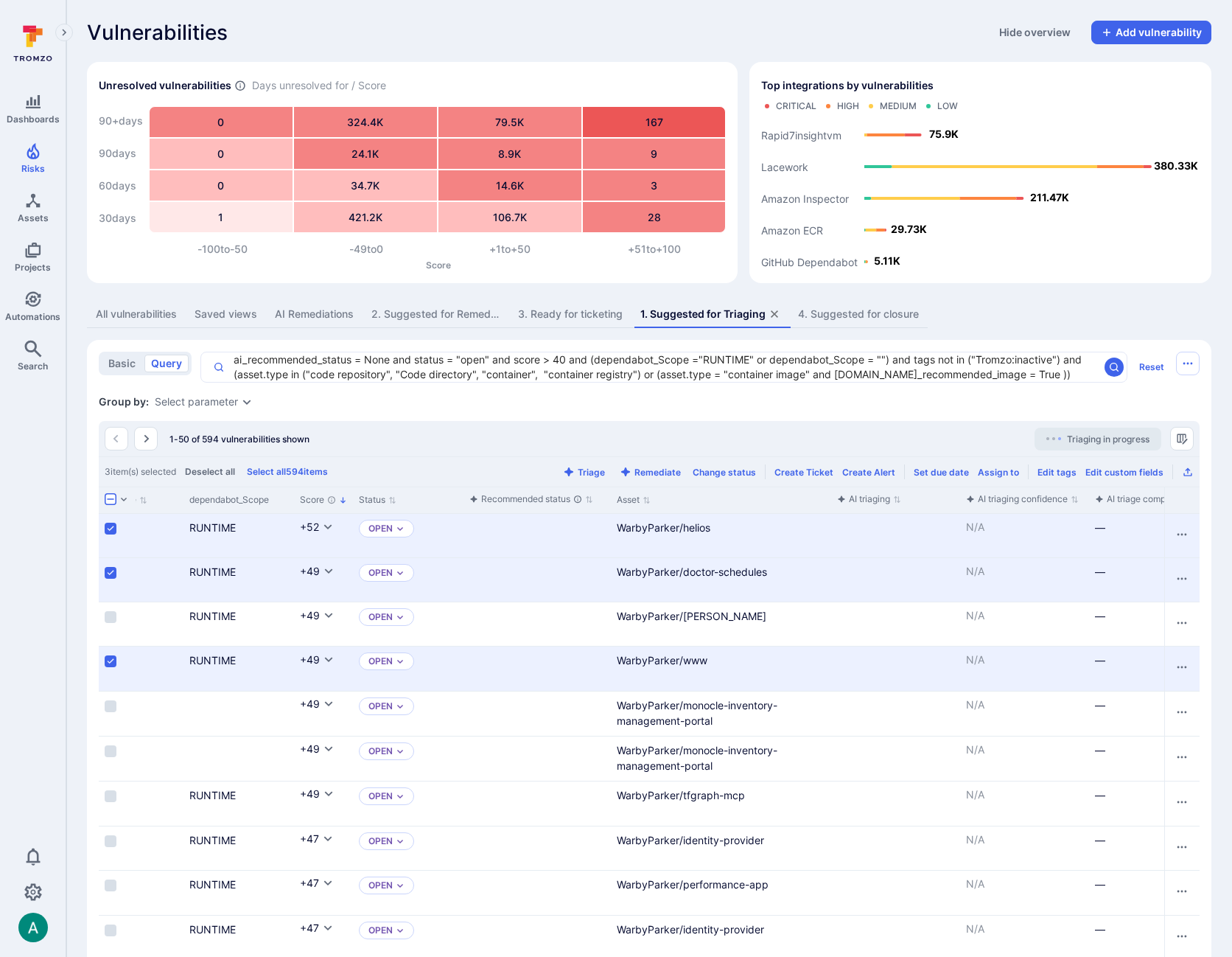
click at [651, 43] on div "Vulnerabilities Hide overview Add vulnerability" at bounding box center [649, 32] width 1124 height 23
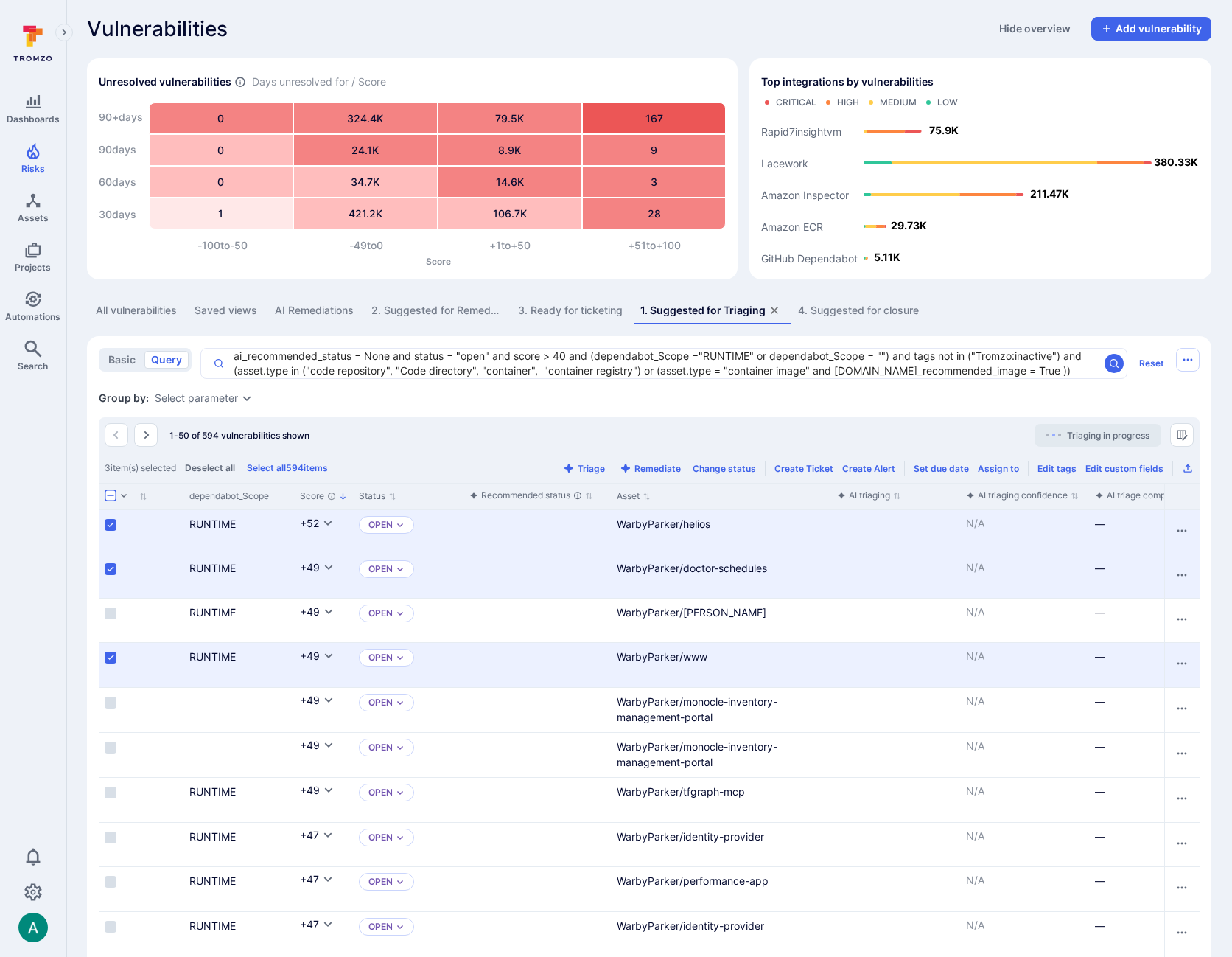
scroll to position [1, 0]
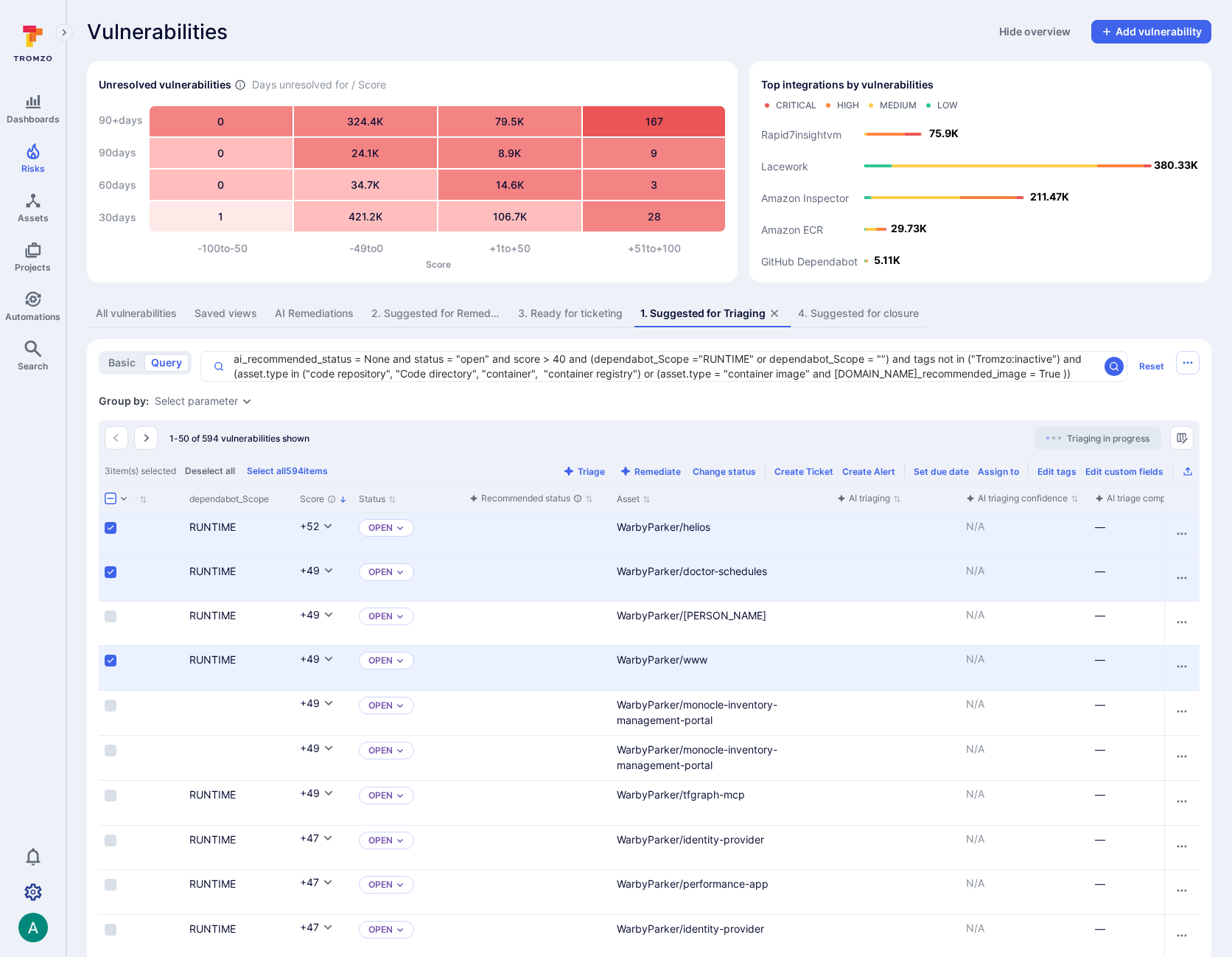
click at [31, 892] on icon "Settings" at bounding box center [33, 892] width 18 height 18
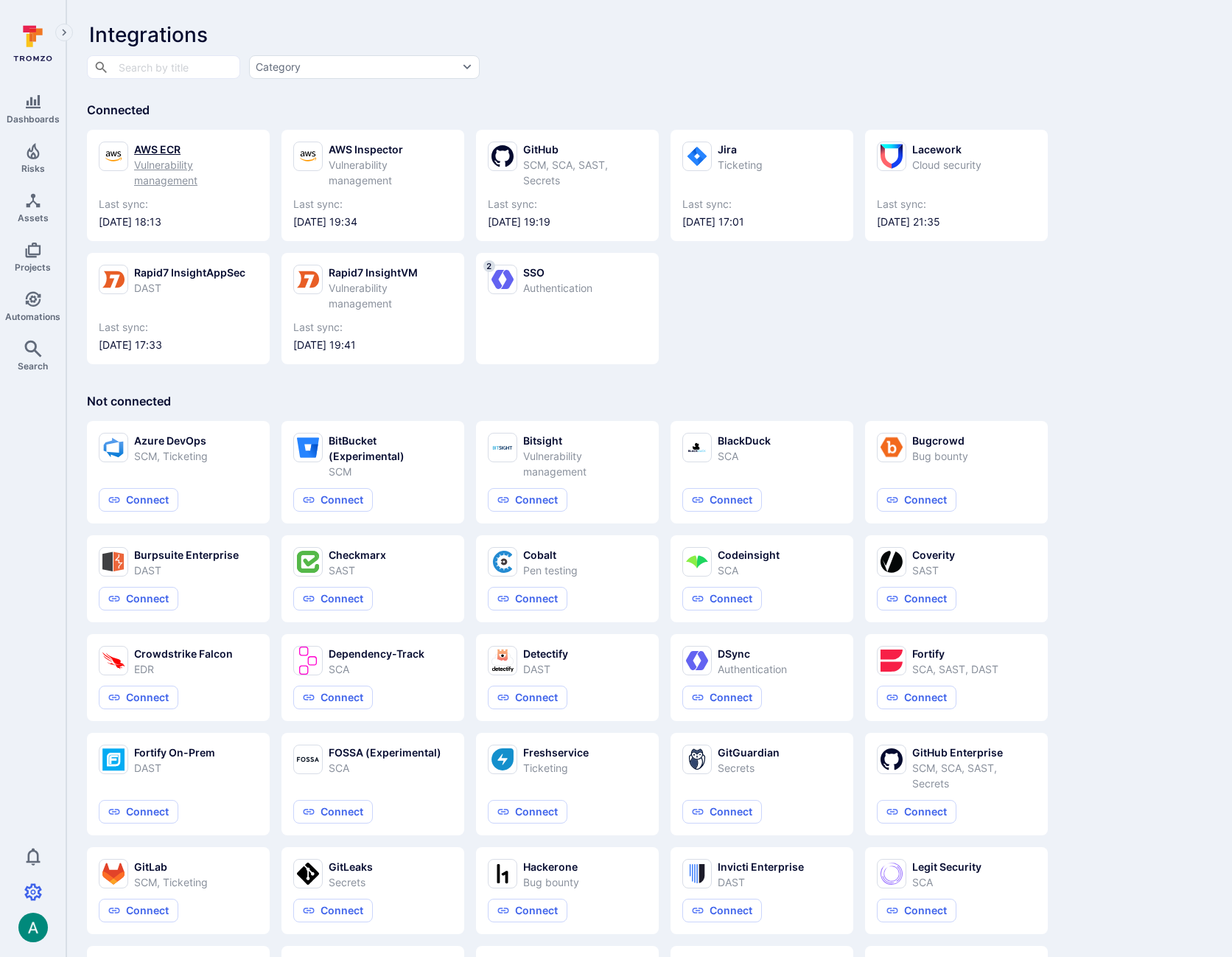
click at [183, 168] on div "Vulnerability management" at bounding box center [196, 172] width 124 height 31
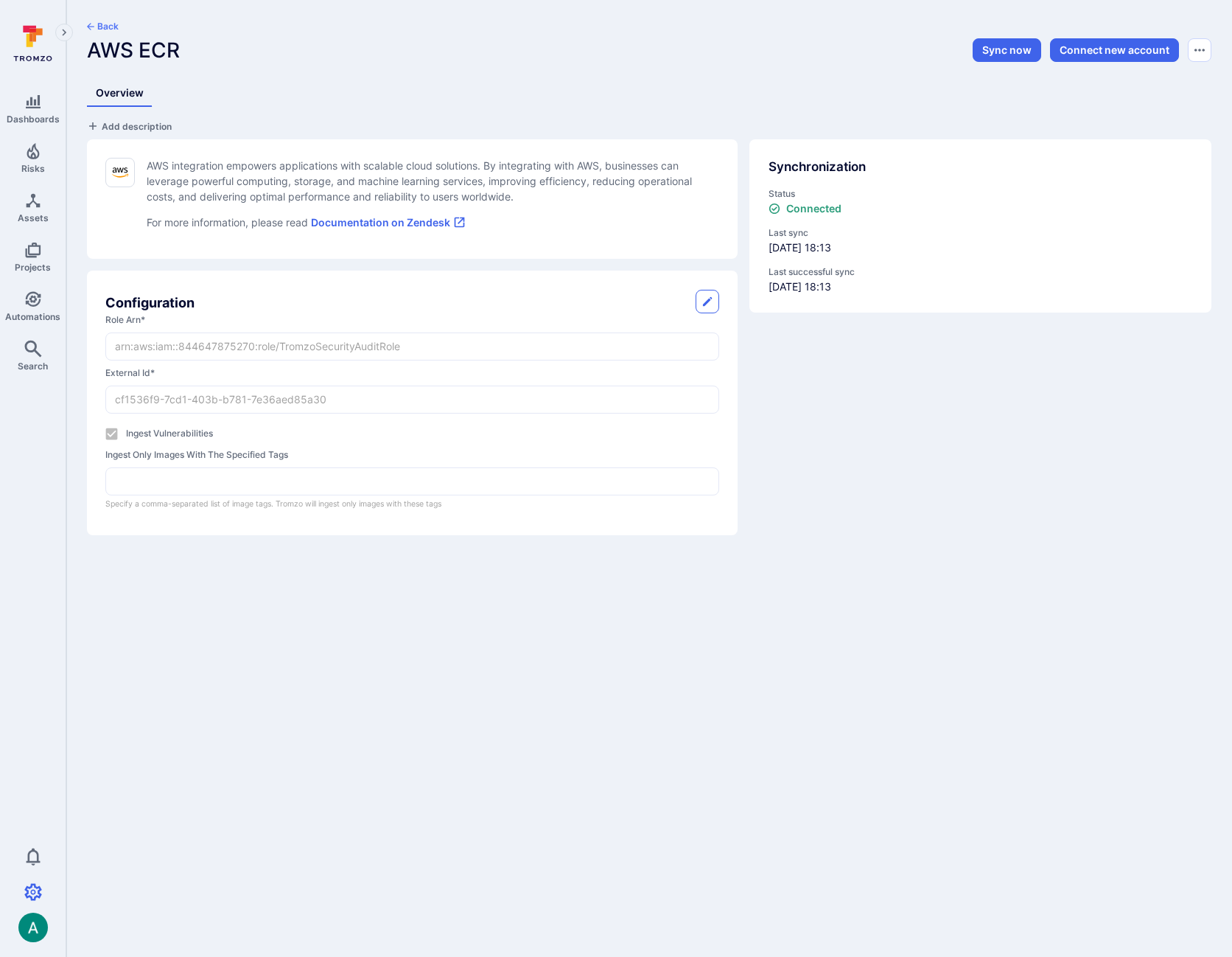
click at [710, 301] on icon "button" at bounding box center [707, 301] width 12 height 12
click at [112, 436] on input "Ingest Vulnerabilities" at bounding box center [112, 434] width 29 height 29
checkbox input "false"
click at [695, 306] on button "Save" at bounding box center [692, 301] width 56 height 23
click at [101, 31] on button "Back" at bounding box center [102, 26] width 31 height 12
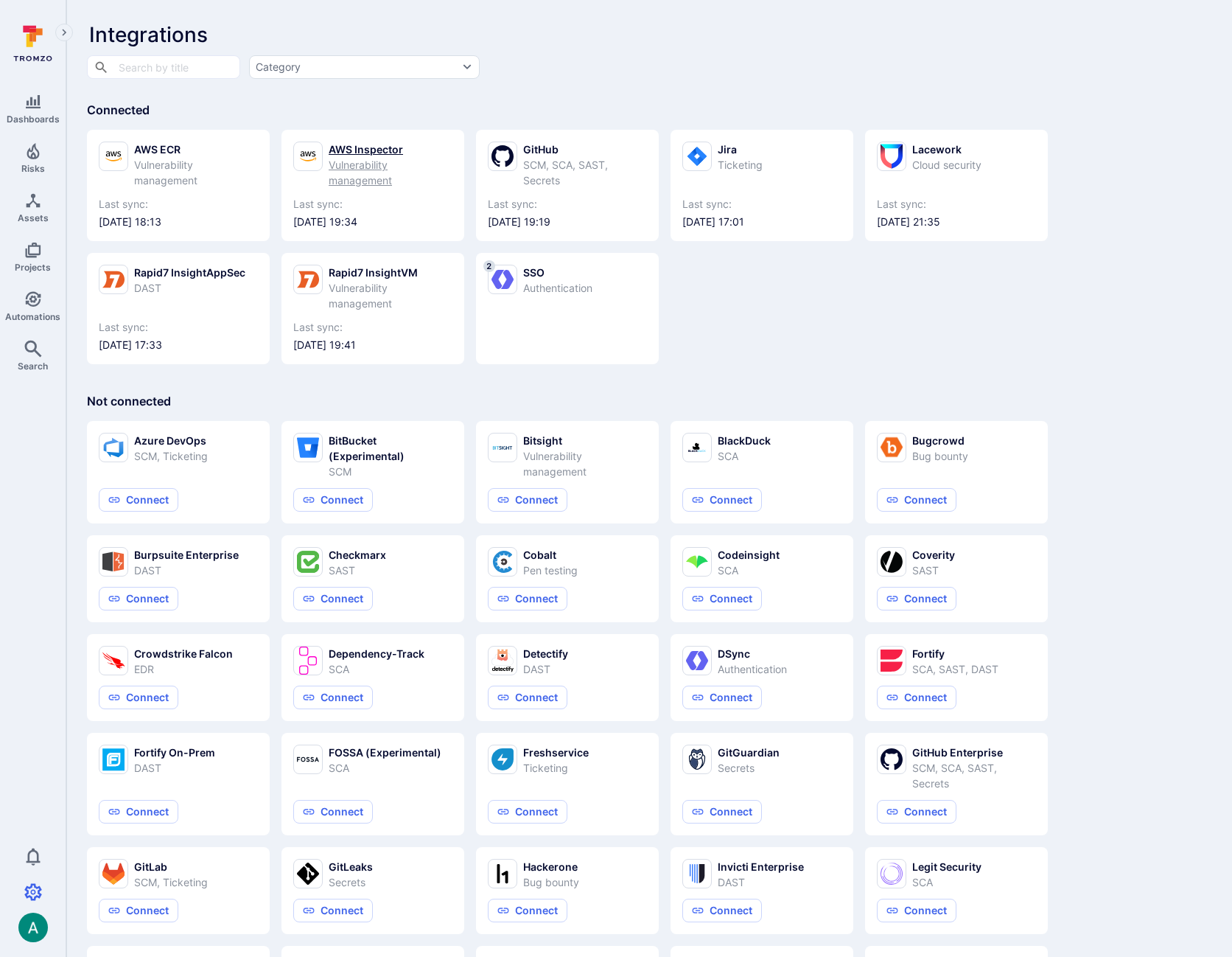
click at [352, 167] on div "Vulnerability management" at bounding box center [391, 172] width 124 height 31
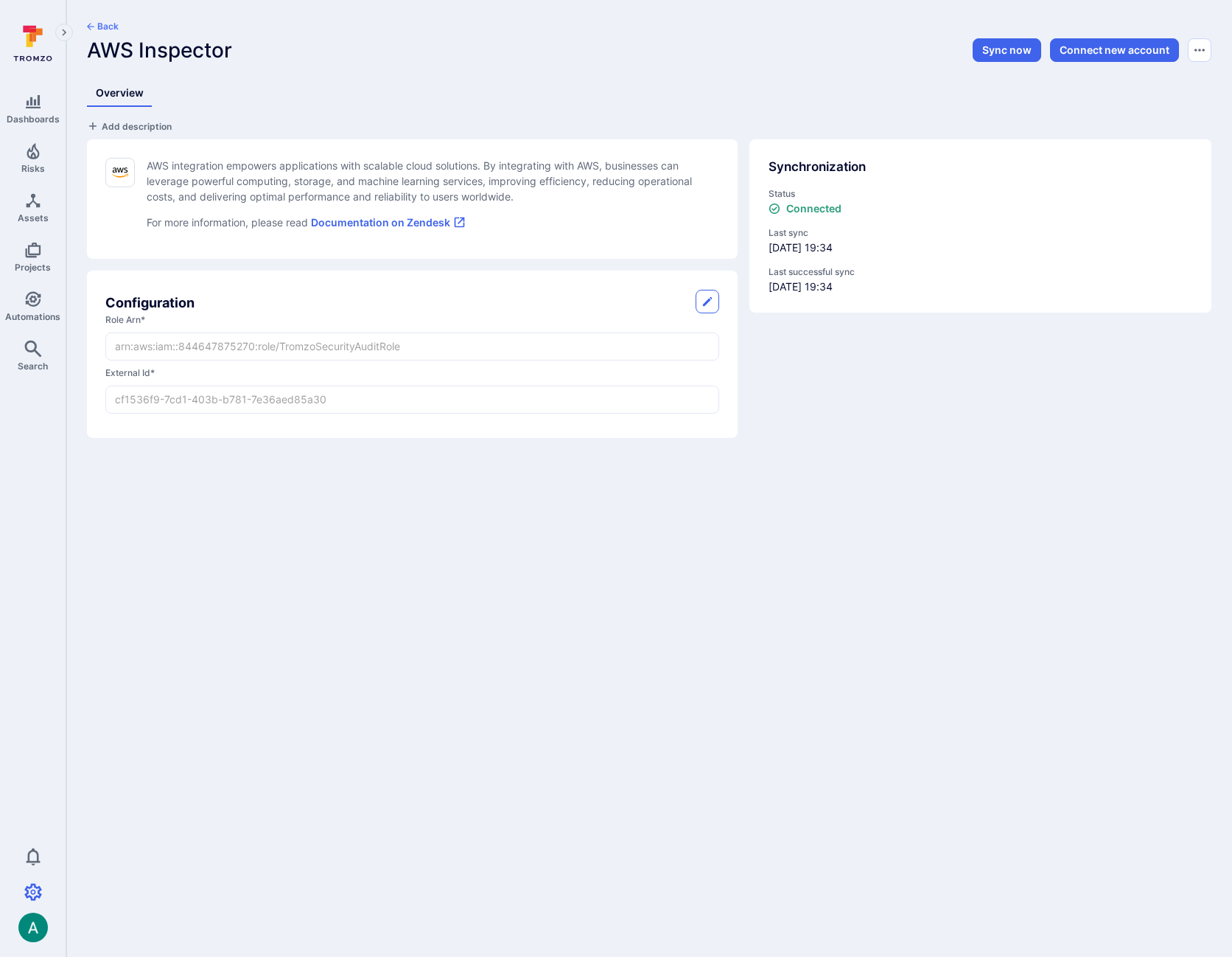
click at [97, 21] on button "Back" at bounding box center [102, 26] width 31 height 12
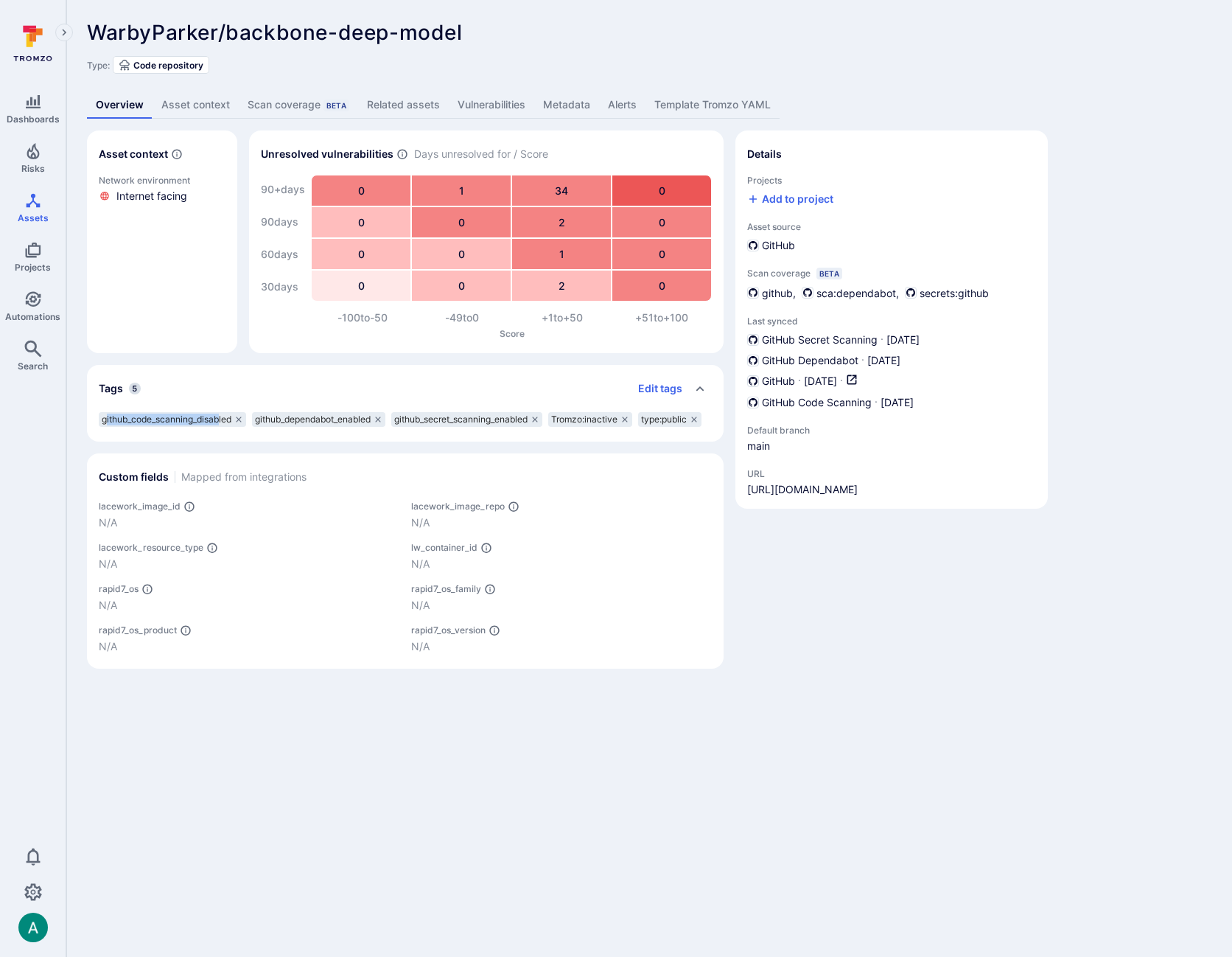
drag, startPoint x: 107, startPoint y: 418, endPoint x: 220, endPoint y: 418, distance: 113.0
click at [220, 418] on span "github_code_scanning_disabled" at bounding box center [166, 418] width 130 height 12
drag, startPoint x: 558, startPoint y: 418, endPoint x: 631, endPoint y: 418, distance: 73.0
click at [631, 418] on div "Tromzo:inactive" at bounding box center [590, 419] width 84 height 14
click at [30, 305] on icon "Automations" at bounding box center [32, 298] width 15 height 15
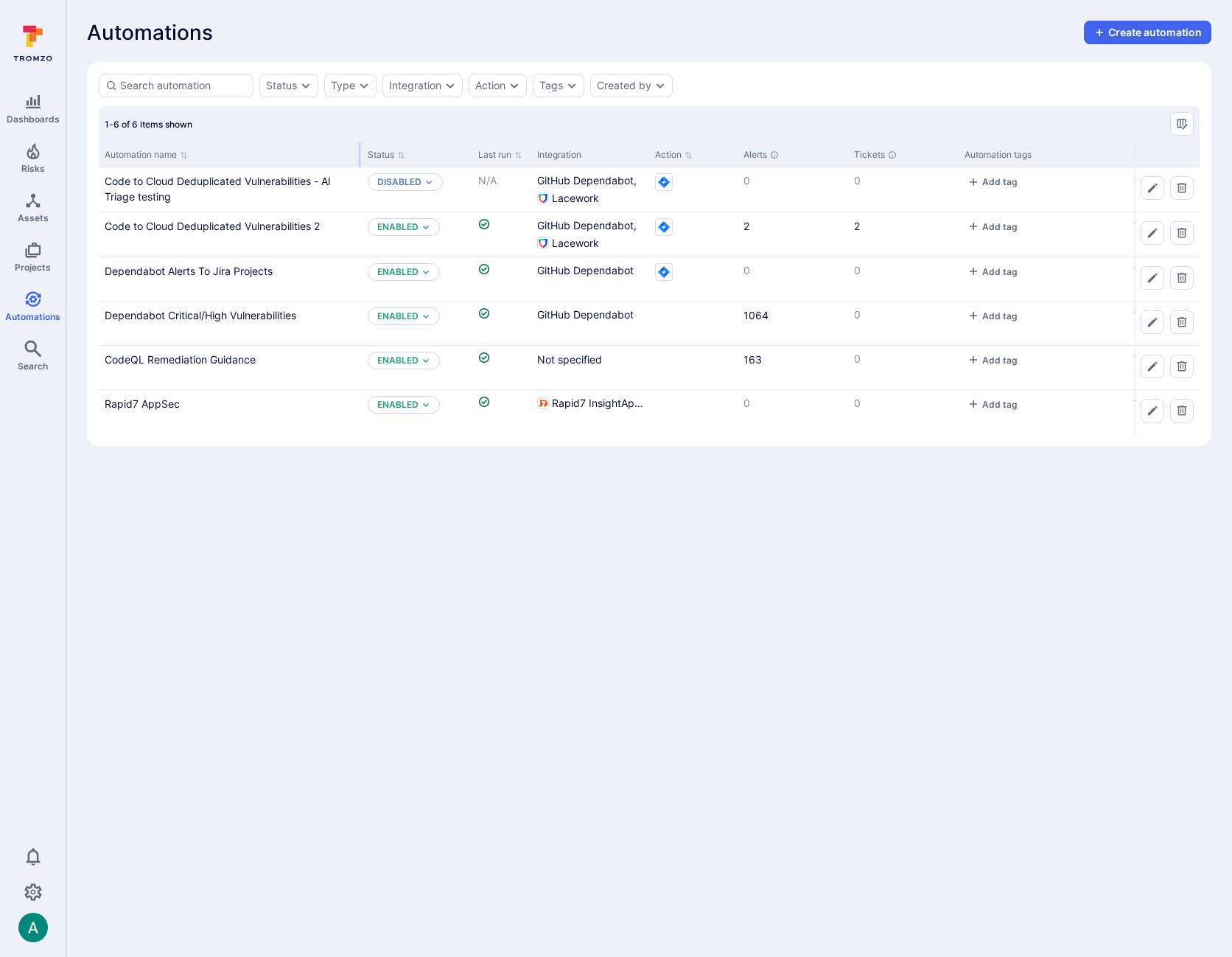
drag, startPoint x: 243, startPoint y: 151, endPoint x: 359, endPoint y: 151, distance: 116.0
click at [359, 151] on div at bounding box center [360, 155] width 2 height 25
click at [290, 228] on link "Code to Cloud Deduplicated Vulnerabilities 2" at bounding box center [212, 226] width 215 height 13
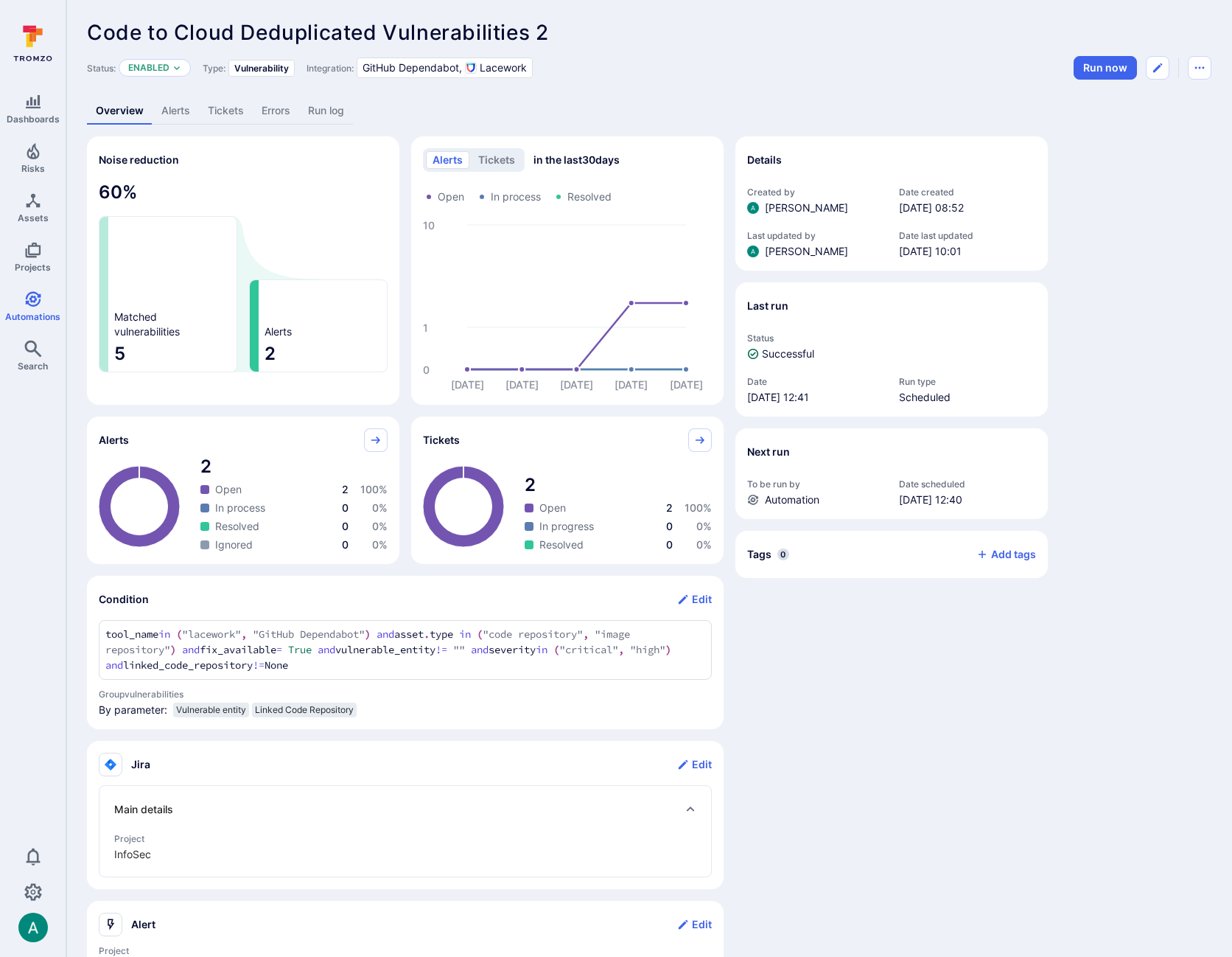
click at [162, 107] on link "Alerts" at bounding box center [176, 111] width 47 height 27
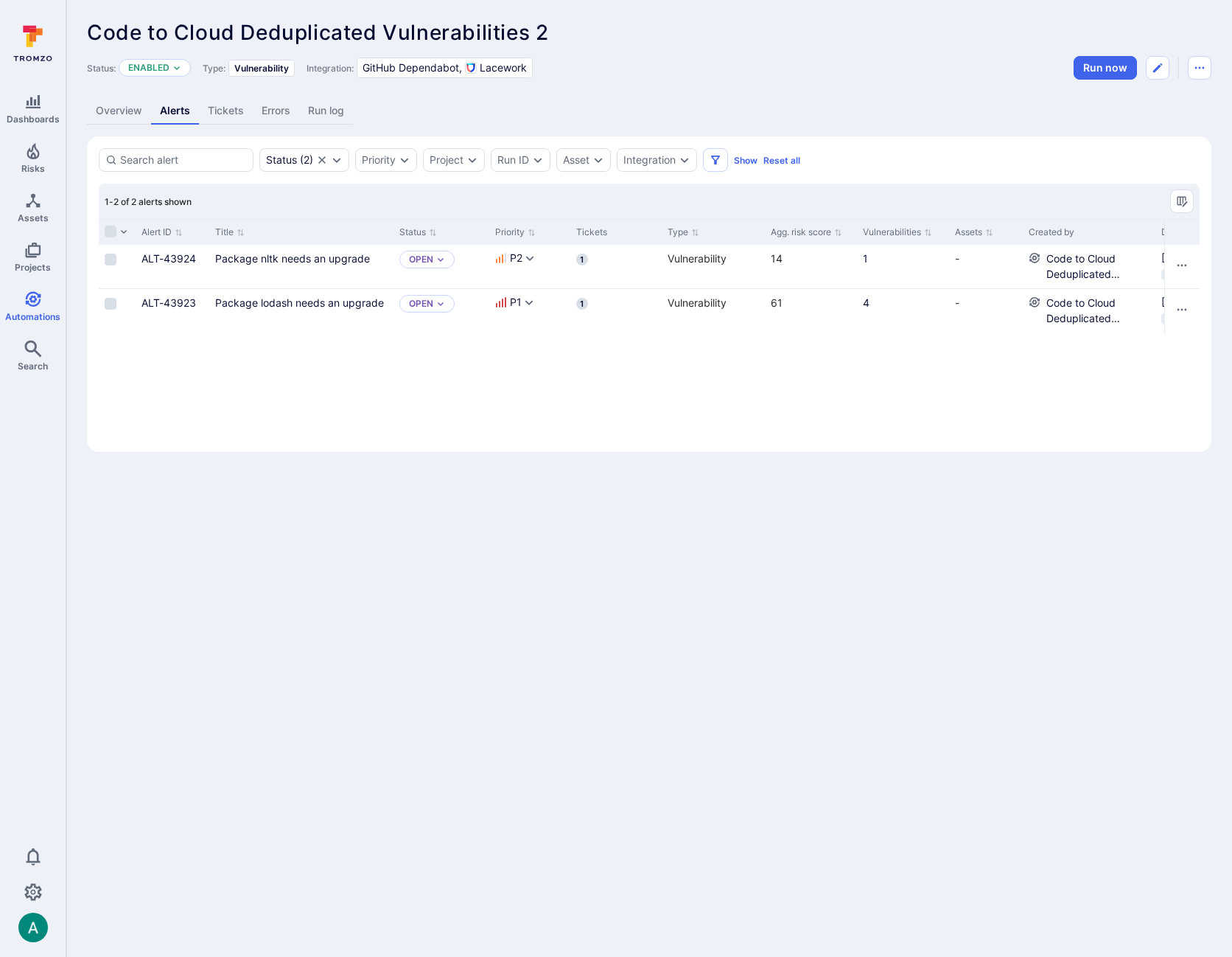
click at [129, 111] on link "Overview" at bounding box center [119, 111] width 65 height 27
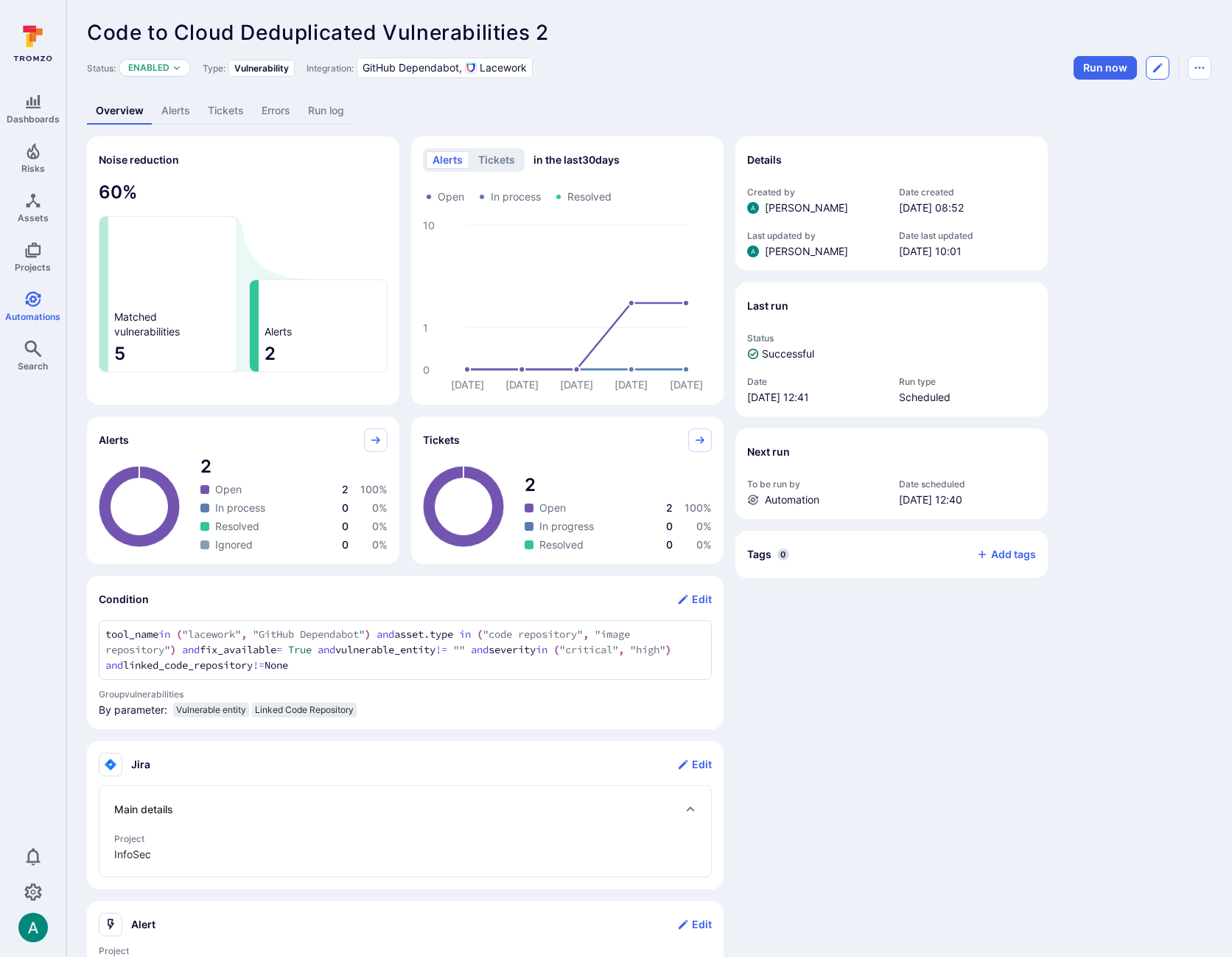
click at [1160, 73] on icon "Edit automation" at bounding box center [1157, 67] width 12 height 12
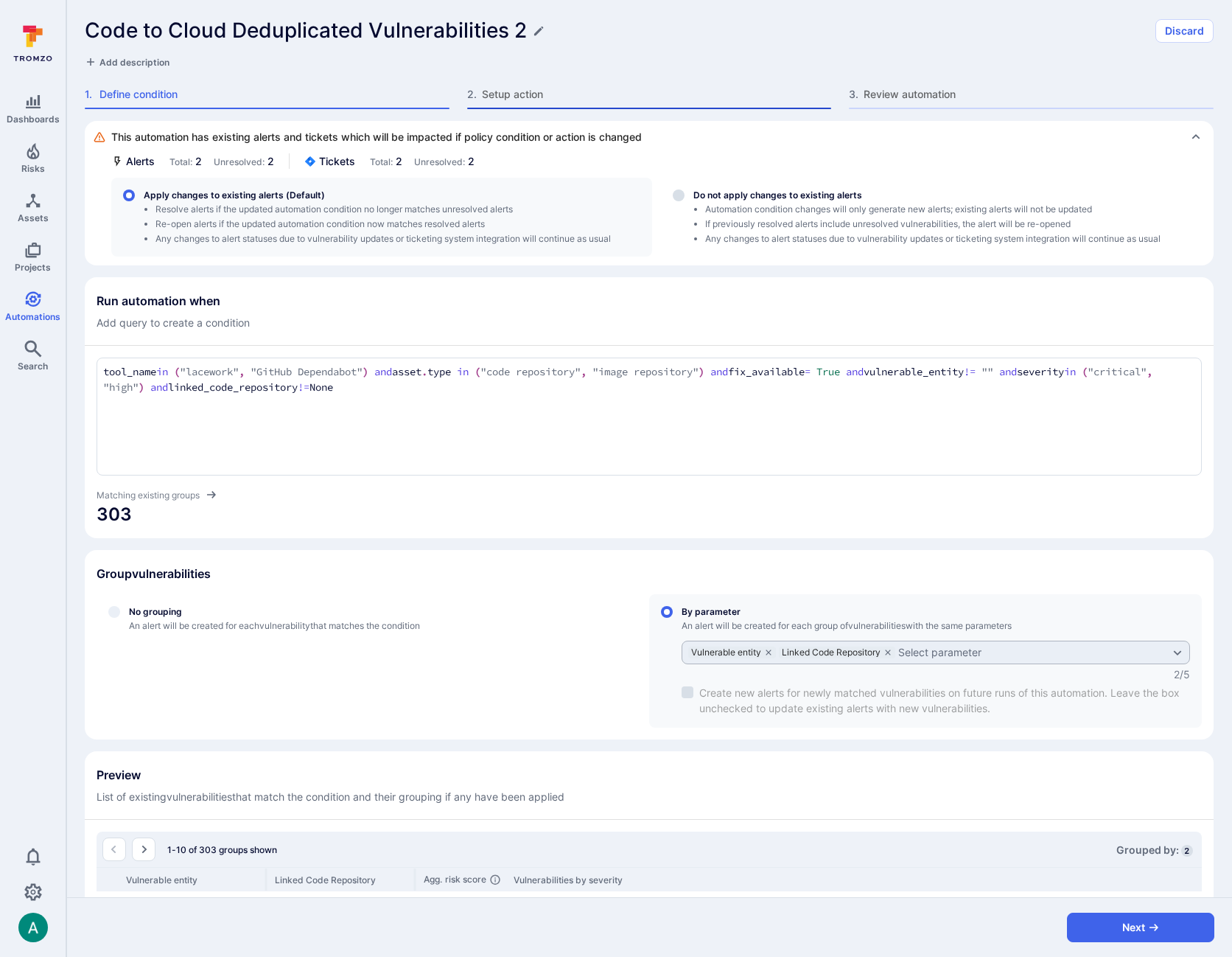
click at [507, 102] on div "2 . Setup action" at bounding box center [649, 98] width 365 height 22
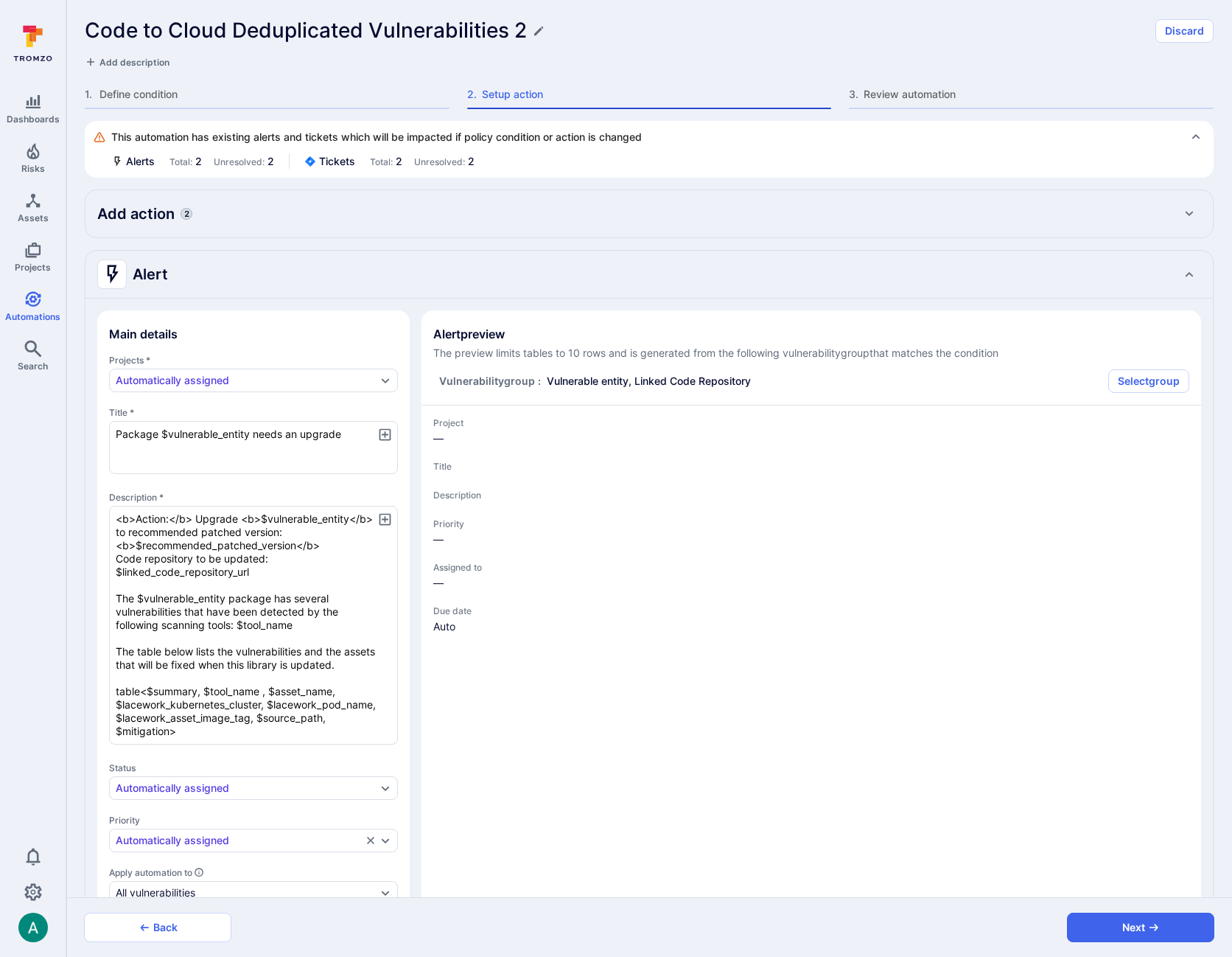
type textarea "x"
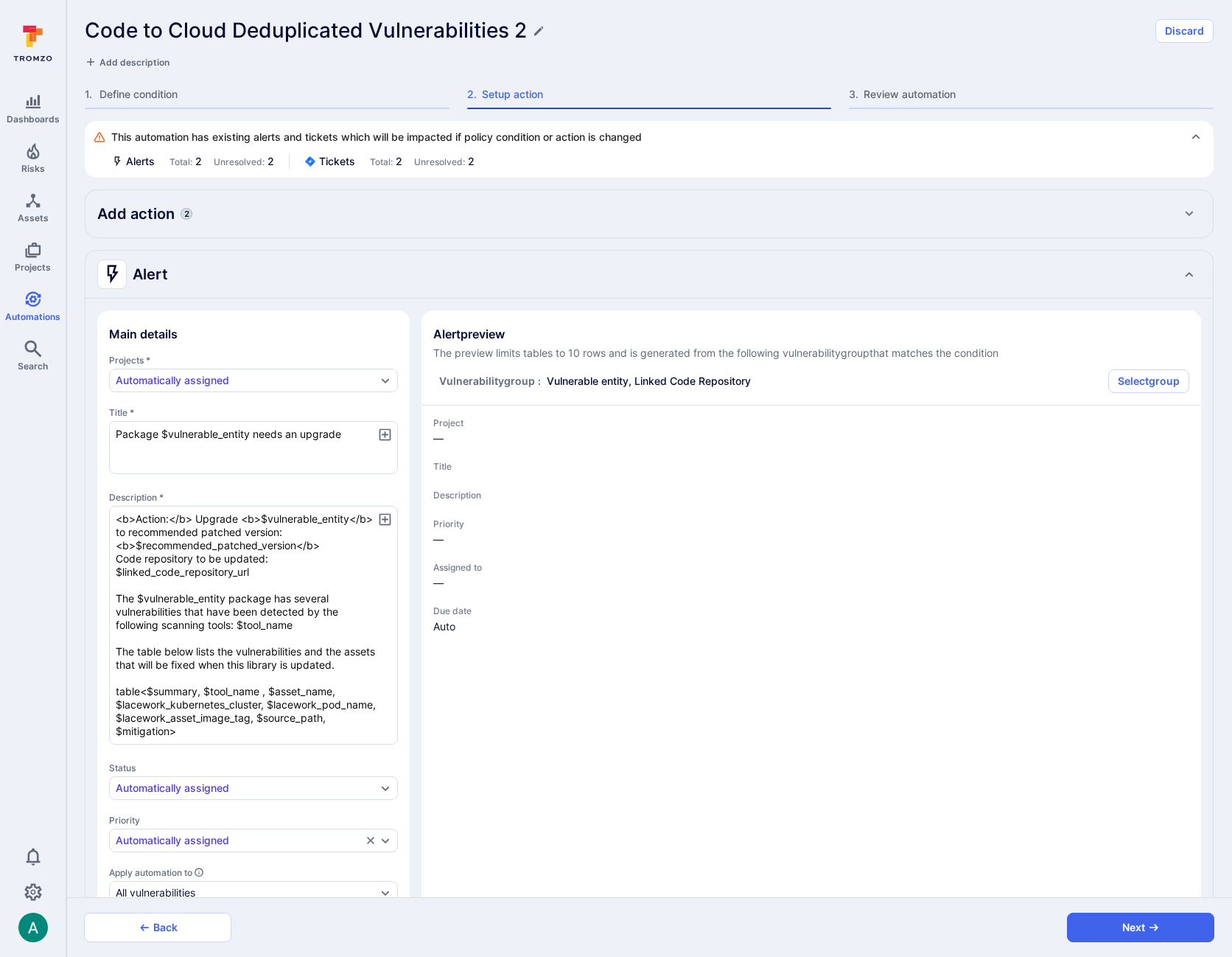
type textarea "x"
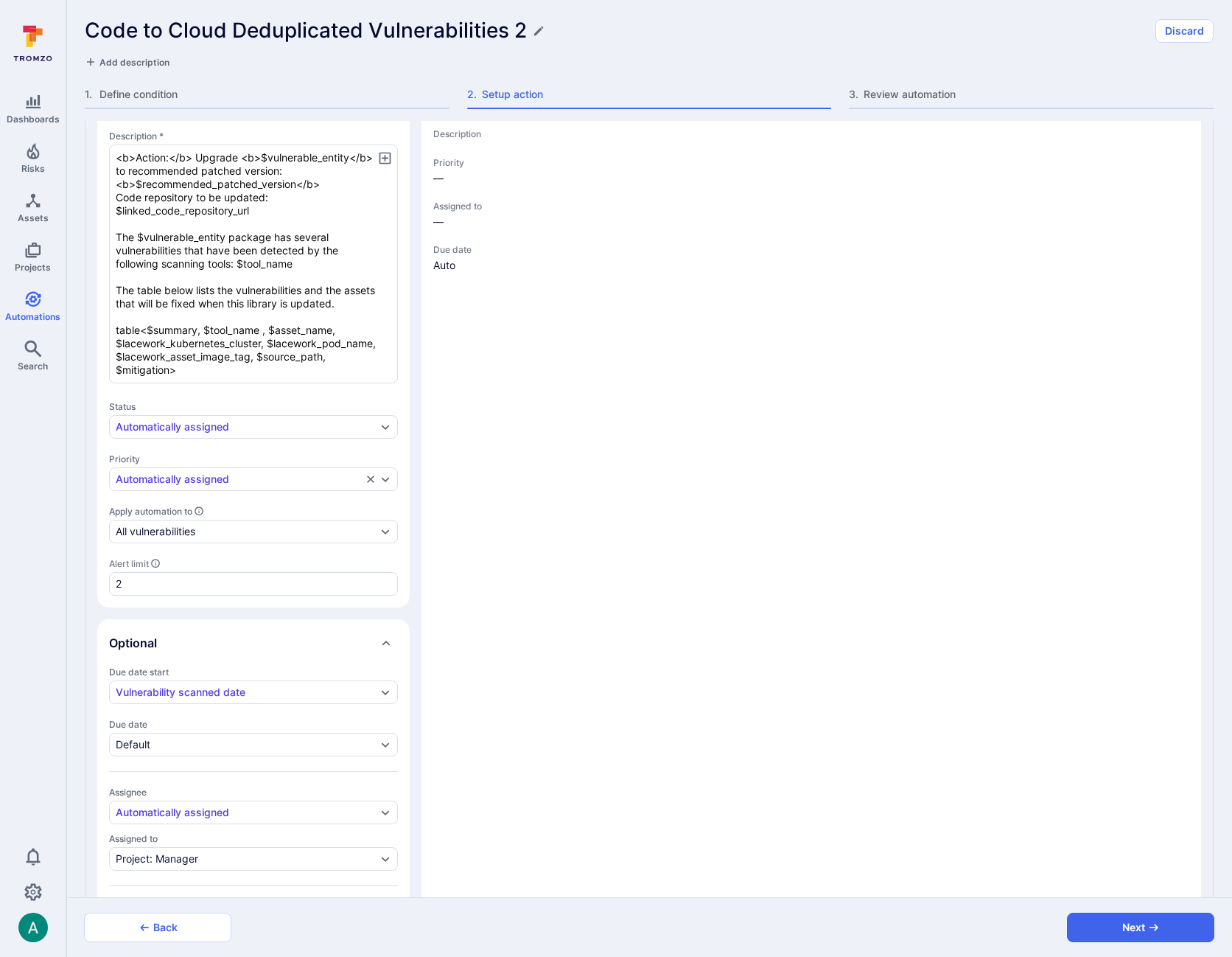
type textarea "x"
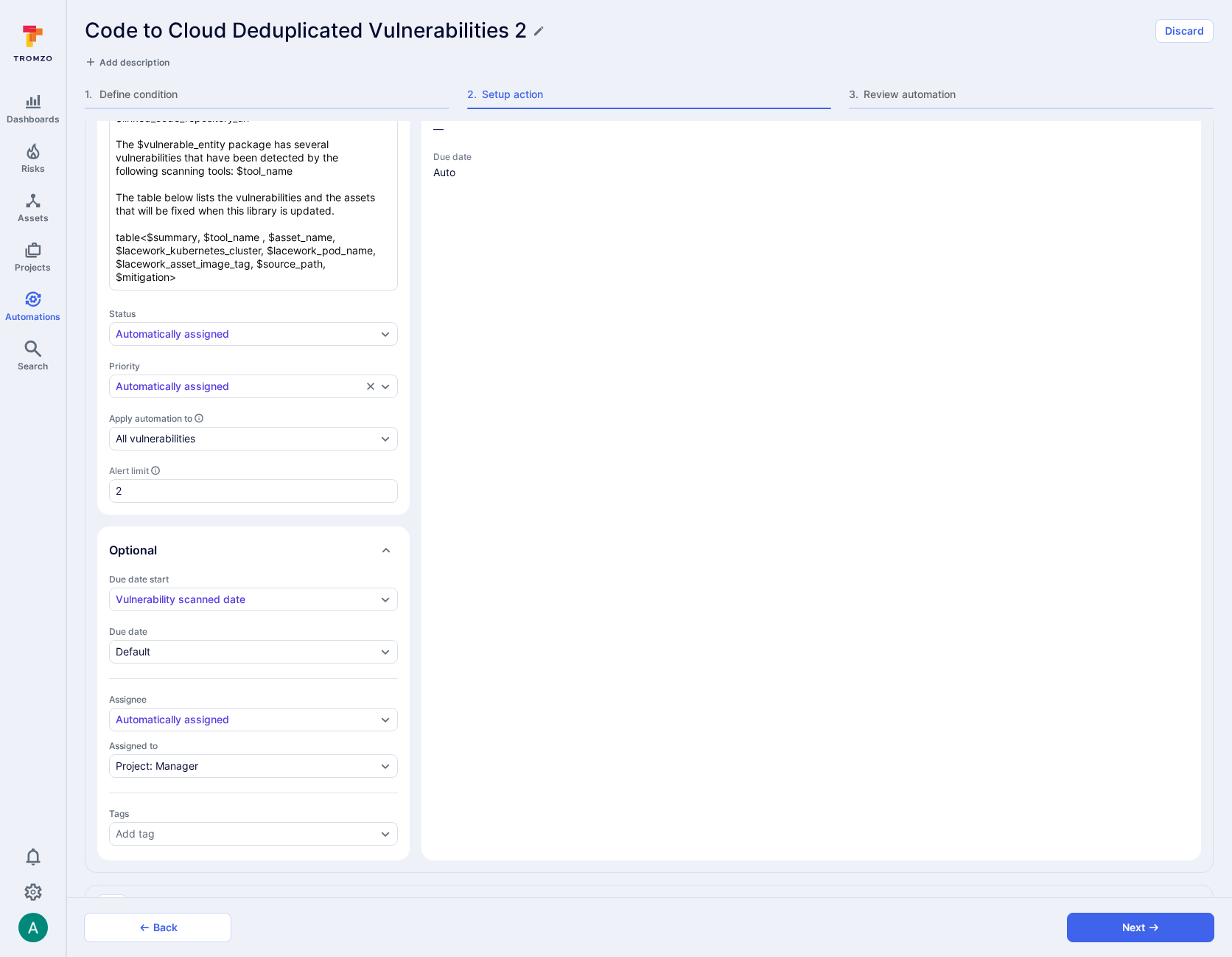
scroll to position [459, 0]
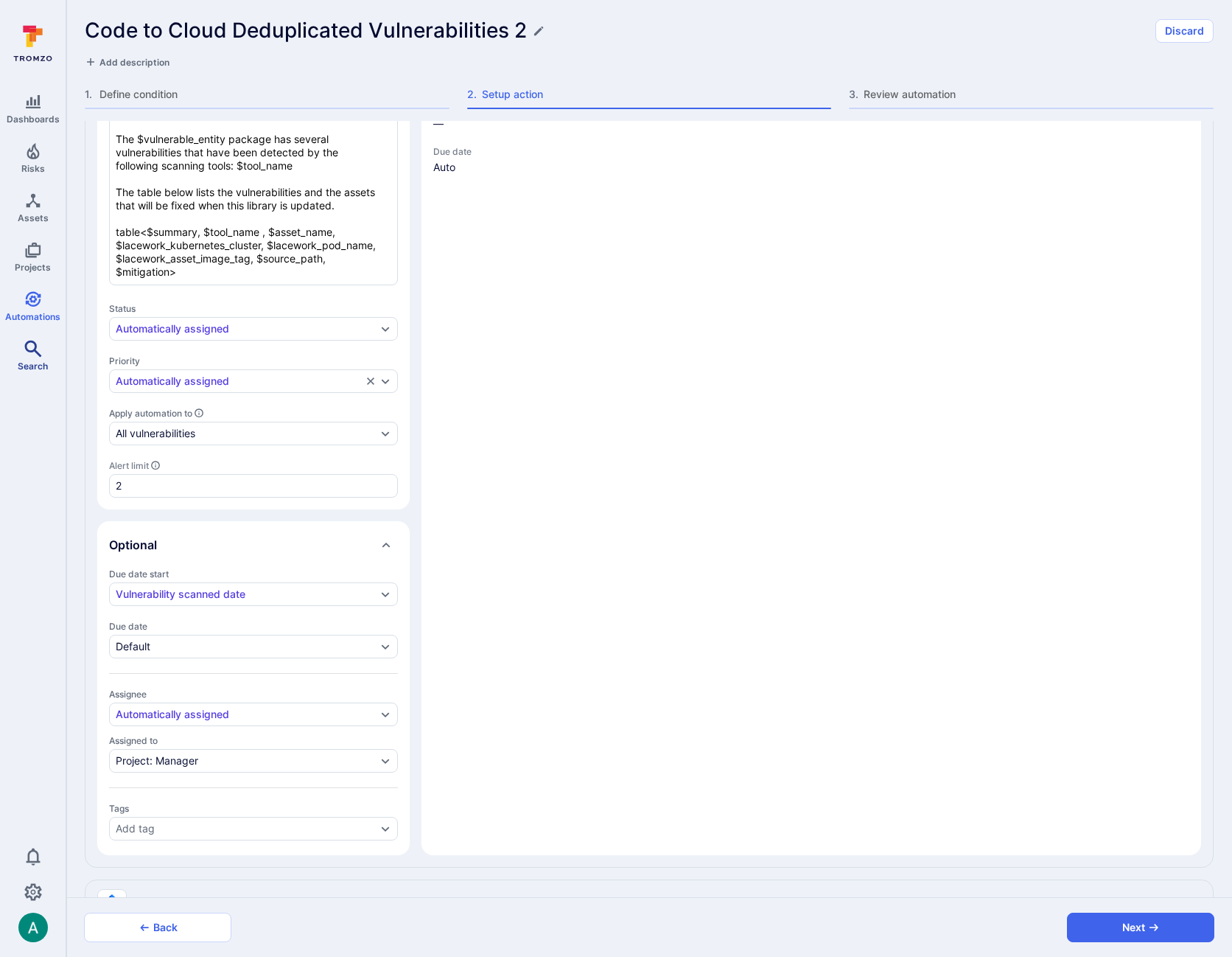
type textarea "x"
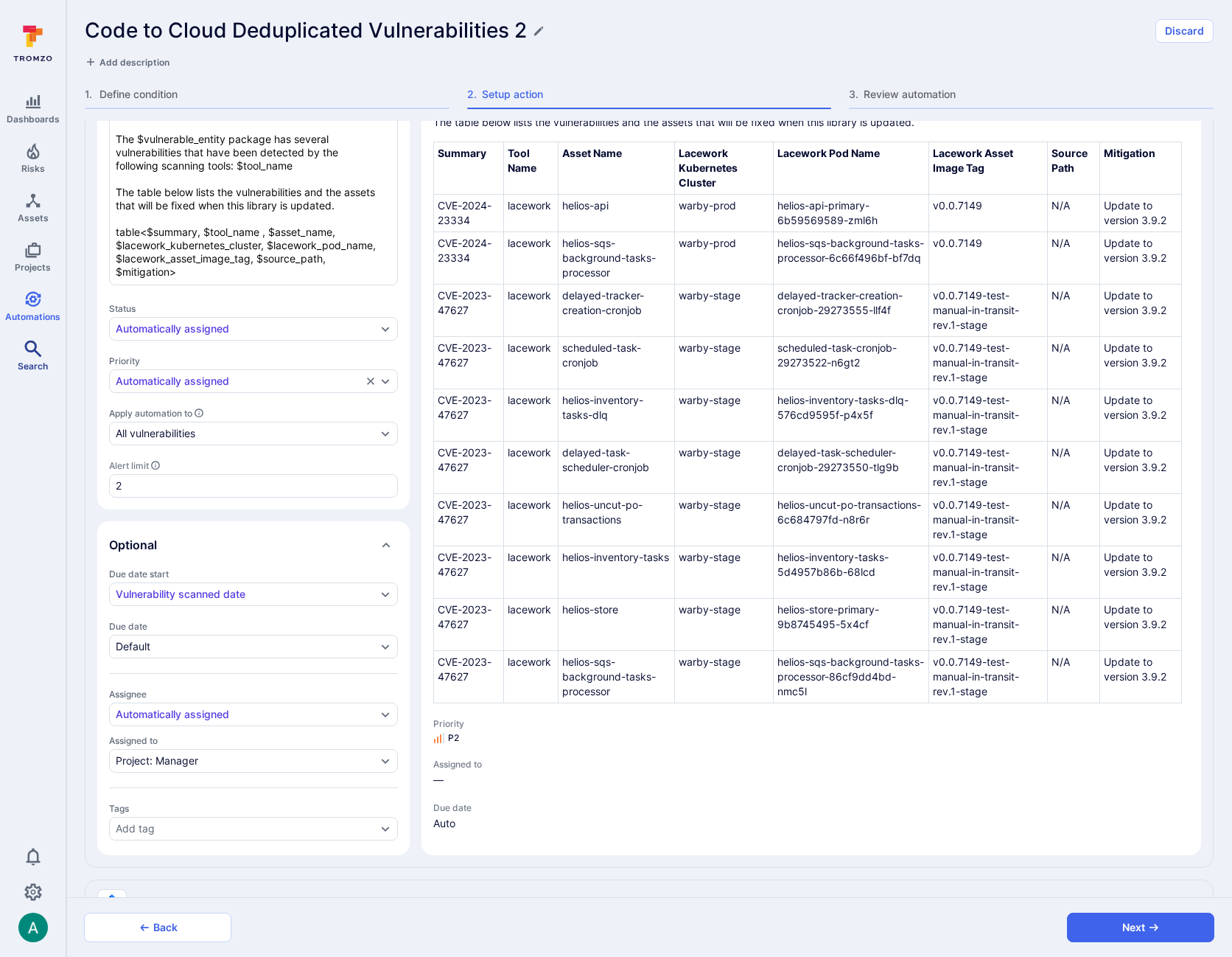
type textarea "x"
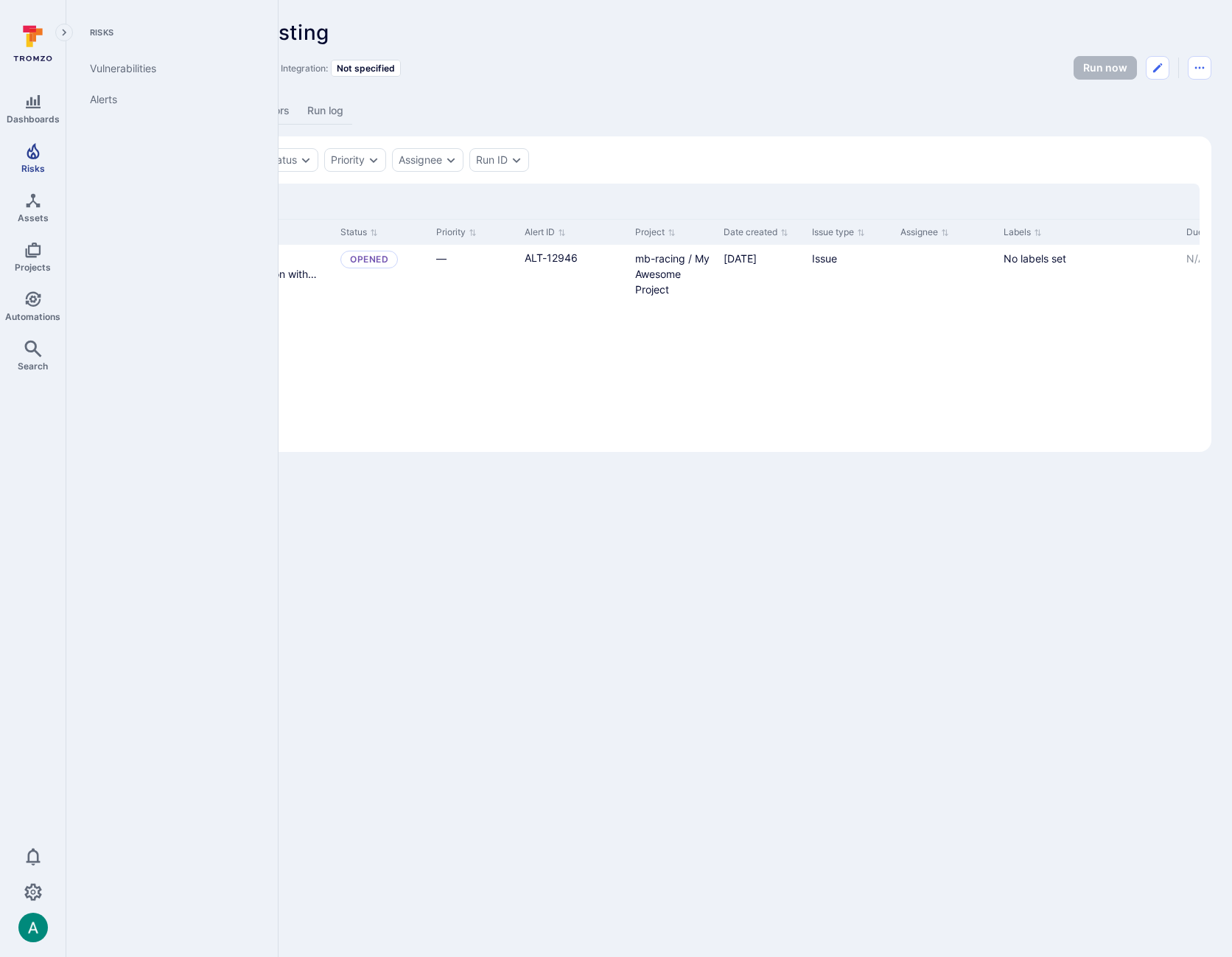
click at [35, 166] on span "Risks" at bounding box center [33, 168] width 23 height 11
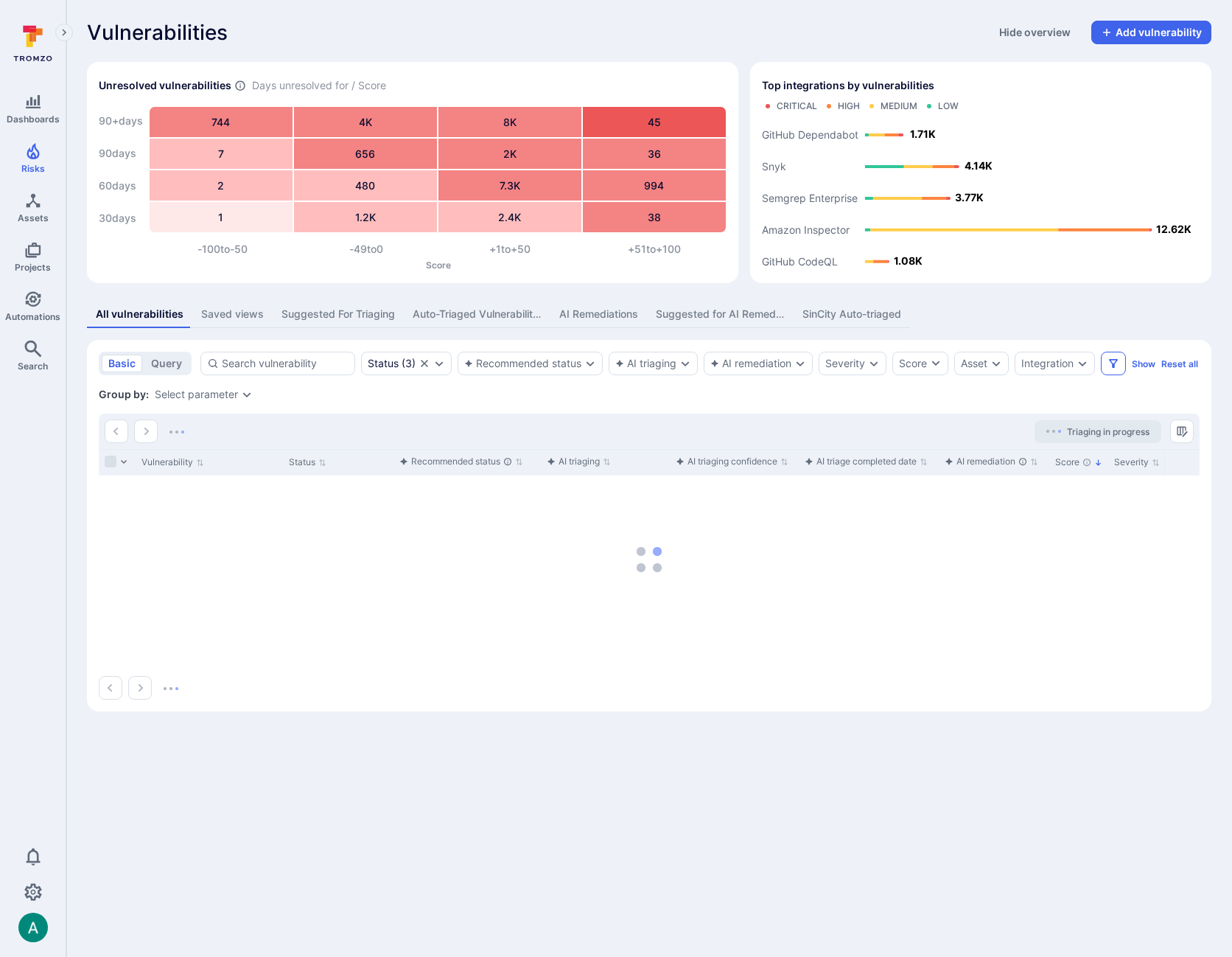
click at [1119, 366] on icon "Filters" at bounding box center [1113, 363] width 12 height 12
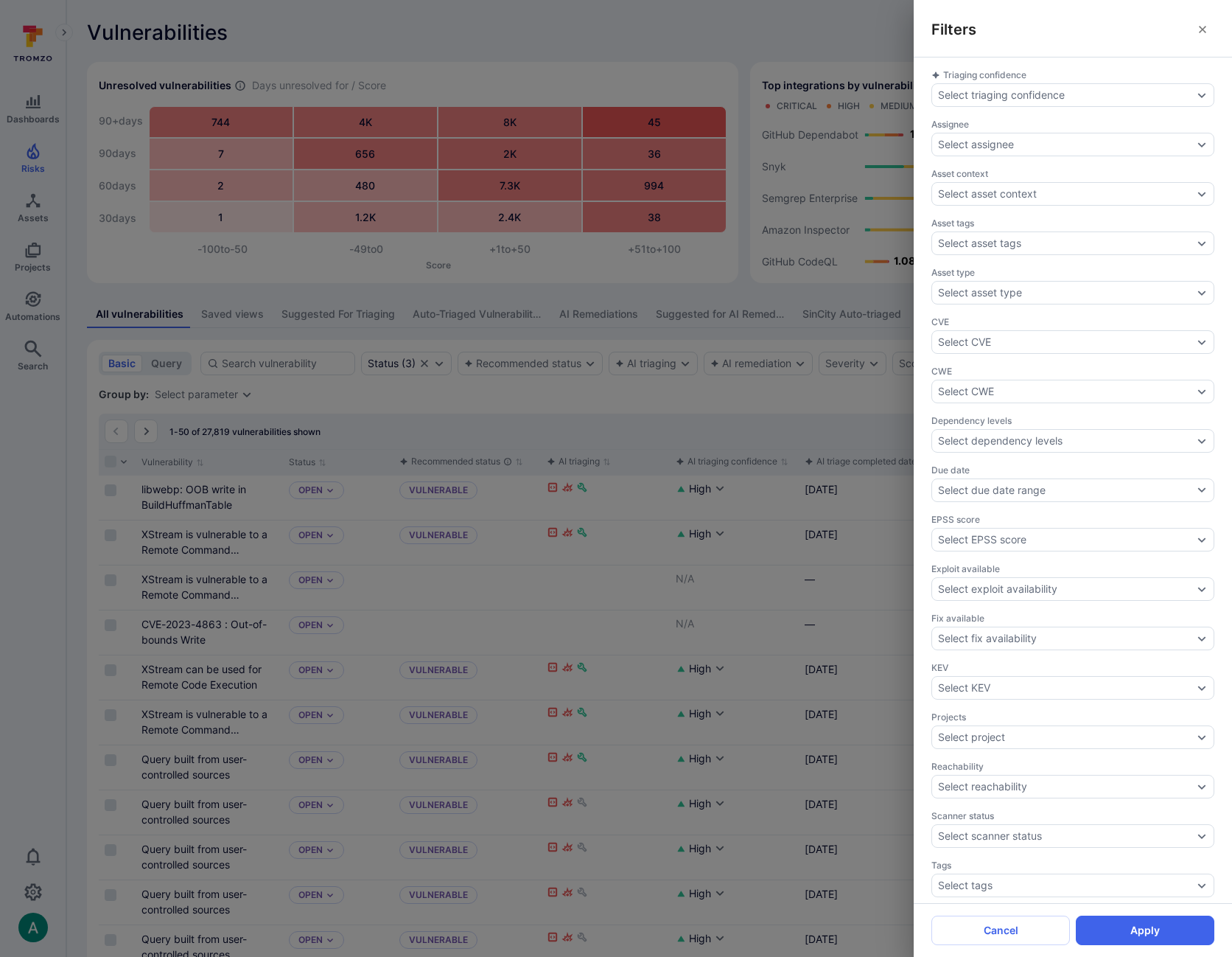
click at [823, 445] on div "Filters Triaging confidence Select triaging confidence Assignee Select assignee…" at bounding box center [616, 478] width 1232 height 957
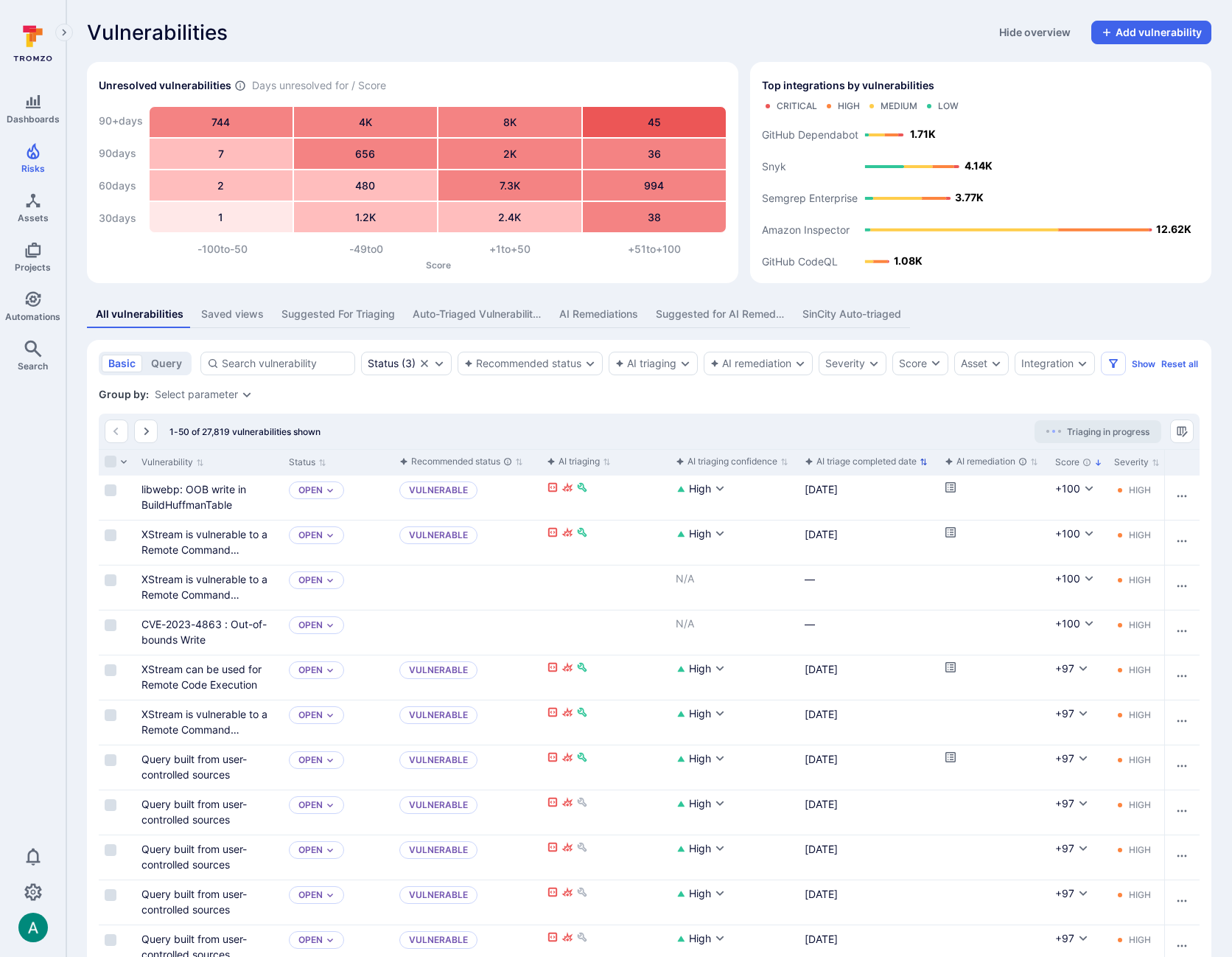
click at [924, 466] on icon "button" at bounding box center [923, 461] width 8 height 8
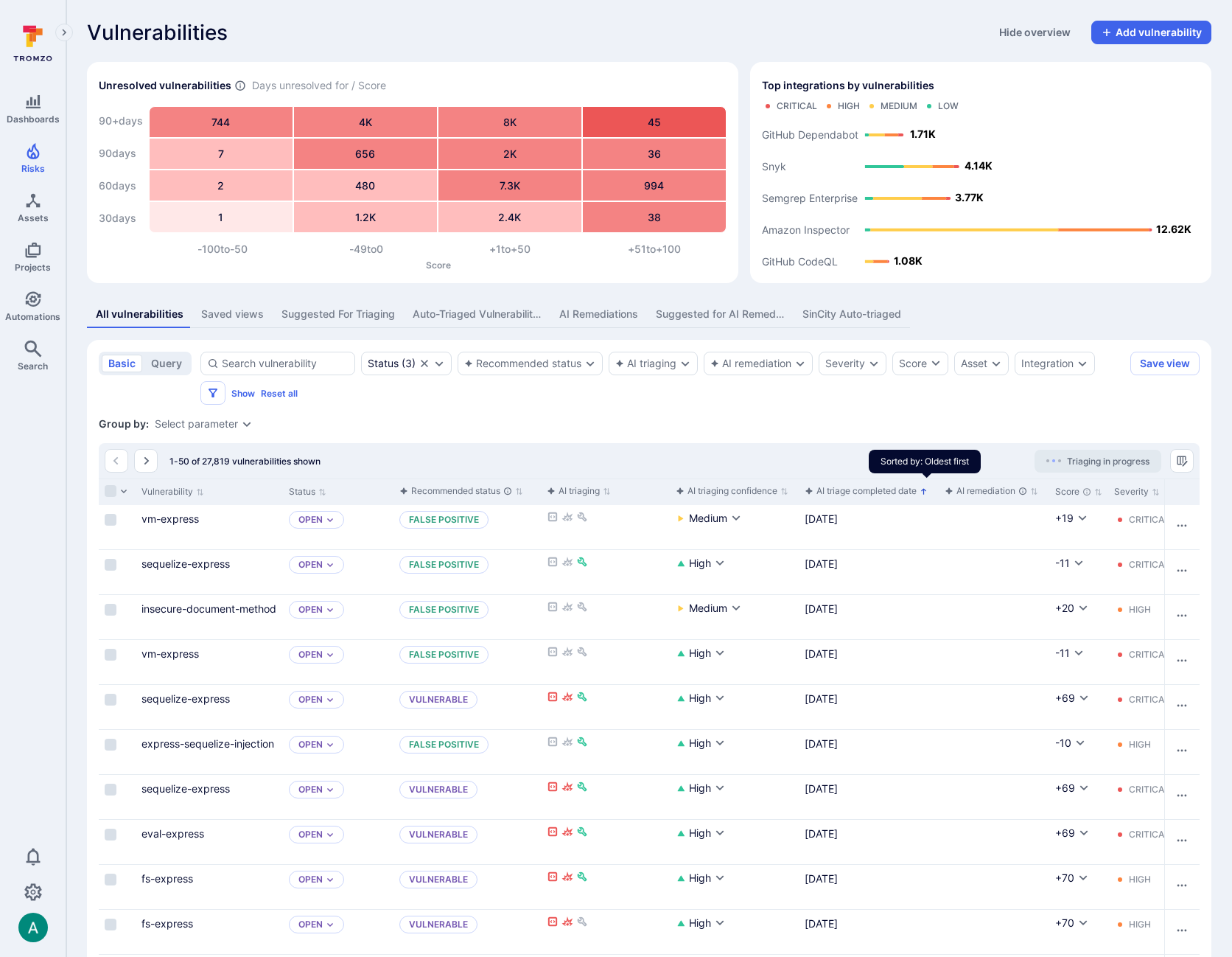
click at [925, 492] on icon "Sorted by: Oldest first" at bounding box center [923, 491] width 8 height 8
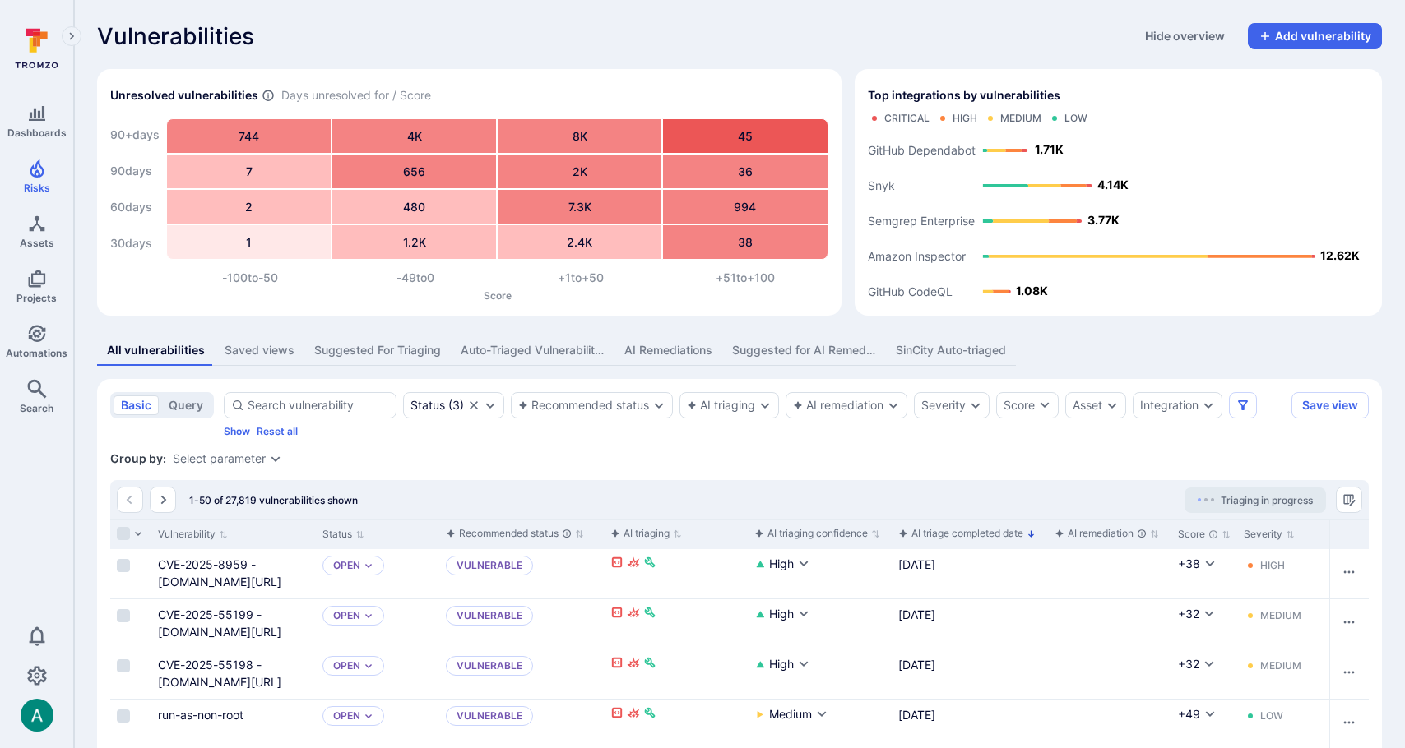
click at [697, 32] on div "Vulnerabilities Hide overview Add vulnerability" at bounding box center [739, 36] width 1285 height 26
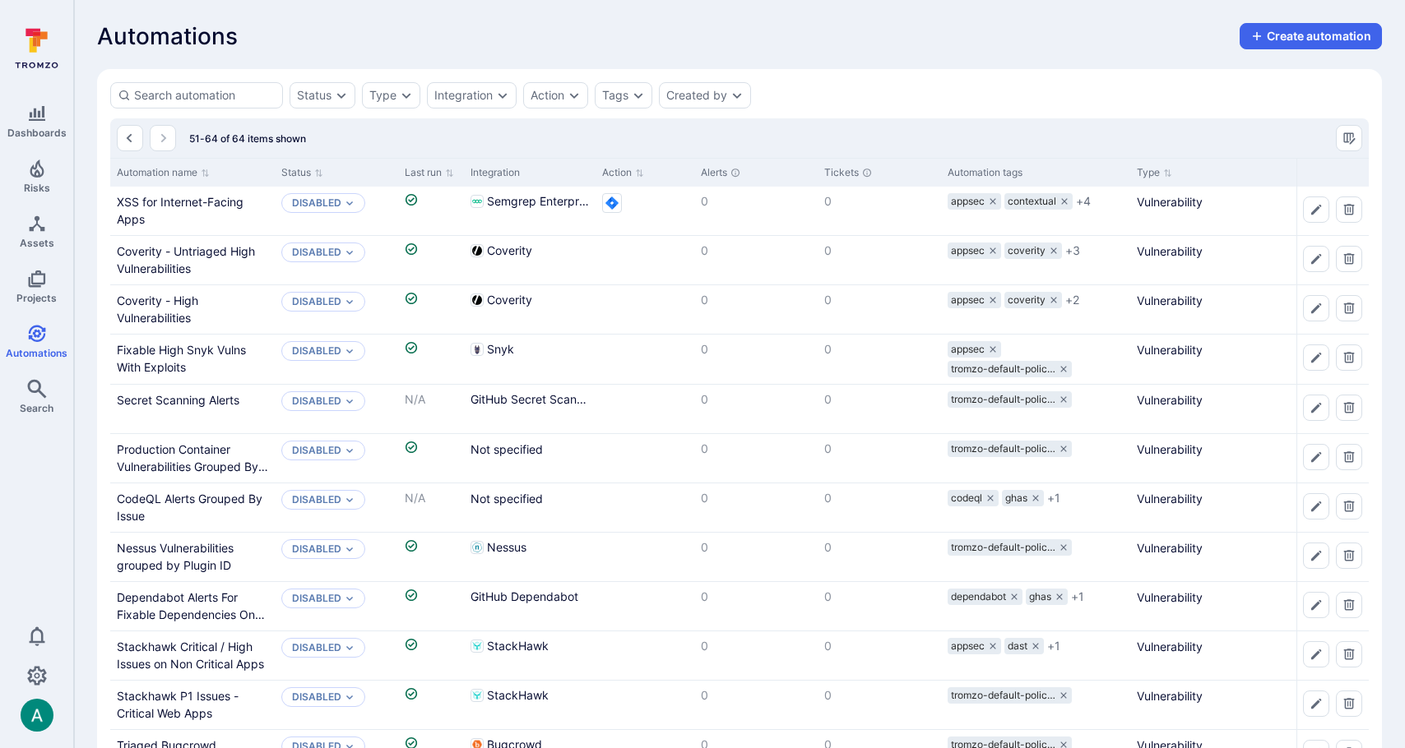
click at [912, 46] on div "Automations Create automation" at bounding box center [739, 36] width 1285 height 26
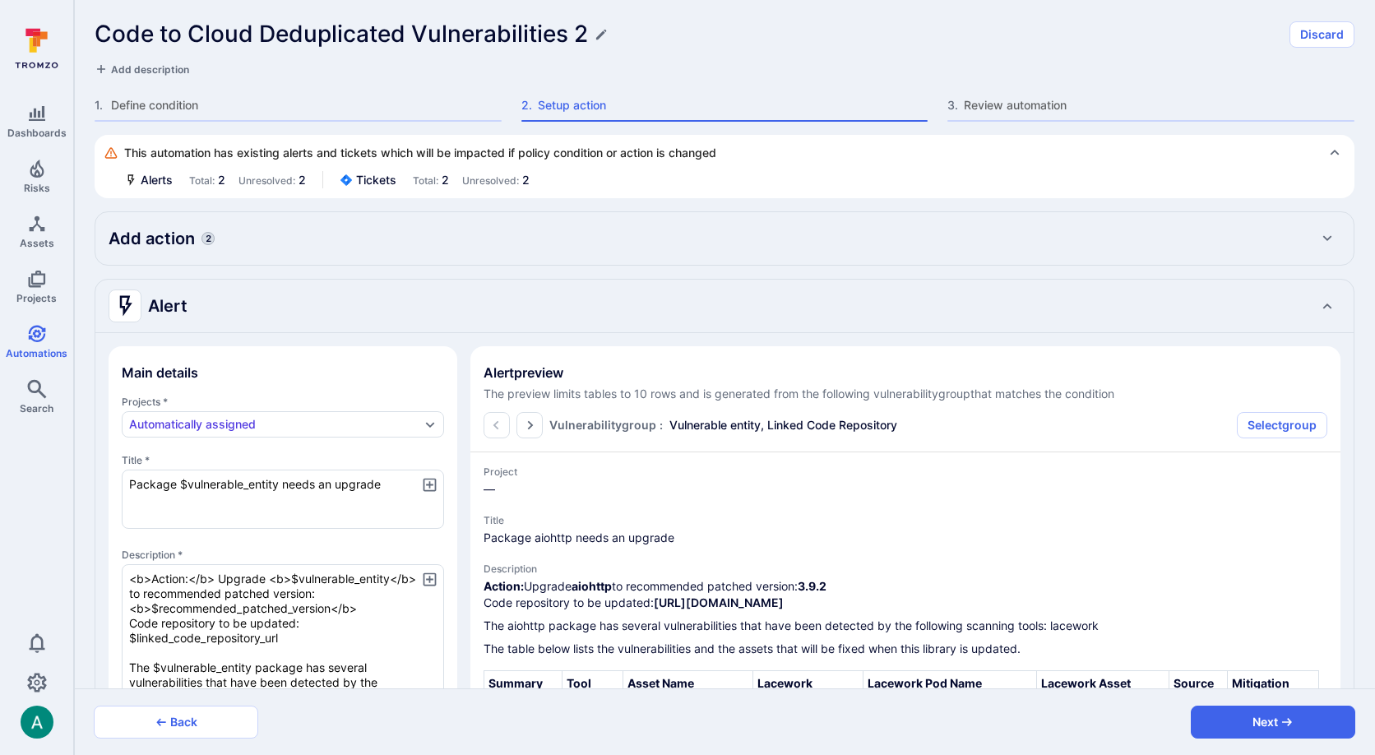
scroll to position [512, 0]
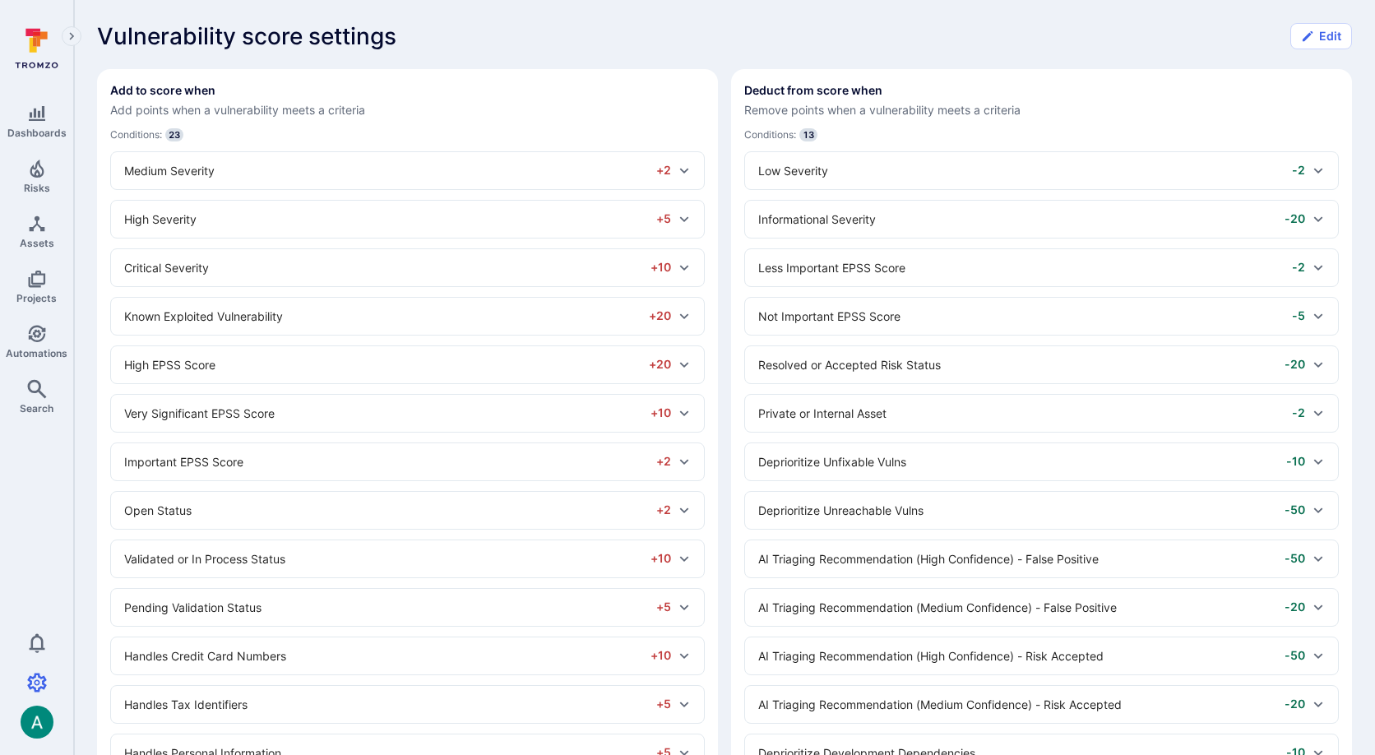
scroll to position [25, 0]
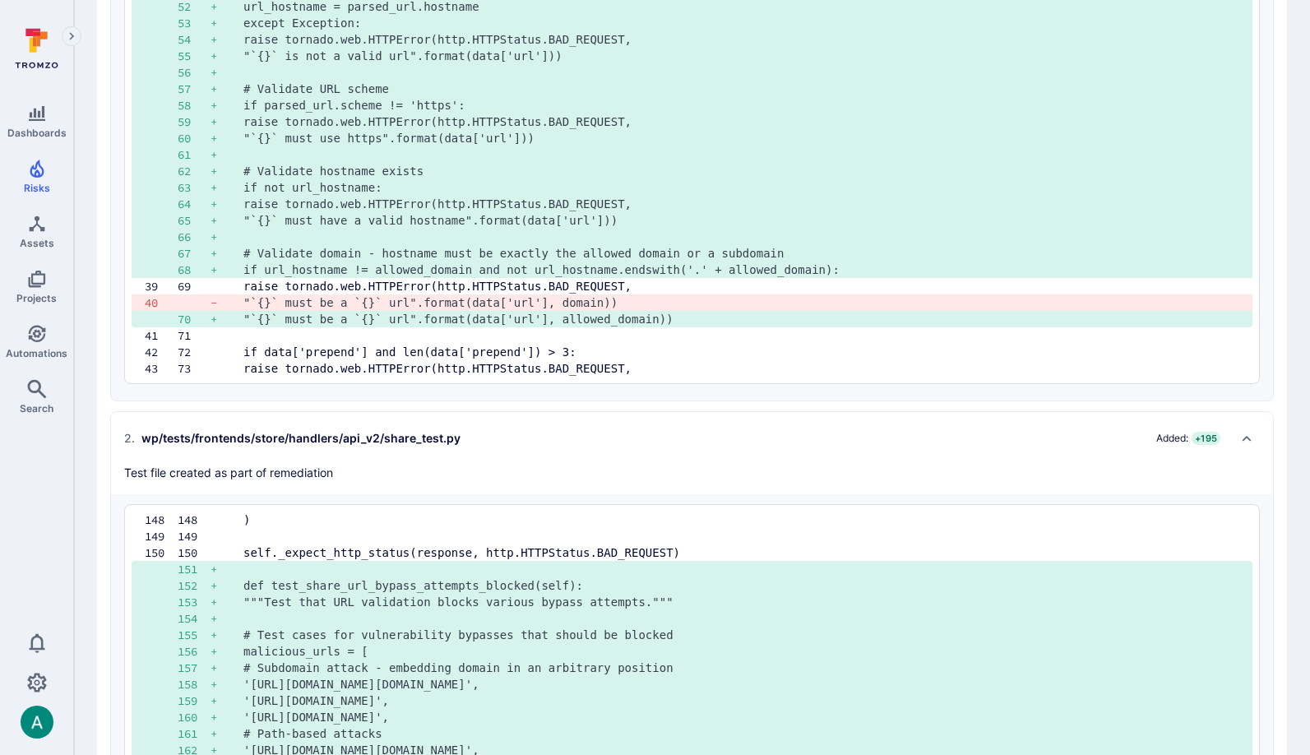
scroll to position [1171, 0]
